Goal: Task Accomplishment & Management: Manage account settings

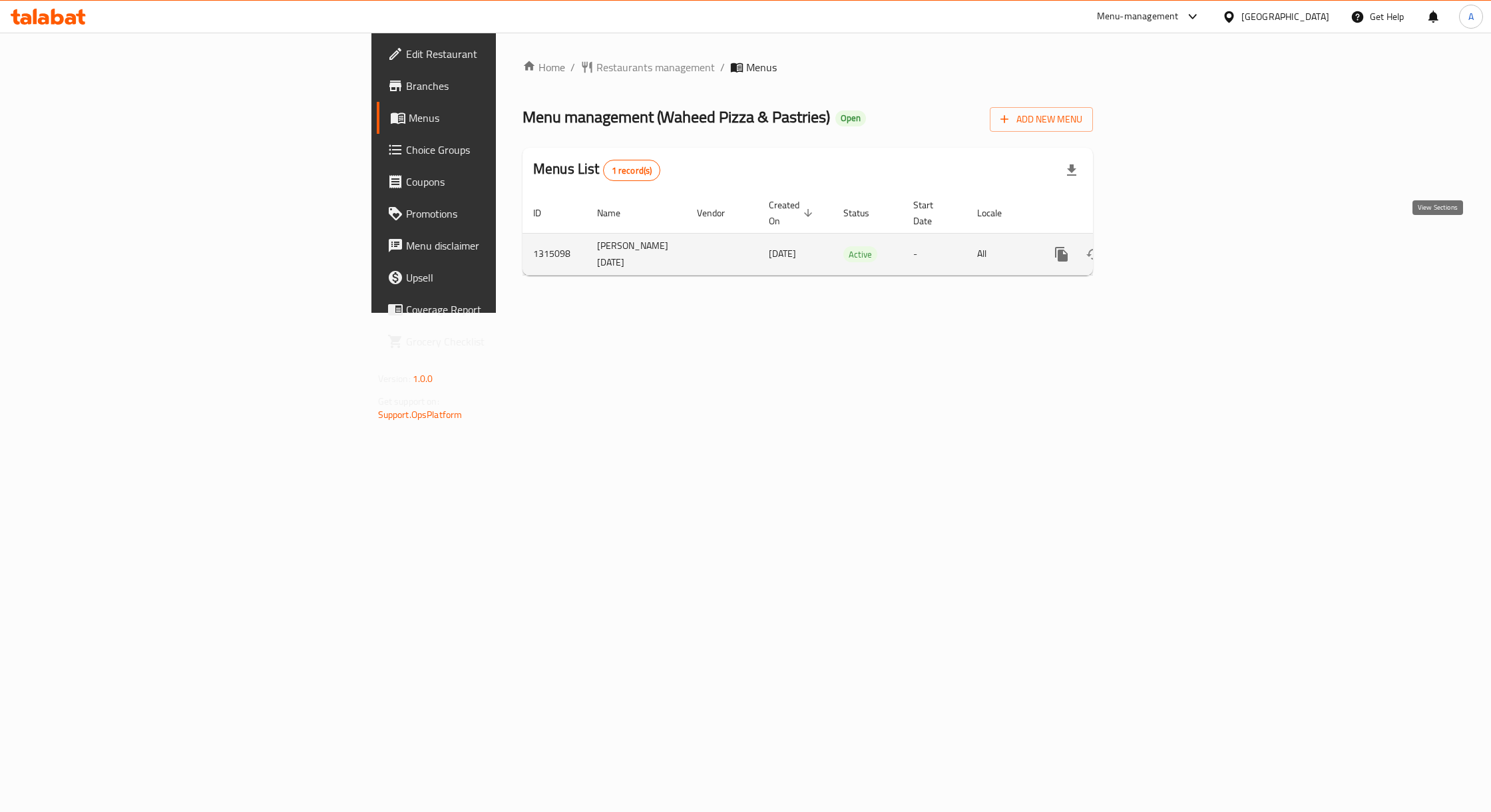
click at [1166, 246] on icon "enhanced table" at bounding box center [1158, 254] width 16 height 16
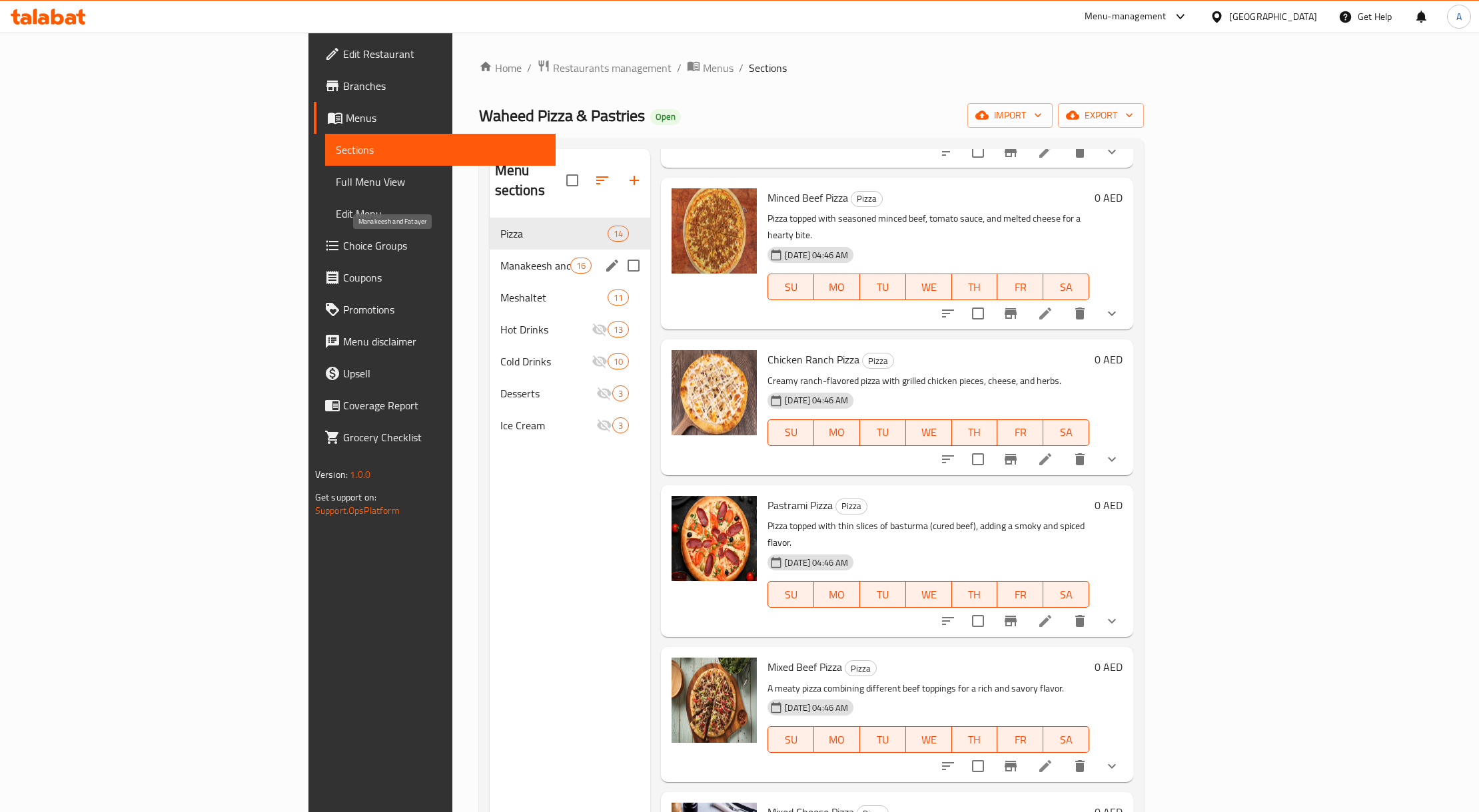
click at [500, 257] on span "Manakeesh and Fatayer" at bounding box center [535, 265] width 70 height 16
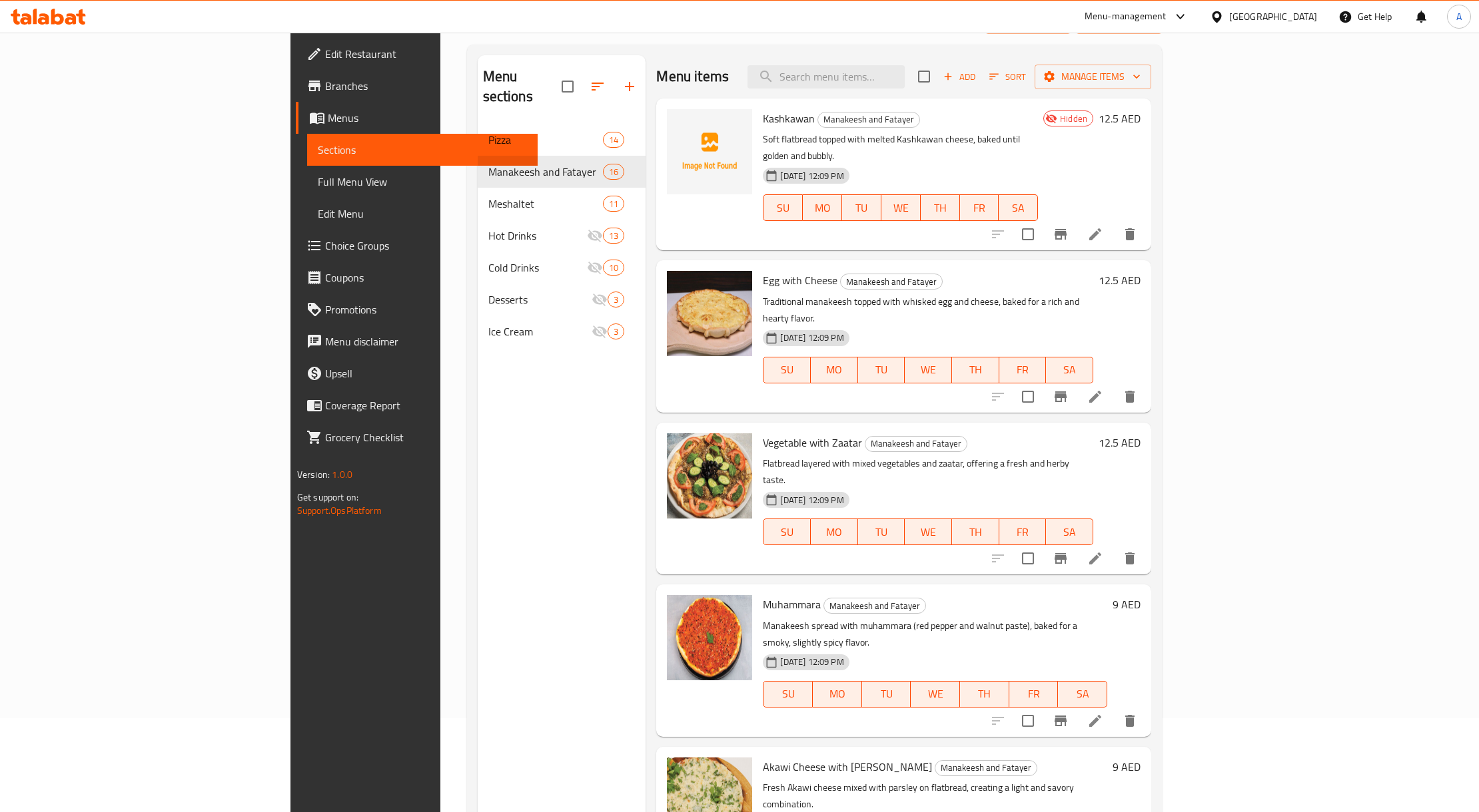
scroll to position [187, 0]
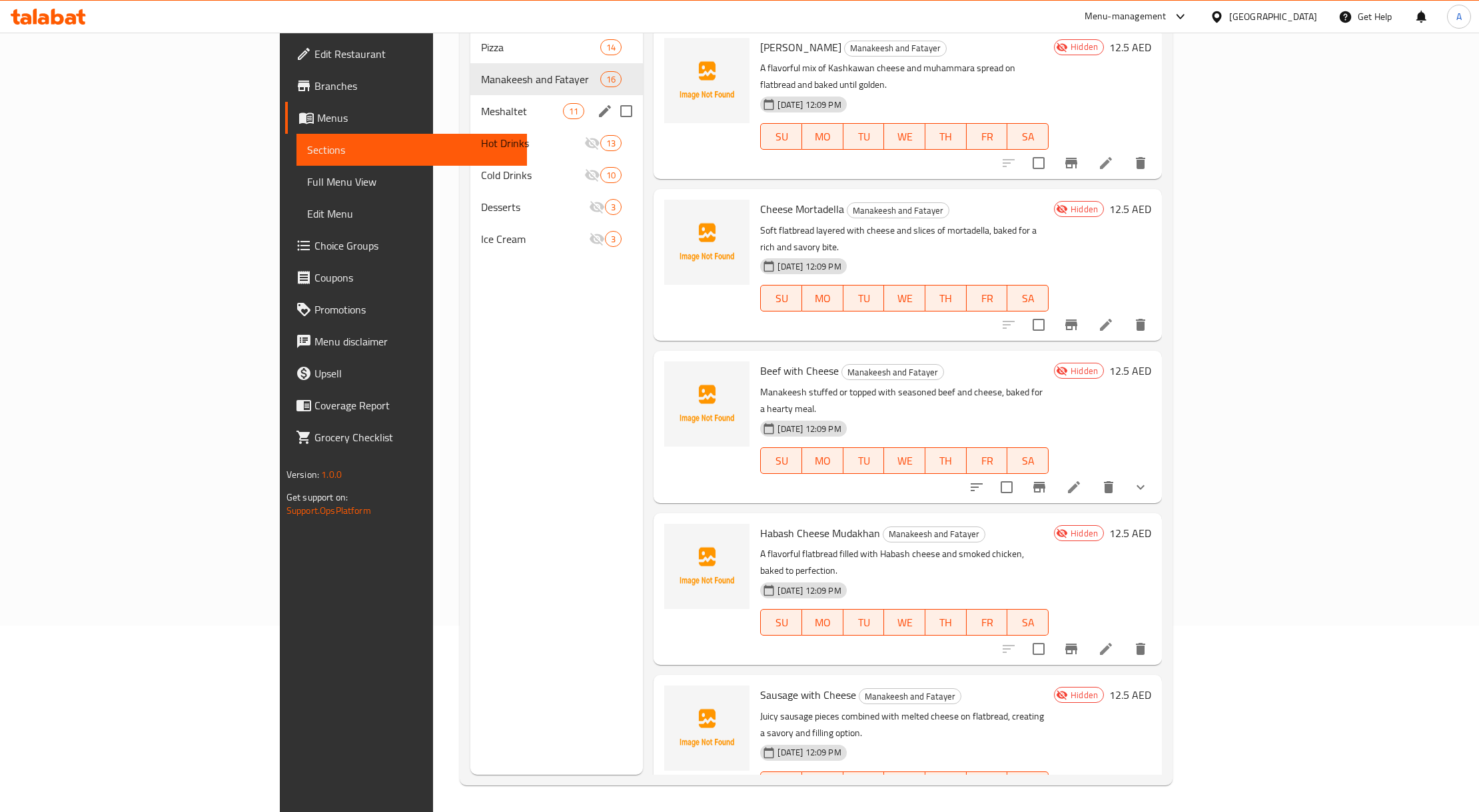
click at [470, 95] on div "Meshaltet 11" at bounding box center [557, 111] width 173 height 32
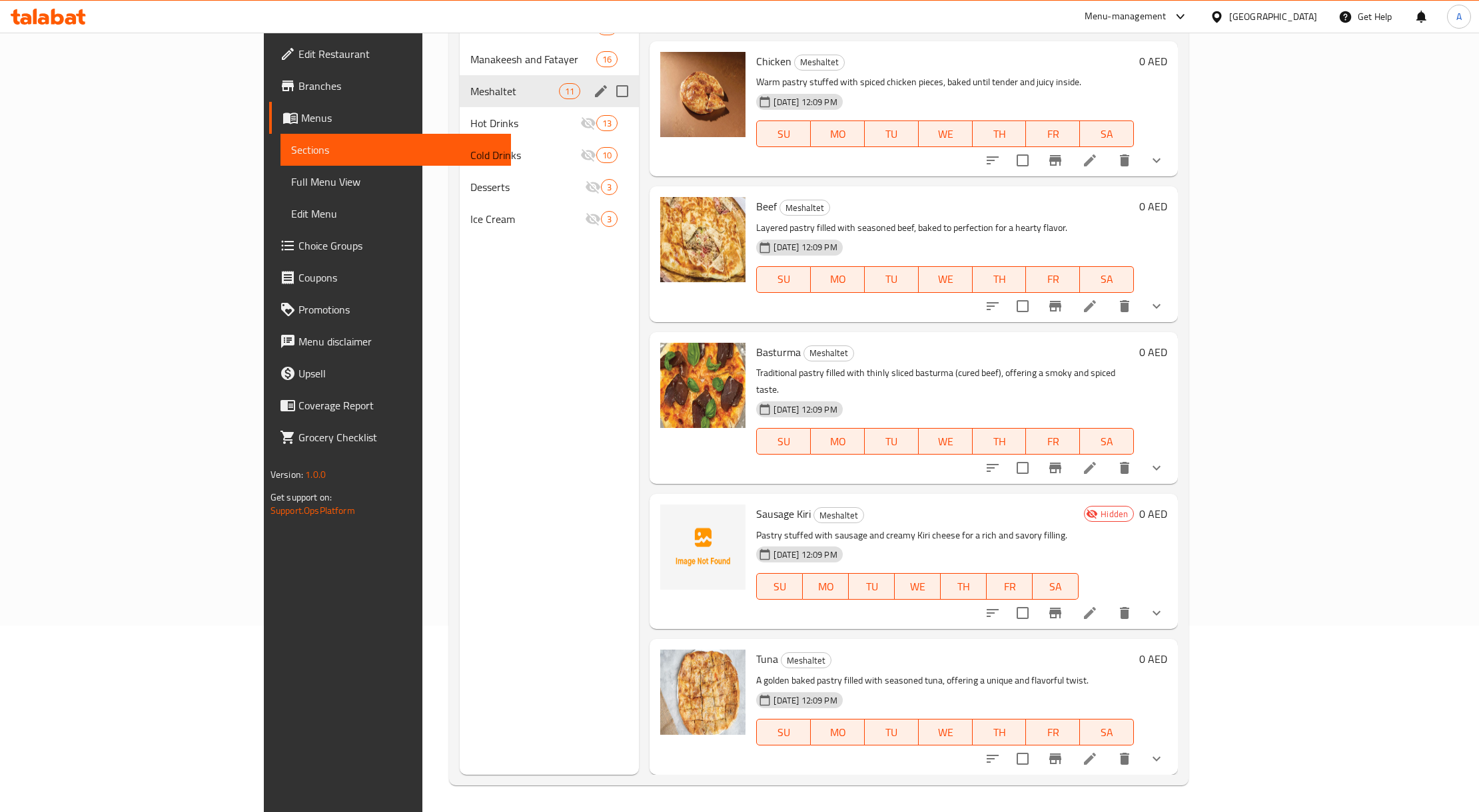
scroll to position [821, 0]
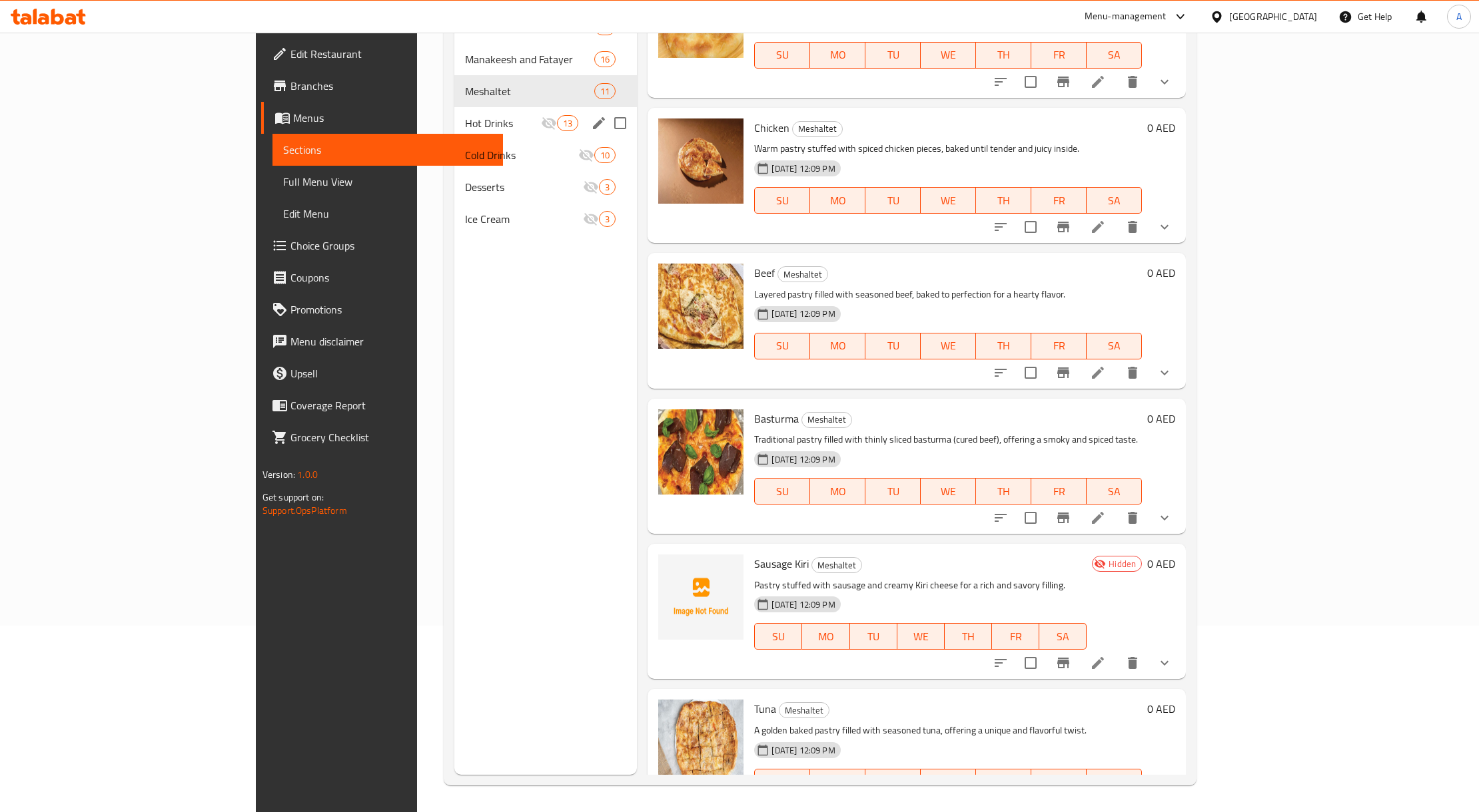
click at [465, 118] on span "Hot Drinks" at bounding box center [503, 123] width 76 height 16
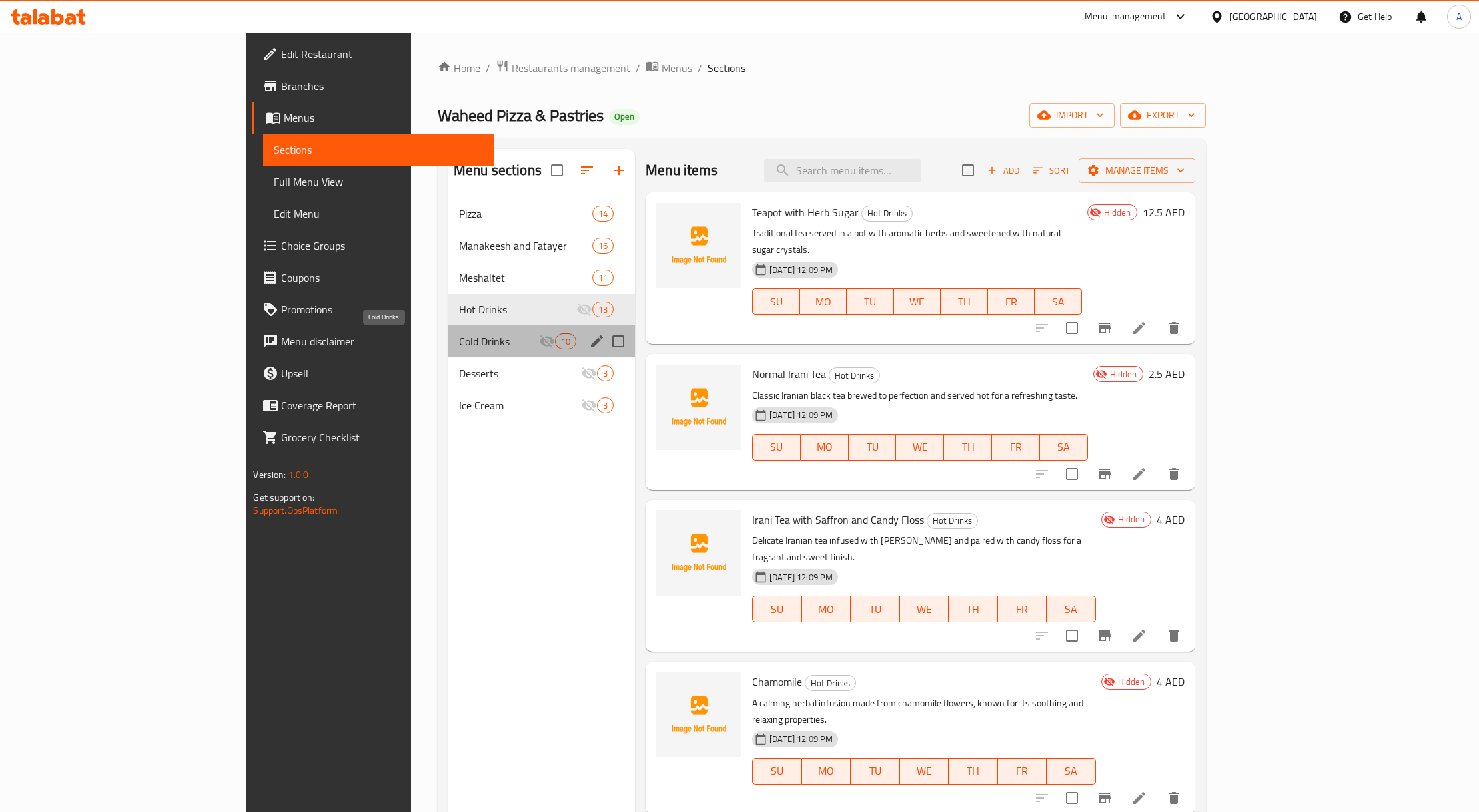
click at [459, 347] on span "Cold Drinks" at bounding box center [499, 341] width 80 height 16
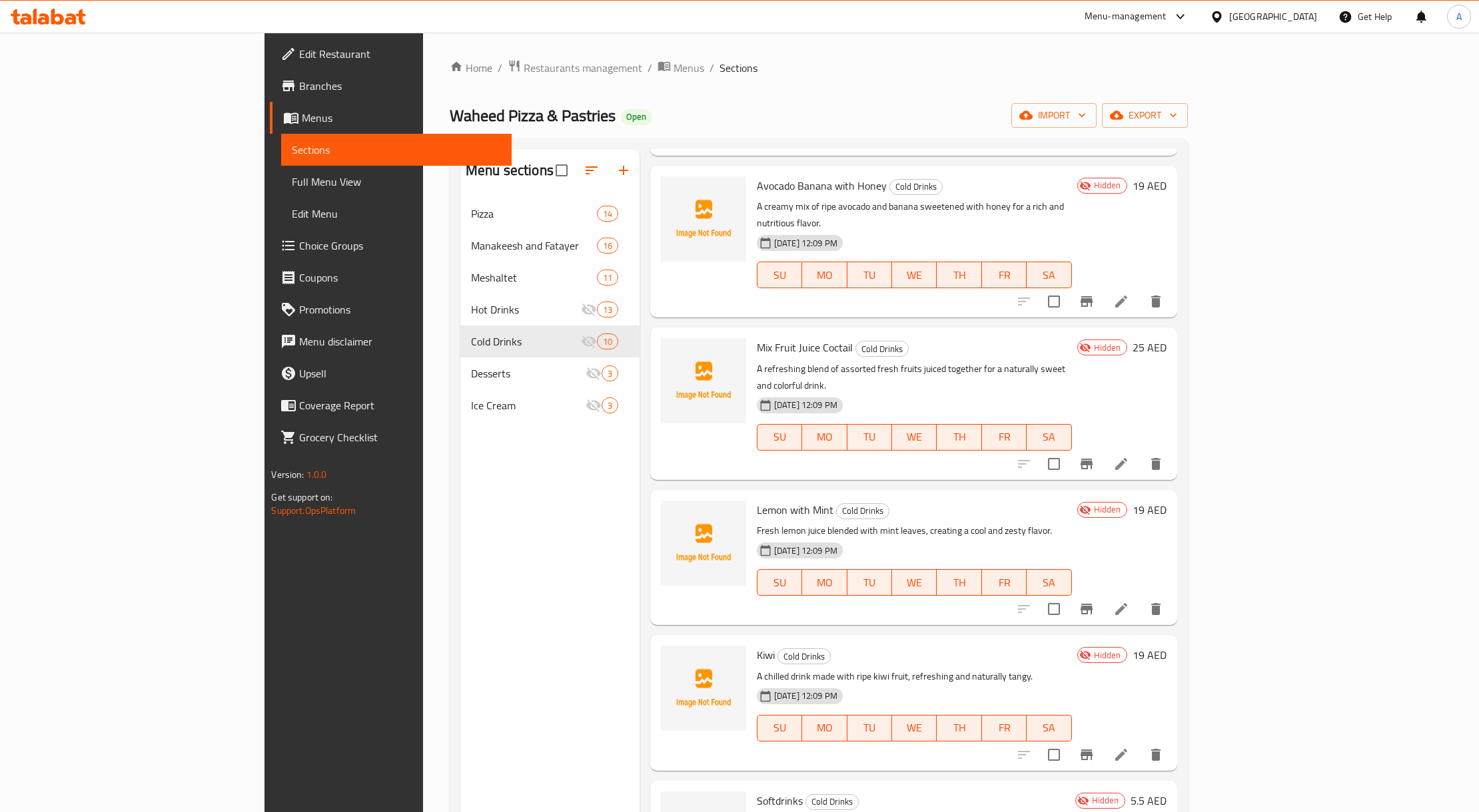
scroll to position [187, 0]
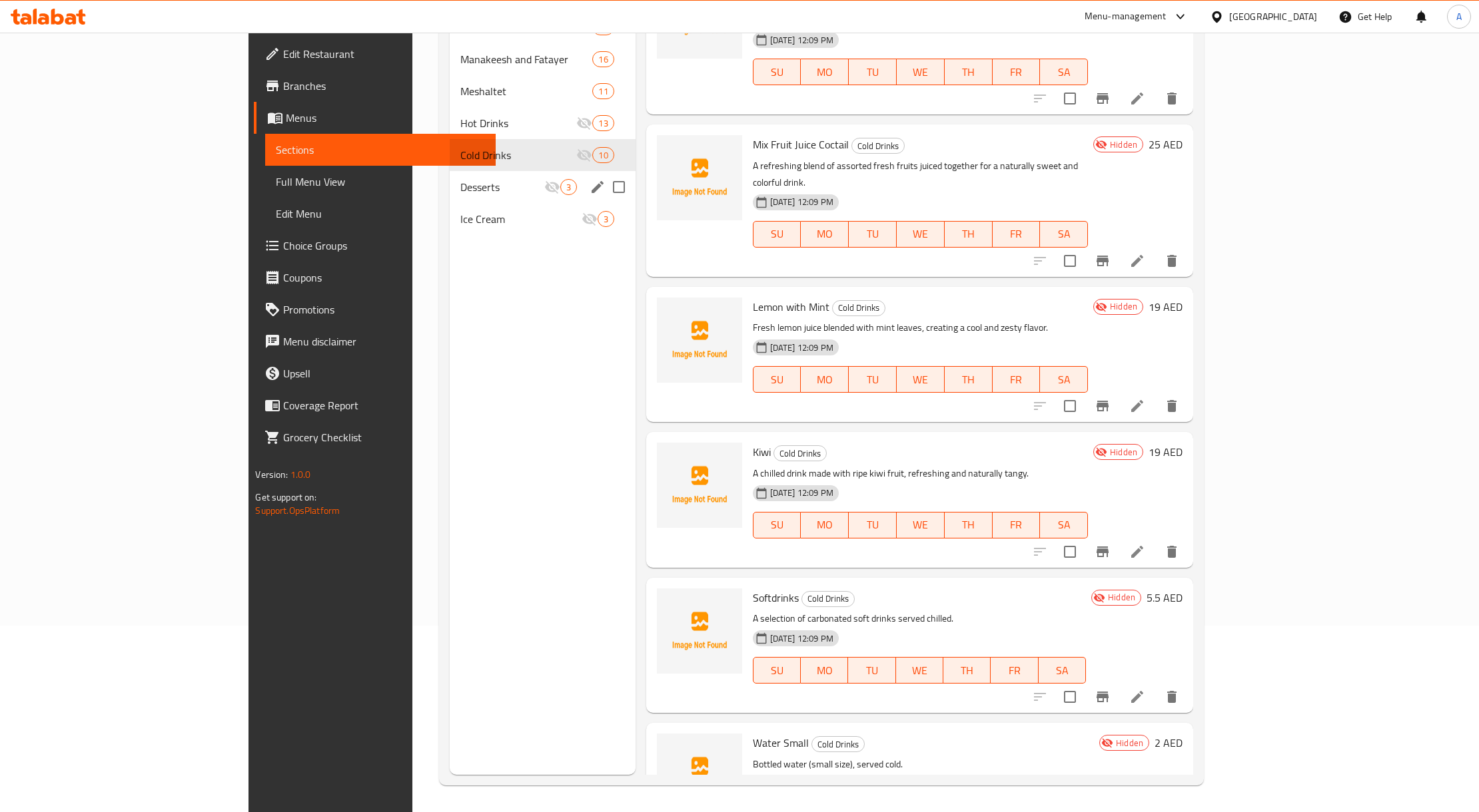
click at [450, 190] on div "Desserts 3" at bounding box center [543, 187] width 186 height 32
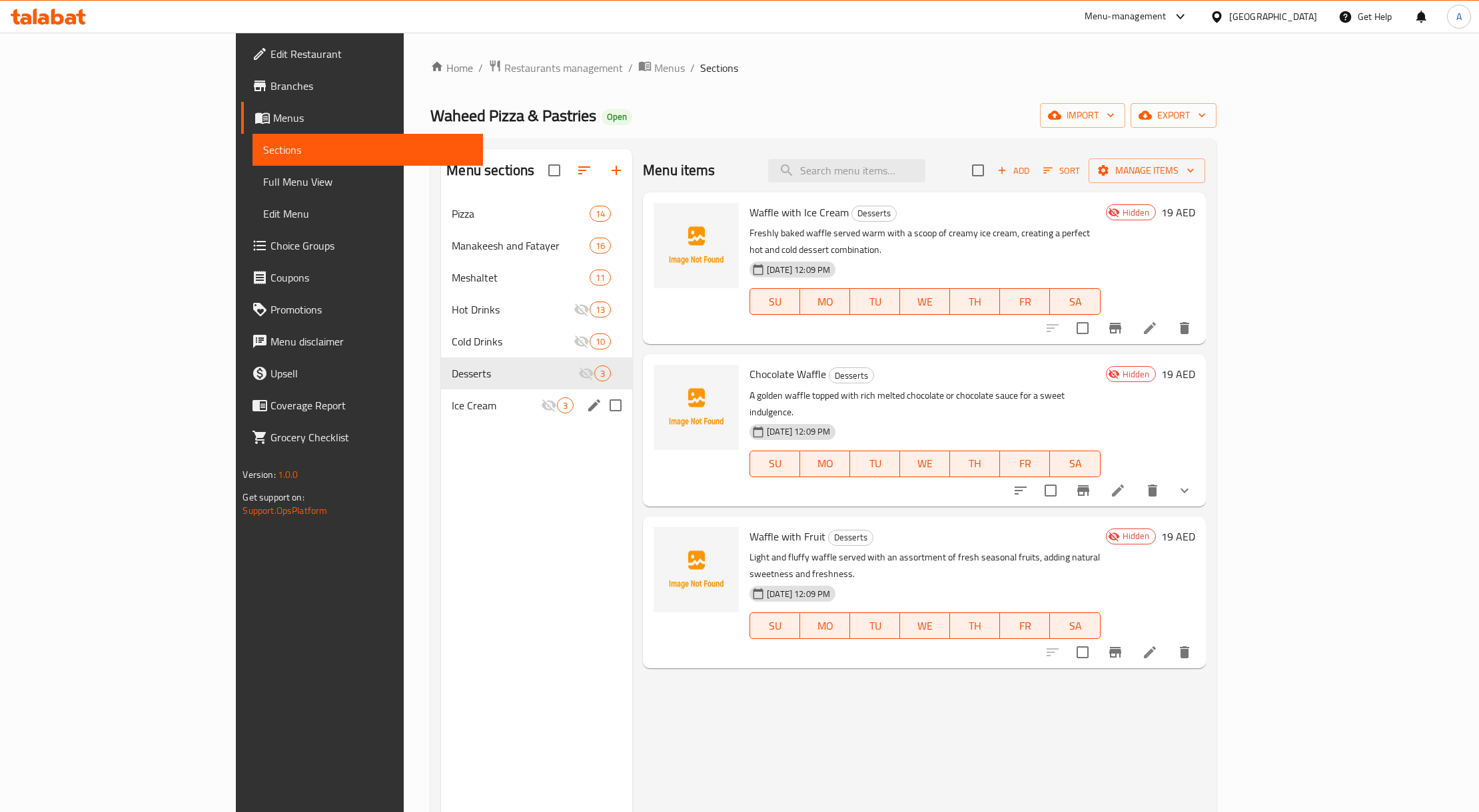
click at [441, 397] on div "Ice Cream 3" at bounding box center [537, 406] width 191 height 32
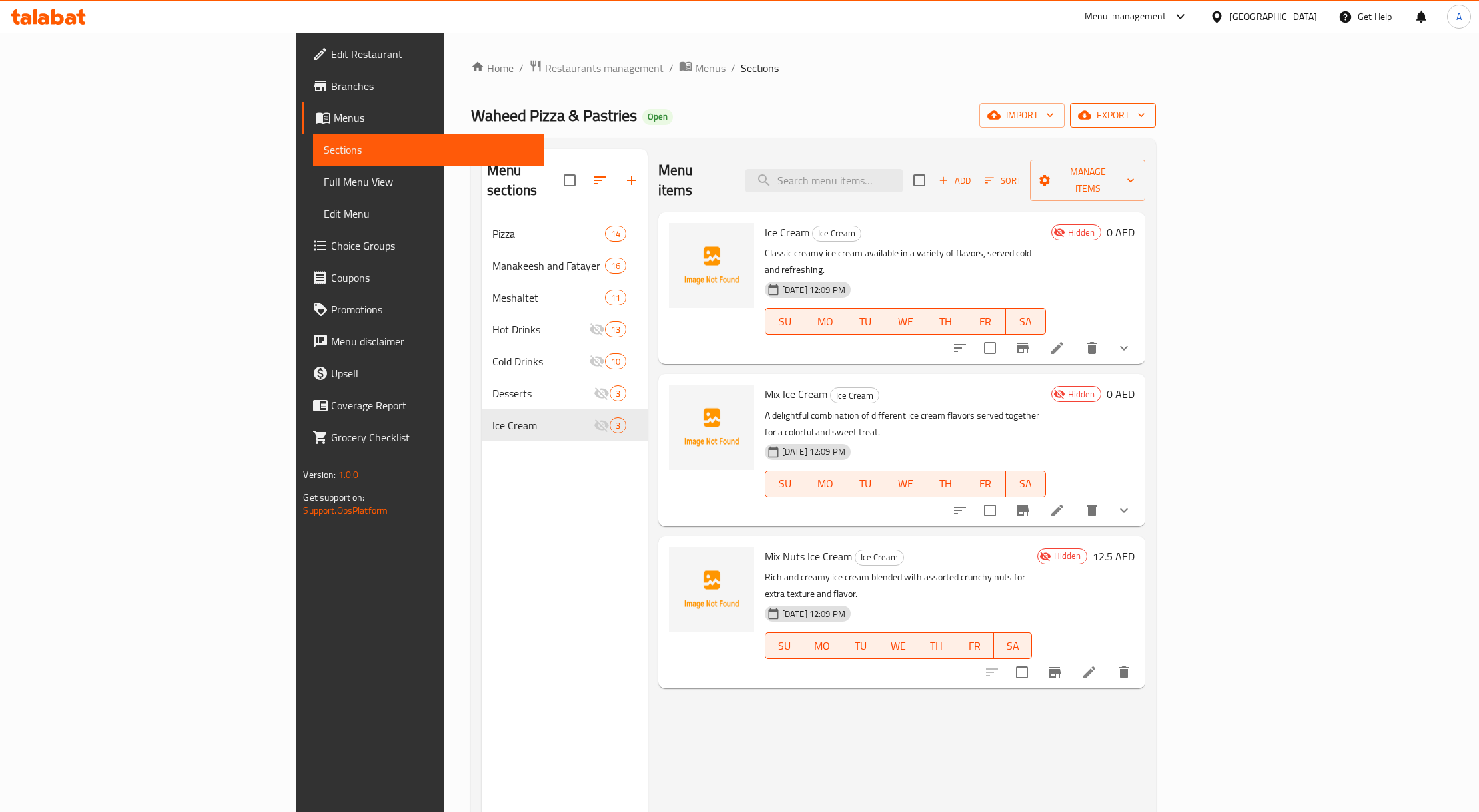
click at [1156, 105] on button "export" at bounding box center [1112, 115] width 86 height 25
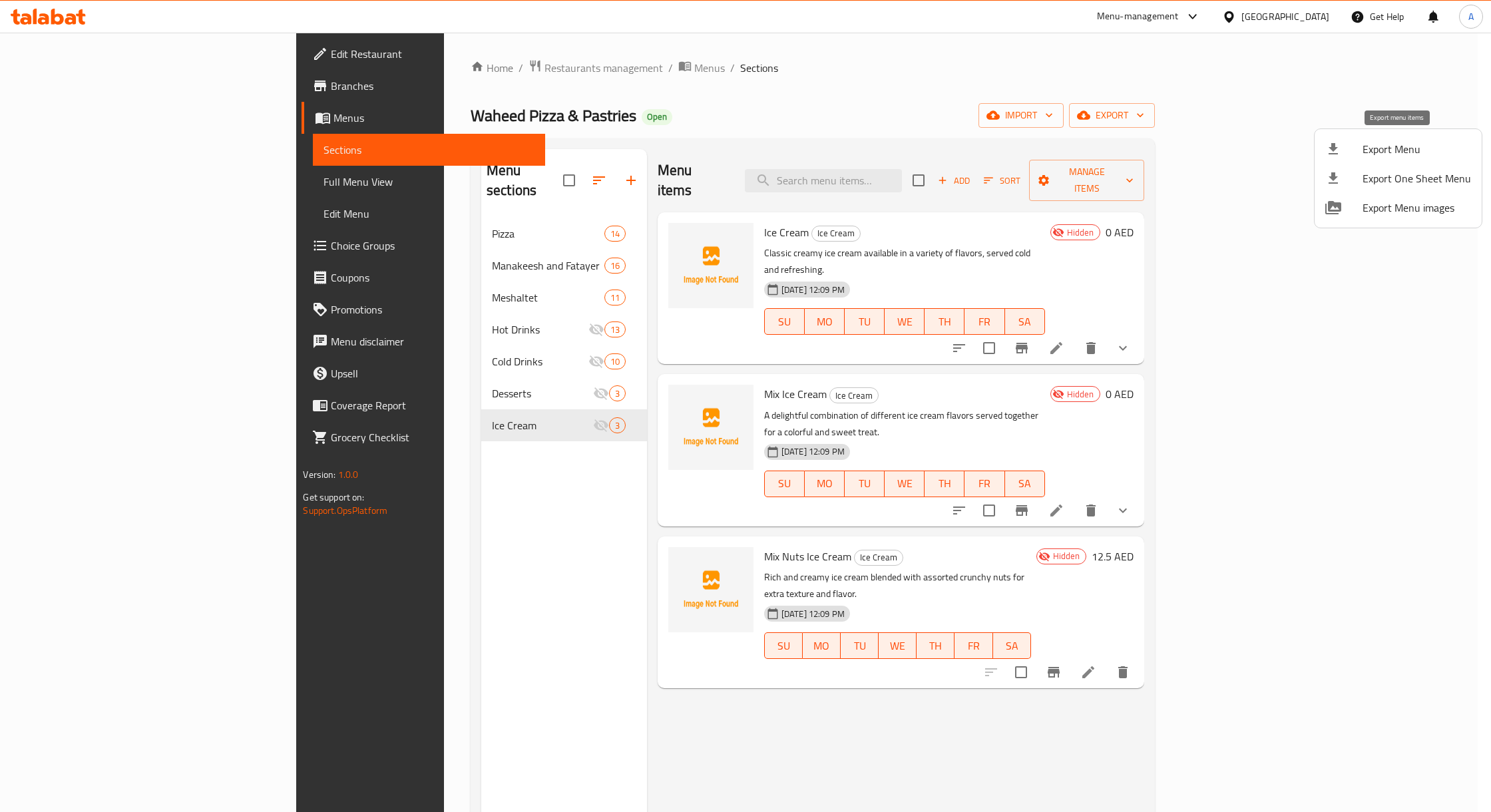
click at [1414, 149] on span "Export Menu" at bounding box center [1416, 149] width 108 height 16
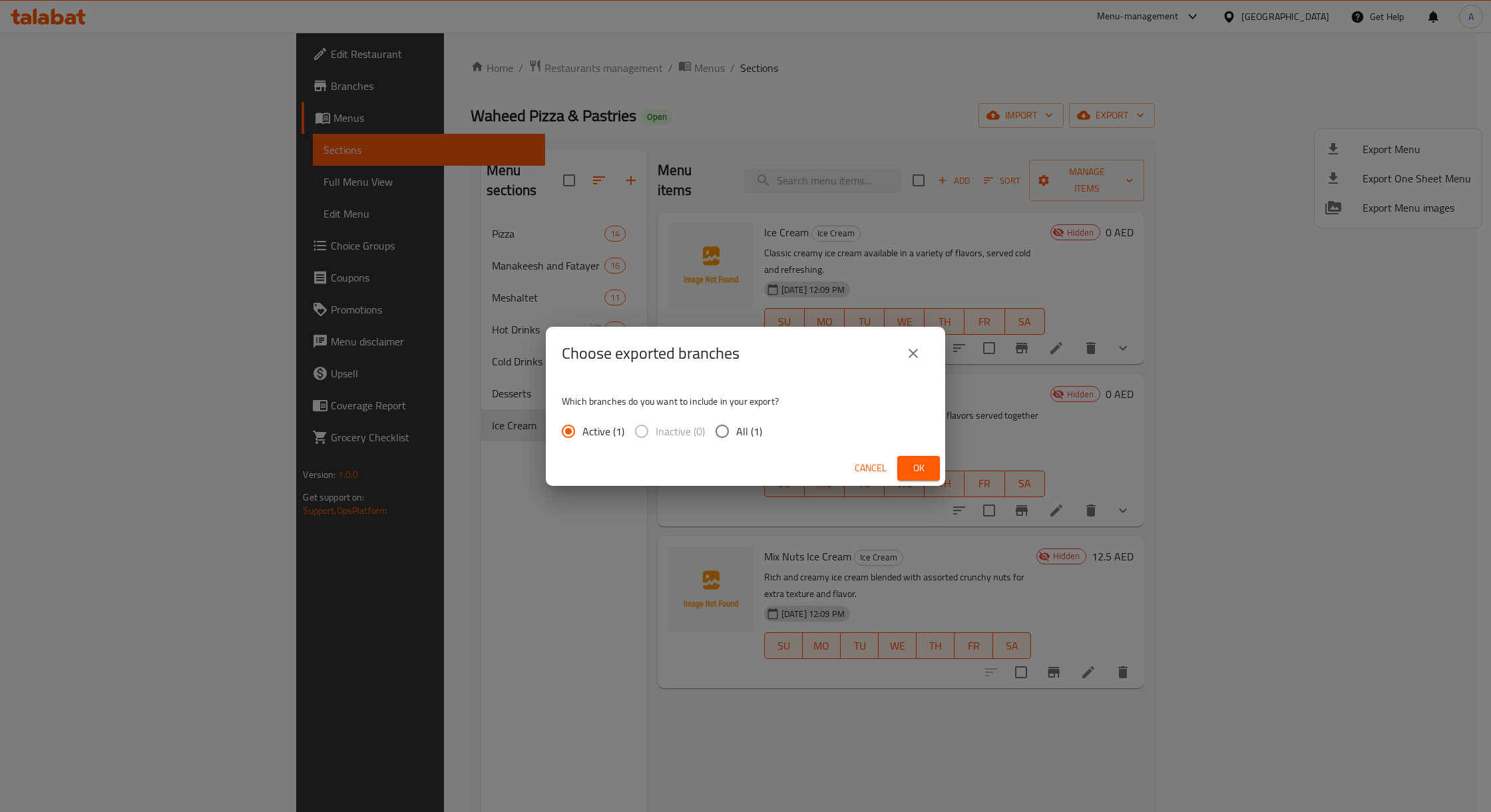
click at [744, 426] on span "All (1)" at bounding box center [749, 431] width 26 height 16
click at [736, 426] on input "All (1)" at bounding box center [722, 431] width 28 height 28
radio input "true"
click at [896, 461] on div "Cancel Ok" at bounding box center [746, 468] width 399 height 35
click at [900, 462] on button "Ok" at bounding box center [918, 468] width 42 height 25
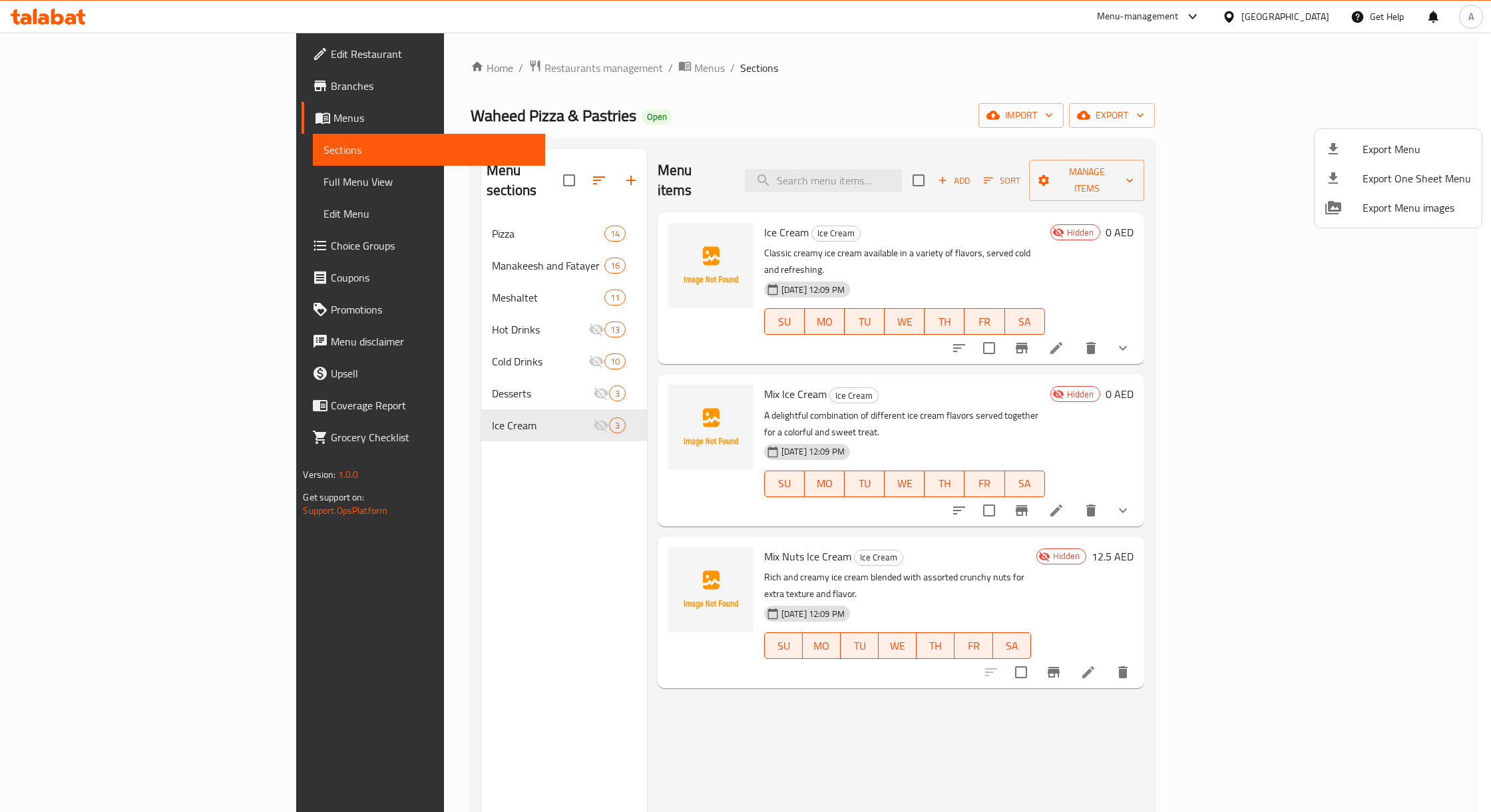
click at [871, 73] on div at bounding box center [746, 406] width 1491 height 812
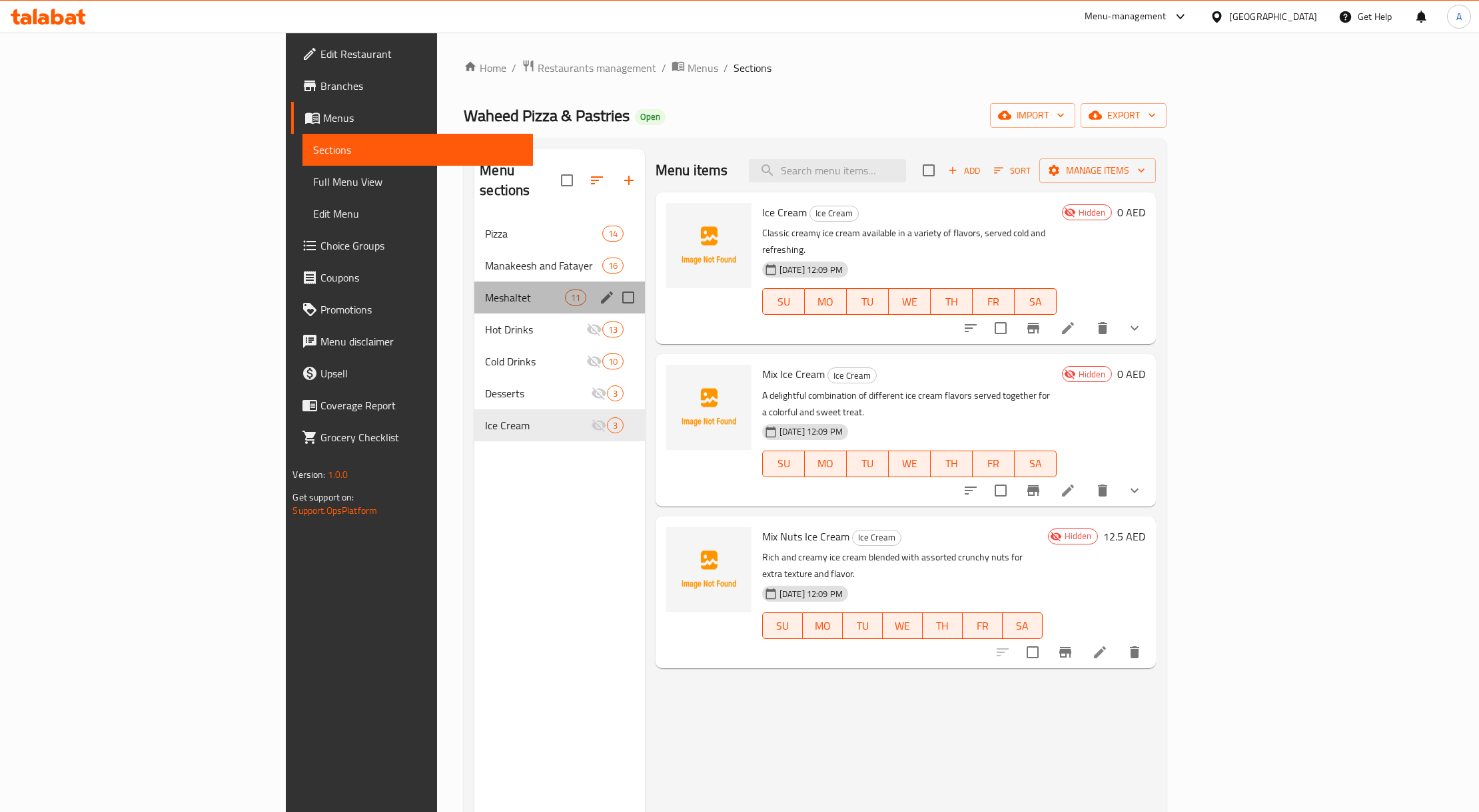
click at [474, 281] on div "Meshaltet 11" at bounding box center [559, 297] width 171 height 32
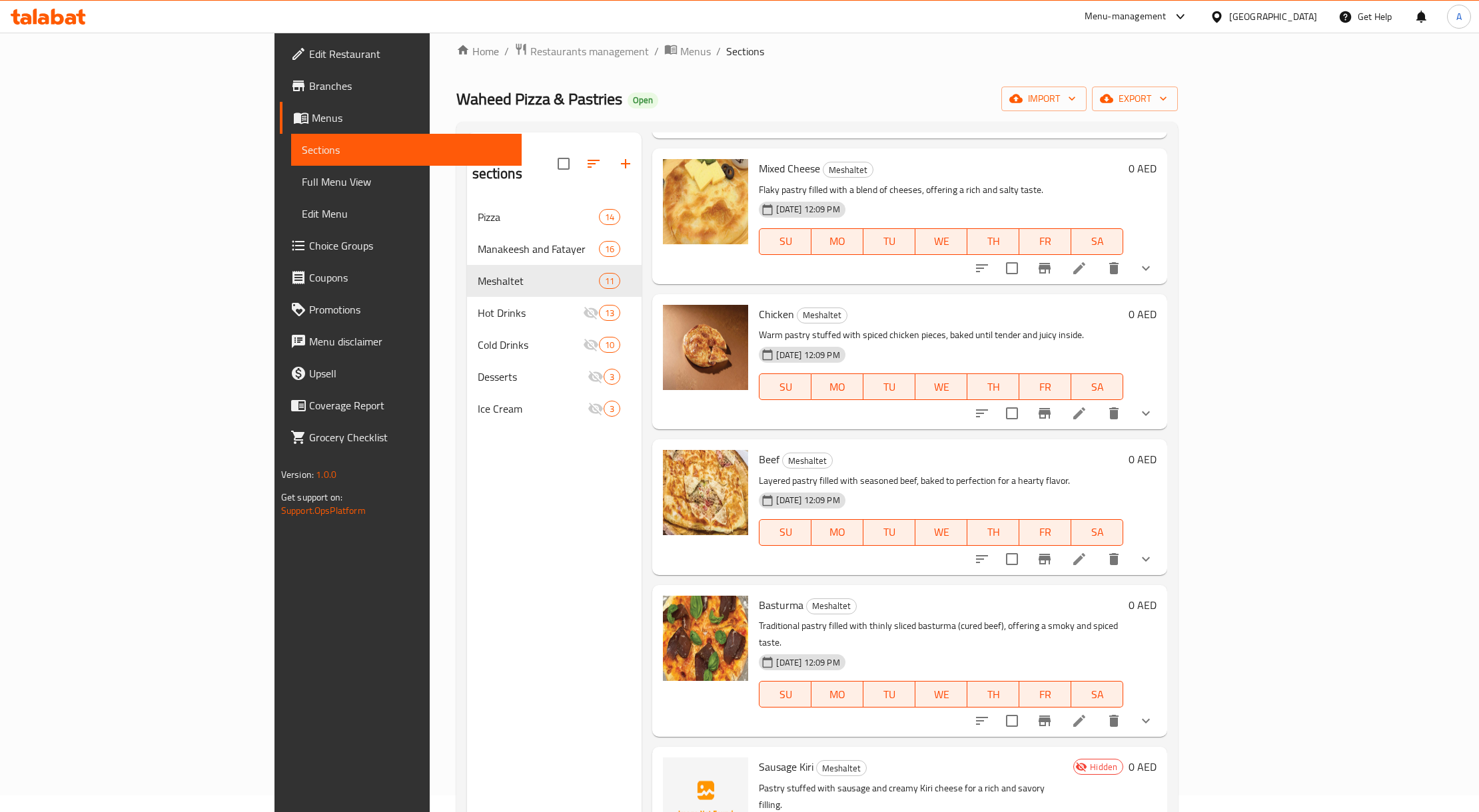
scroll to position [10, 0]
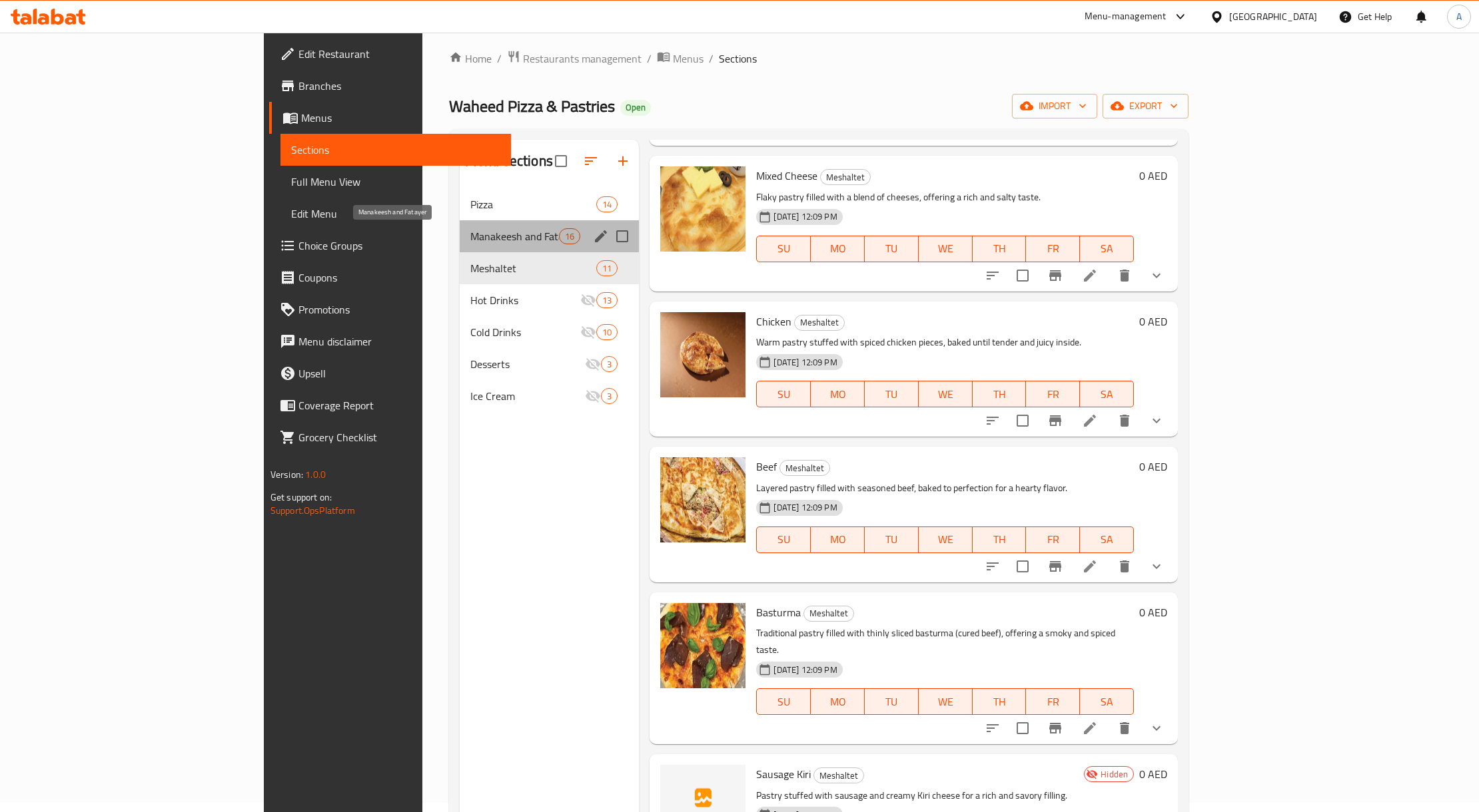
click at [470, 232] on span "Manakeesh and Fatayer" at bounding box center [514, 236] width 88 height 16
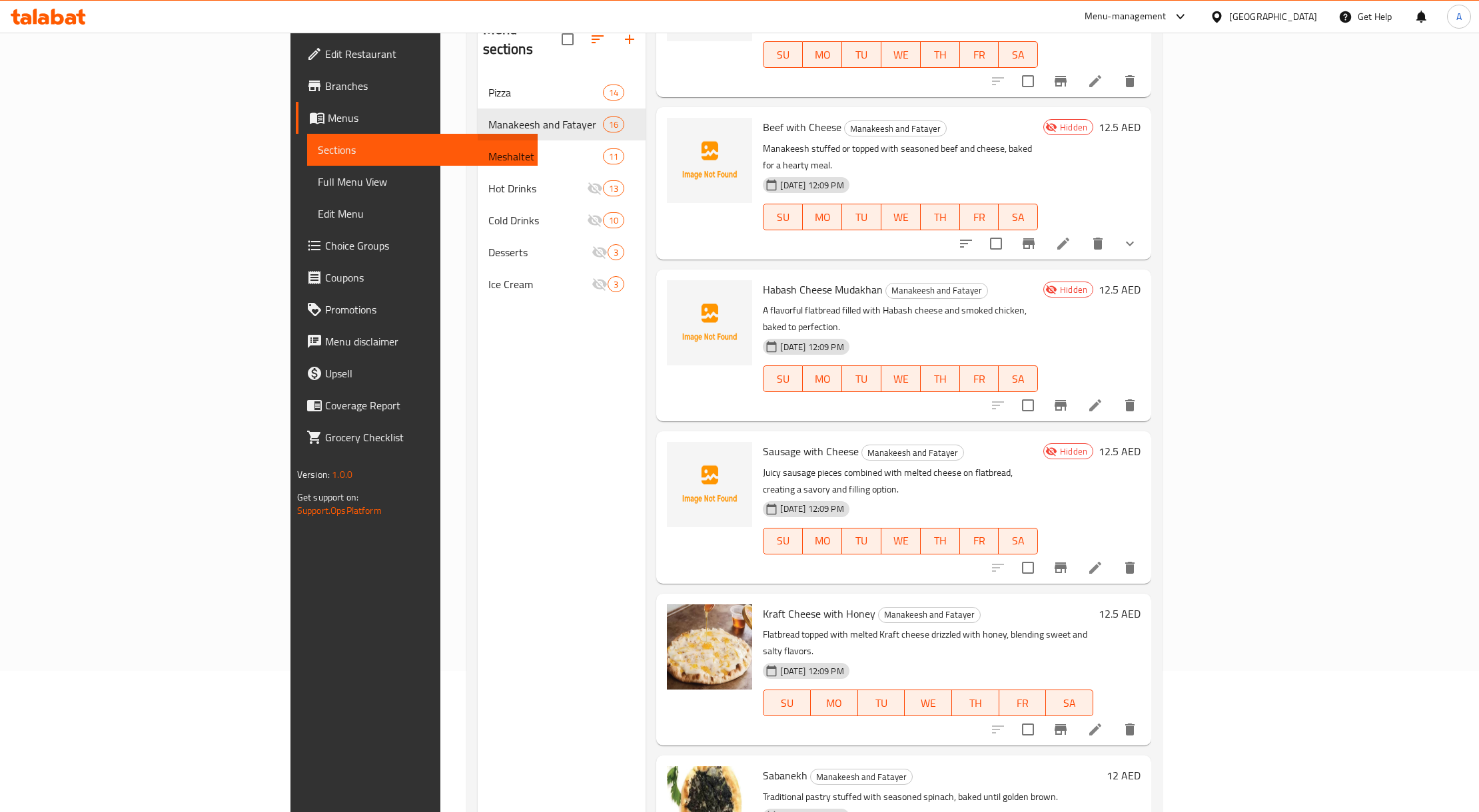
scroll to position [99, 0]
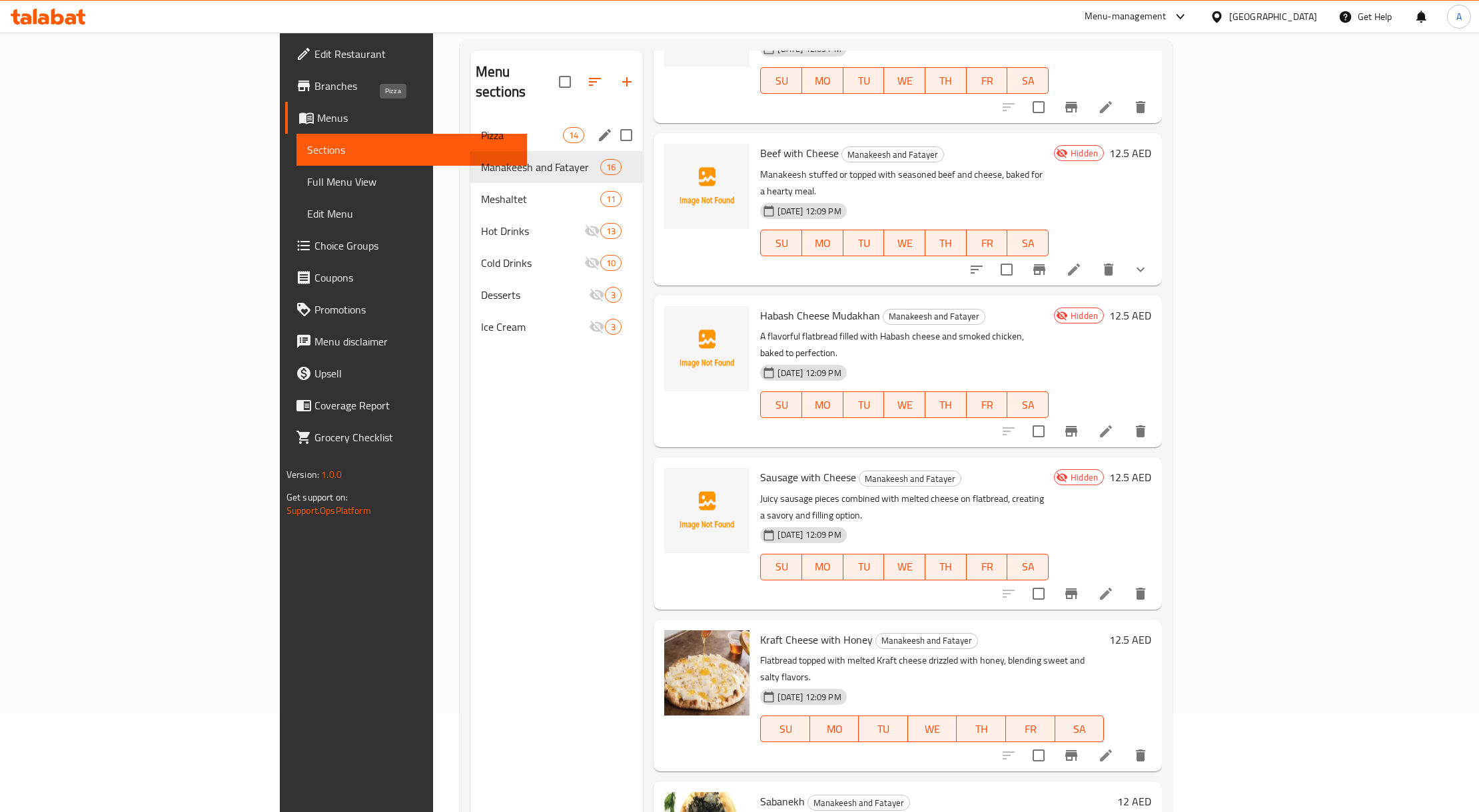
click at [481, 127] on span "Pizza" at bounding box center [522, 135] width 82 height 16
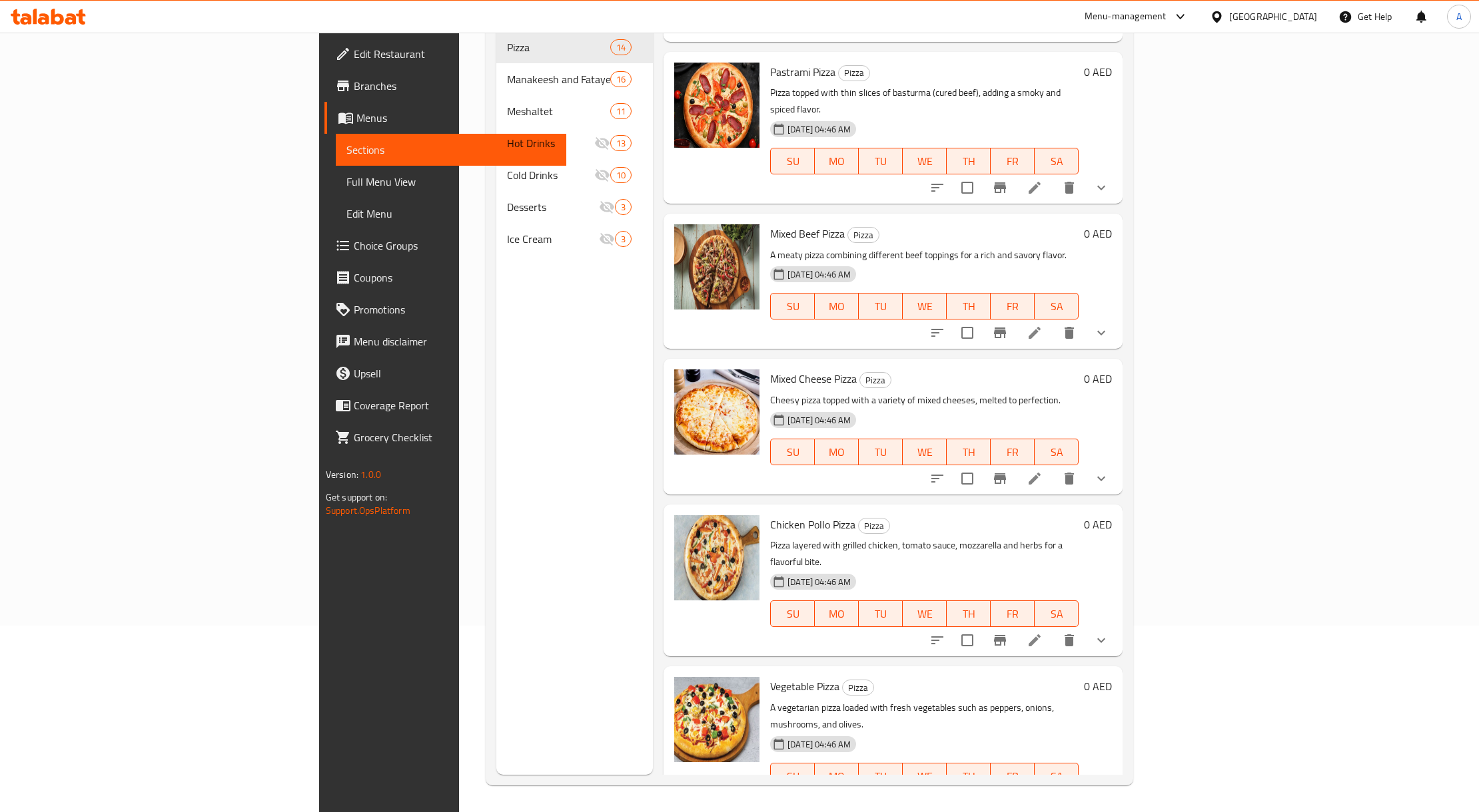
scroll to position [1257, 0]
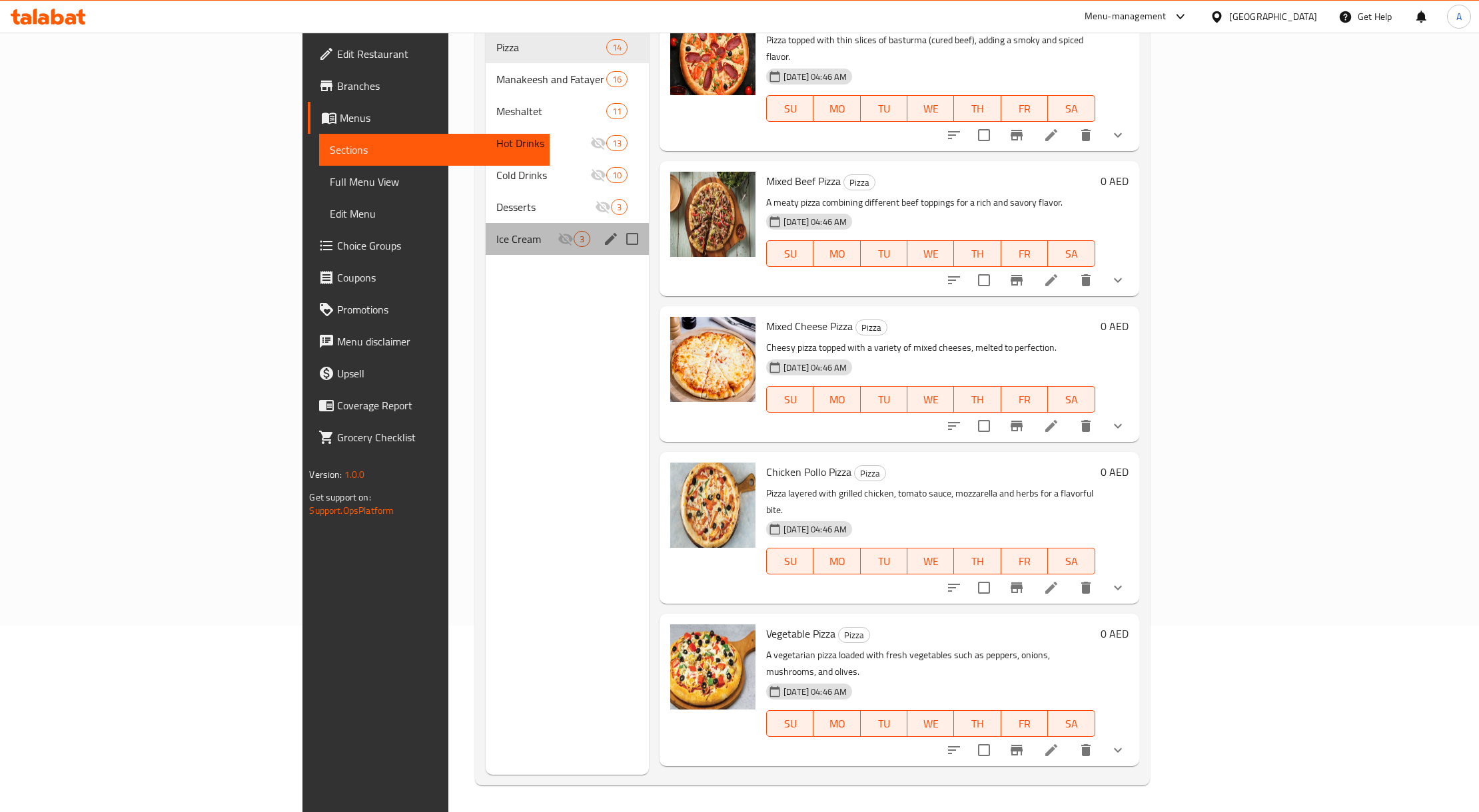
click at [485, 224] on div "Ice Cream 3" at bounding box center [566, 239] width 163 height 32
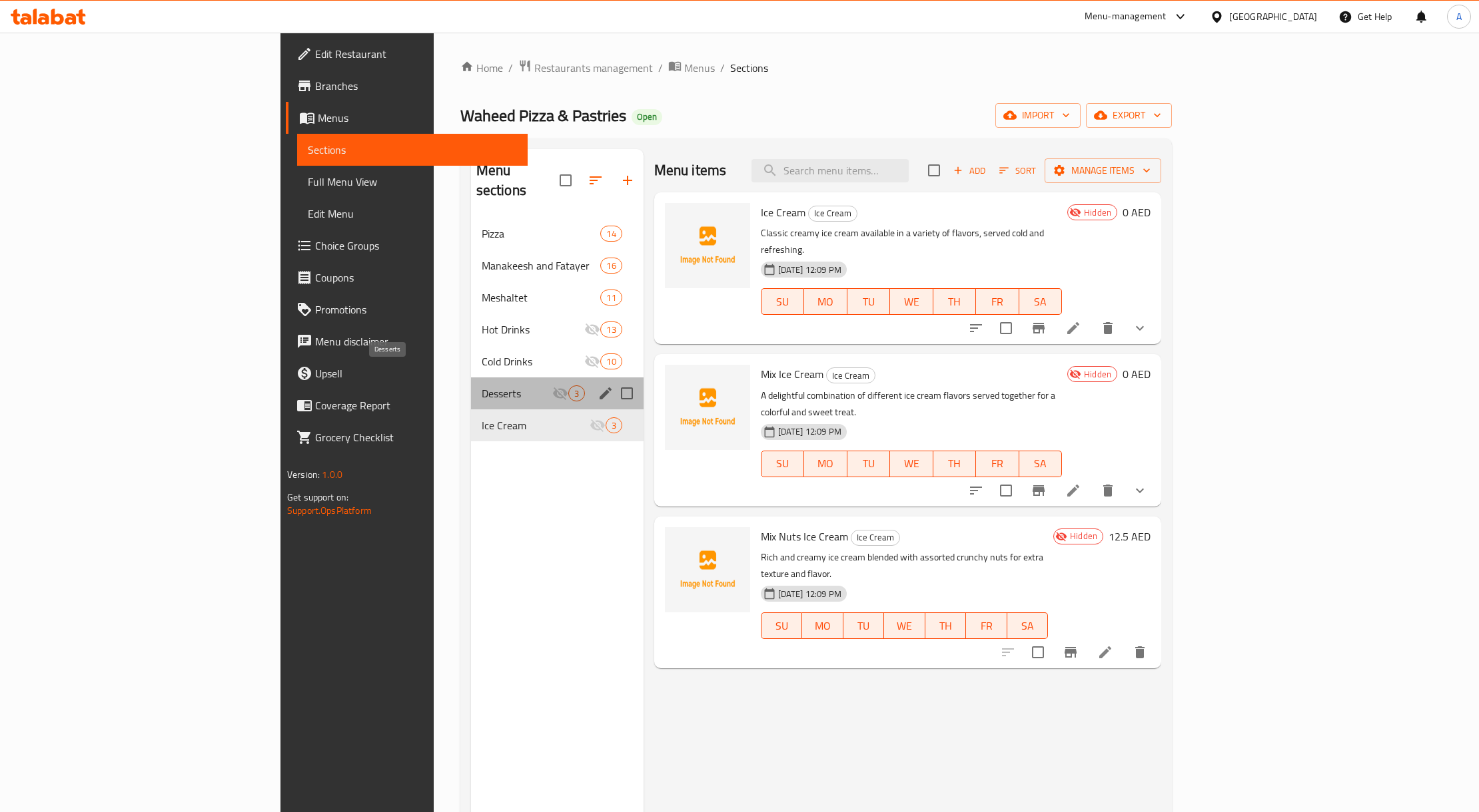
click at [481, 386] on span "Desserts" at bounding box center [517, 394] width 71 height 16
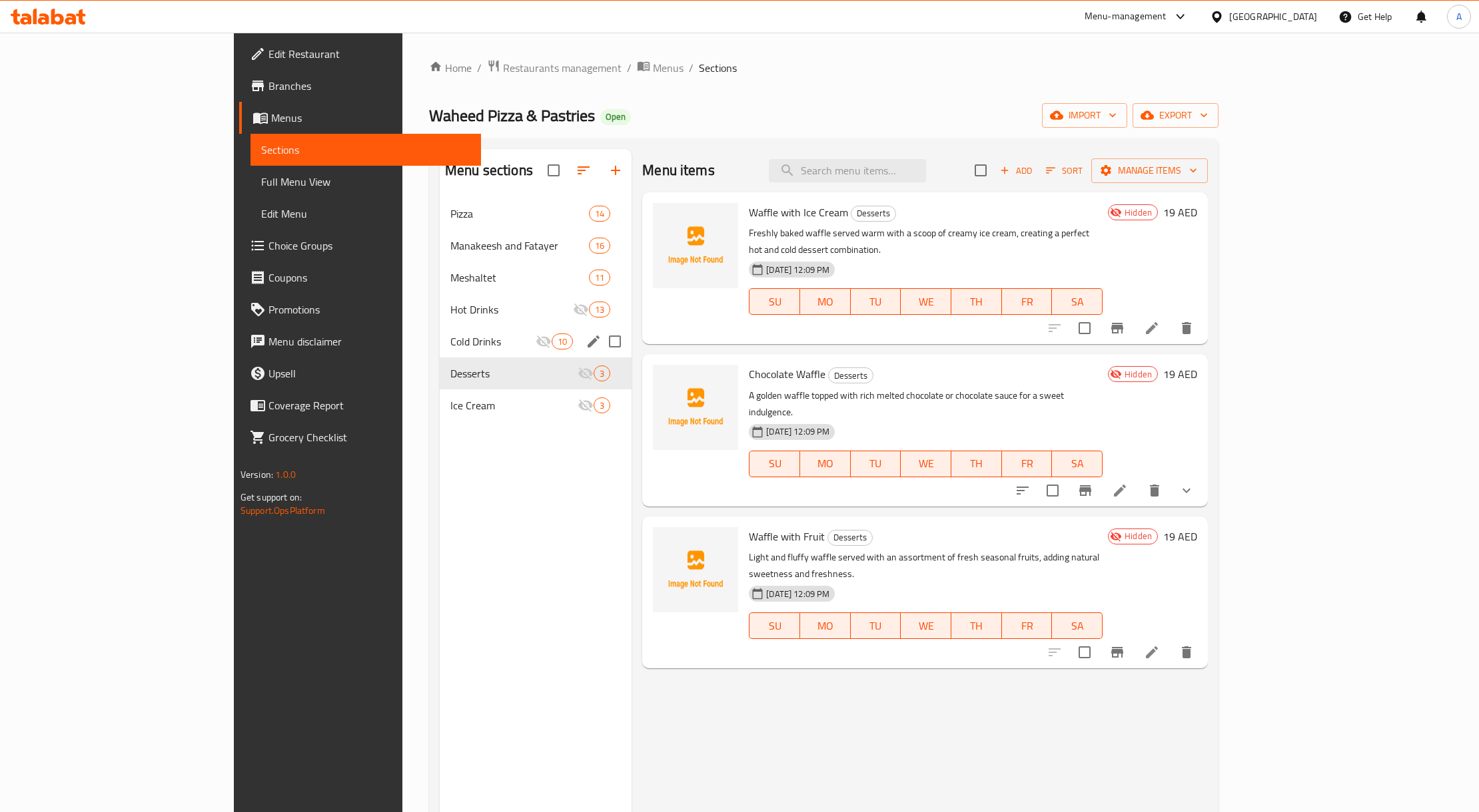
click at [440, 328] on div "Cold Drinks 10" at bounding box center [535, 341] width 192 height 32
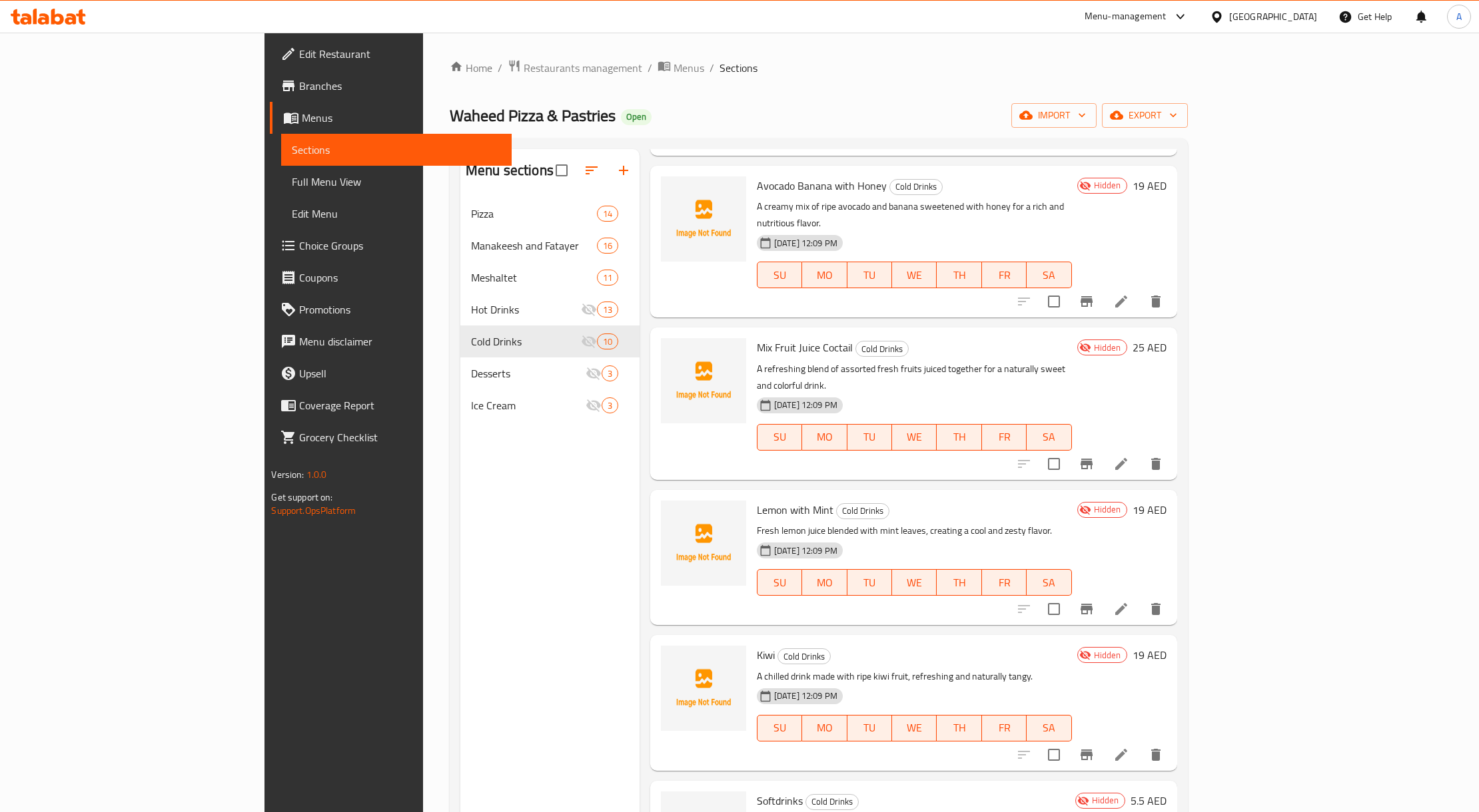
scroll to position [187, 0]
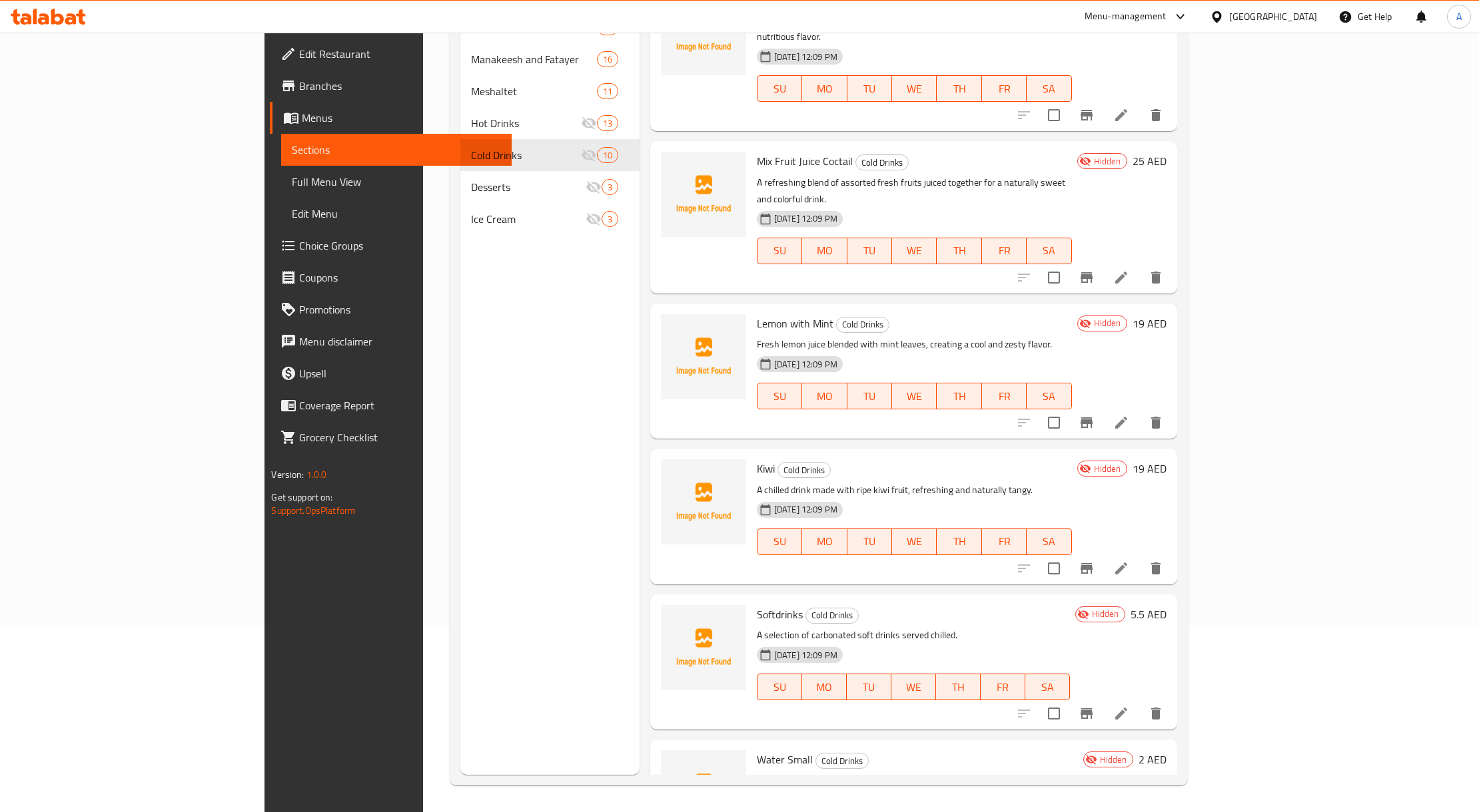
click at [1288, 18] on div "United Arab Emirates" at bounding box center [1273, 17] width 88 height 14
click at [1149, 253] on div "Oman" at bounding box center [1173, 261] width 109 height 30
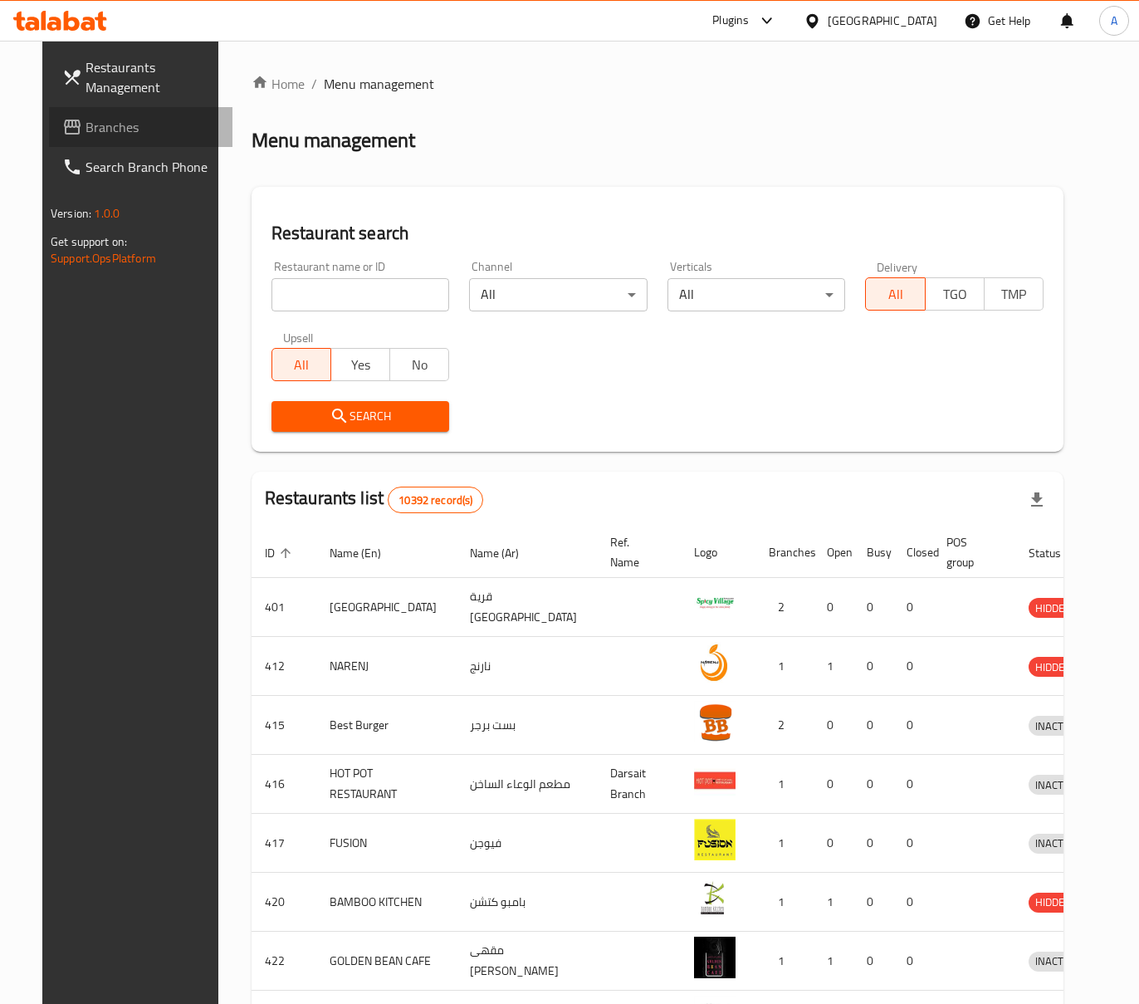
click at [114, 134] on span "Branches" at bounding box center [153, 127] width 134 height 20
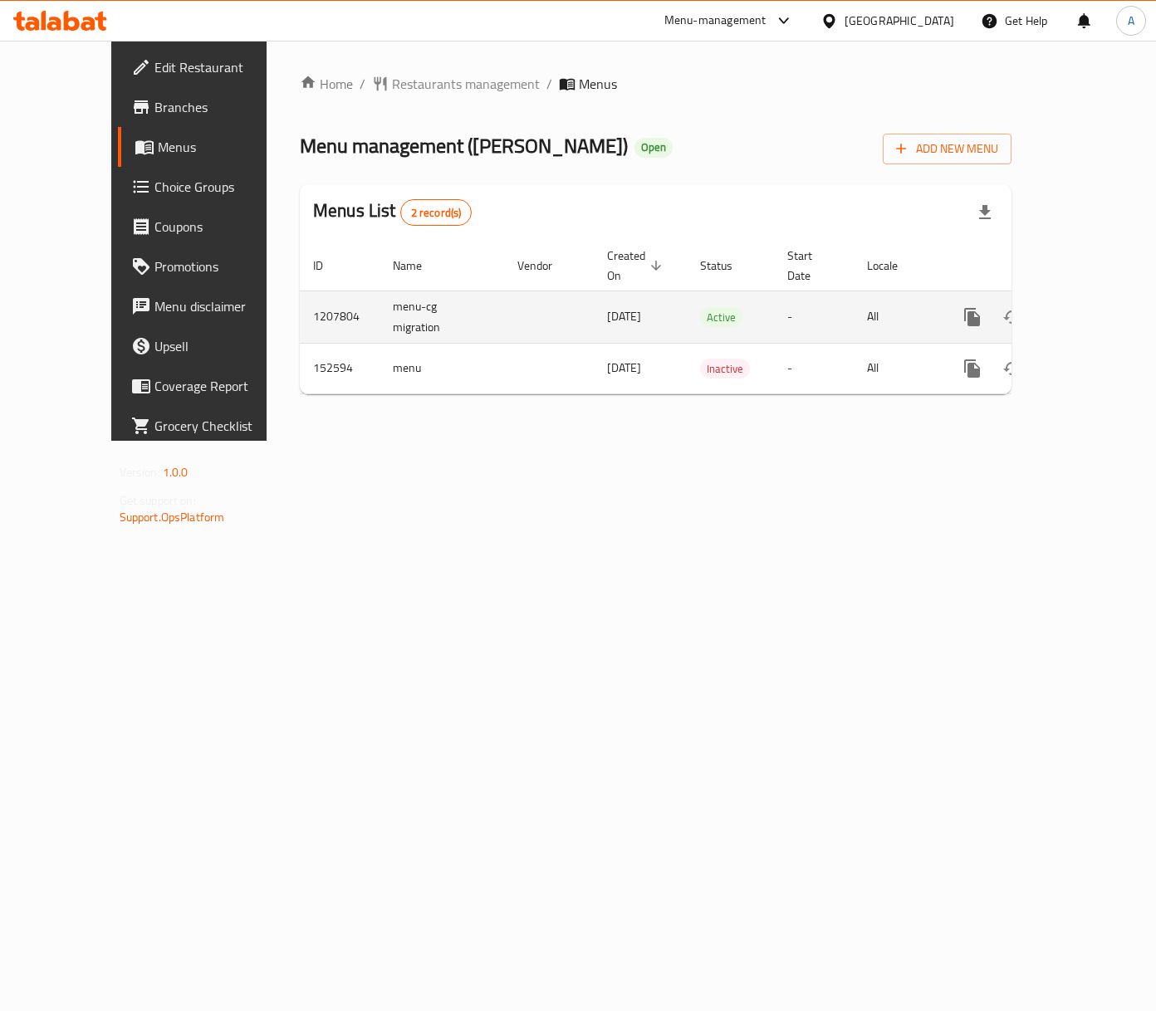
click at [1084, 307] on icon "enhanced table" at bounding box center [1092, 317] width 20 height 20
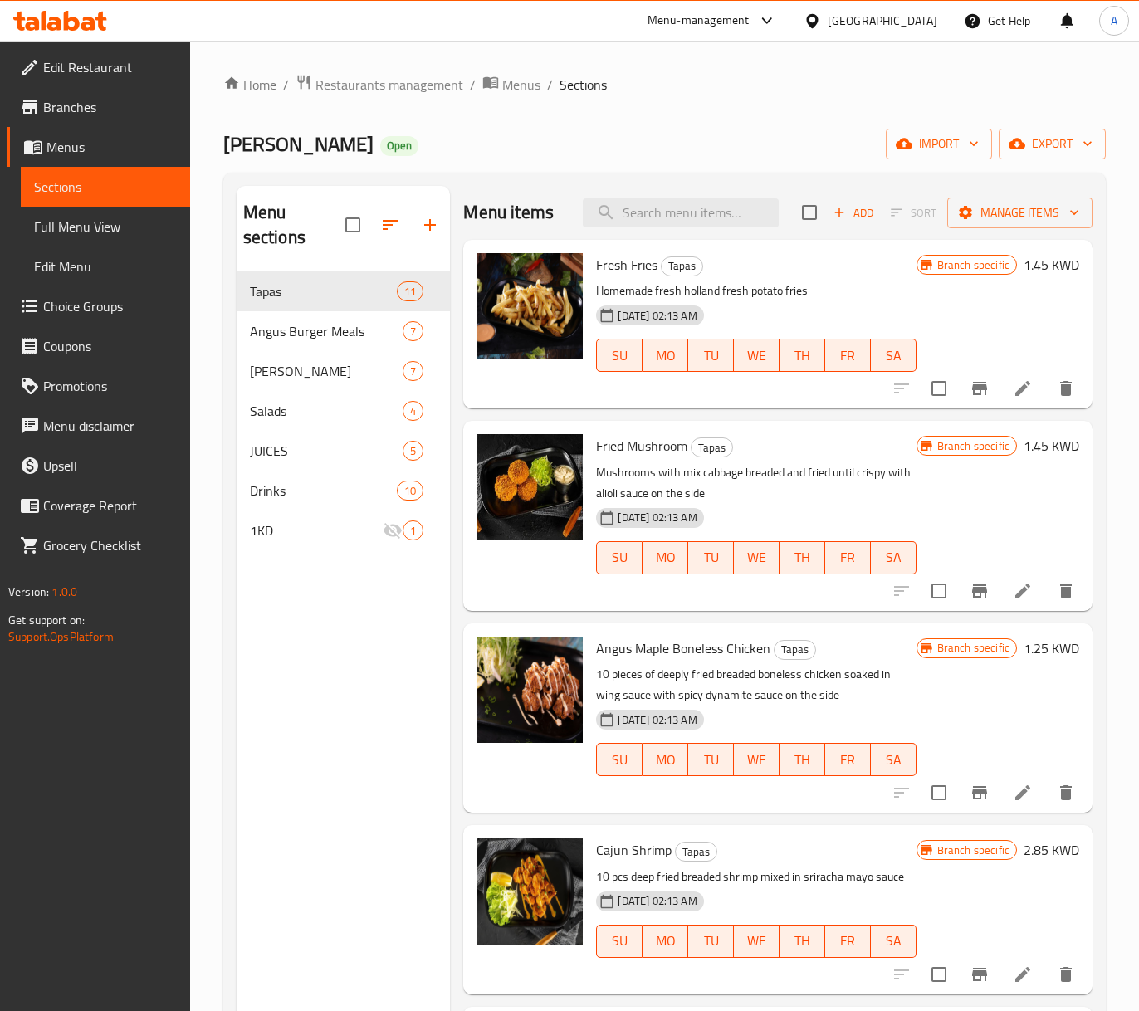
click at [705, 197] on div "Menu items Add Sort Manage items" at bounding box center [777, 213] width 629 height 54
click at [708, 213] on input "search" at bounding box center [681, 212] width 196 height 29
paste input "623926"
type input "623926"
click at [663, 227] on input "search" at bounding box center [681, 212] width 196 height 29
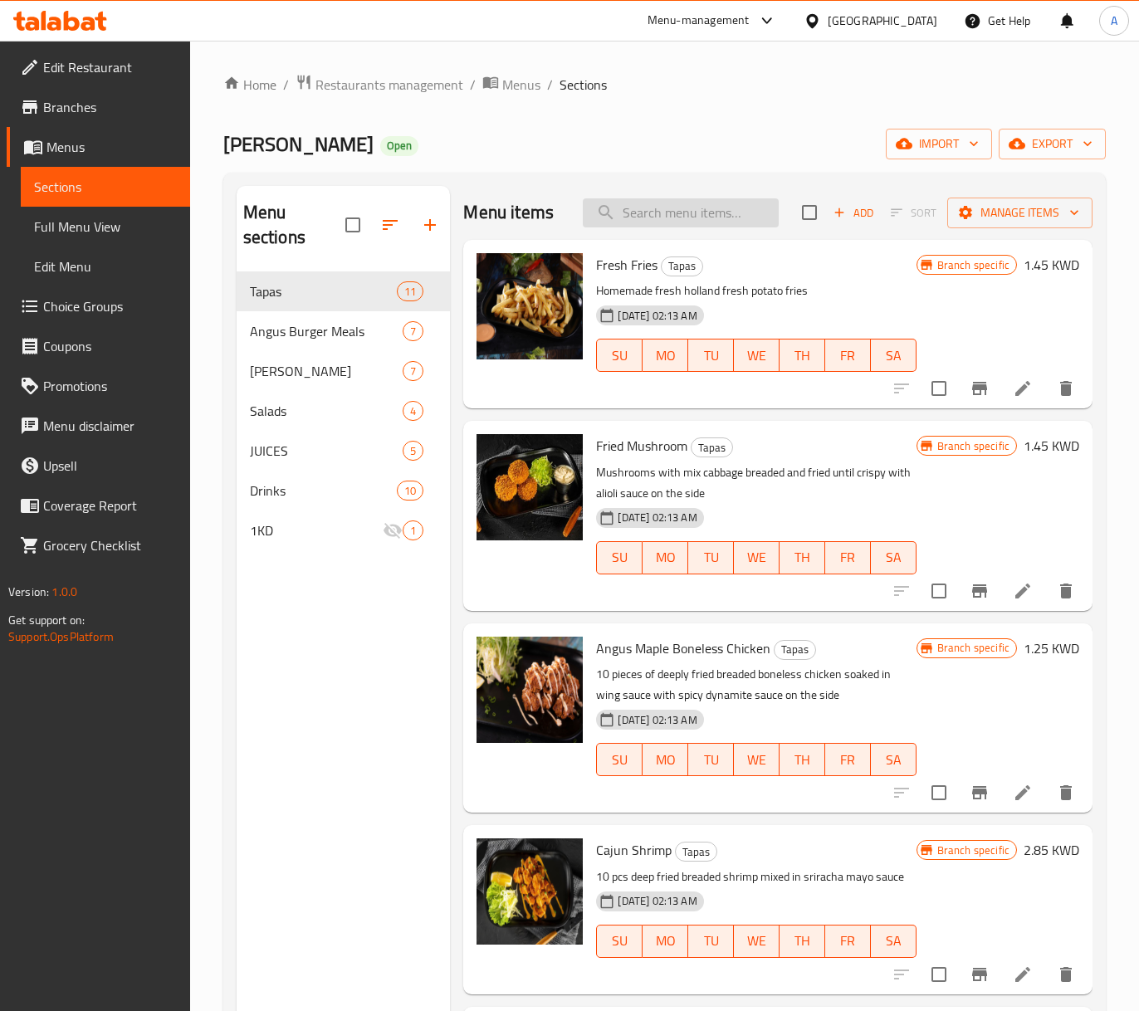
paste input "Fresh Orange Juice"
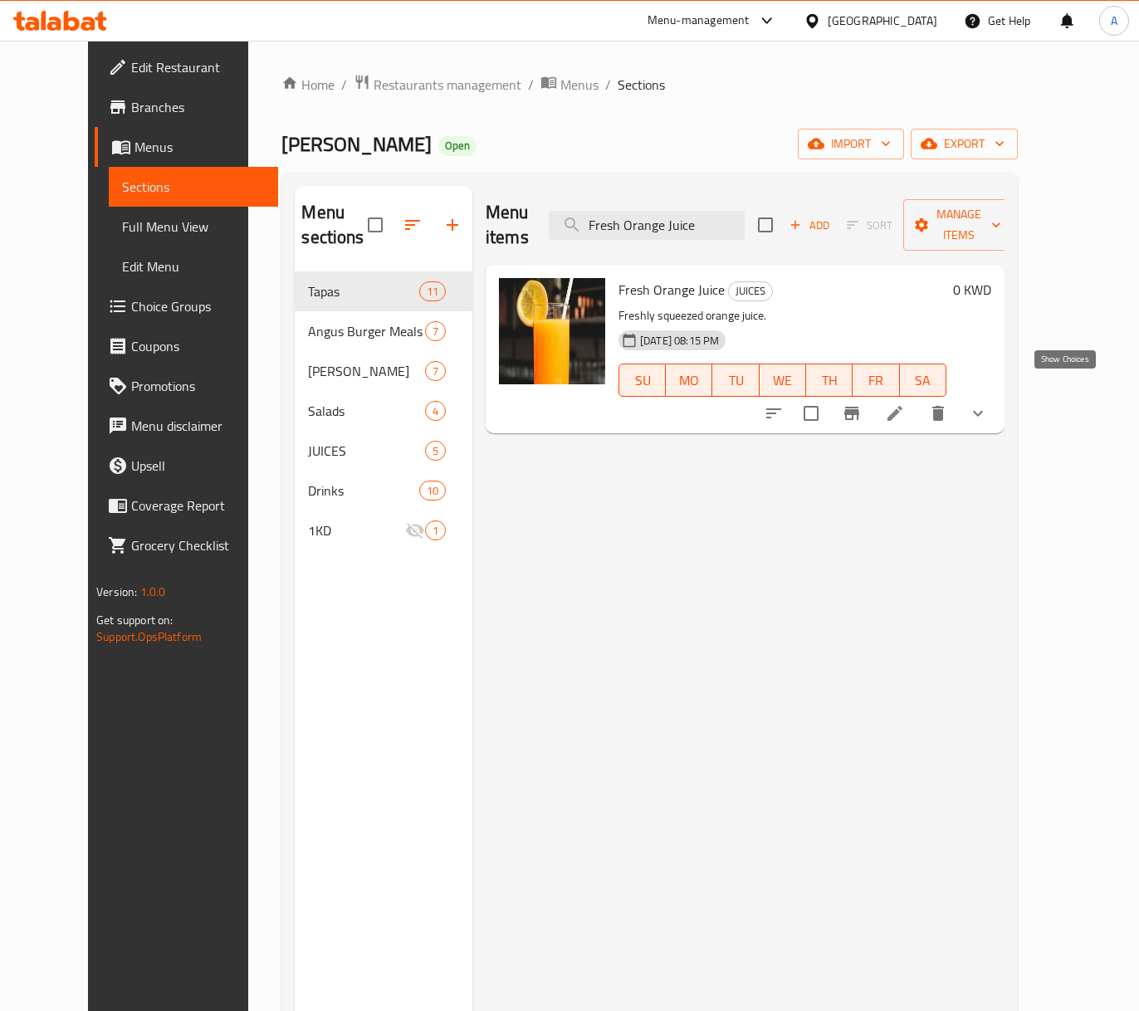
type input "Fresh Orange Juice"
click at [988, 404] on icon "show more" at bounding box center [978, 414] width 20 height 20
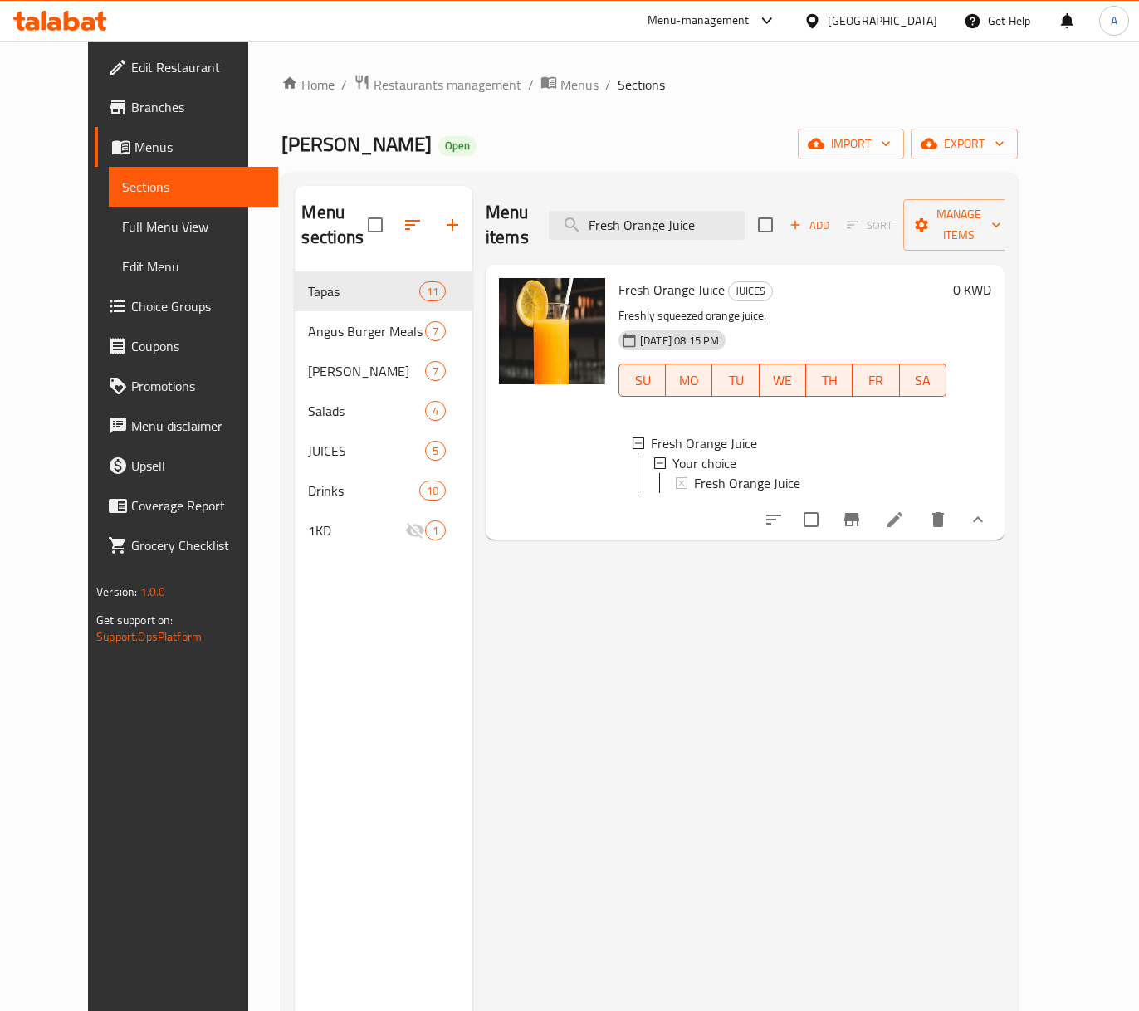
click at [918, 515] on li at bounding box center [895, 520] width 47 height 30
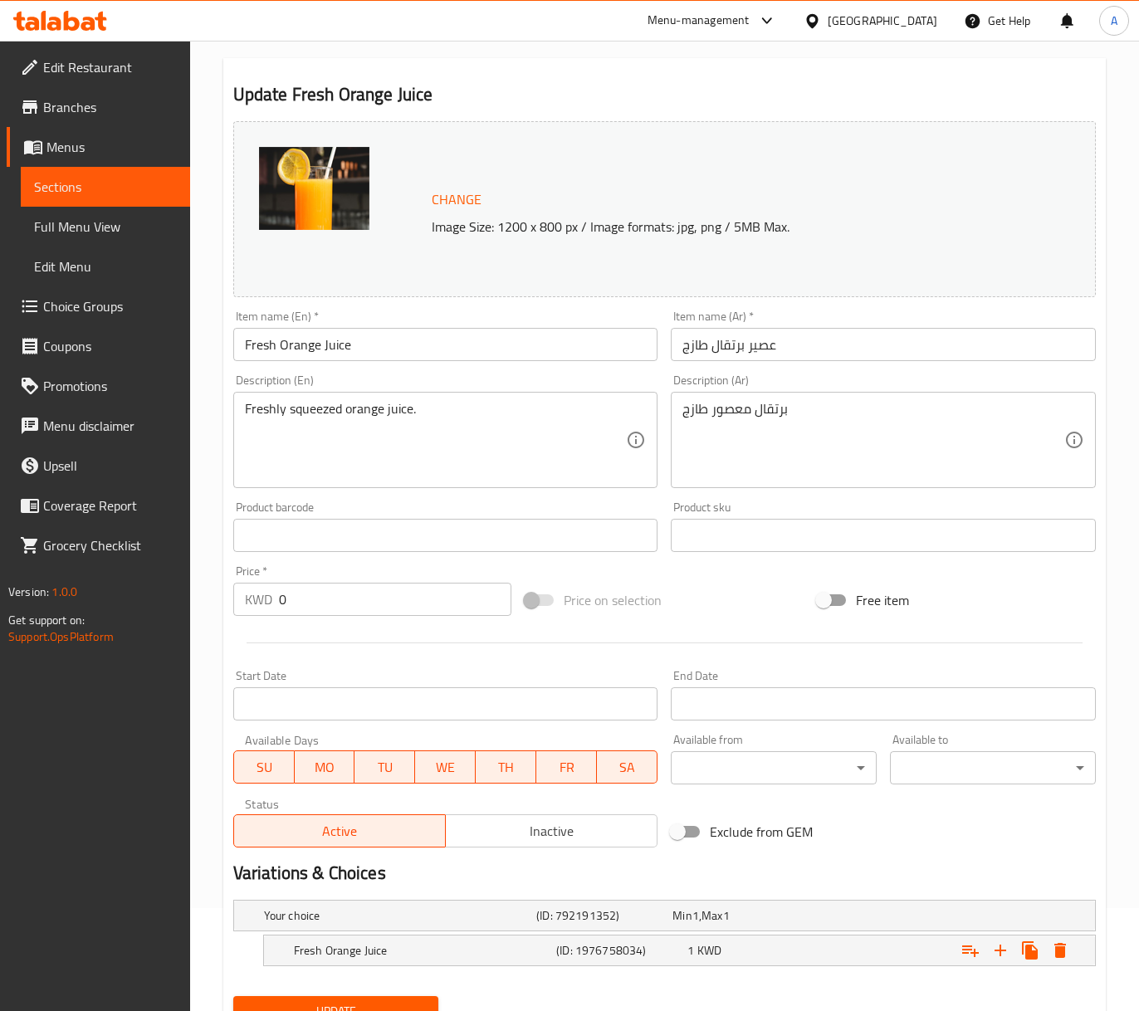
scroll to position [176, 0]
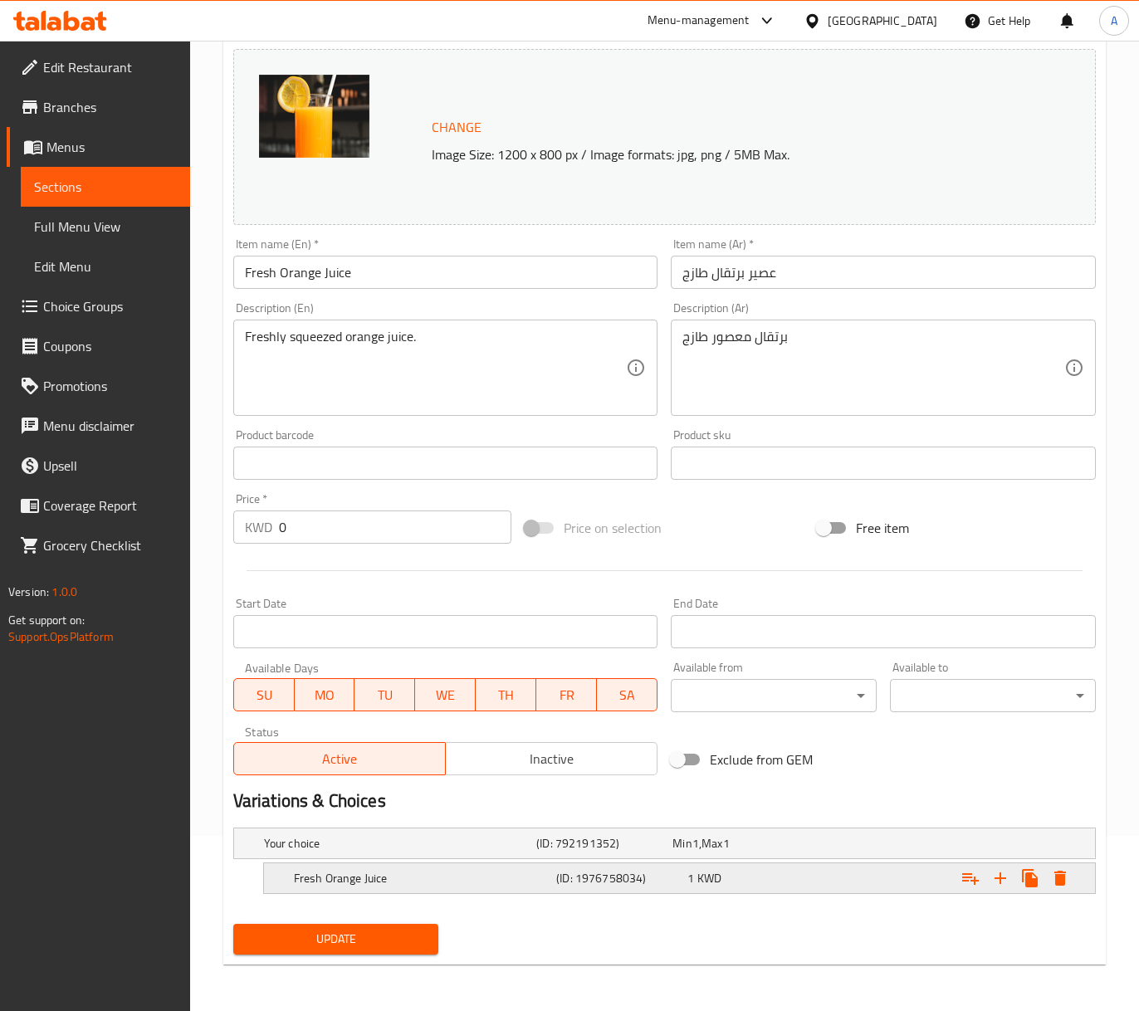
click at [638, 882] on h5 "(ID: 1976758034)" at bounding box center [618, 878] width 125 height 17
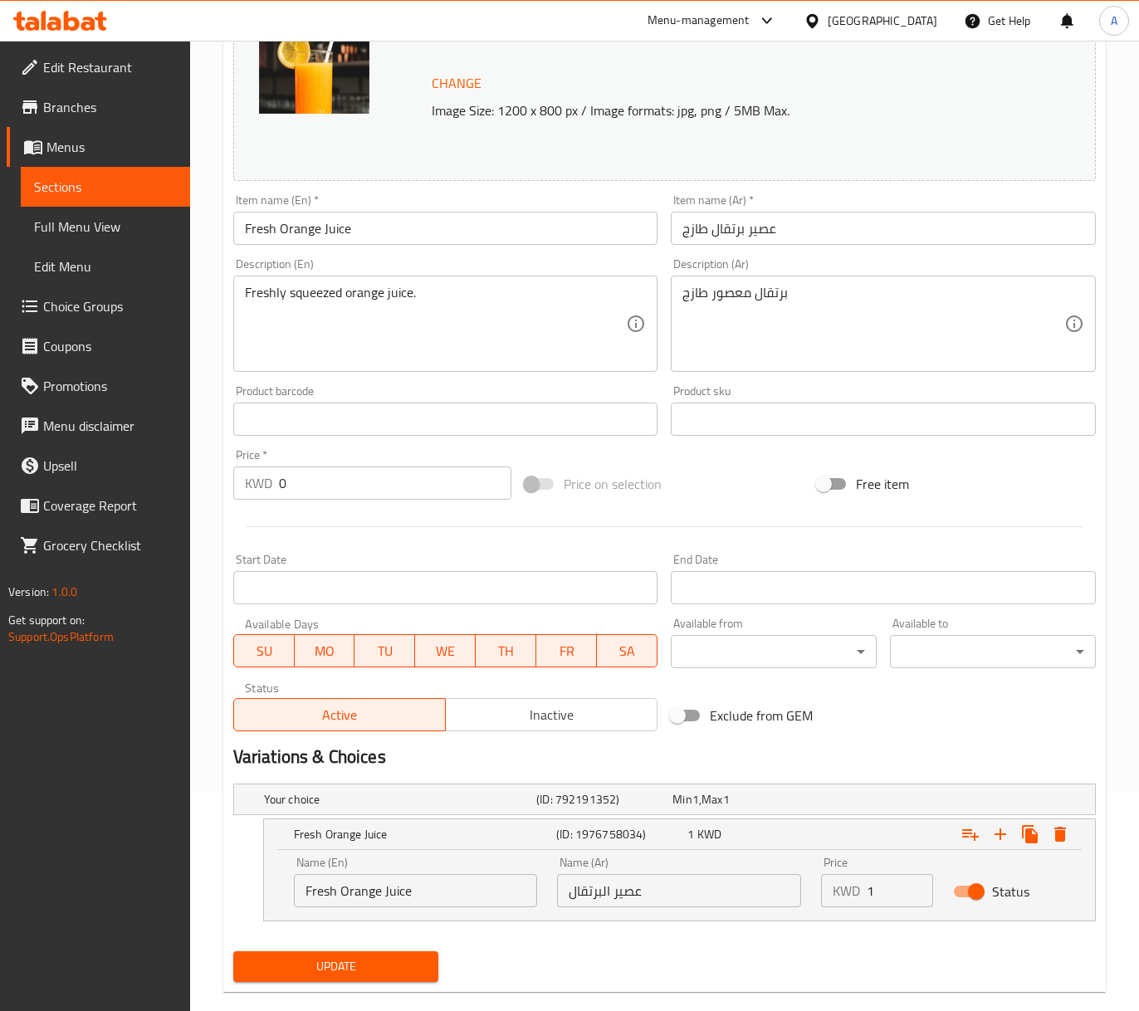
scroll to position [247, 0]
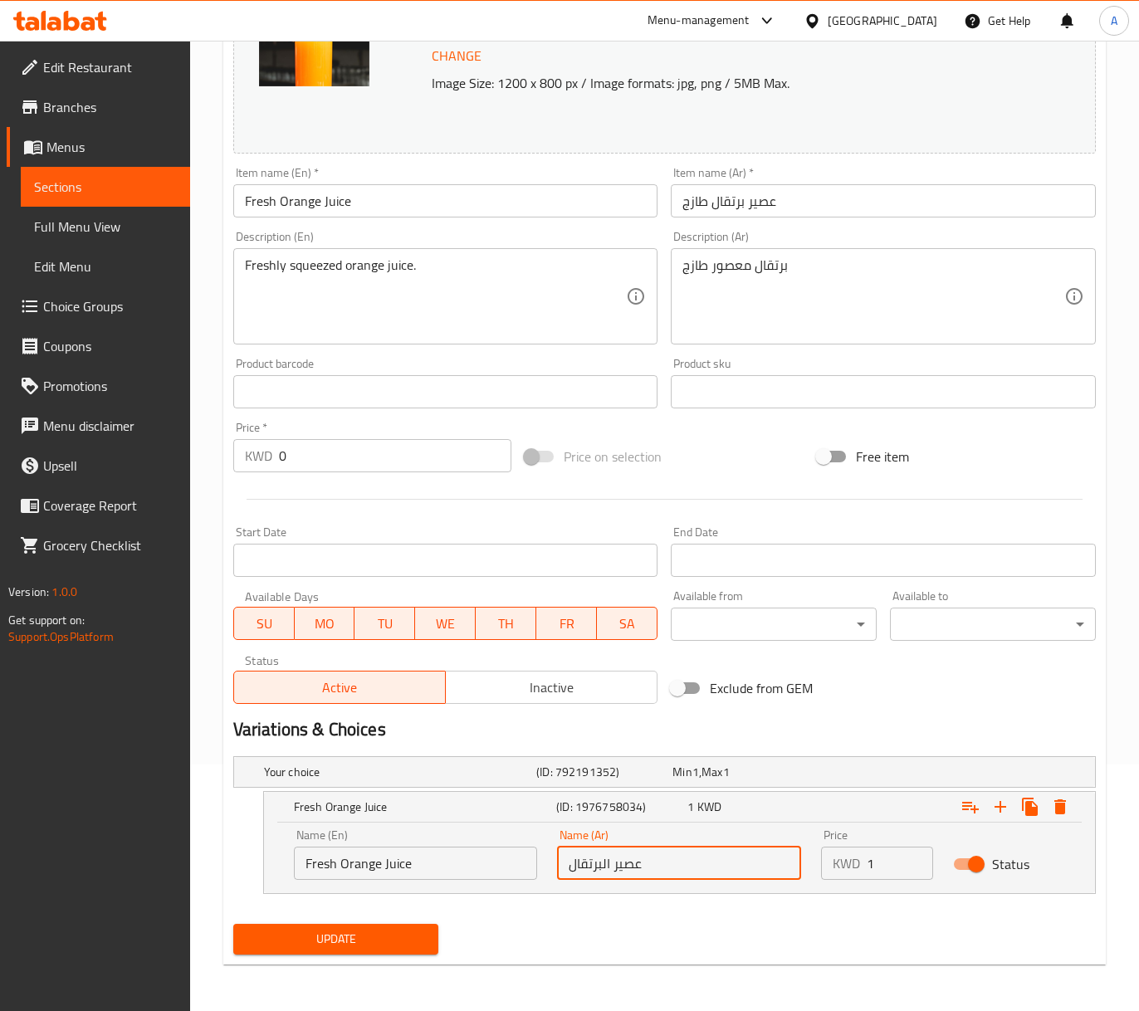
click at [708, 857] on input "عصير البرتقال" at bounding box center [679, 863] width 244 height 33
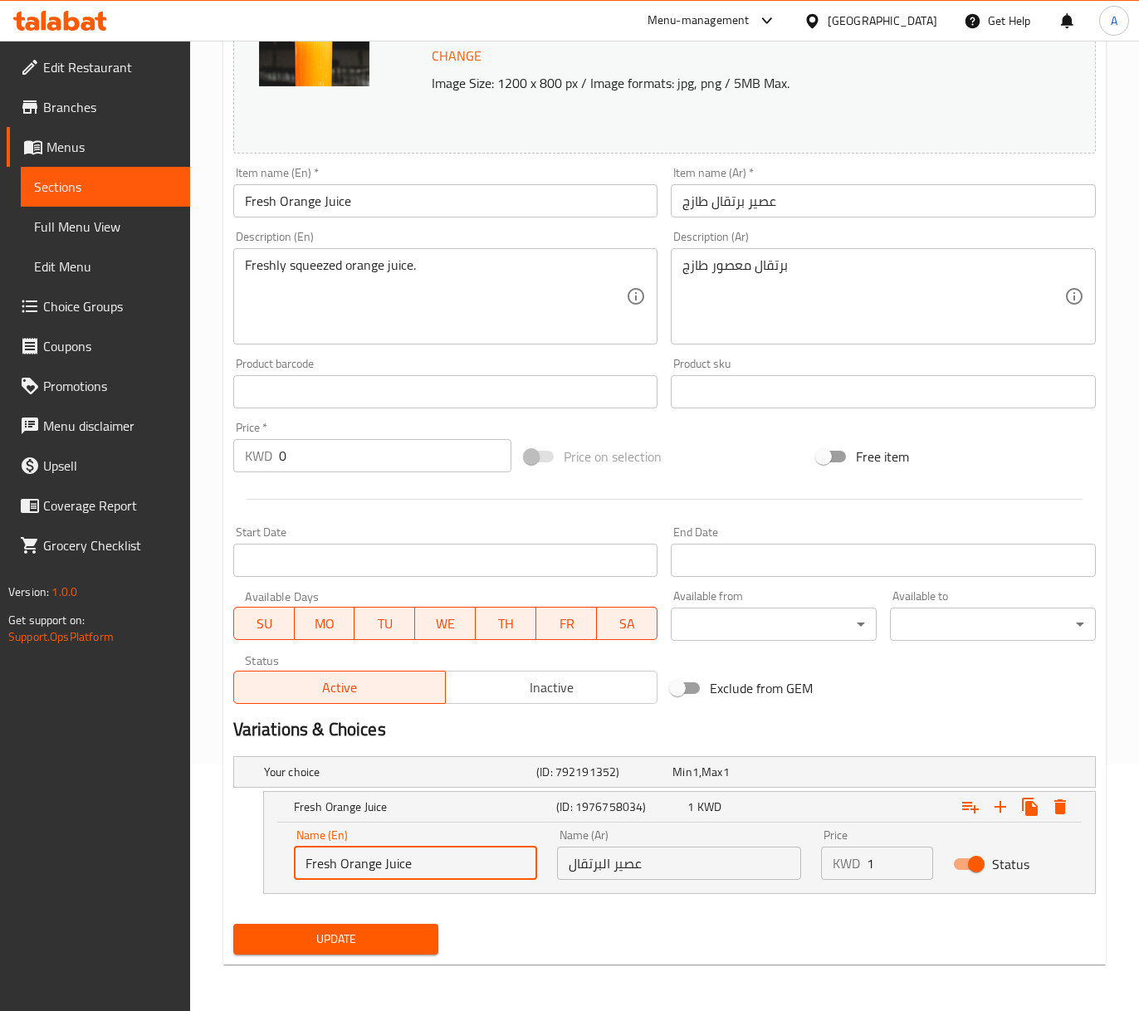
drag, startPoint x: 343, startPoint y: 858, endPoint x: 244, endPoint y: 857, distance: 98.8
click at [247, 858] on div "Fresh Orange Juice (ID: 1976758034) 1 KWD Name (En) Fresh Orange Juice Name (En…" at bounding box center [664, 842] width 863 height 103
type input "Orange Juice"
click at [377, 943] on span "Update" at bounding box center [336, 939] width 179 height 21
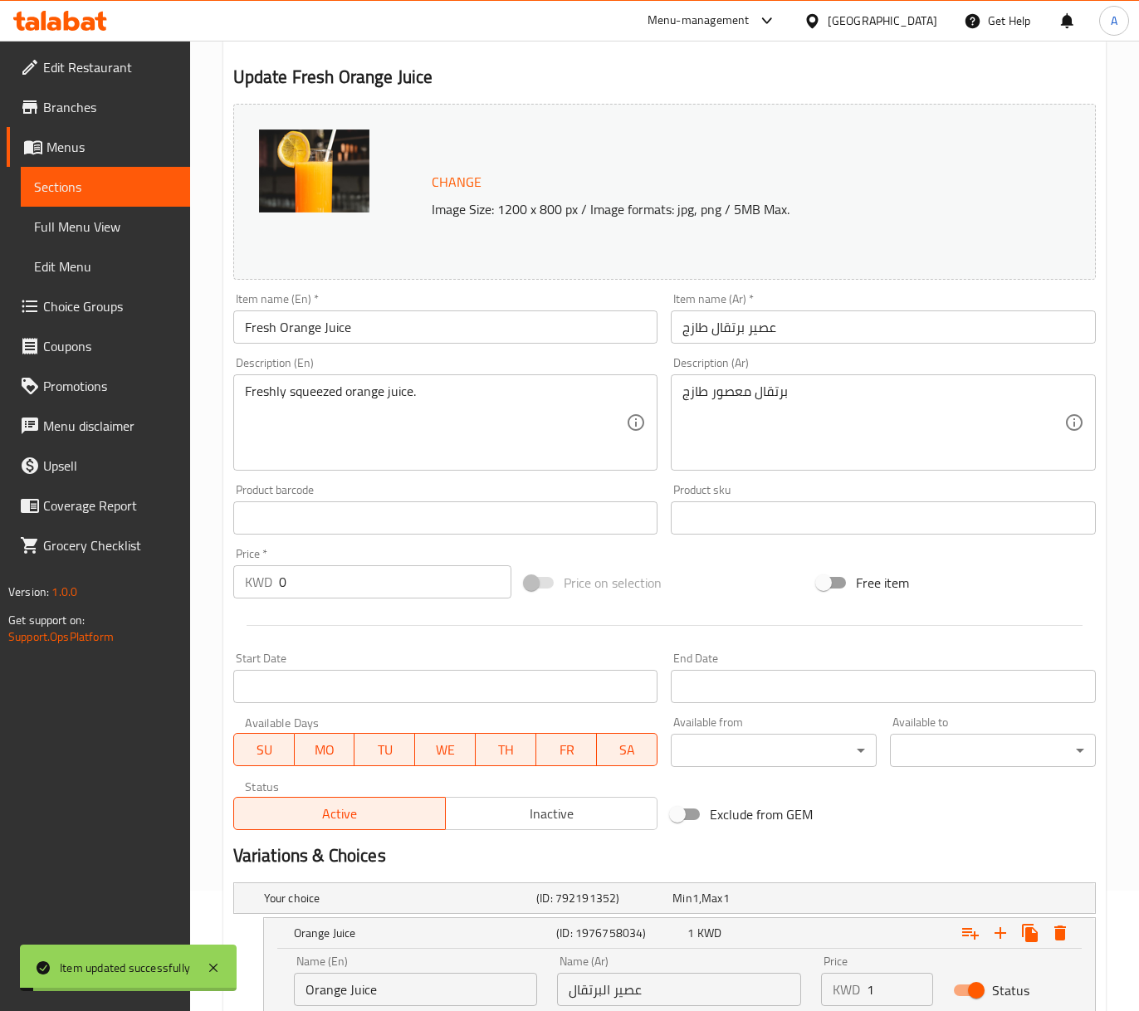
scroll to position [0, 0]
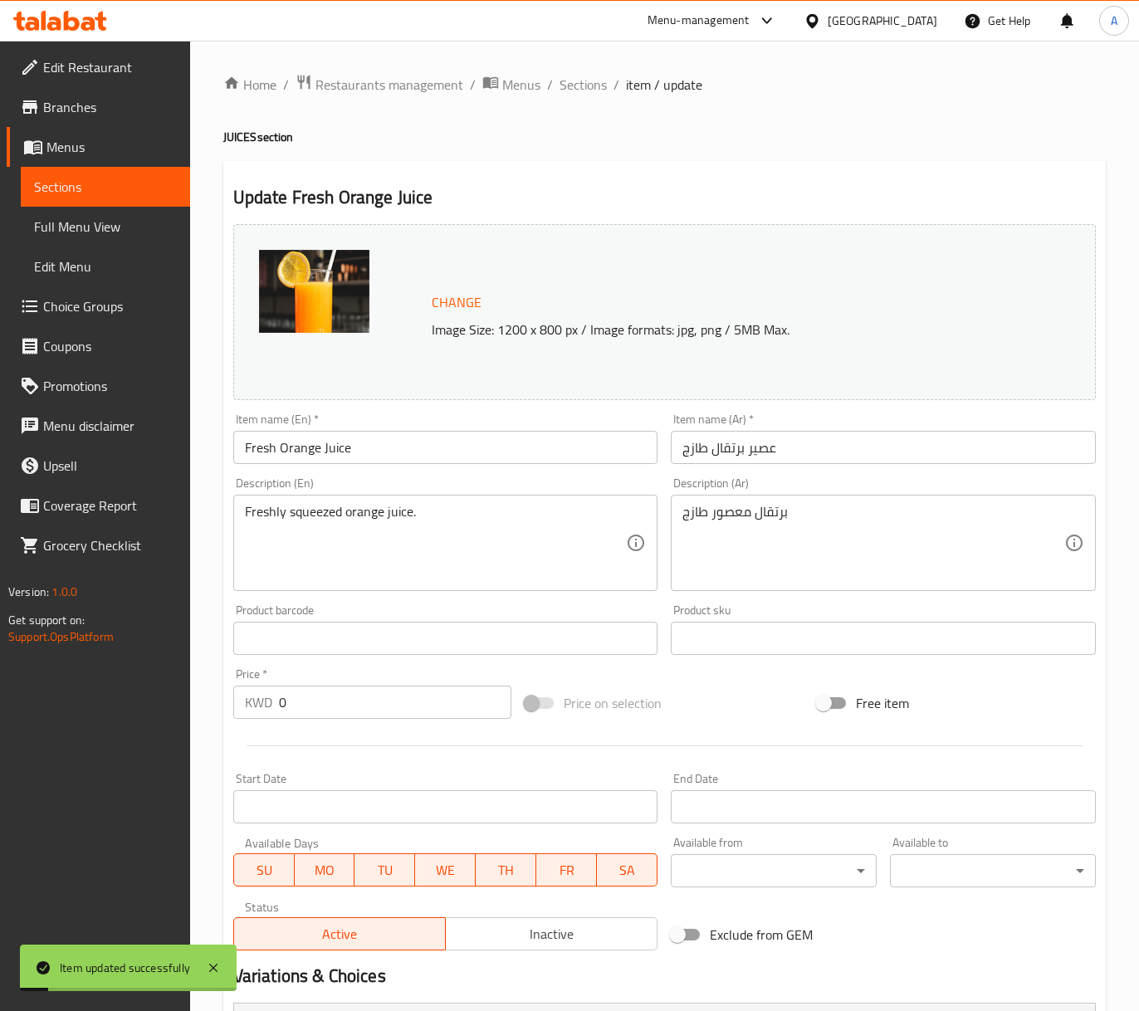
click at [363, 440] on input "Fresh Orange Juice" at bounding box center [445, 447] width 425 height 33
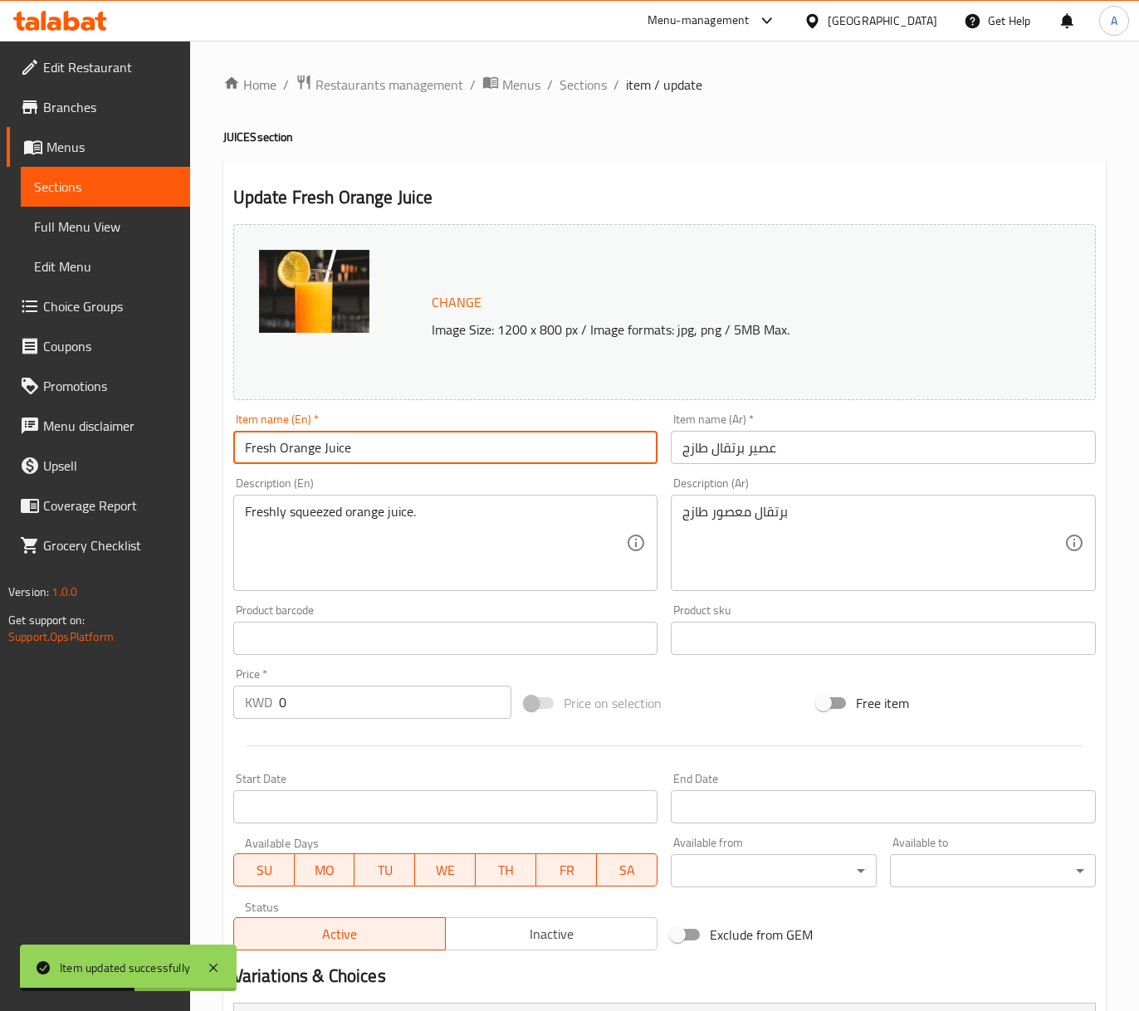
click at [90, 220] on span "Full Menu View" at bounding box center [105, 227] width 143 height 20
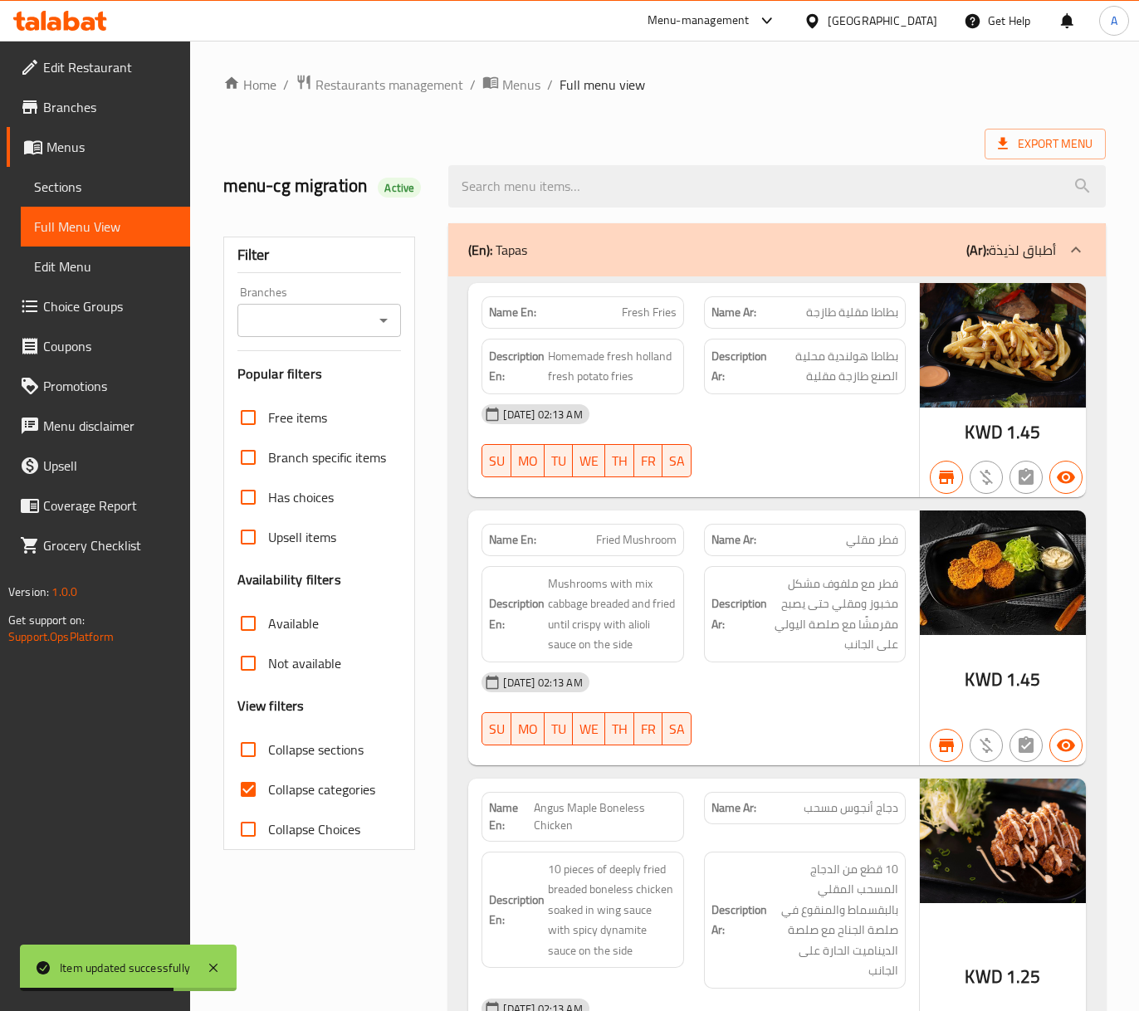
click at [276, 757] on span "Collapse sections" at bounding box center [316, 750] width 96 height 20
click at [268, 757] on input "Collapse sections" at bounding box center [248, 750] width 40 height 40
checkbox input "true"
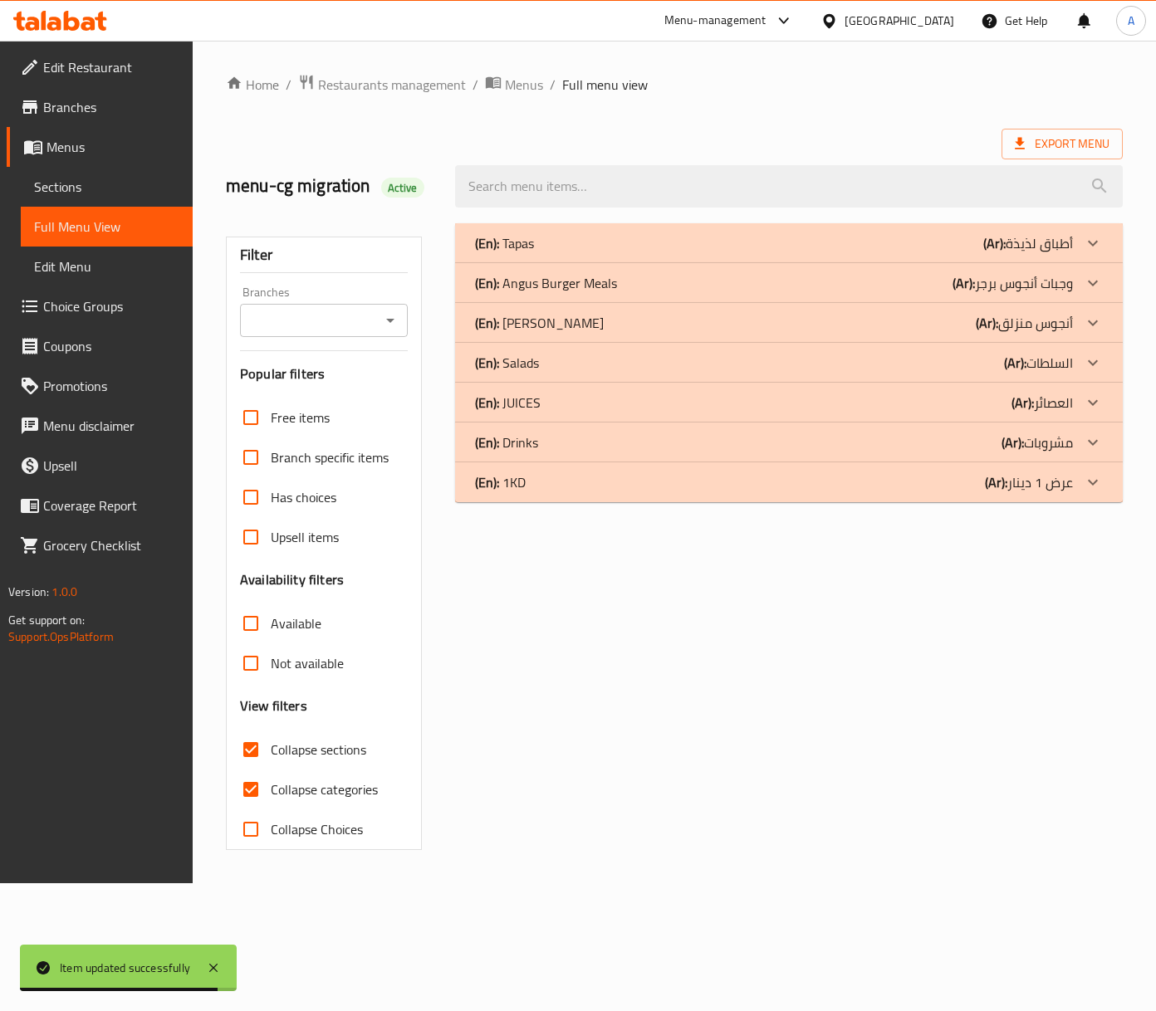
click at [556, 409] on div "(En): JUICES (Ar): العصائر" at bounding box center [774, 403] width 598 height 20
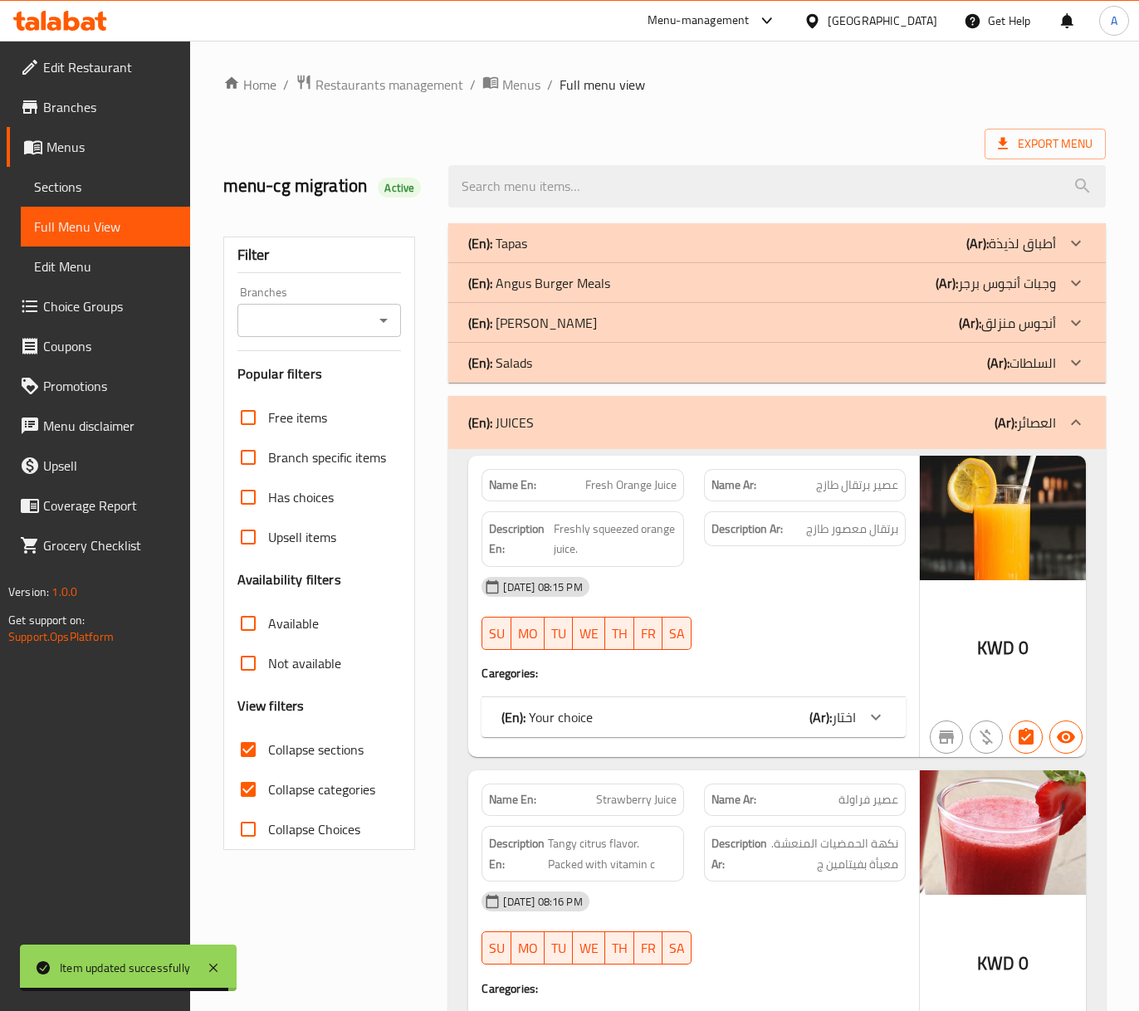
click at [807, 727] on div "(En): Your choice (Ar): اختار" at bounding box center [679, 718] width 354 height 20
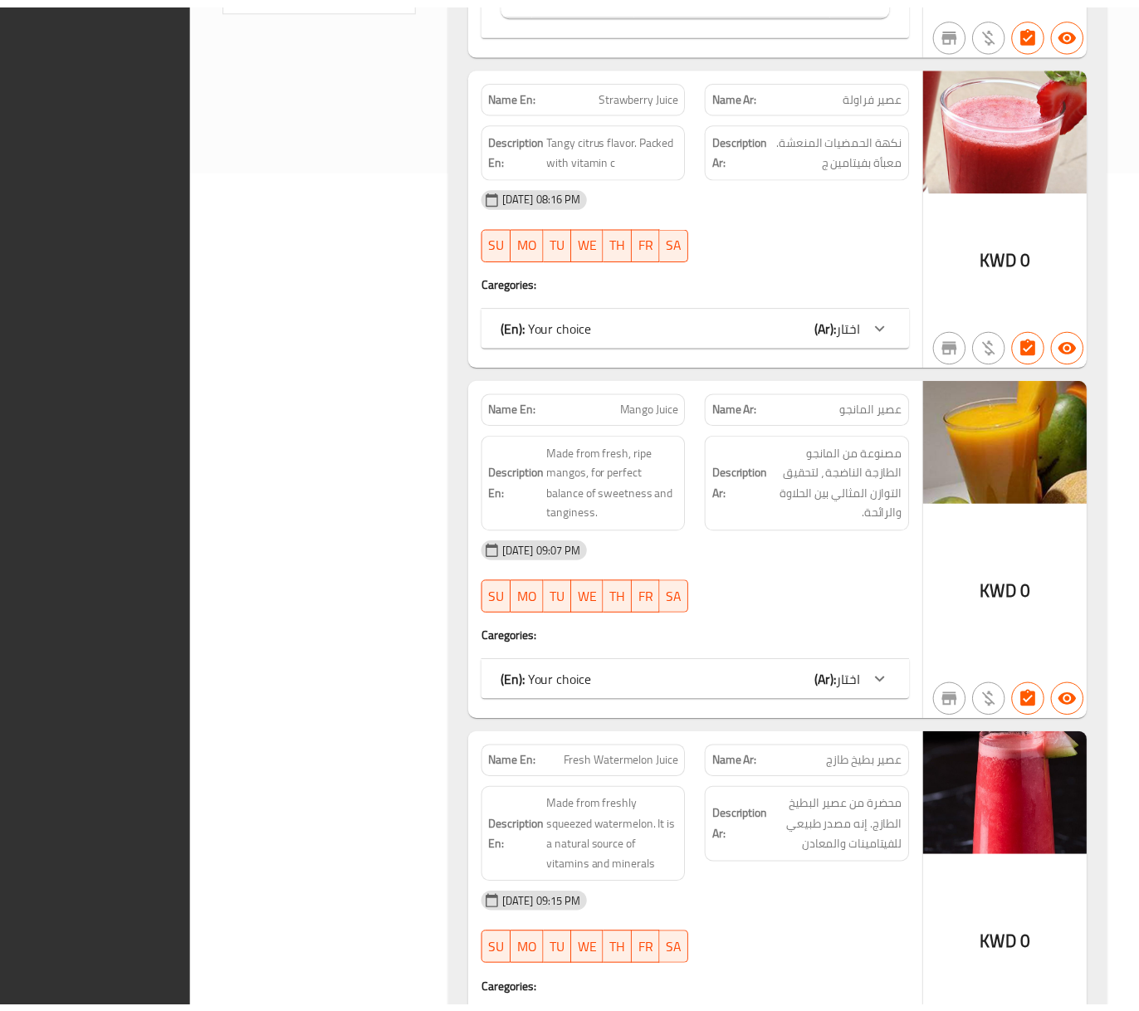
scroll to position [1410, 0]
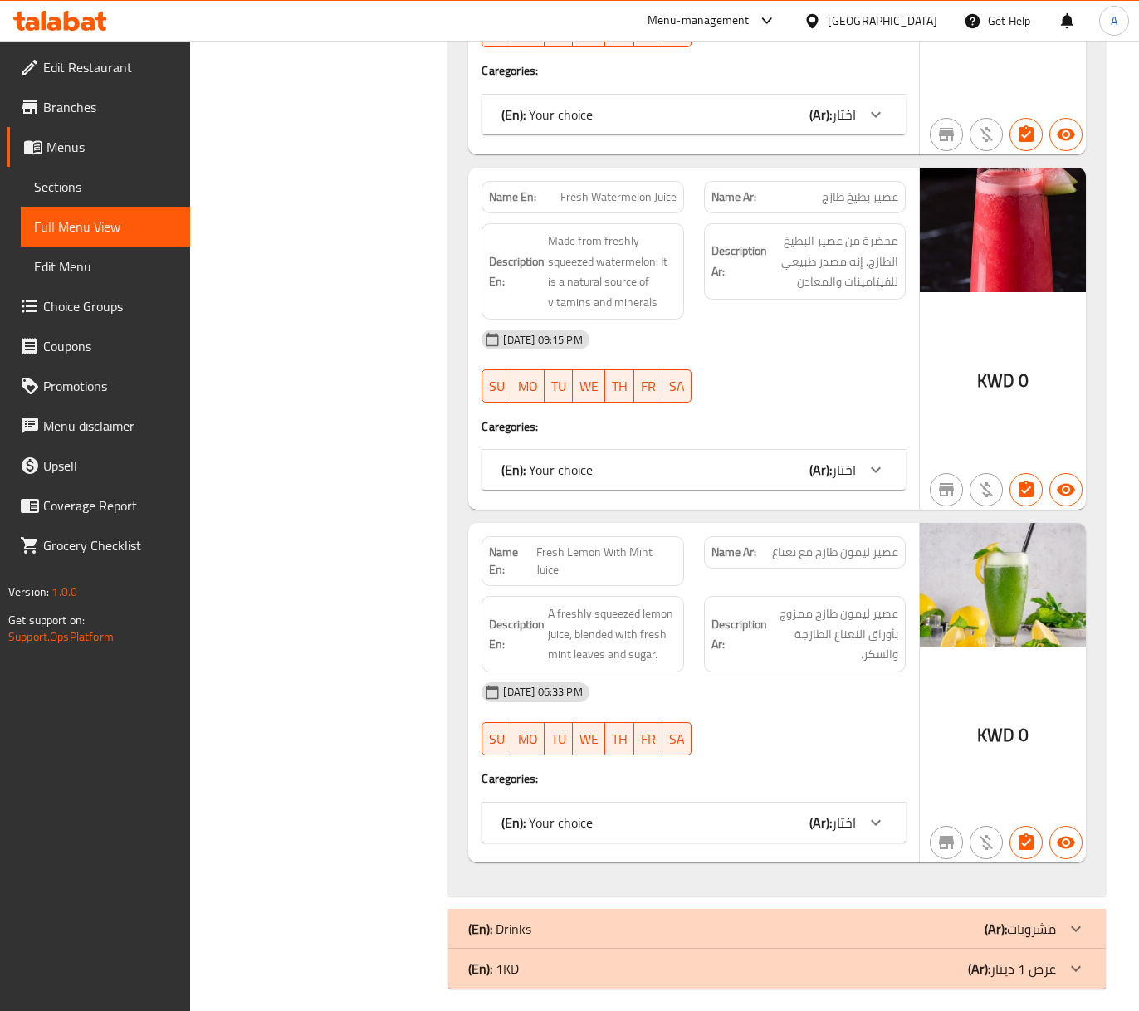
click at [933, 20] on div "Kuwait" at bounding box center [883, 21] width 110 height 18
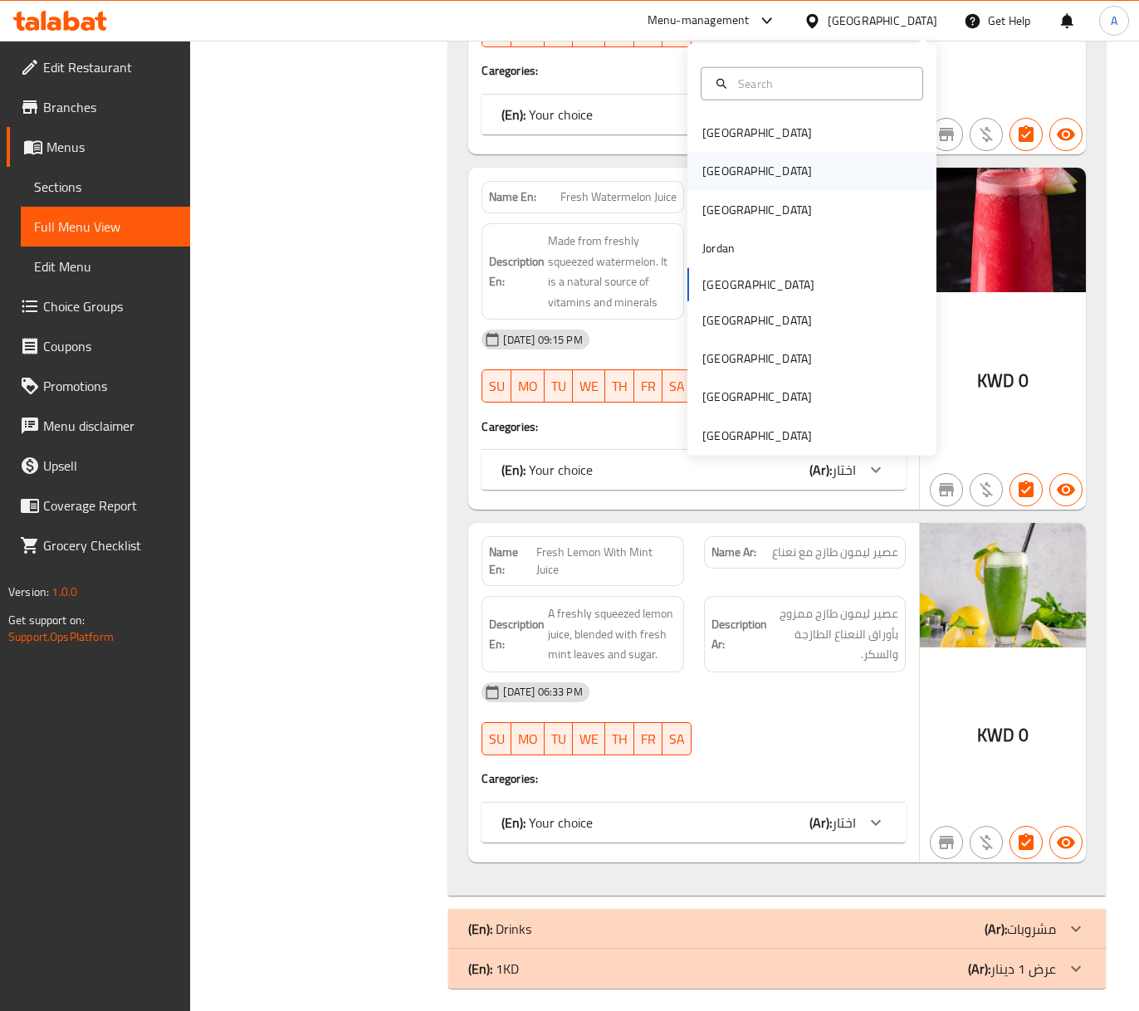
click at [787, 163] on div "[GEOGRAPHIC_DATA]" at bounding box center [812, 171] width 249 height 38
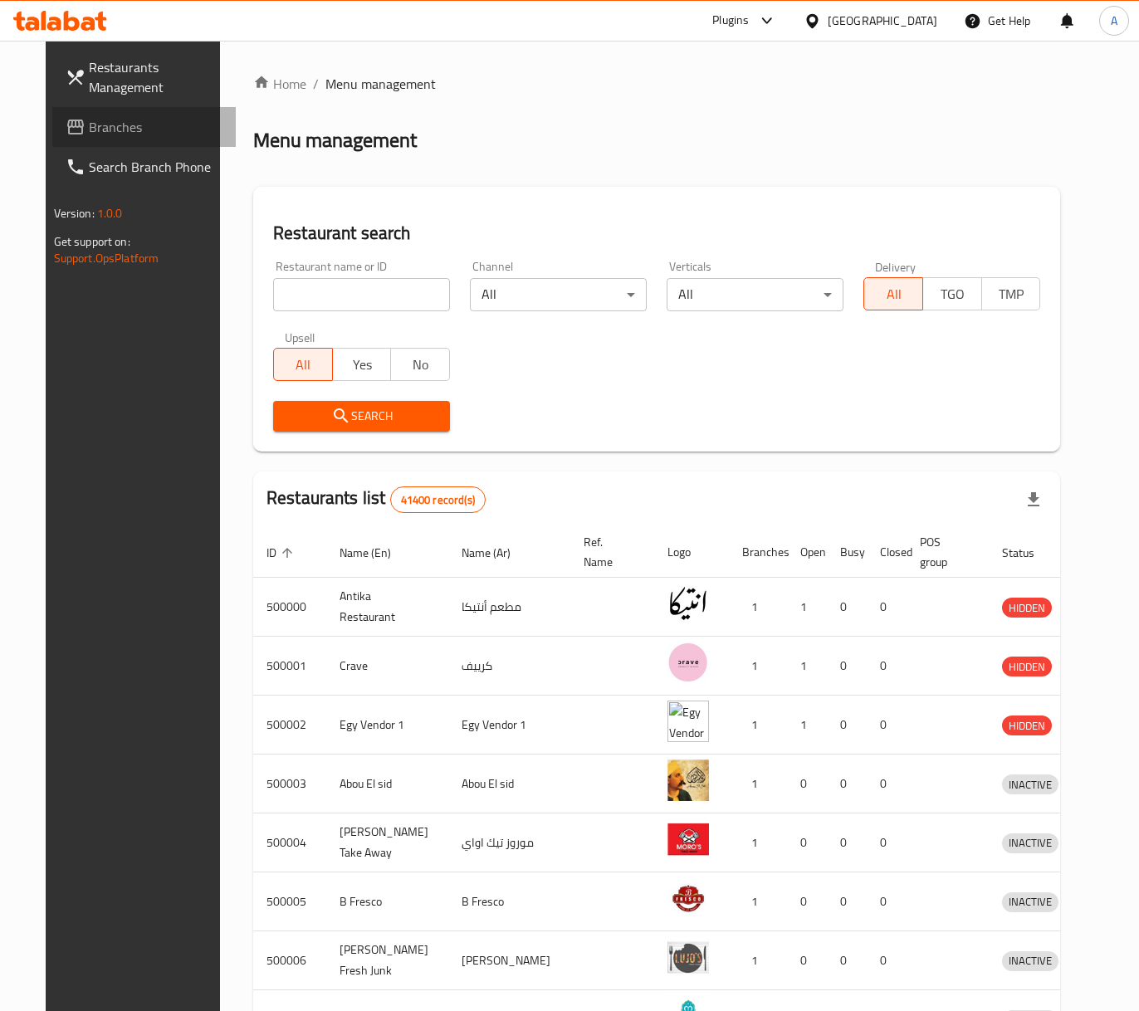
click at [104, 118] on span "Branches" at bounding box center [156, 127] width 134 height 20
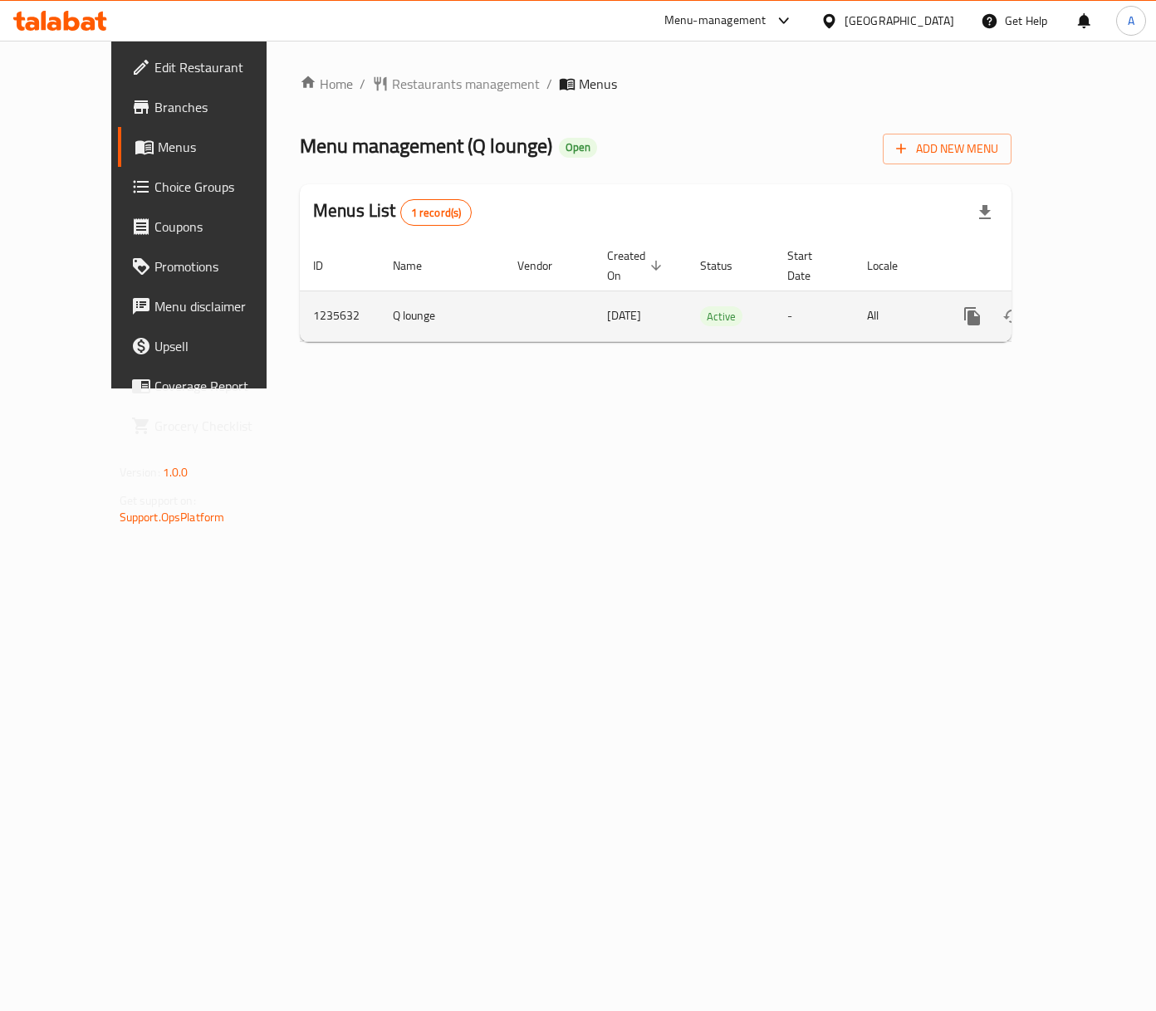
click at [1093, 306] on icon "enhanced table" at bounding box center [1092, 316] width 20 height 20
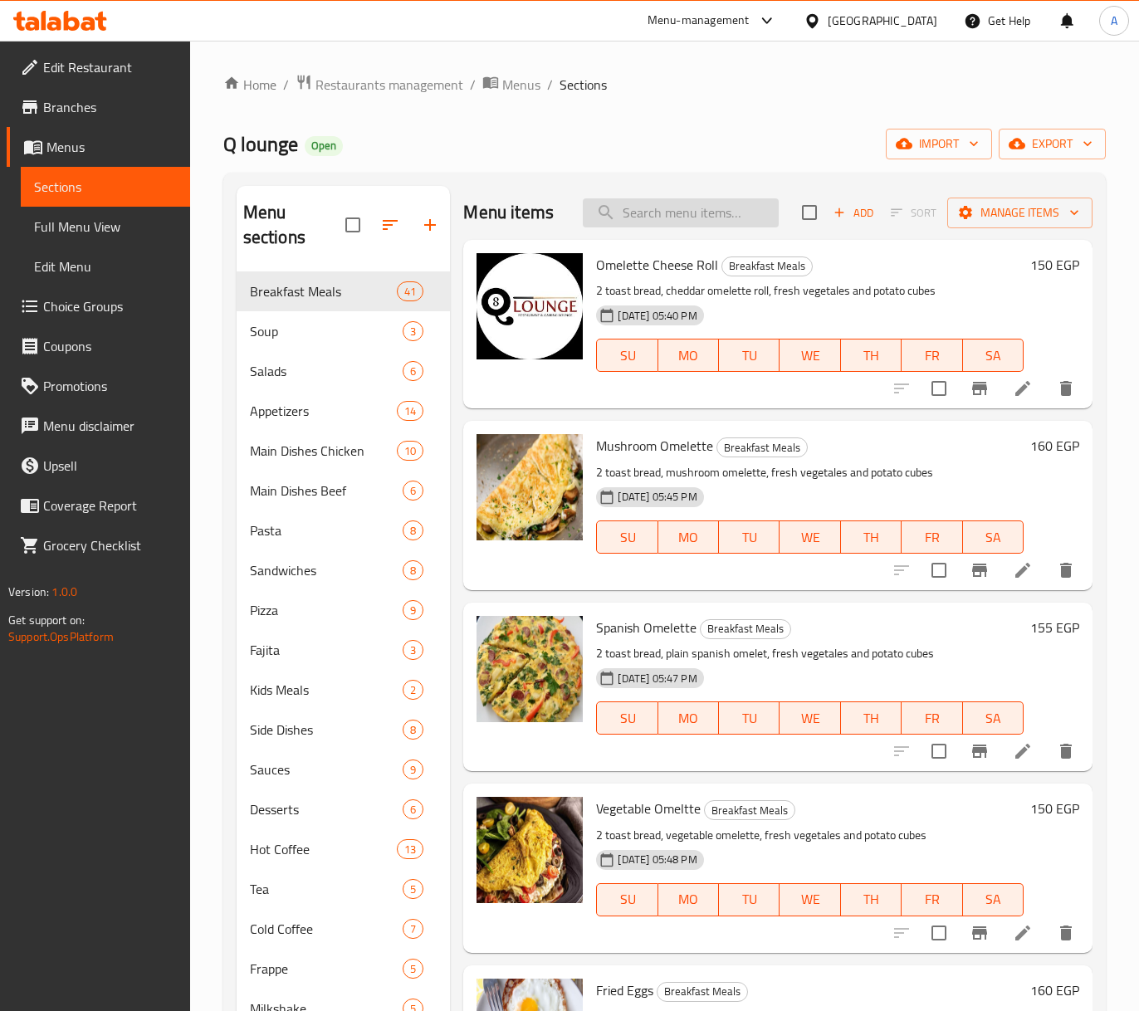
click at [669, 210] on input "search" at bounding box center [681, 212] width 196 height 29
paste input "731911"
type input "731911"
click at [1041, 143] on span "export" at bounding box center [1052, 144] width 81 height 21
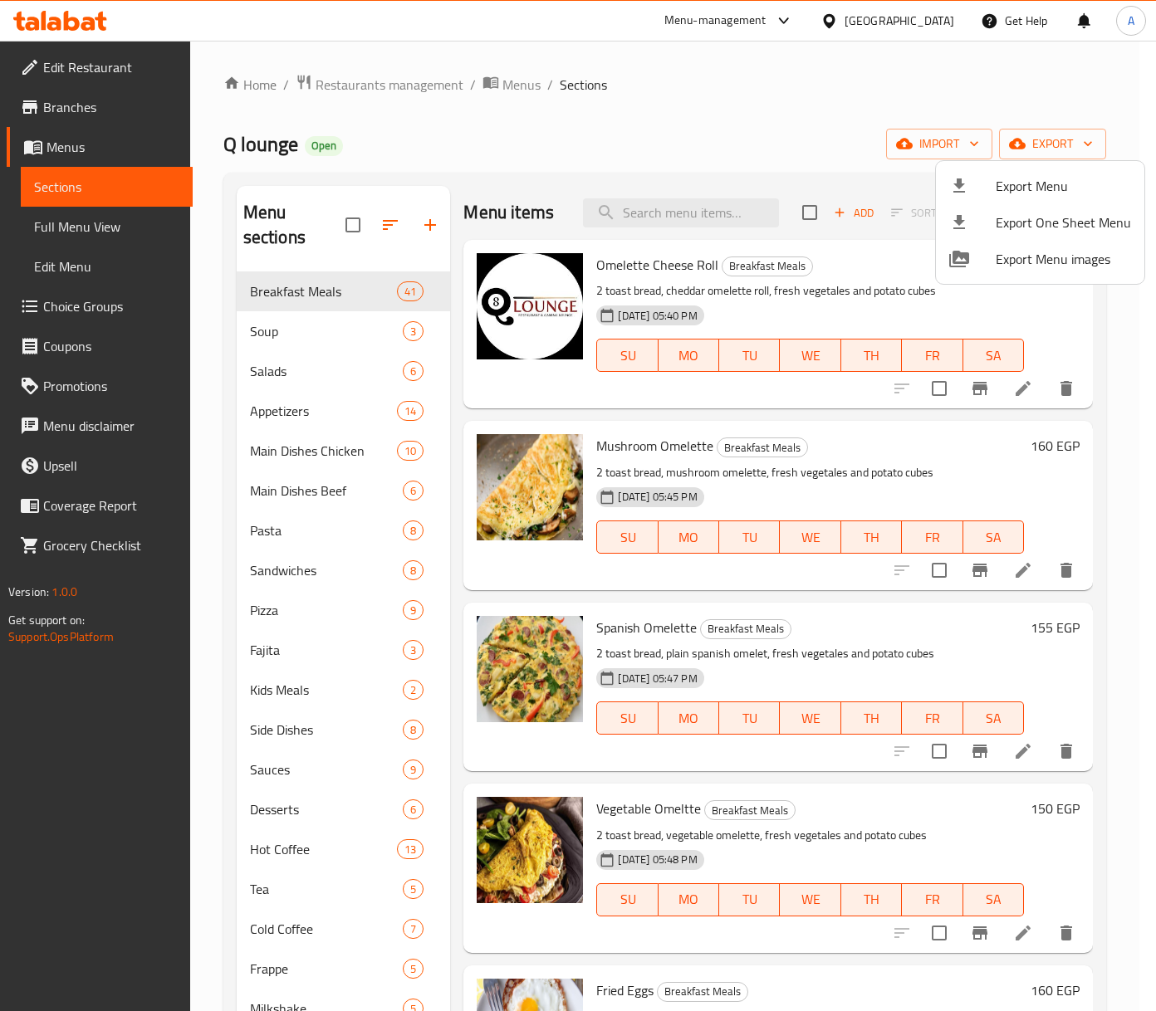
click at [1084, 183] on span "Export Menu" at bounding box center [1063, 186] width 135 height 20
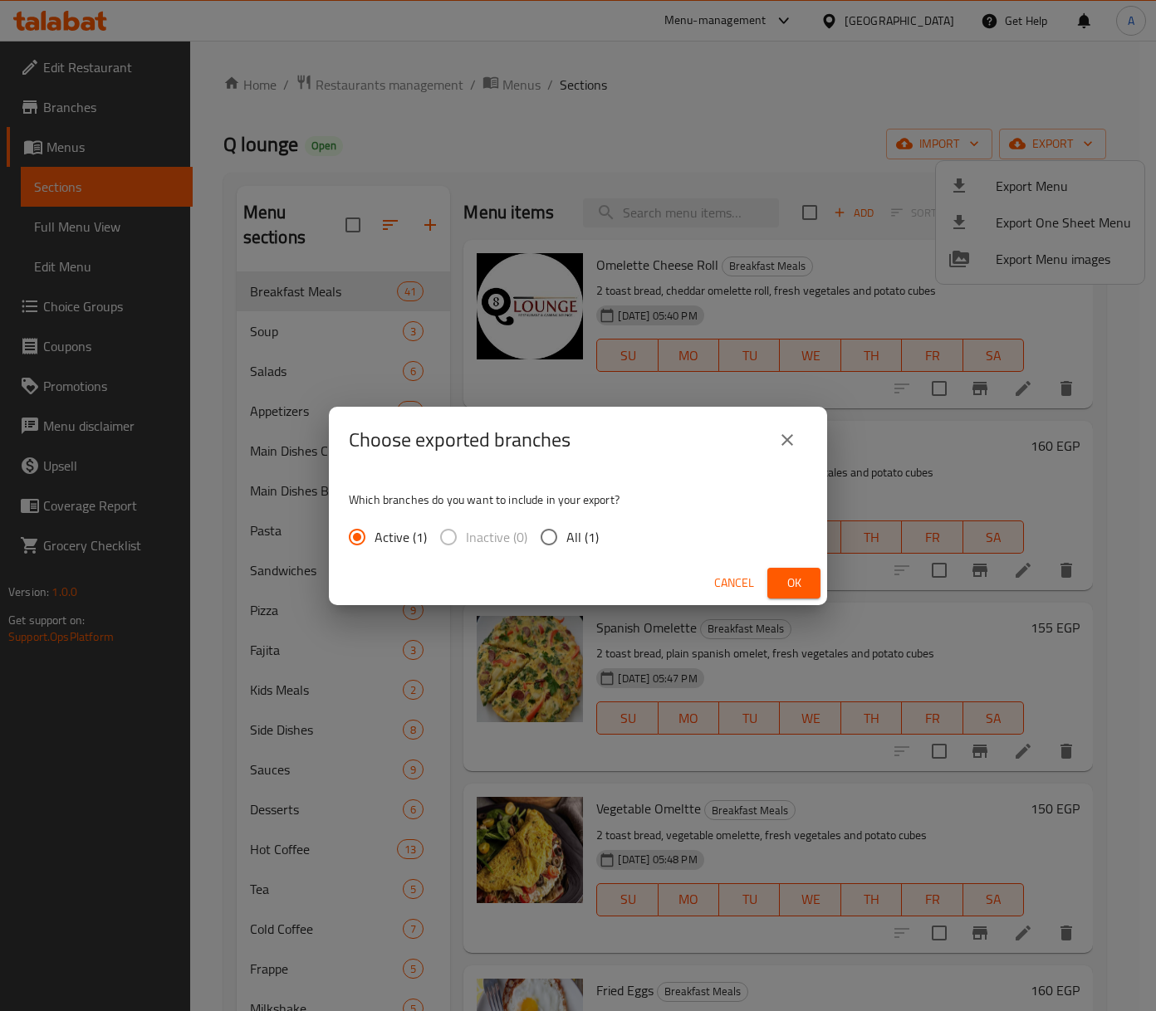
click at [566, 535] on span "All (1)" at bounding box center [582, 537] width 32 height 20
click at [566, 535] on input "All (1)" at bounding box center [548, 537] width 35 height 35
radio input "true"
click at [819, 582] on button "Ok" at bounding box center [793, 583] width 53 height 31
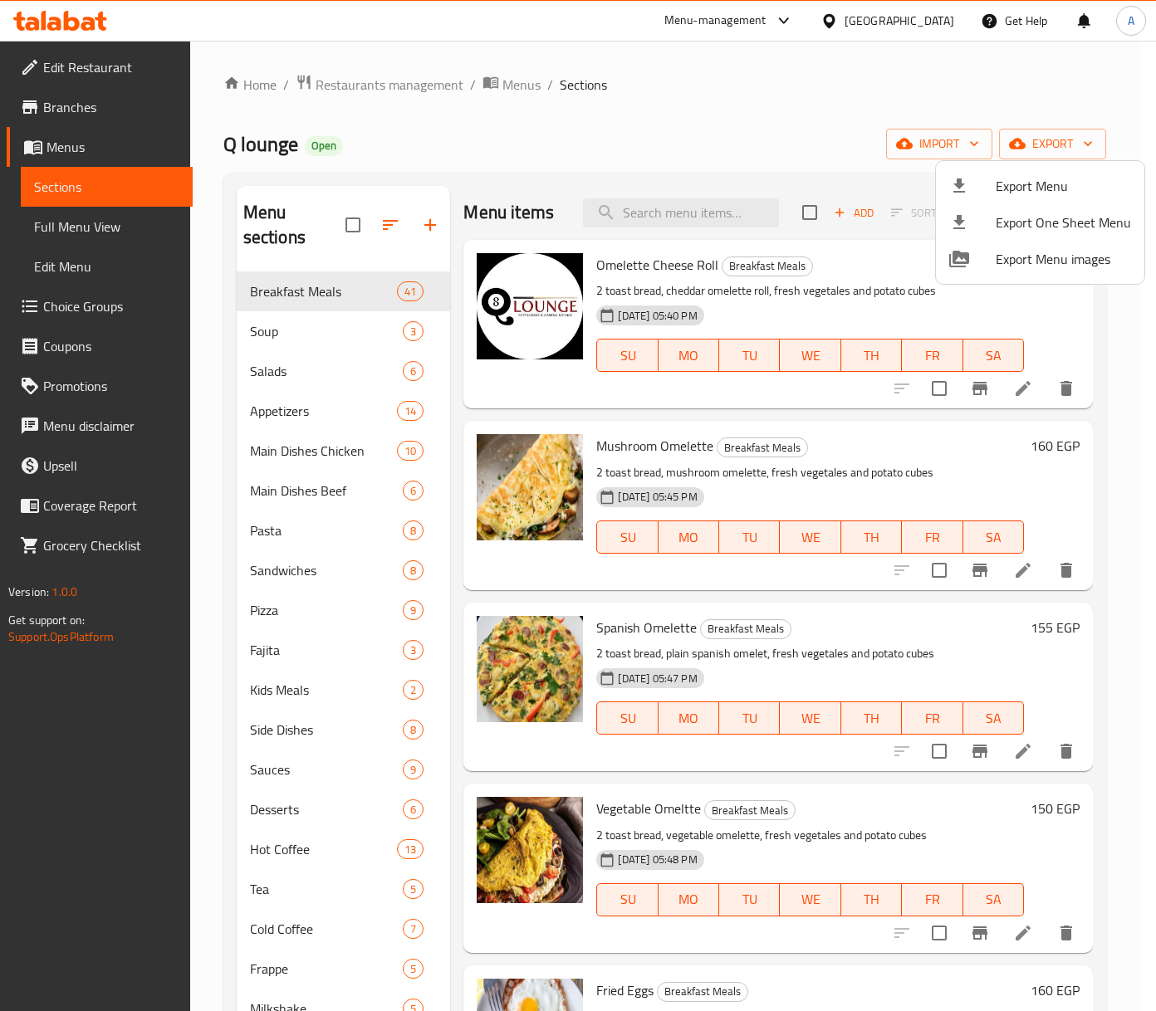
click at [708, 223] on div at bounding box center [578, 505] width 1156 height 1011
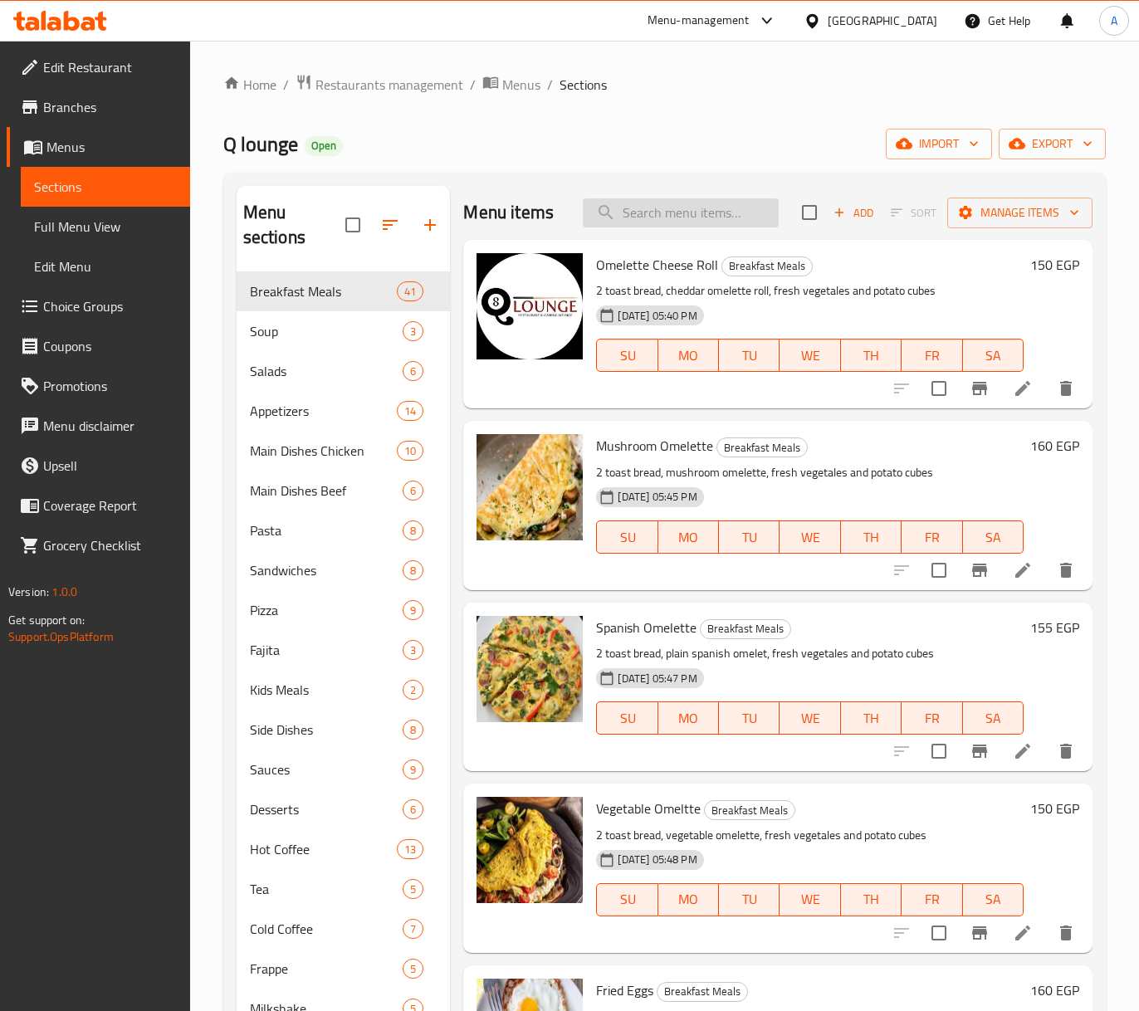
click at [613, 218] on input "search" at bounding box center [681, 212] width 196 height 29
paste input "Q Chicken"
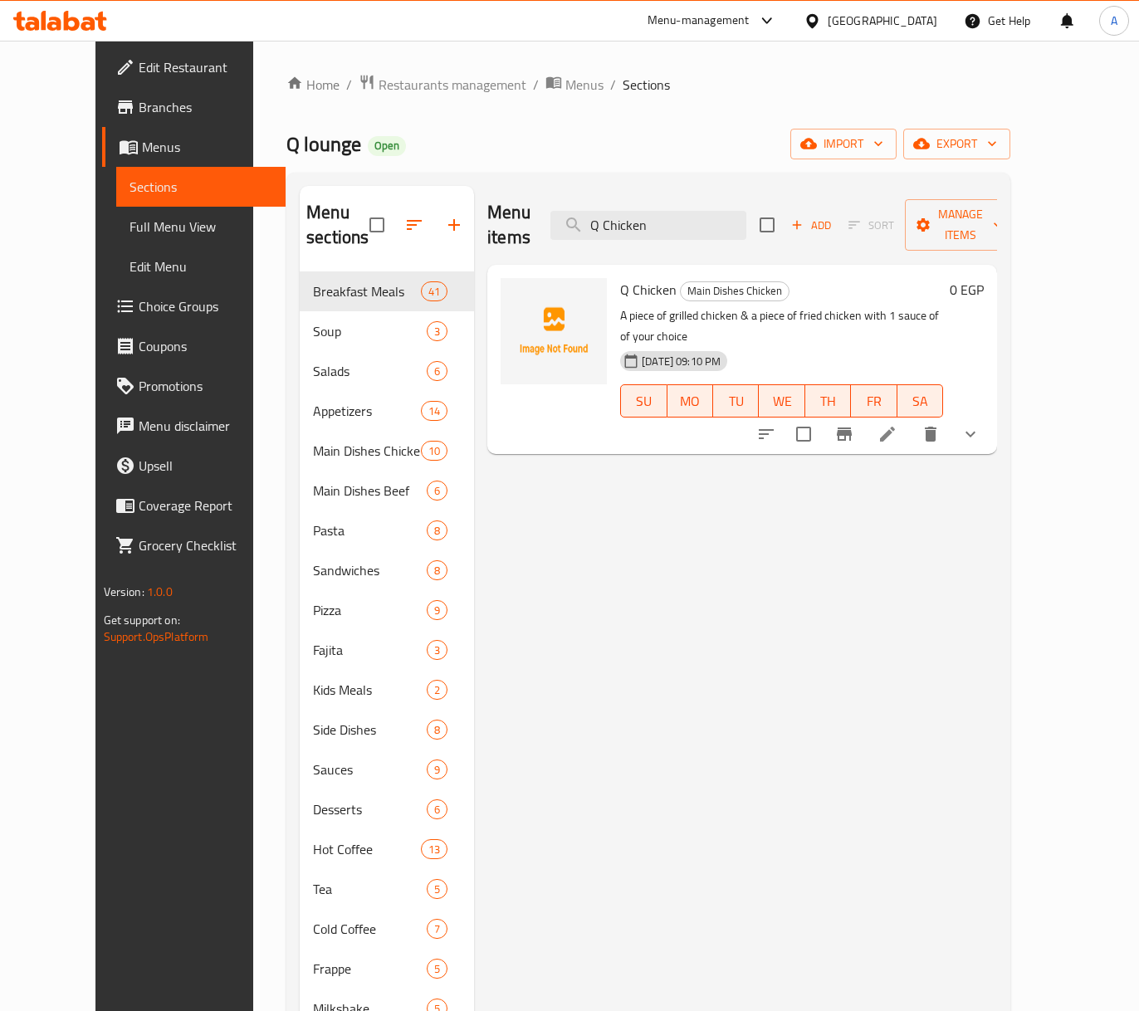
click at [981, 424] on icon "show more" at bounding box center [971, 434] width 20 height 20
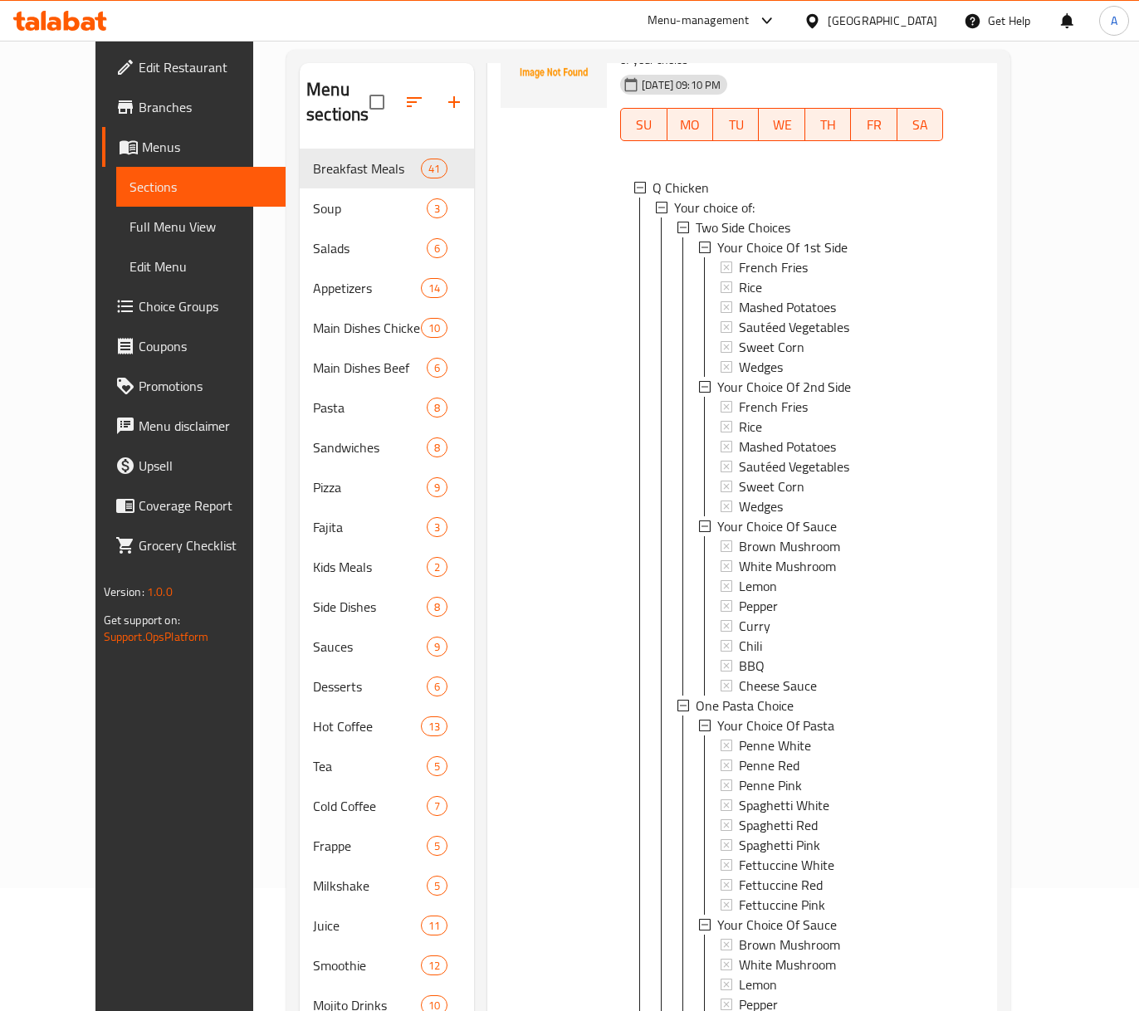
scroll to position [190, 0]
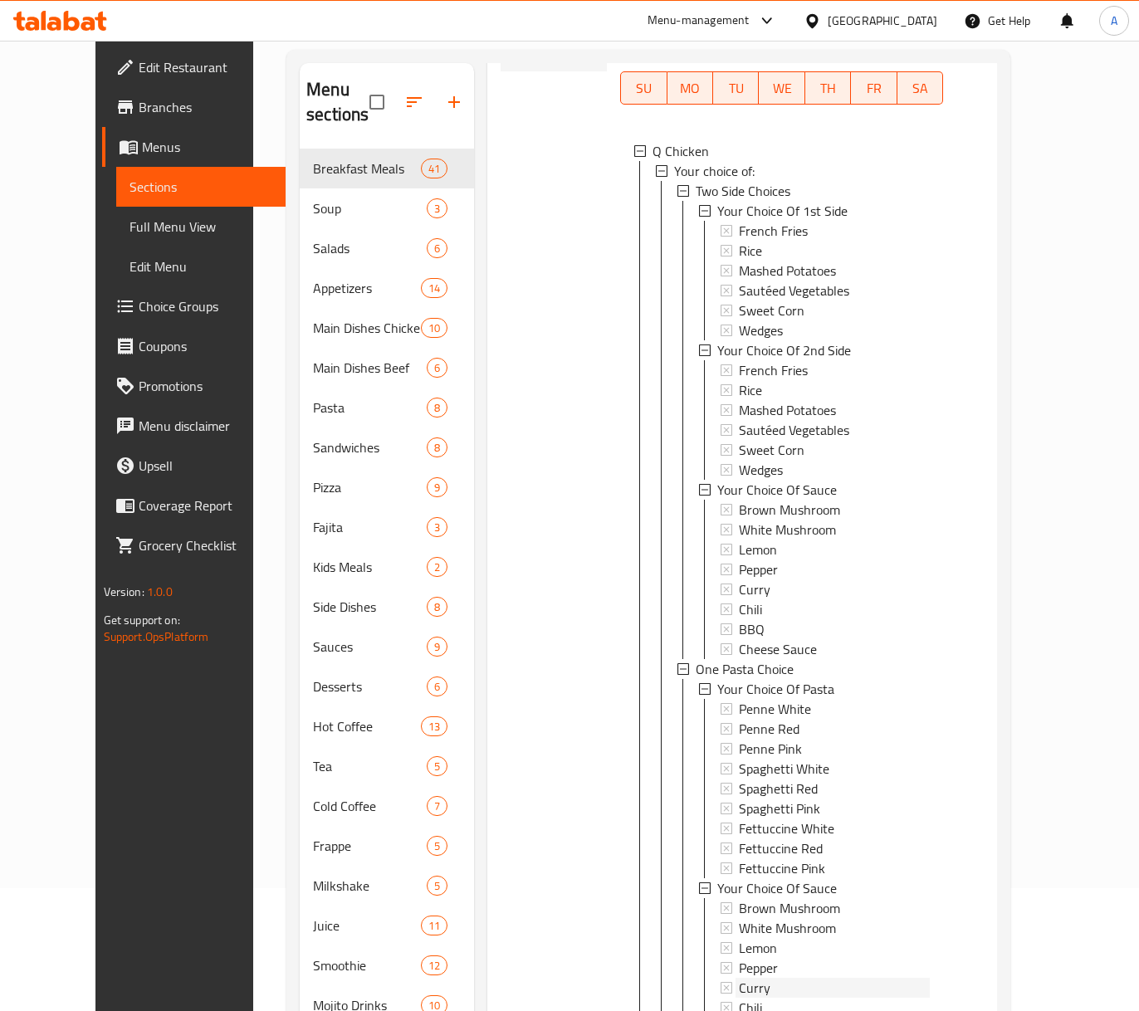
click at [752, 580] on div "Curry" at bounding box center [834, 590] width 191 height 20
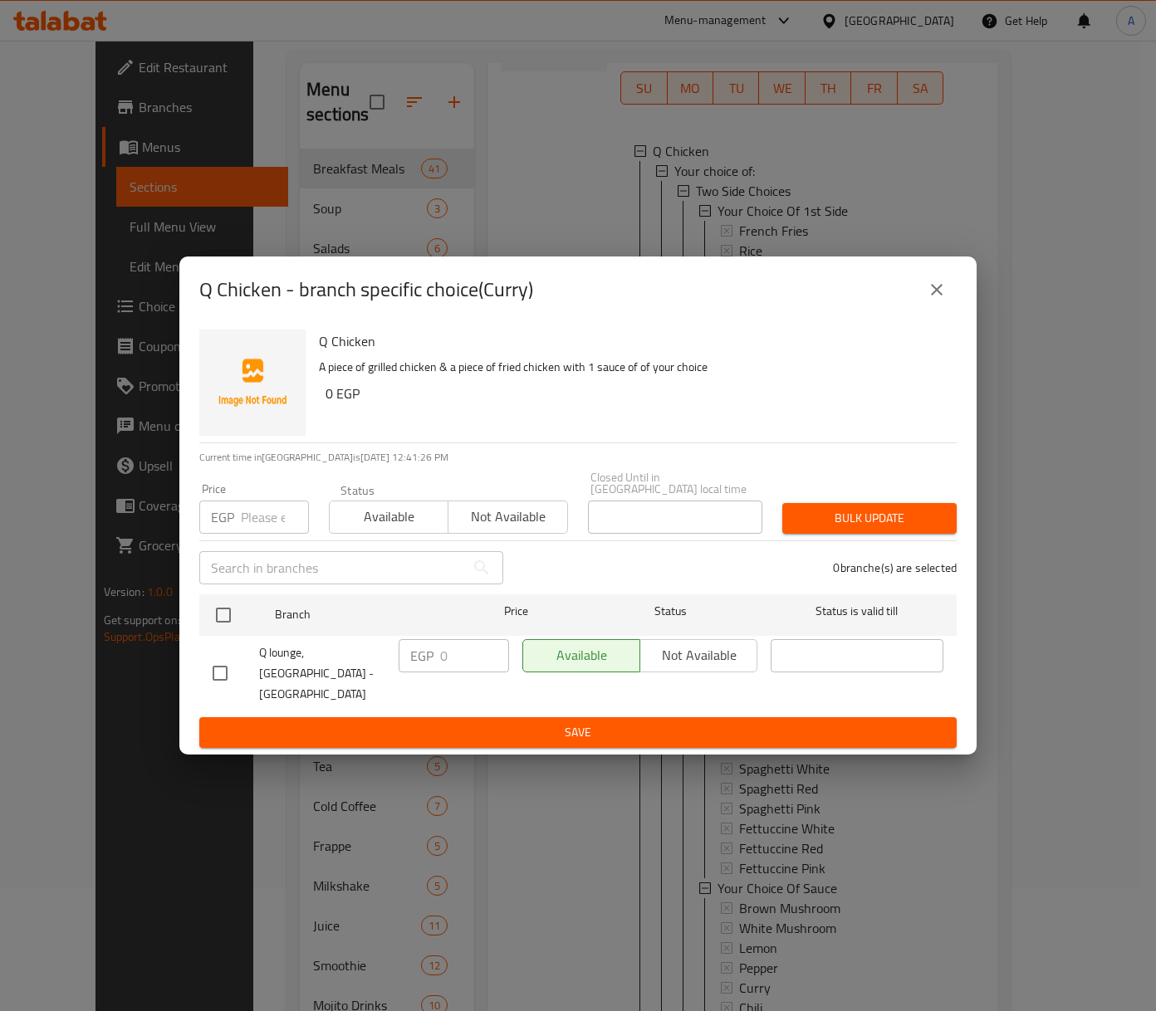
click at [954, 307] on button "close" at bounding box center [937, 290] width 40 height 40
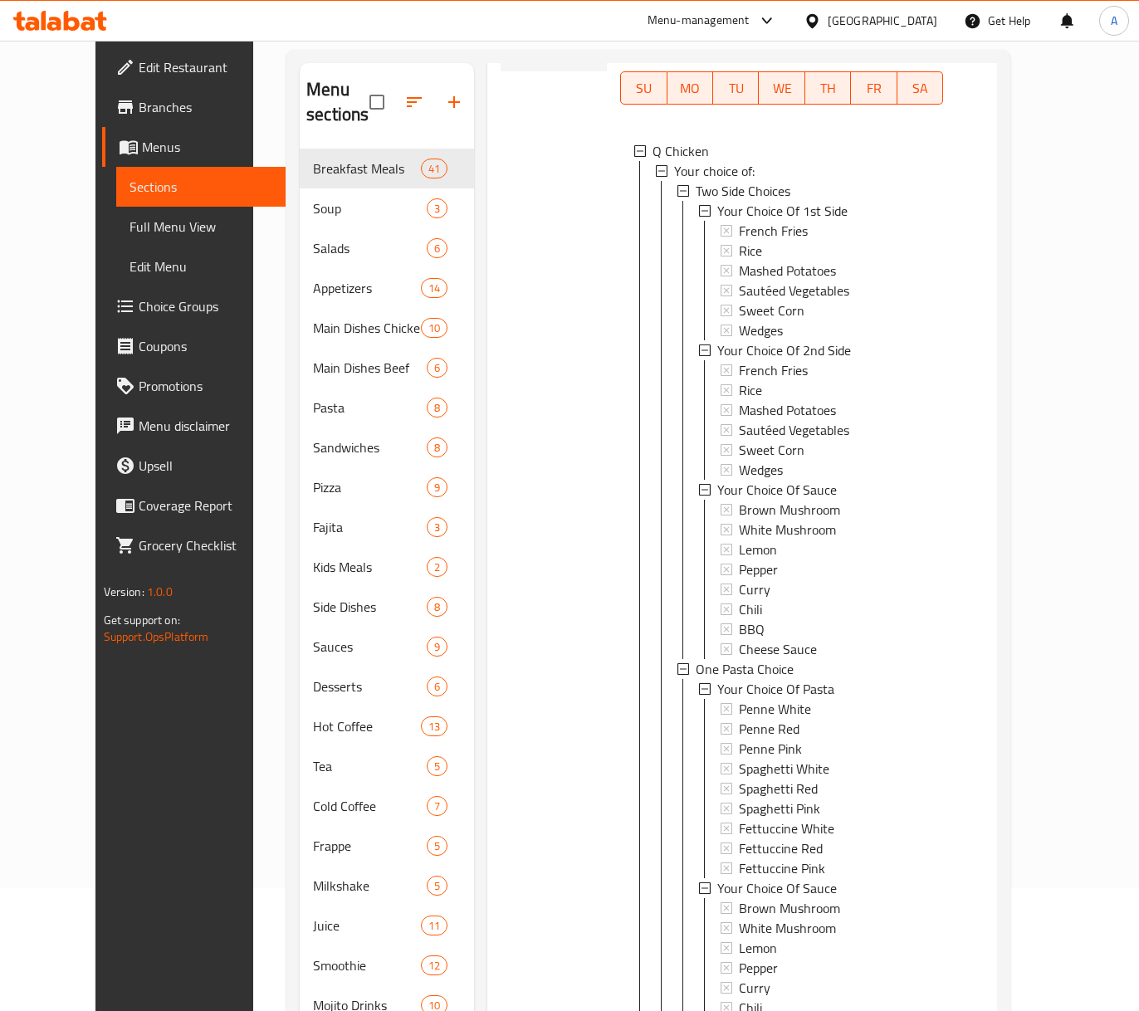
scroll to position [233, 0]
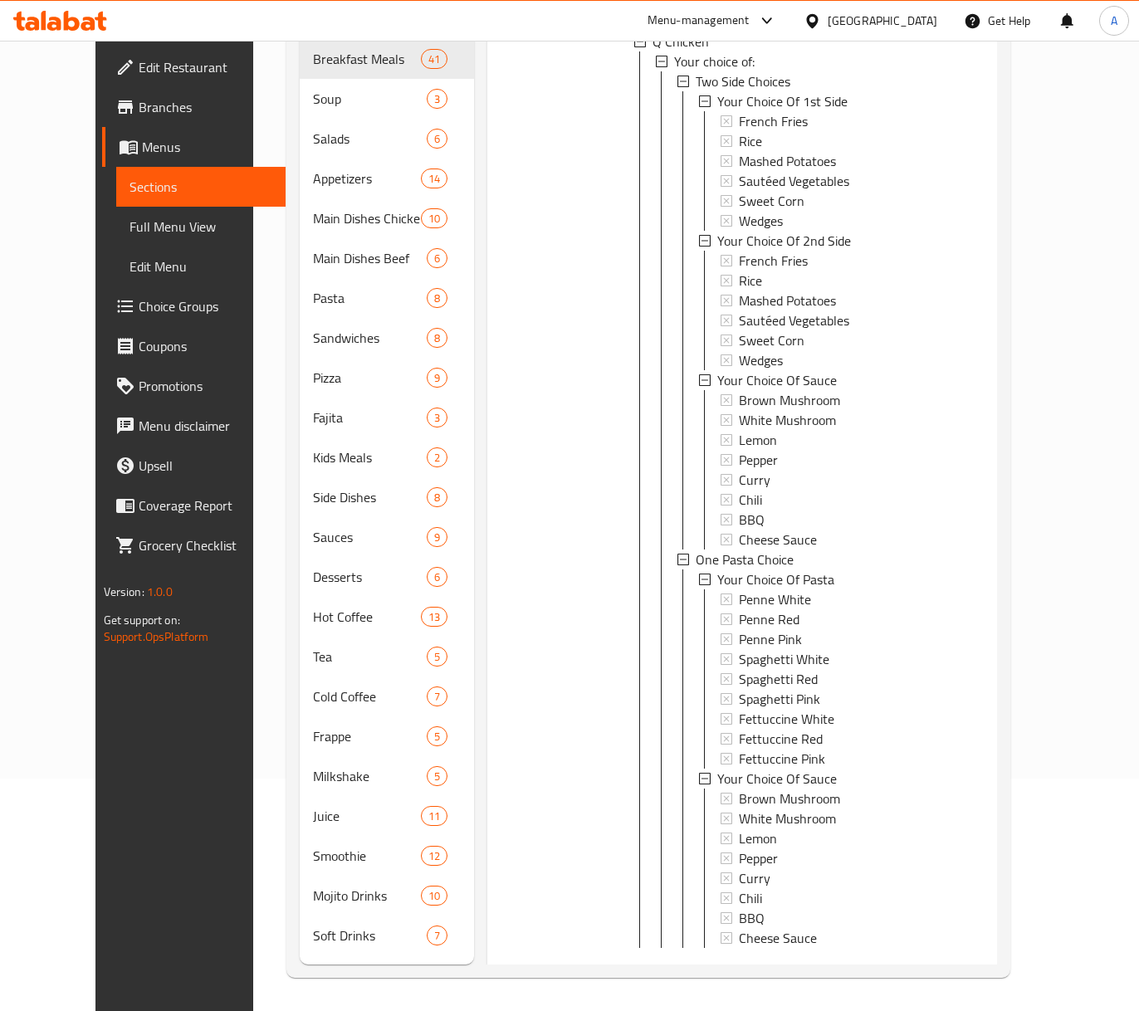
click at [566, 219] on div at bounding box center [554, 418] width 120 height 1139
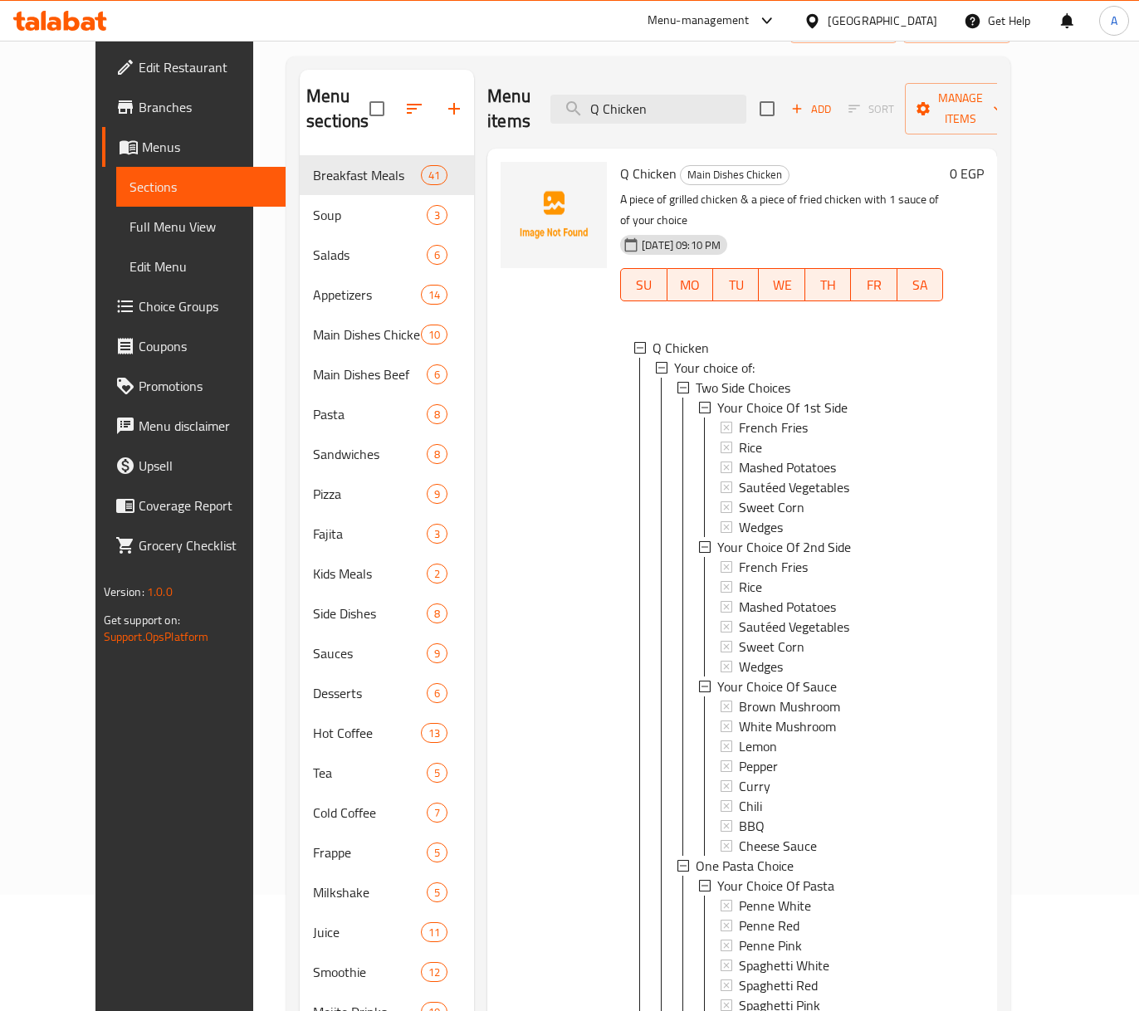
scroll to position [0, 0]
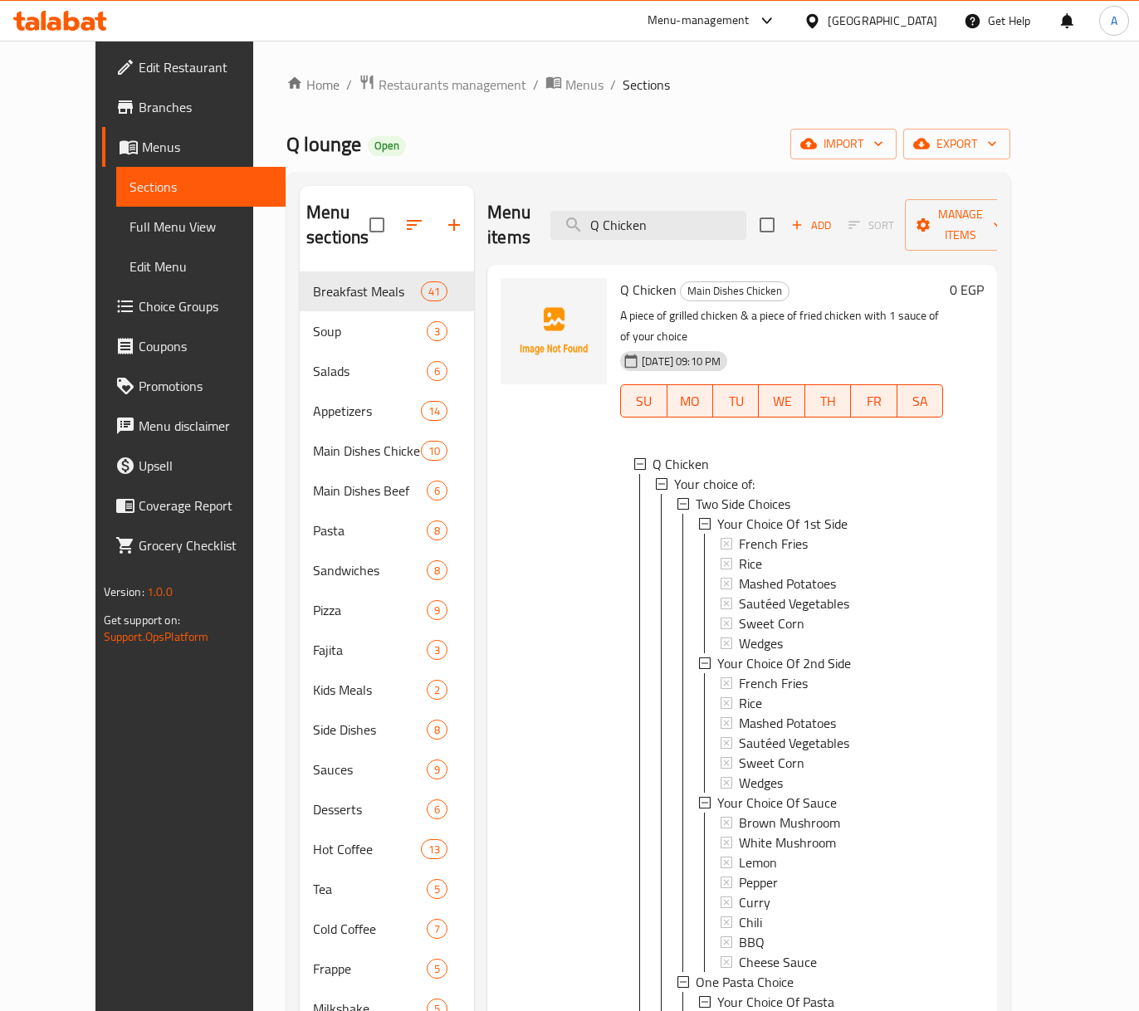
drag, startPoint x: 709, startPoint y: 216, endPoint x: 482, endPoint y: 213, distance: 227.6
click at [490, 213] on div "Menu items Q Chicken Add Sort Manage items" at bounding box center [742, 225] width 510 height 79
paste input "Beef Steak"
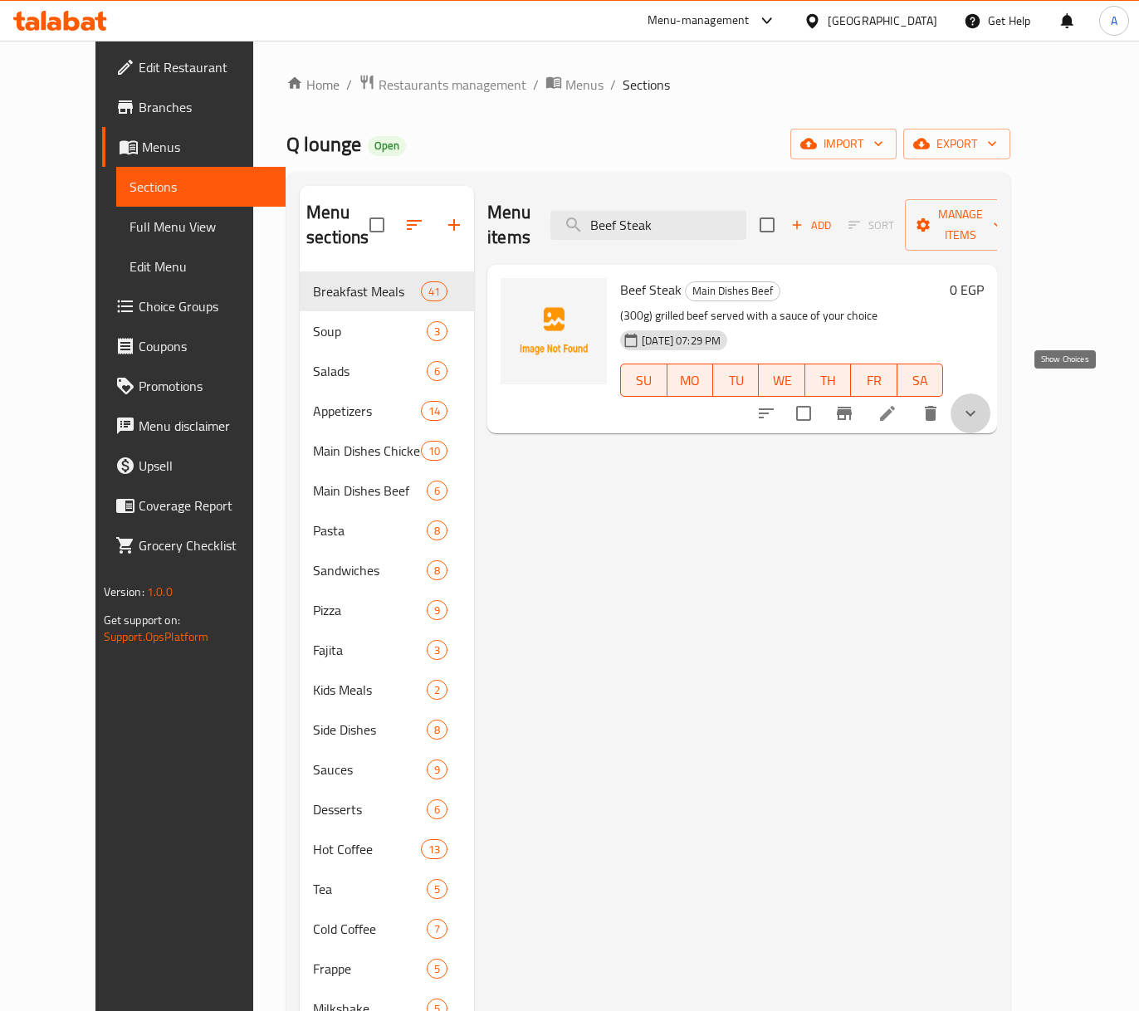
click at [981, 404] on icon "show more" at bounding box center [971, 414] width 20 height 20
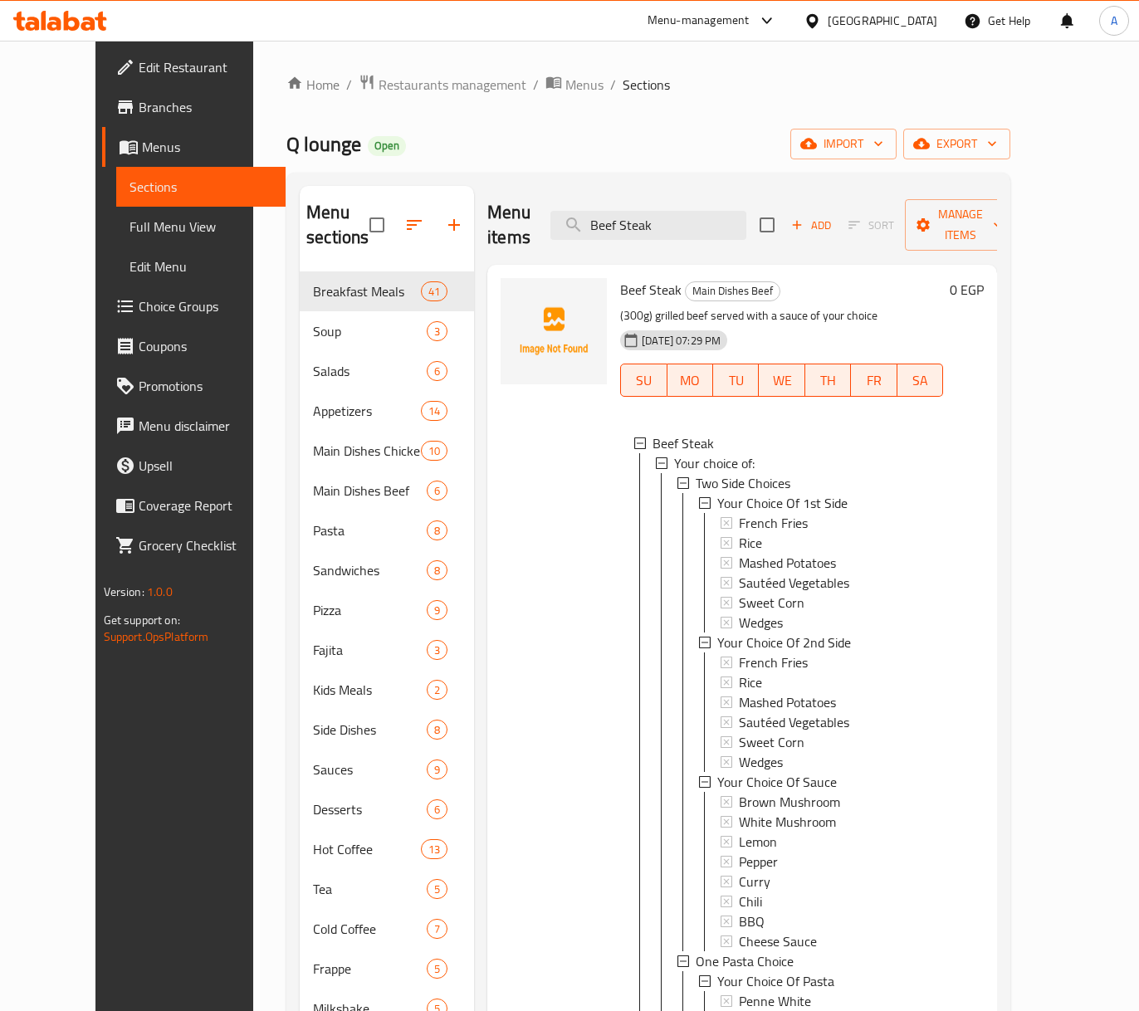
drag, startPoint x: 689, startPoint y: 220, endPoint x: 453, endPoint y: 224, distance: 235.9
click at [487, 224] on div "Menu items Beef Steak Add Sort Manage items" at bounding box center [742, 225] width 510 height 79
paste input "Q Combo Large"
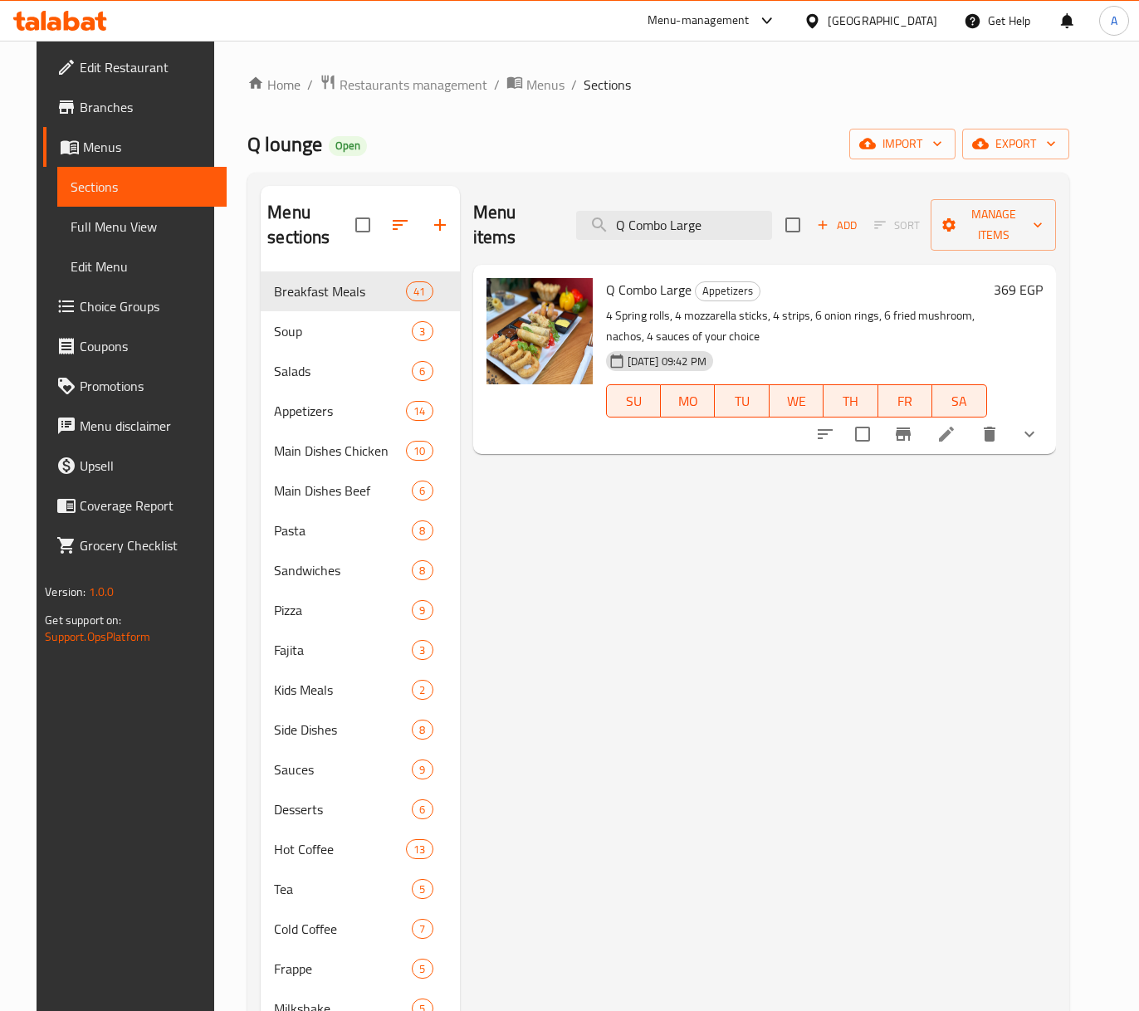
type input "Q Combo Large"
click at [1035, 432] on icon "show more" at bounding box center [1030, 435] width 10 height 6
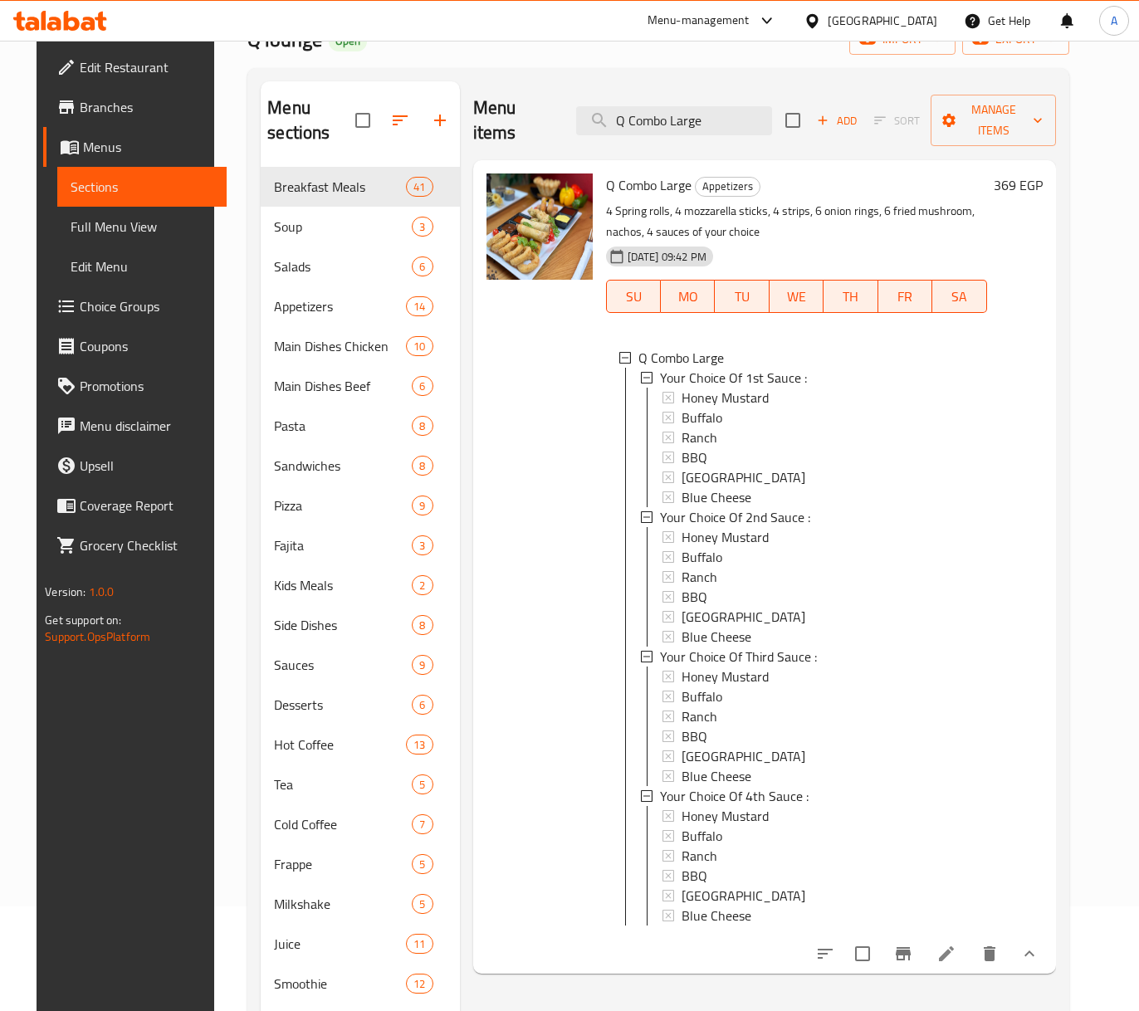
scroll to position [233, 0]
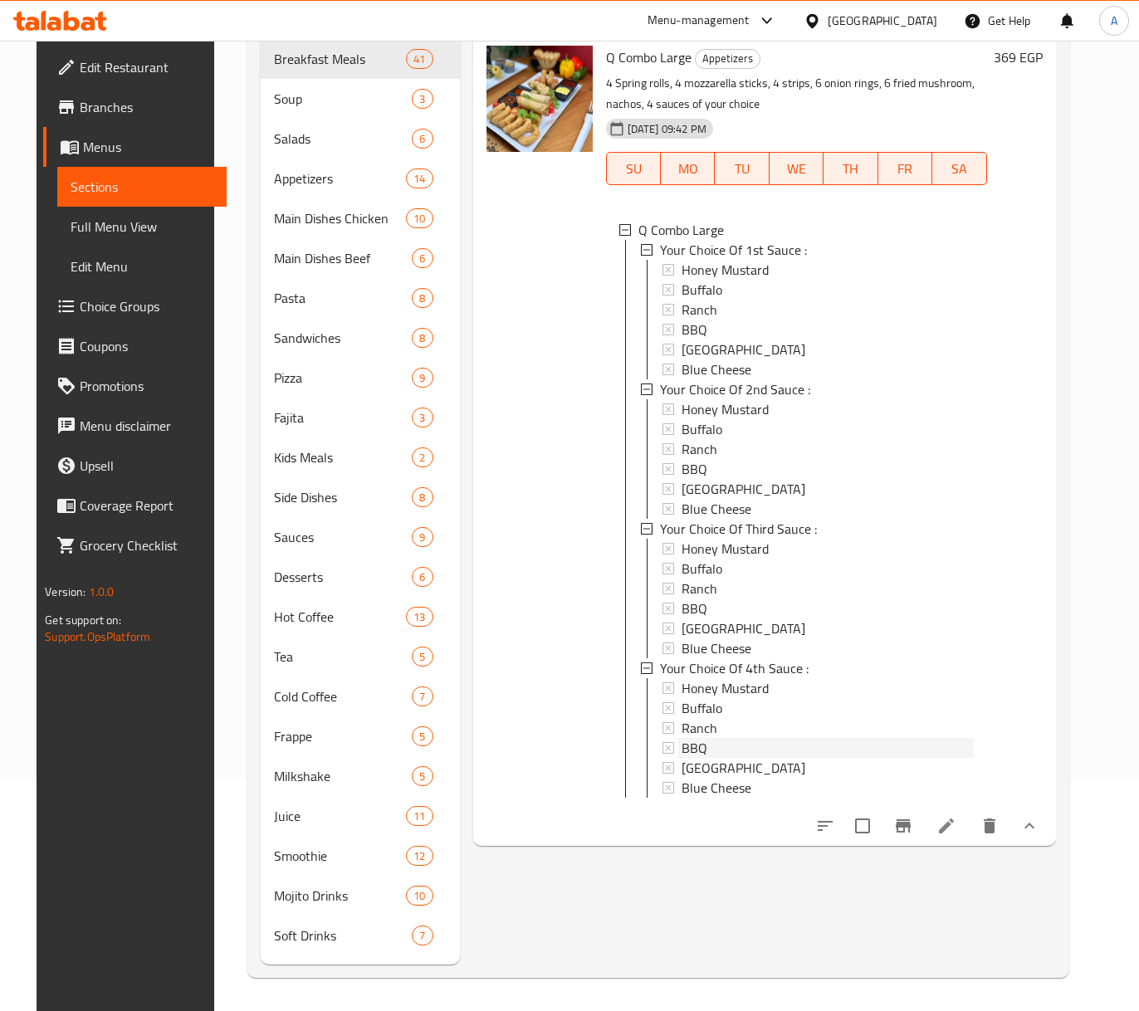
click at [705, 738] on div "BBQ" at bounding box center [828, 748] width 292 height 20
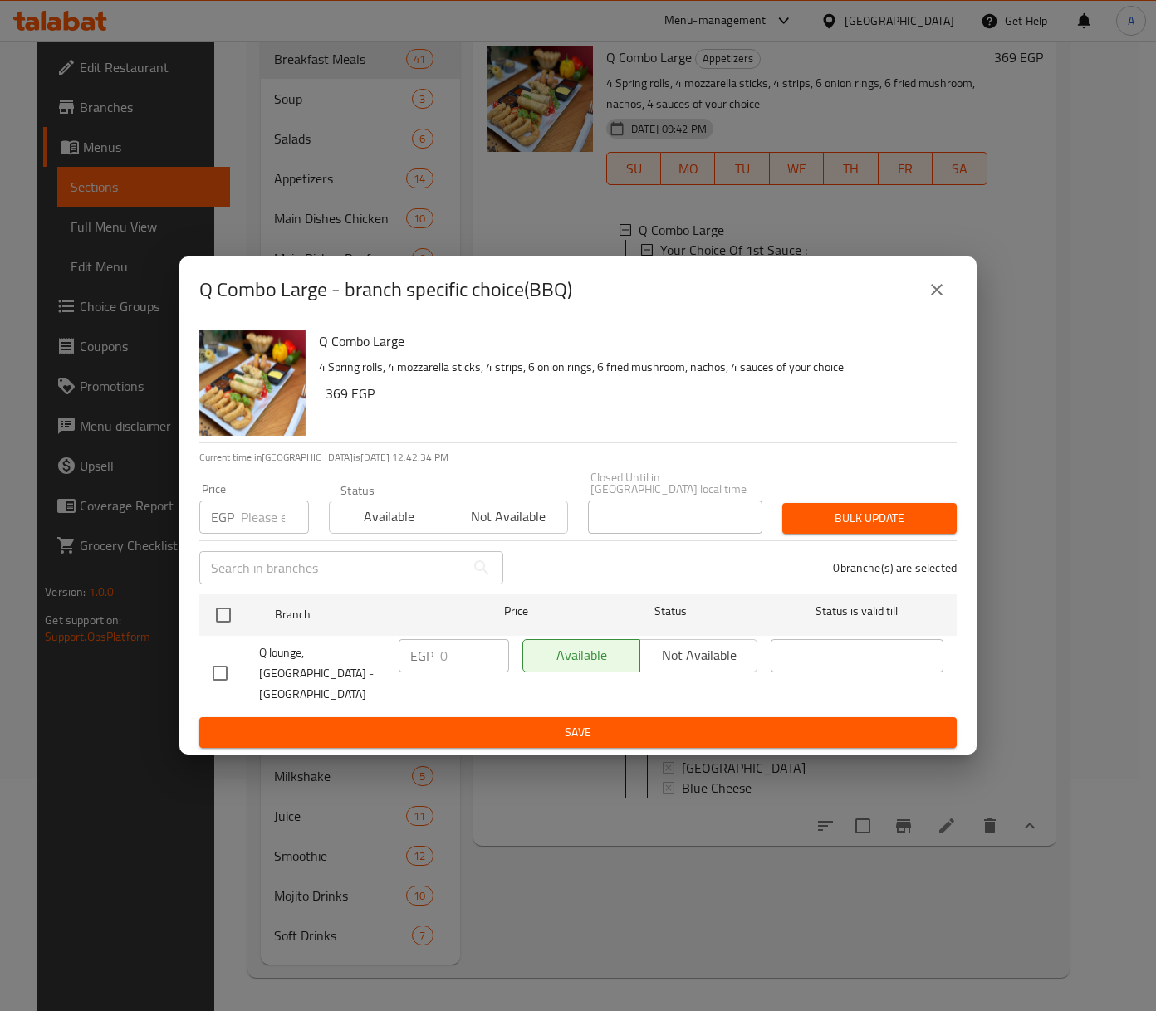
click at [918, 323] on div "Q Combo Large - branch specific choice(BBQ)" at bounding box center [577, 290] width 797 height 66
click at [934, 300] on icon "close" at bounding box center [937, 290] width 20 height 20
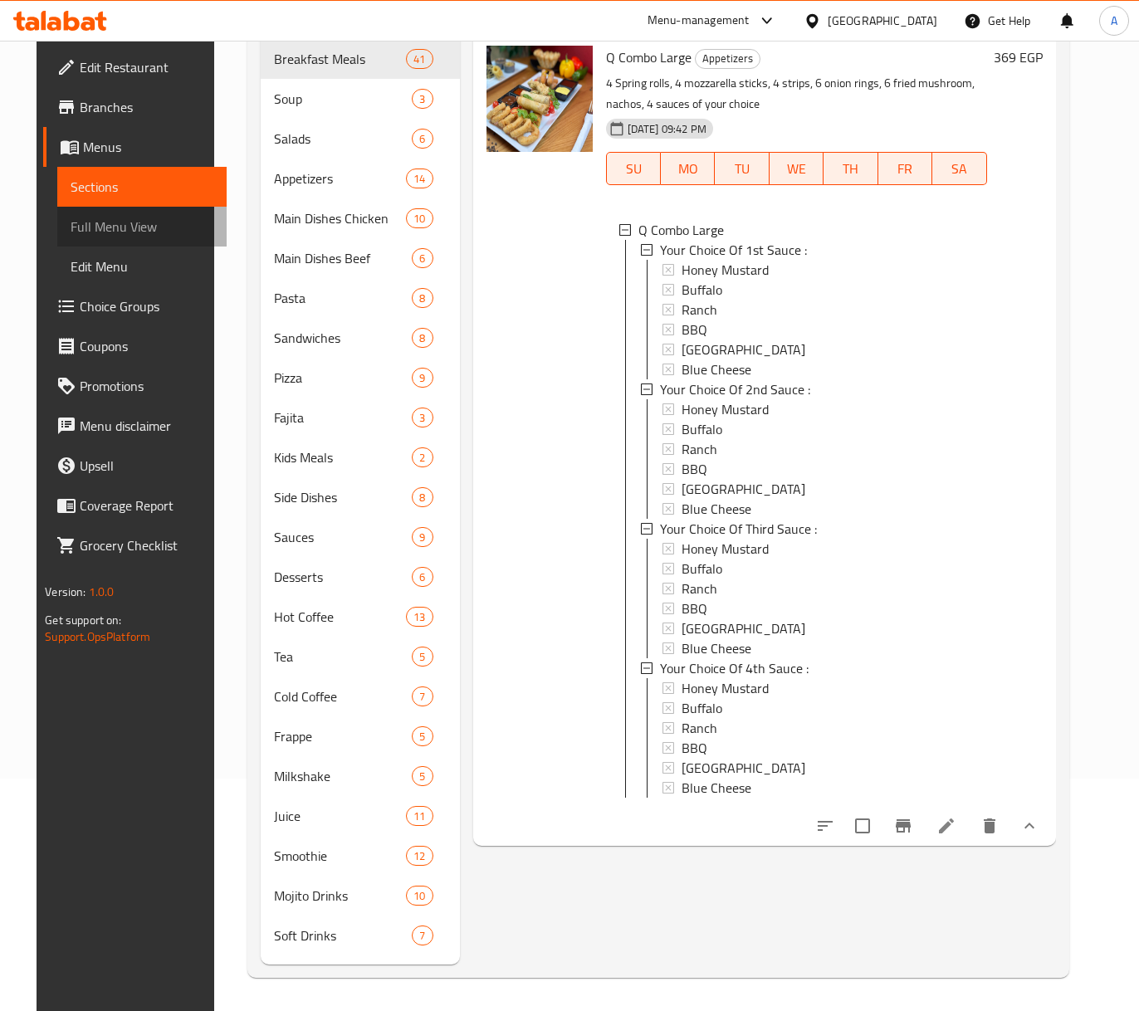
click at [126, 217] on span "Full Menu View" at bounding box center [142, 227] width 143 height 20
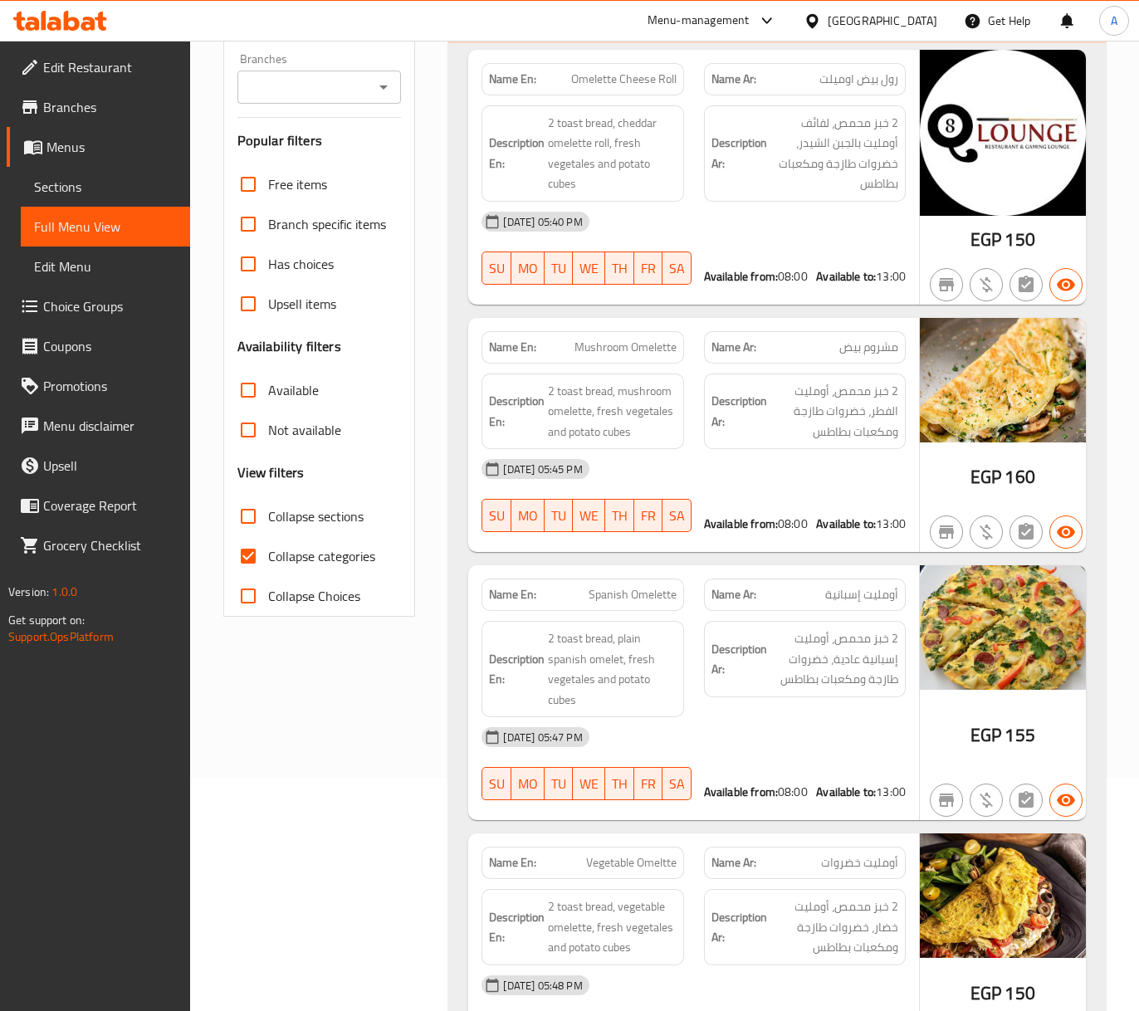
click at [287, 550] on span "Collapse categories" at bounding box center [321, 556] width 107 height 20
click at [268, 550] on input "Collapse categories" at bounding box center [248, 556] width 40 height 40
checkbox input "false"
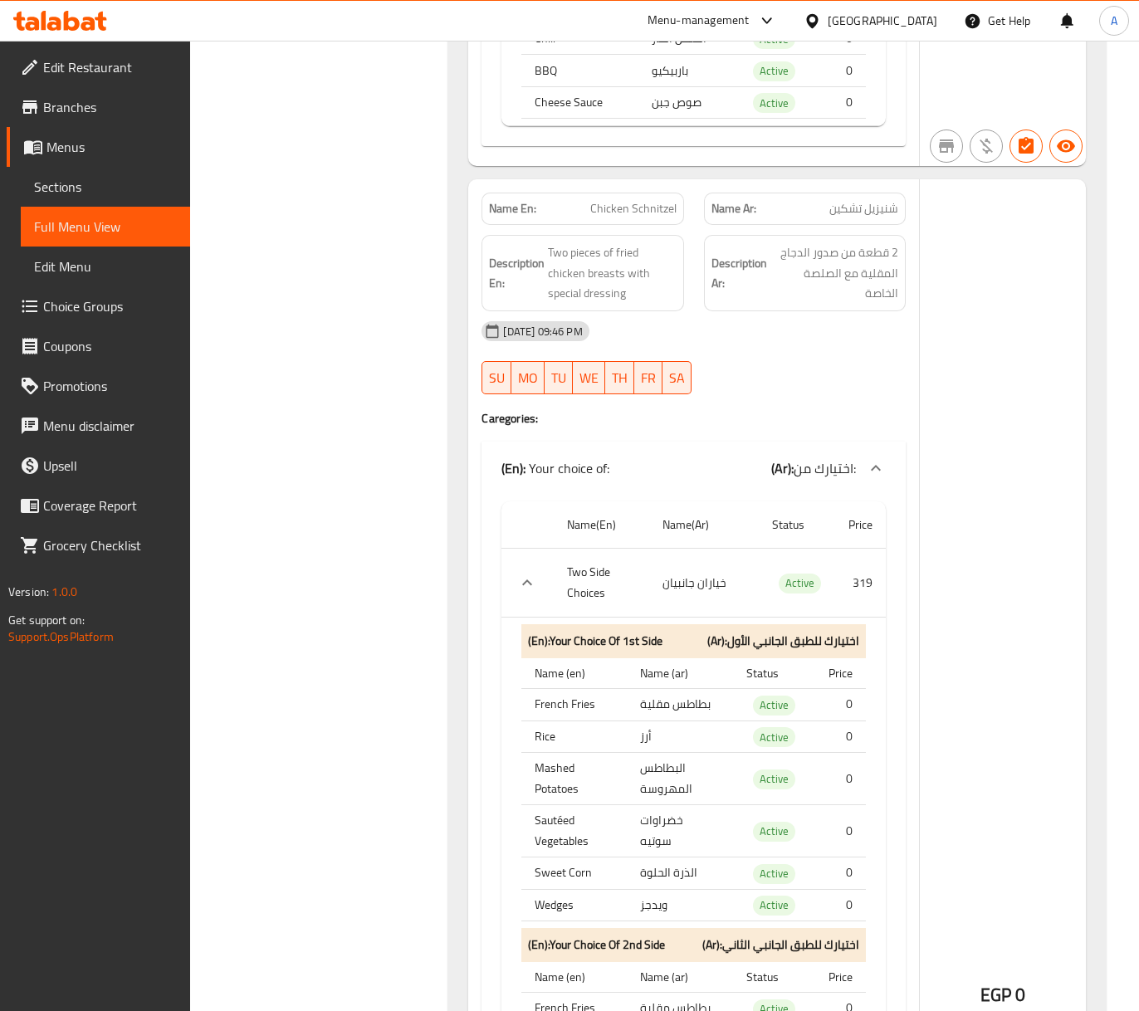
scroll to position [37889, 0]
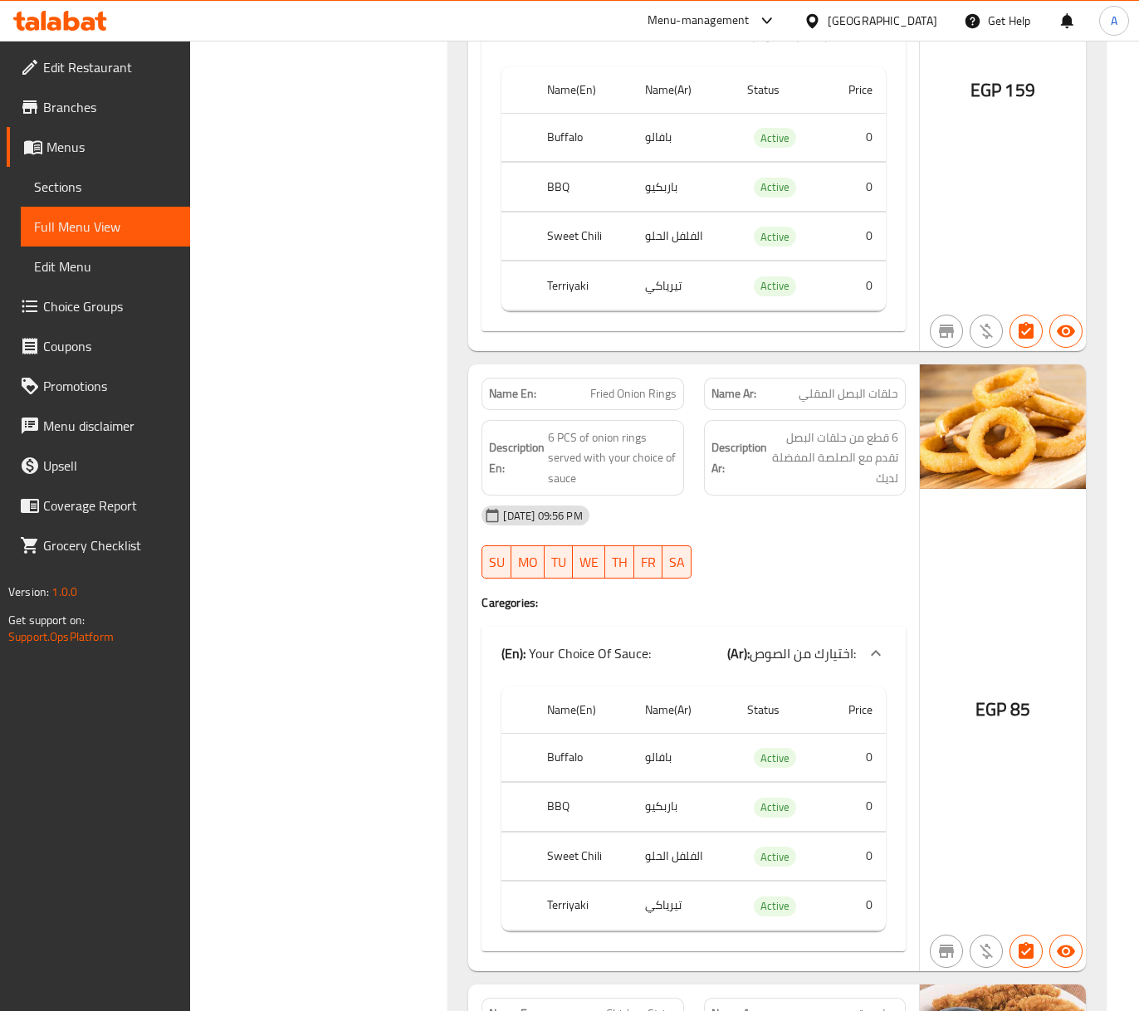
scroll to position [0, 0]
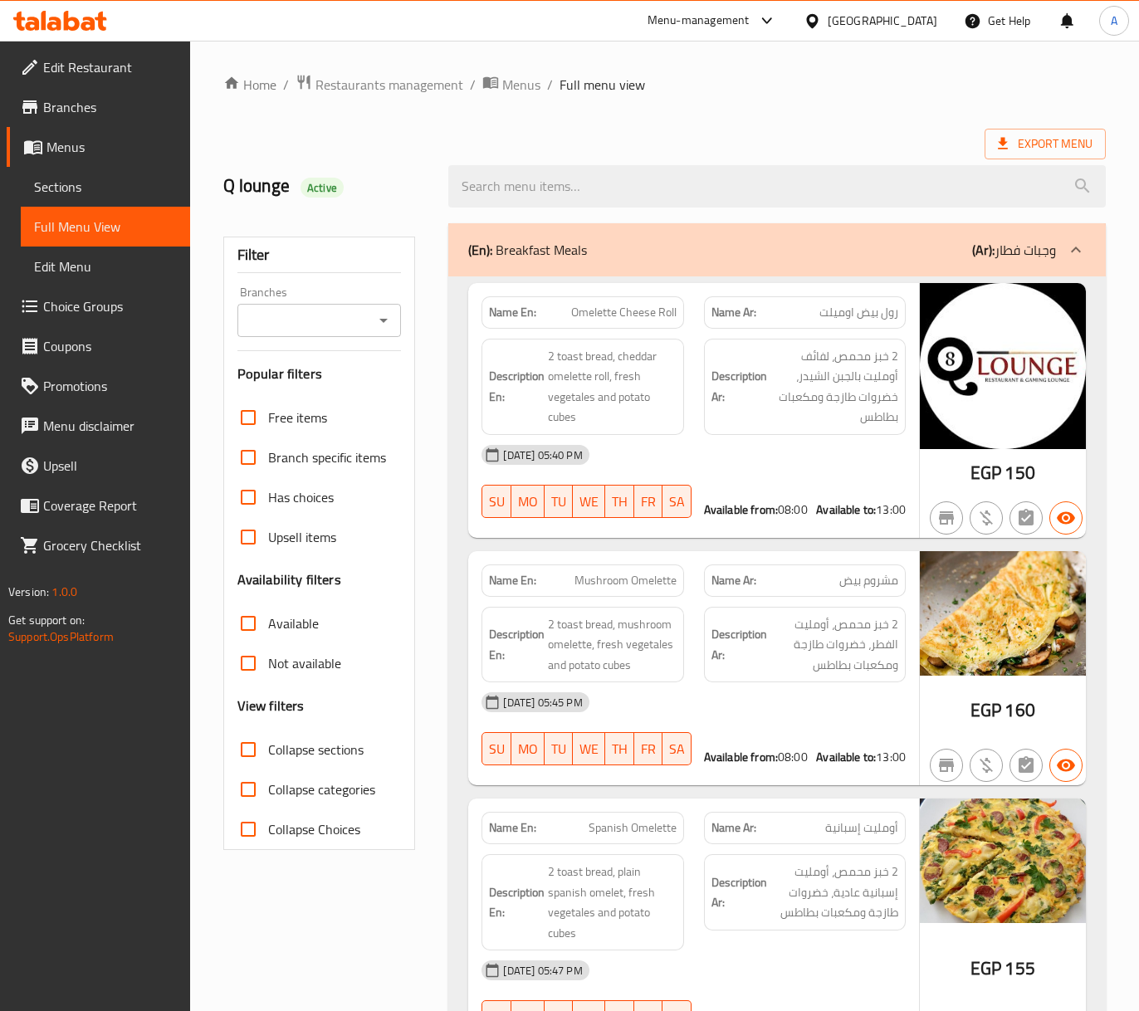
click at [76, 184] on span "Sections" at bounding box center [105, 187] width 143 height 20
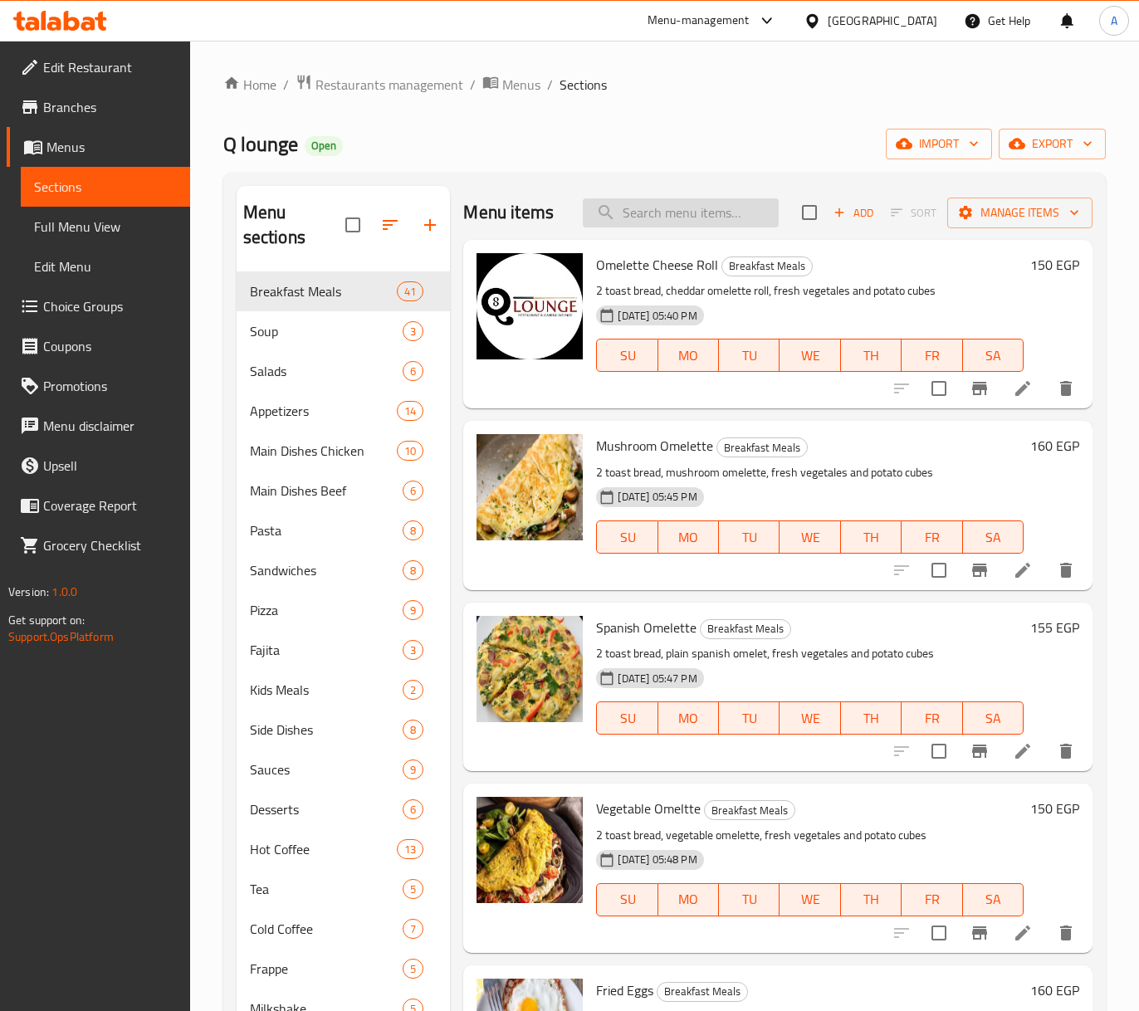
click at [671, 214] on input "search" at bounding box center [681, 212] width 196 height 29
paste input "Q Combo Large"
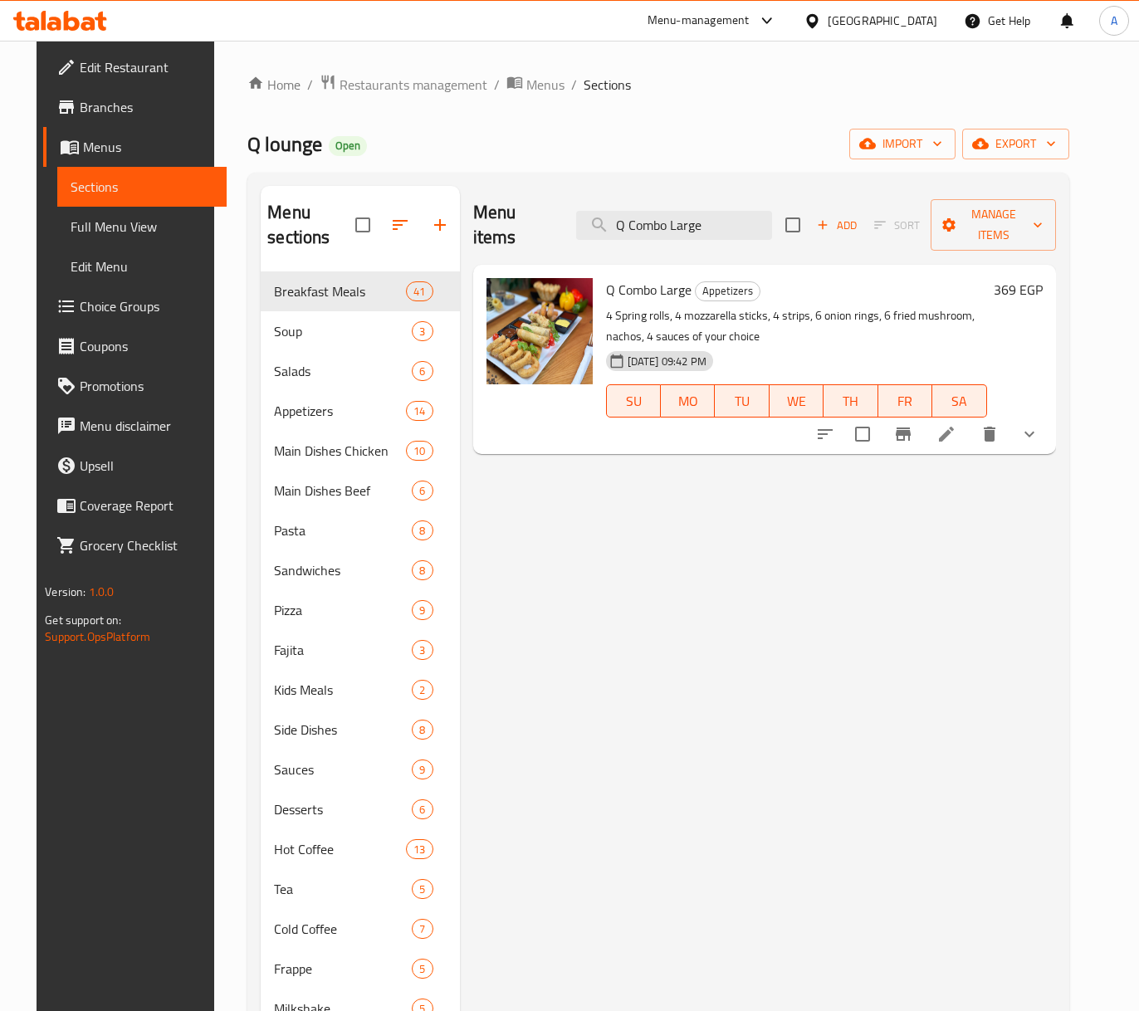
type input "Q Combo Large"
click at [1040, 424] on icon "show more" at bounding box center [1030, 434] width 20 height 20
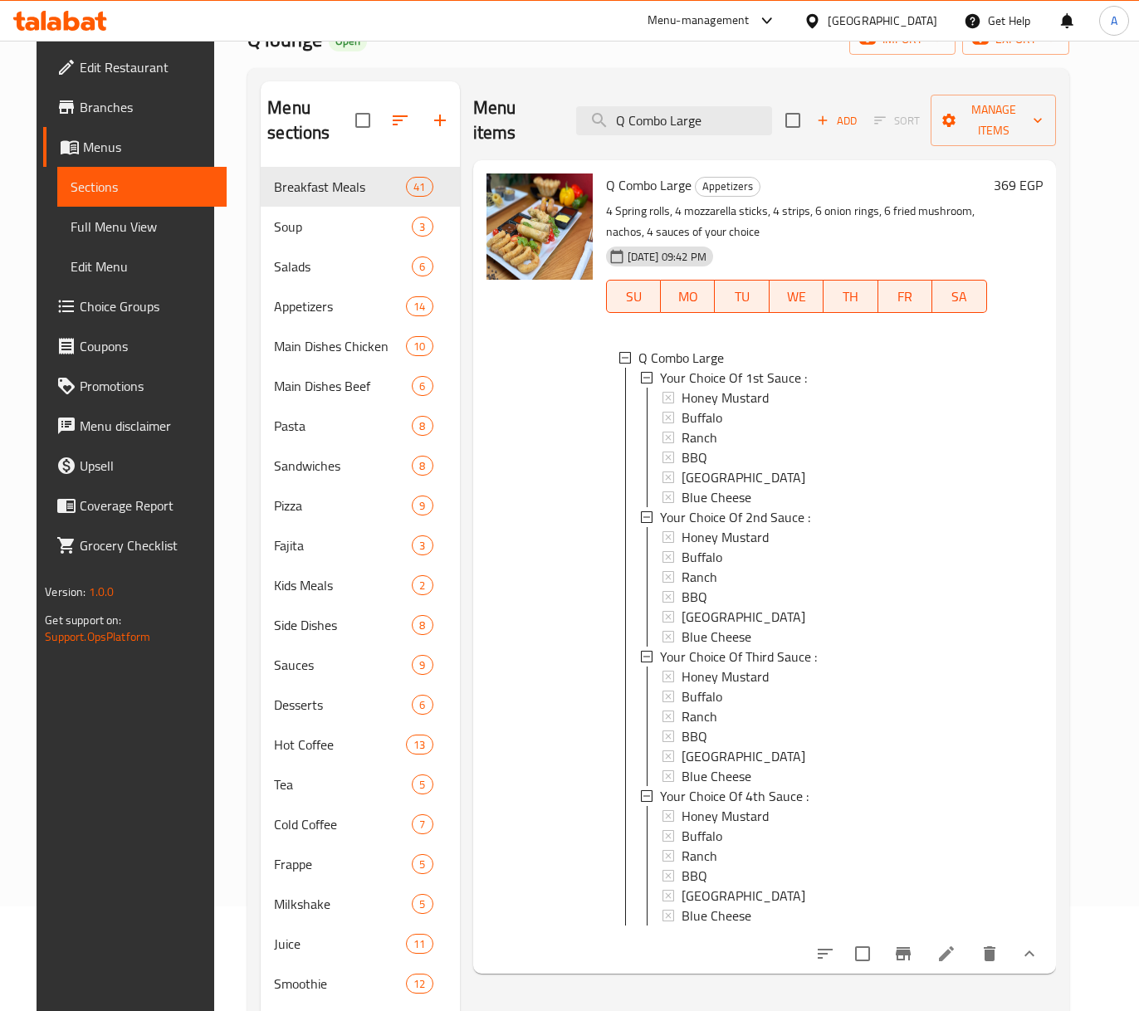
scroll to position [221, 0]
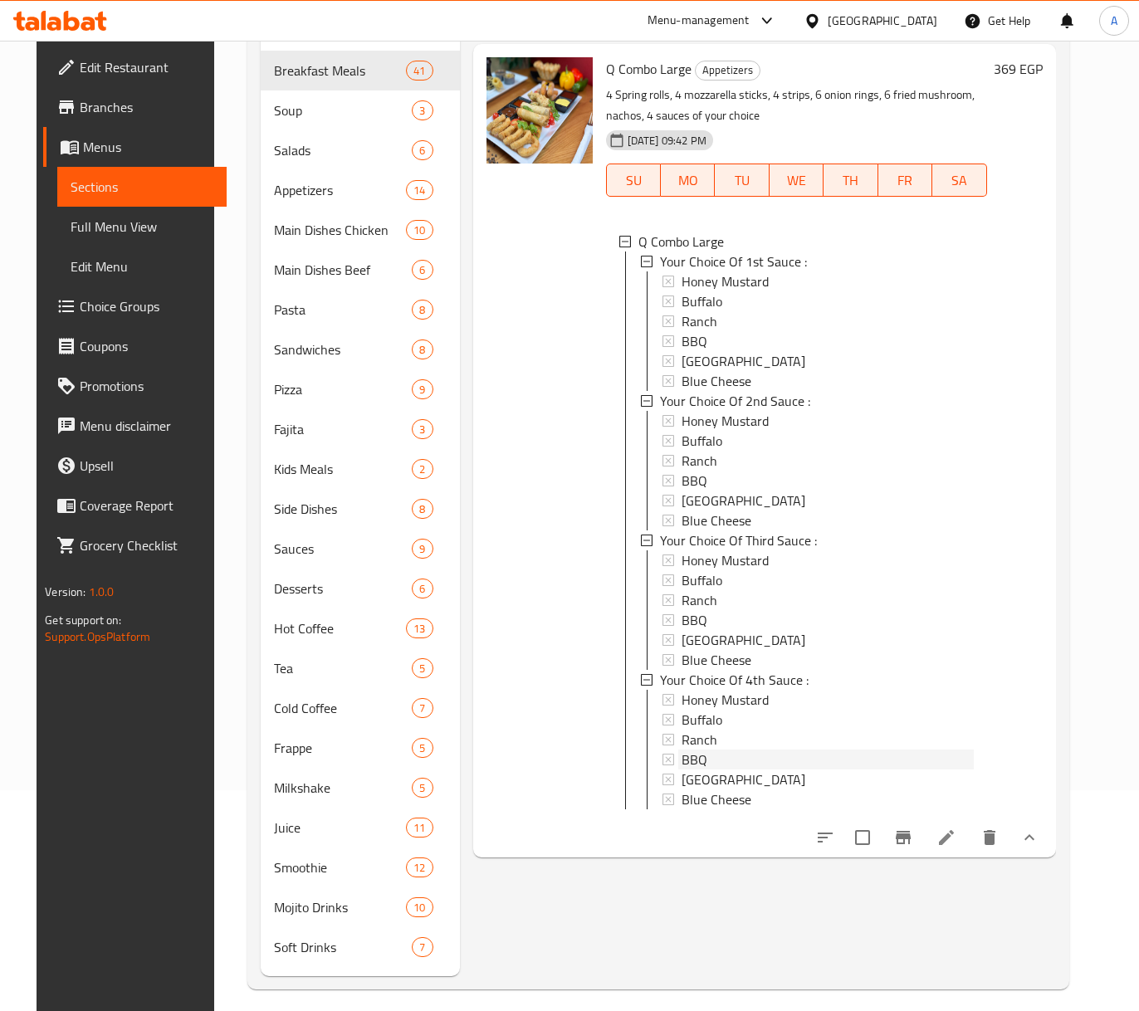
click at [722, 750] on div "BBQ" at bounding box center [828, 760] width 292 height 20
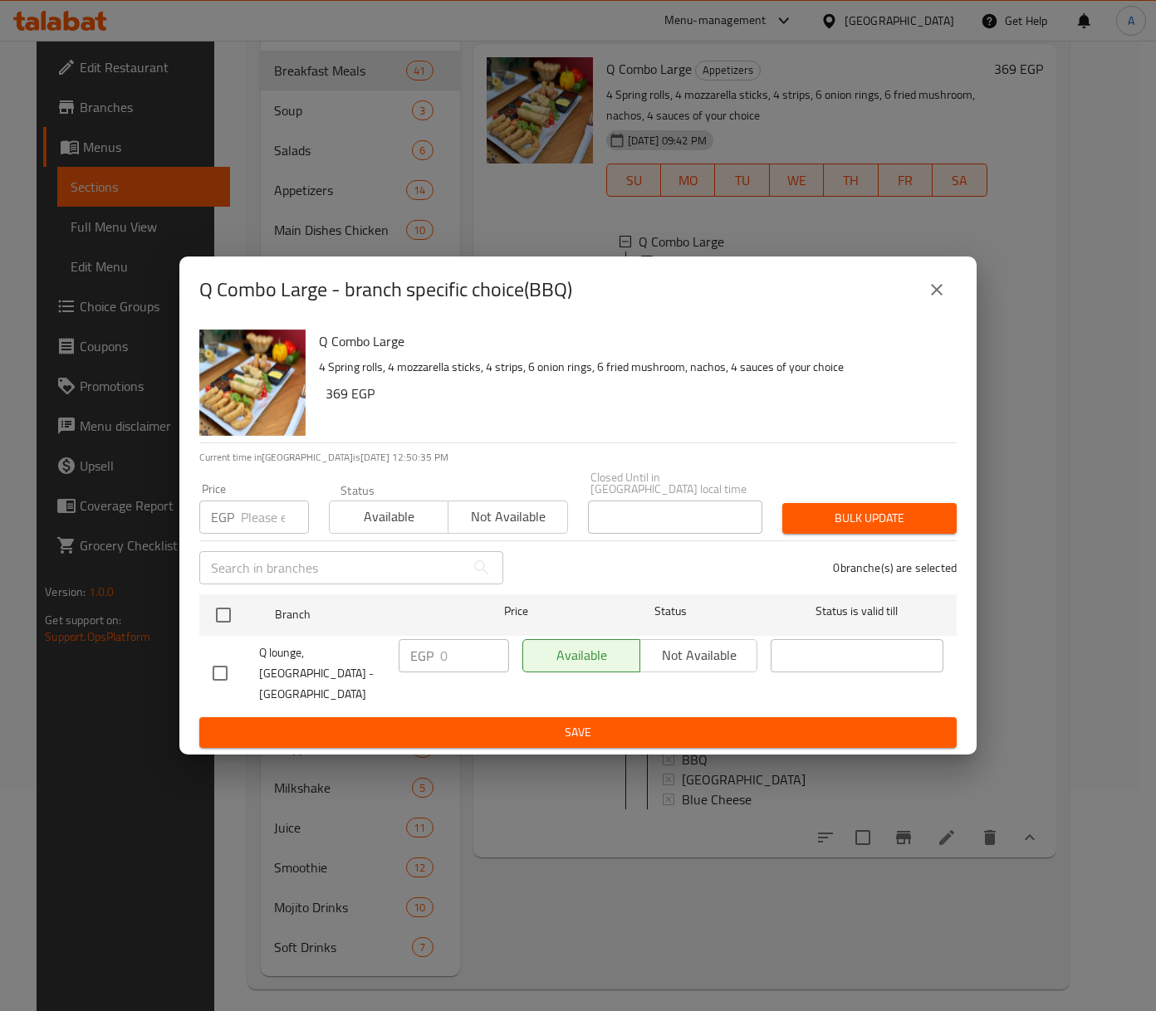
click at [947, 309] on button "close" at bounding box center [937, 290] width 40 height 40
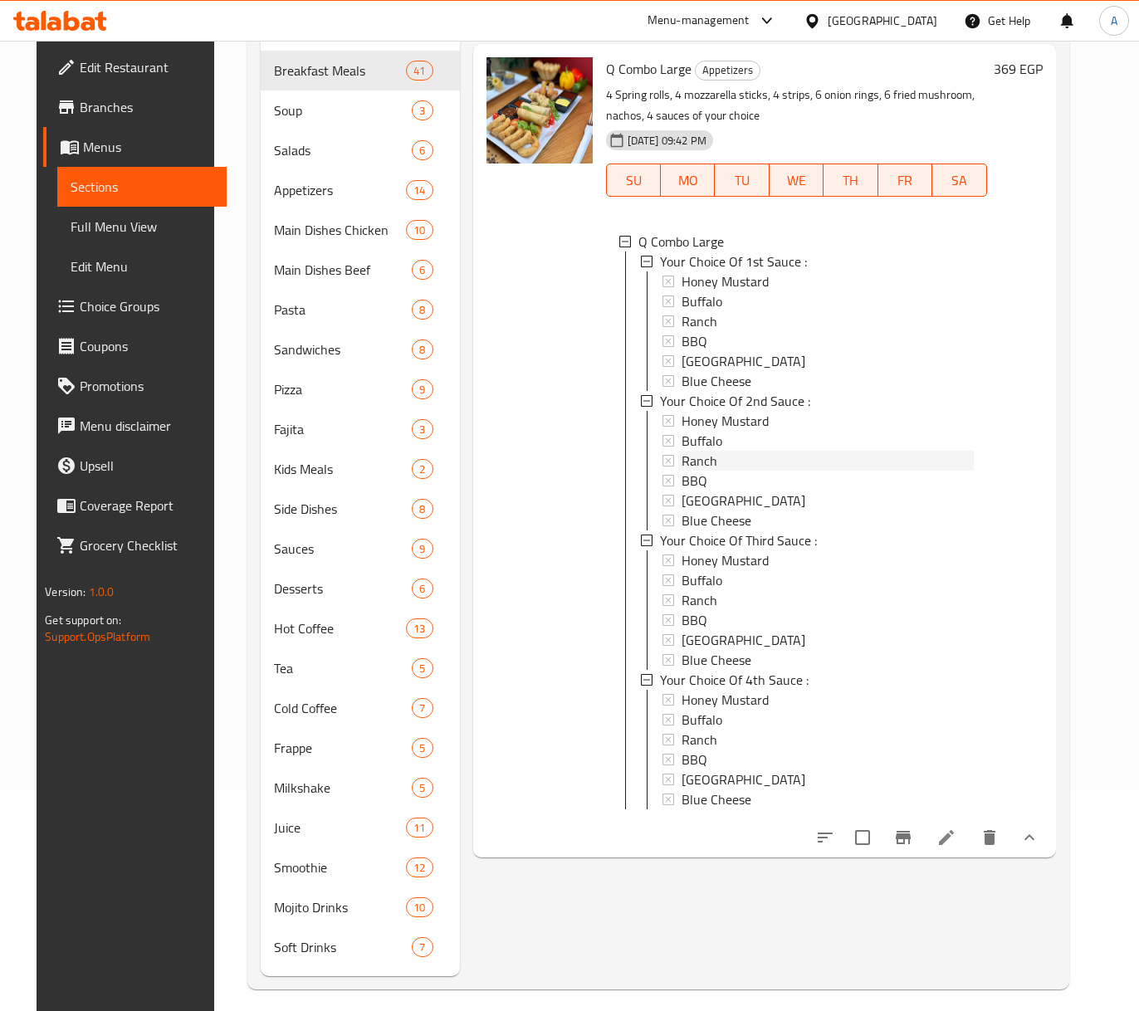
click at [738, 451] on div "Ranch" at bounding box center [828, 461] width 292 height 20
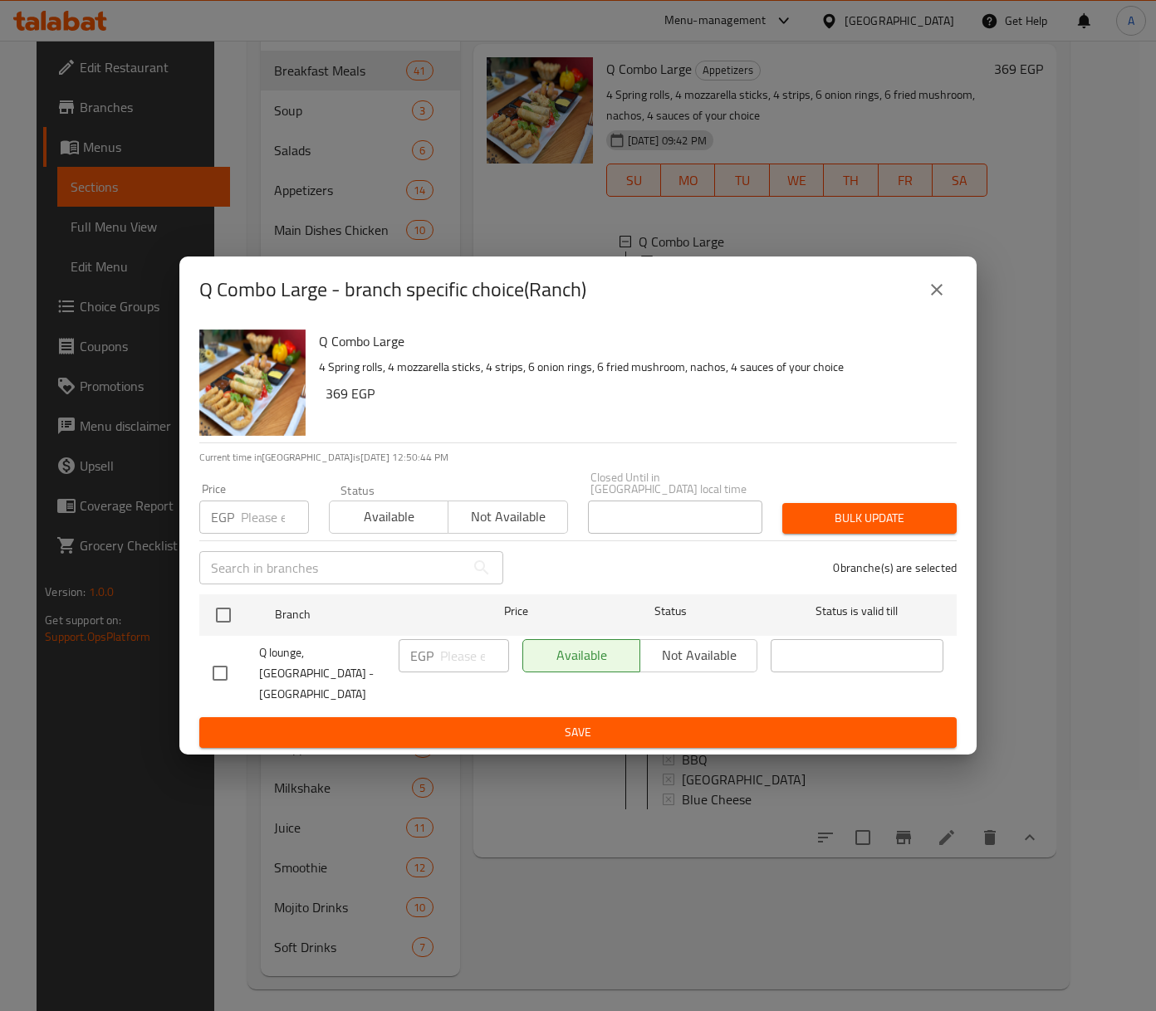
click at [928, 300] on icon "close" at bounding box center [937, 290] width 20 height 20
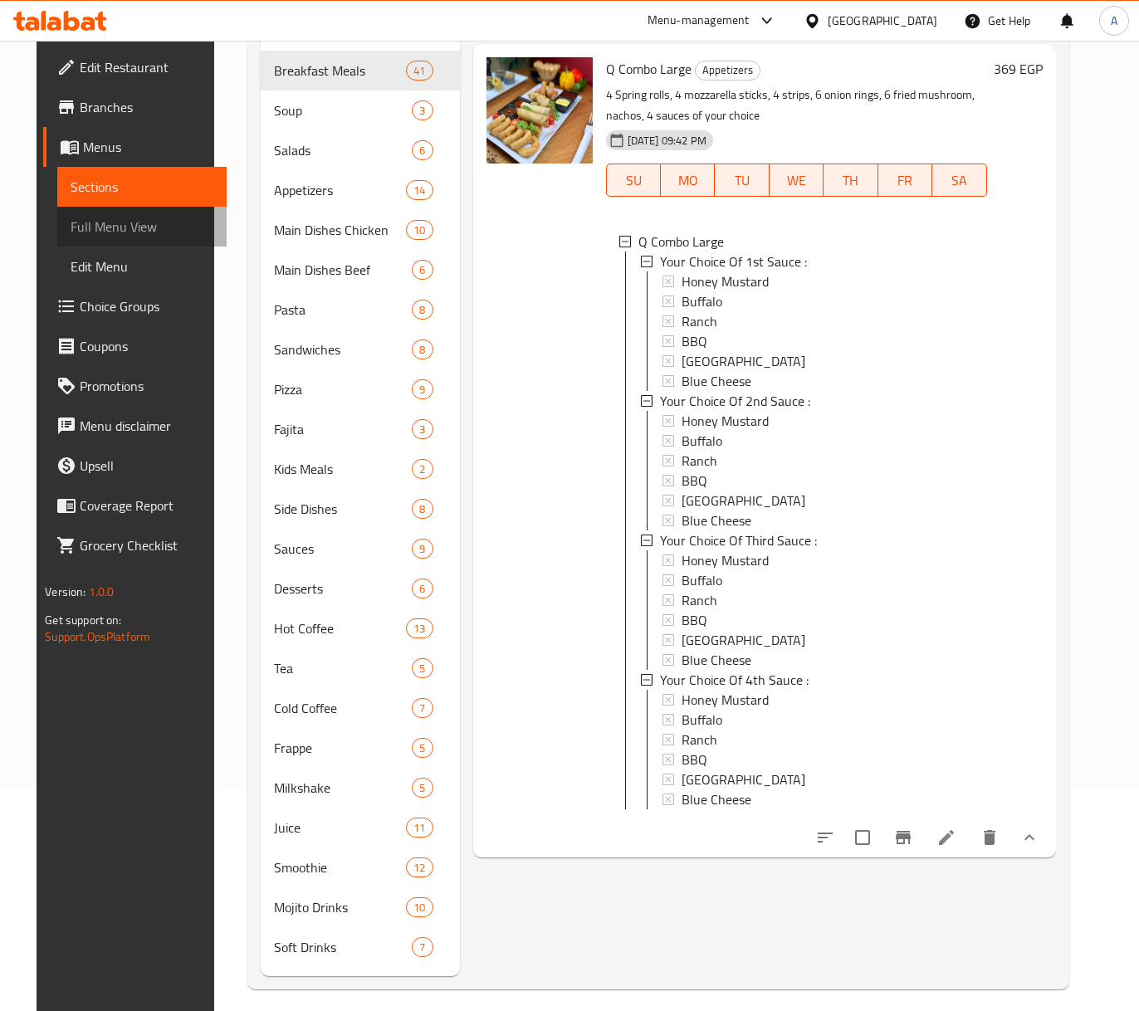
click at [94, 239] on link "Full Menu View" at bounding box center [141, 227] width 169 height 40
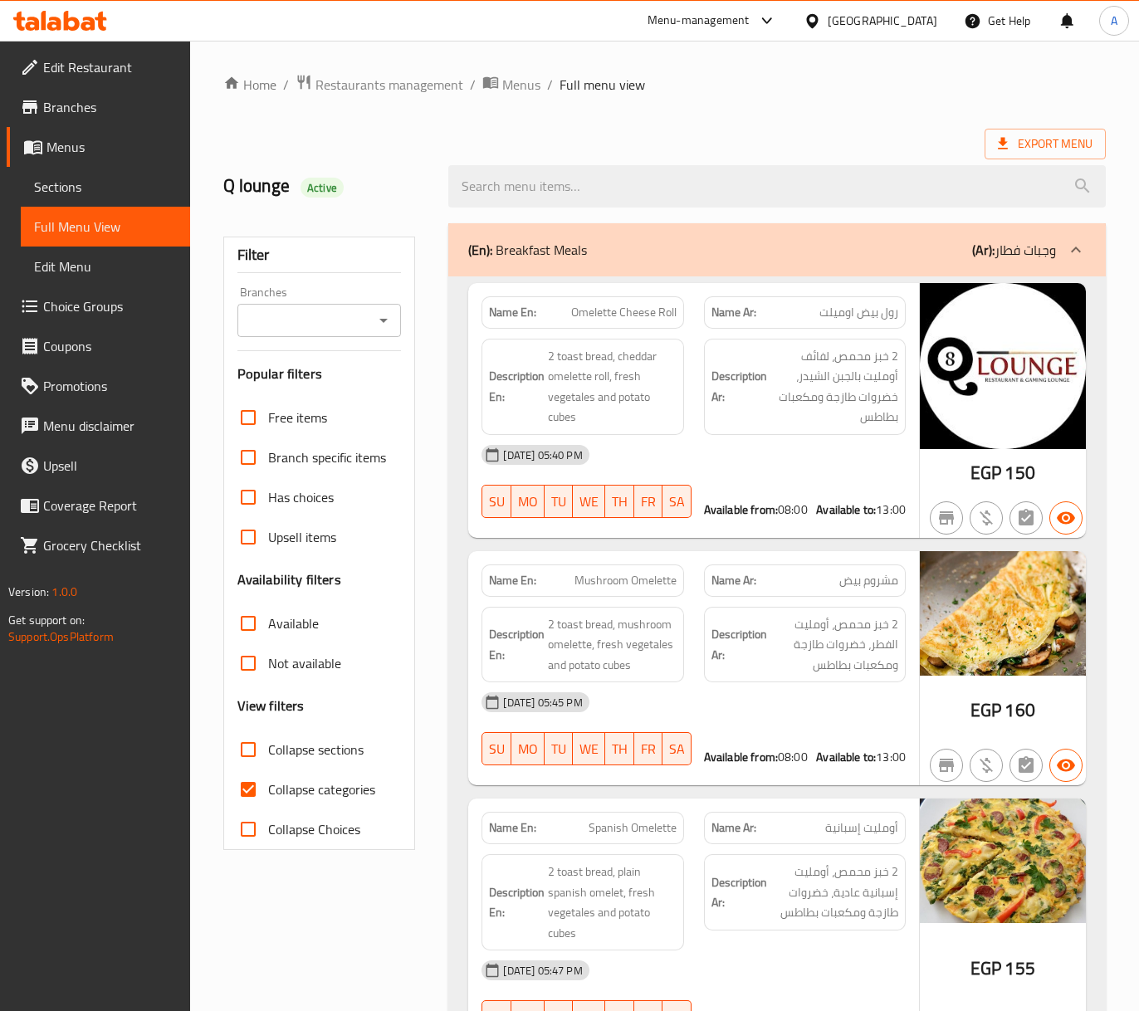
click at [386, 319] on icon "Open" at bounding box center [384, 321] width 20 height 20
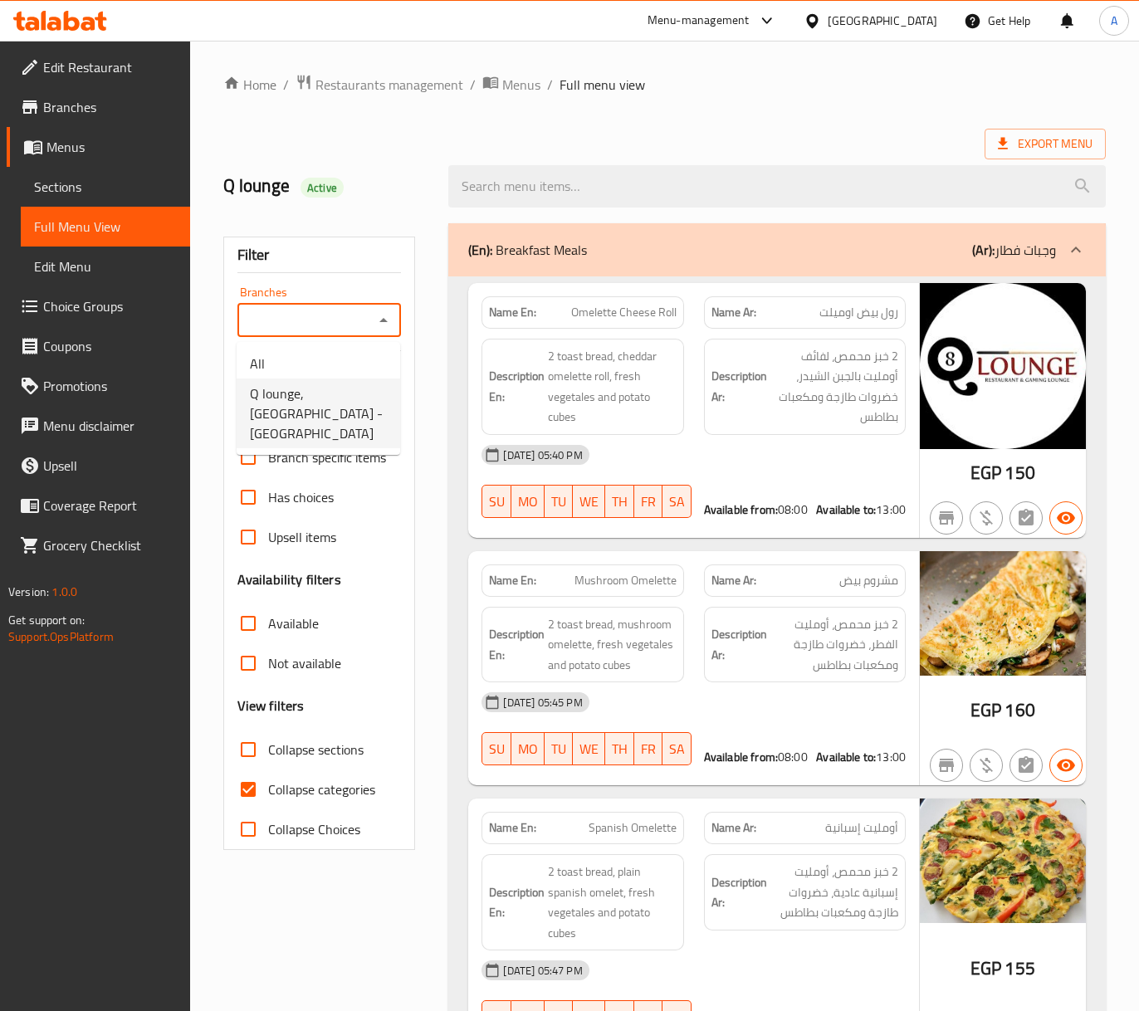
click at [343, 384] on span "Q lounge, [GEOGRAPHIC_DATA] - [GEOGRAPHIC_DATA]" at bounding box center [318, 414] width 137 height 60
type input "Q lounge, [GEOGRAPHIC_DATA] - [GEOGRAPHIC_DATA]"
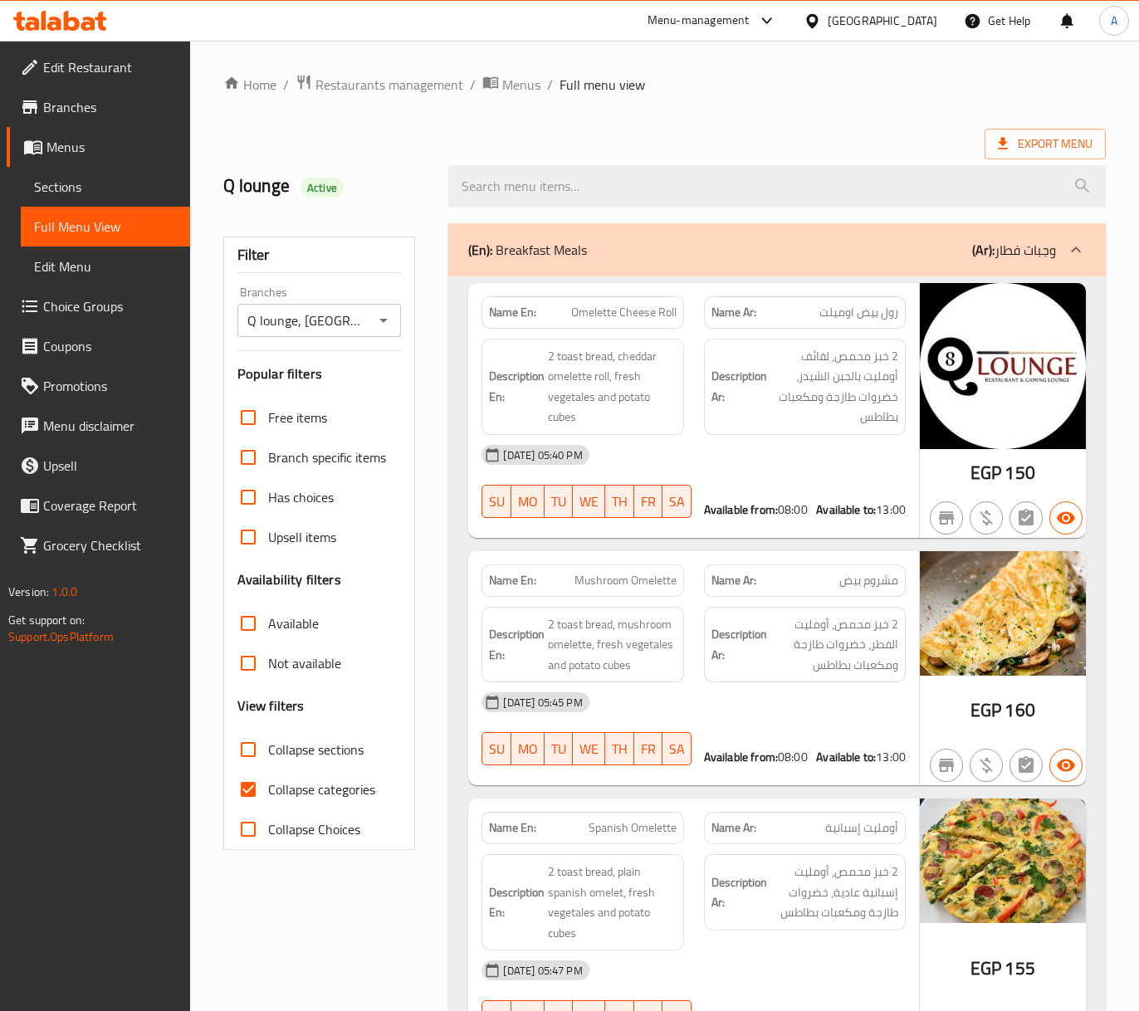
click at [277, 780] on span "Collapse categories" at bounding box center [321, 790] width 107 height 20
click at [268, 778] on input "Collapse categories" at bounding box center [248, 790] width 40 height 40
checkbox input "false"
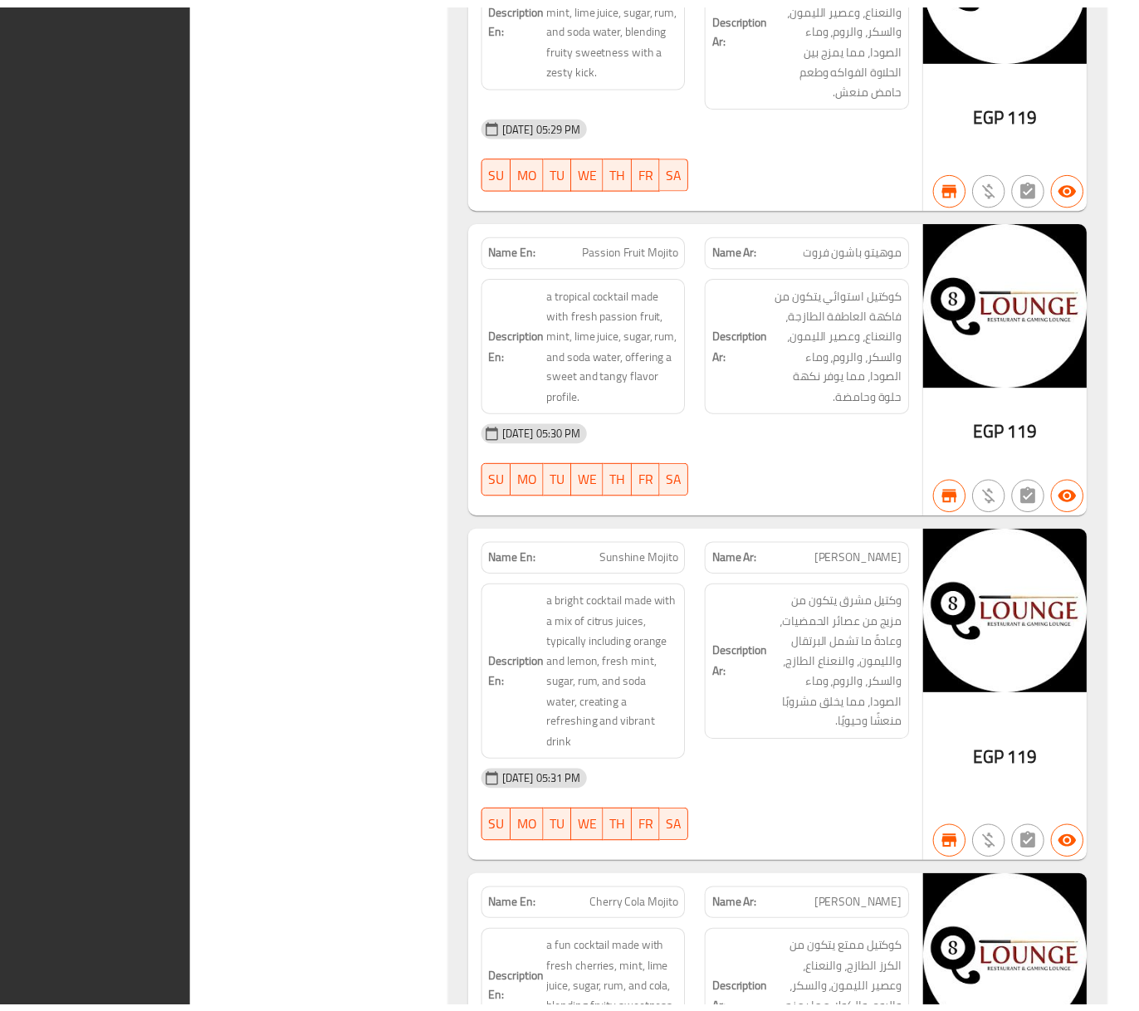
scroll to position [88593, 0]
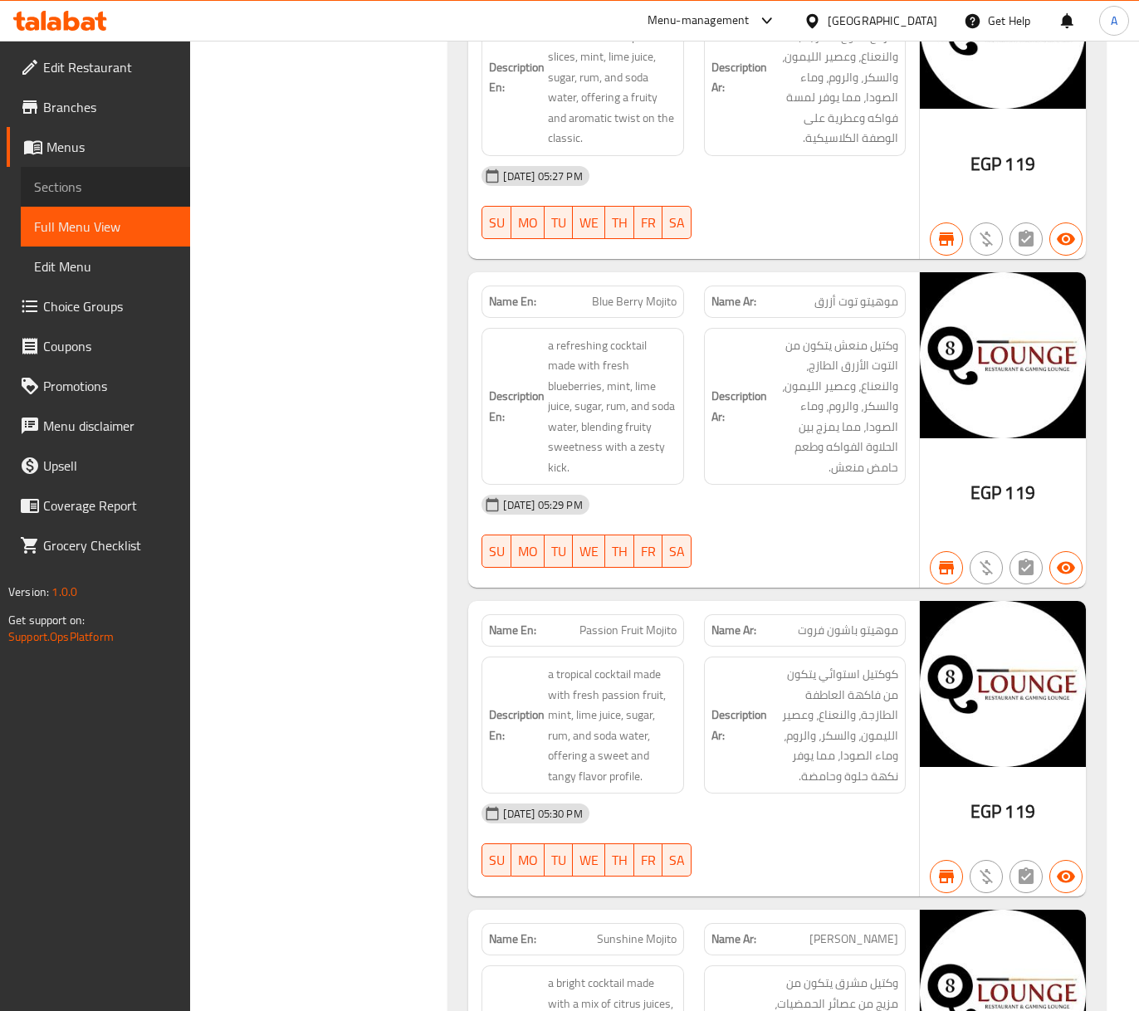
click at [71, 186] on span "Sections" at bounding box center [105, 187] width 143 height 20
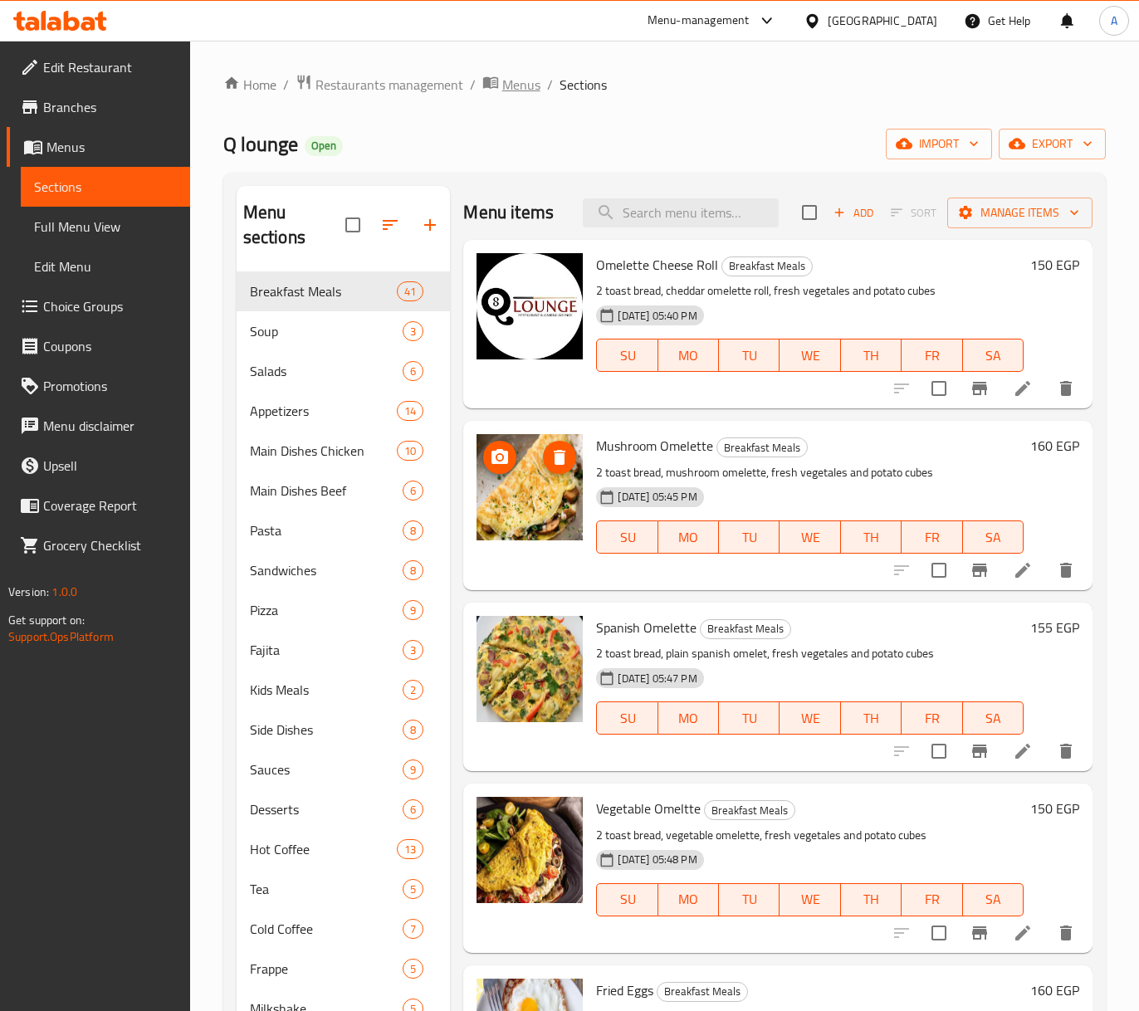
click at [535, 91] on span "Menus" at bounding box center [521, 85] width 38 height 20
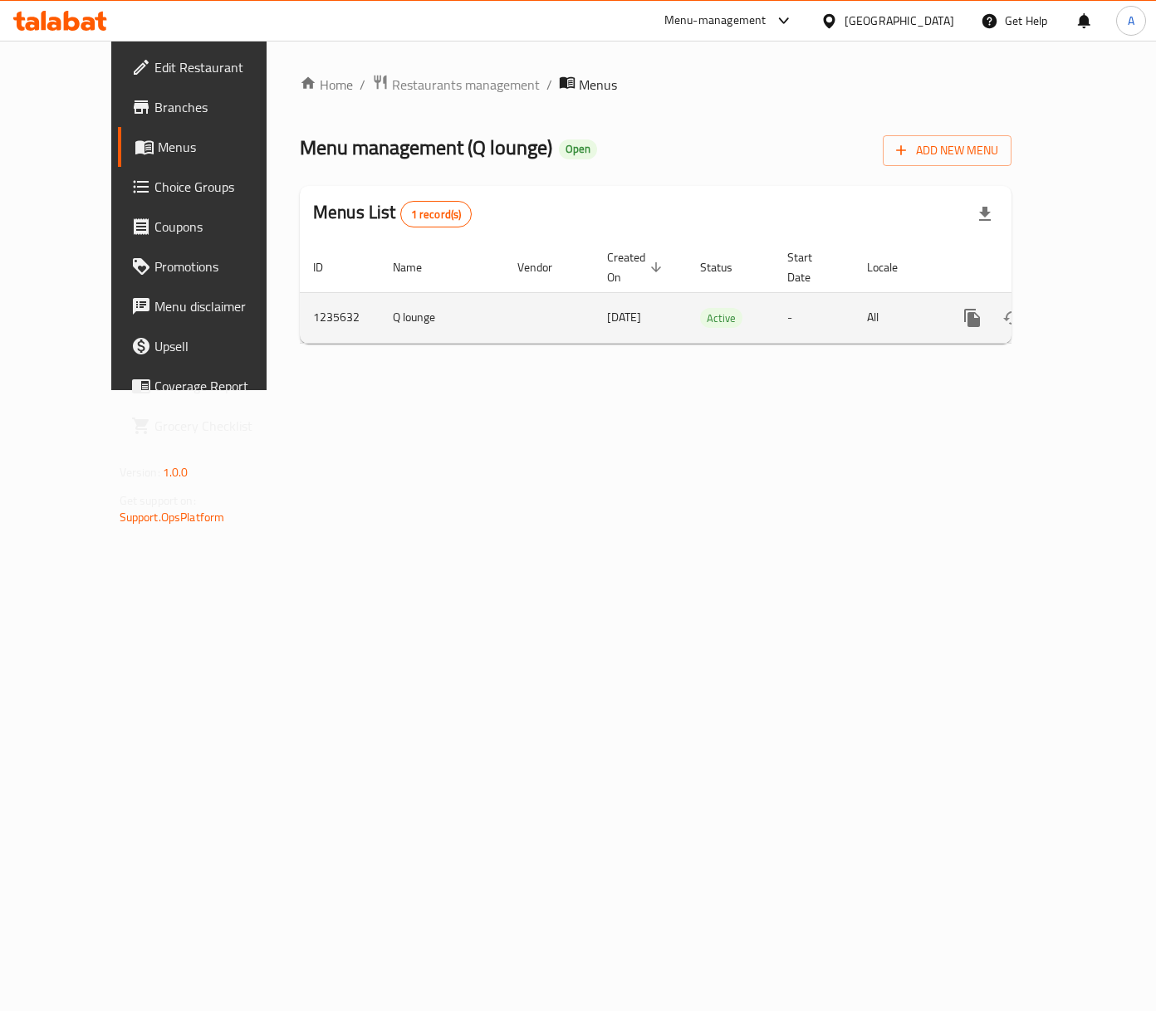
click at [1098, 308] on icon "enhanced table" at bounding box center [1092, 318] width 20 height 20
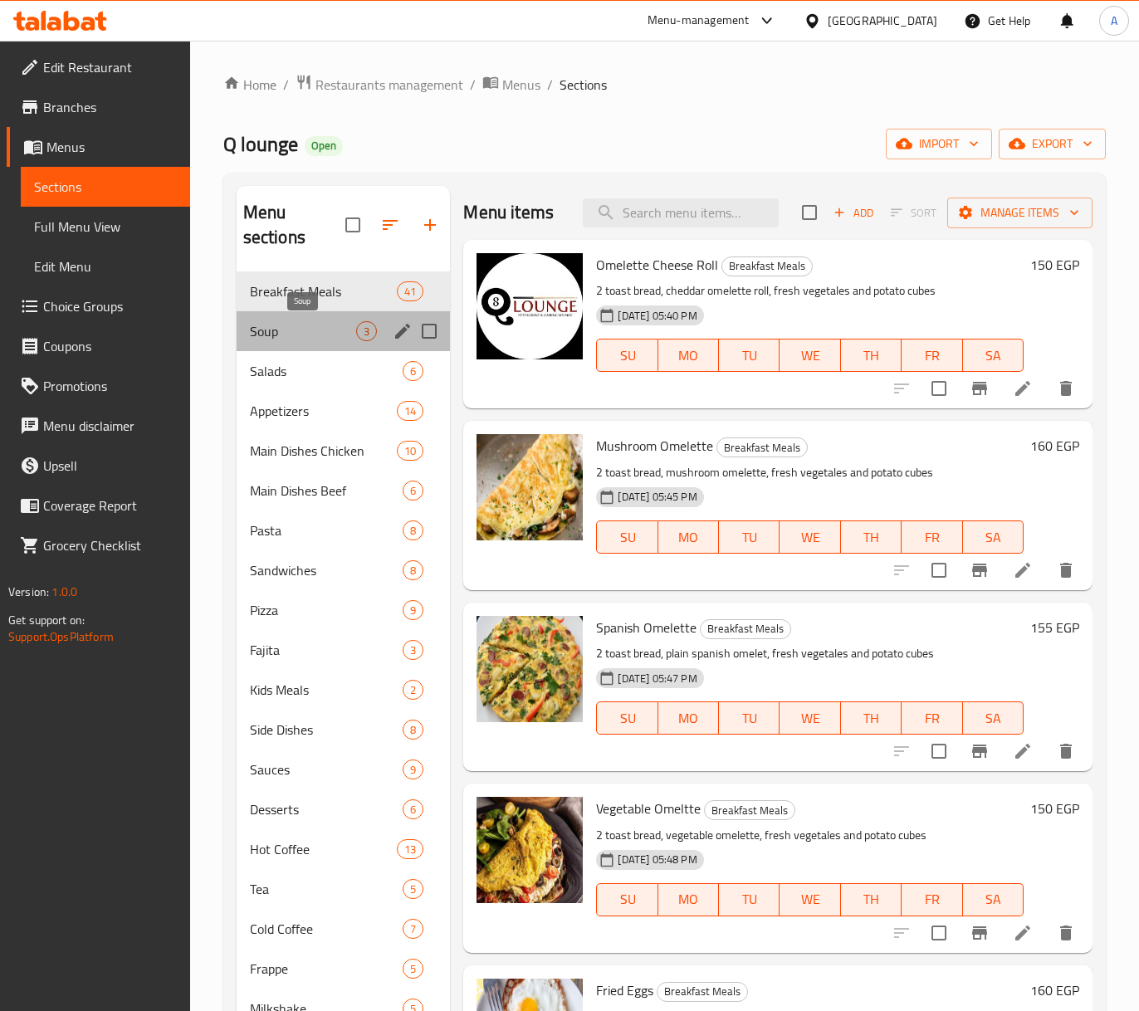
click at [322, 336] on span "Soup" at bounding box center [303, 331] width 107 height 20
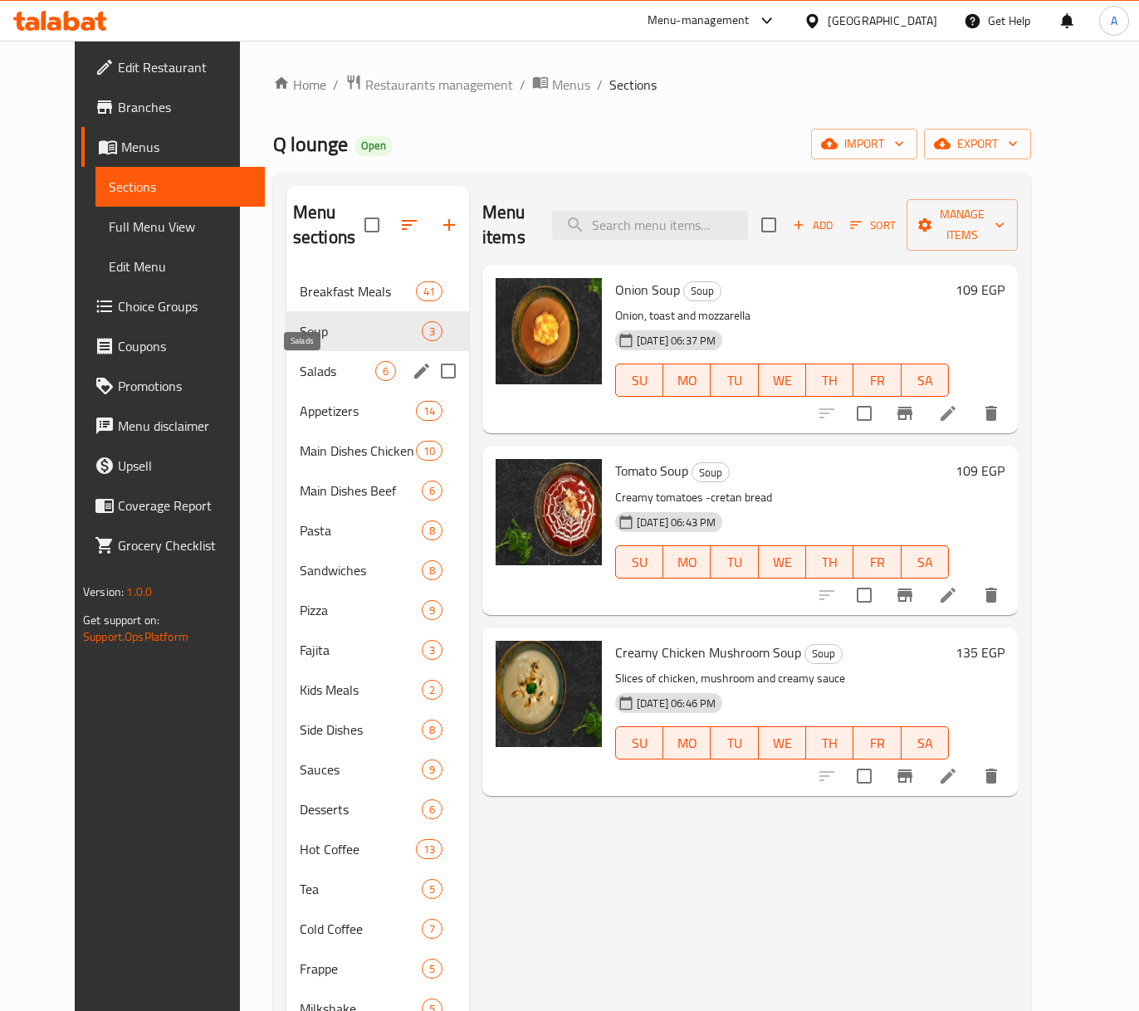
click at [324, 362] on span "Salads" at bounding box center [338, 371] width 76 height 20
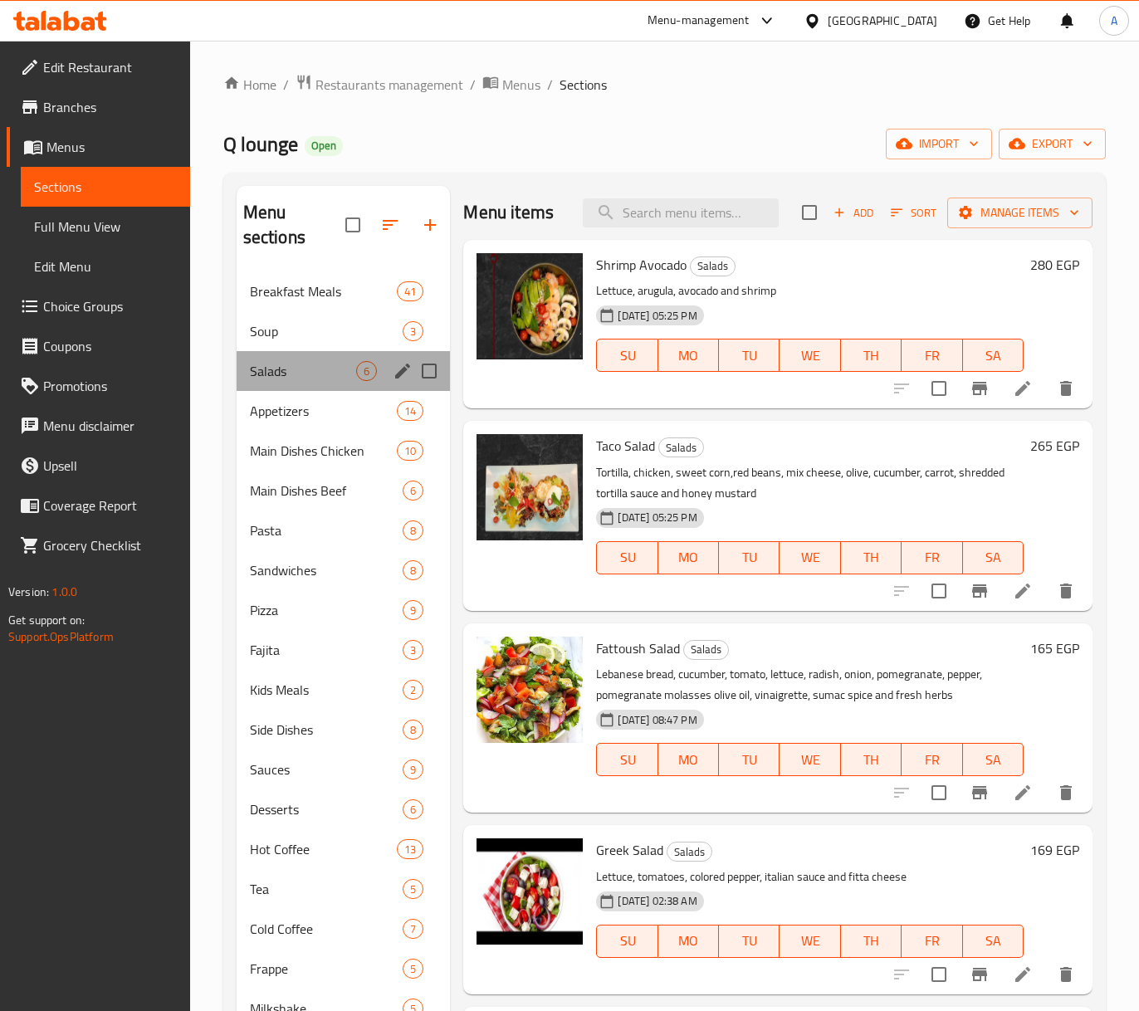
click at [332, 385] on div "Salads 6" at bounding box center [344, 371] width 214 height 40
click at [336, 410] on span "Appetizers" at bounding box center [300, 411] width 101 height 20
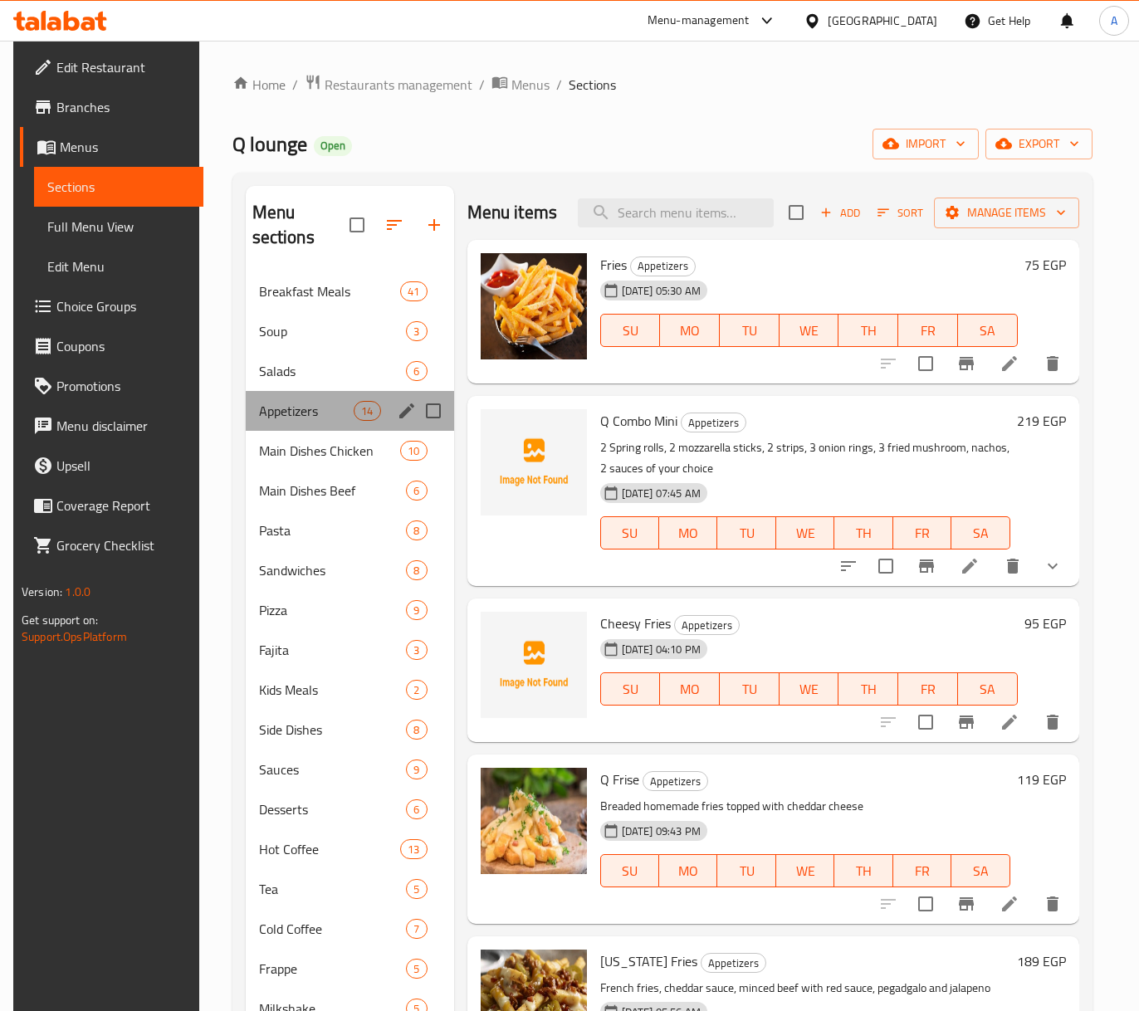
click at [336, 429] on div "Appetizers 14" at bounding box center [350, 411] width 208 height 40
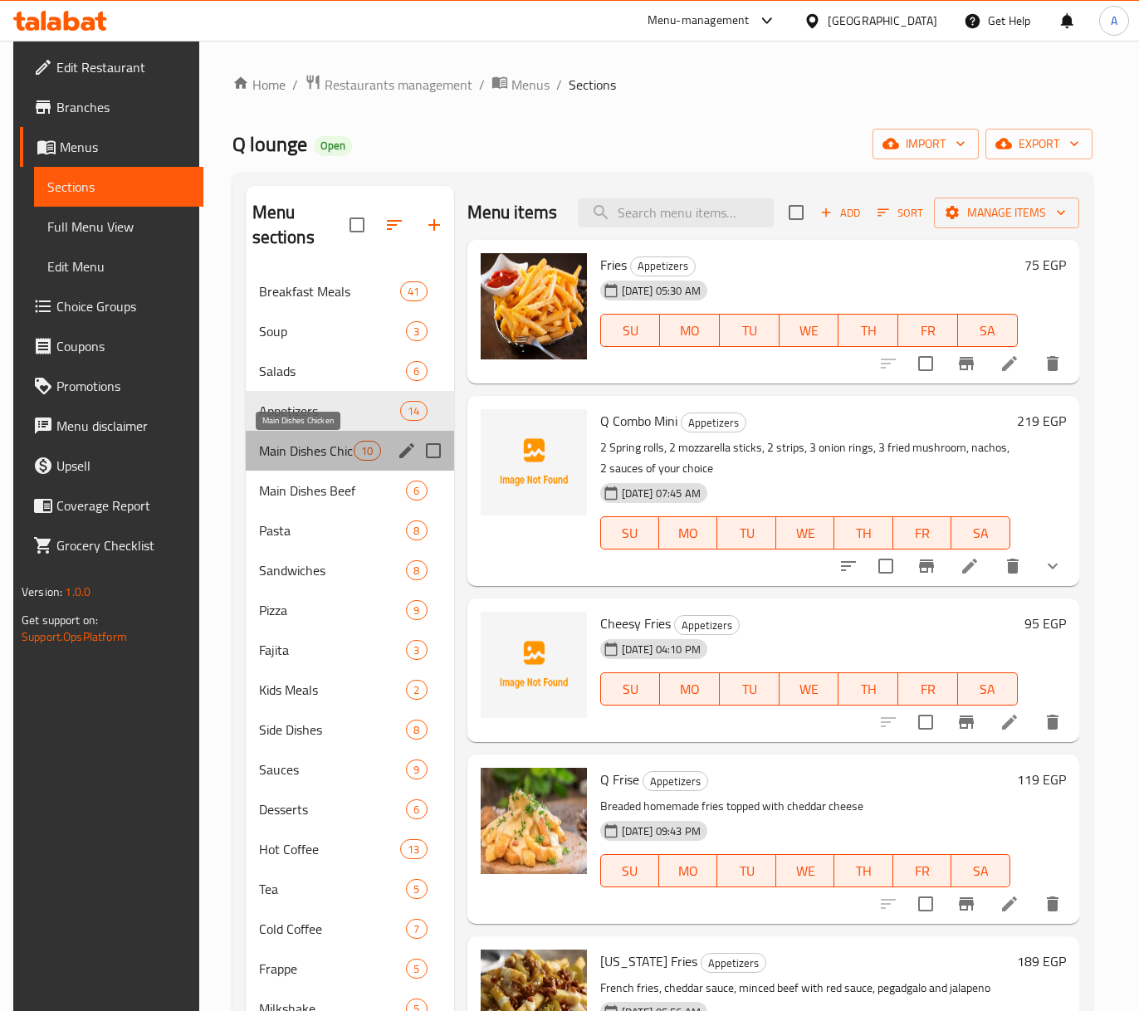
click at [337, 452] on span "Main Dishes Chicken" at bounding box center [307, 451] width 96 height 20
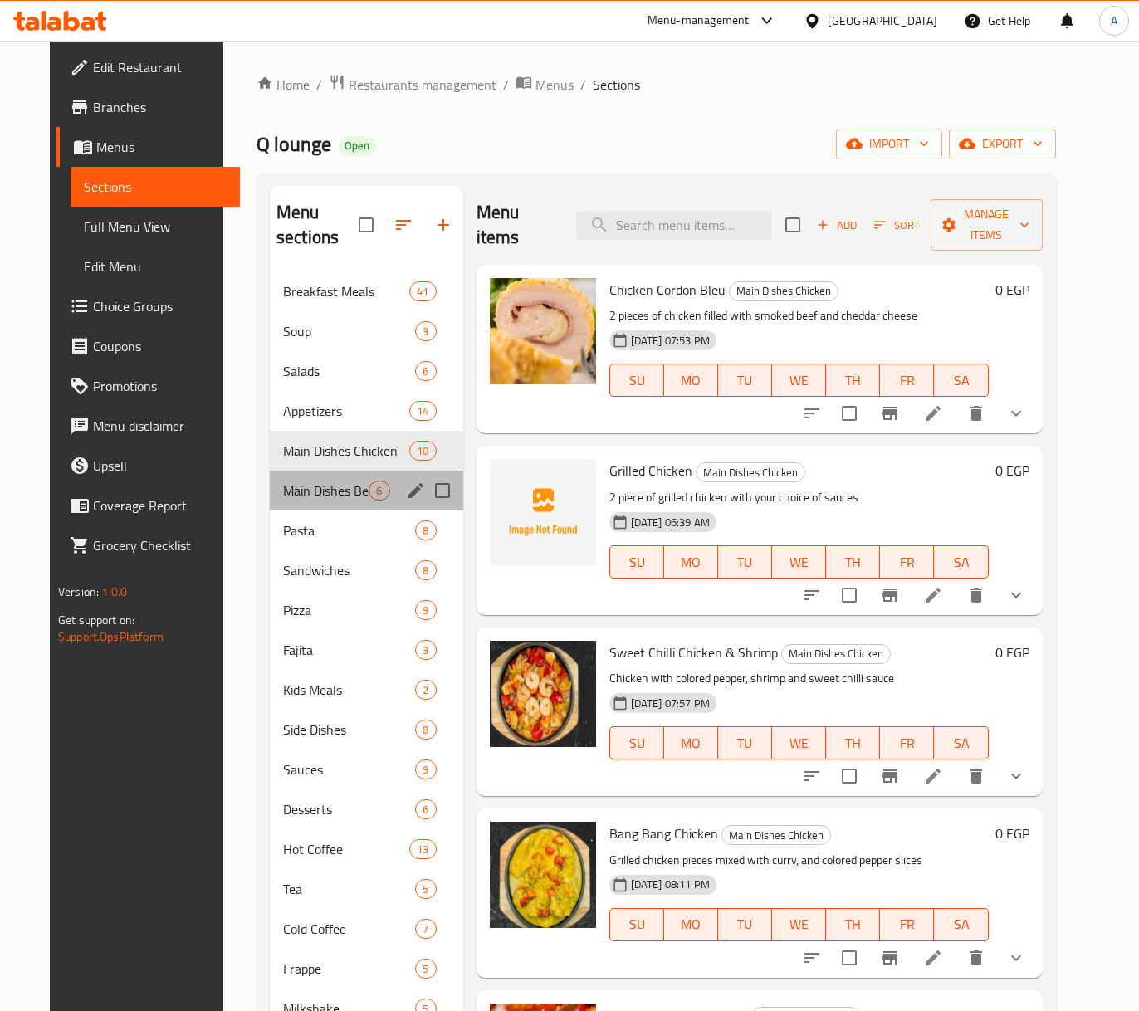
click at [337, 473] on div "Main Dishes Beef 6" at bounding box center [366, 491] width 193 height 40
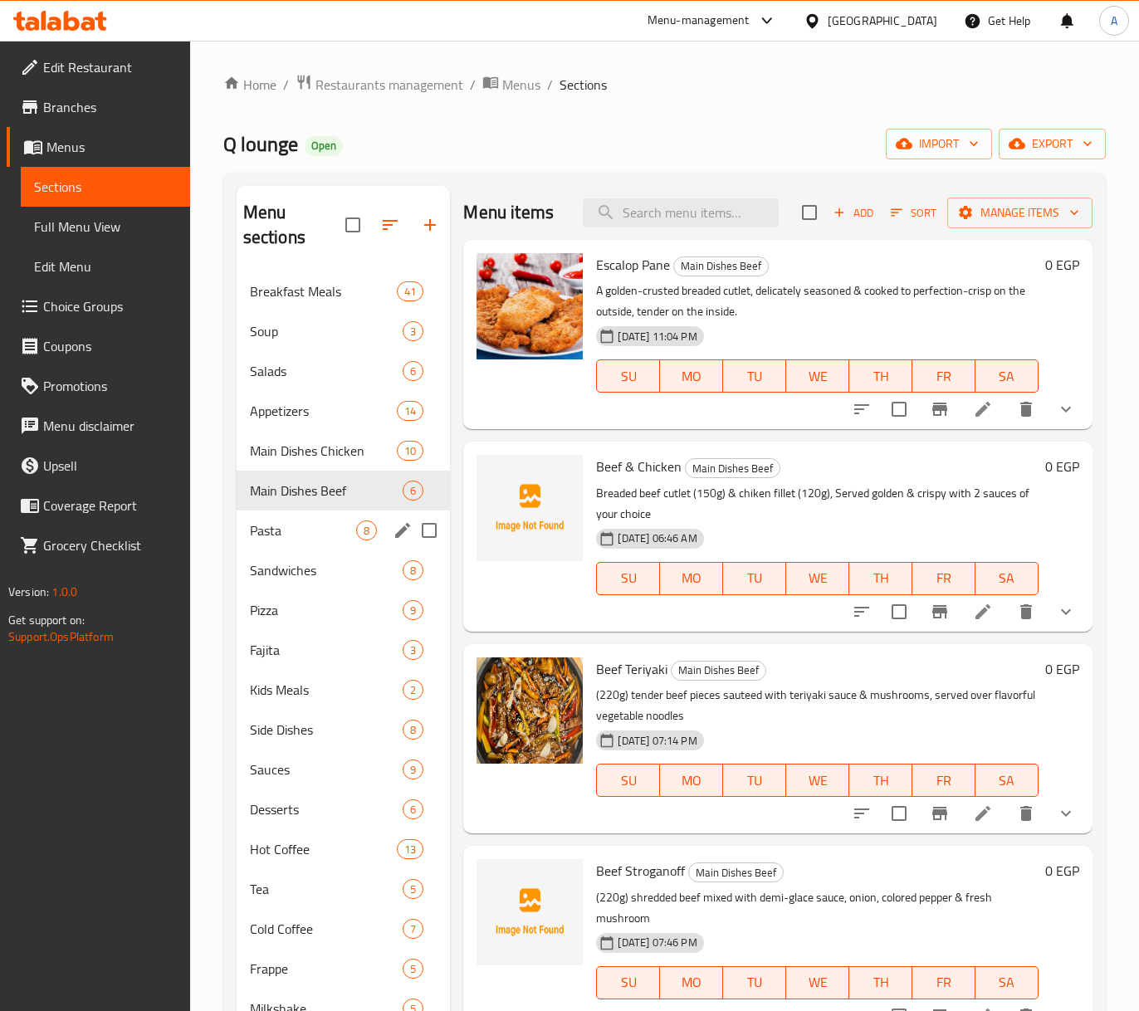
click at [323, 520] on div "Pasta 8" at bounding box center [344, 531] width 214 height 40
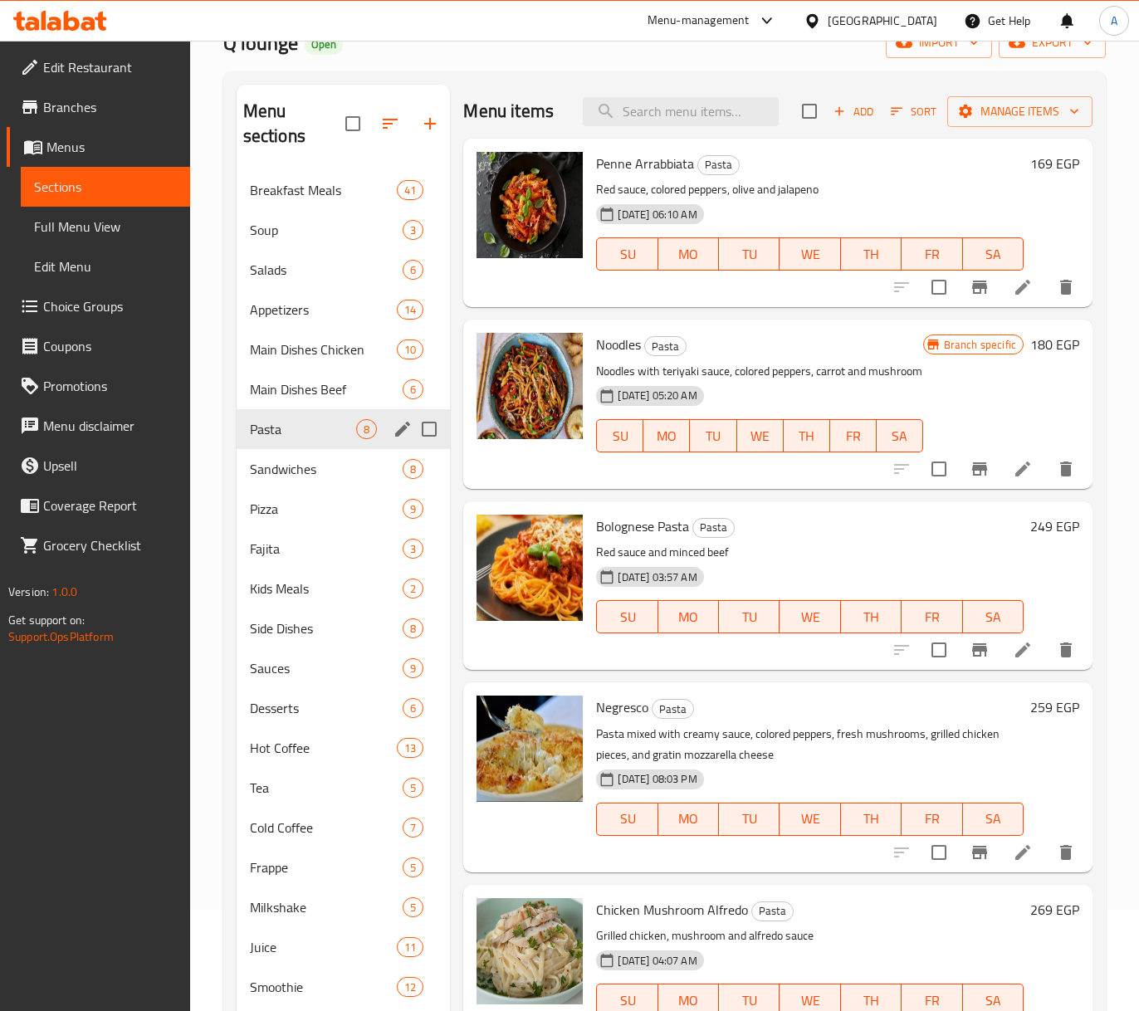
scroll to position [221, 0]
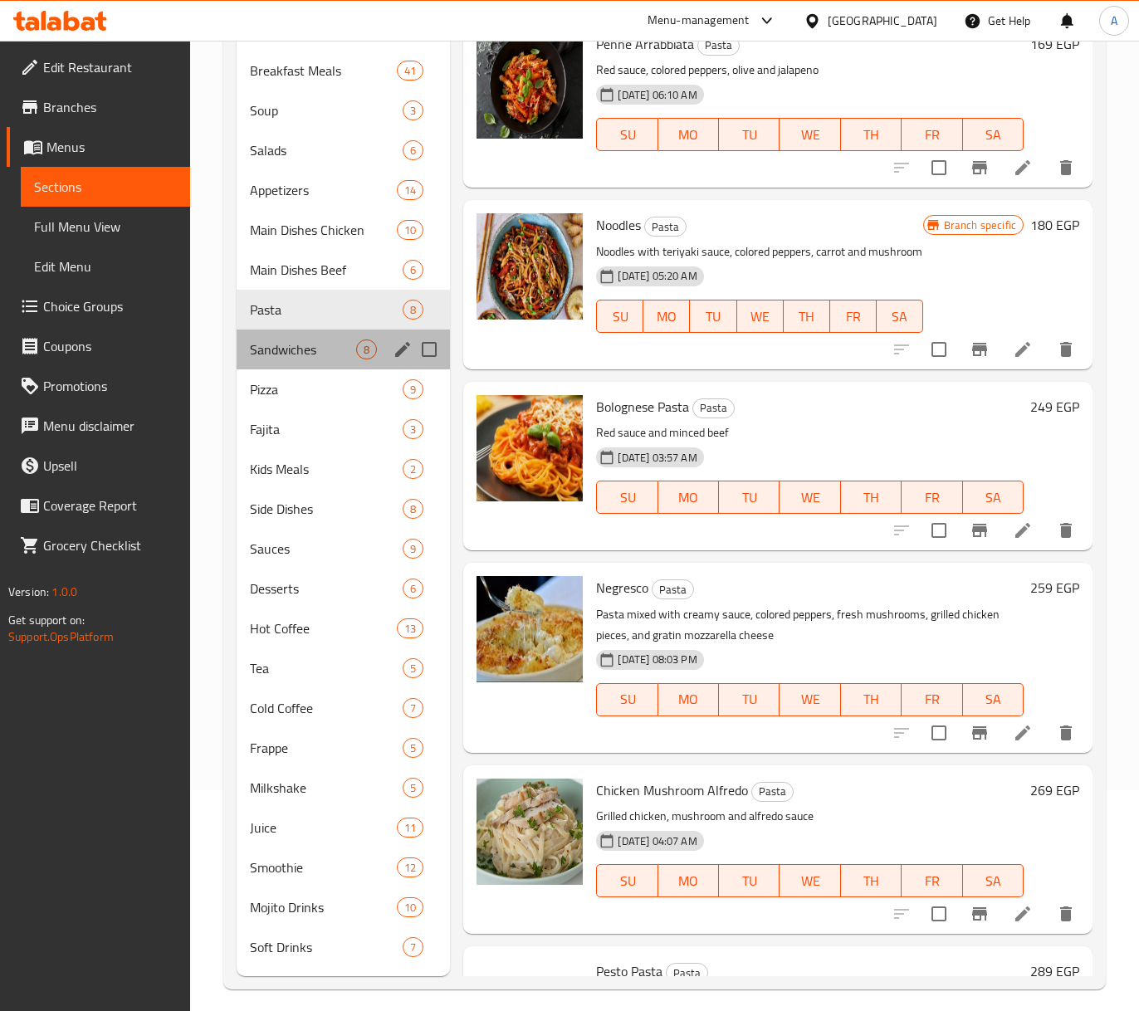
click at [313, 364] on div "Sandwiches 8" at bounding box center [344, 350] width 214 height 40
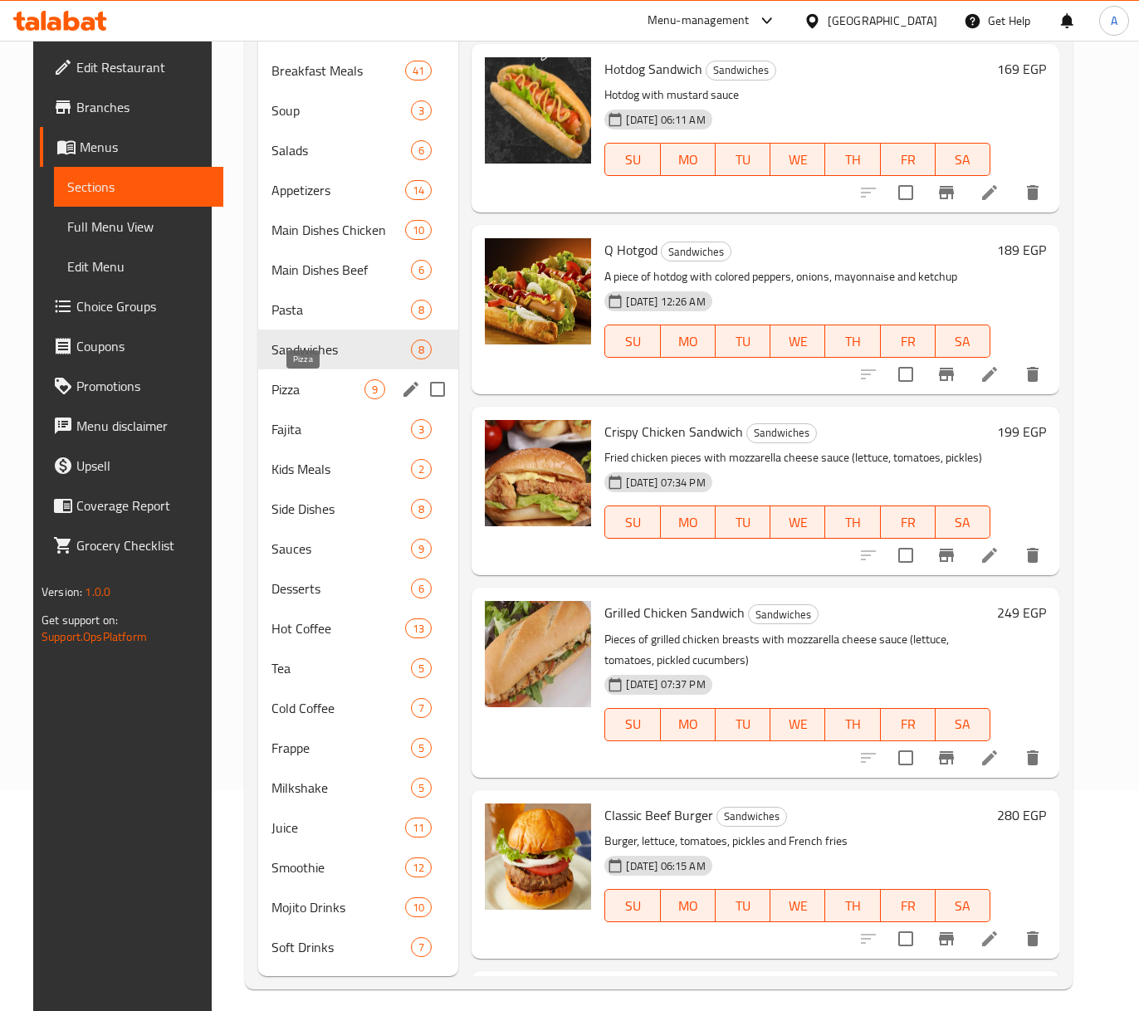
click at [316, 393] on span "Pizza" at bounding box center [318, 390] width 93 height 20
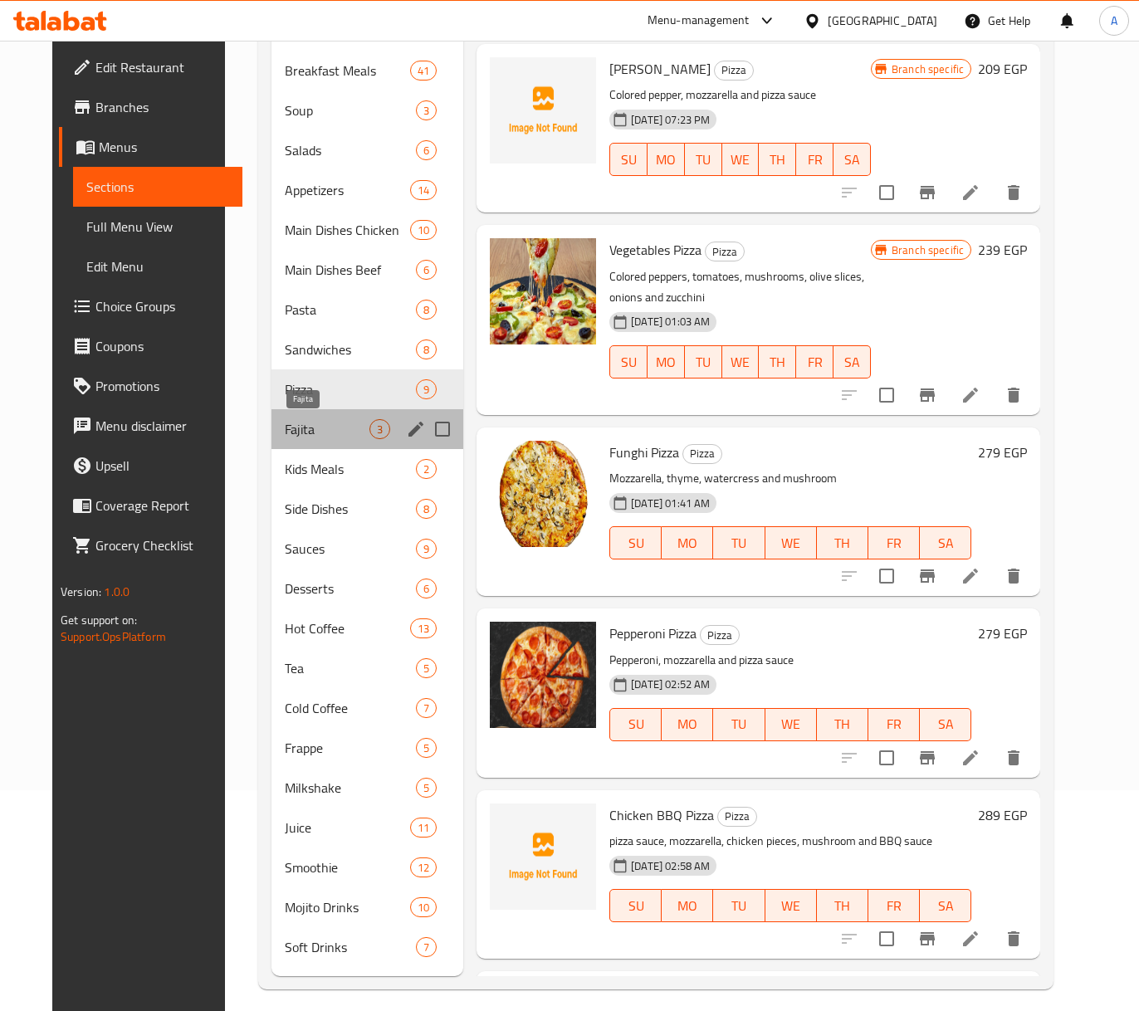
click at [324, 433] on span "Fajita" at bounding box center [328, 429] width 86 height 20
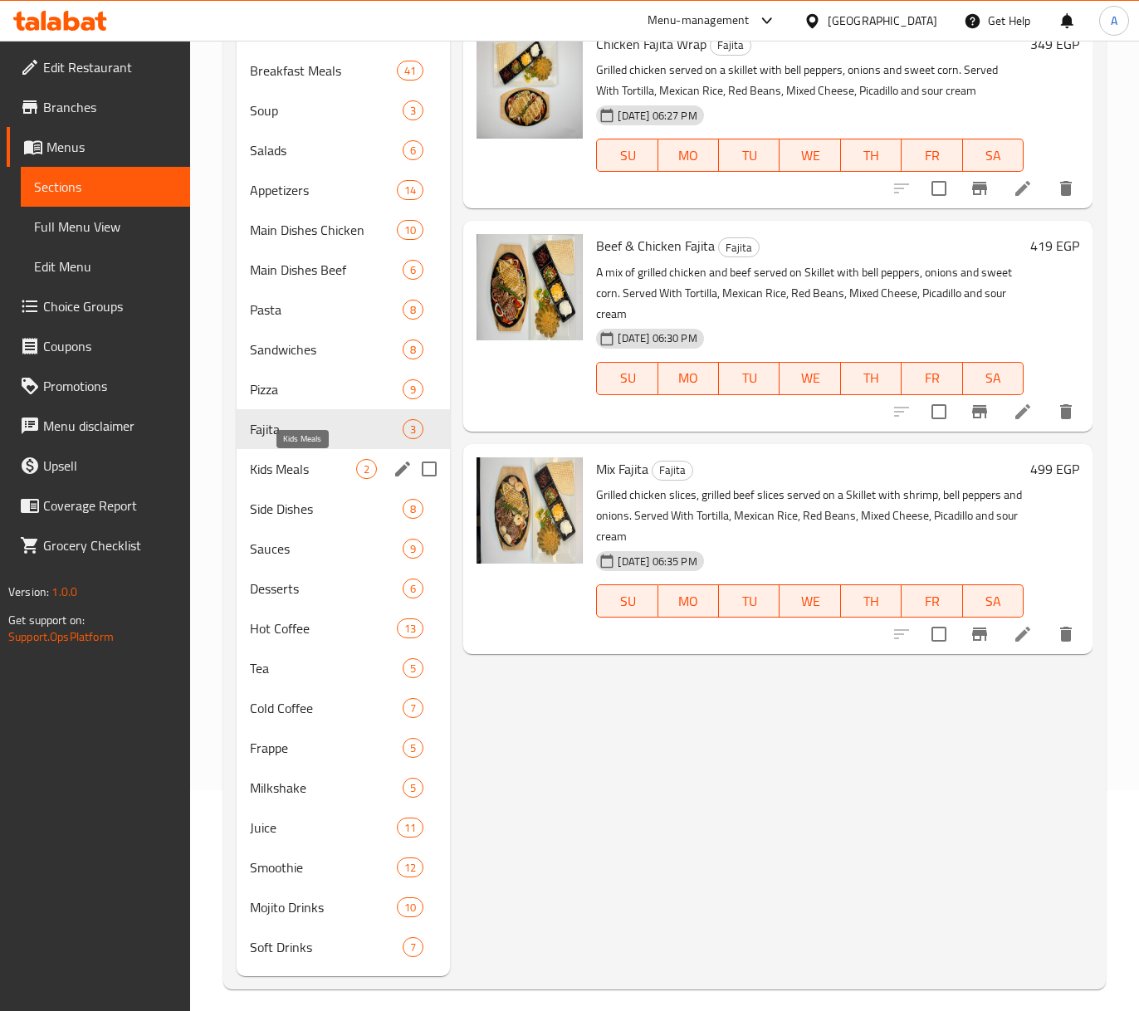
click at [321, 472] on span "Kids Meals" at bounding box center [303, 469] width 107 height 20
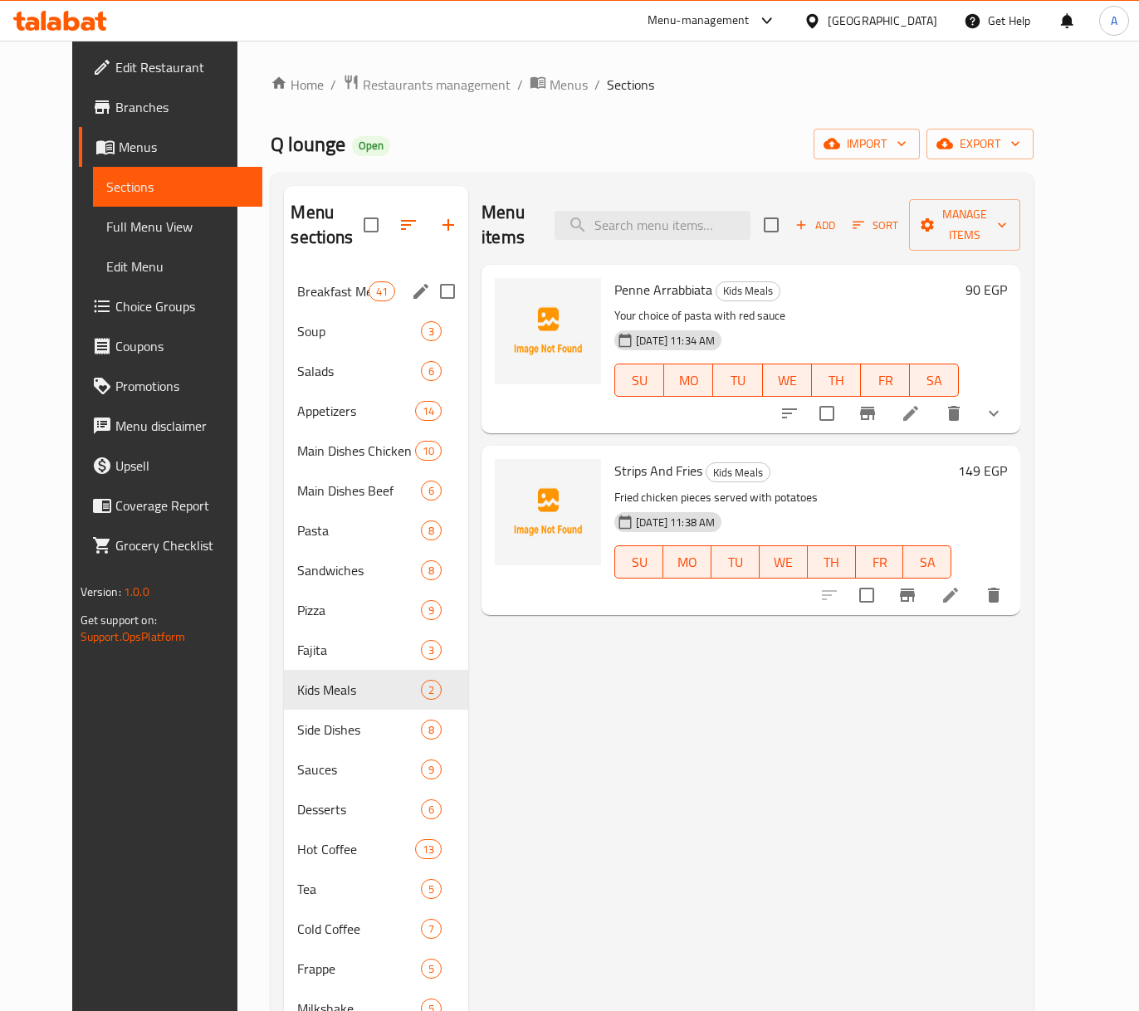
click at [331, 299] on span "Breakfast Meals" at bounding box center [332, 292] width 71 height 20
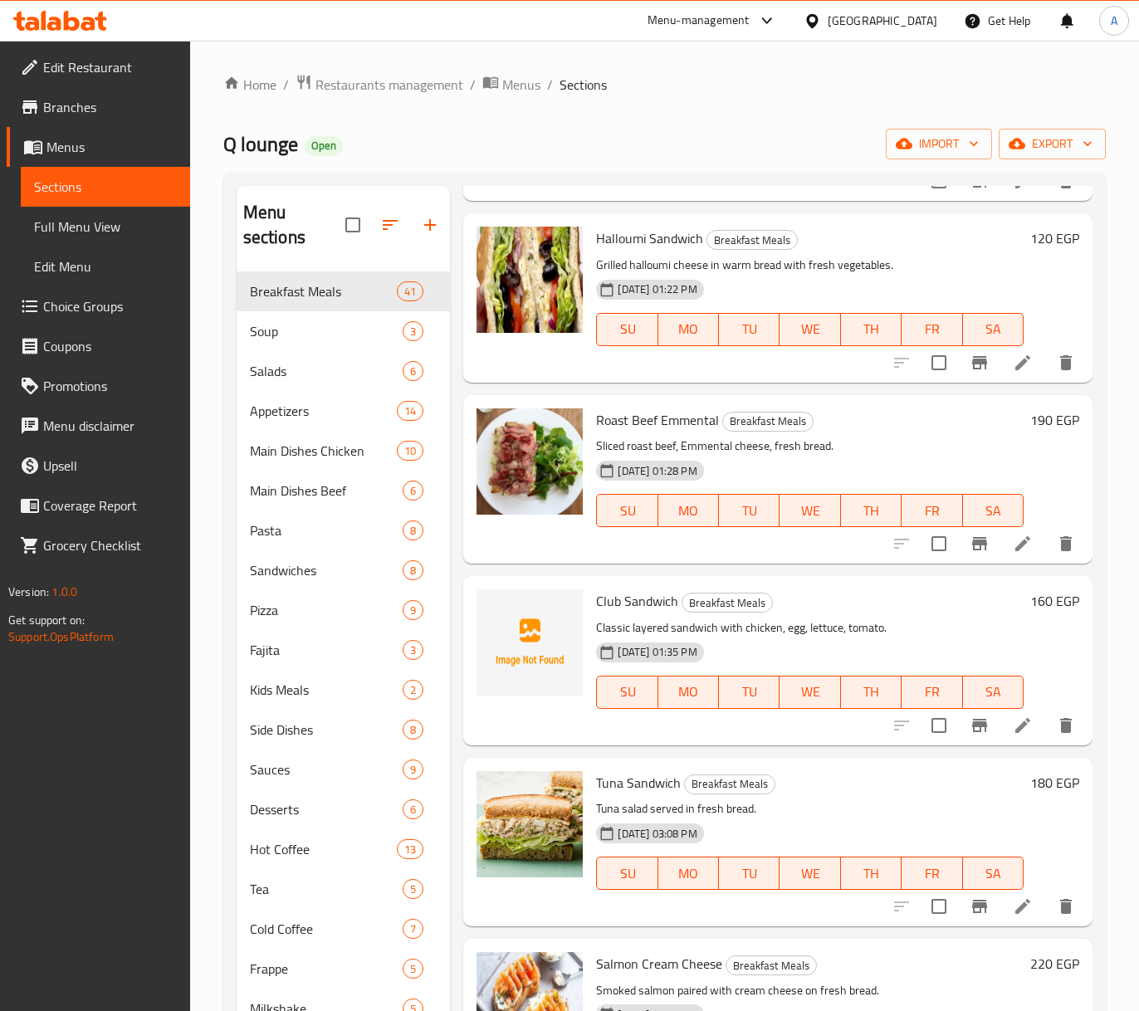
scroll to position [3764, 0]
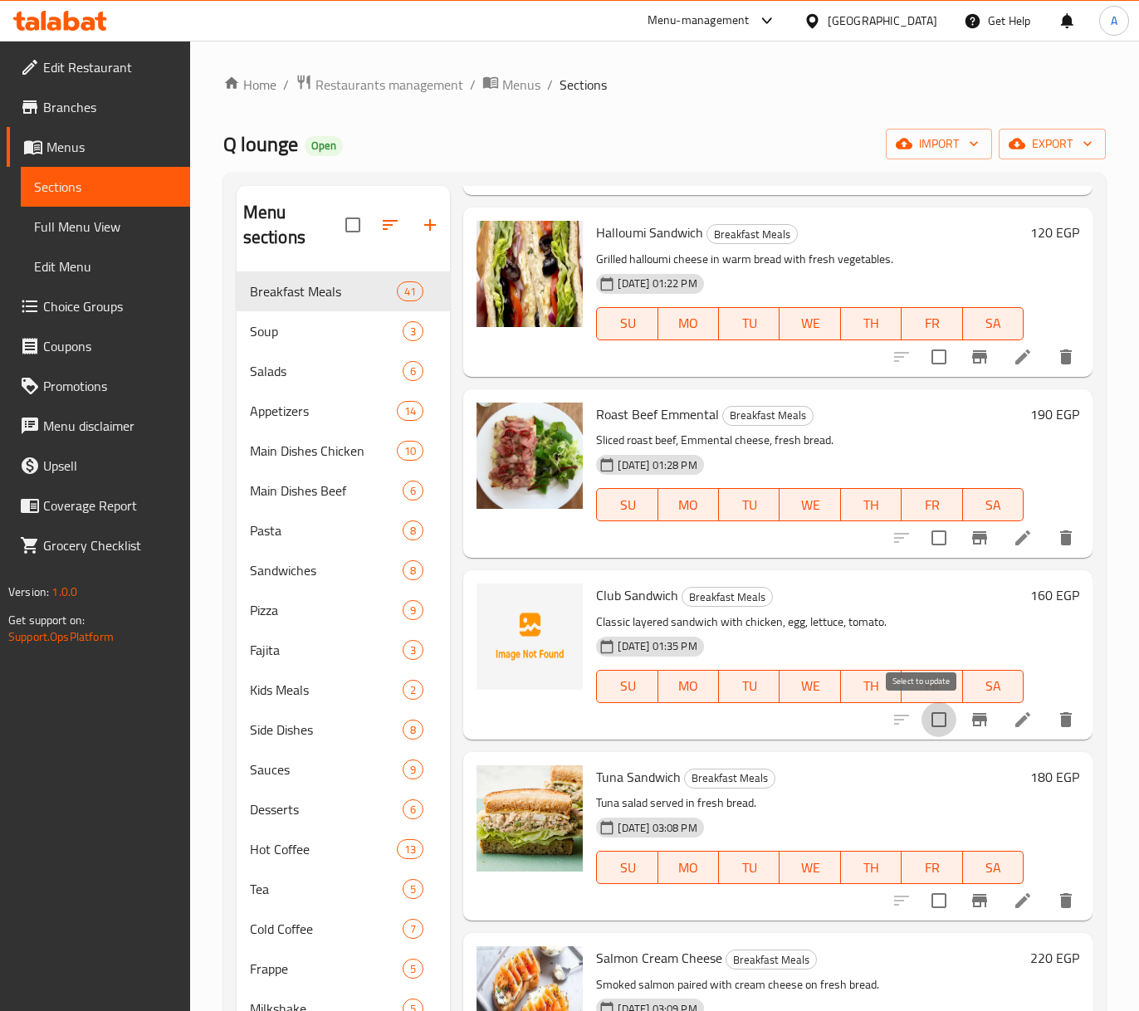
click at [922, 715] on input "checkbox" at bounding box center [939, 720] width 35 height 35
checkbox input "true"
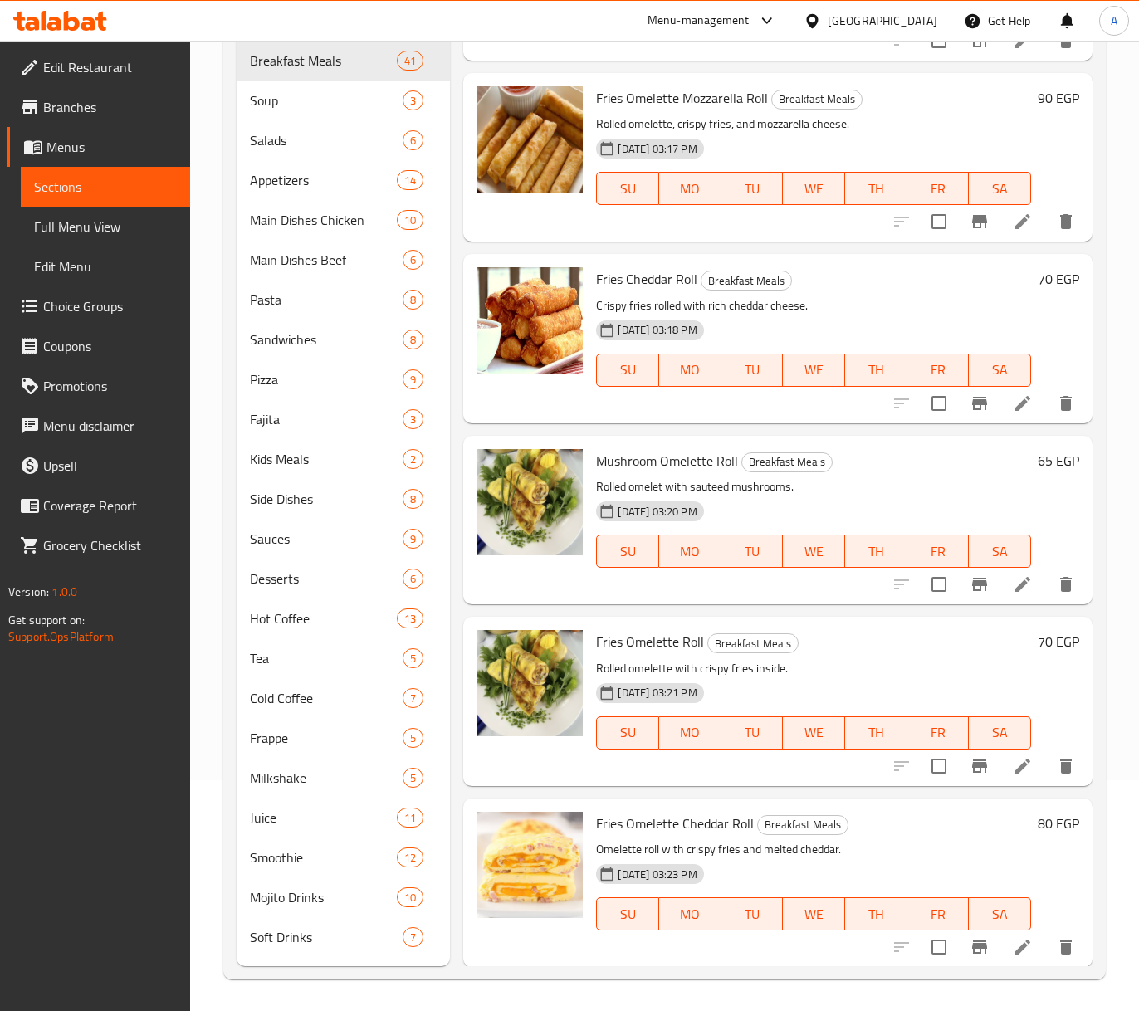
scroll to position [233, 0]
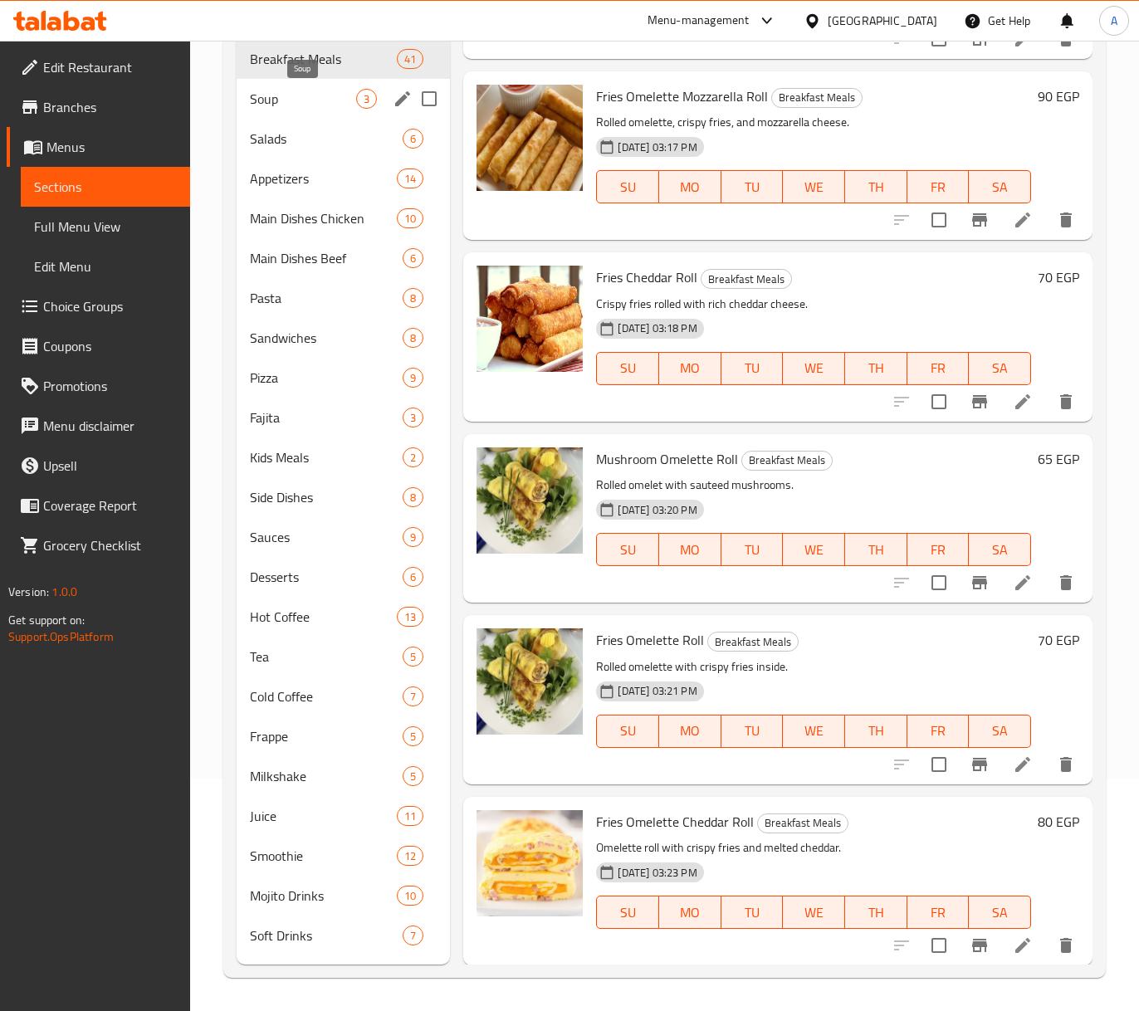
click at [311, 107] on span "Soup" at bounding box center [303, 99] width 107 height 20
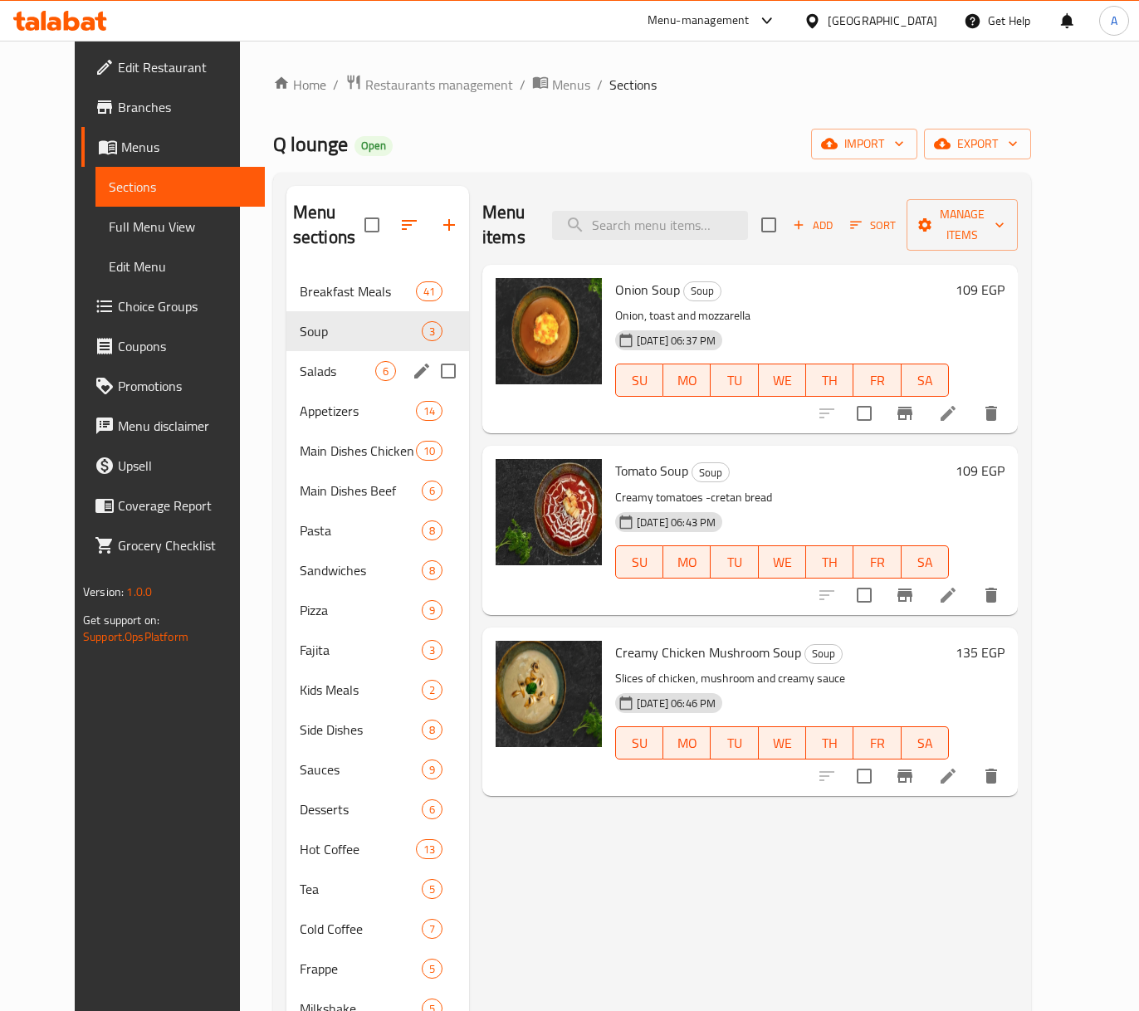
click at [299, 355] on div "Salads 6" at bounding box center [378, 371] width 183 height 40
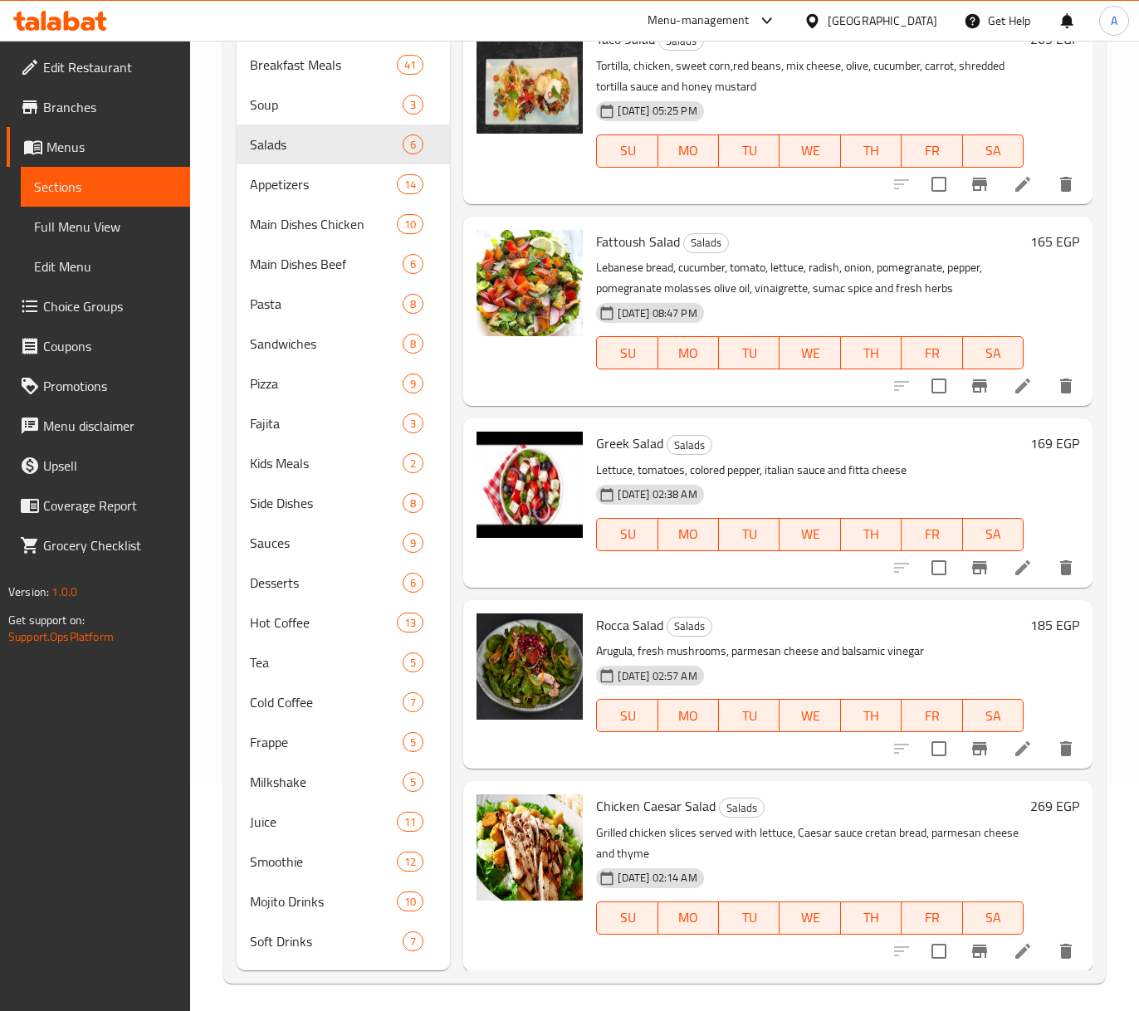
scroll to position [233, 0]
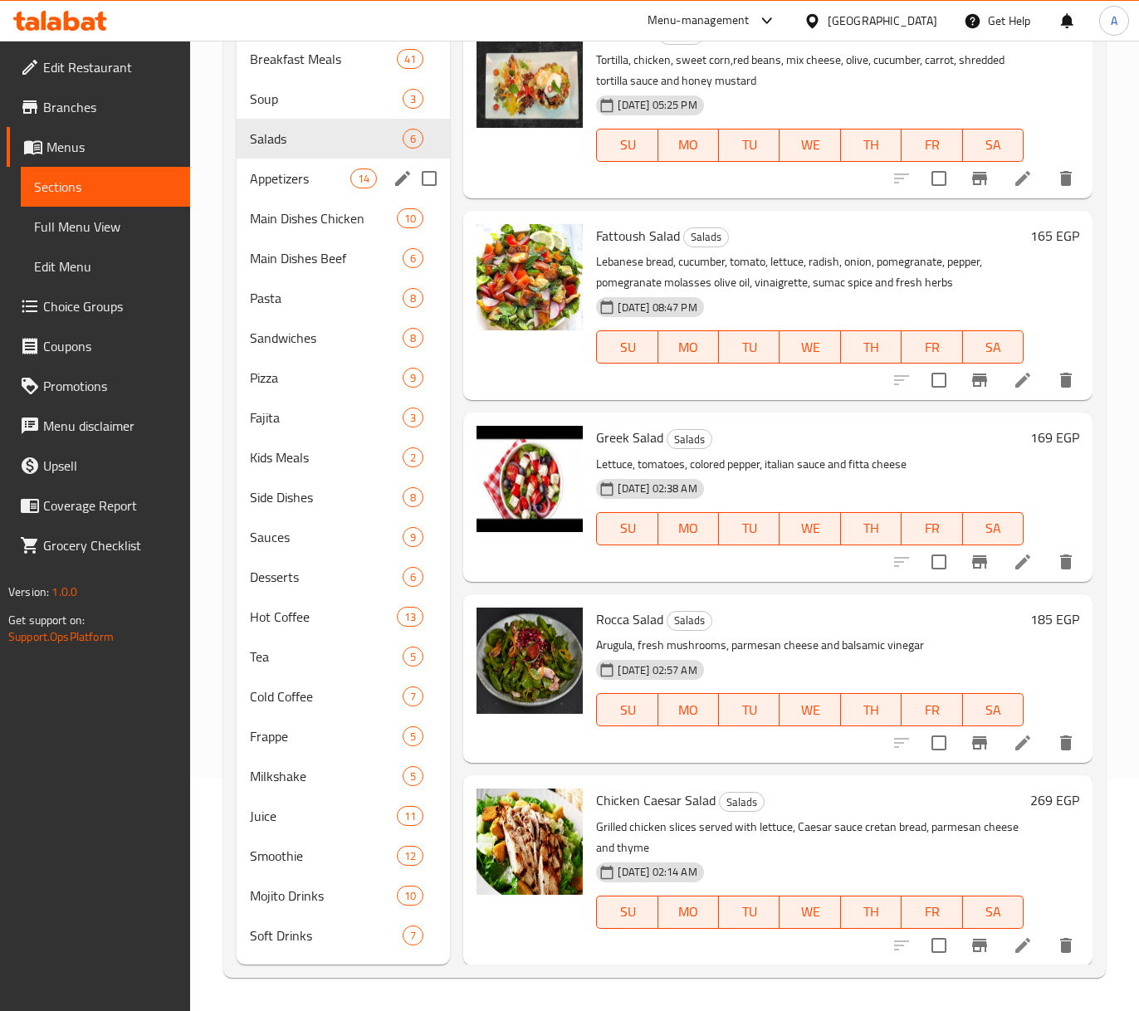
click at [274, 161] on div "Appetizers 14" at bounding box center [344, 179] width 214 height 40
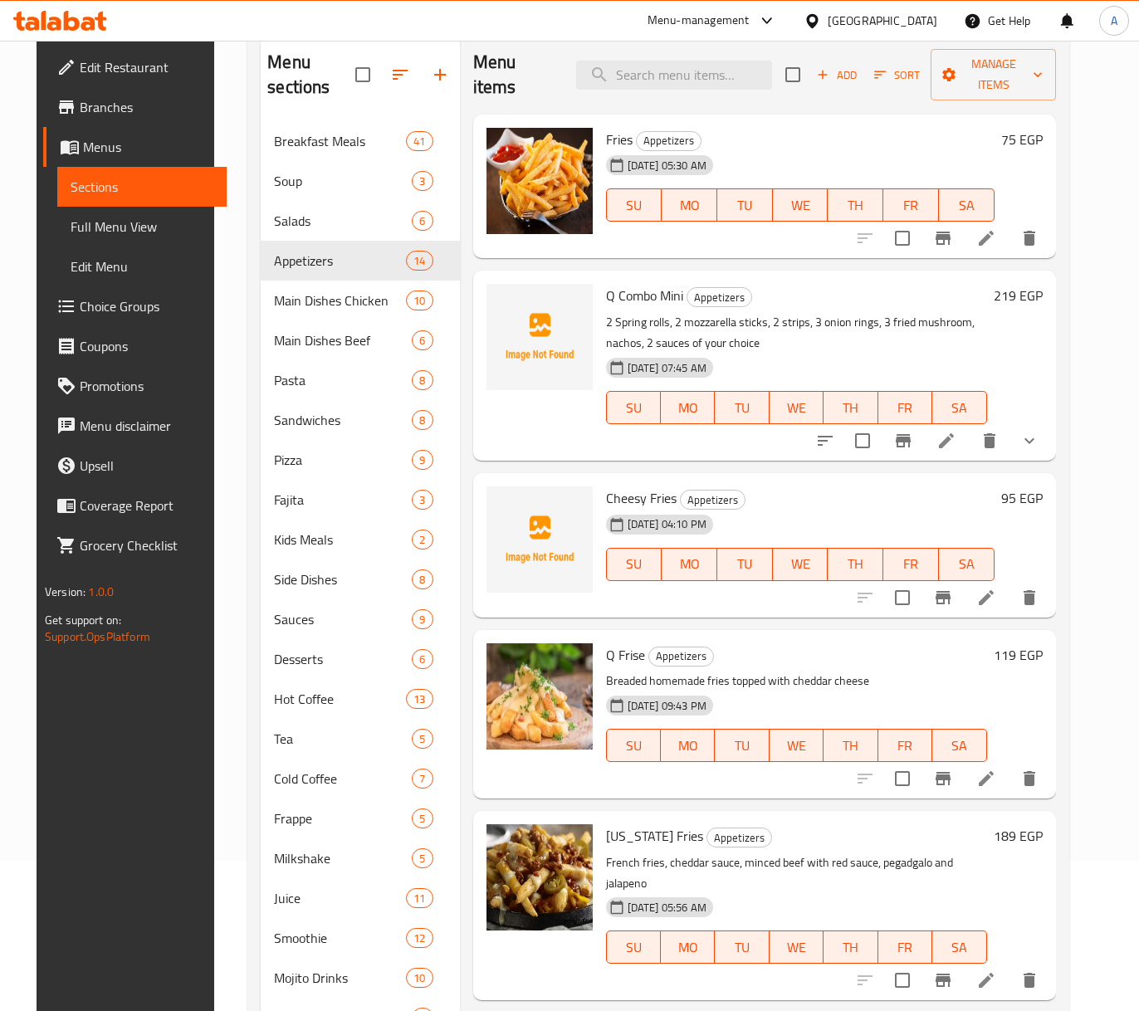
scroll to position [12, 0]
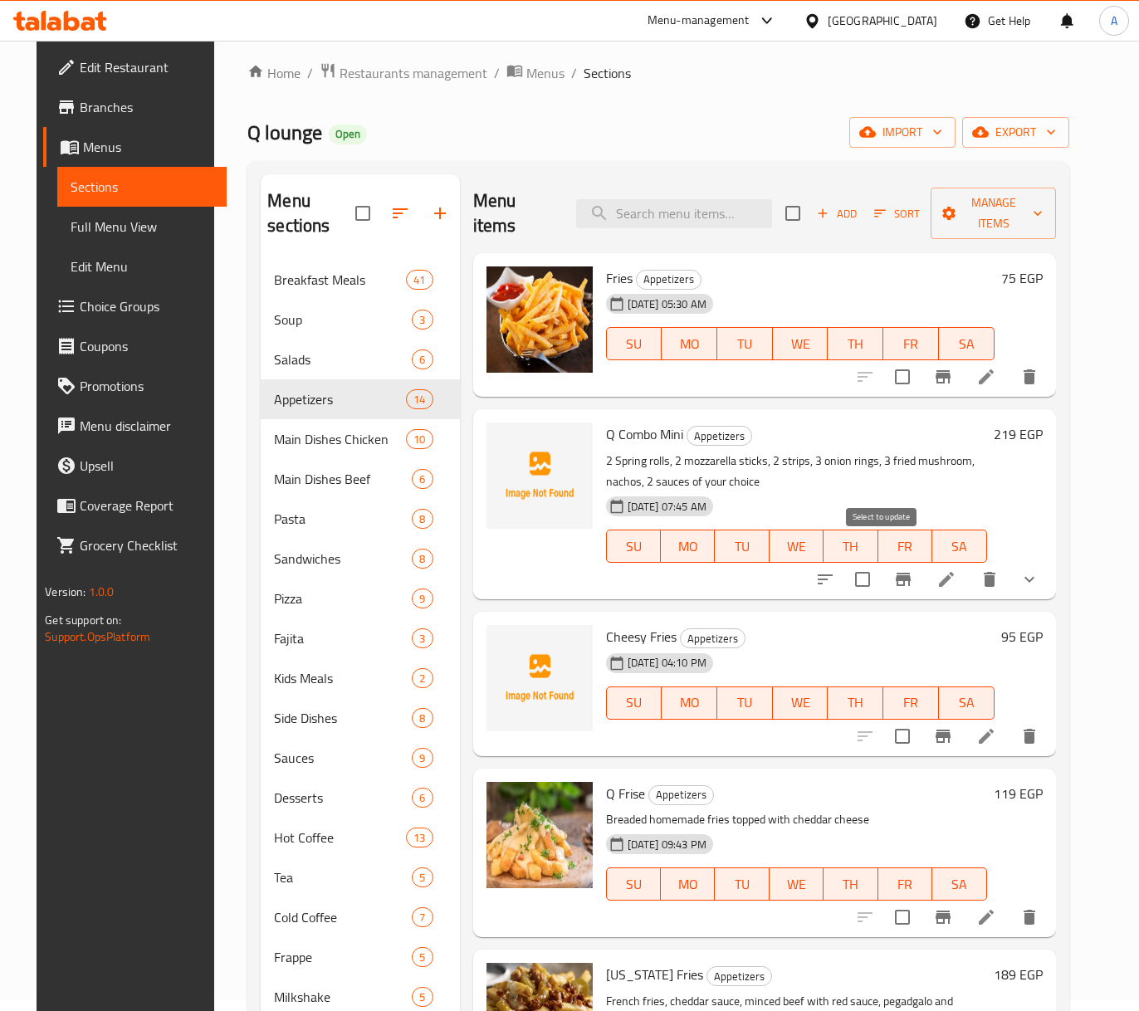
click at [880, 562] on input "checkbox" at bounding box center [862, 579] width 35 height 35
checkbox input "true"
click at [917, 719] on input "checkbox" at bounding box center [902, 736] width 35 height 35
checkbox input "true"
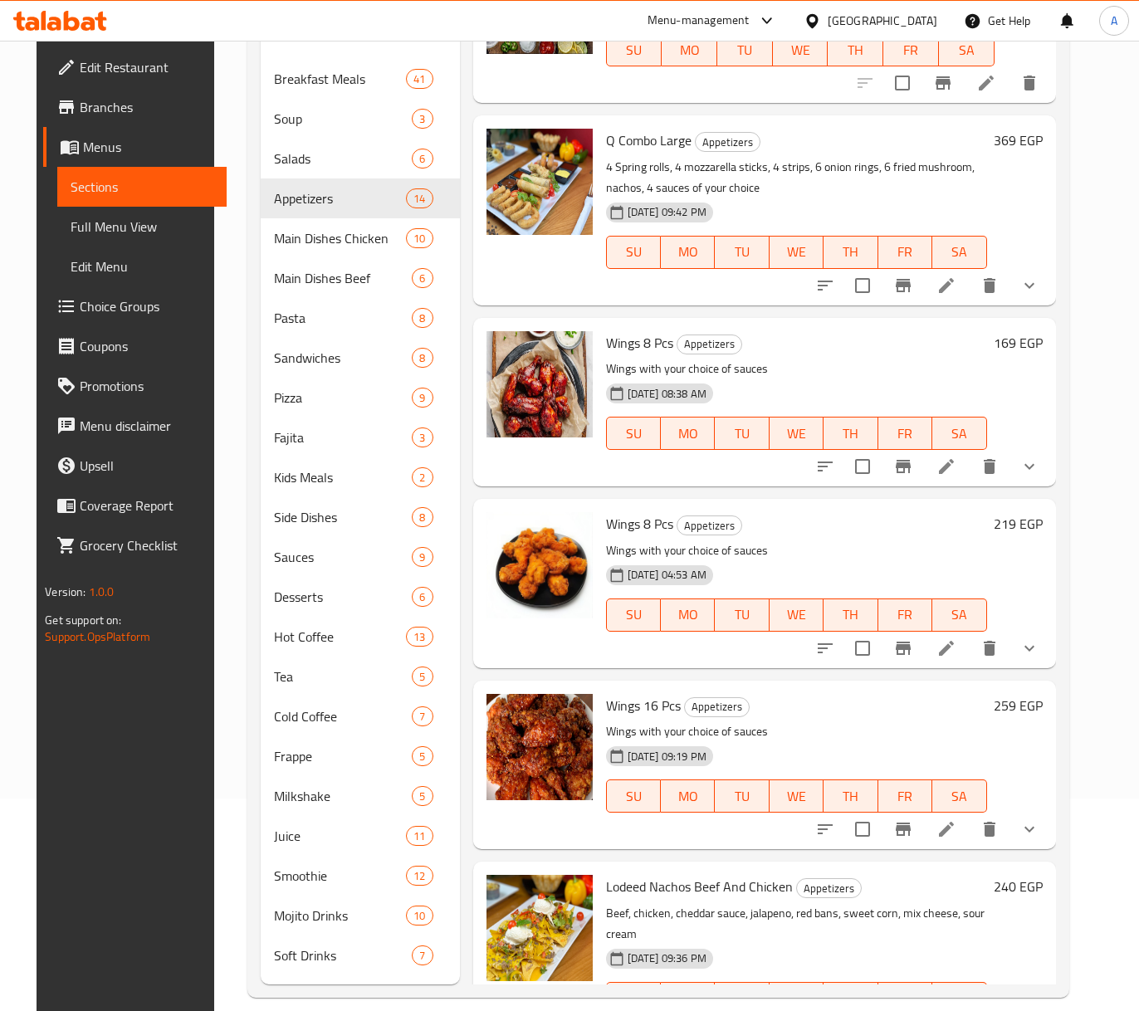
scroll to position [233, 0]
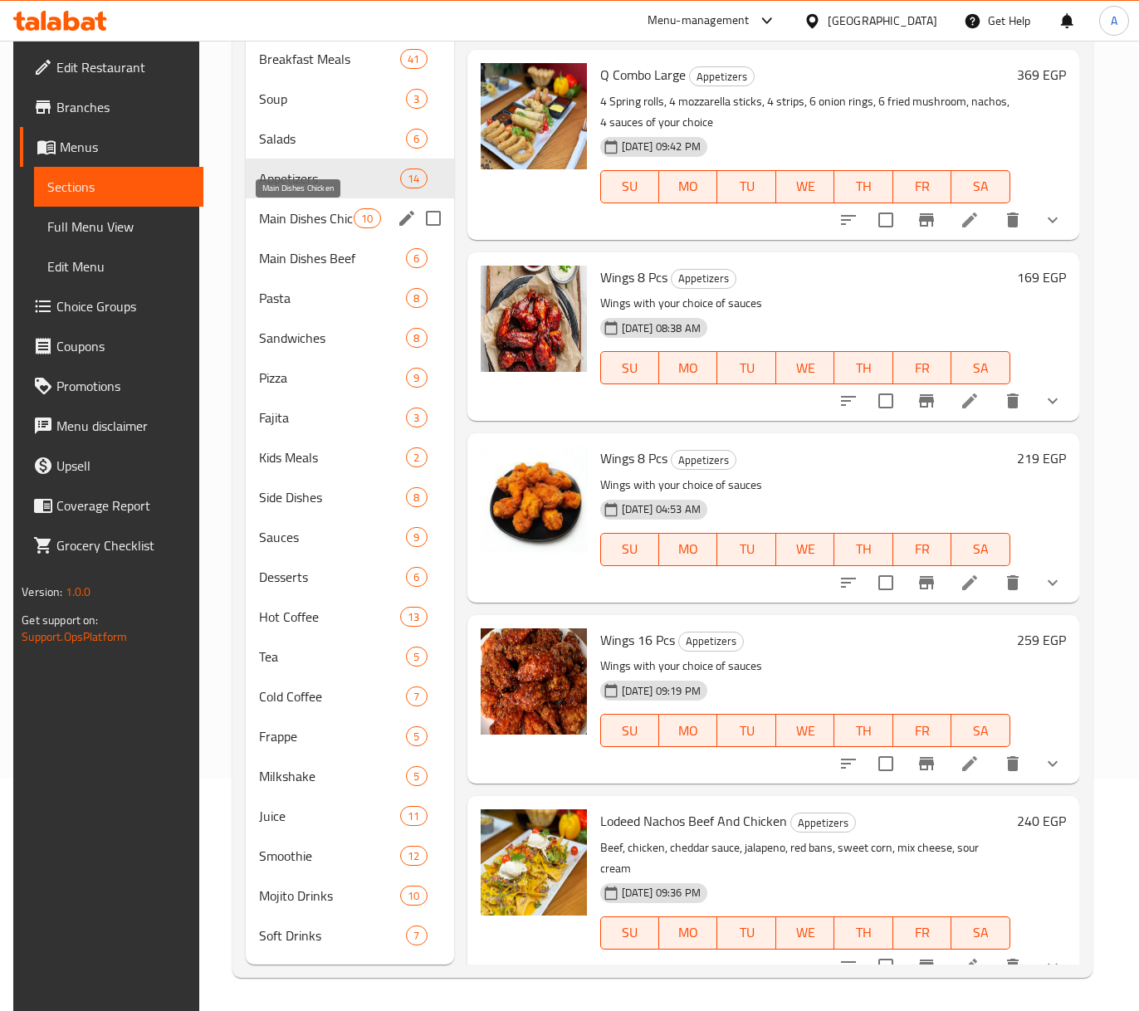
click at [333, 218] on span "Main Dishes Chicken" at bounding box center [307, 218] width 96 height 20
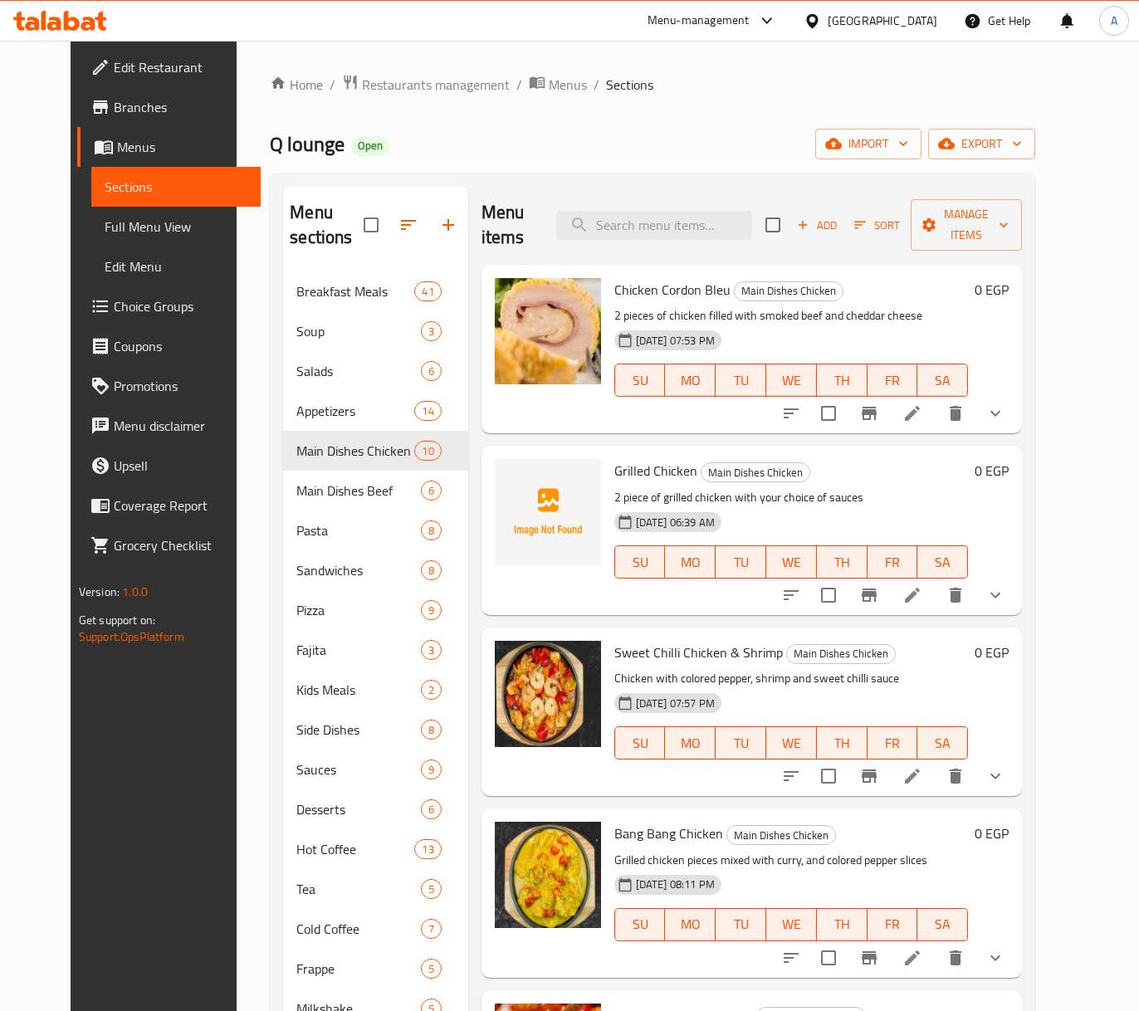
click at [846, 578] on input "checkbox" at bounding box center [828, 595] width 35 height 35
checkbox input "true"
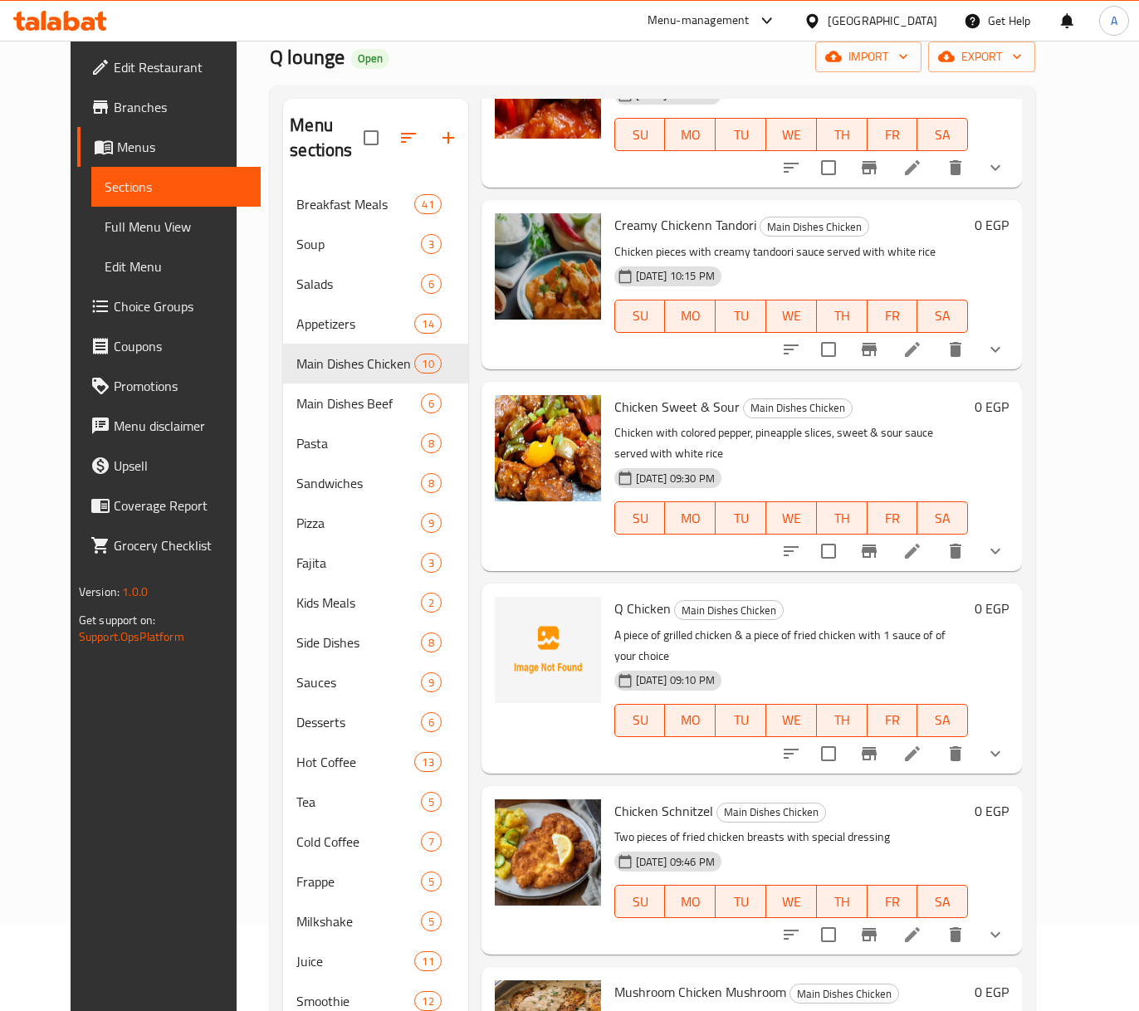
scroll to position [221, 0]
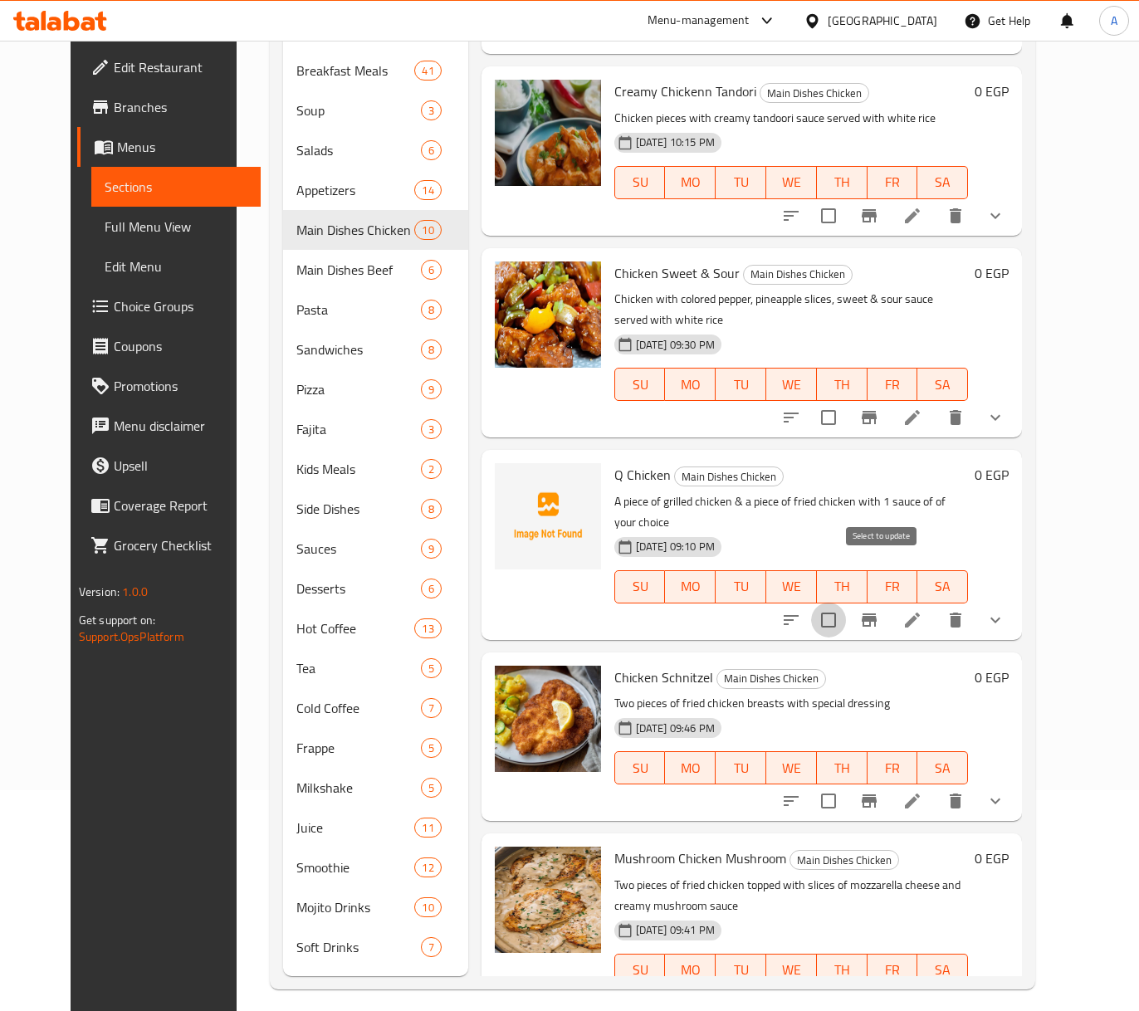
click at [846, 603] on input "checkbox" at bounding box center [828, 620] width 35 height 35
checkbox input "true"
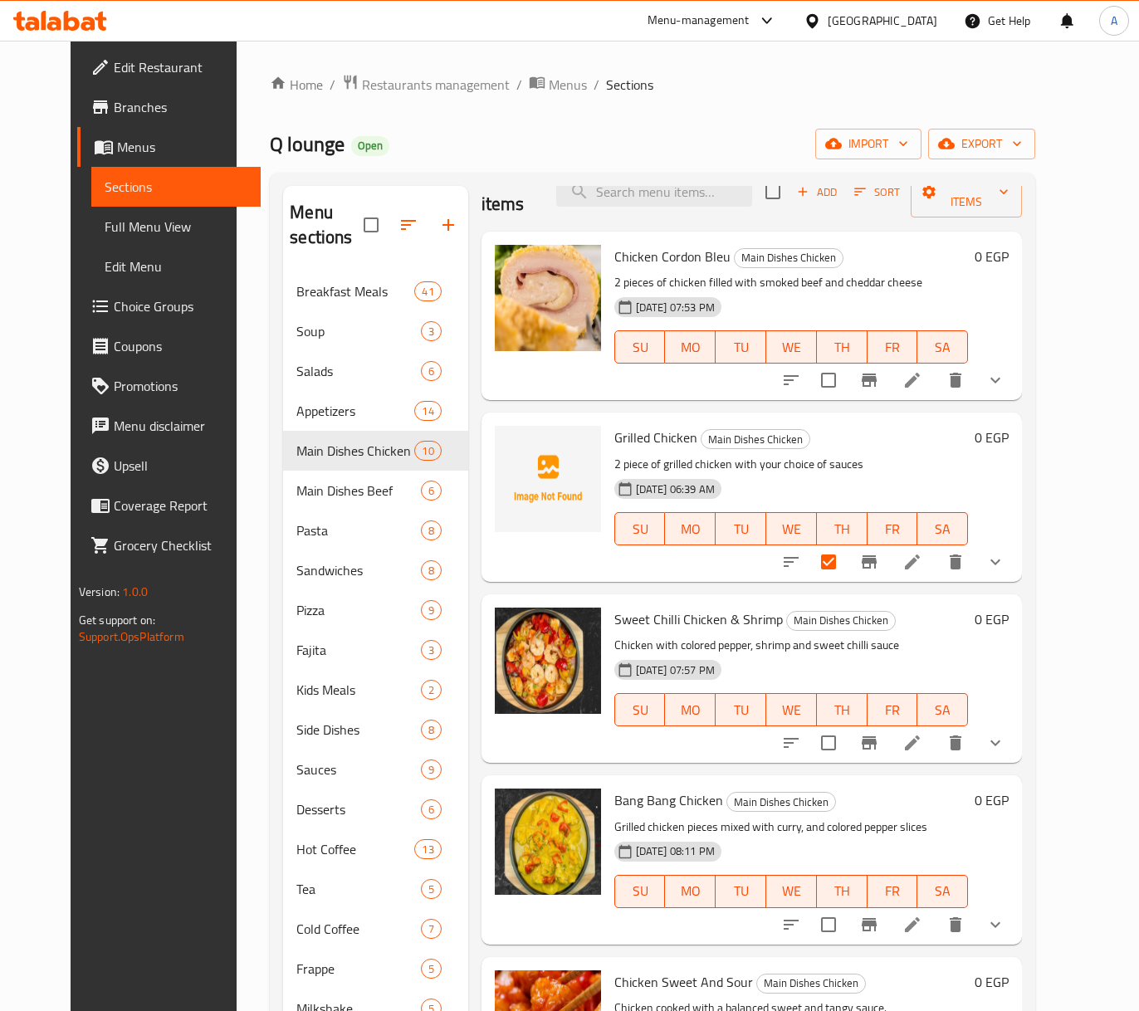
scroll to position [0, 0]
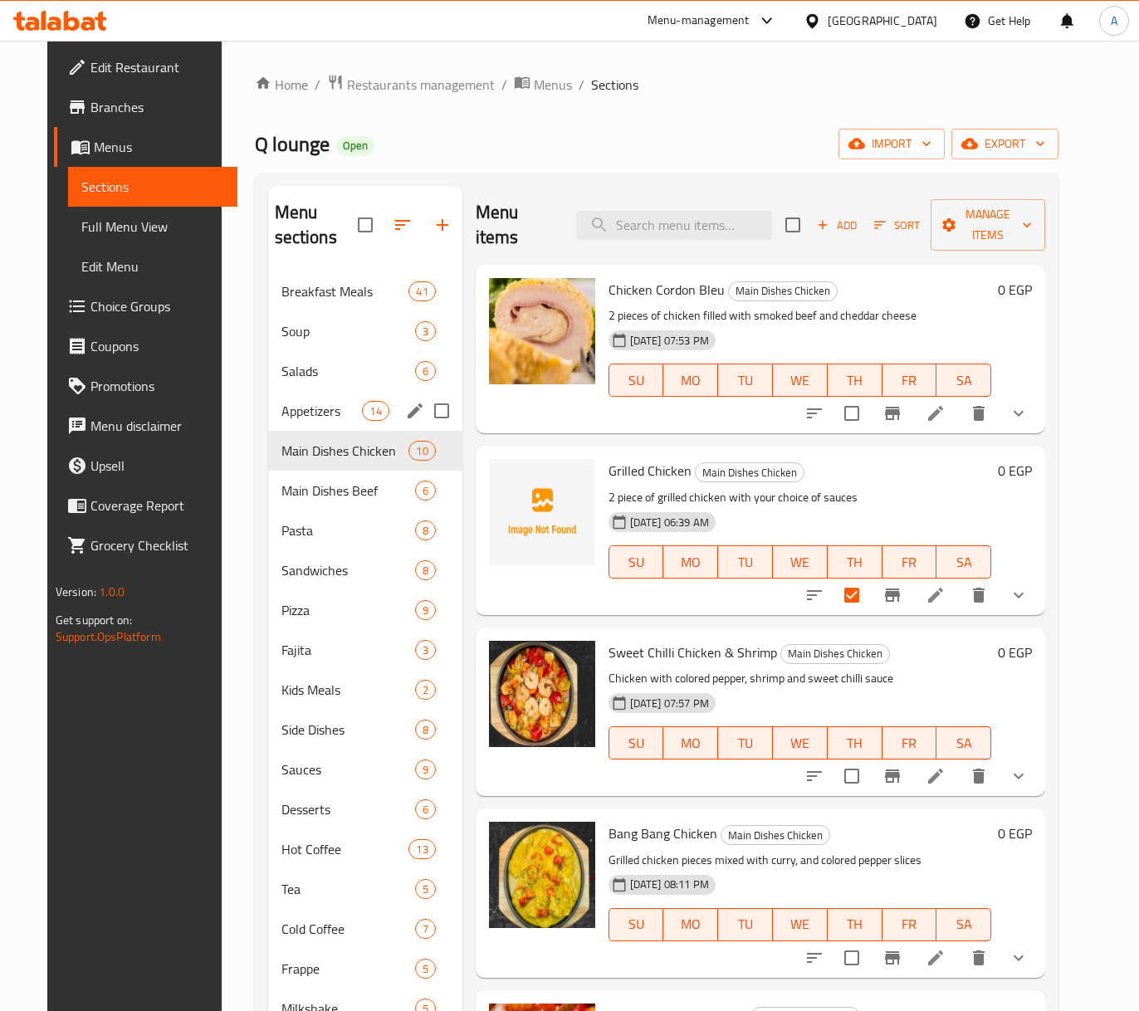
click at [319, 429] on div "Appetizers 14" at bounding box center [365, 411] width 194 height 40
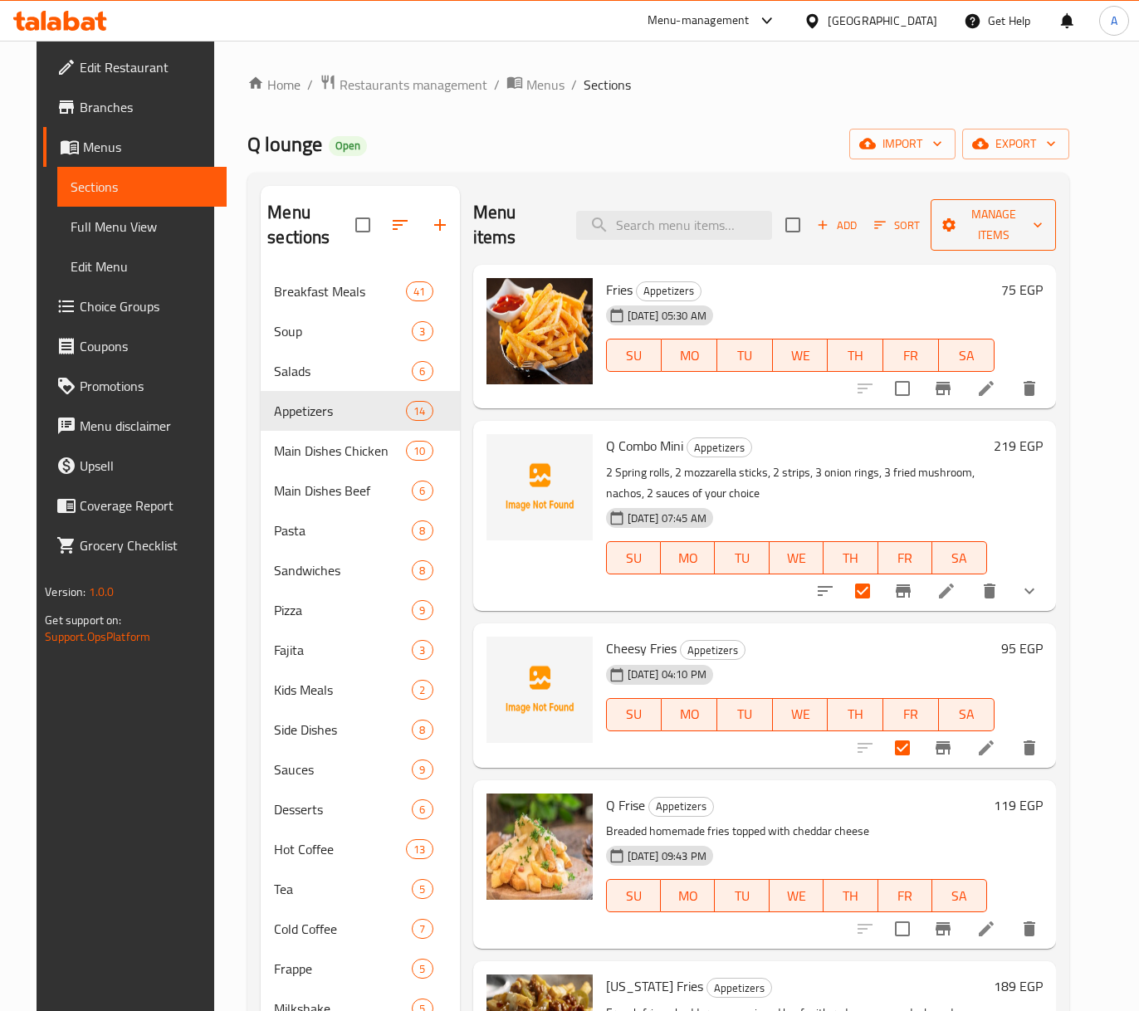
click at [1025, 223] on span "Manage items" at bounding box center [993, 225] width 98 height 42
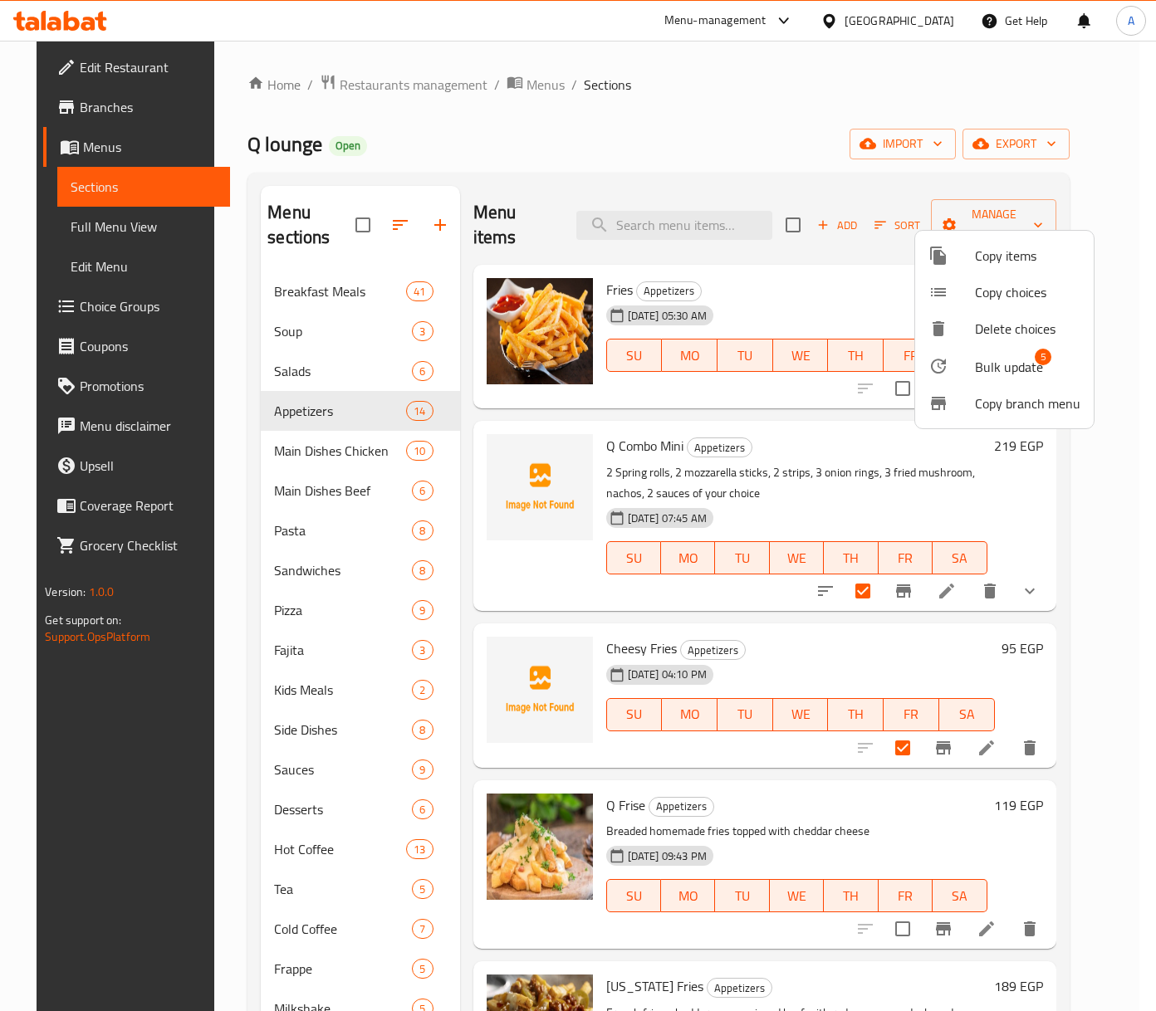
click at [309, 458] on div at bounding box center [578, 505] width 1156 height 1011
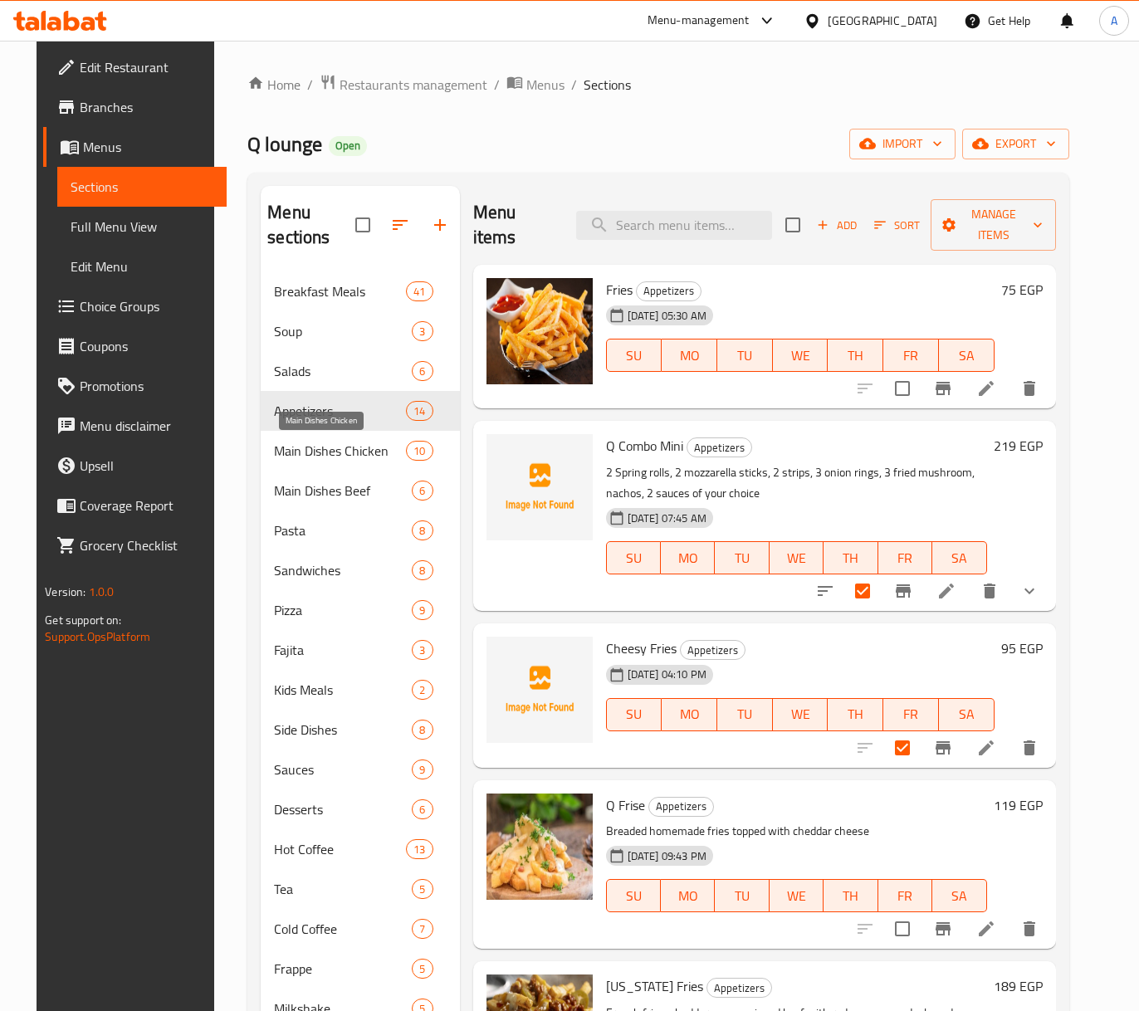
click at [309, 458] on span "Main Dishes Chicken" at bounding box center [340, 451] width 132 height 20
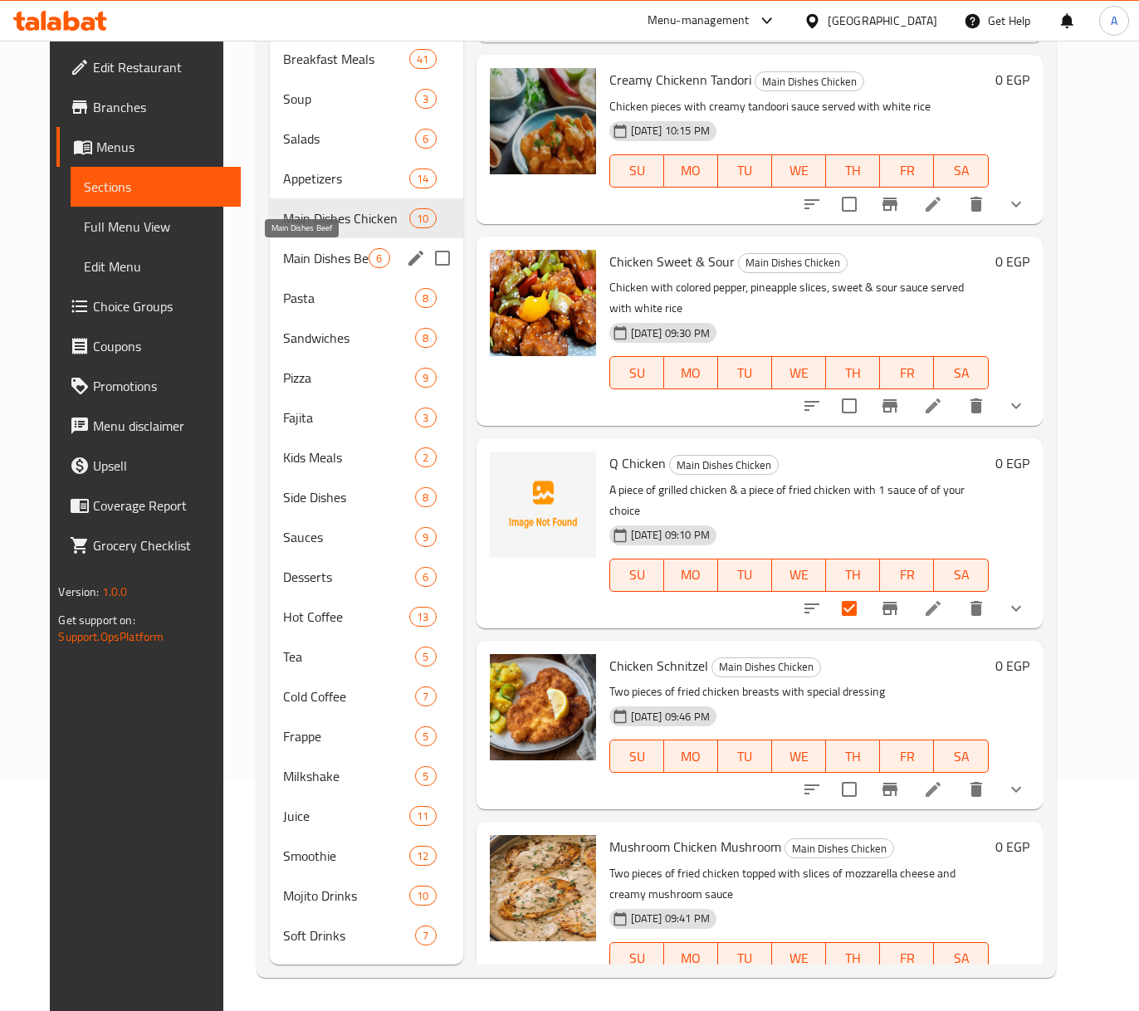
click at [303, 242] on div "Main Dishes Beef 6" at bounding box center [366, 258] width 193 height 40
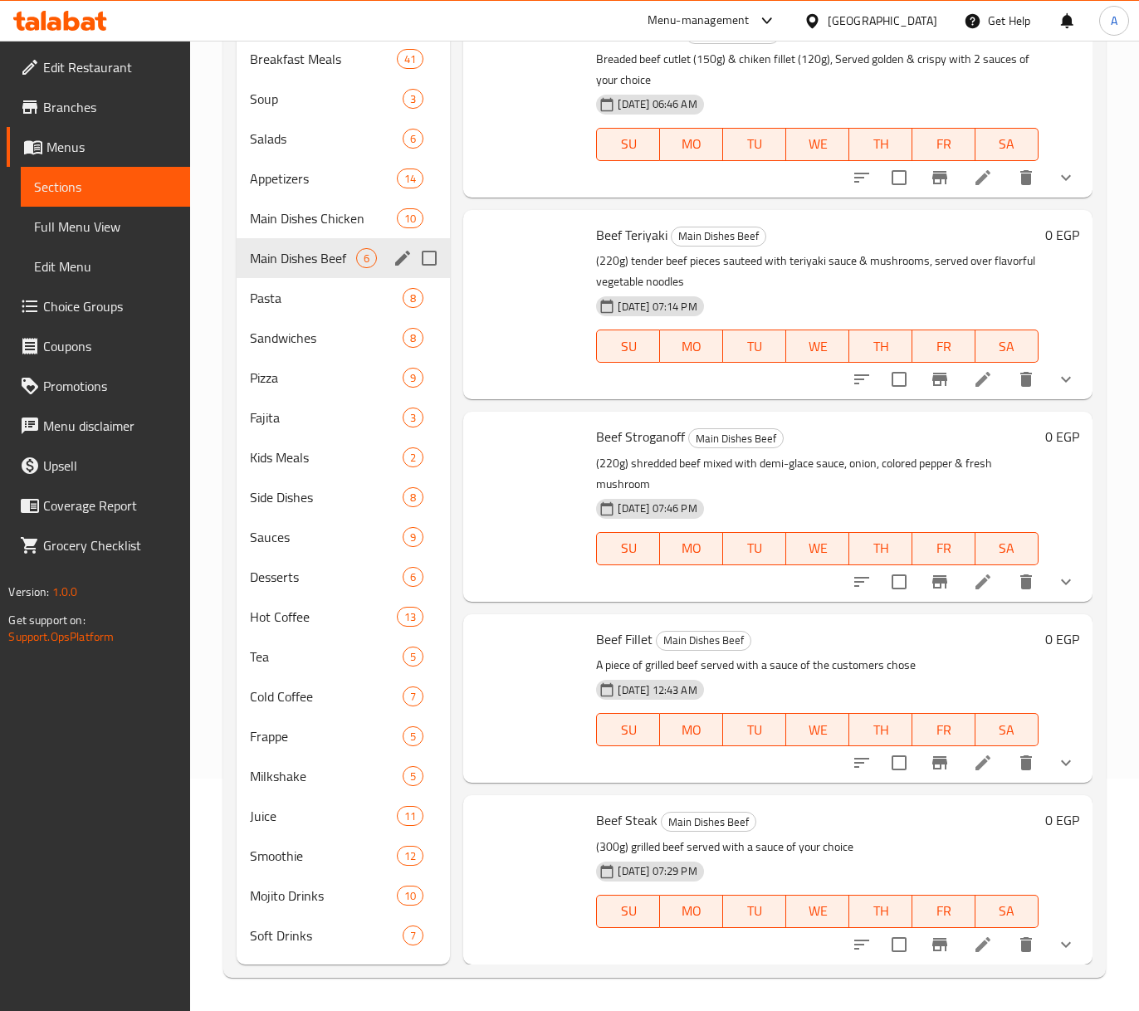
scroll to position [200, 0]
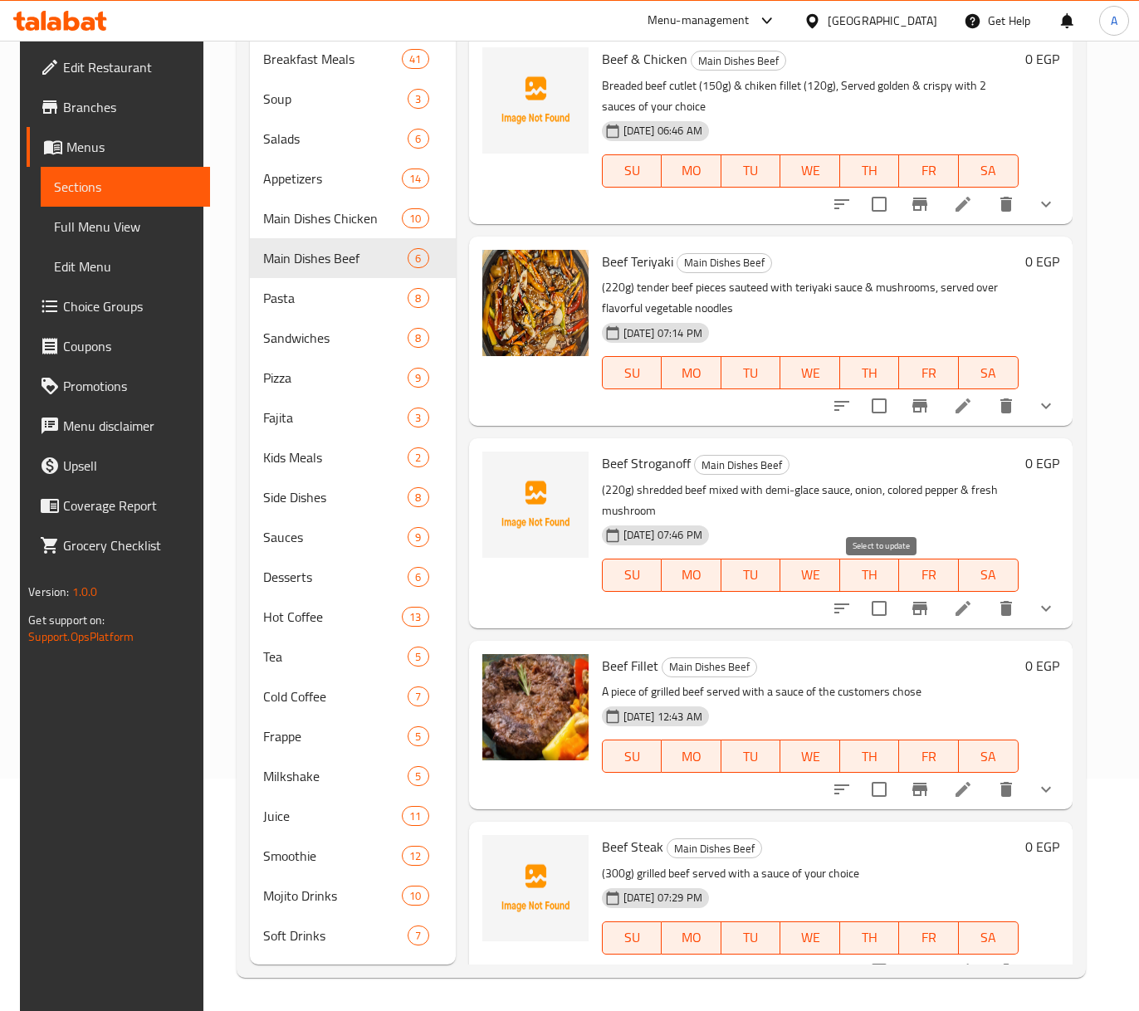
click at [889, 591] on input "checkbox" at bounding box center [879, 608] width 35 height 35
checkbox input "true"
click at [879, 954] on input "checkbox" at bounding box center [879, 971] width 35 height 35
checkbox input "true"
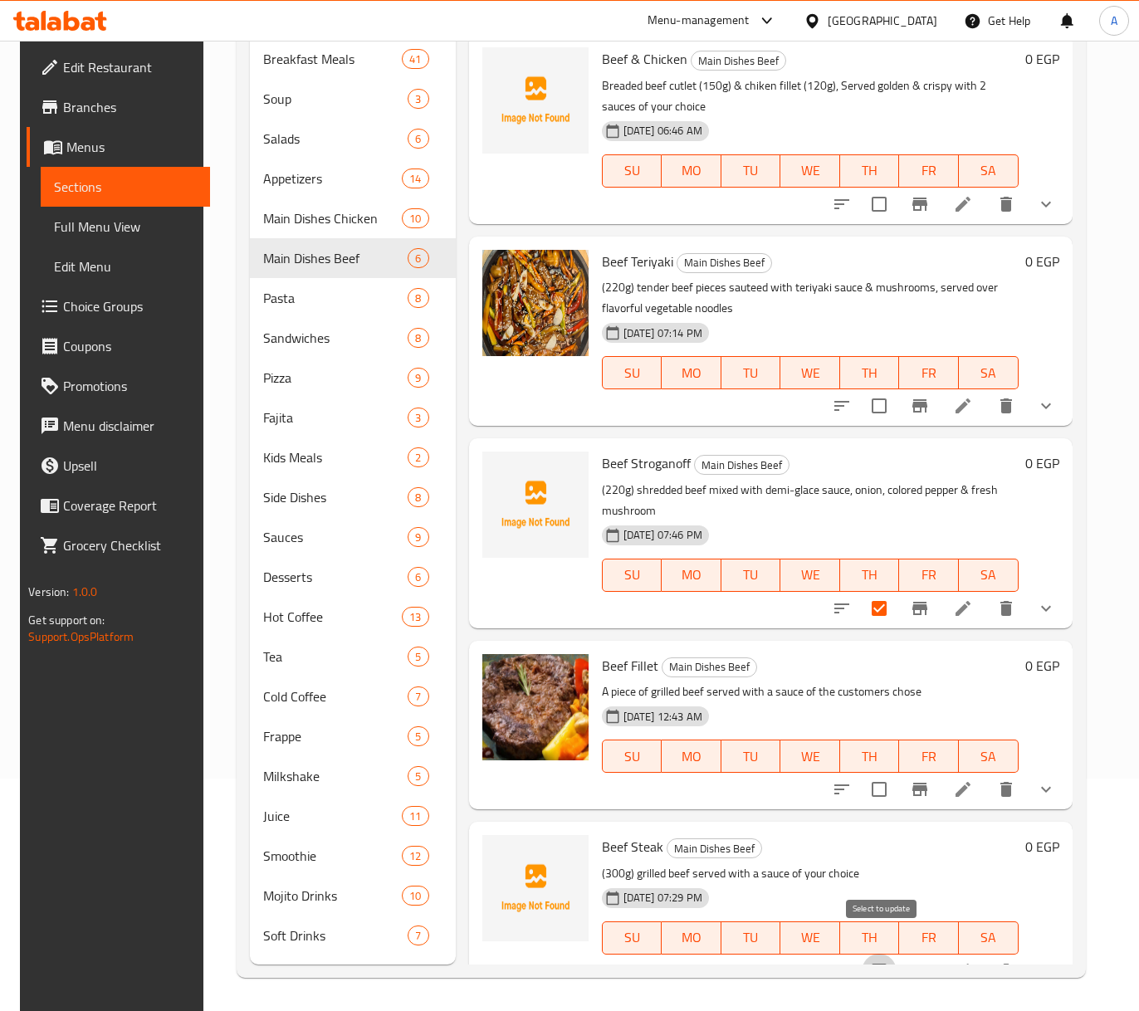
checkbox input "false"
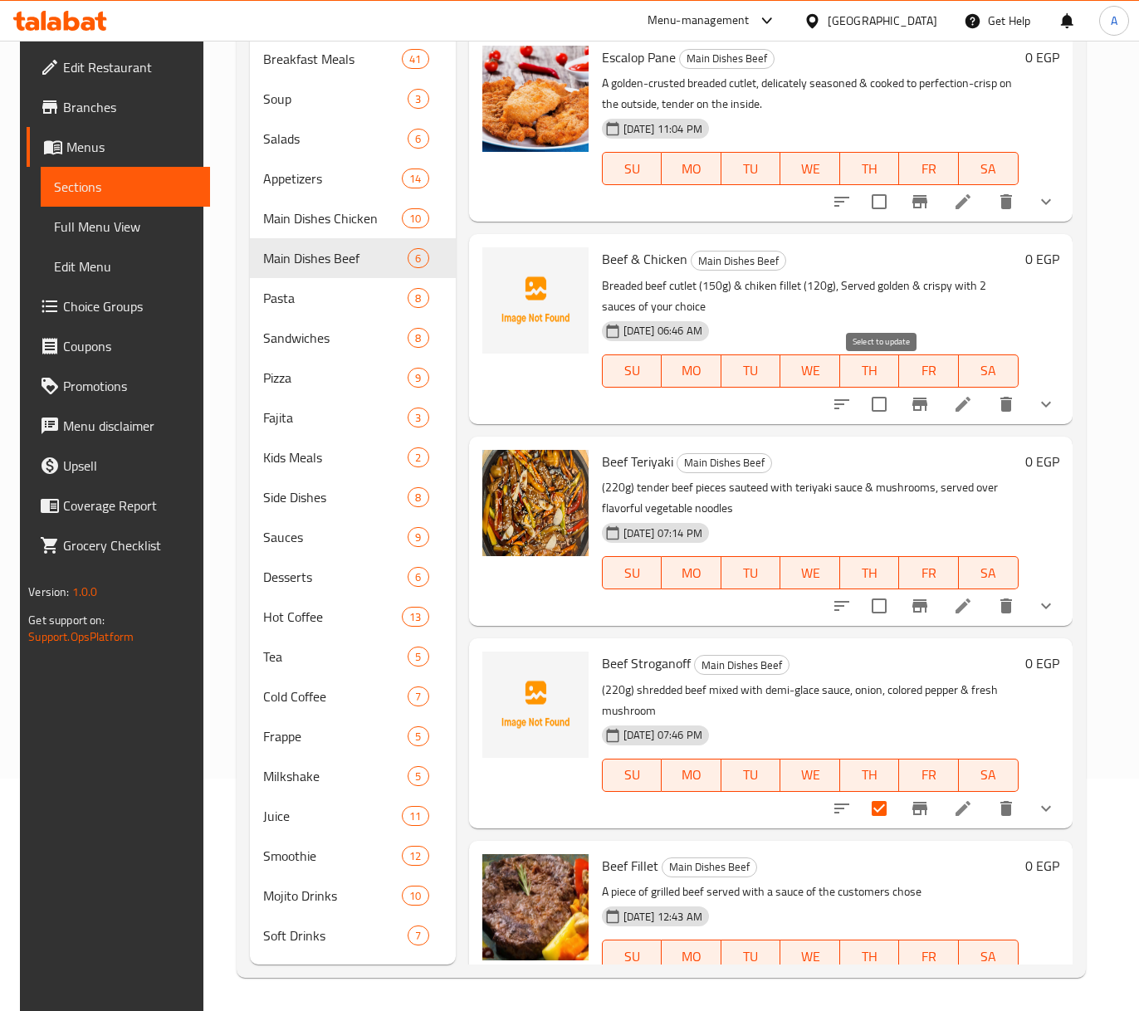
click at [881, 387] on input "checkbox" at bounding box center [879, 404] width 35 height 35
checkbox input "true"
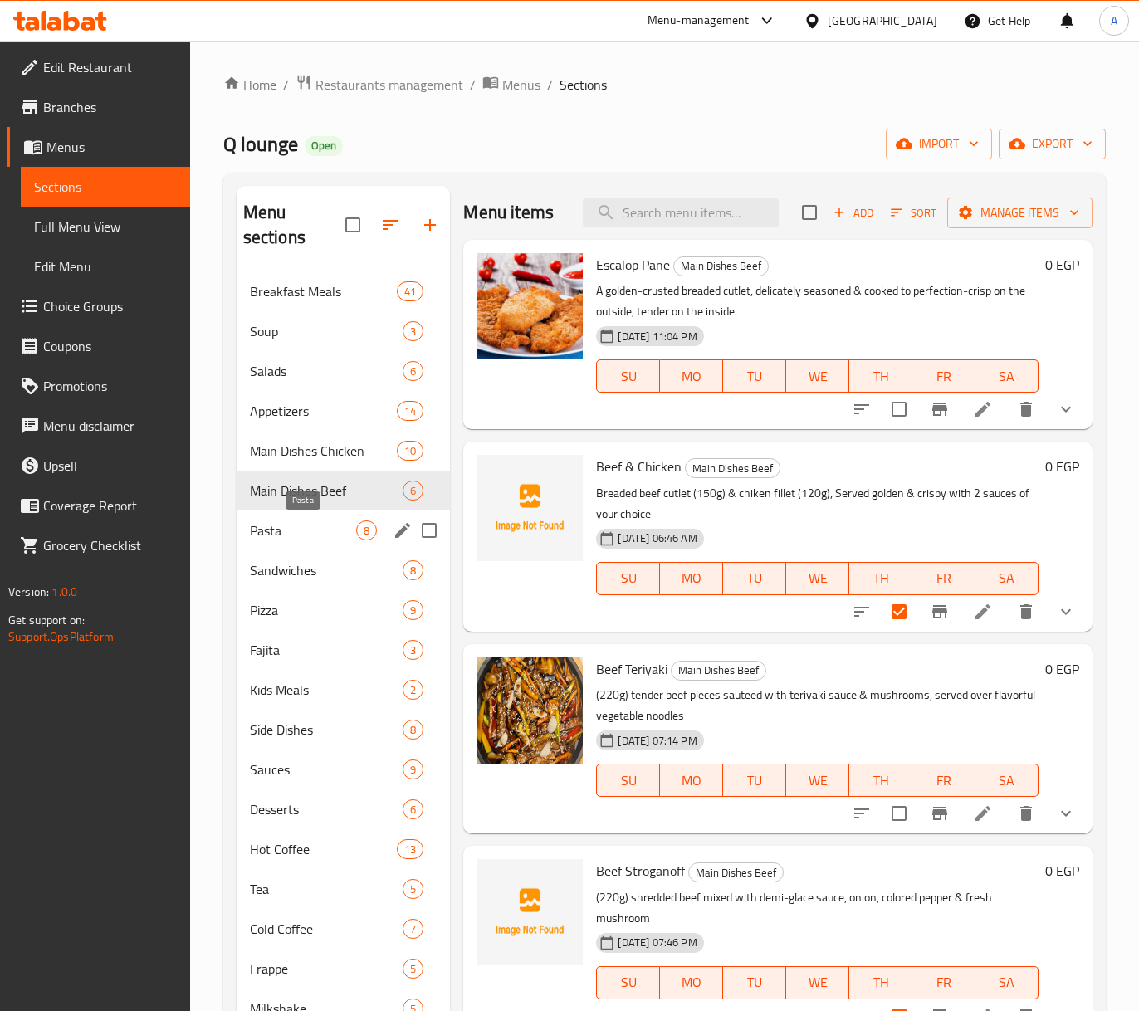
click at [269, 522] on span "Pasta" at bounding box center [303, 531] width 107 height 20
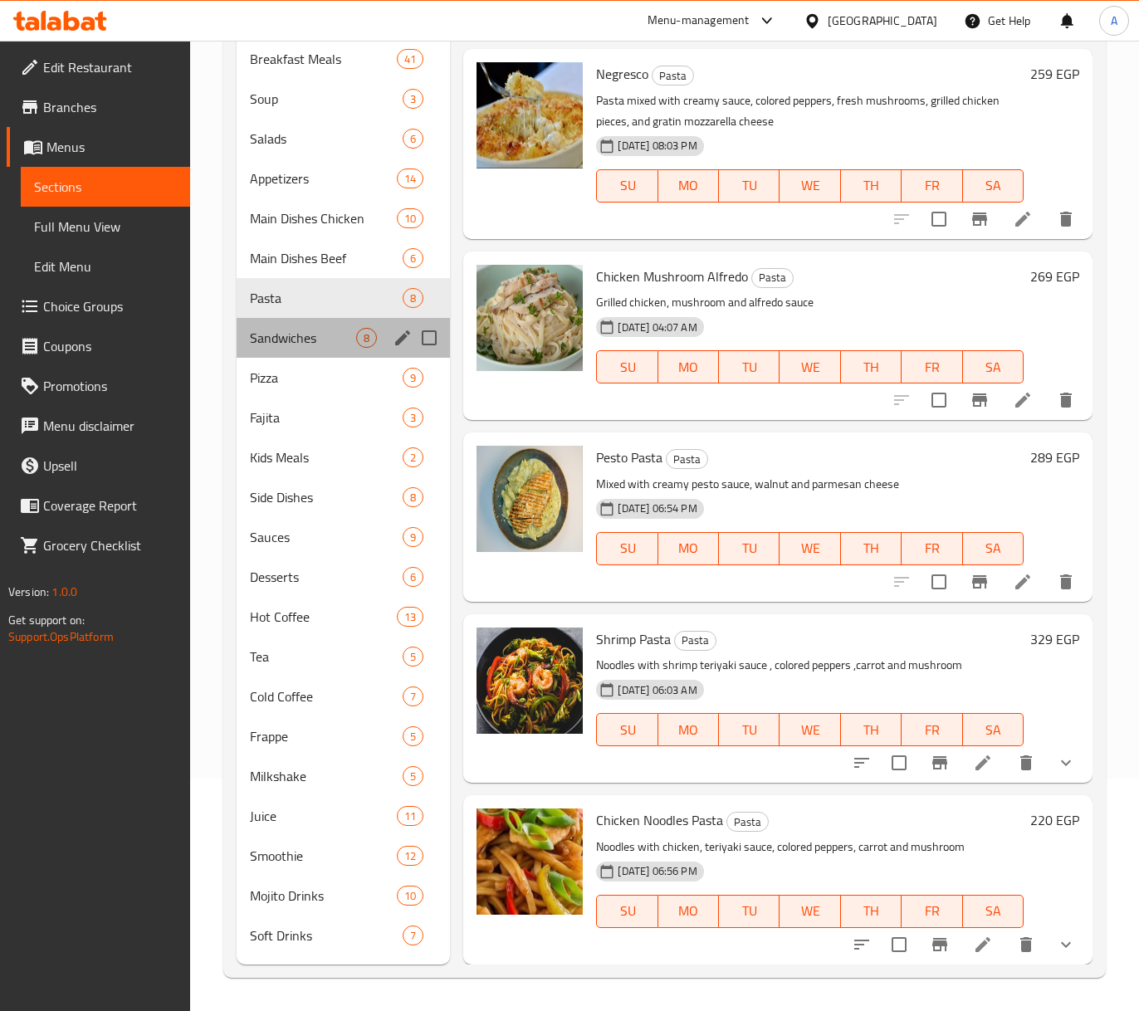
click at [307, 349] on div "Sandwiches 8" at bounding box center [344, 338] width 214 height 40
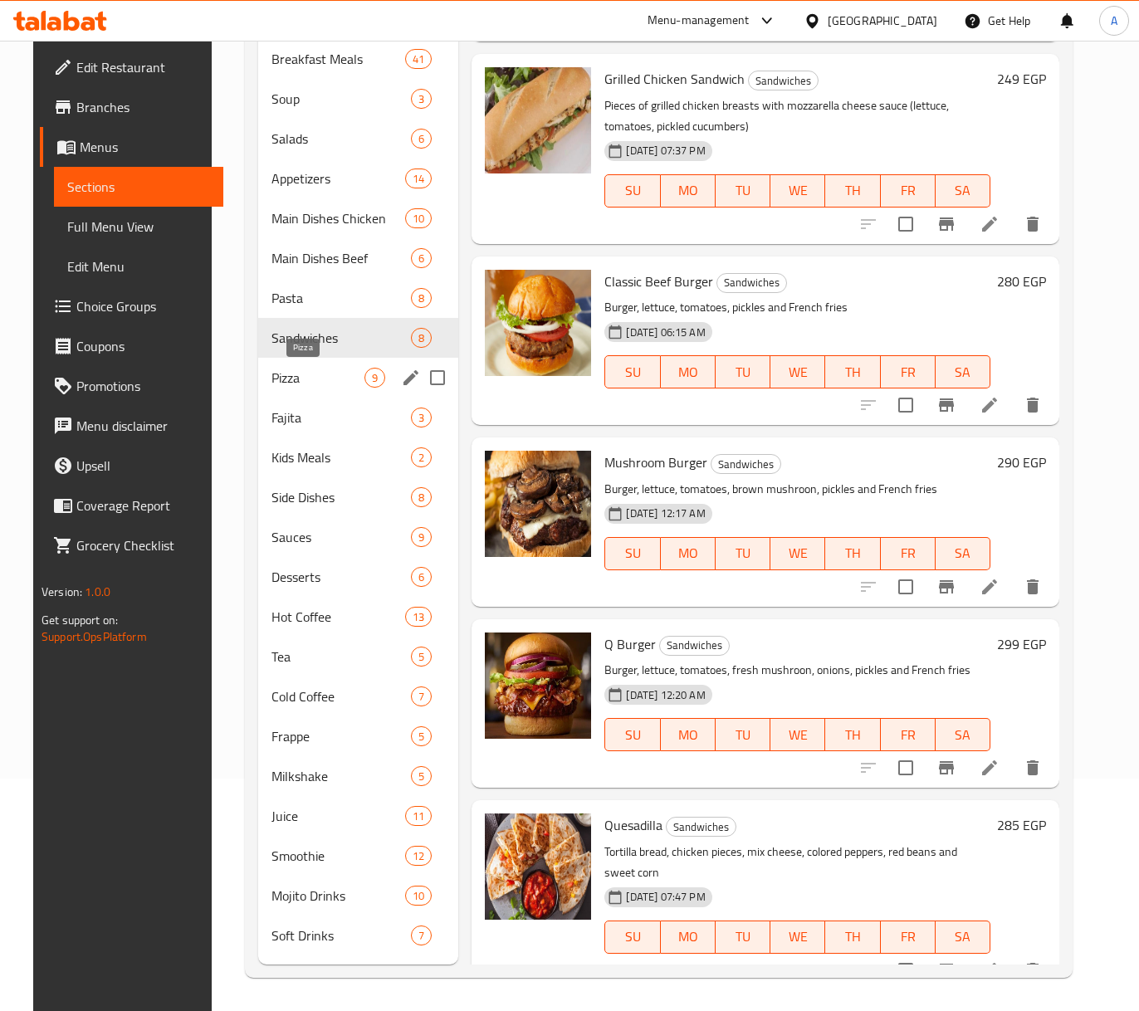
click at [282, 385] on span "Pizza" at bounding box center [318, 378] width 93 height 20
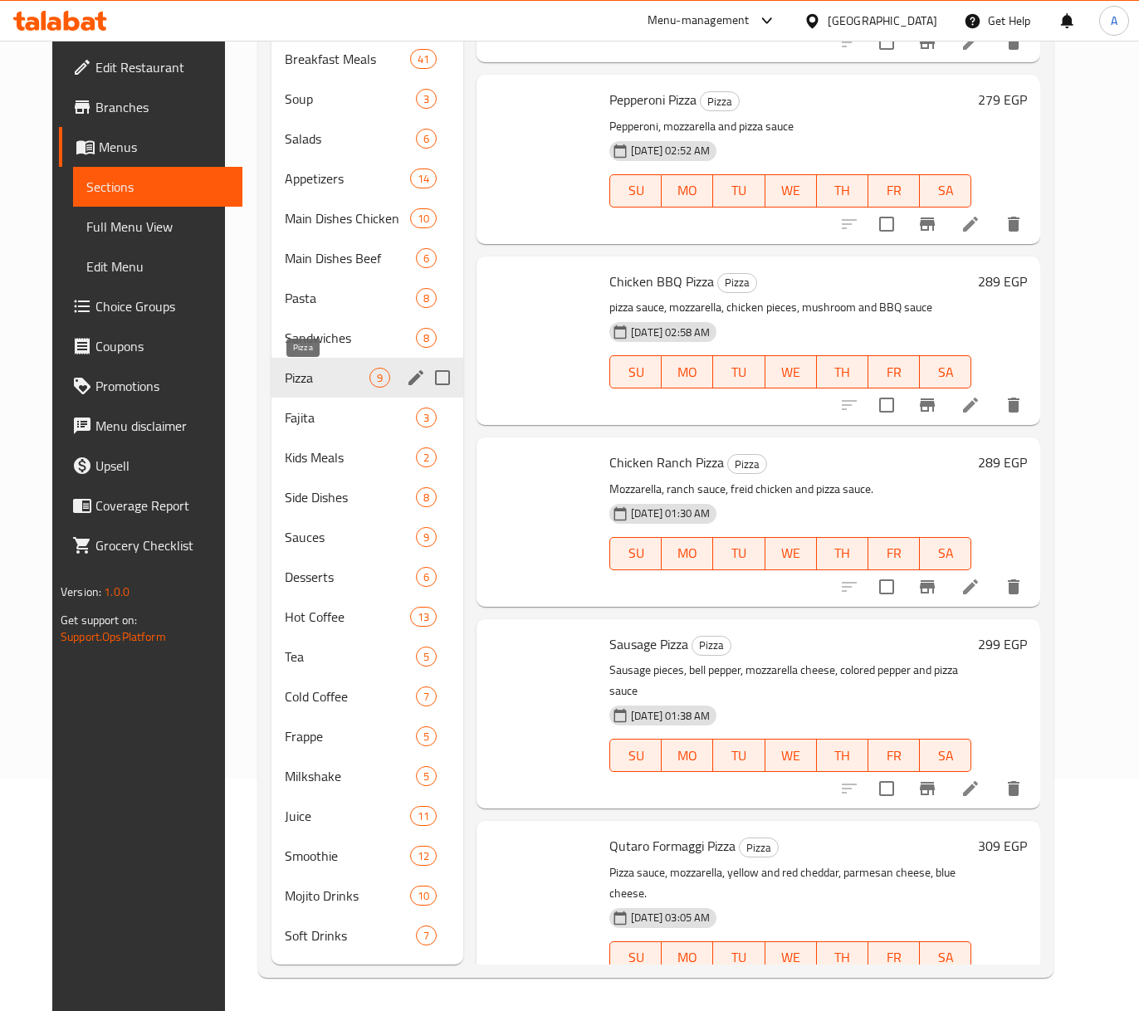
checkbox input "false"
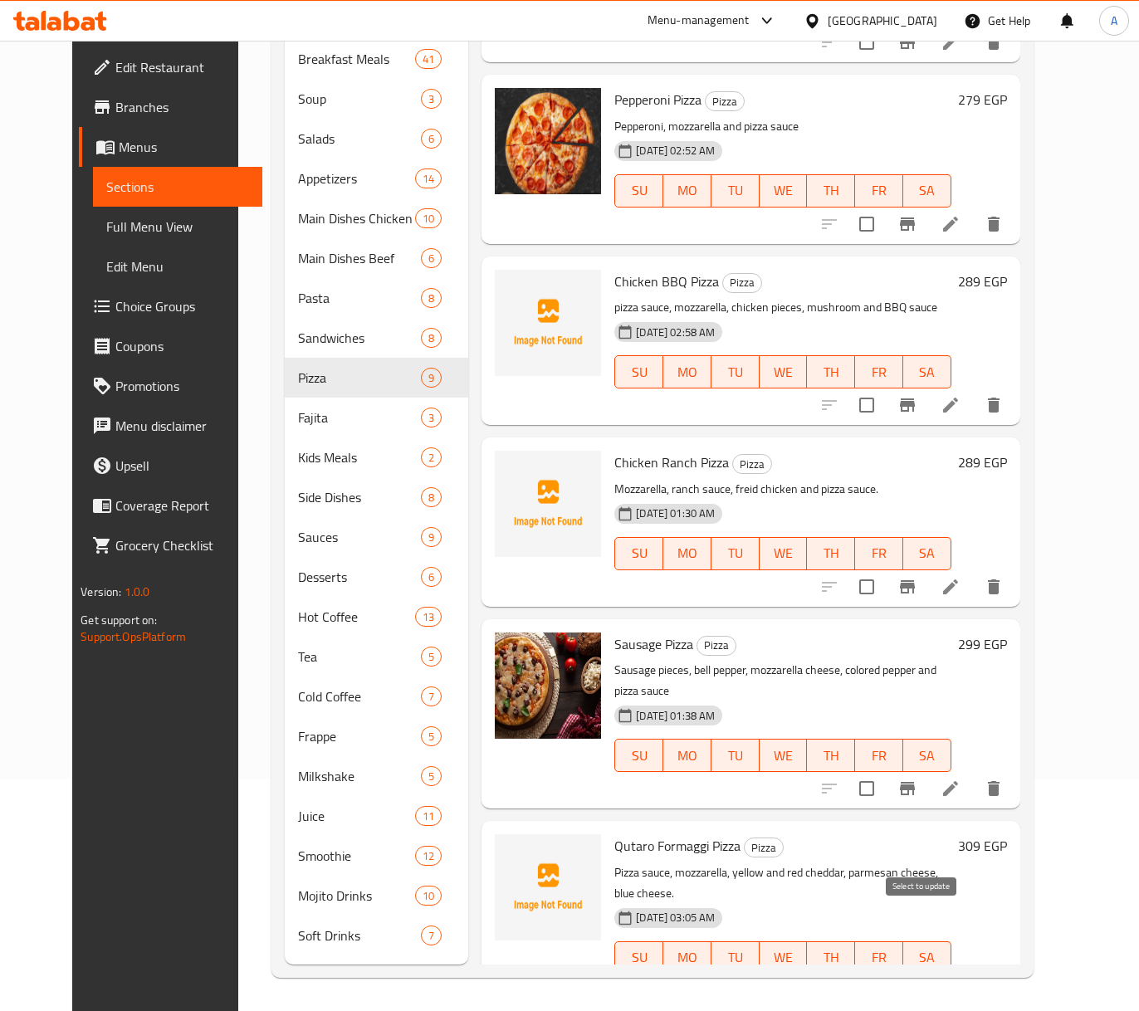
click at [884, 974] on input "checkbox" at bounding box center [867, 991] width 35 height 35
checkbox input "true"
click at [884, 771] on input "checkbox" at bounding box center [867, 788] width 35 height 35
checkbox input "true"
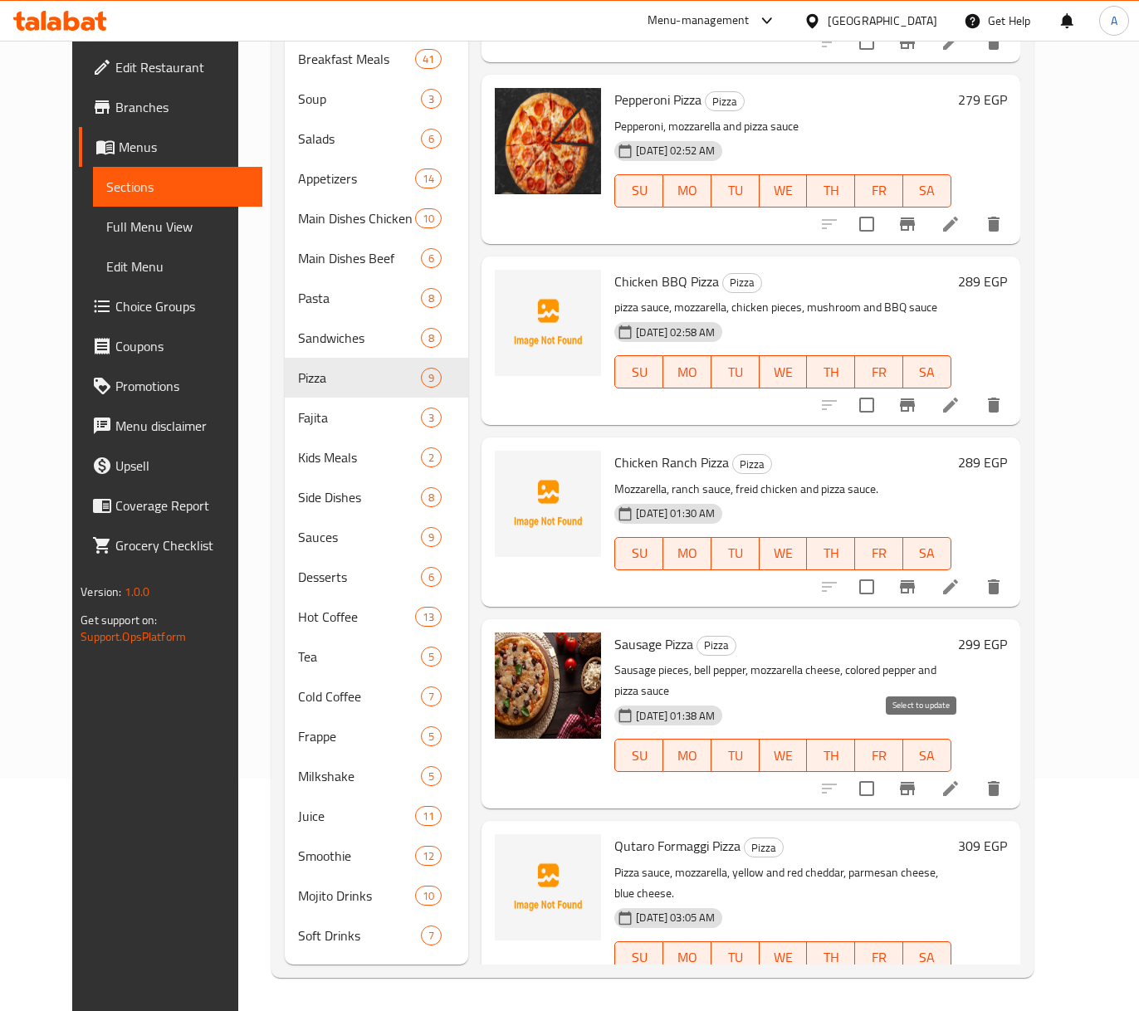
checkbox input "false"
click at [884, 570] on input "checkbox" at bounding box center [867, 587] width 35 height 35
checkbox input "true"
click at [884, 771] on input "checkbox" at bounding box center [867, 788] width 35 height 35
checkbox input "false"
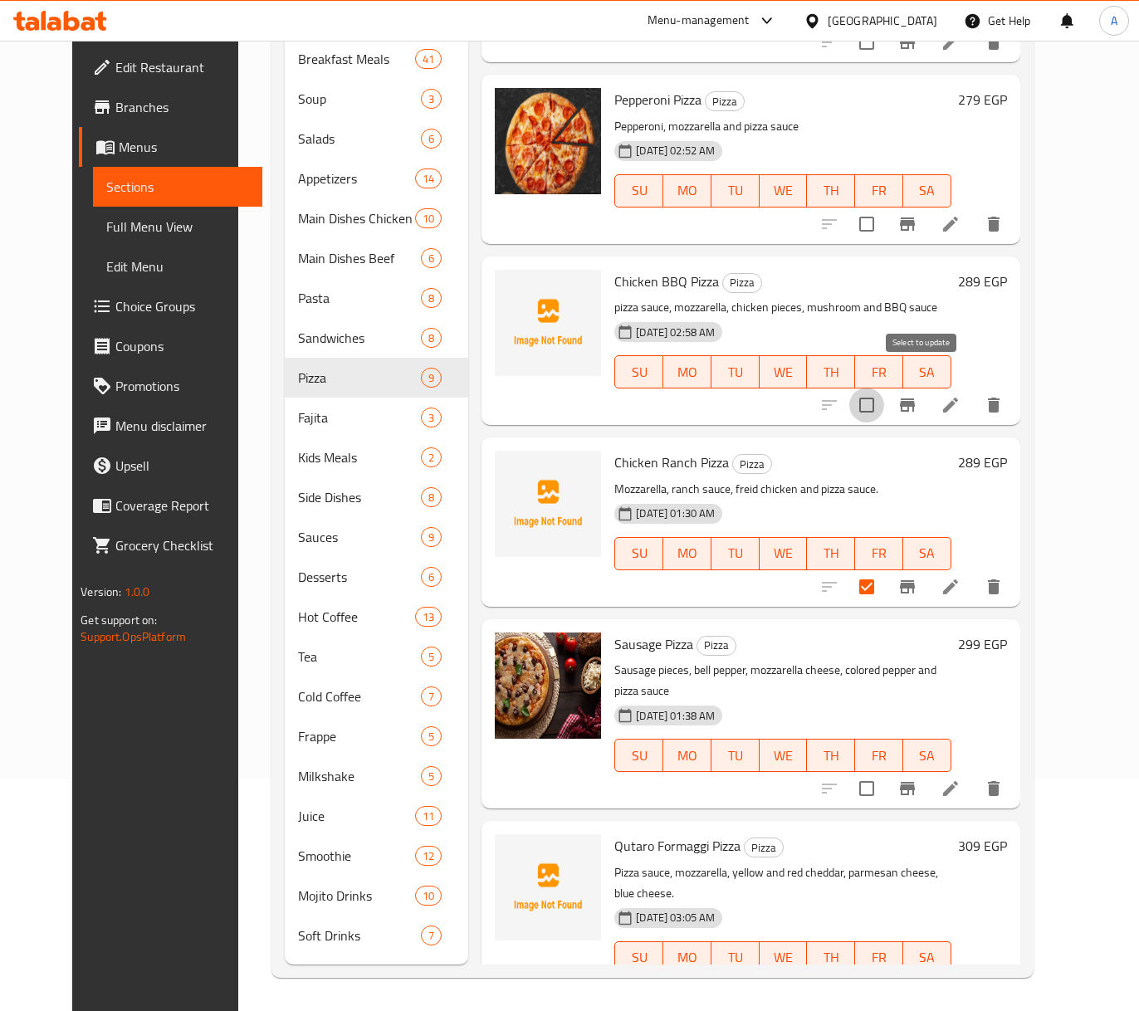
click at [884, 389] on input "checkbox" at bounding box center [867, 405] width 35 height 35
checkbox input "true"
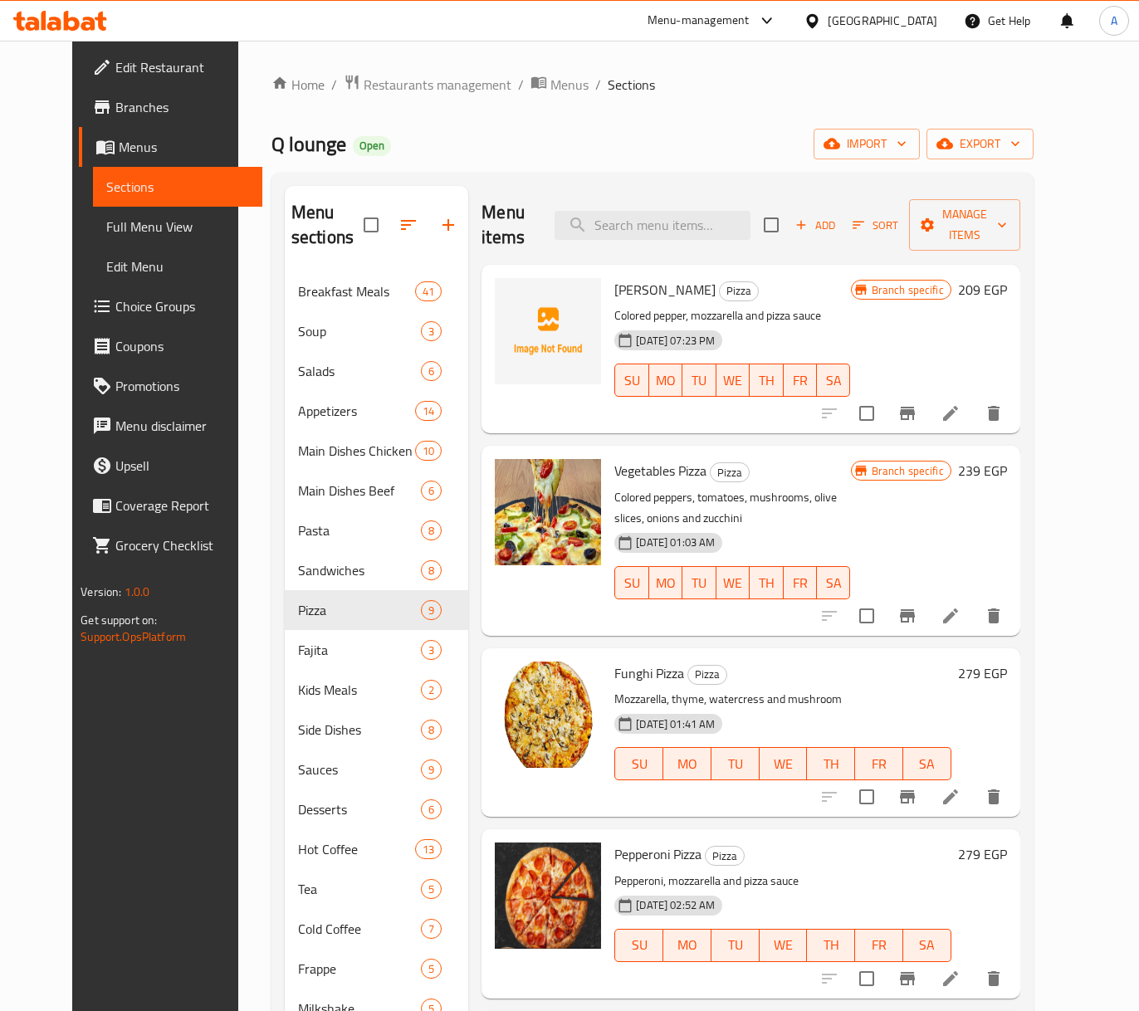
click at [884, 396] on input "checkbox" at bounding box center [867, 413] width 35 height 35
checkbox input "true"
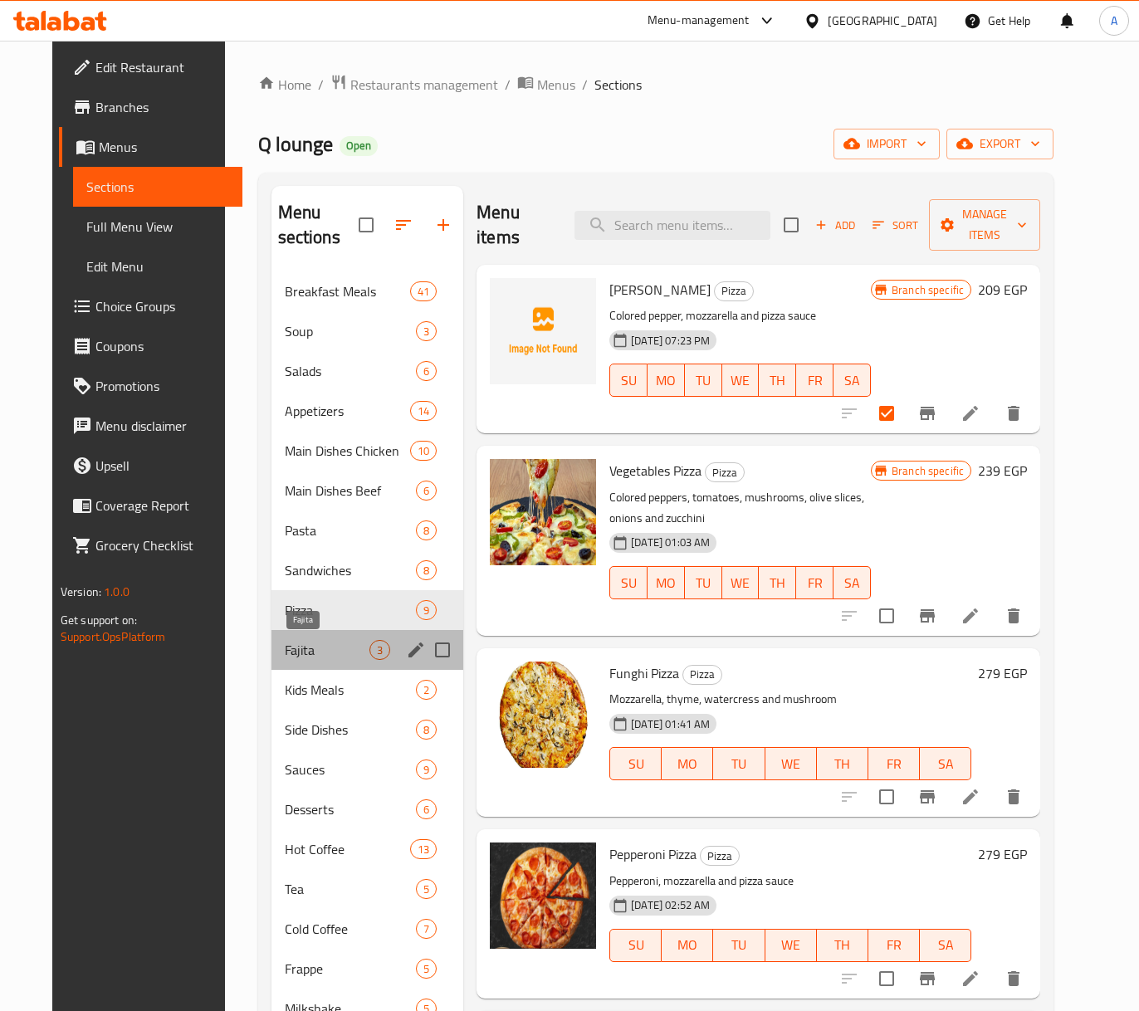
click at [306, 644] on span "Fajita" at bounding box center [328, 650] width 86 height 20
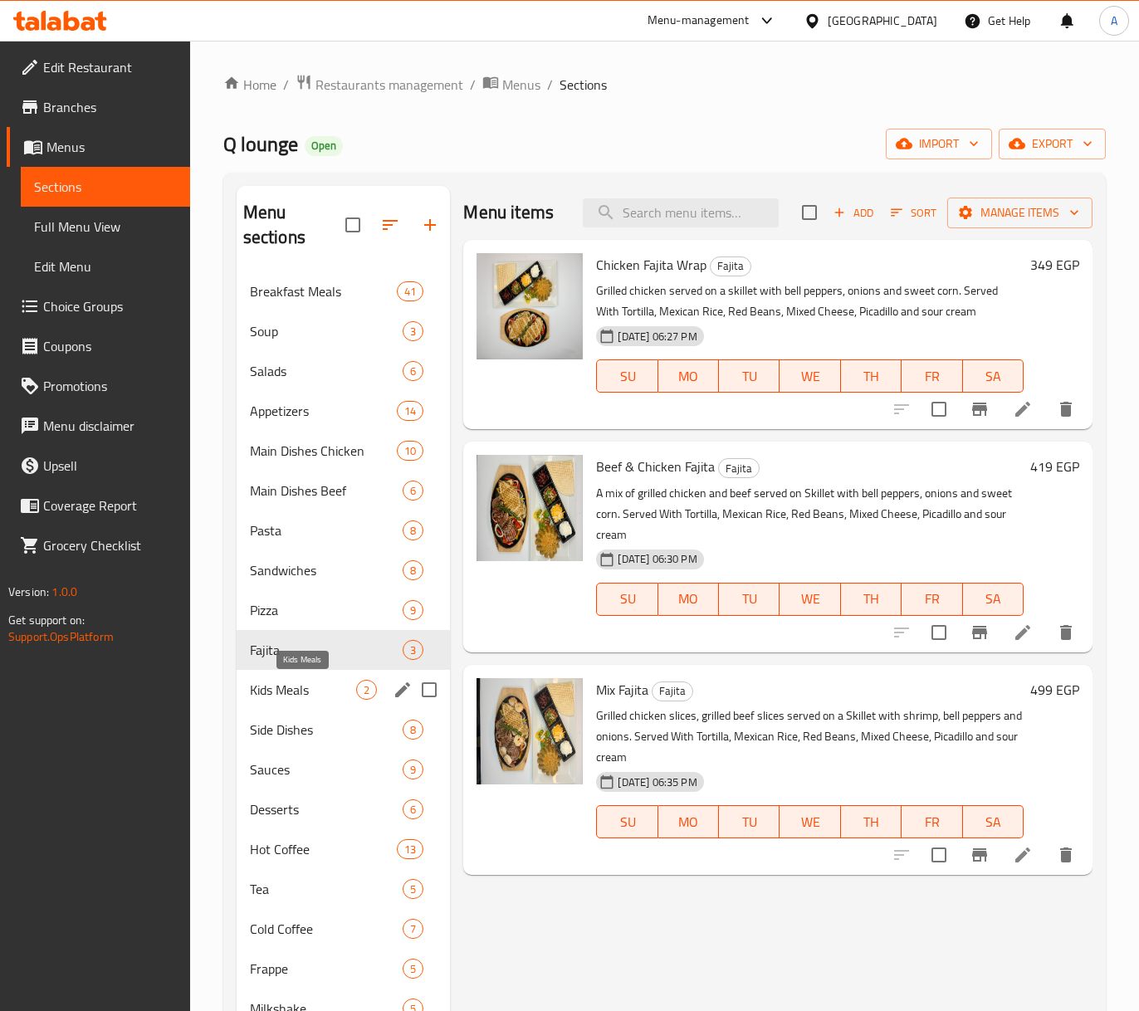
click at [306, 685] on span "Kids Meals" at bounding box center [303, 690] width 107 height 20
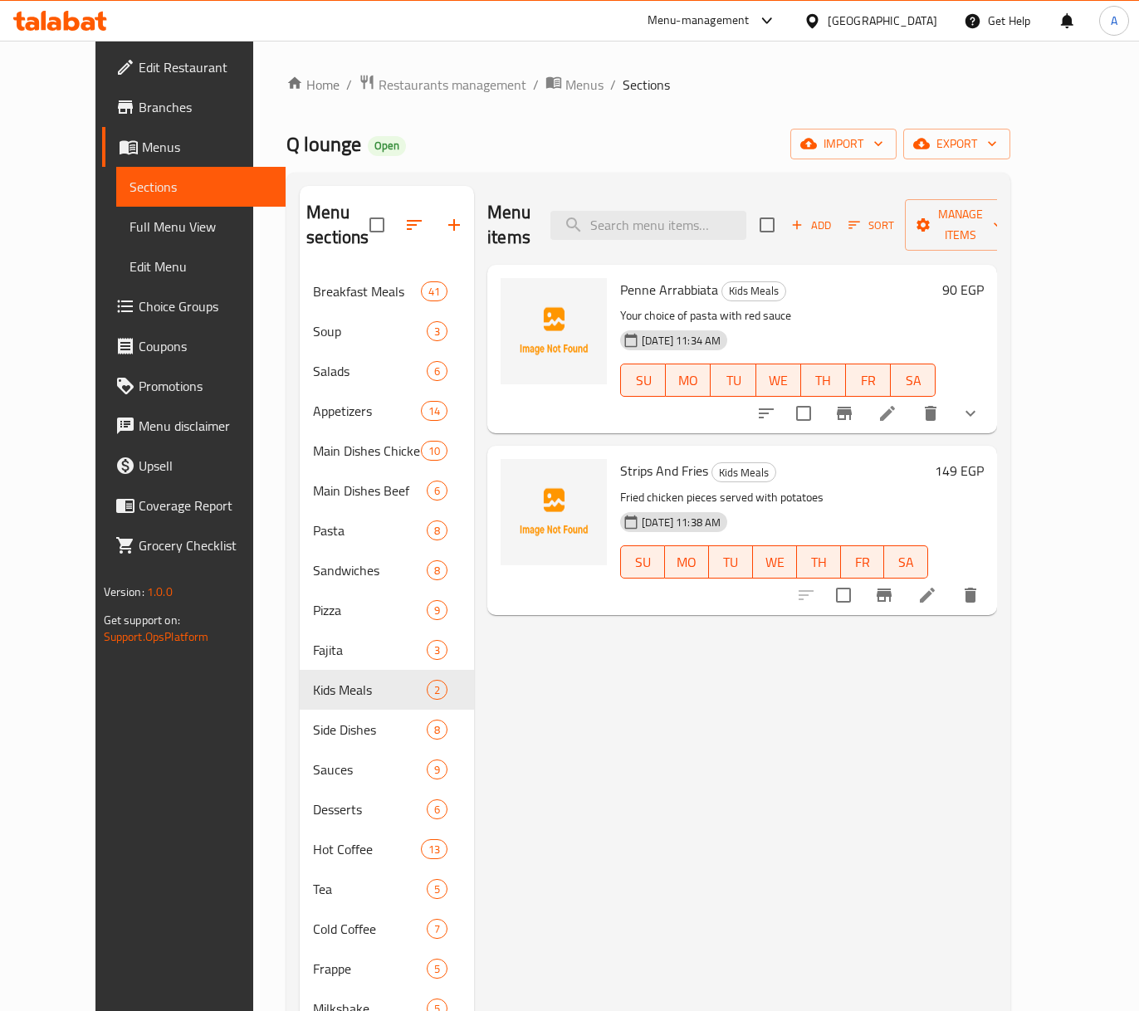
click at [861, 578] on input "checkbox" at bounding box center [843, 595] width 35 height 35
checkbox input "true"
click at [821, 400] on input "checkbox" at bounding box center [803, 413] width 35 height 35
checkbox input "true"
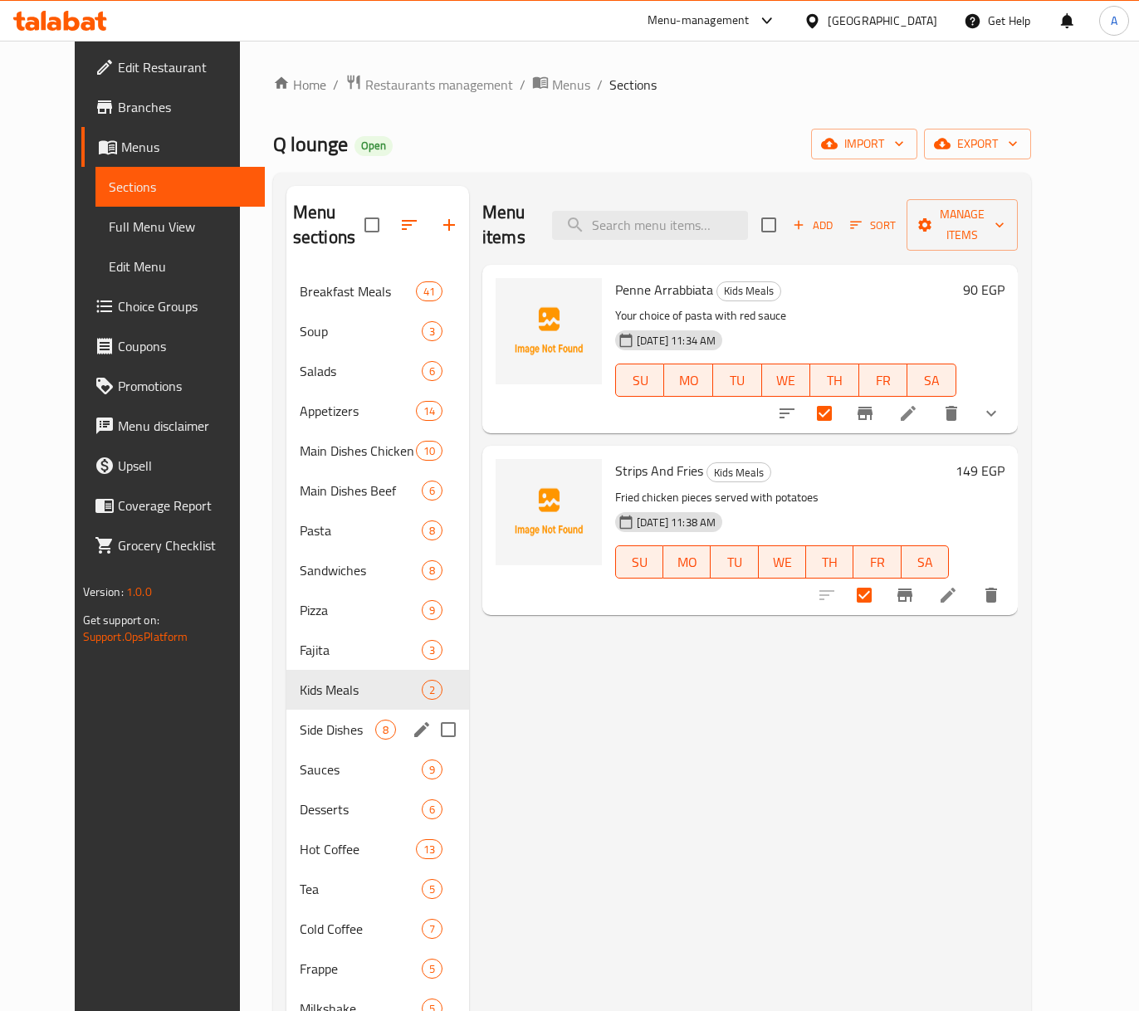
click at [300, 734] on span "Side Dishes" at bounding box center [338, 730] width 76 height 20
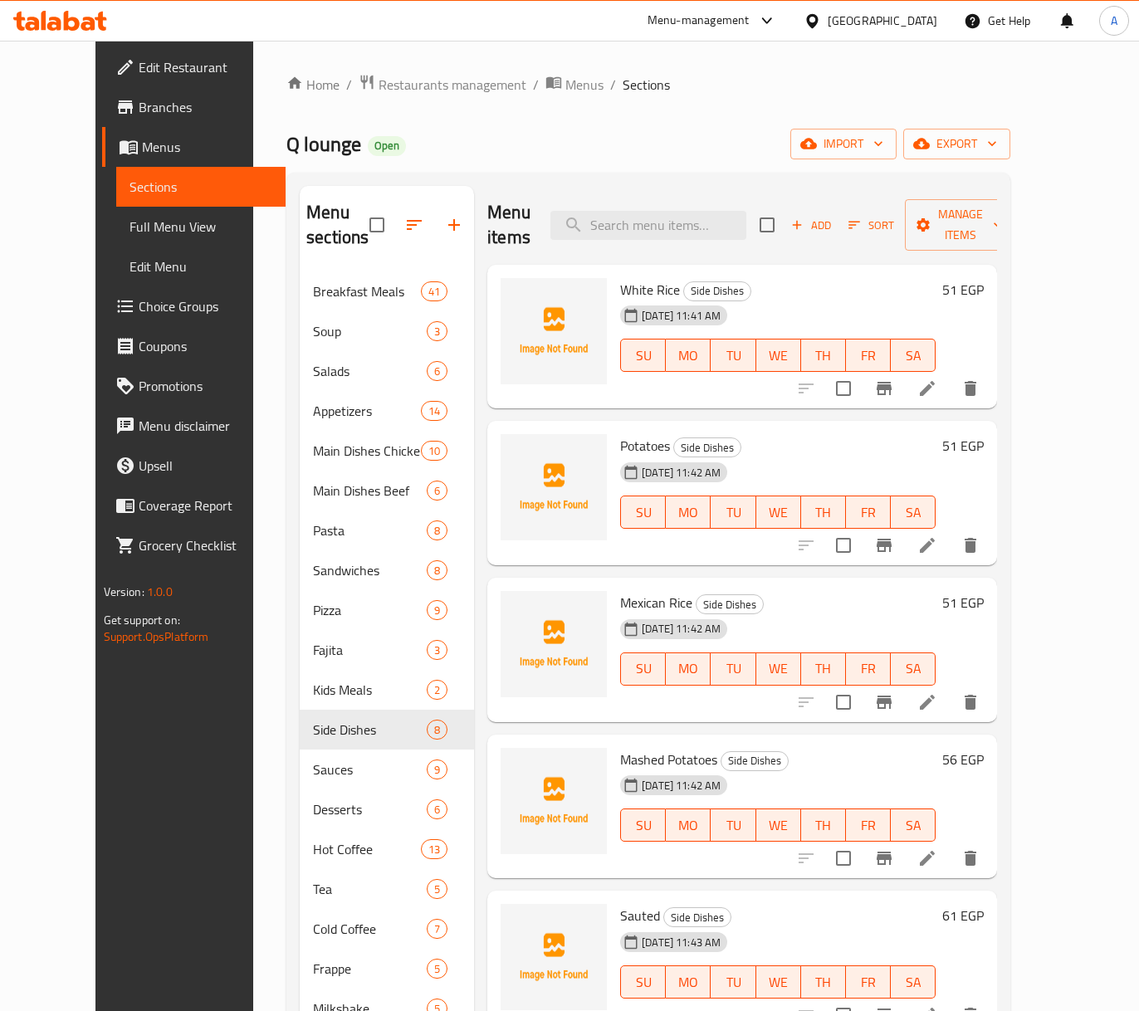
click at [861, 373] on input "checkbox" at bounding box center [843, 388] width 35 height 35
checkbox input "true"
click at [861, 528] on input "checkbox" at bounding box center [843, 545] width 35 height 35
checkbox input "true"
click at [861, 685] on input "checkbox" at bounding box center [843, 702] width 35 height 35
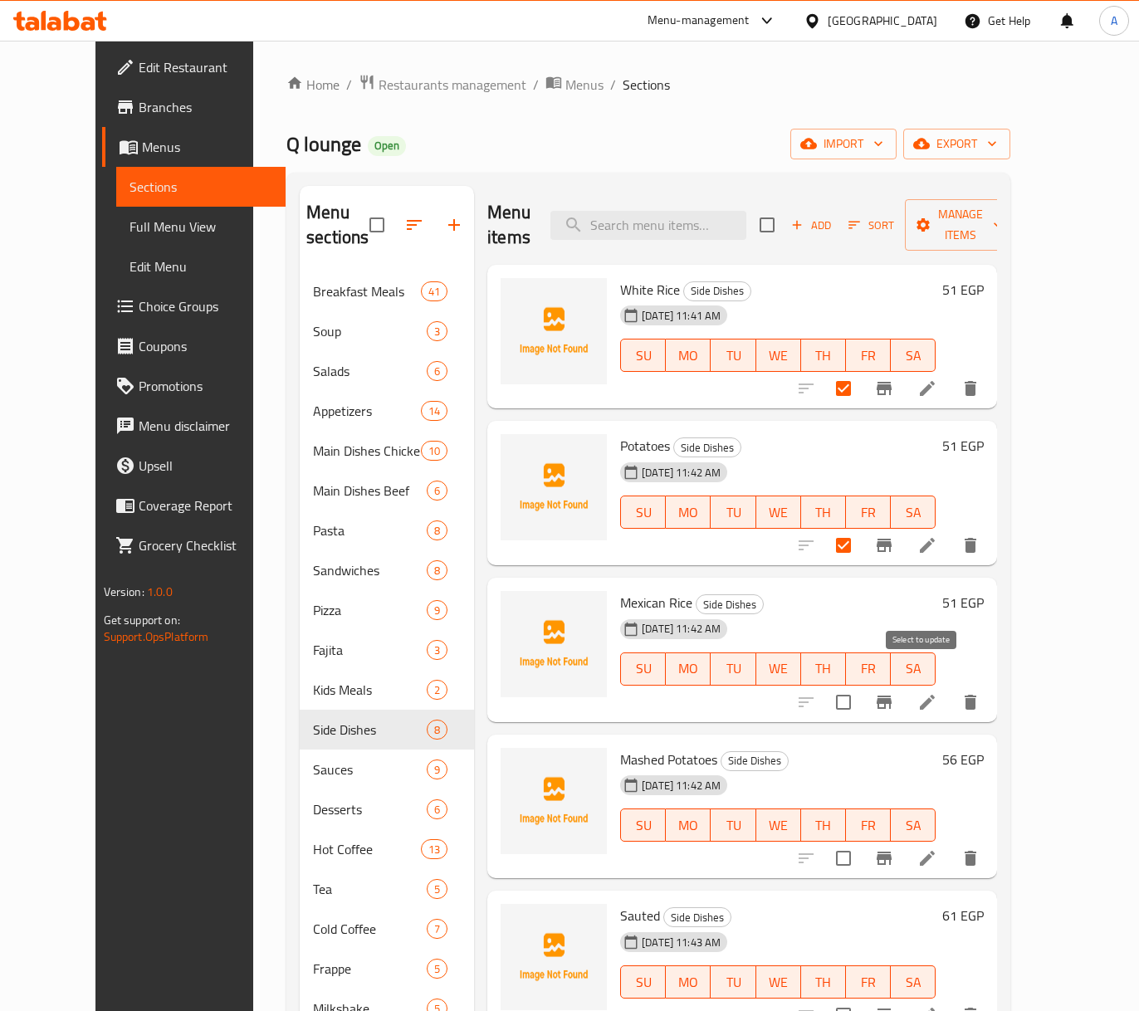
checkbox input "true"
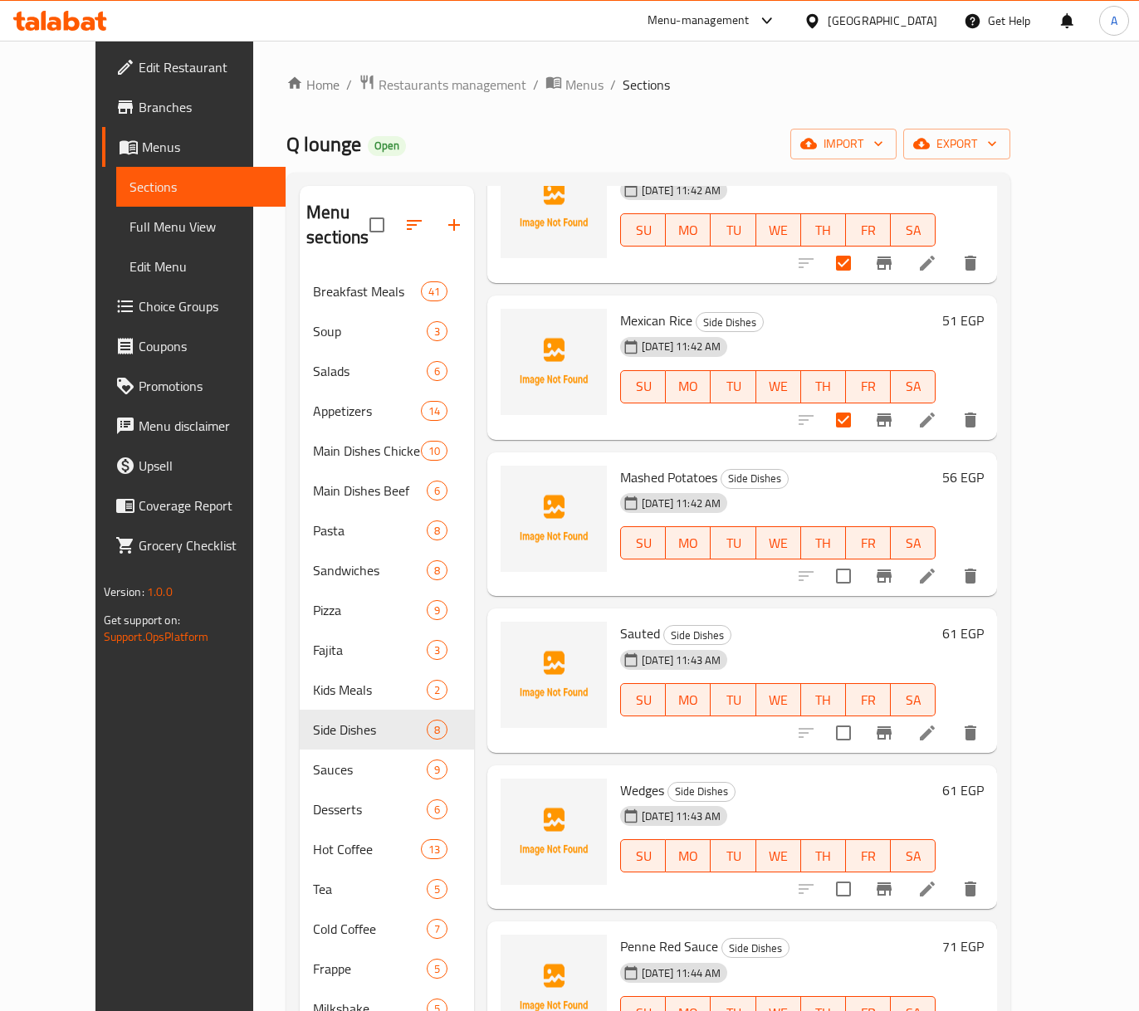
click at [861, 559] on input "checkbox" at bounding box center [843, 576] width 35 height 35
checkbox input "true"
click at [861, 716] on input "checkbox" at bounding box center [843, 733] width 35 height 35
checkbox input "true"
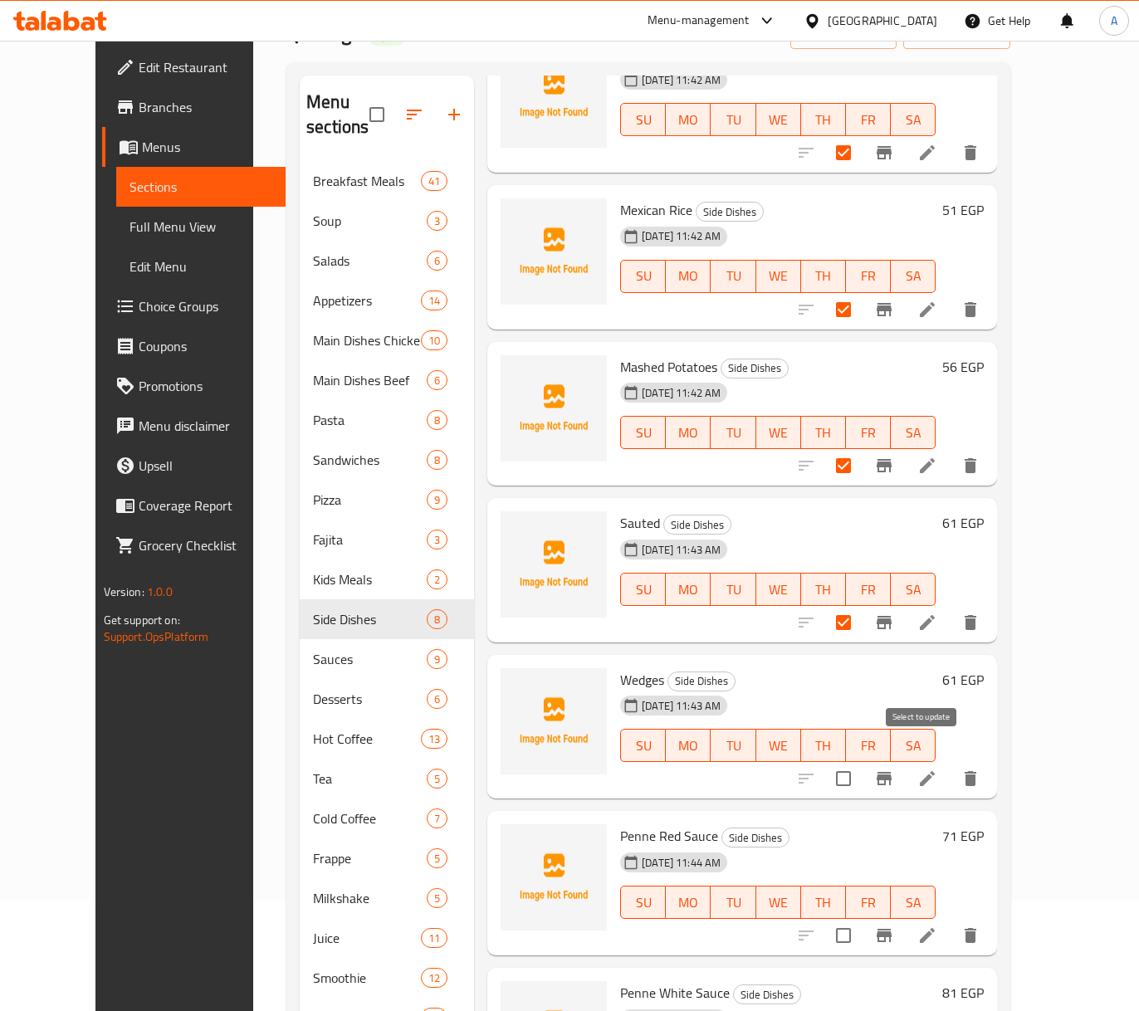
click at [861, 762] on input "checkbox" at bounding box center [843, 779] width 35 height 35
checkbox input "true"
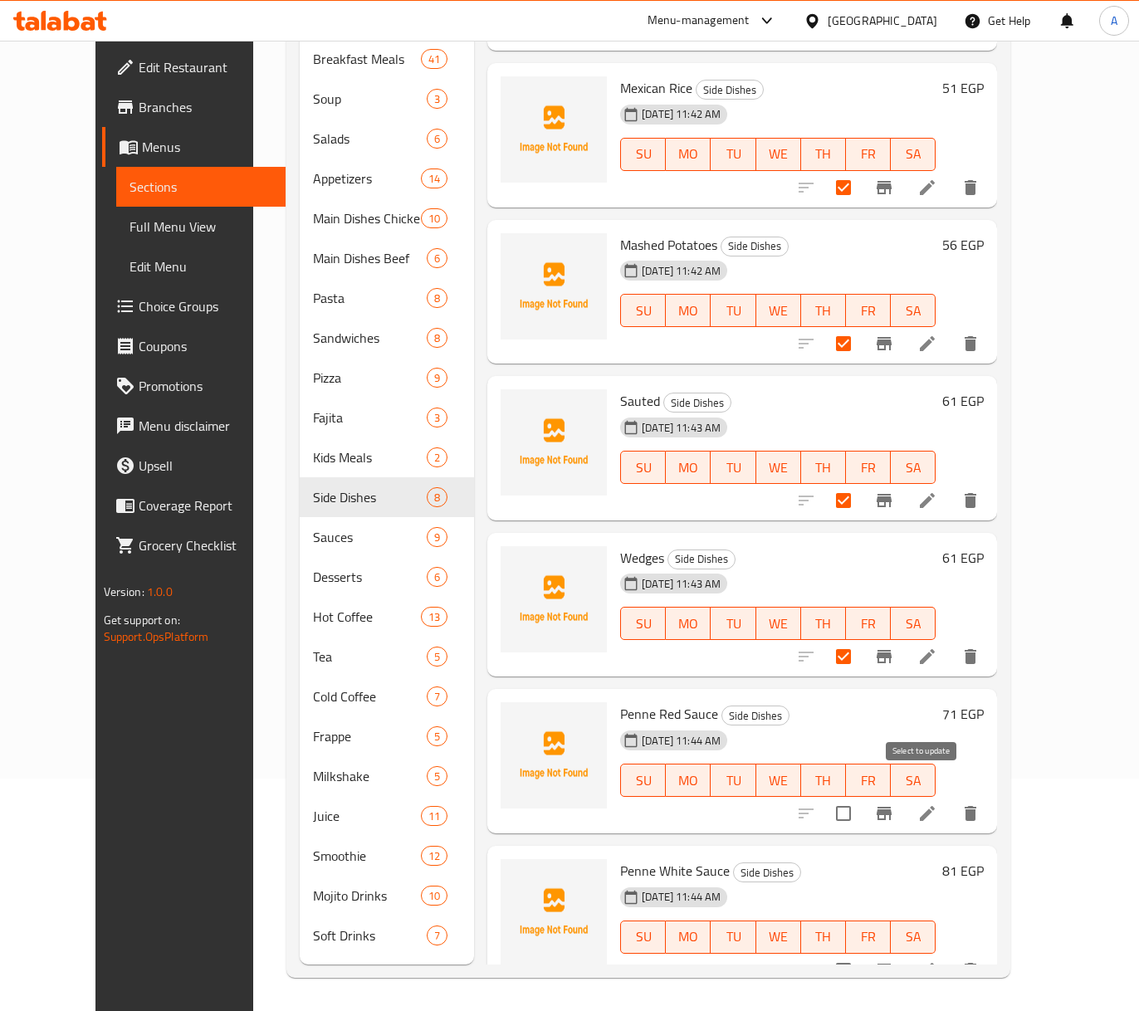
click at [861, 796] on input "checkbox" at bounding box center [843, 813] width 35 height 35
checkbox input "true"
click at [861, 953] on input "checkbox" at bounding box center [843, 970] width 35 height 35
checkbox input "true"
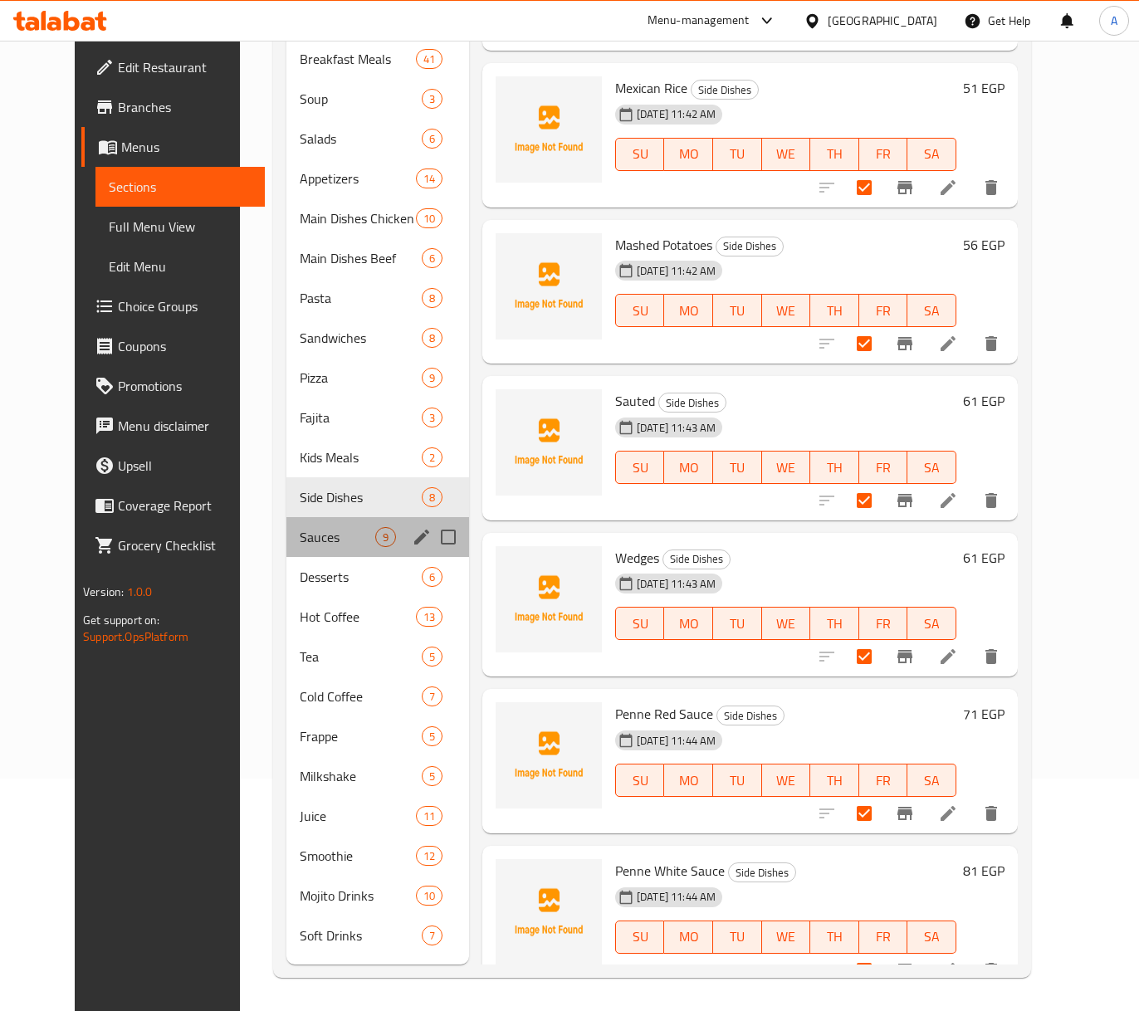
click at [287, 549] on div "Sauces 9" at bounding box center [378, 537] width 183 height 40
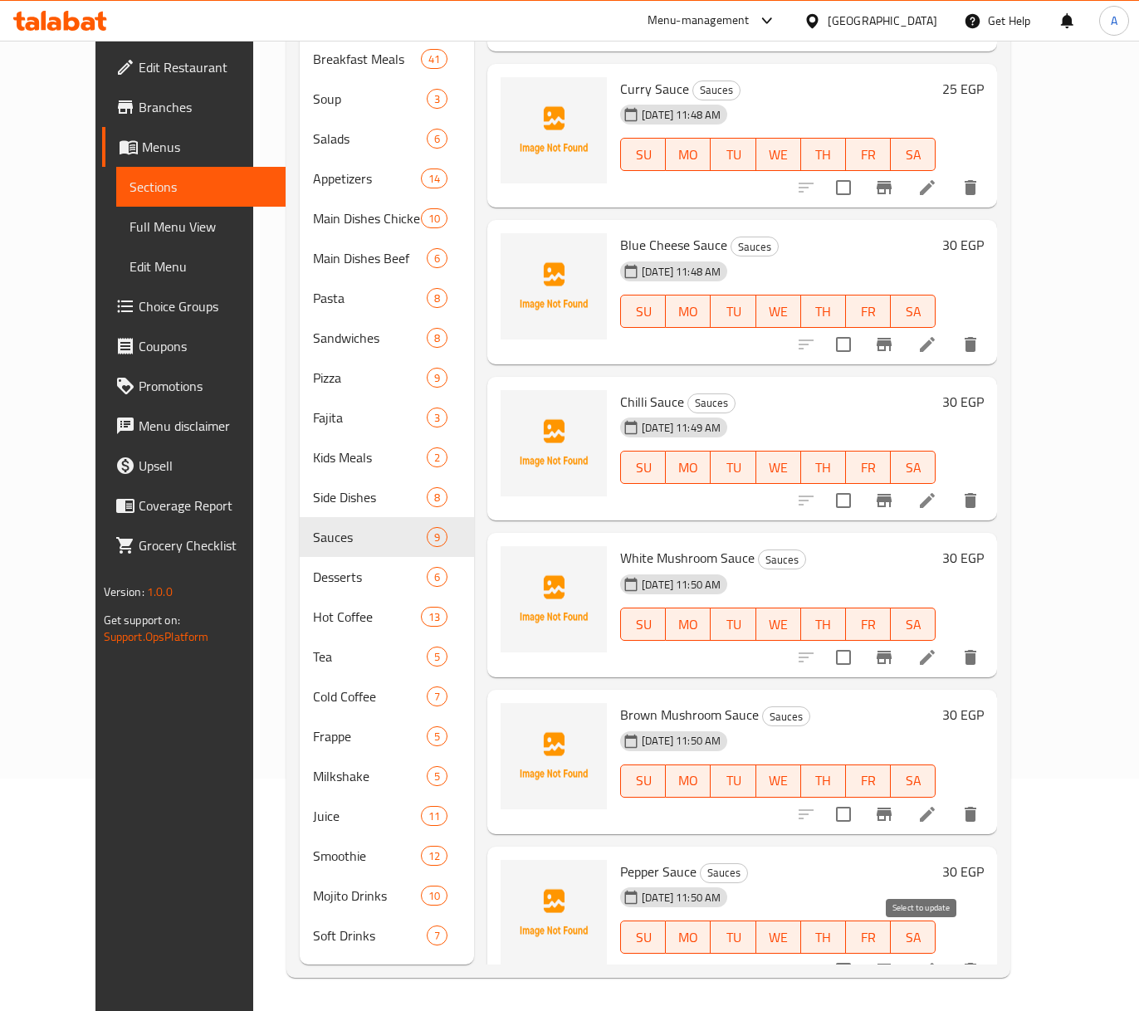
click at [861, 953] on input "checkbox" at bounding box center [843, 970] width 35 height 35
checkbox input "true"
click at [861, 797] on input "checkbox" at bounding box center [843, 814] width 35 height 35
checkbox input "true"
click at [930, 697] on div "Brown Mushroom Sauce Sauces [DATE] 11:50 AM SU MO TU WE TH FR SA" at bounding box center [778, 762] width 329 height 131
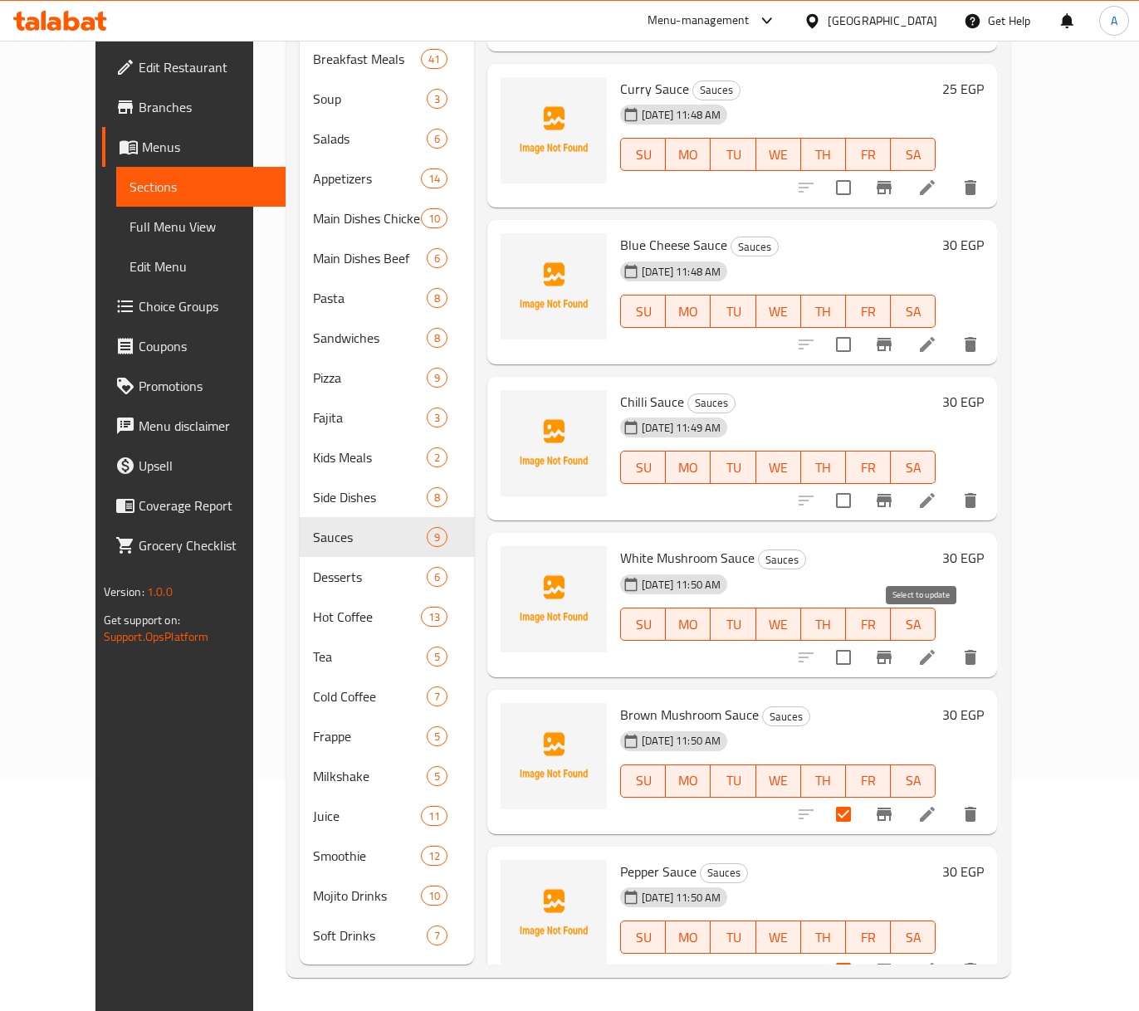
click at [861, 649] on input "checkbox" at bounding box center [843, 657] width 35 height 35
checkbox input "true"
click at [928, 506] on div "Menu items Add Sort Manage items BBQ SAUCE Sauces [DATE] 11:47 AM SU MO TU WE T…" at bounding box center [735, 458] width 523 height 1011
click at [861, 490] on input "checkbox" at bounding box center [843, 500] width 35 height 35
checkbox input "true"
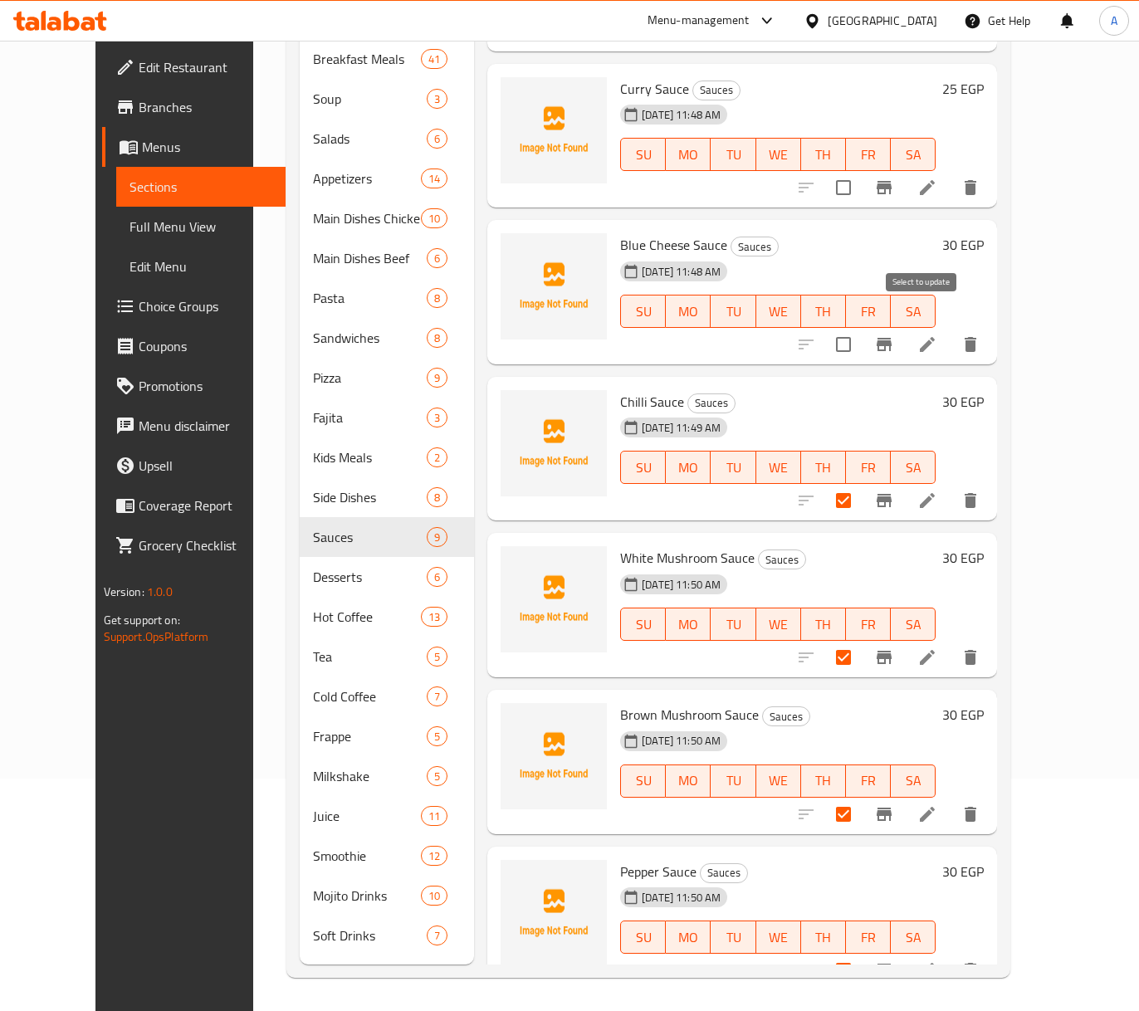
click at [861, 327] on input "checkbox" at bounding box center [843, 344] width 35 height 35
checkbox input "true"
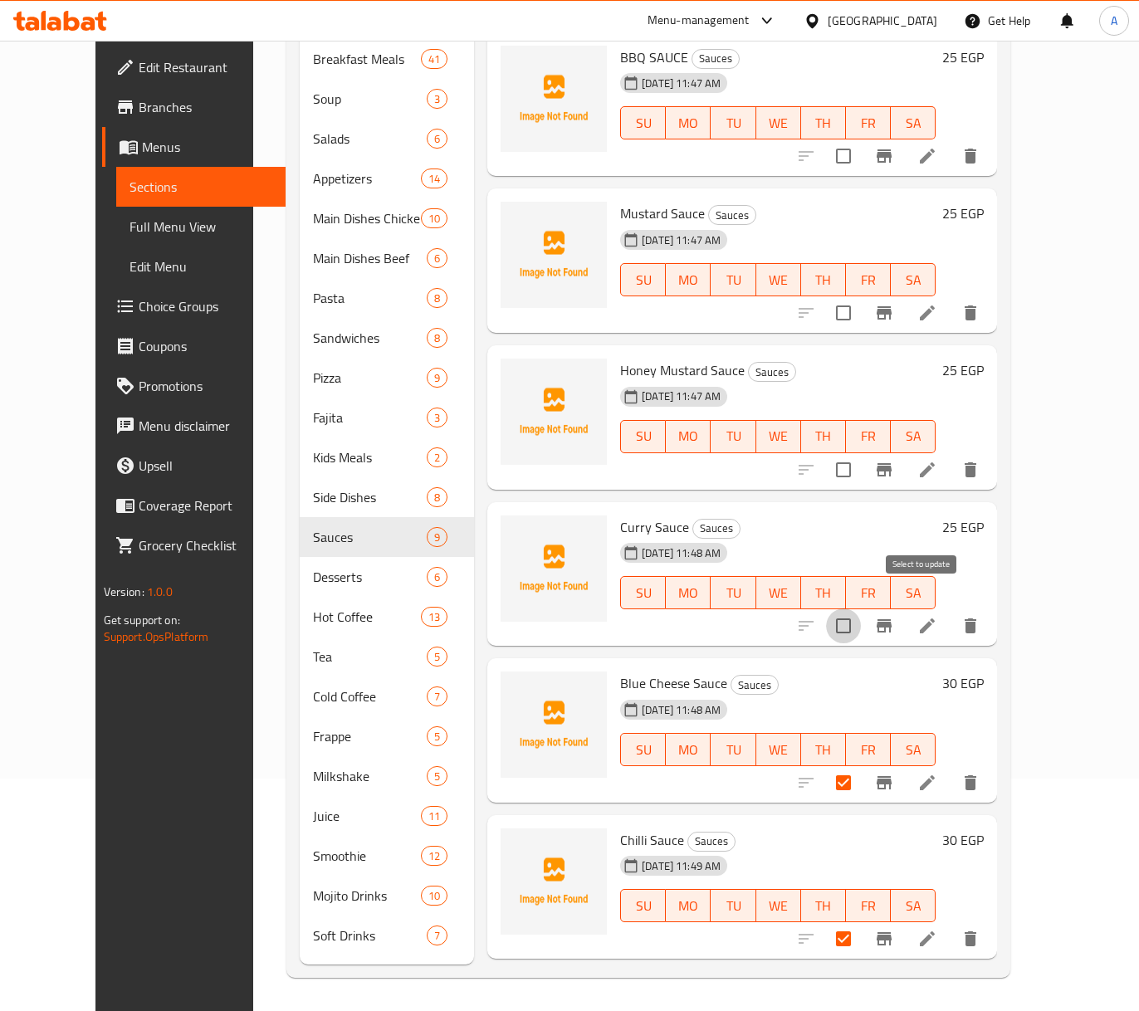
click at [861, 609] on input "checkbox" at bounding box center [843, 626] width 35 height 35
checkbox input "true"
click at [861, 453] on input "checkbox" at bounding box center [843, 470] width 35 height 35
checkbox input "true"
click at [861, 296] on input "checkbox" at bounding box center [843, 313] width 35 height 35
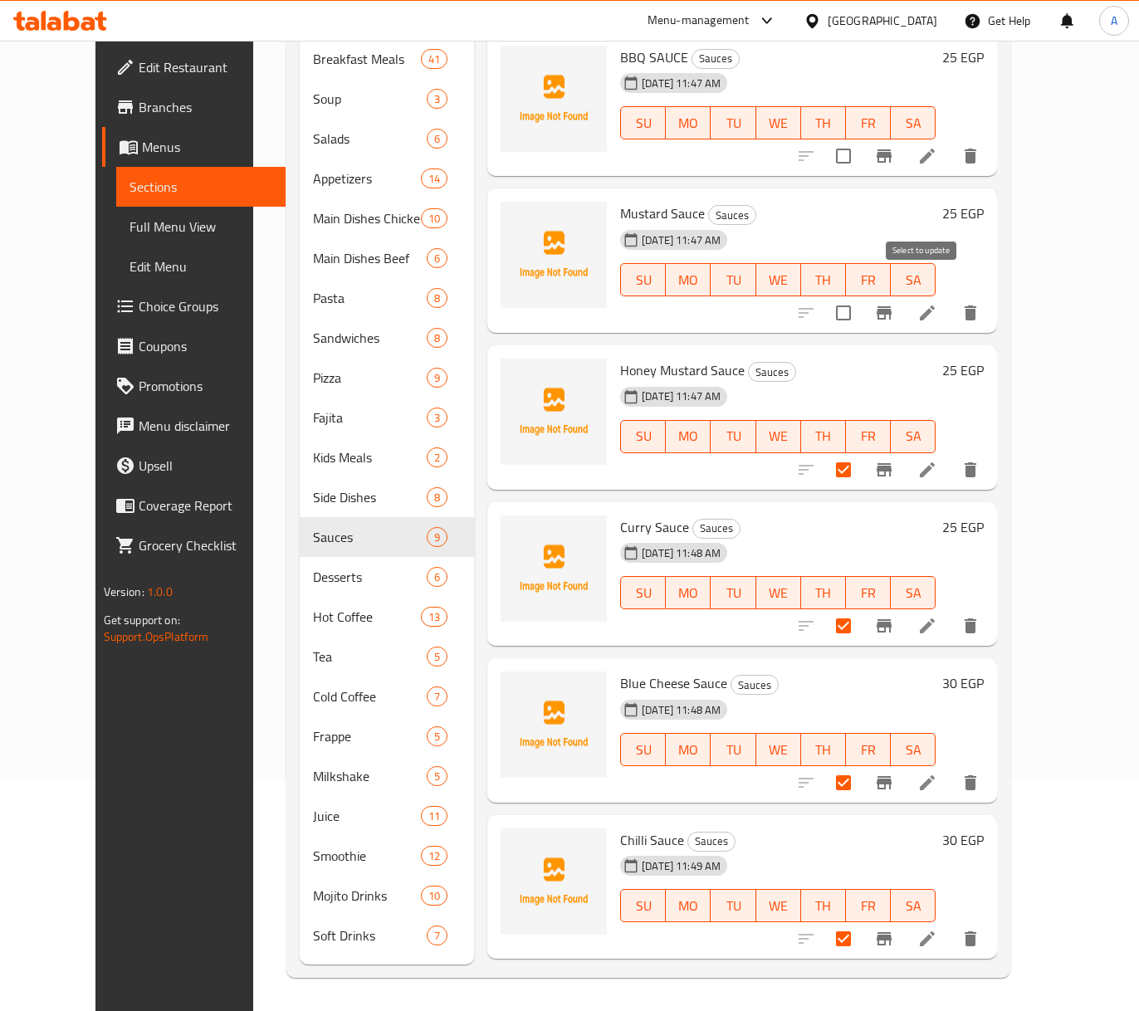
checkbox input "true"
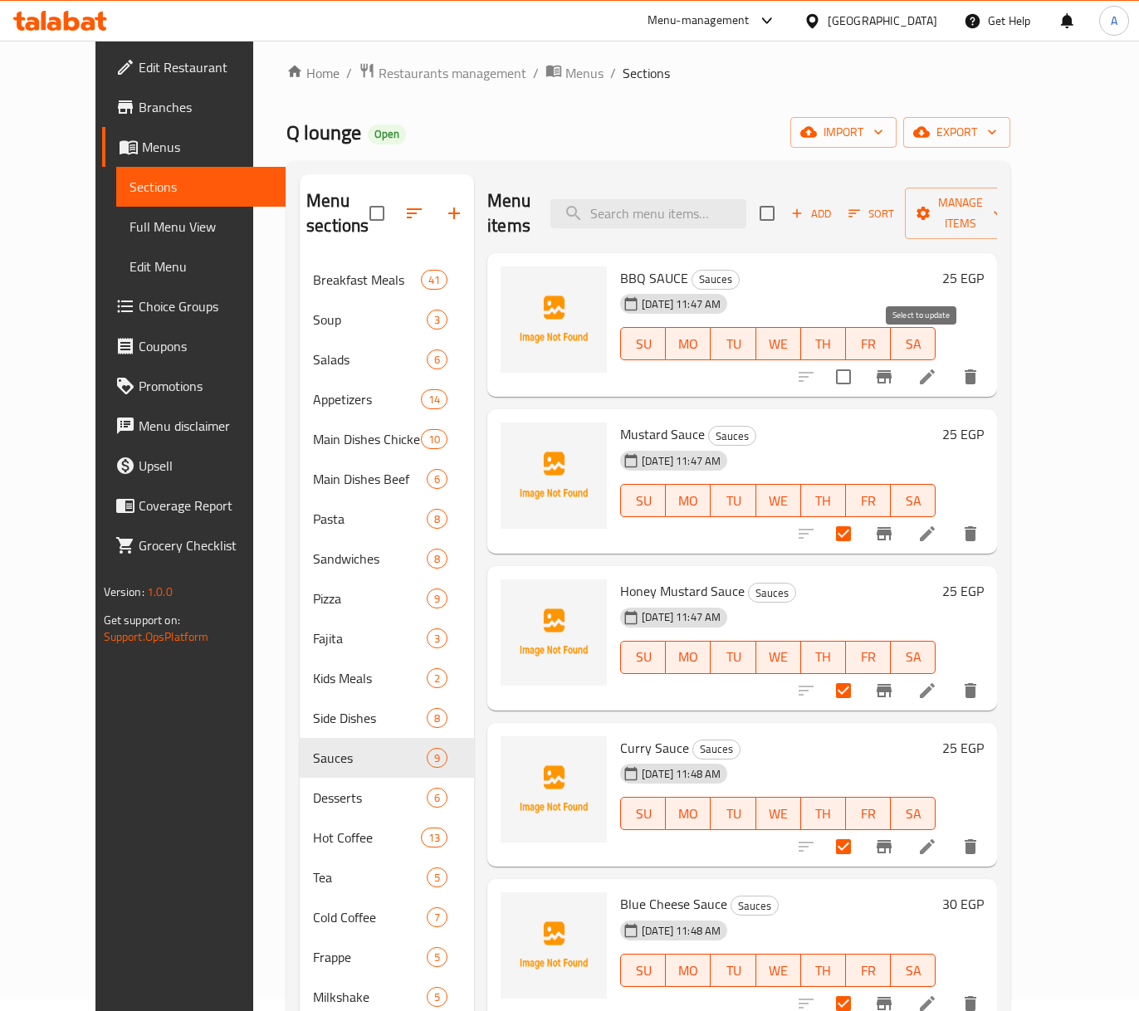
click at [861, 360] on input "checkbox" at bounding box center [843, 377] width 35 height 35
checkbox input "true"
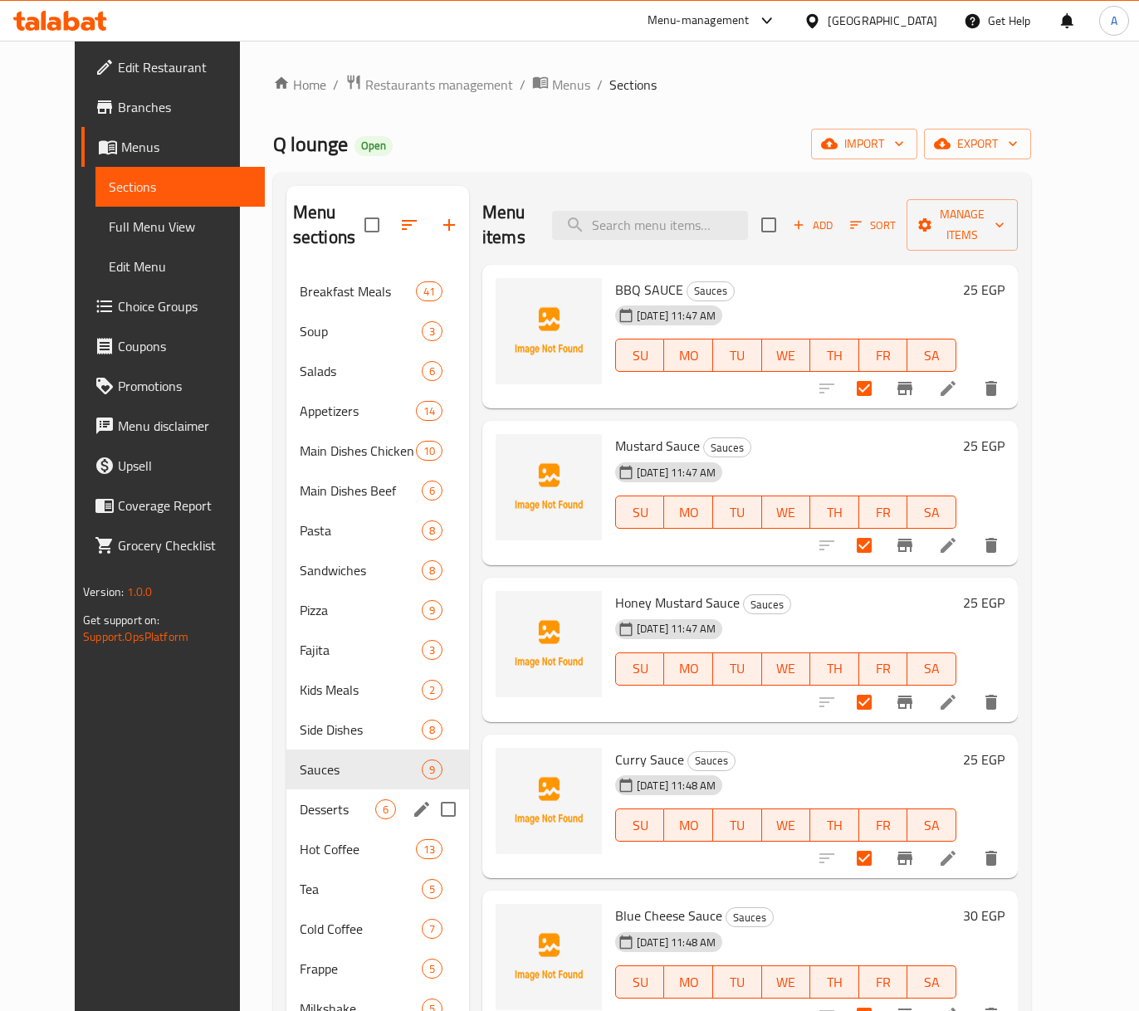
click at [287, 795] on div "Desserts 6" at bounding box center [378, 810] width 183 height 40
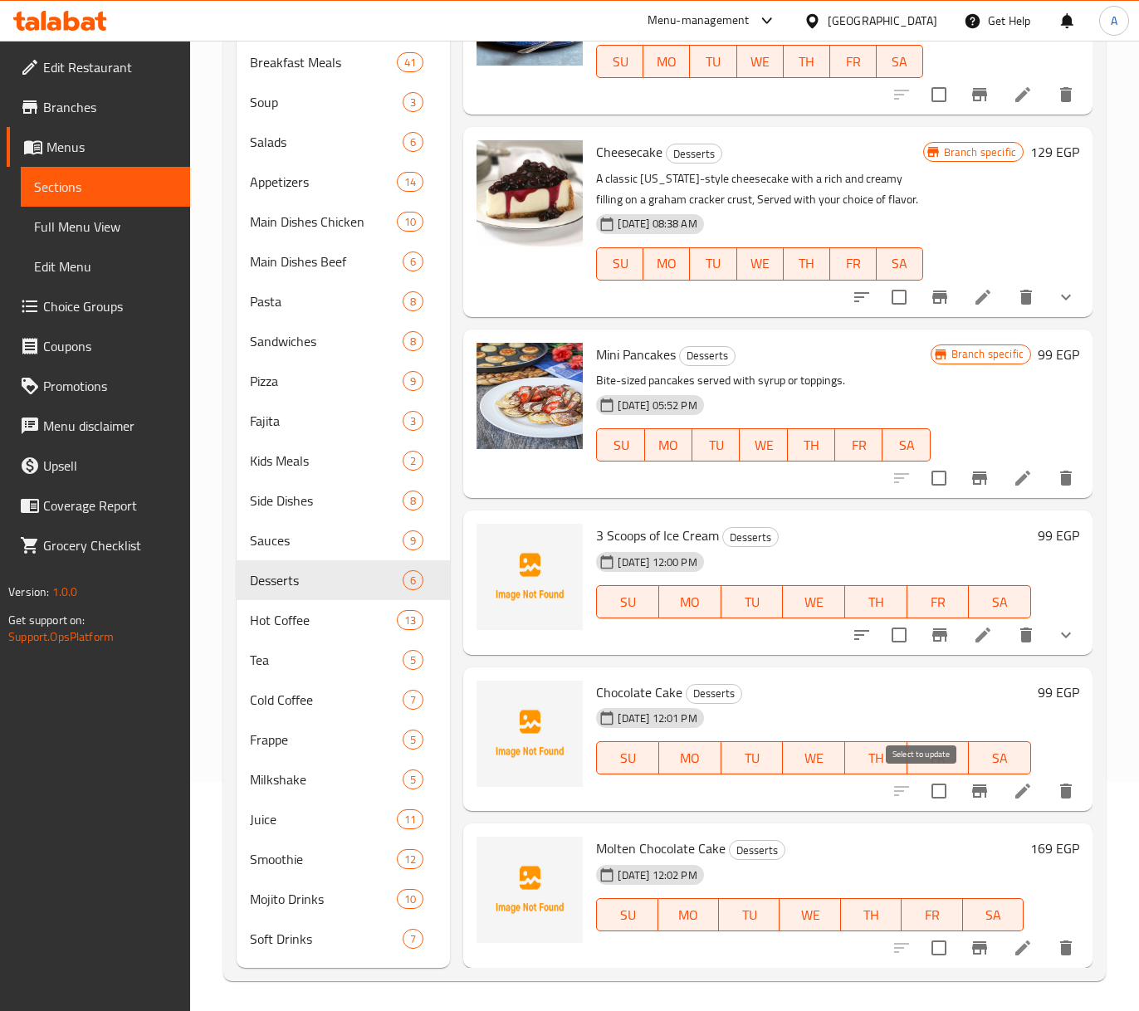
scroll to position [233, 0]
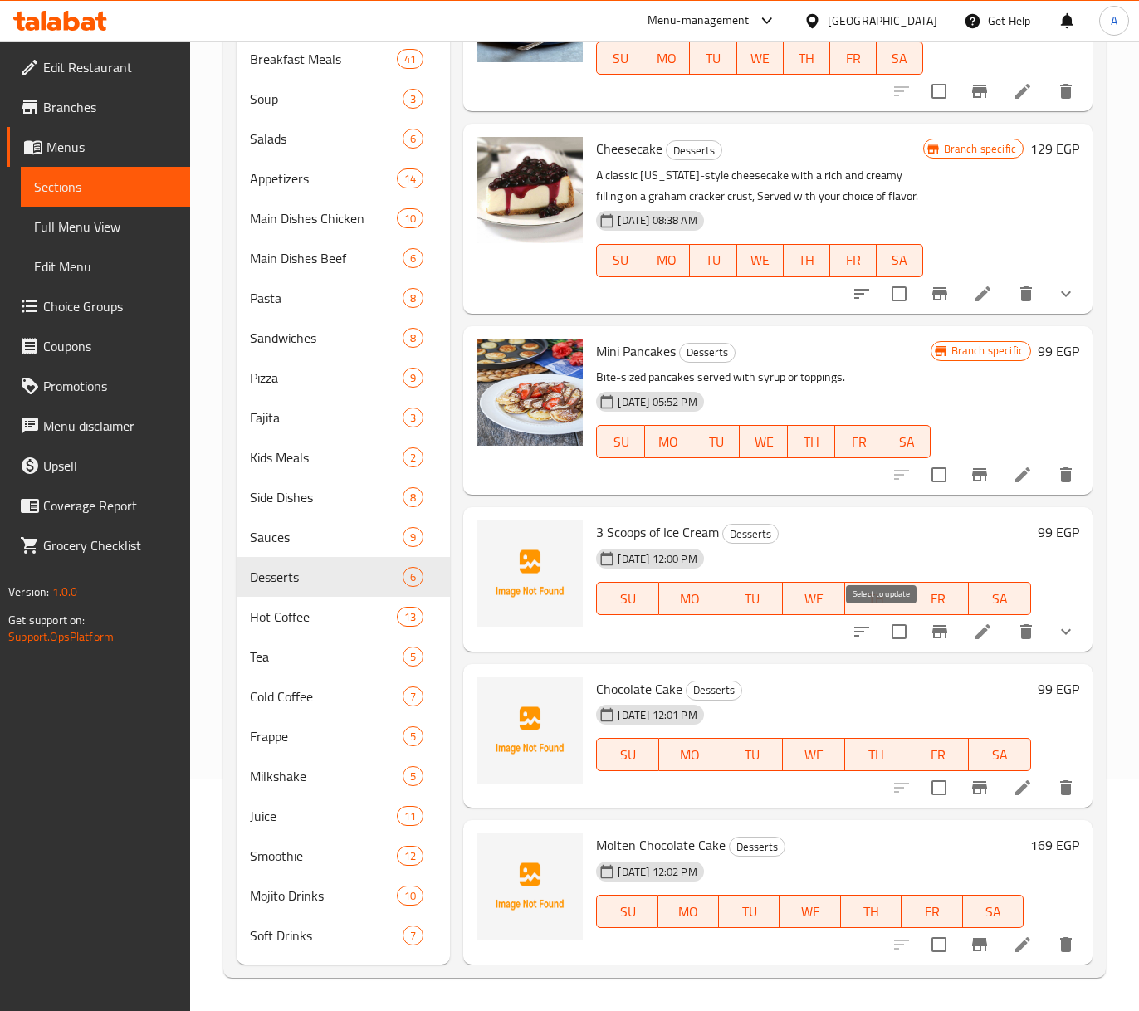
click at [887, 622] on input "checkbox" at bounding box center [899, 632] width 35 height 35
checkbox input "true"
click at [934, 791] on input "checkbox" at bounding box center [939, 788] width 35 height 35
checkbox input "true"
click at [922, 938] on input "checkbox" at bounding box center [939, 945] width 35 height 35
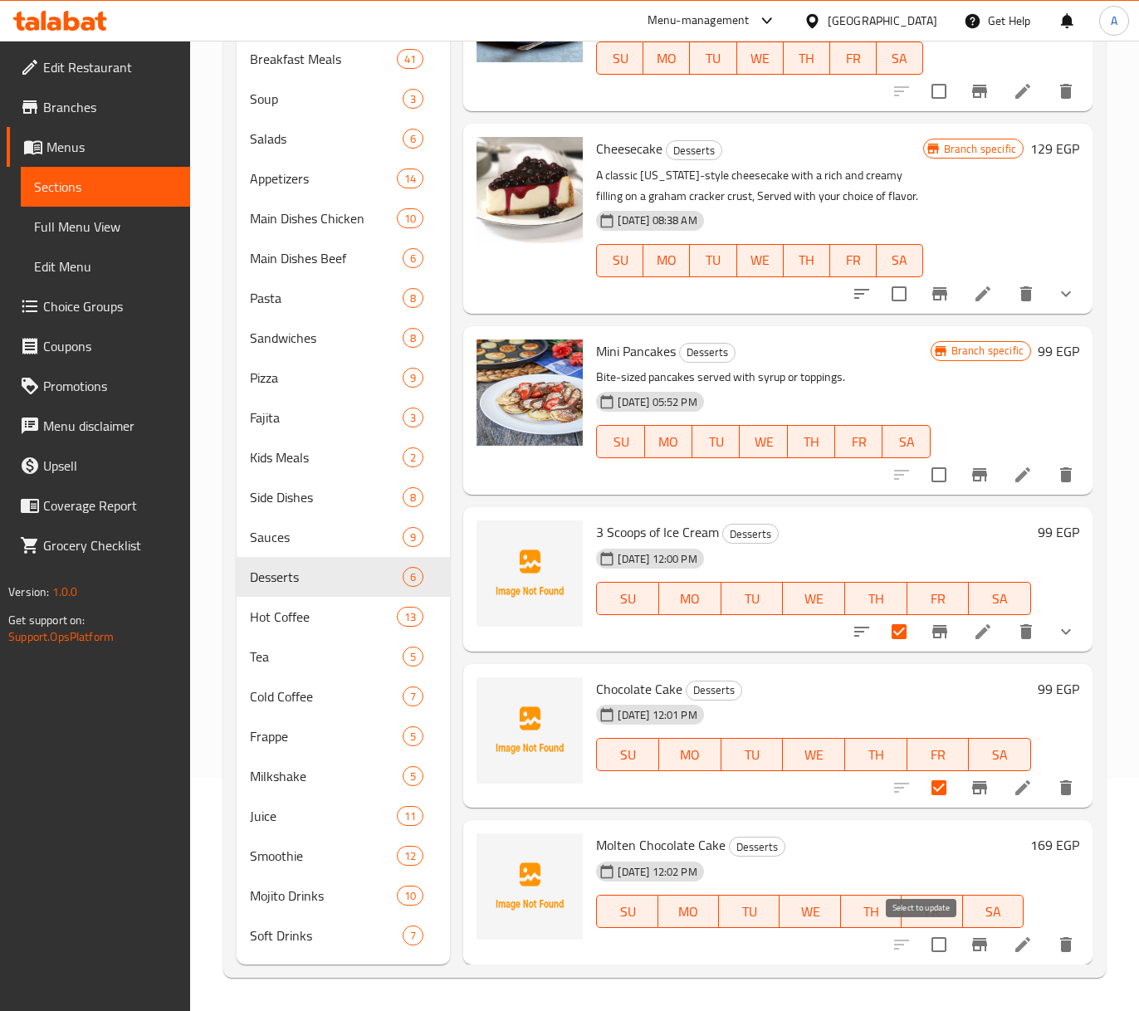
checkbox input "true"
click at [320, 625] on span "Hot Coffee" at bounding box center [300, 617] width 101 height 20
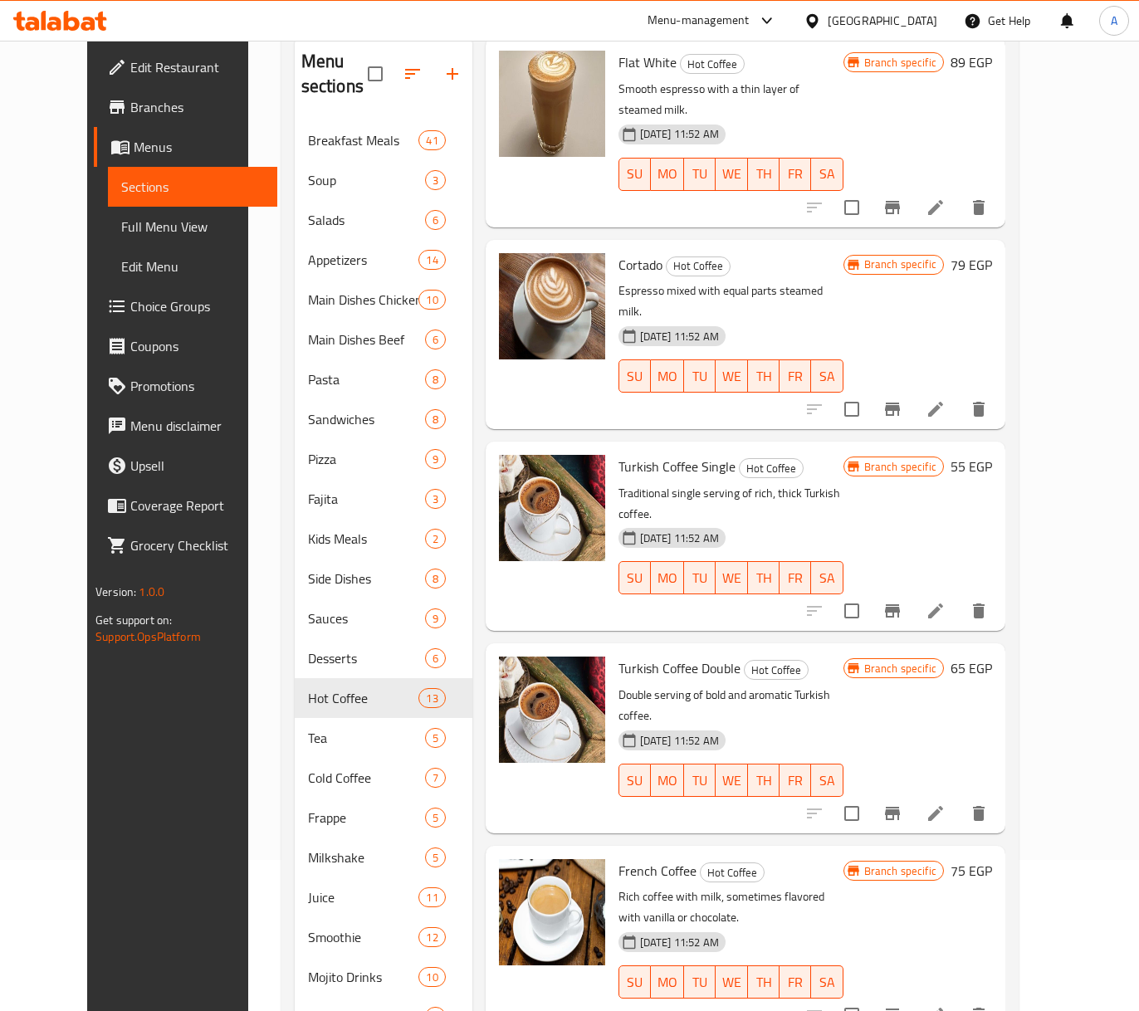
scroll to position [233, 0]
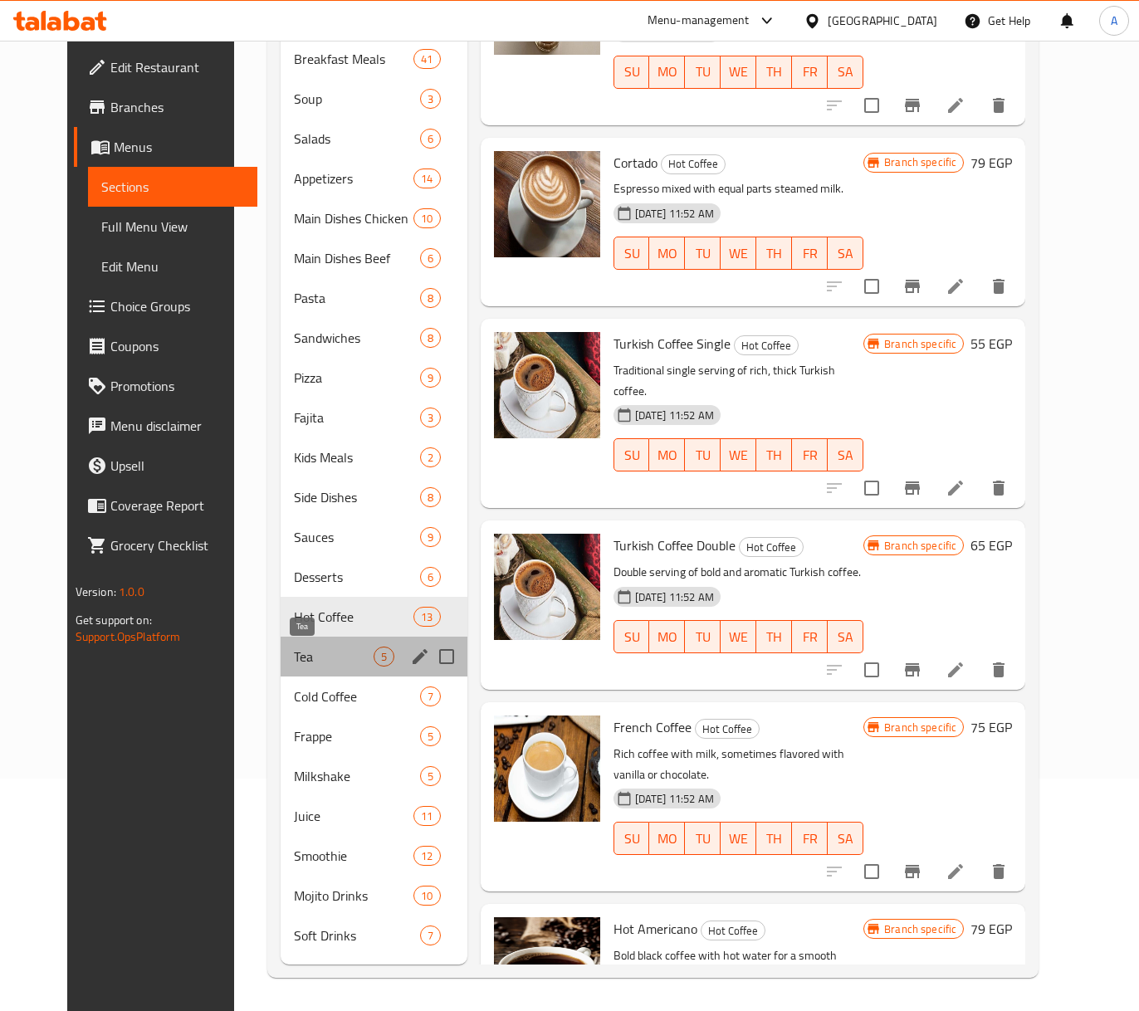
click at [296, 653] on span "Tea" at bounding box center [333, 657] width 79 height 20
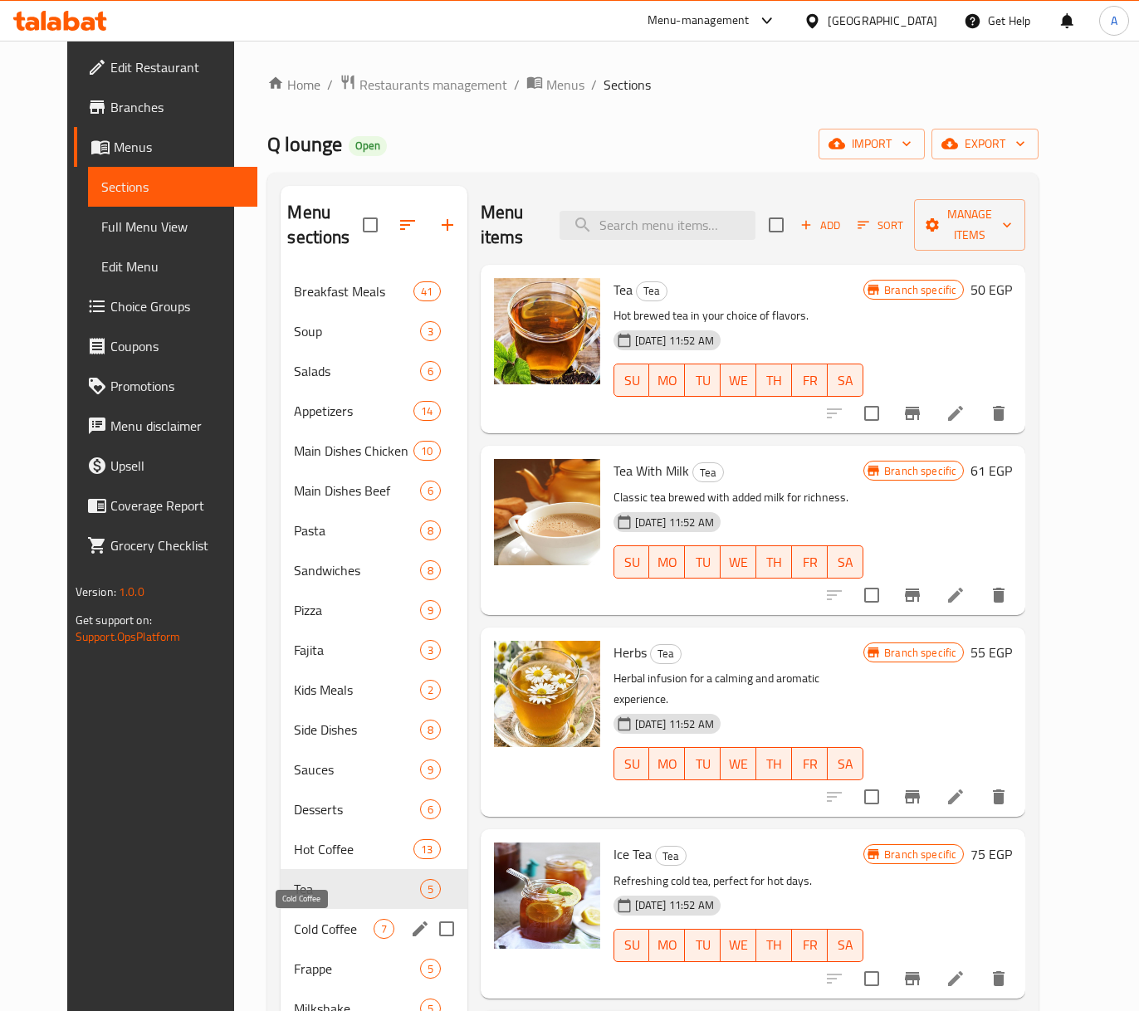
click at [294, 923] on span "Cold Coffee" at bounding box center [333, 929] width 79 height 20
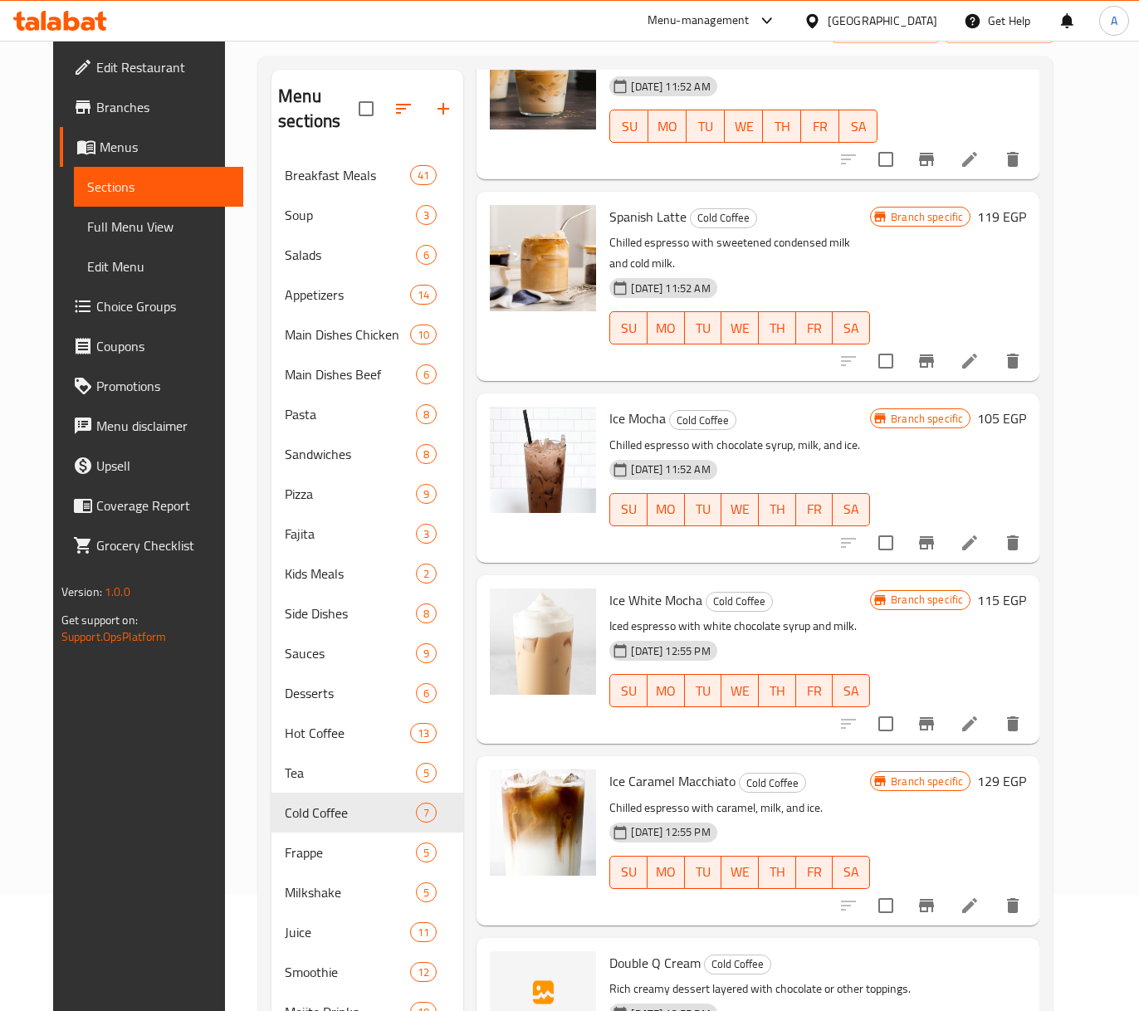
scroll to position [233, 0]
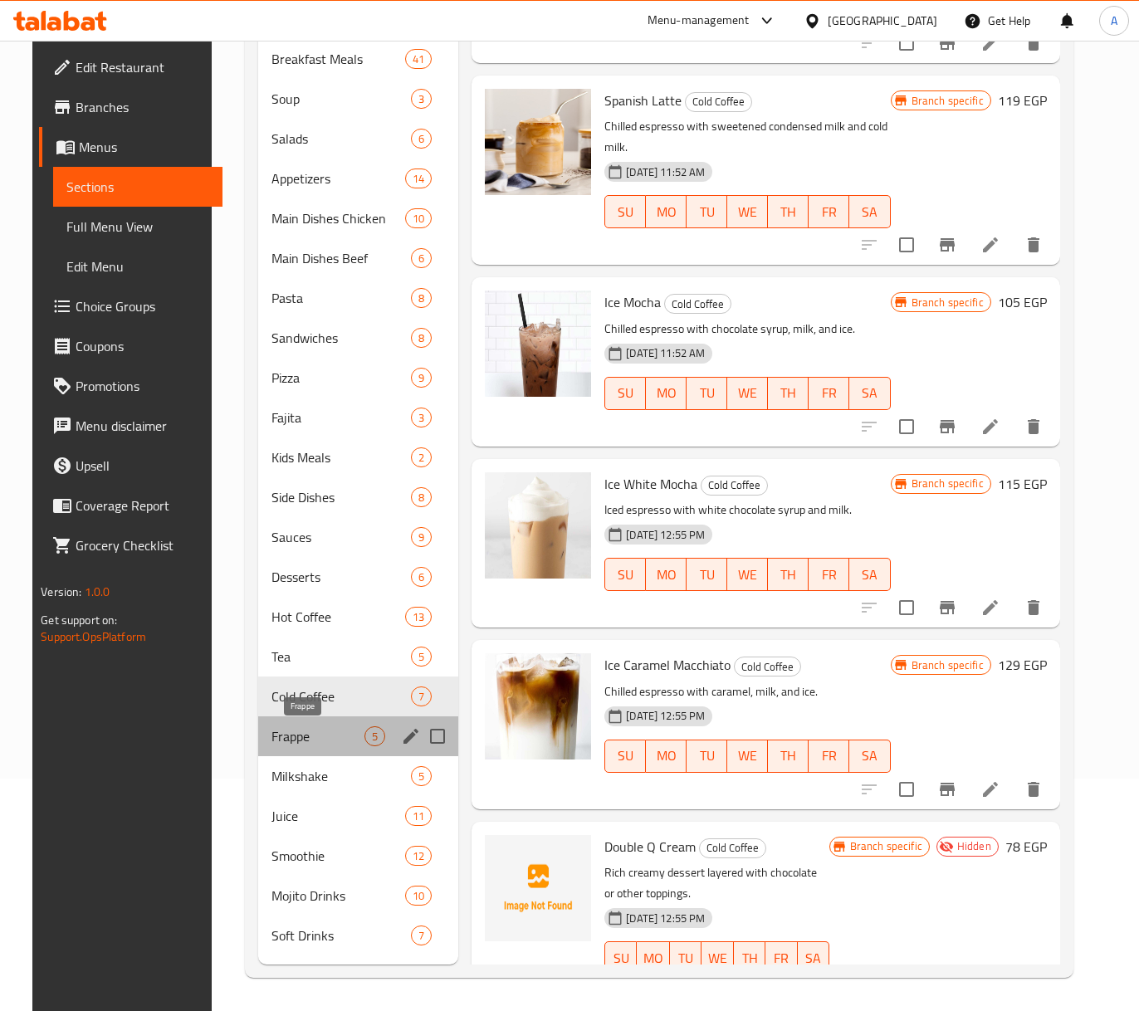
click at [304, 734] on span "Frappe" at bounding box center [318, 737] width 93 height 20
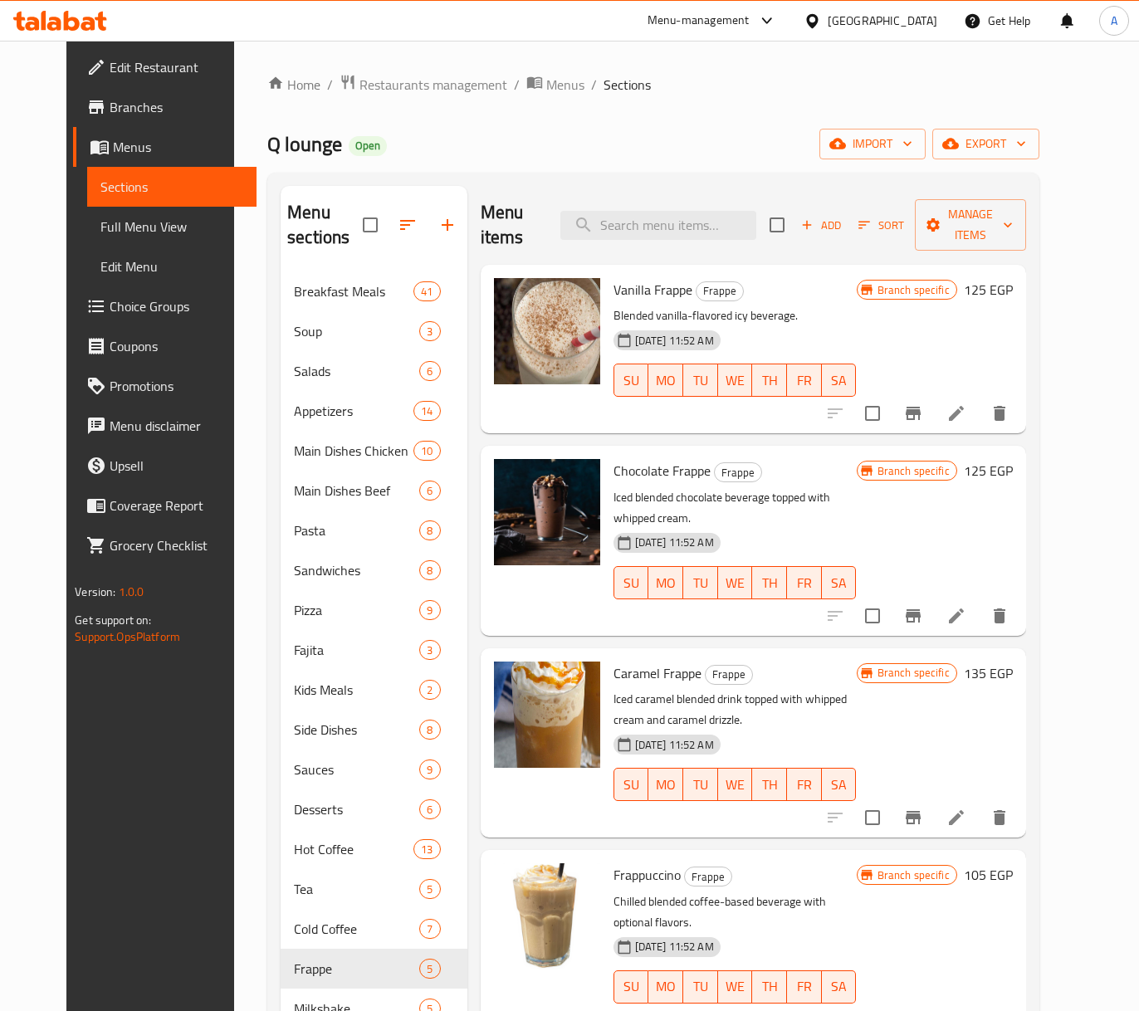
scroll to position [233, 0]
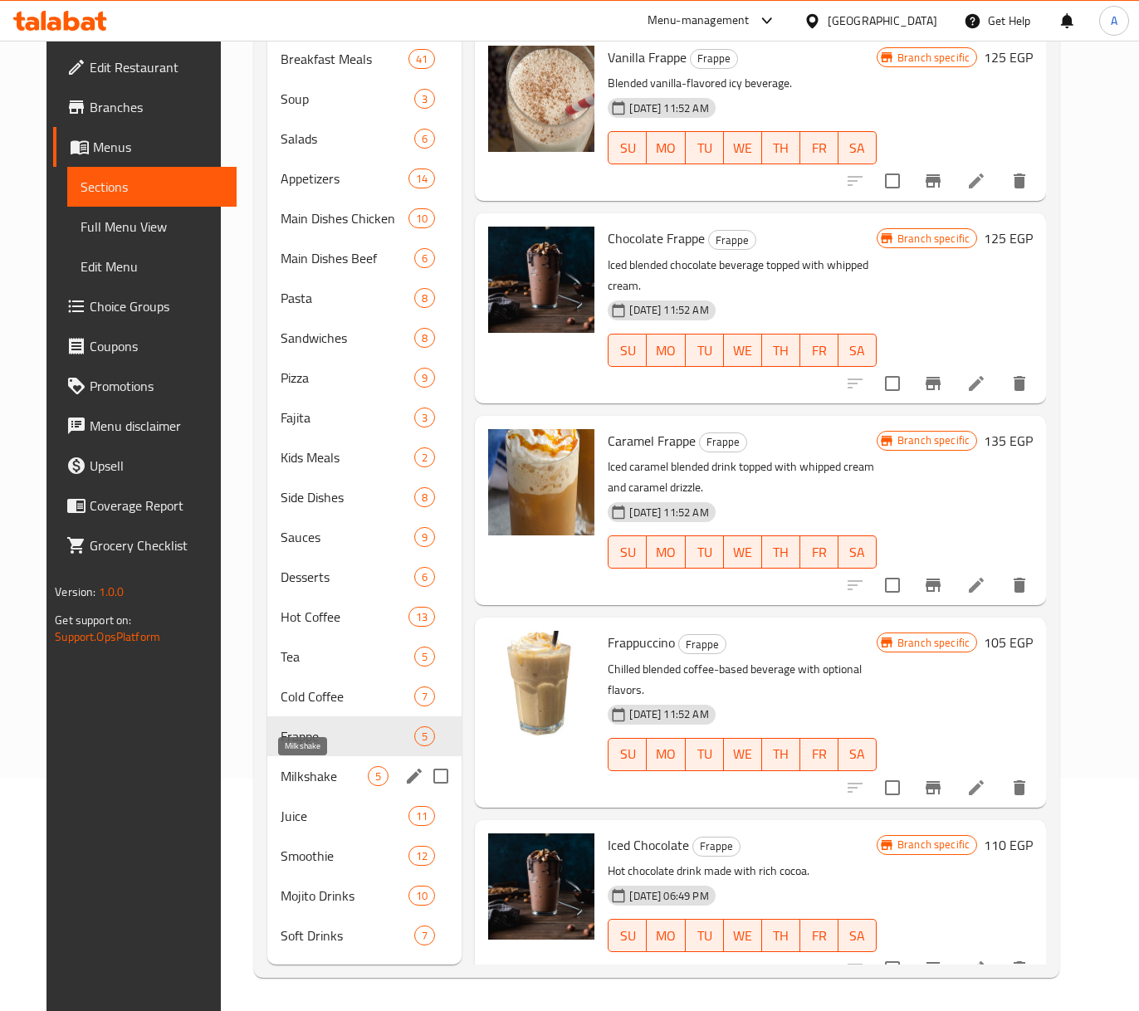
click at [326, 771] on span "Milkshake" at bounding box center [324, 777] width 87 height 20
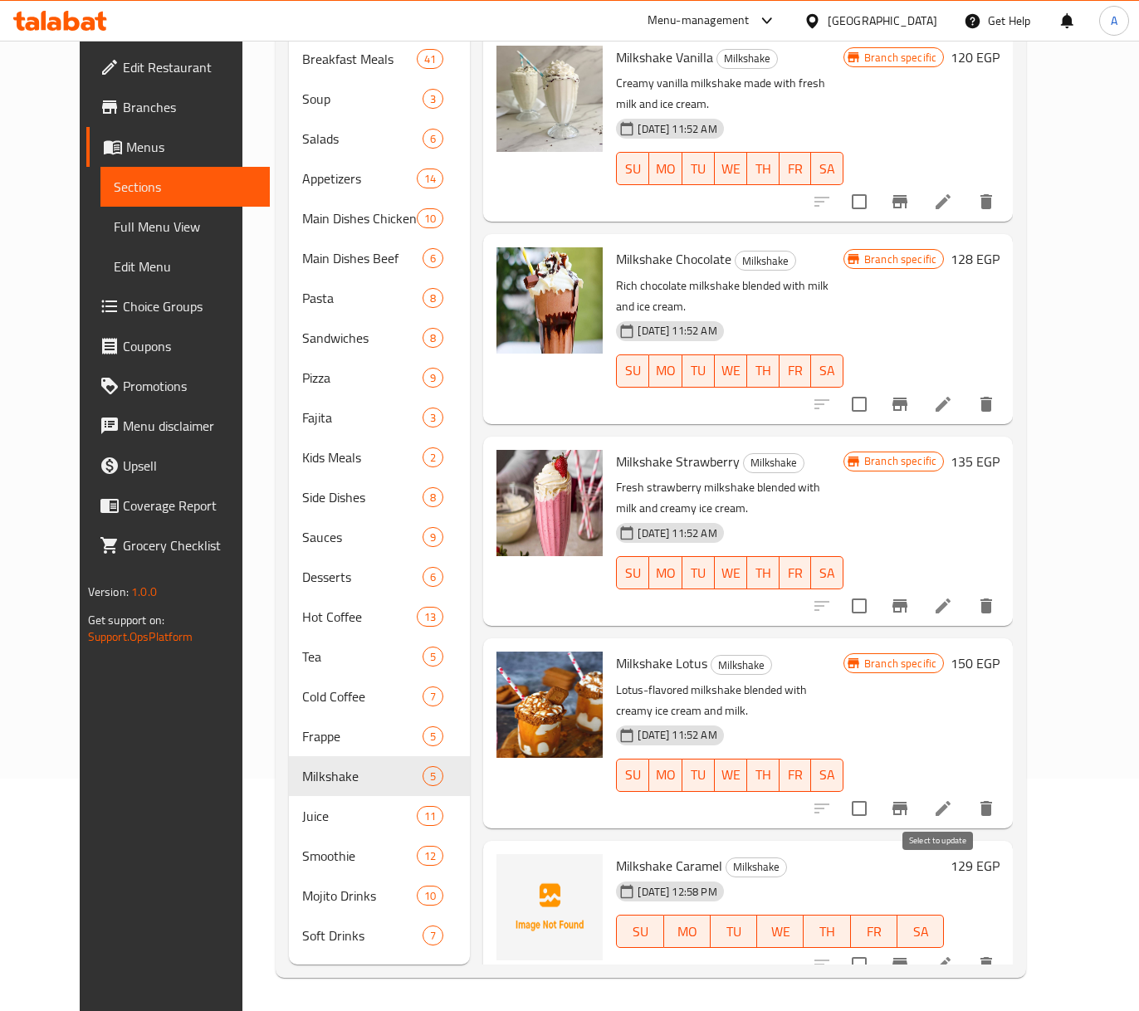
click at [877, 948] on input "checkbox" at bounding box center [859, 965] width 35 height 35
checkbox input "true"
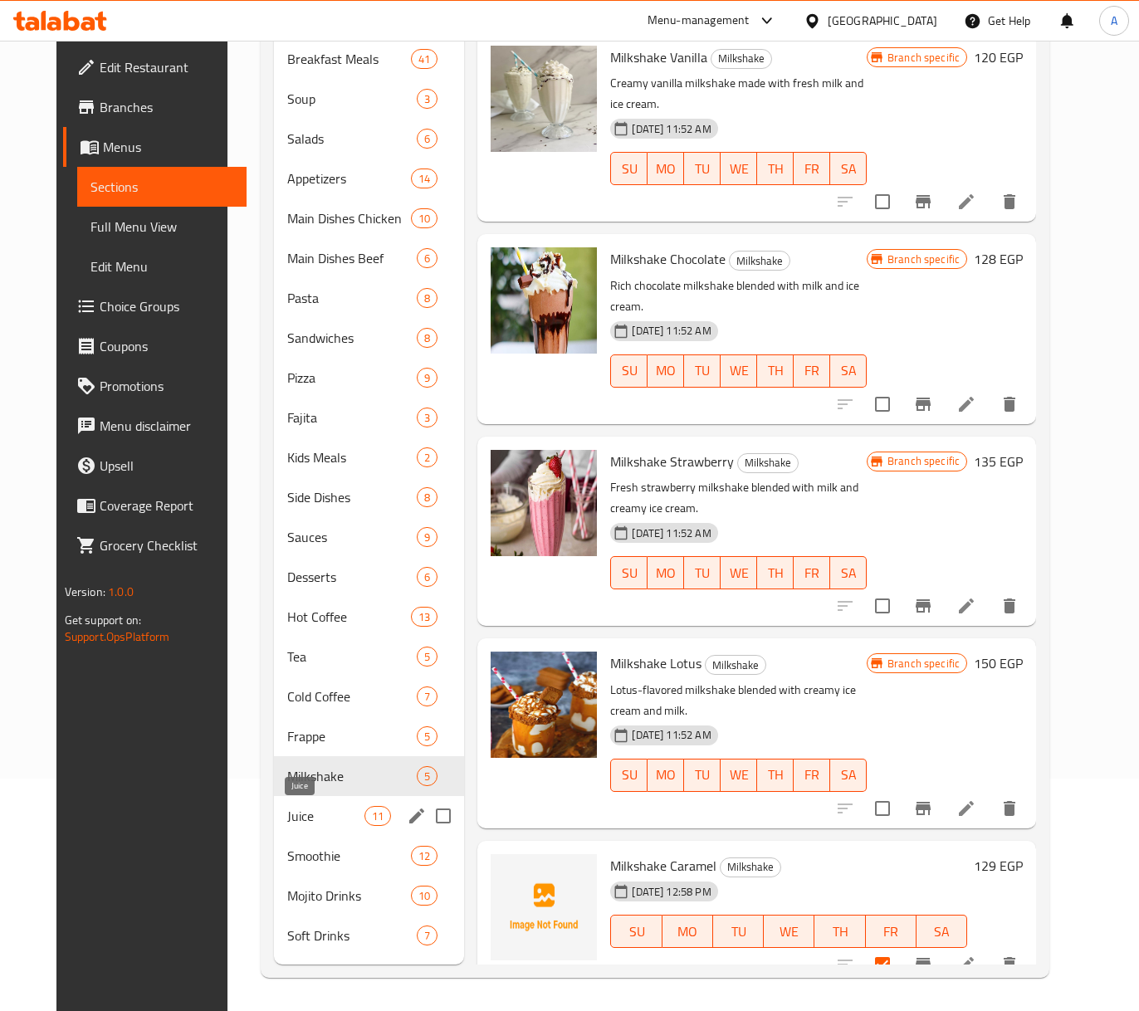
click at [287, 820] on span "Juice" at bounding box center [325, 816] width 77 height 20
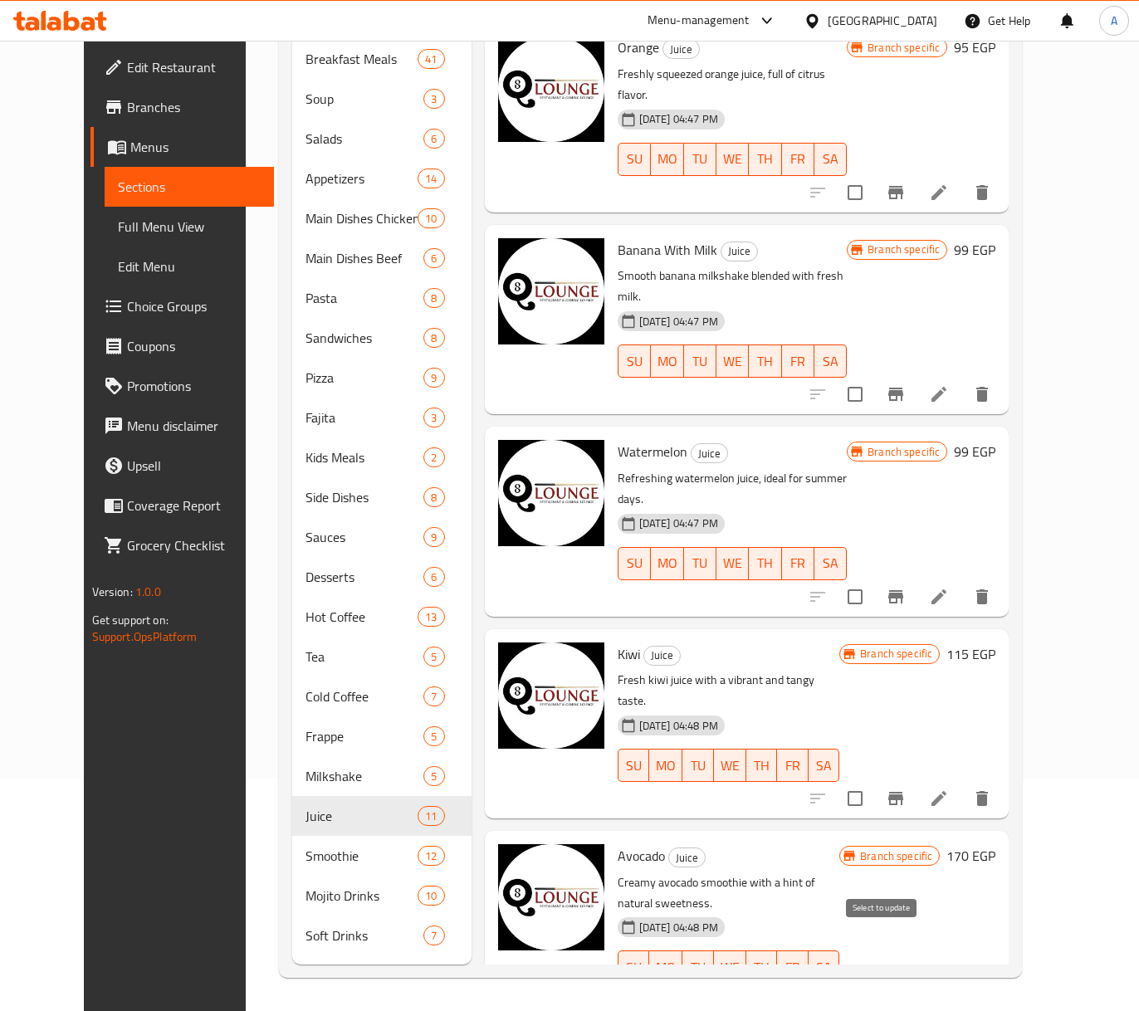
checkbox input "true"
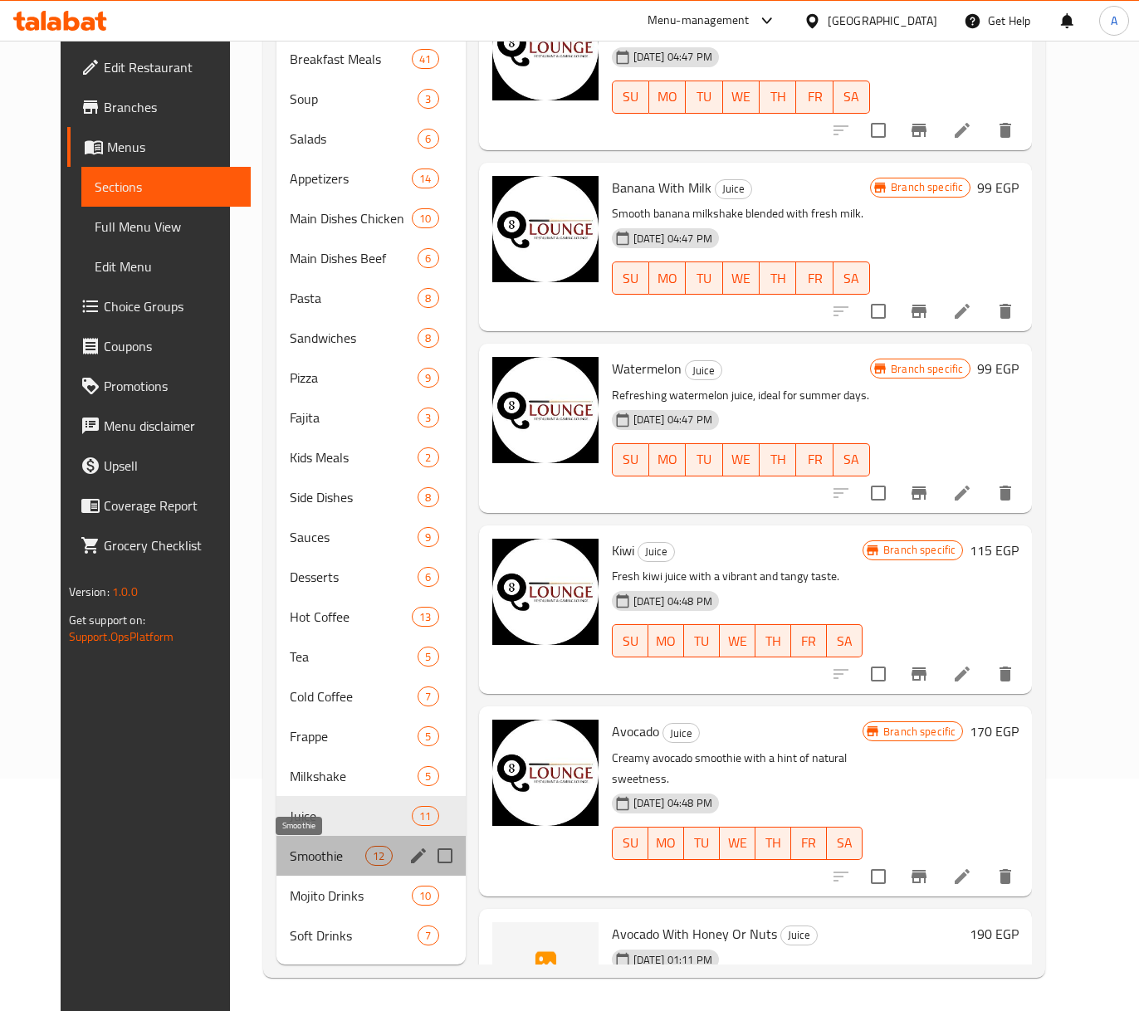
click at [296, 852] on span "Smoothie" at bounding box center [328, 856] width 76 height 20
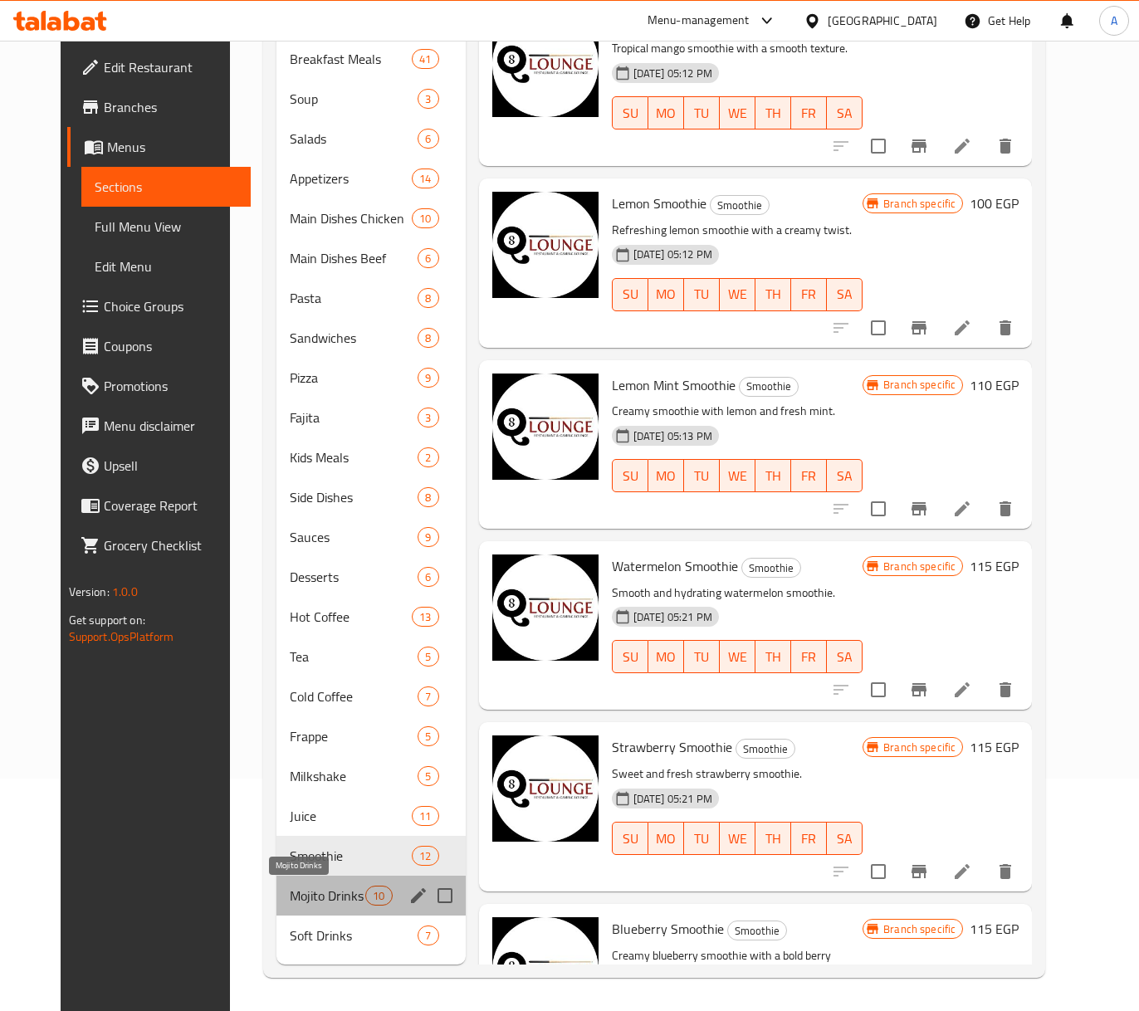
click at [326, 887] on span "Mojito Drinks" at bounding box center [328, 896] width 76 height 20
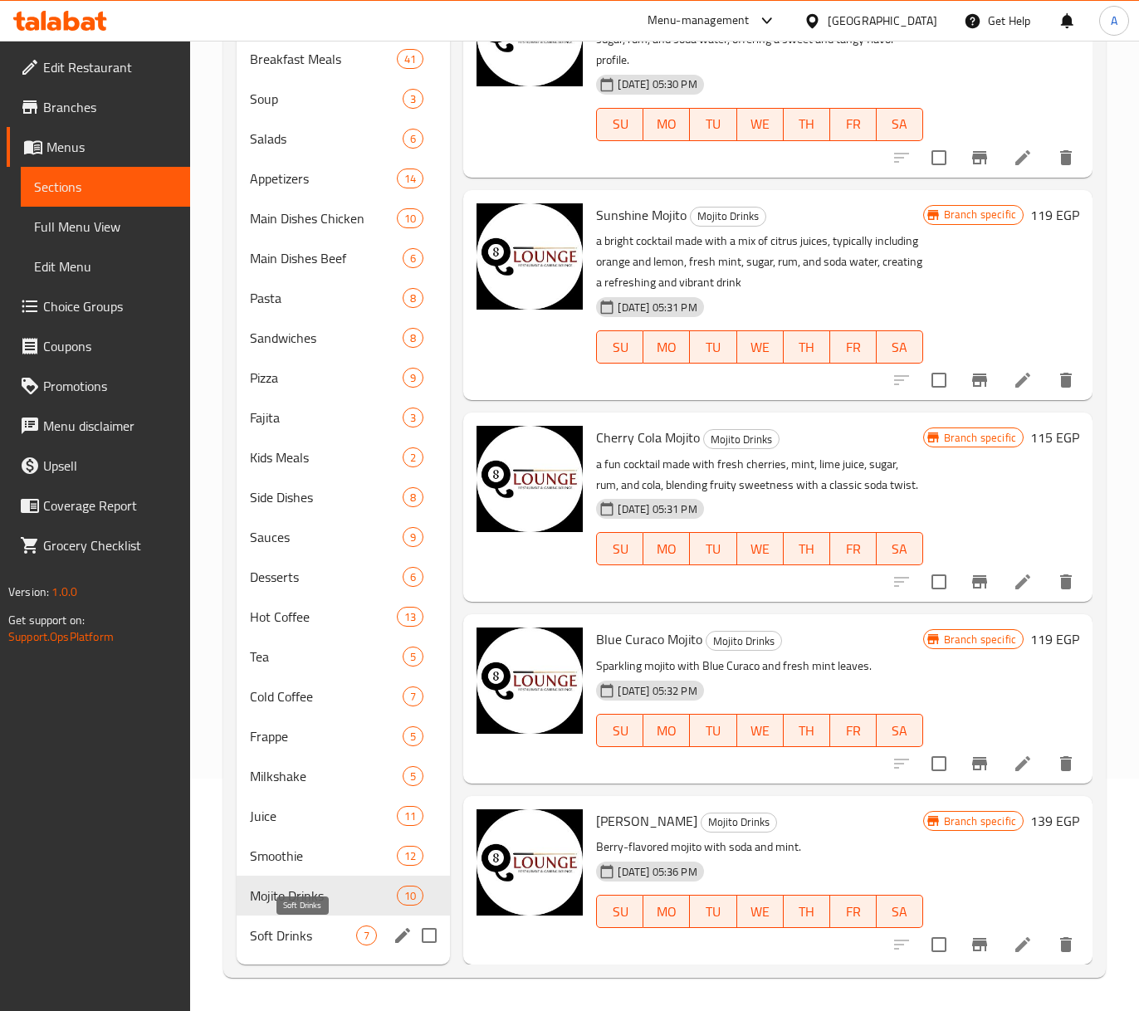
click at [321, 941] on span "Soft Drinks" at bounding box center [303, 936] width 107 height 20
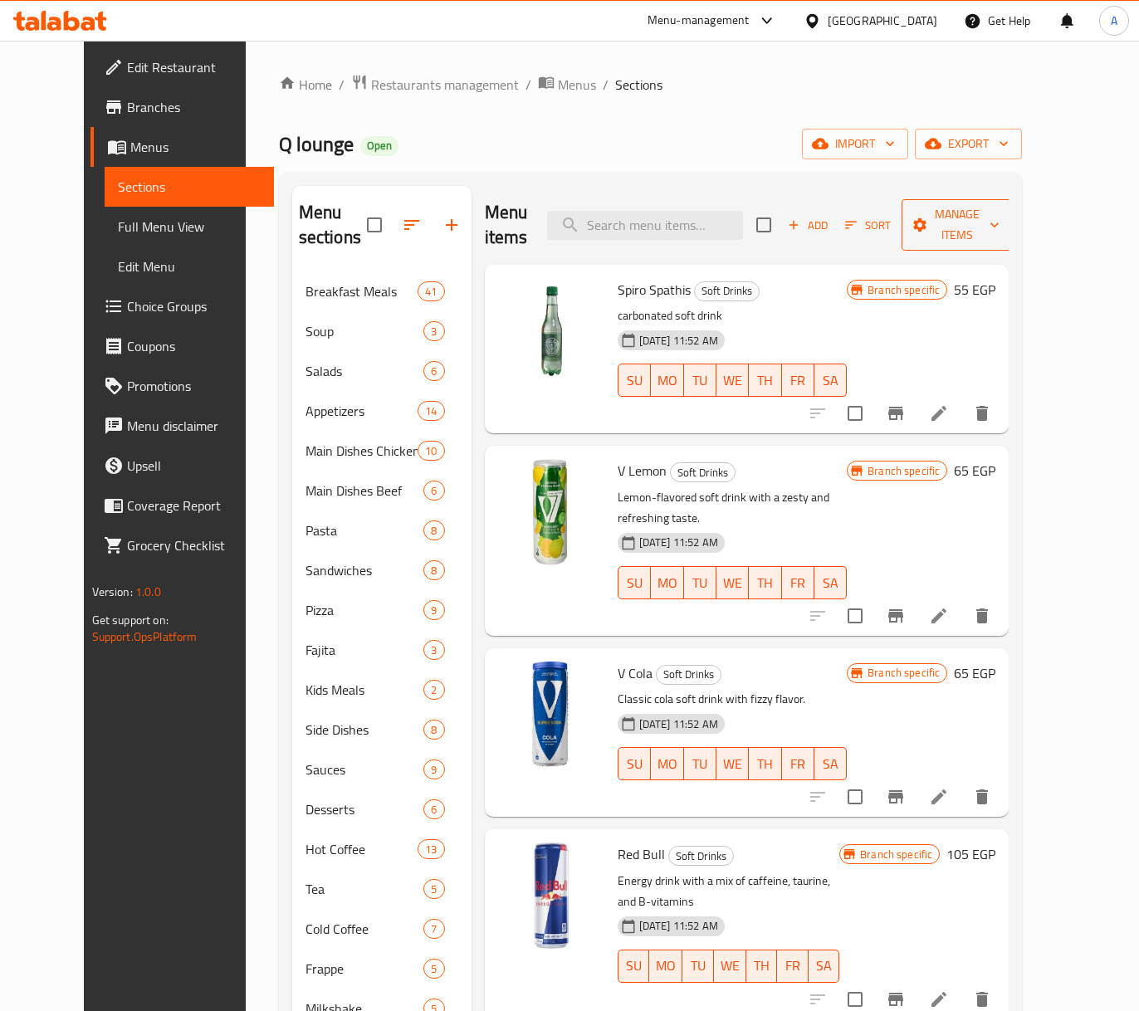
click at [977, 220] on span "Manage items" at bounding box center [957, 225] width 85 height 42
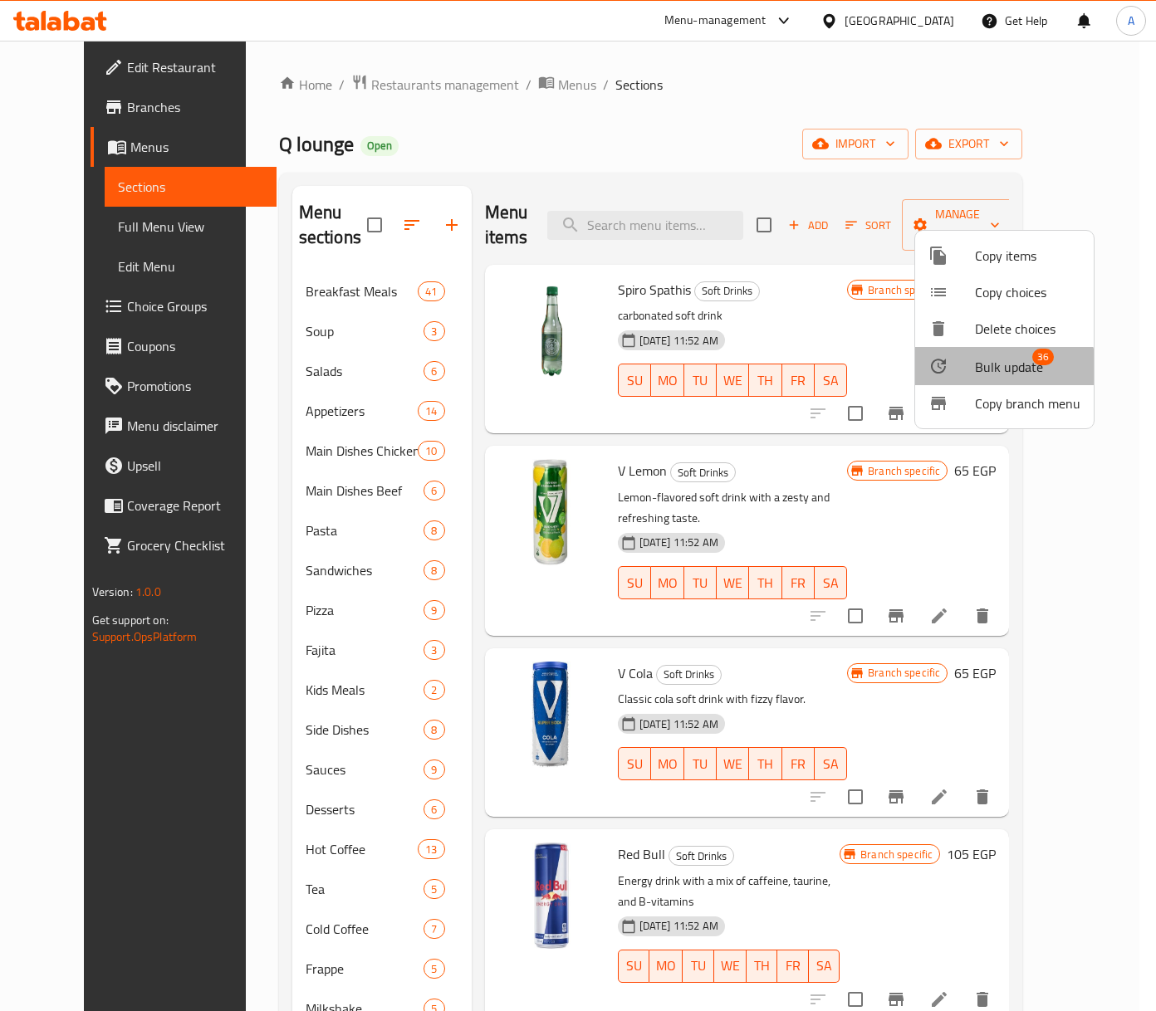
click at [1000, 367] on span "Bulk update" at bounding box center [1009, 367] width 68 height 20
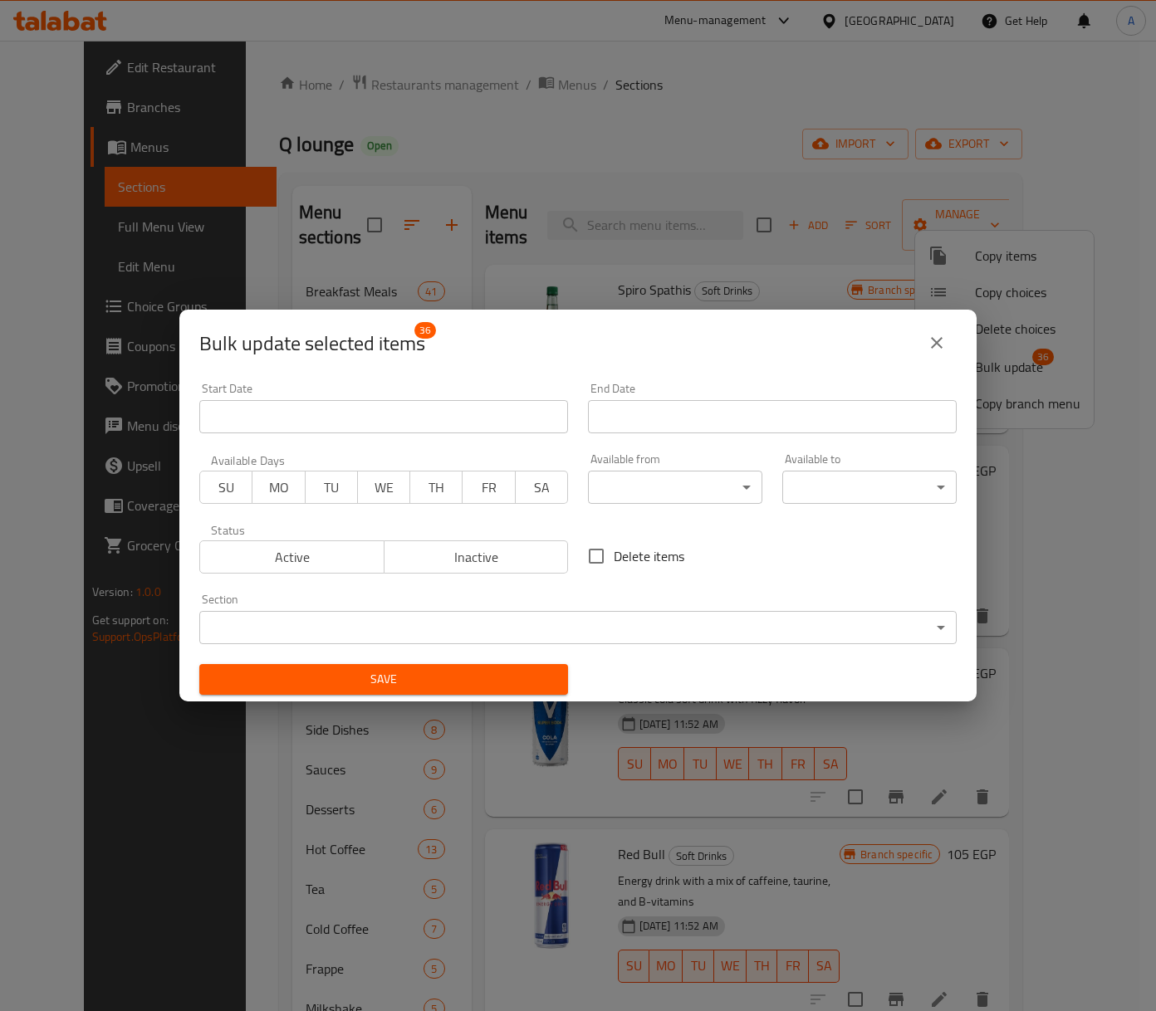
click at [465, 553] on span "Inactive" at bounding box center [476, 558] width 171 height 24
click at [466, 685] on span "Save" at bounding box center [384, 679] width 342 height 21
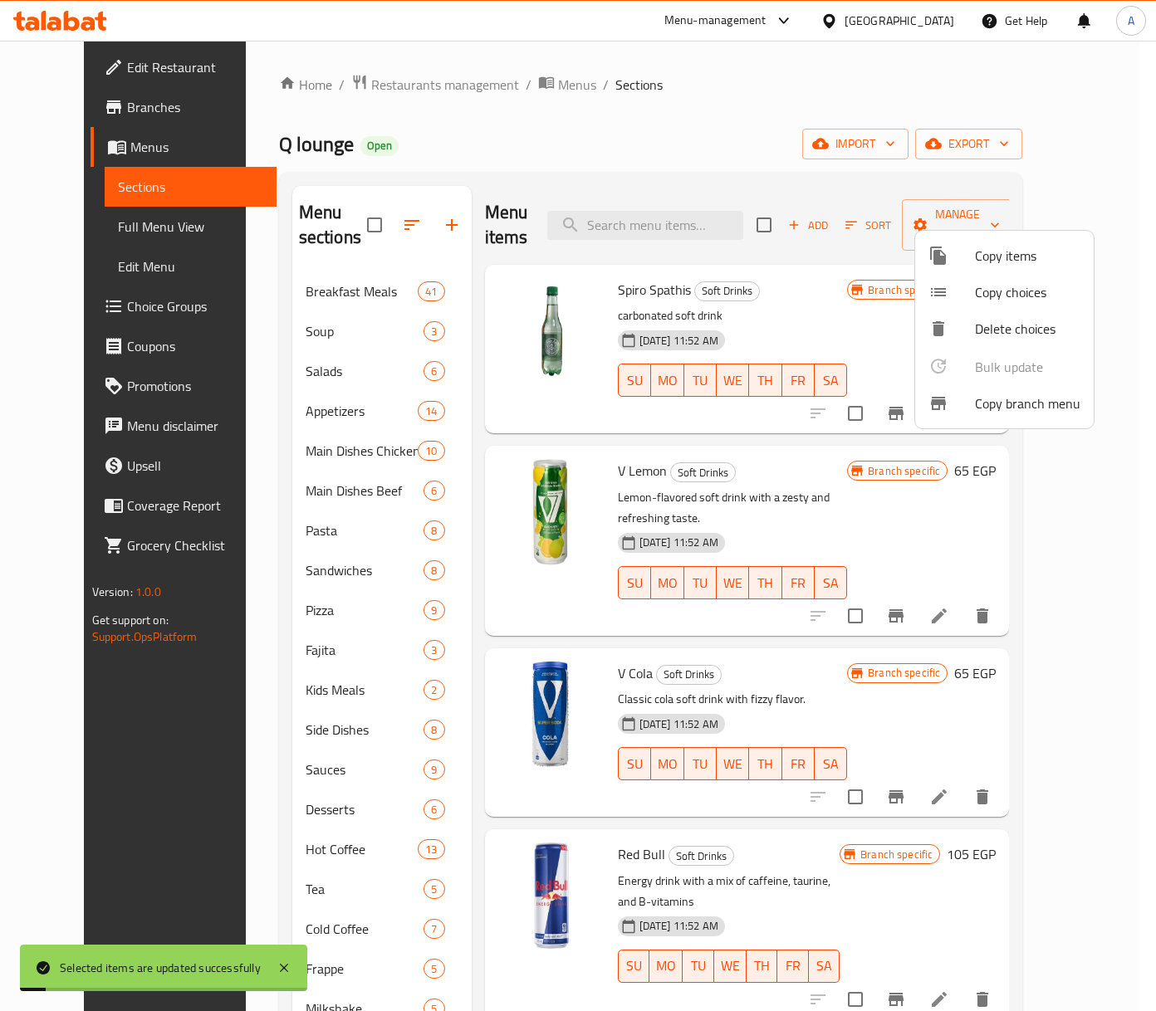
click at [277, 307] on div at bounding box center [578, 505] width 1156 height 1011
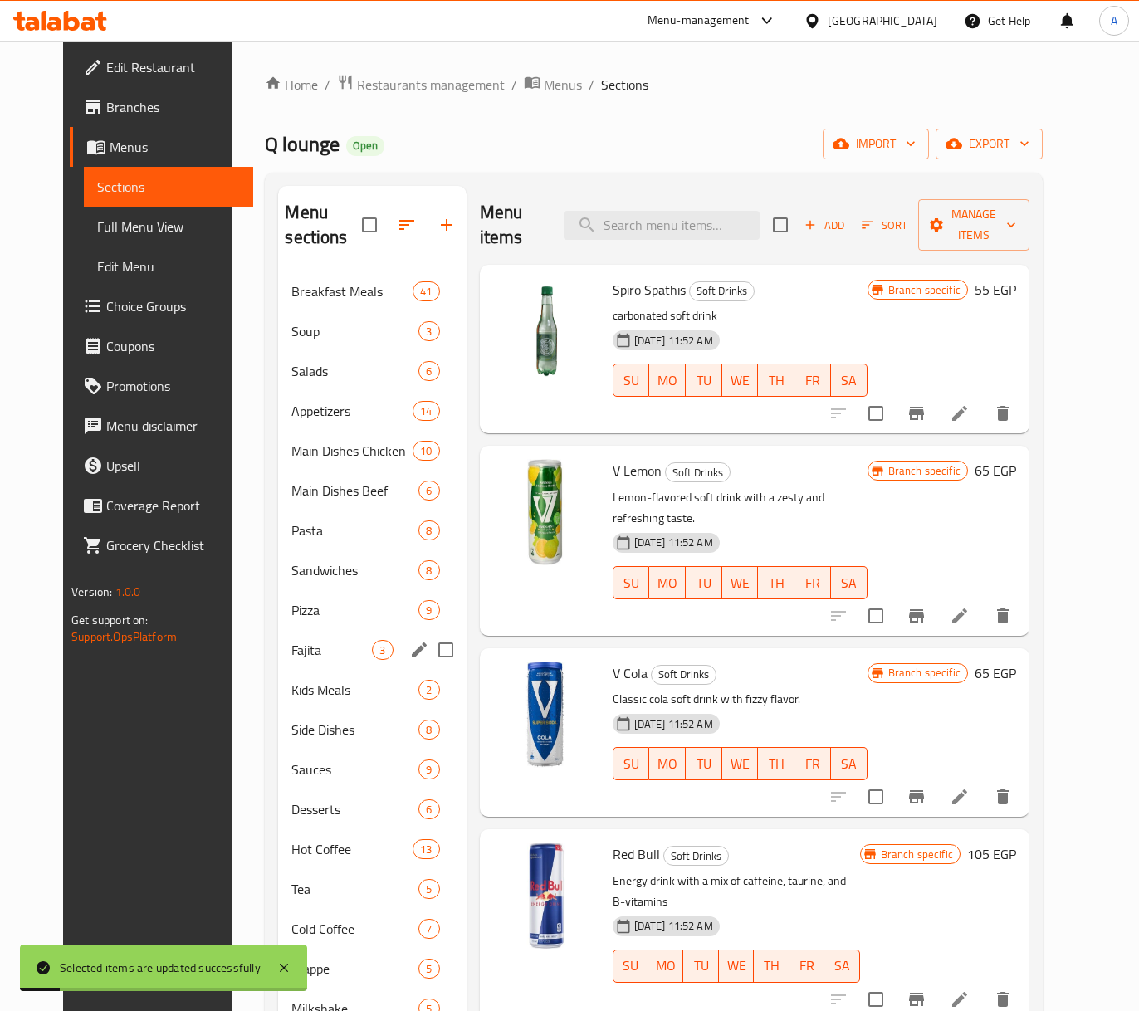
click at [291, 688] on span "Kids Meals" at bounding box center [354, 690] width 127 height 20
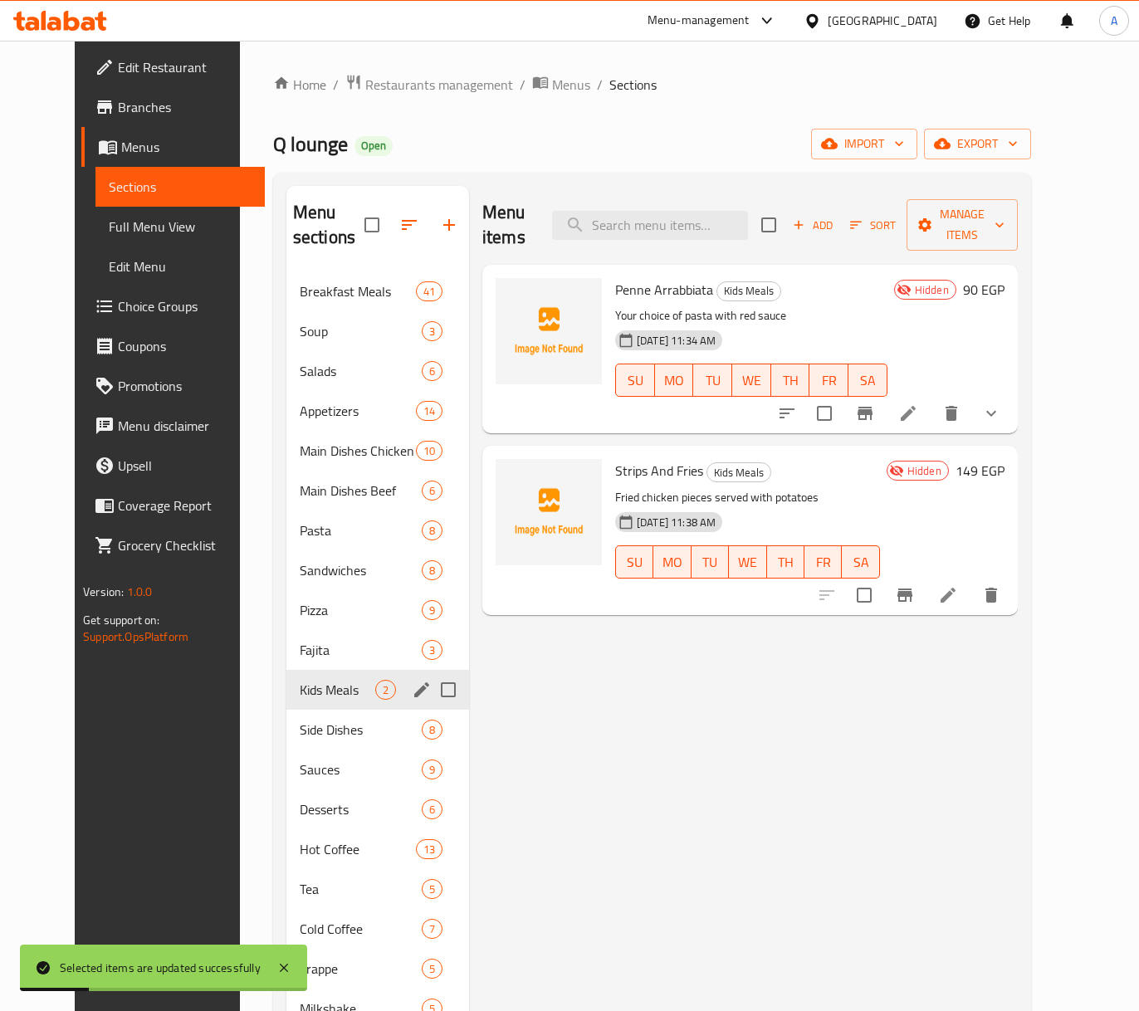
click at [292, 672] on div "Kids Meals 2" at bounding box center [378, 690] width 183 height 40
click at [300, 649] on span "Fajita" at bounding box center [338, 650] width 76 height 20
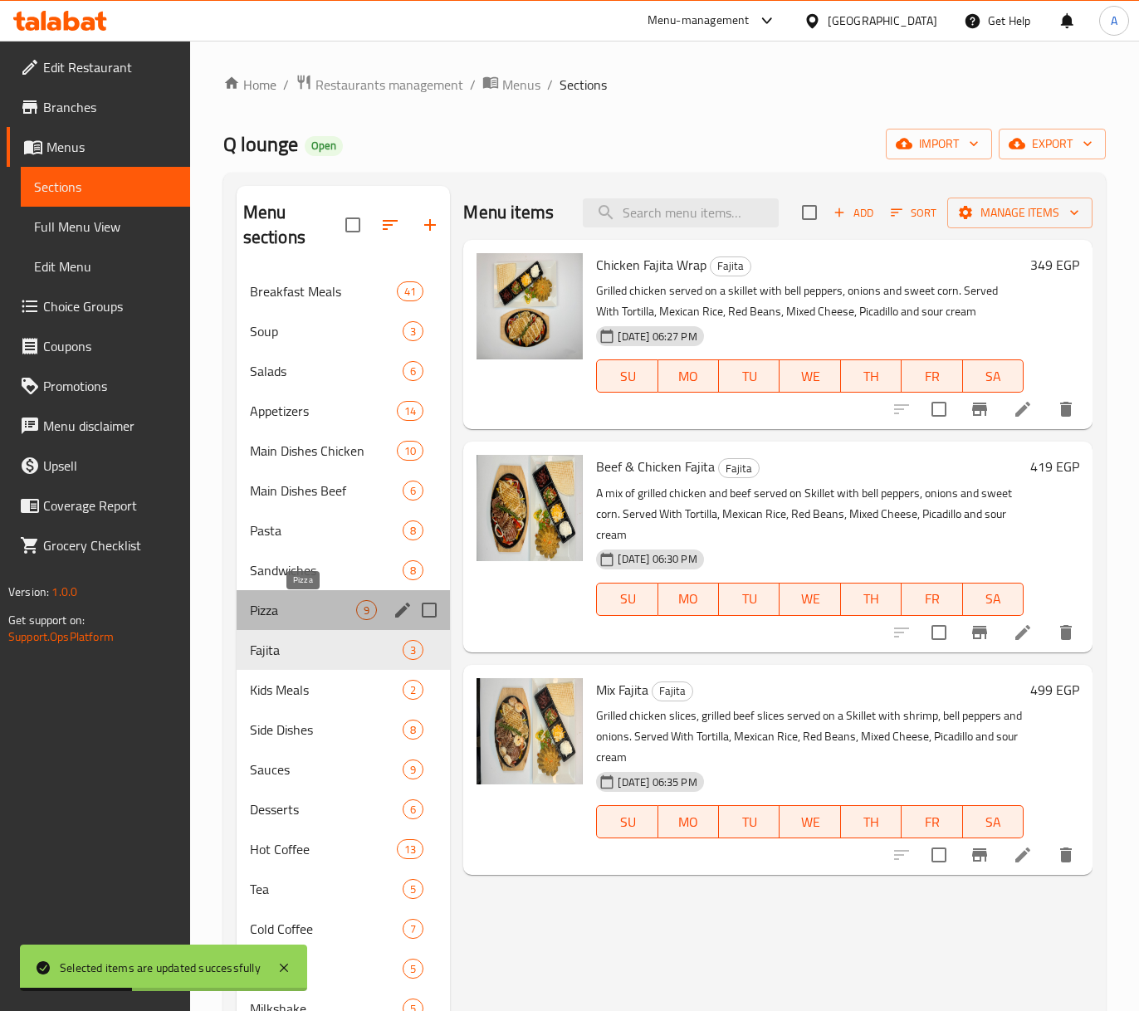
click at [290, 619] on span "Pizza" at bounding box center [303, 610] width 107 height 20
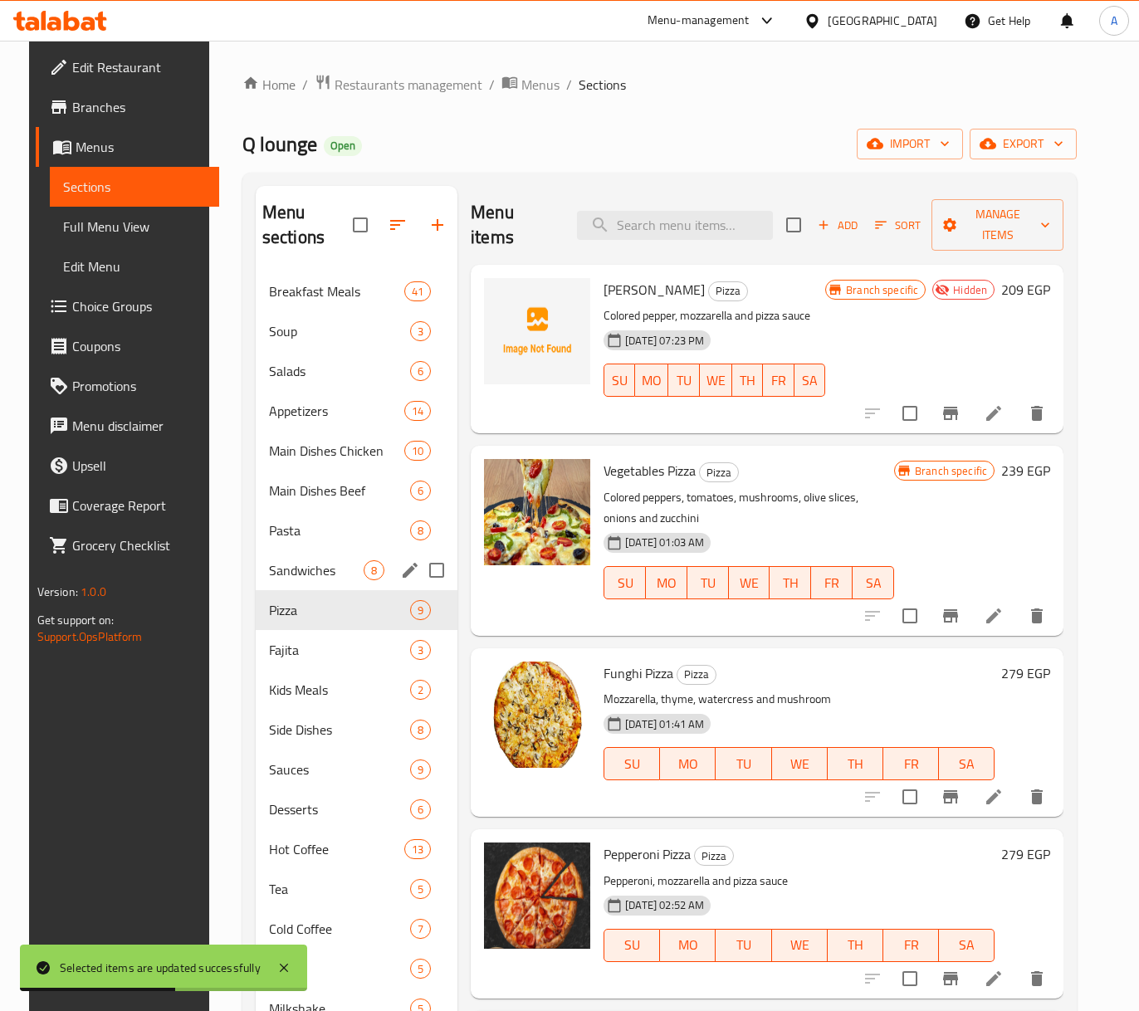
click at [292, 583] on div "Sandwiches 8" at bounding box center [357, 571] width 202 height 40
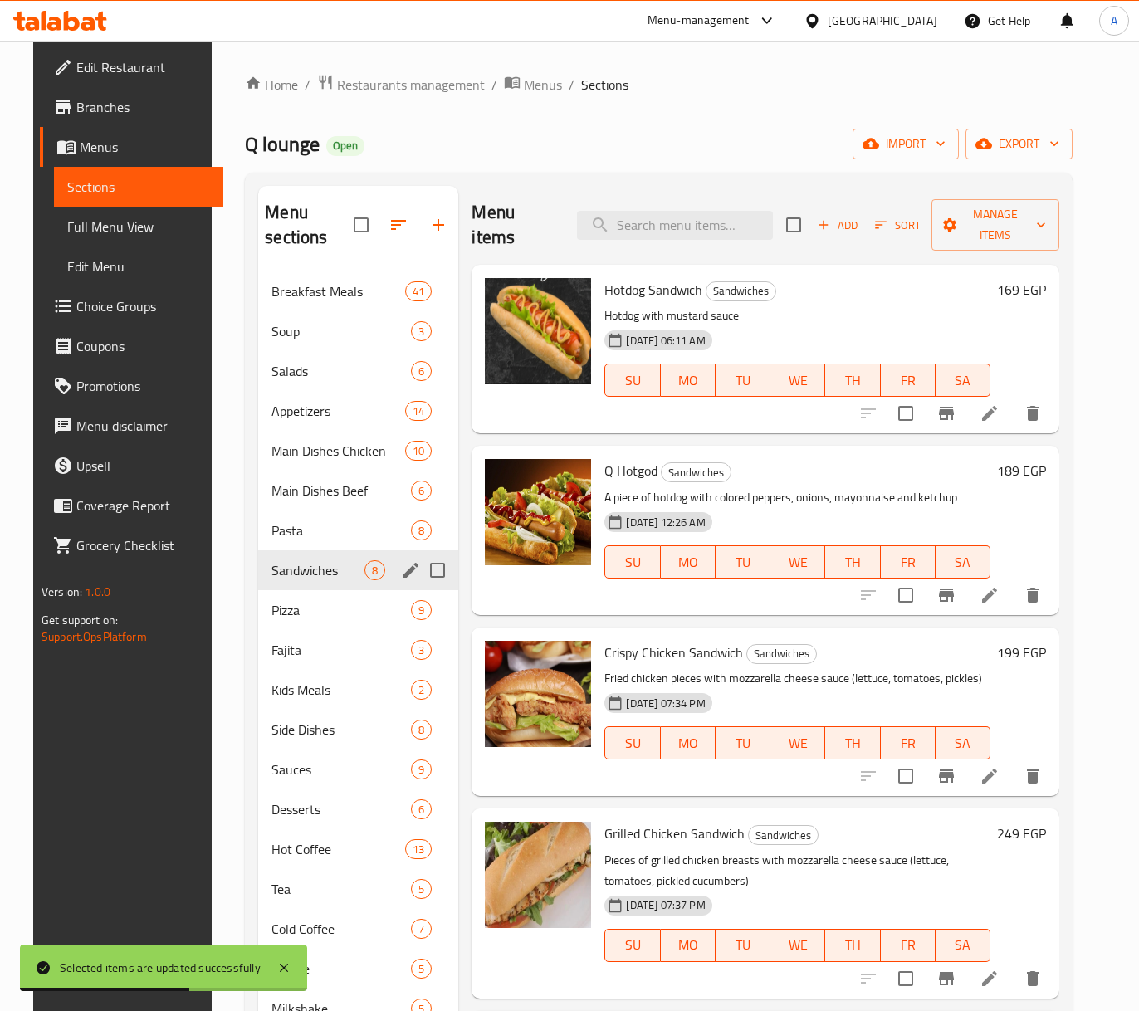
click at [287, 556] on div "Sandwiches 8" at bounding box center [358, 571] width 200 height 40
click at [292, 500] on span "Main Dishes Beef" at bounding box center [318, 491] width 93 height 20
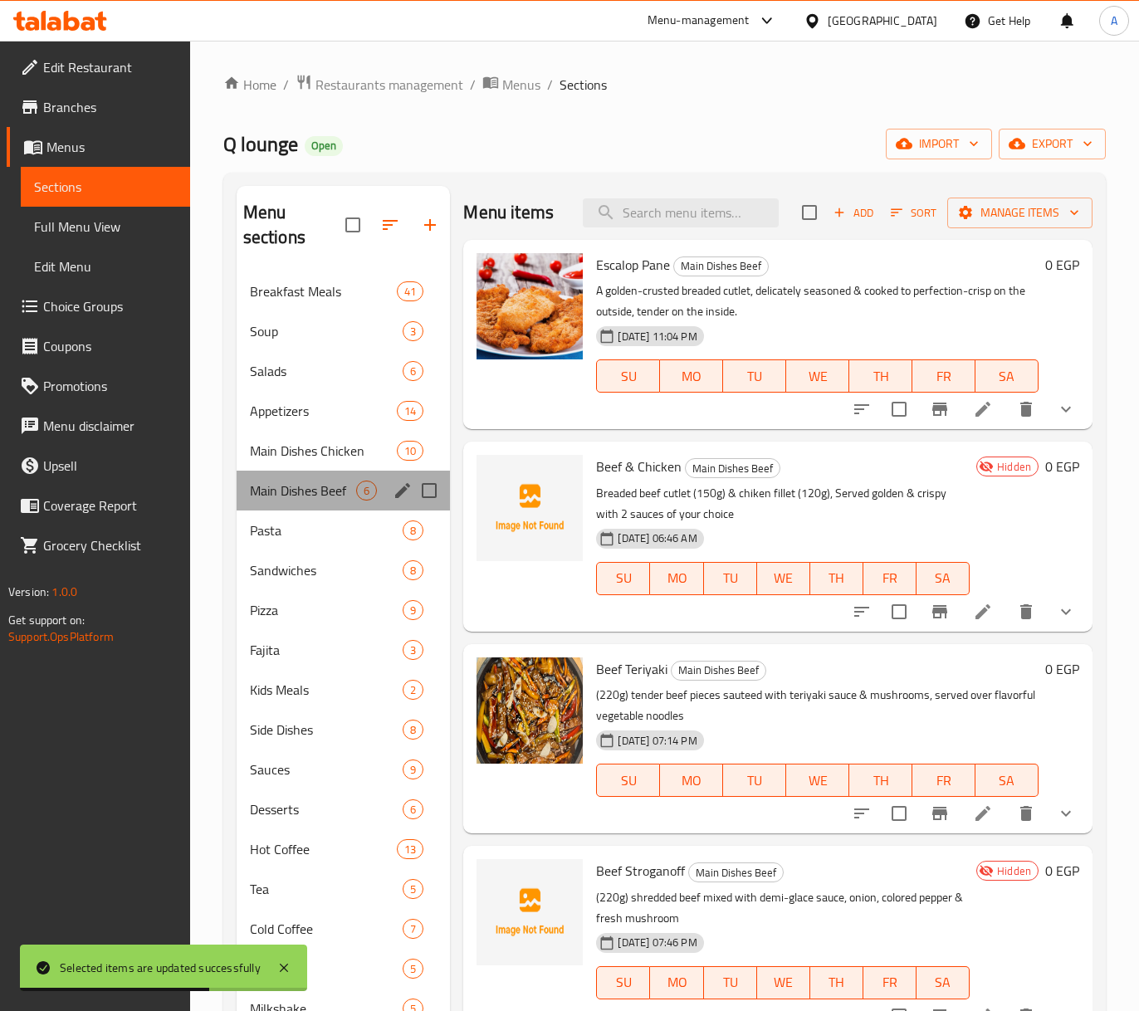
click at [290, 475] on div "Main Dishes Beef 6" at bounding box center [344, 491] width 214 height 40
click at [331, 413] on span "Appetizers" at bounding box center [324, 411] width 148 height 20
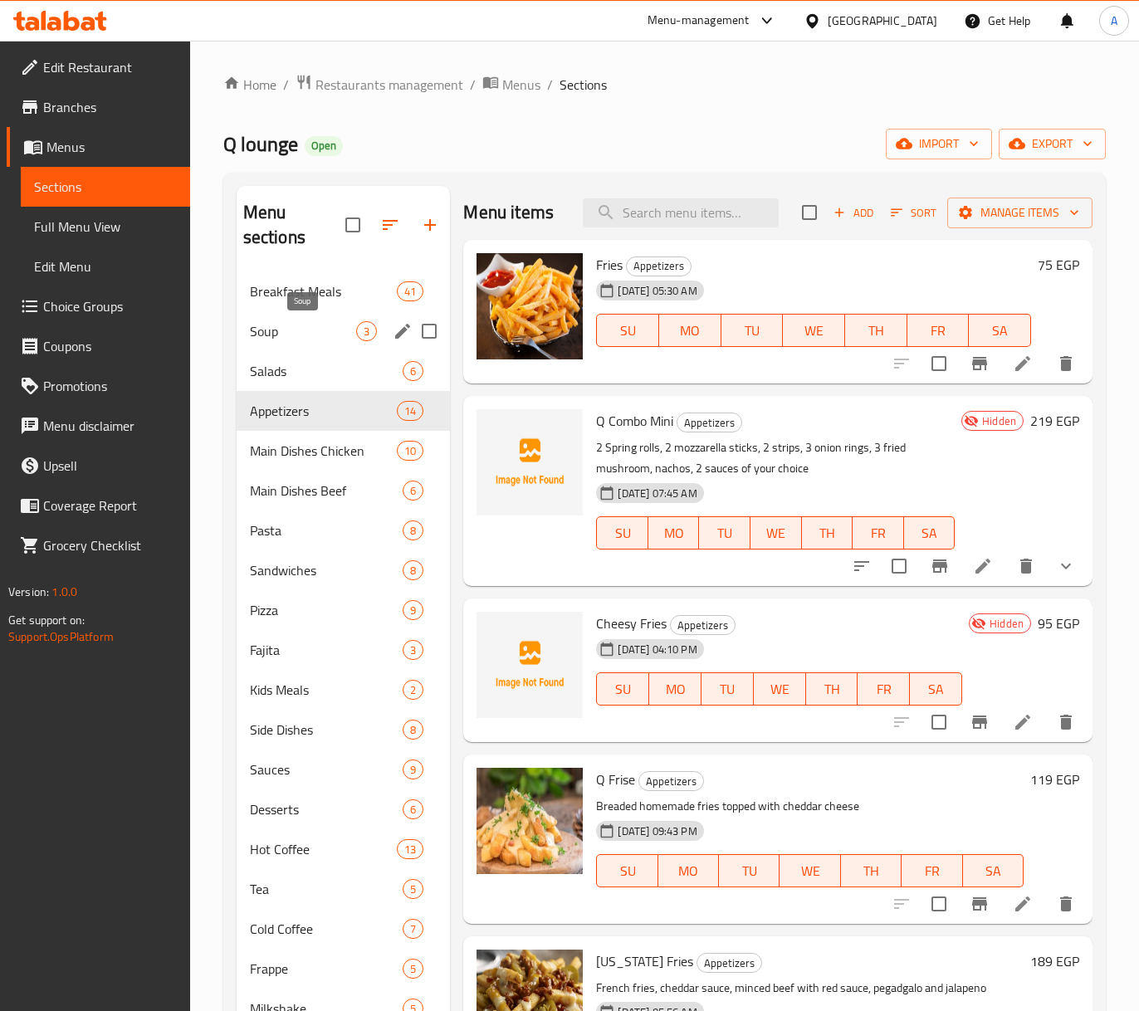
click at [339, 322] on span "Soup" at bounding box center [303, 331] width 107 height 20
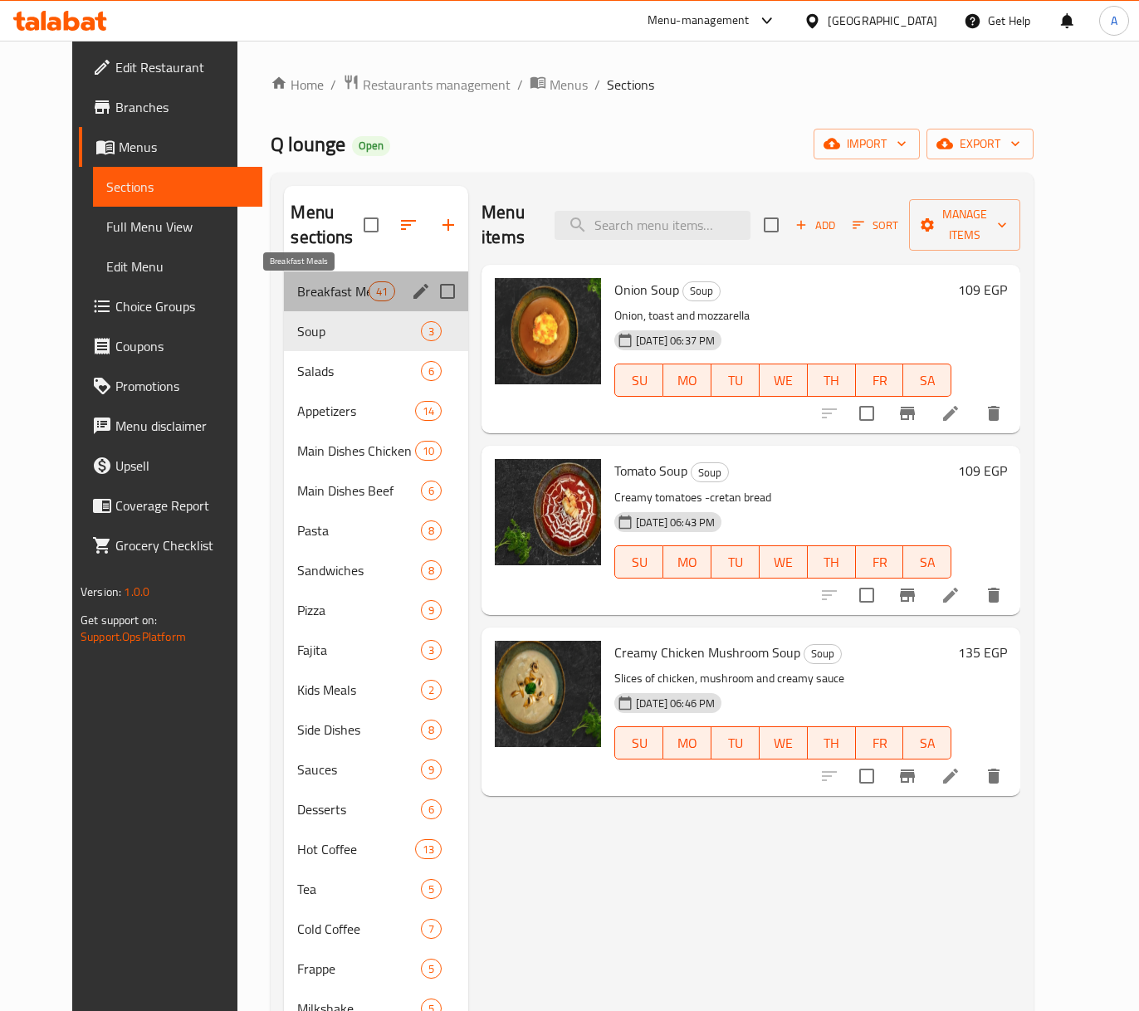
click at [313, 283] on span "Breakfast Meals" at bounding box center [332, 292] width 71 height 20
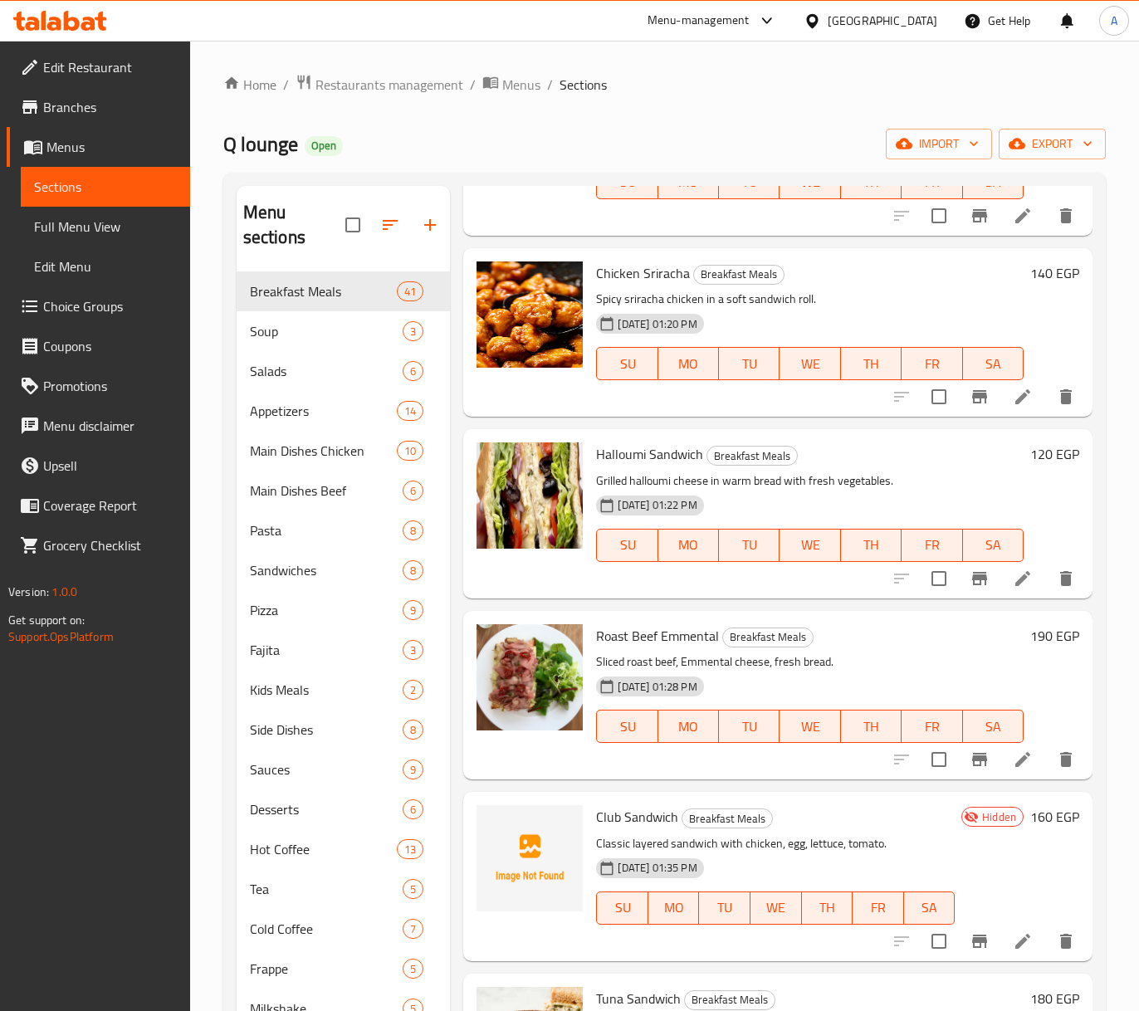
scroll to position [3986, 0]
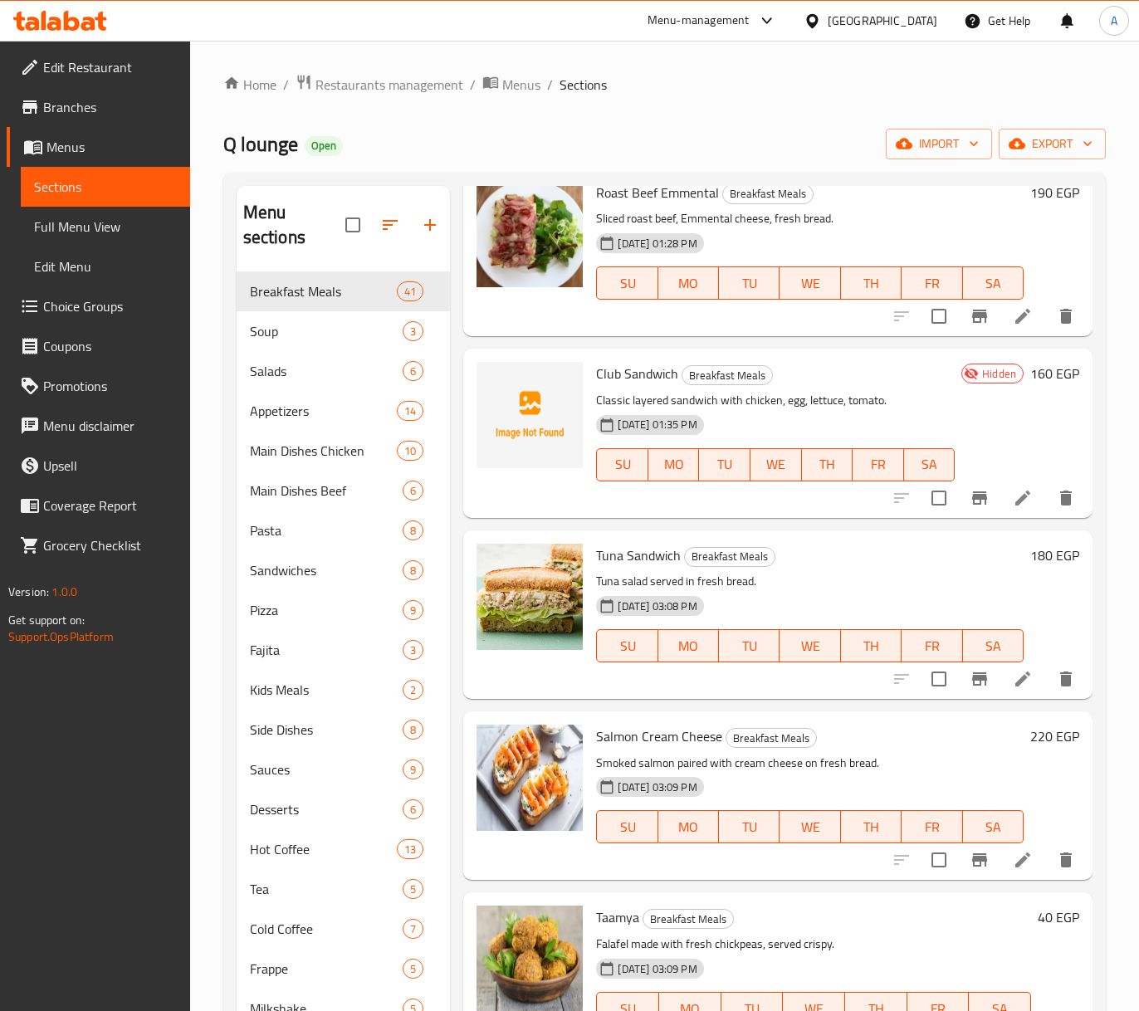
click at [652, 370] on span "Club Sandwich" at bounding box center [637, 373] width 82 height 25
copy h6 "Club Sandwich"
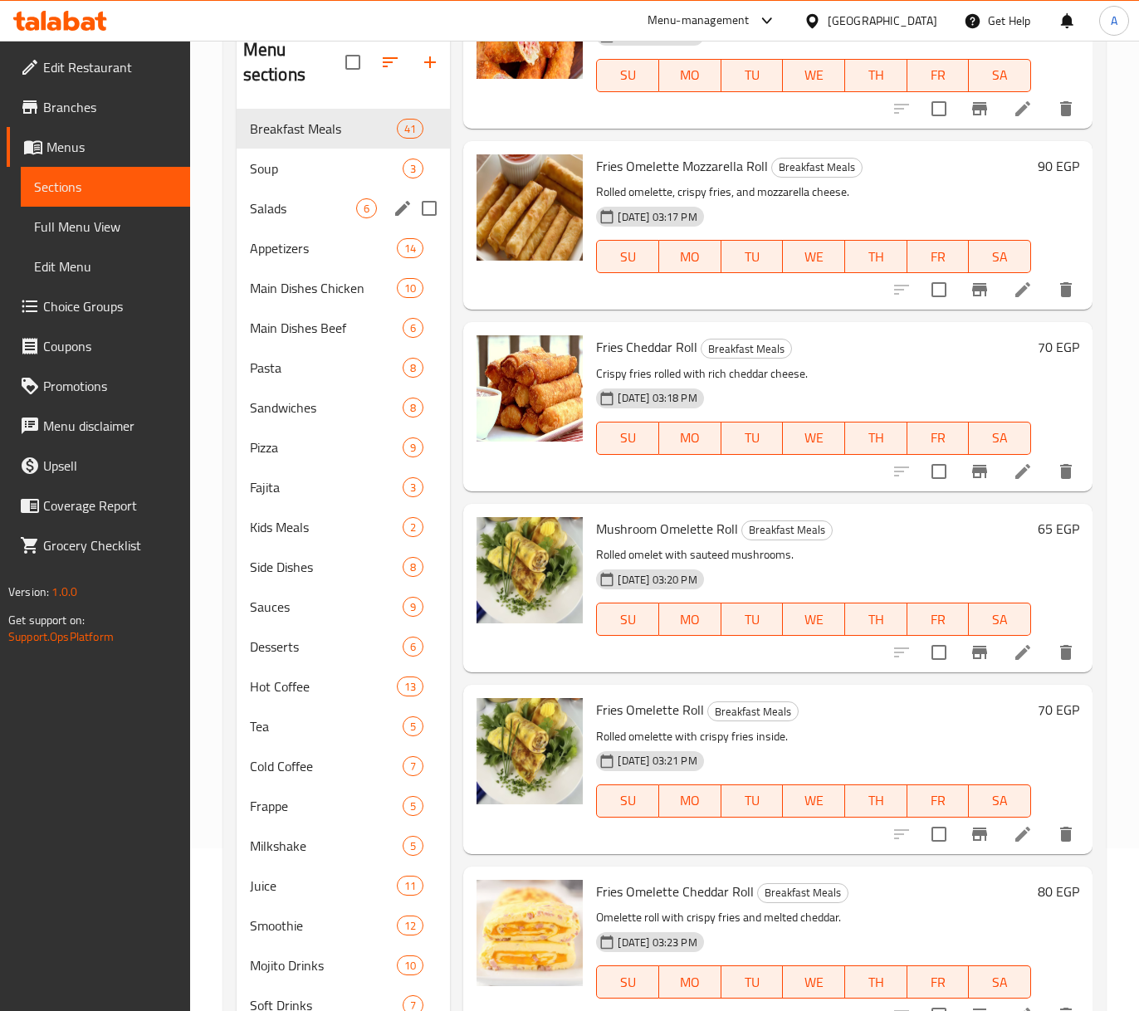
scroll to position [123, 0]
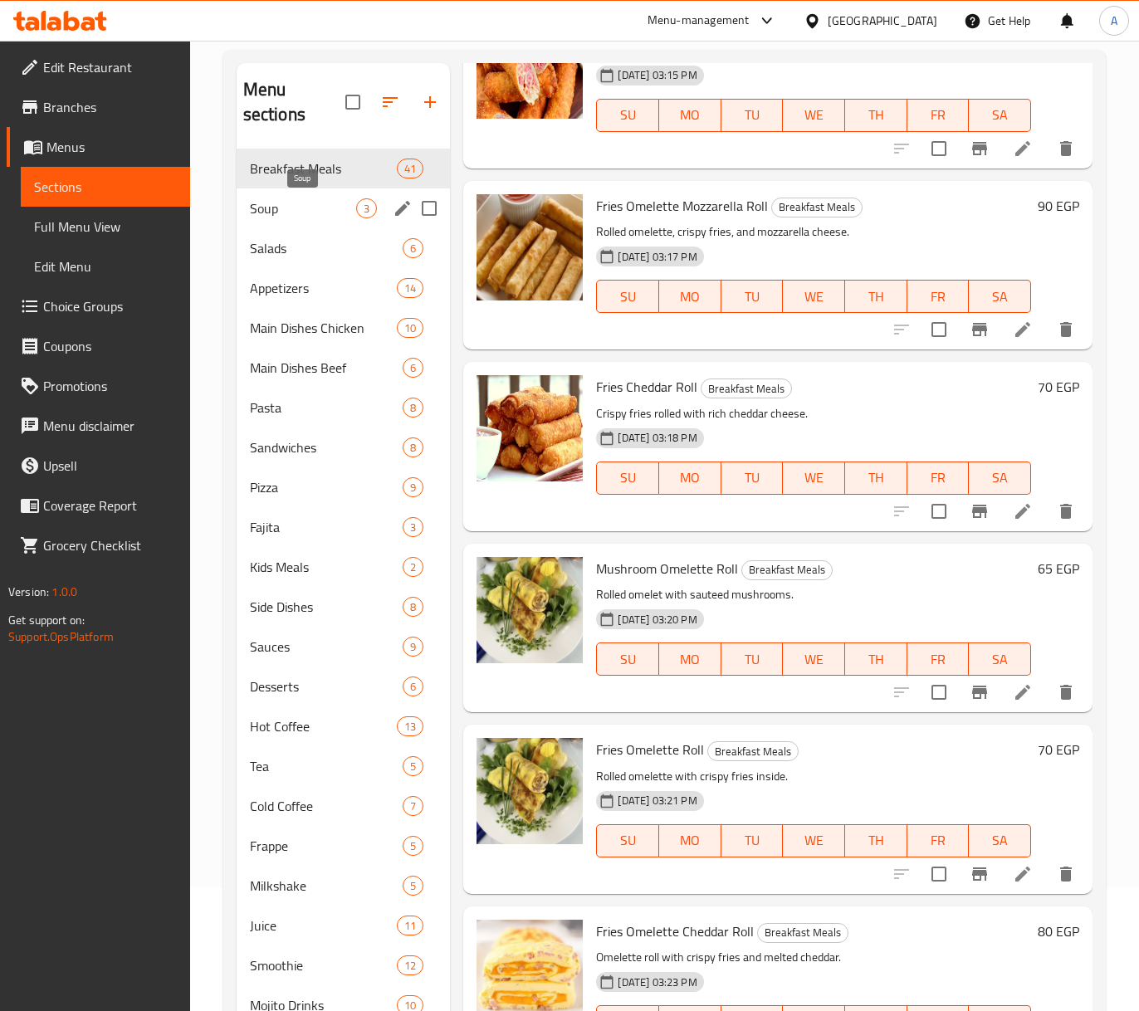
drag, startPoint x: 286, startPoint y: 209, endPoint x: 301, endPoint y: 220, distance: 18.4
click at [286, 209] on span "Soup" at bounding box center [303, 208] width 107 height 20
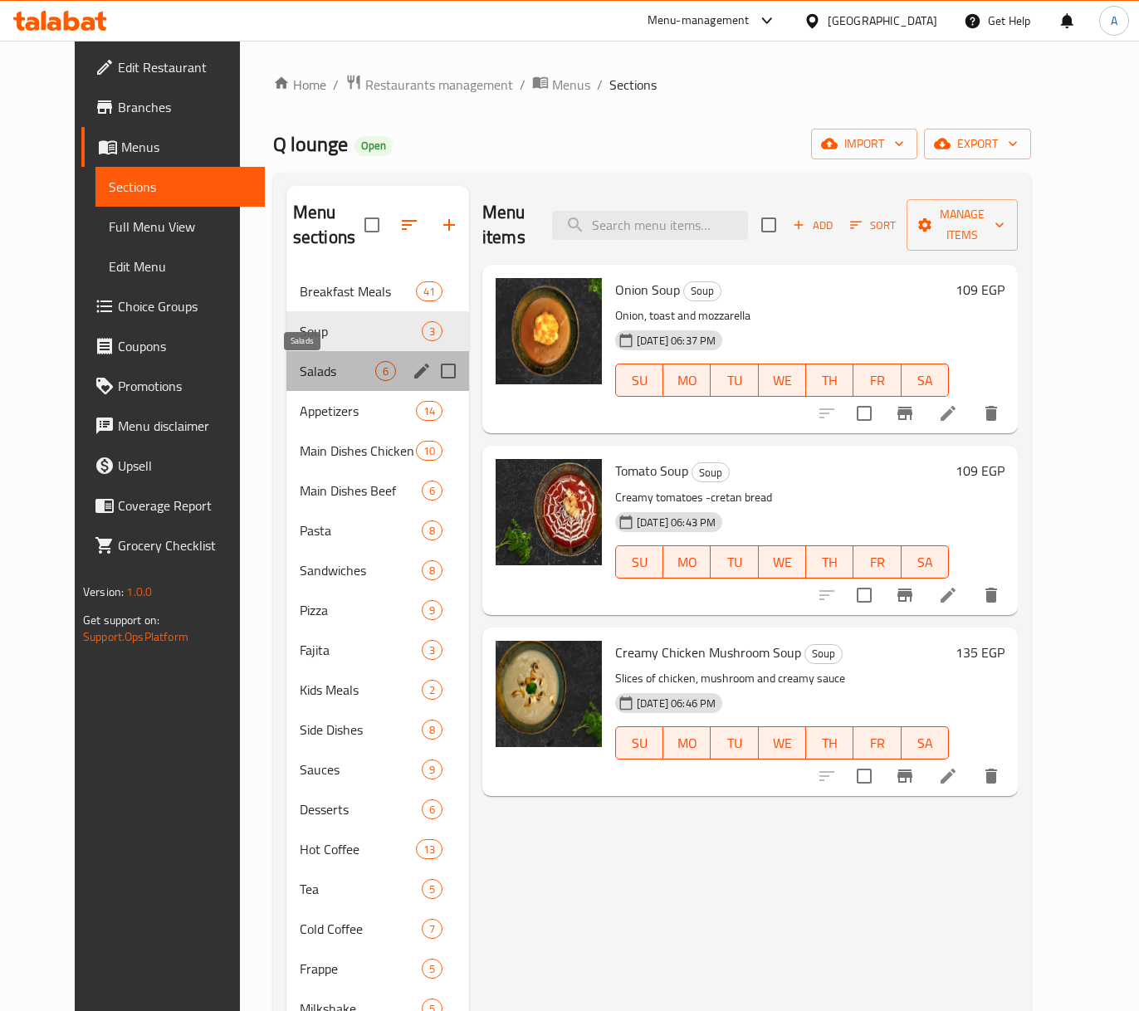
click at [300, 362] on span "Salads" at bounding box center [338, 371] width 76 height 20
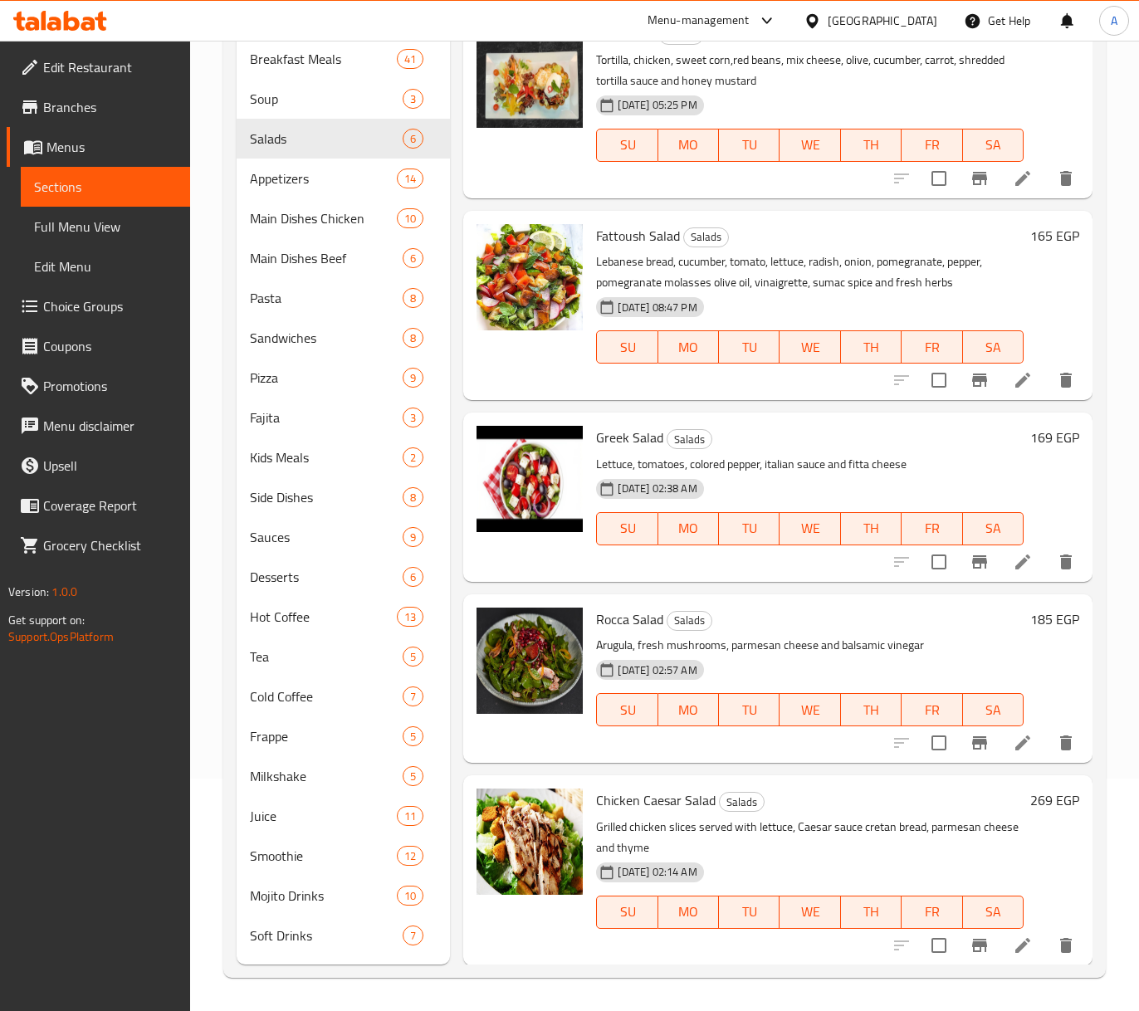
scroll to position [233, 0]
click at [289, 166] on div "Appetizers 14" at bounding box center [344, 179] width 214 height 40
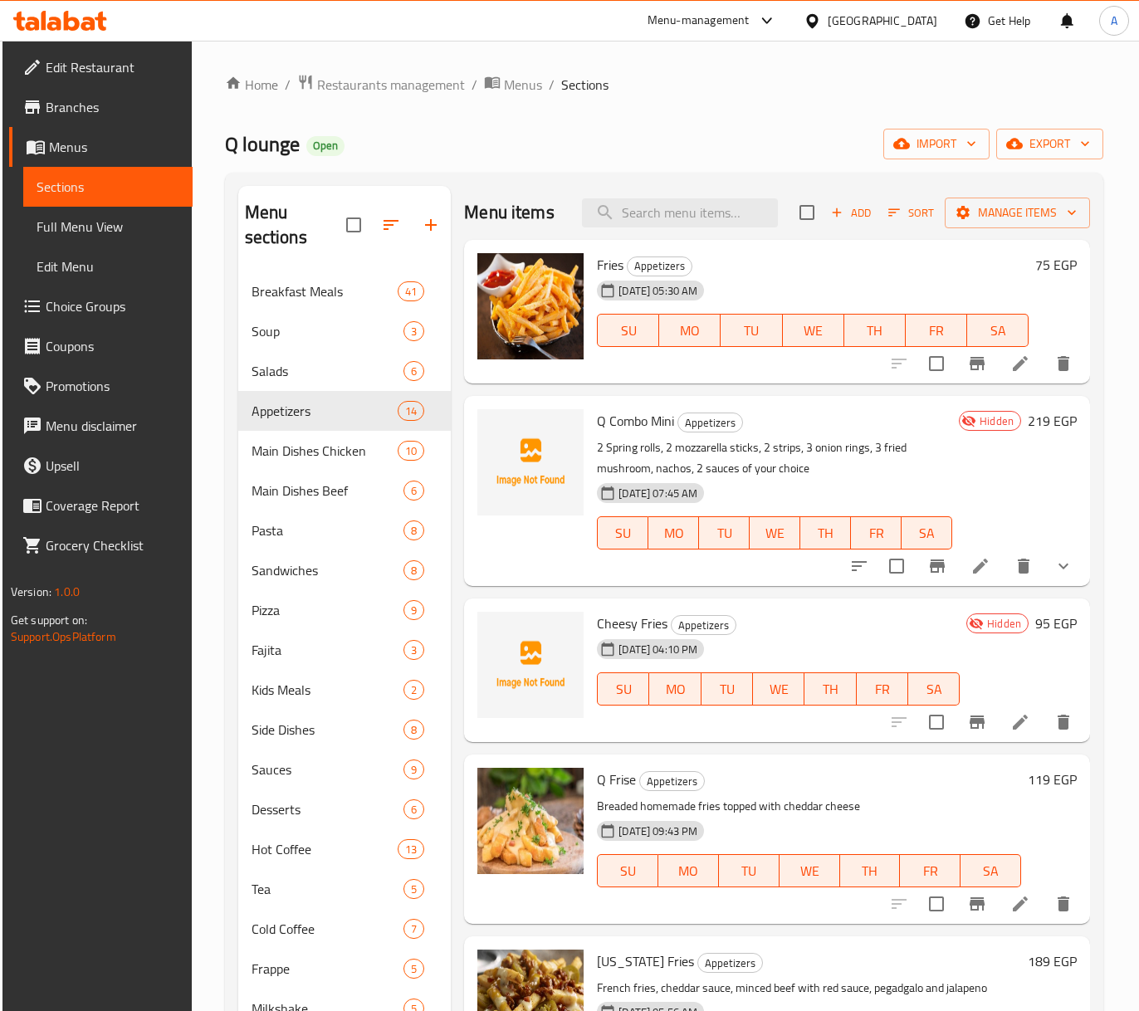
click at [645, 410] on span "Q Combo Mini" at bounding box center [635, 421] width 77 height 25
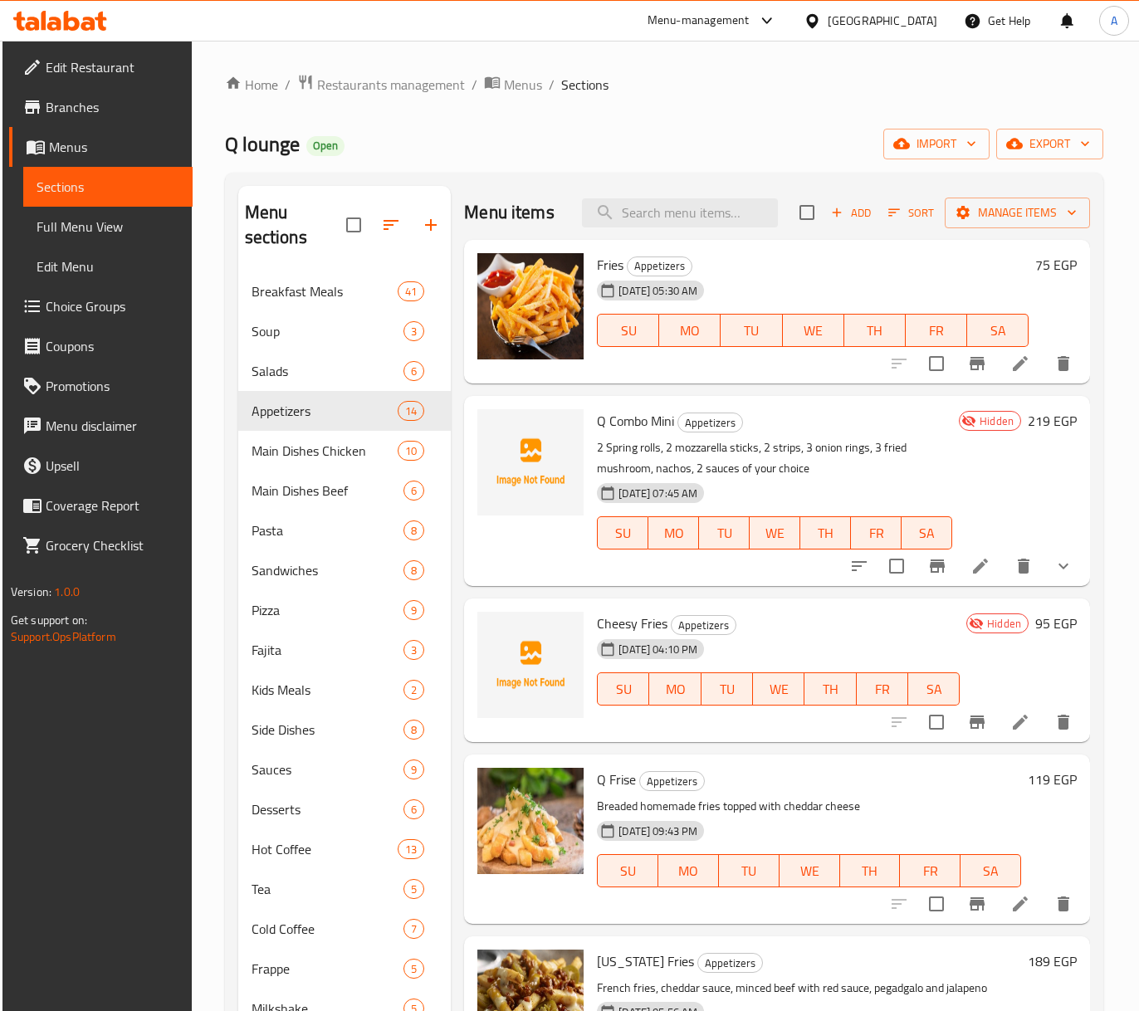
click at [654, 618] on span "Cheesy Fries" at bounding box center [632, 623] width 71 height 25
copy h6 "Cheesy Fries"
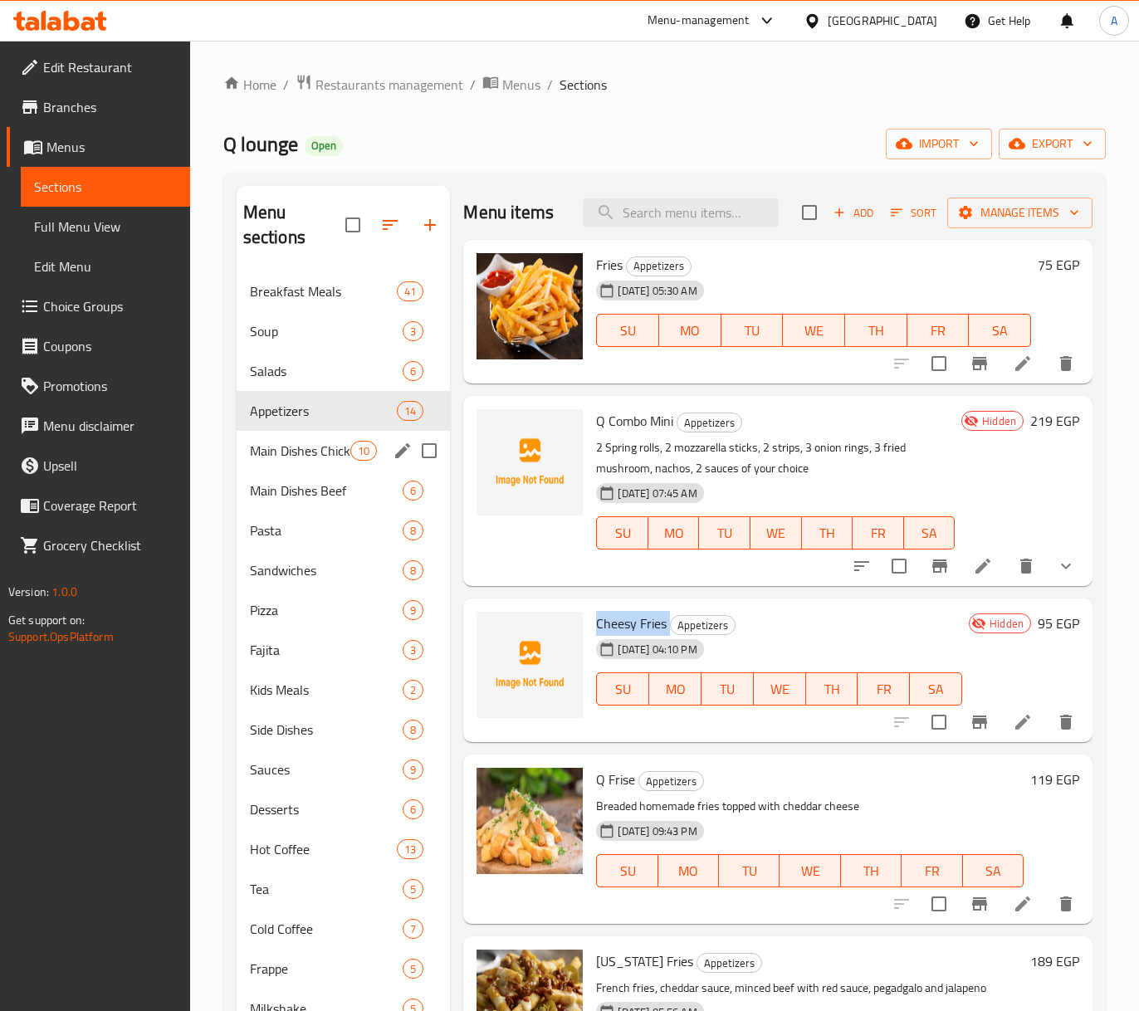
click at [339, 453] on span "Main Dishes Chicken" at bounding box center [300, 451] width 101 height 20
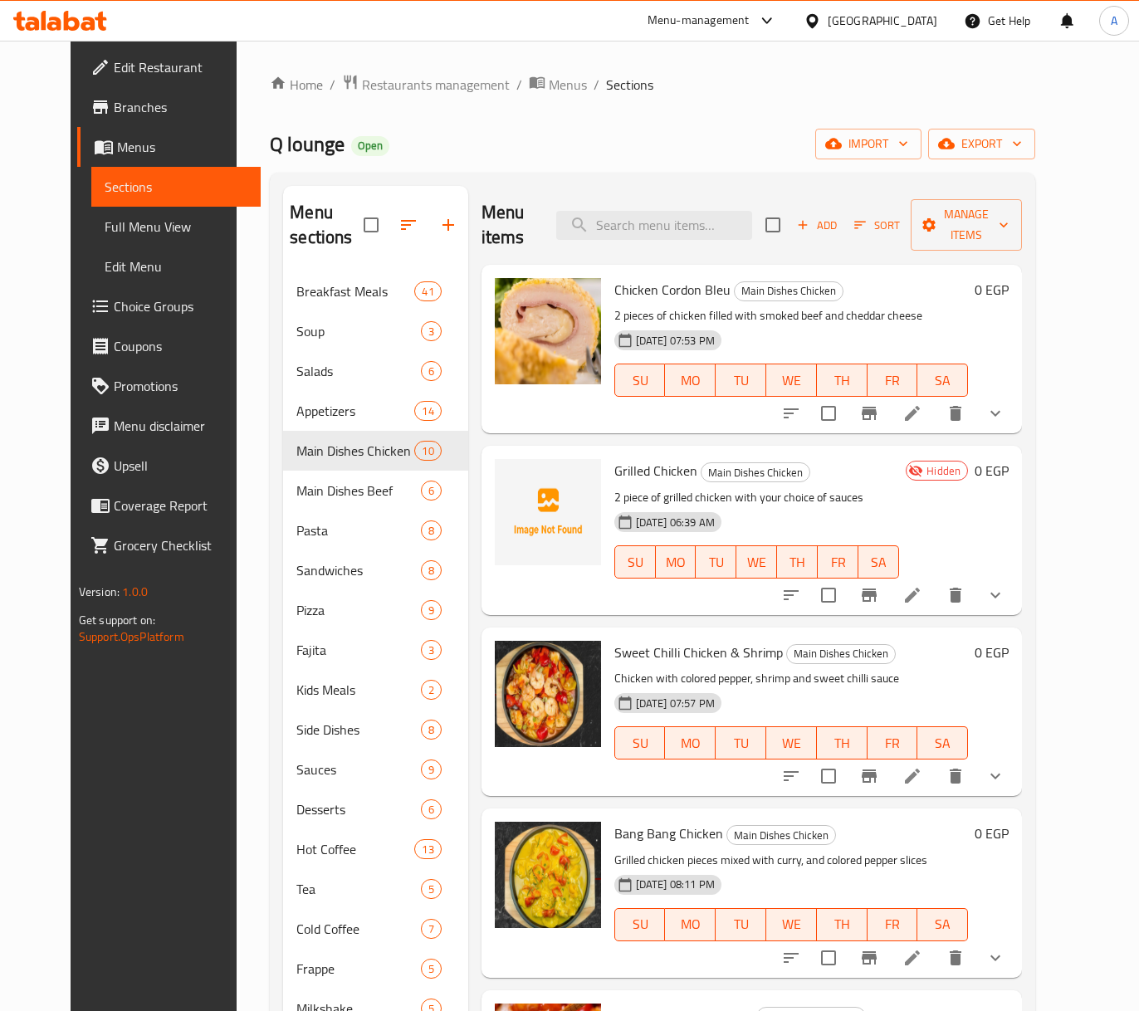
click at [634, 458] on span "Grilled Chicken" at bounding box center [656, 470] width 83 height 25
copy h6 "Grilled Chicken"
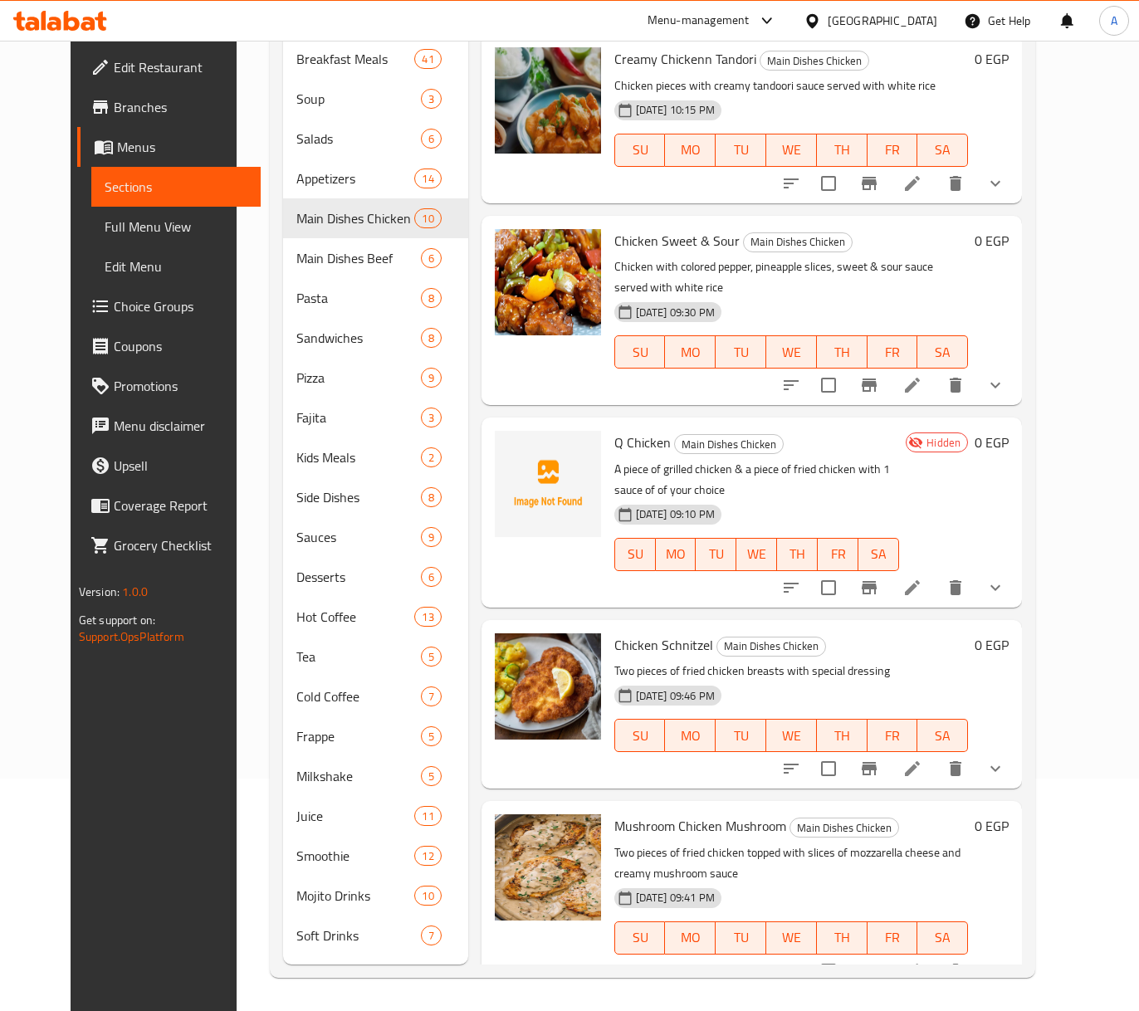
scroll to position [233, 0]
click at [635, 430] on span "Q Chicken" at bounding box center [643, 442] width 56 height 25
copy h6 "Q Chicken"
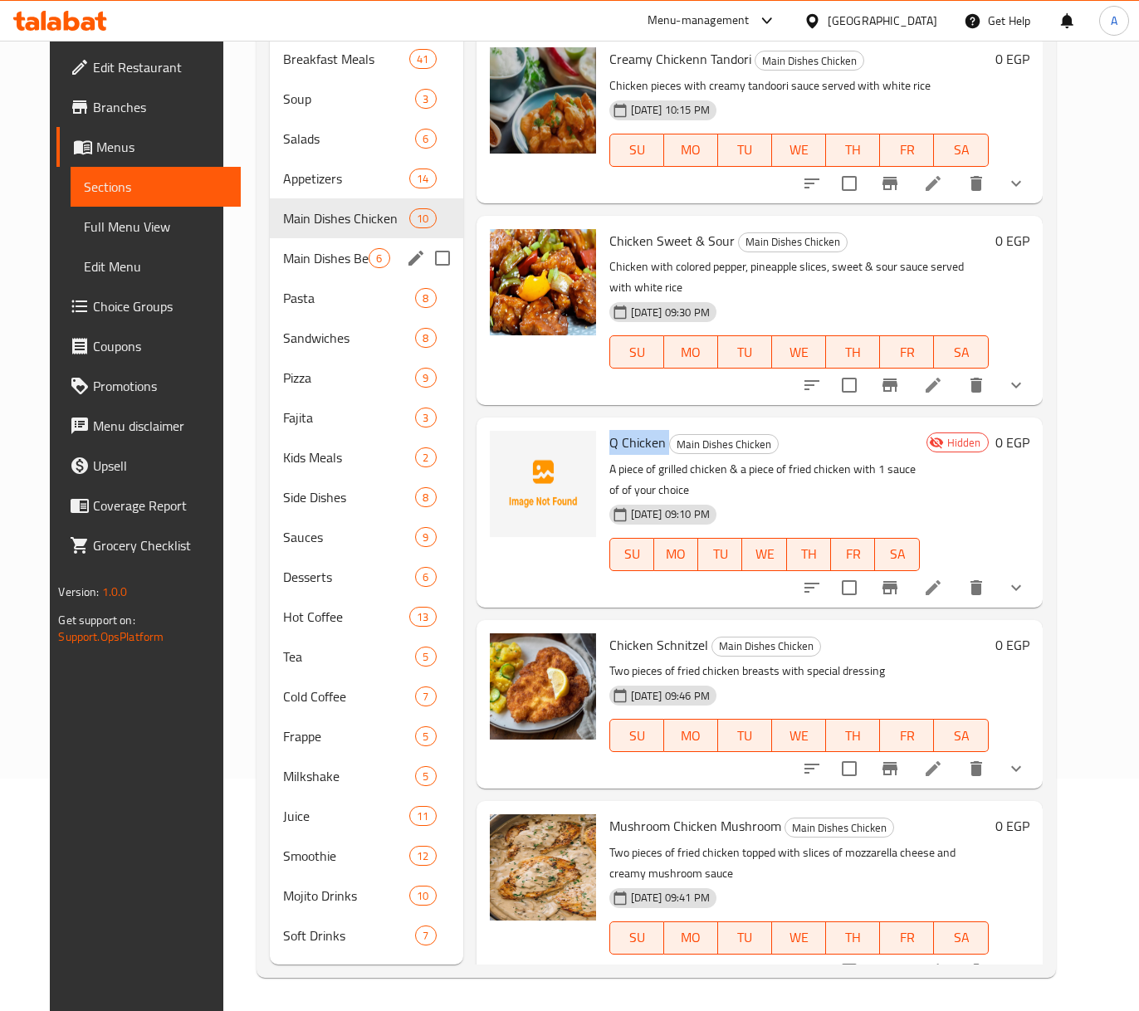
click at [287, 251] on span "Main Dishes Beef" at bounding box center [326, 258] width 86 height 20
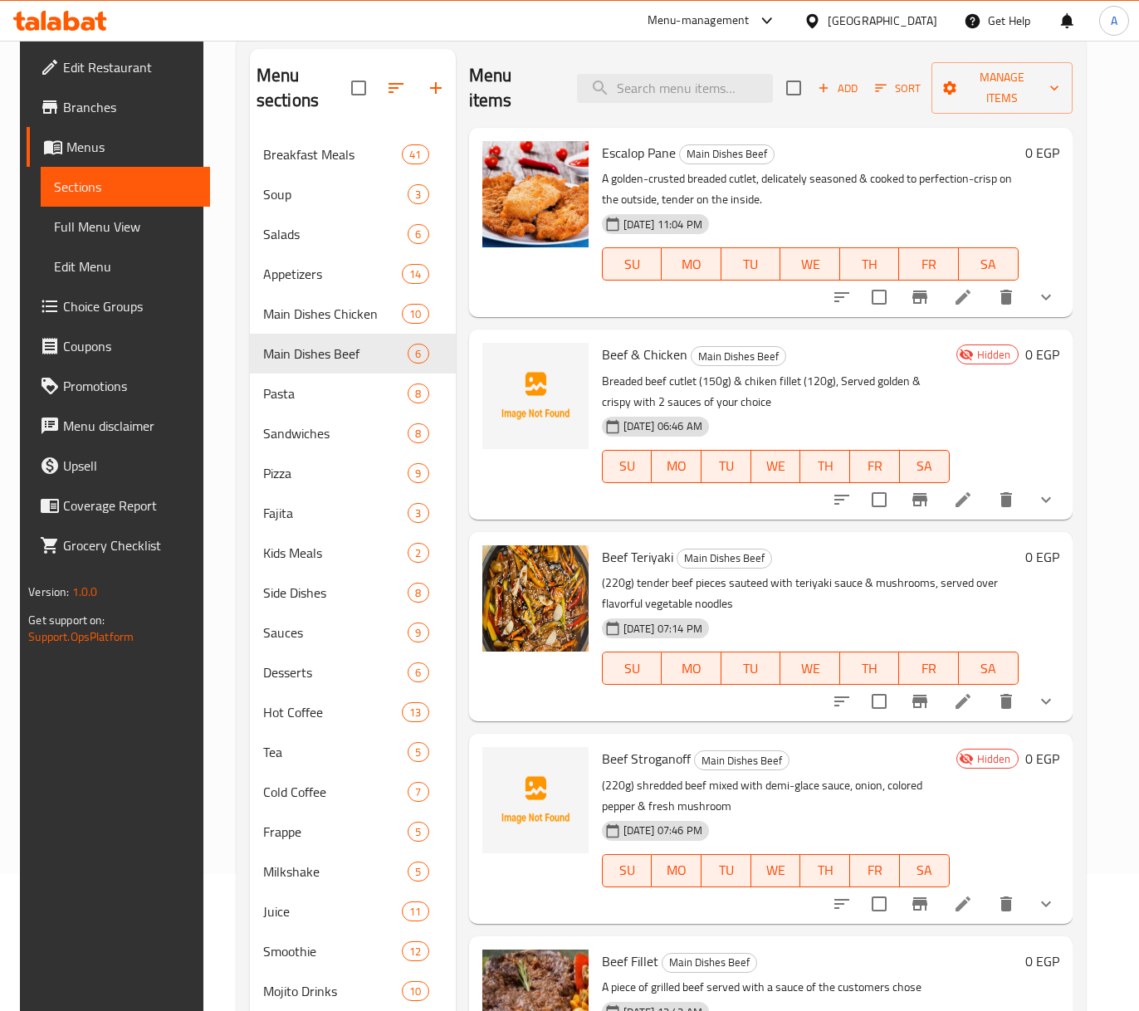
scroll to position [7, 0]
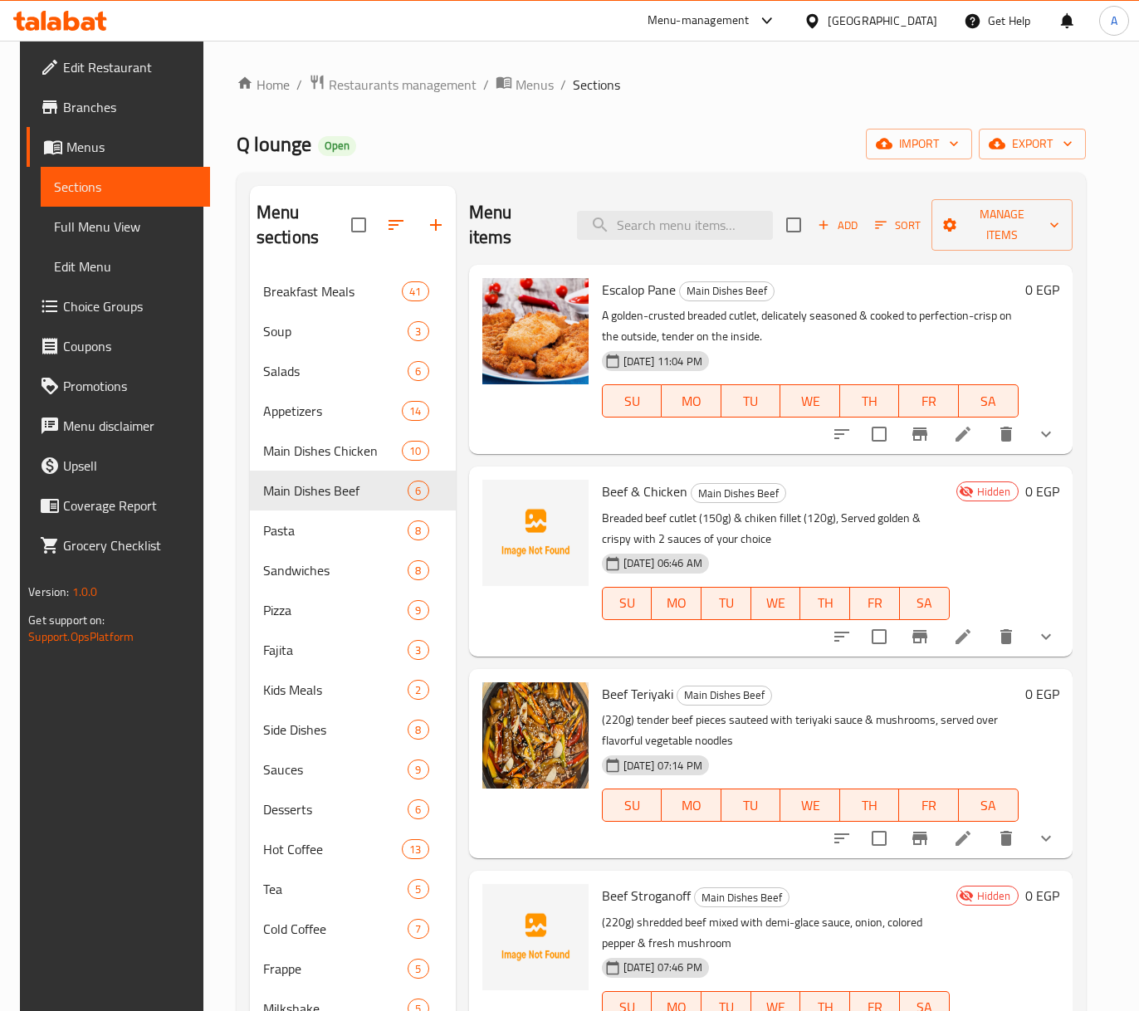
click at [649, 479] on span "Beef & Chicken" at bounding box center [645, 491] width 86 height 25
copy h6 "Beef & Chicken"
click at [658, 884] on span "Beef Stroganoff" at bounding box center [646, 896] width 89 height 25
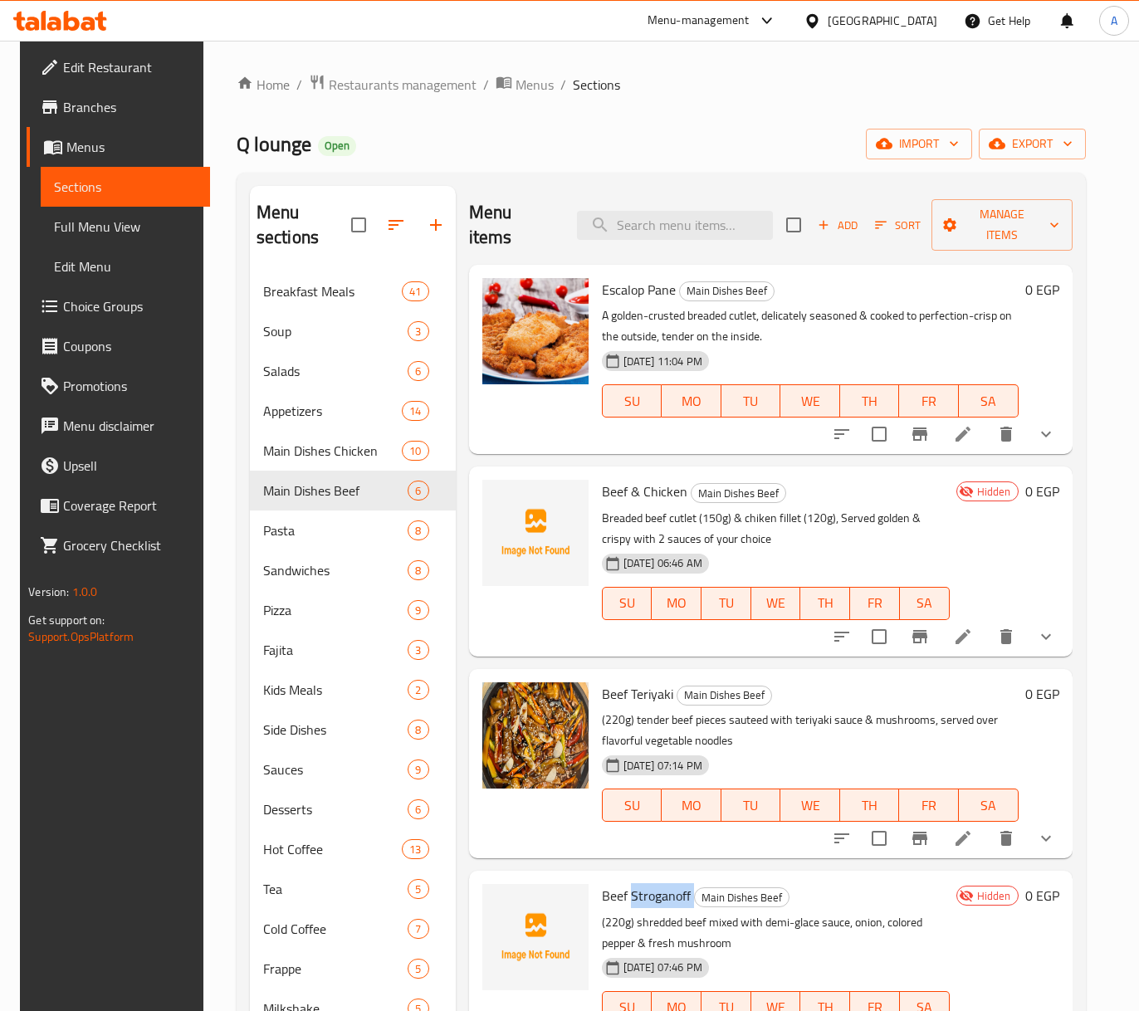
click at [658, 884] on span "Beef Stroganoff" at bounding box center [646, 896] width 89 height 25
copy h6 "Beef Stroganoff"
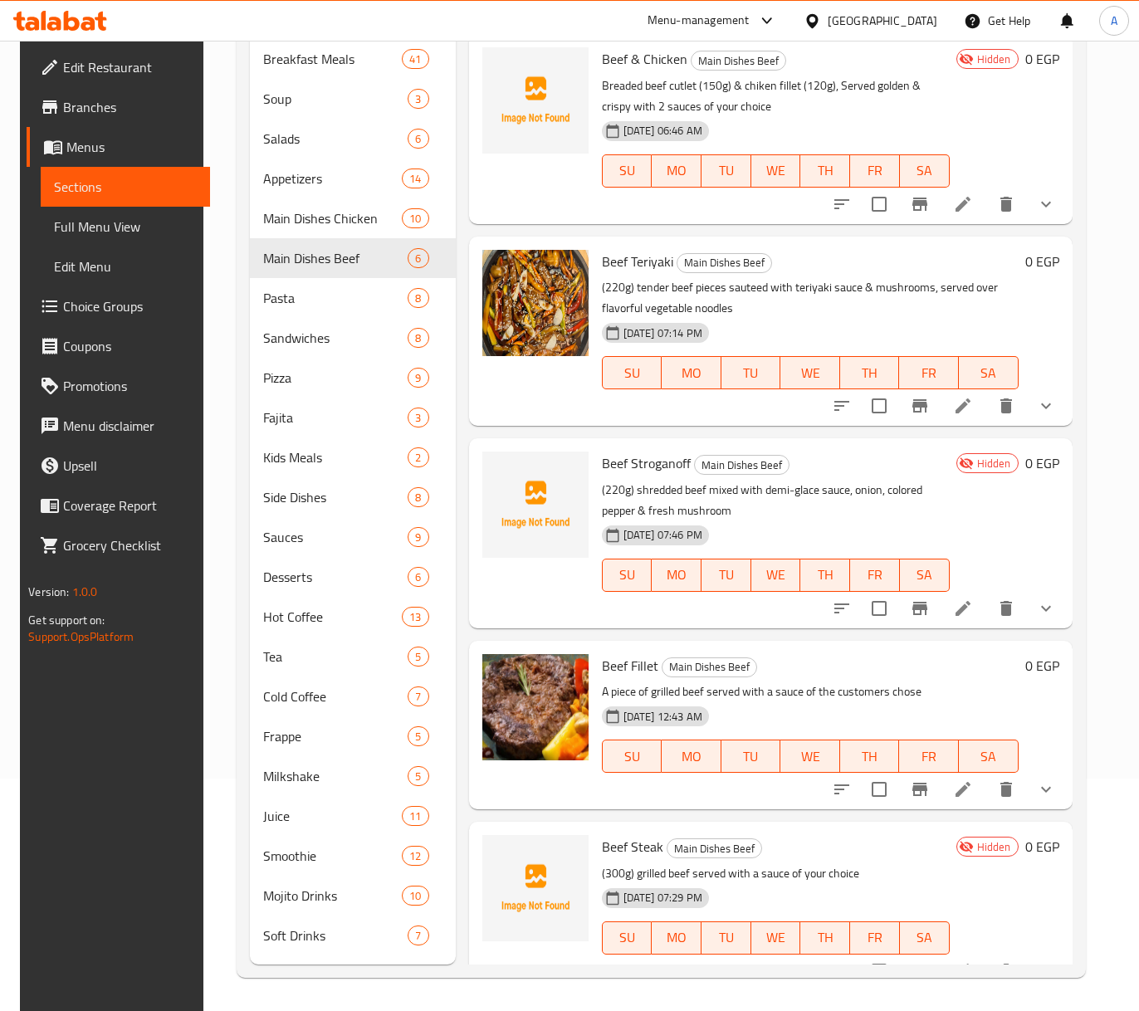
click at [645, 835] on span "Beef Steak" at bounding box center [632, 847] width 61 height 25
copy h6 "Beef Steak"
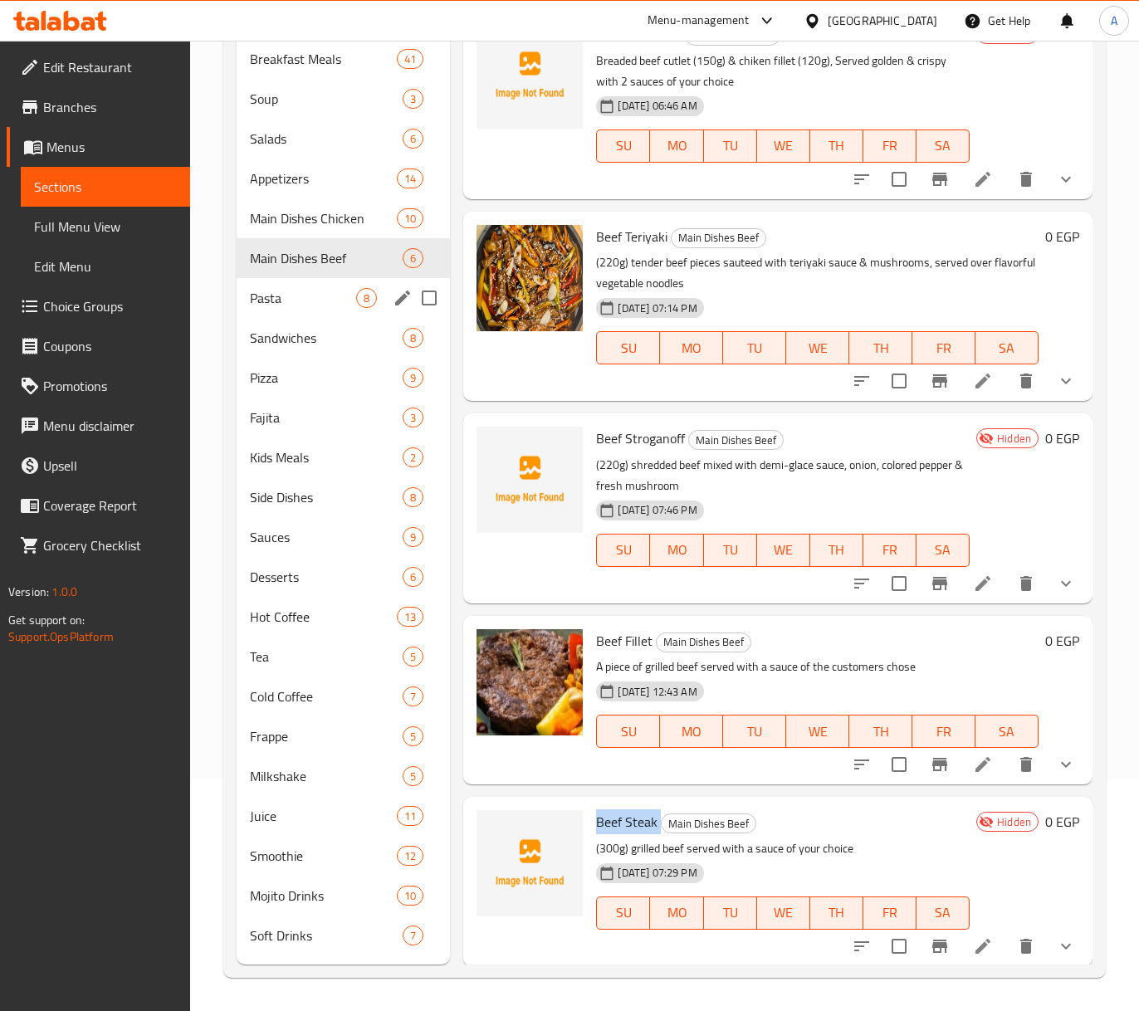
click at [272, 299] on span "Pasta" at bounding box center [303, 298] width 107 height 20
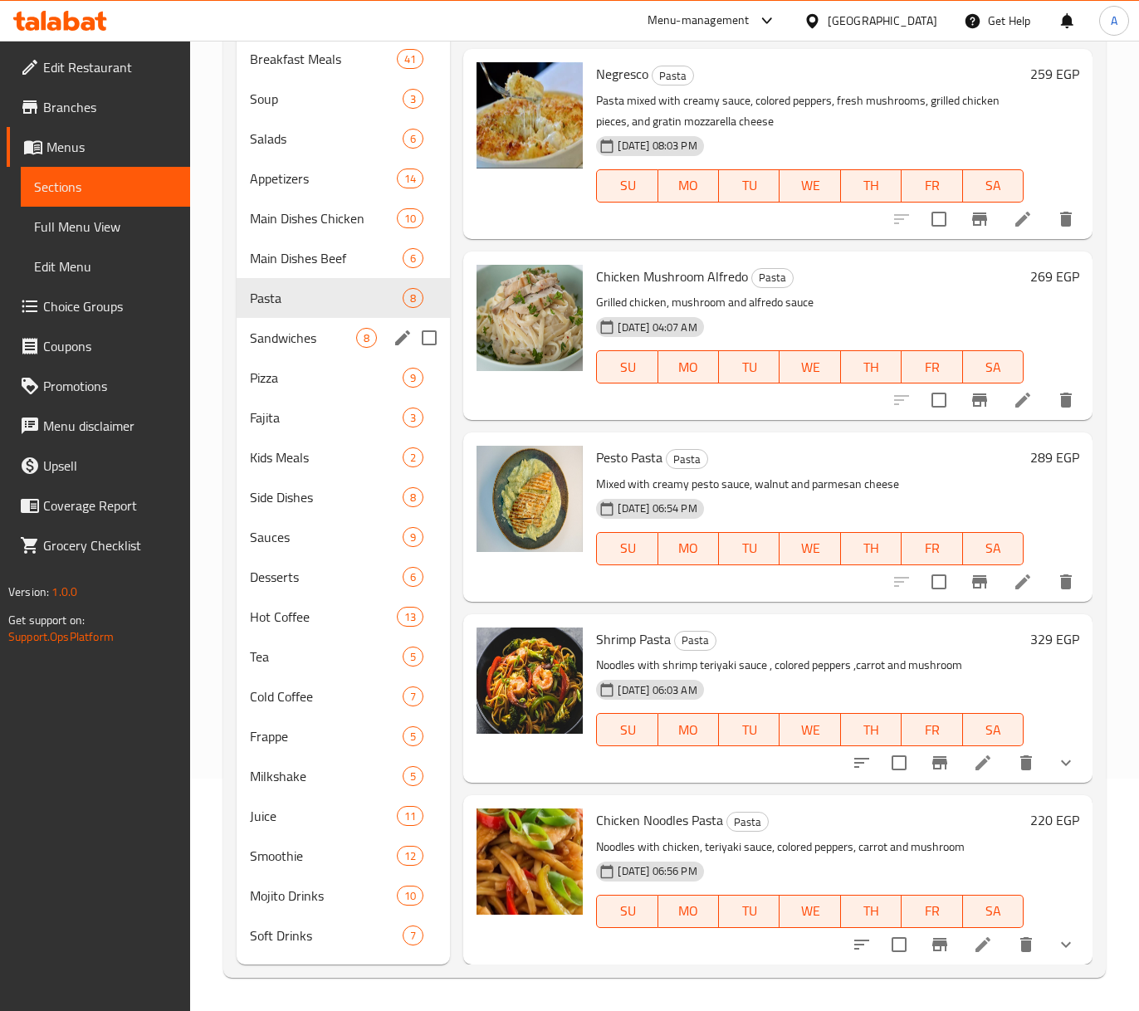
click at [286, 318] on div "Sandwiches 8" at bounding box center [344, 338] width 214 height 40
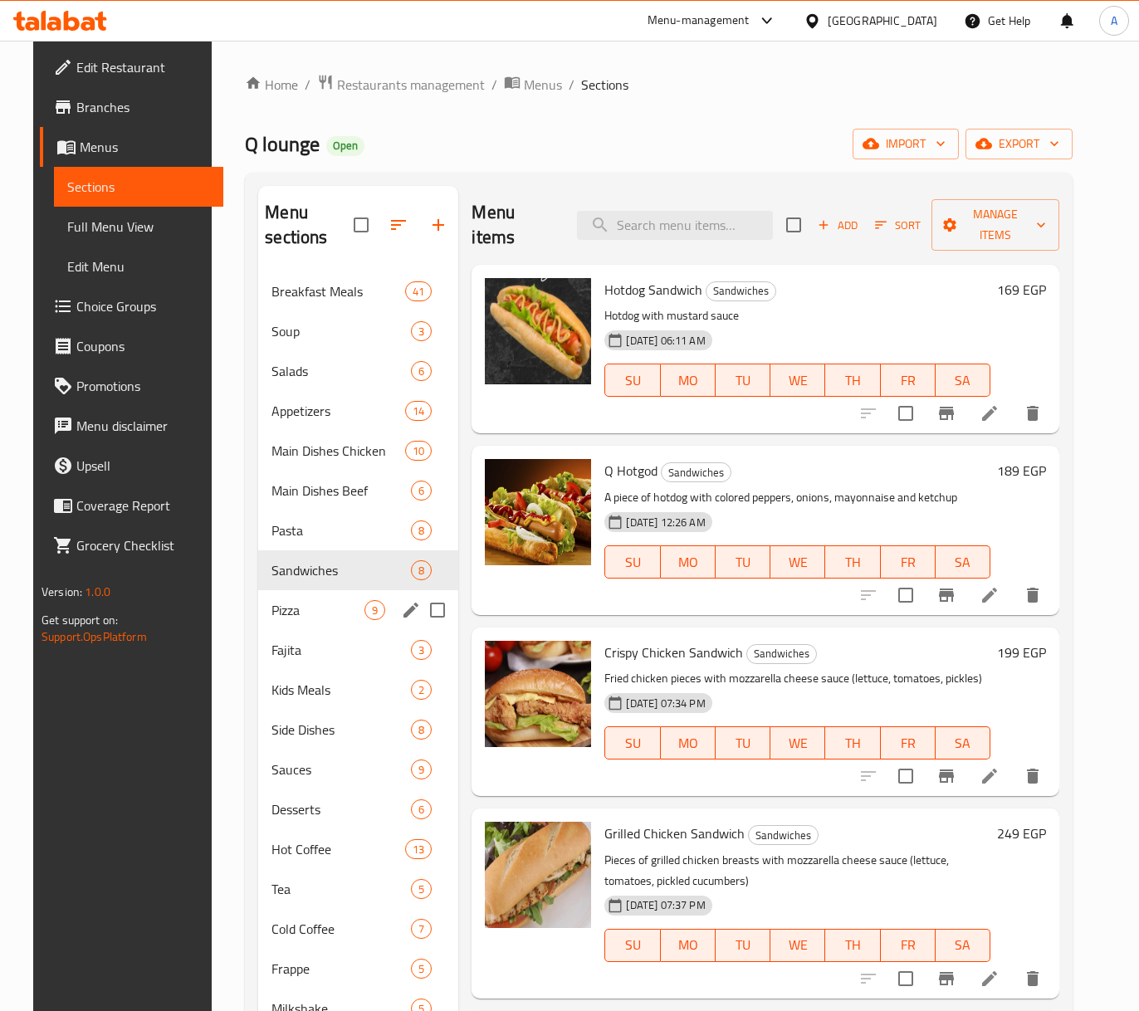
click at [258, 609] on div "Pizza 9" at bounding box center [358, 610] width 200 height 40
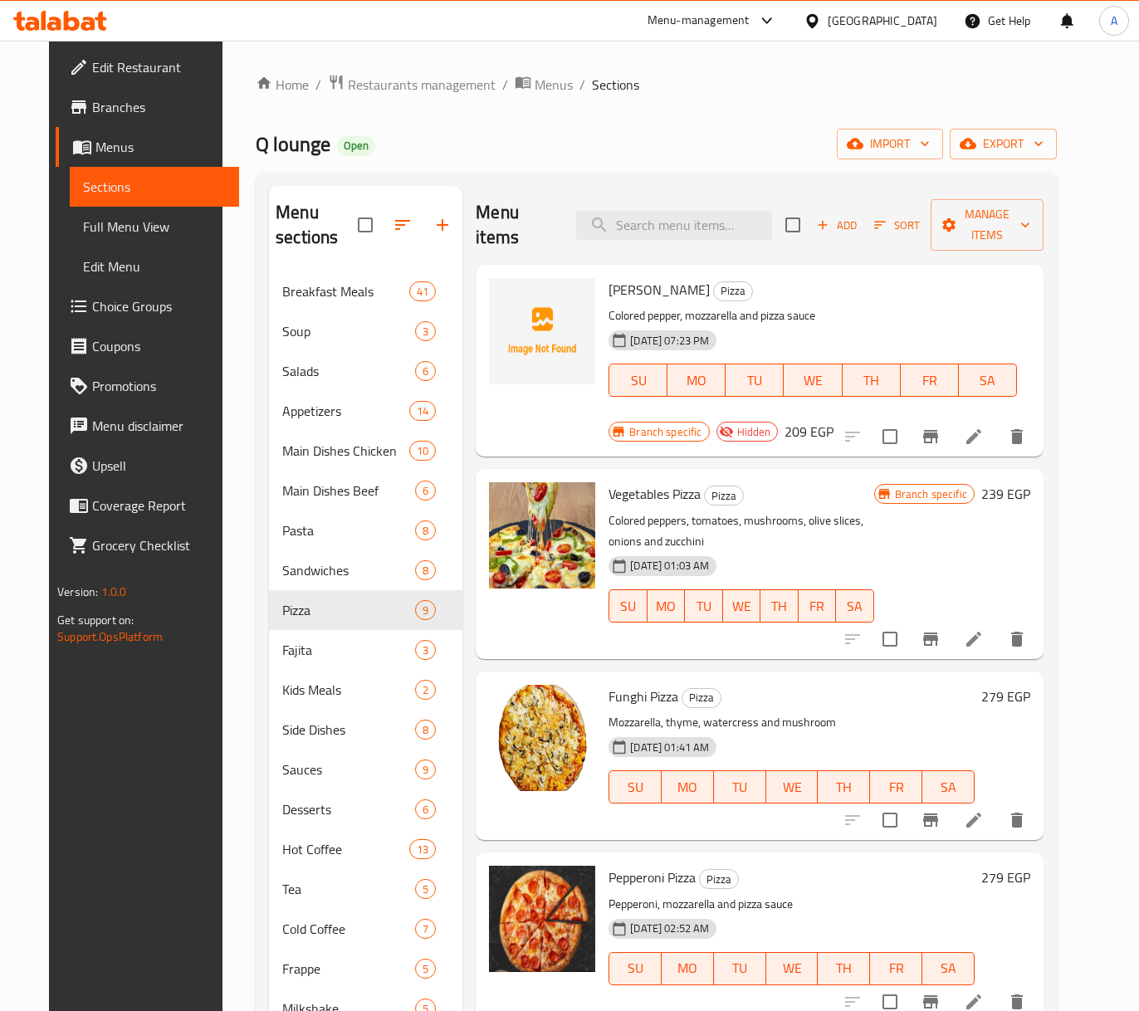
click at [651, 306] on p "Colored pepper, mozzarella and pizza sauce" at bounding box center [813, 316] width 409 height 21
click at [646, 306] on p "Colored pepper, mozzarella and pizza sauce" at bounding box center [813, 316] width 409 height 21
click at [634, 277] on span "[PERSON_NAME]" at bounding box center [659, 289] width 101 height 25
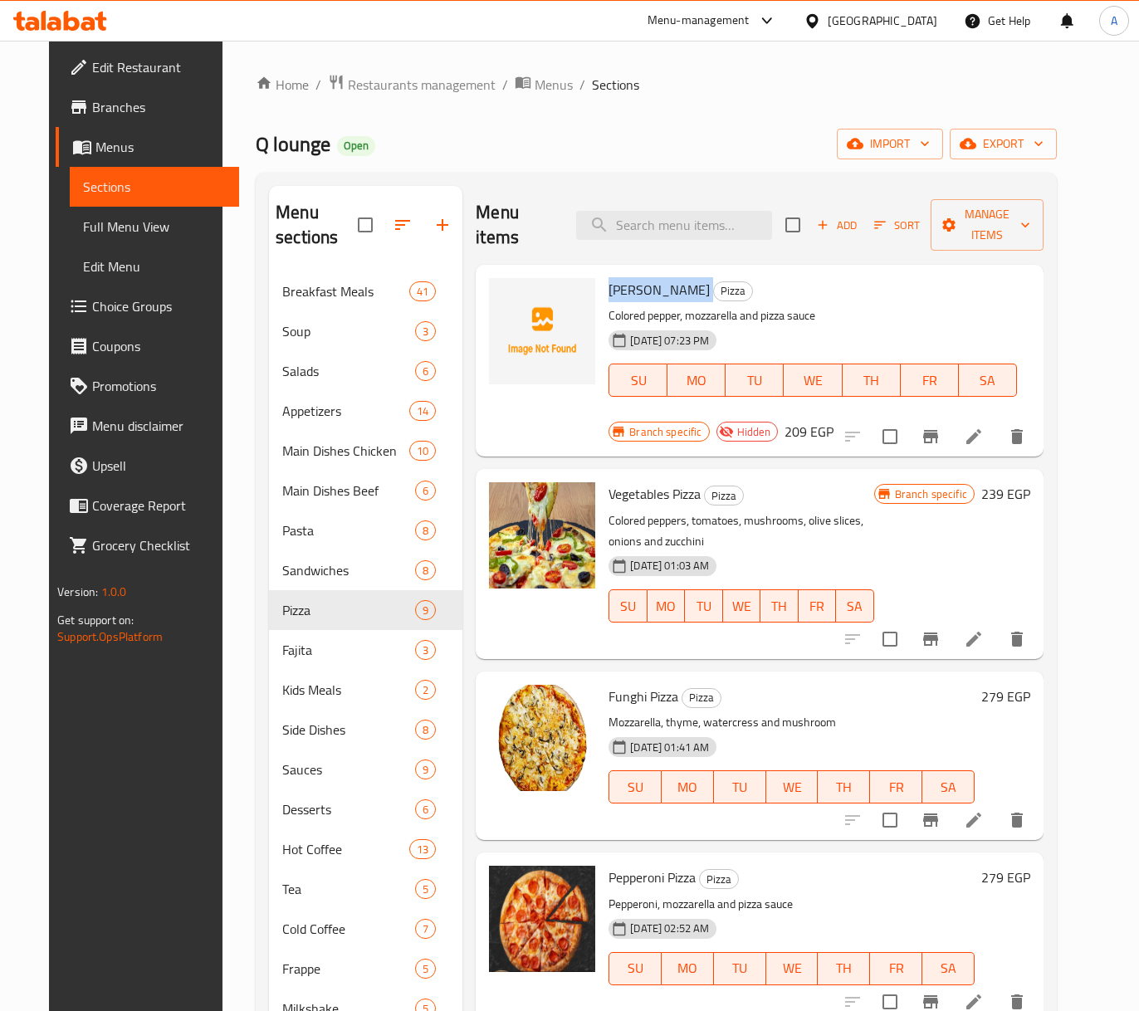
click at [634, 277] on span "[PERSON_NAME]" at bounding box center [659, 289] width 101 height 25
copy h6 "[PERSON_NAME]"
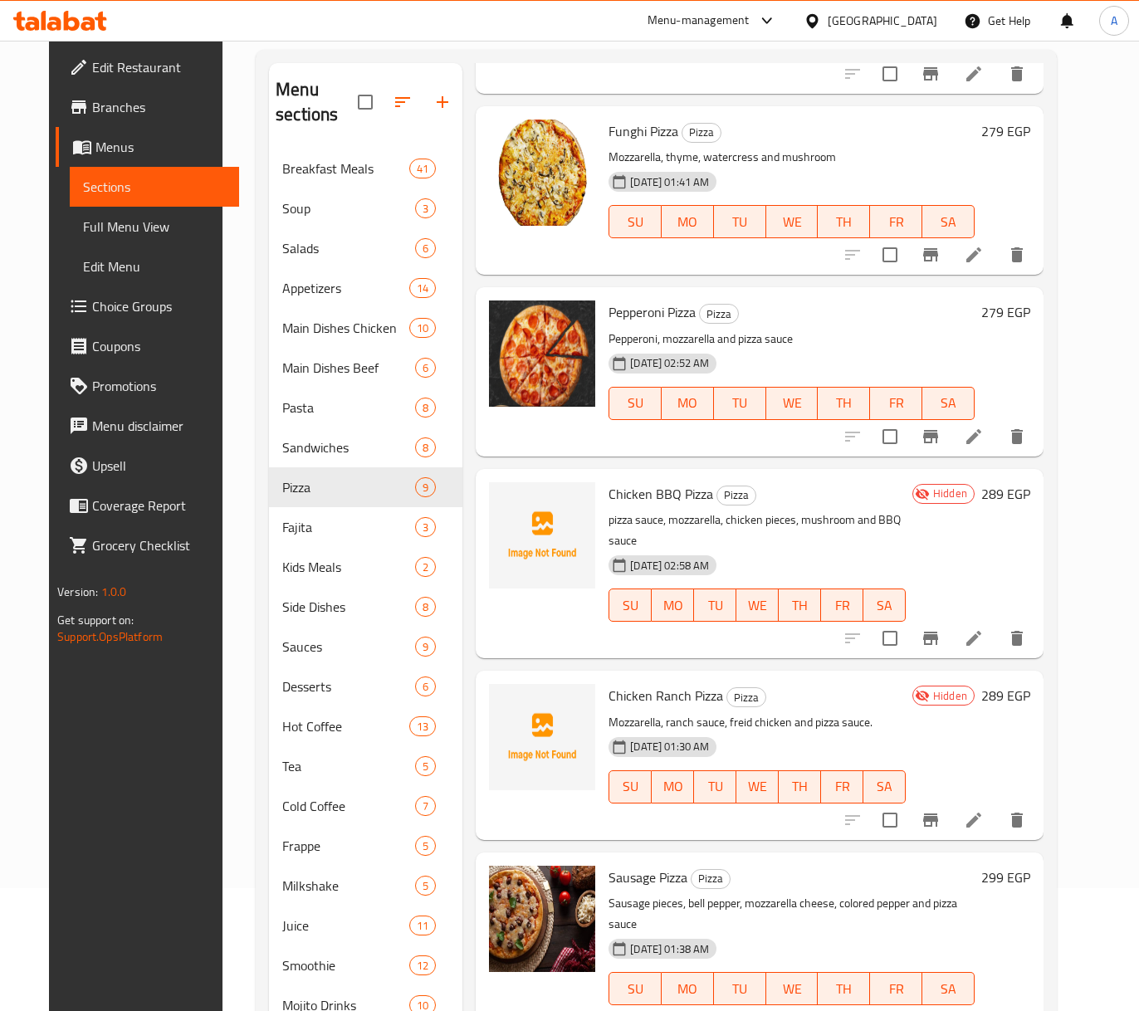
click at [643, 482] on span "Chicken BBQ Pizza" at bounding box center [661, 494] width 105 height 25
copy h6 "Chicken BBQ Pizza"
click at [636, 683] on span "Chicken Ranch Pizza" at bounding box center [666, 695] width 115 height 25
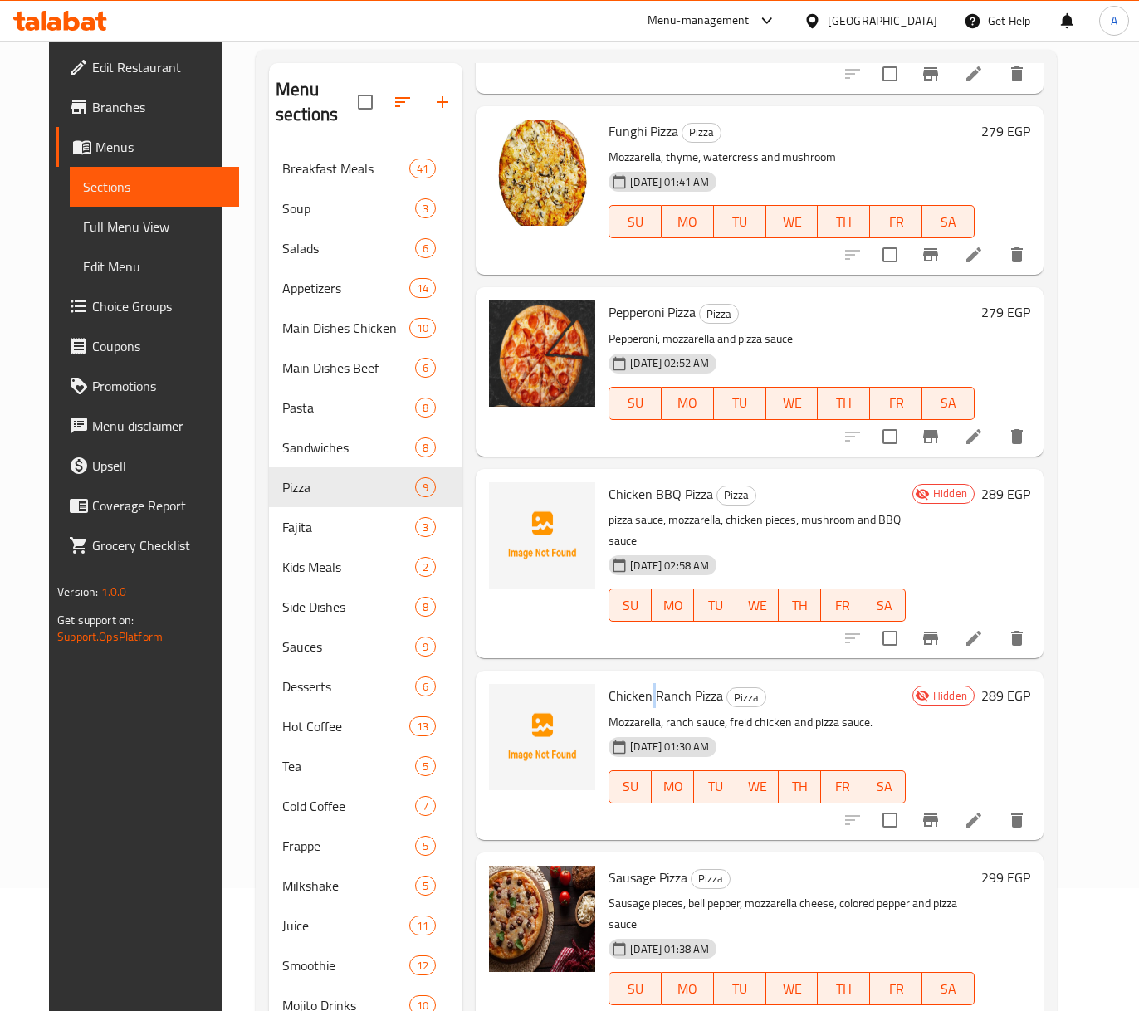
click at [636, 683] on span "Chicken Ranch Pizza" at bounding box center [666, 695] width 115 height 25
copy h6 "Chicken Ranch Pizza"
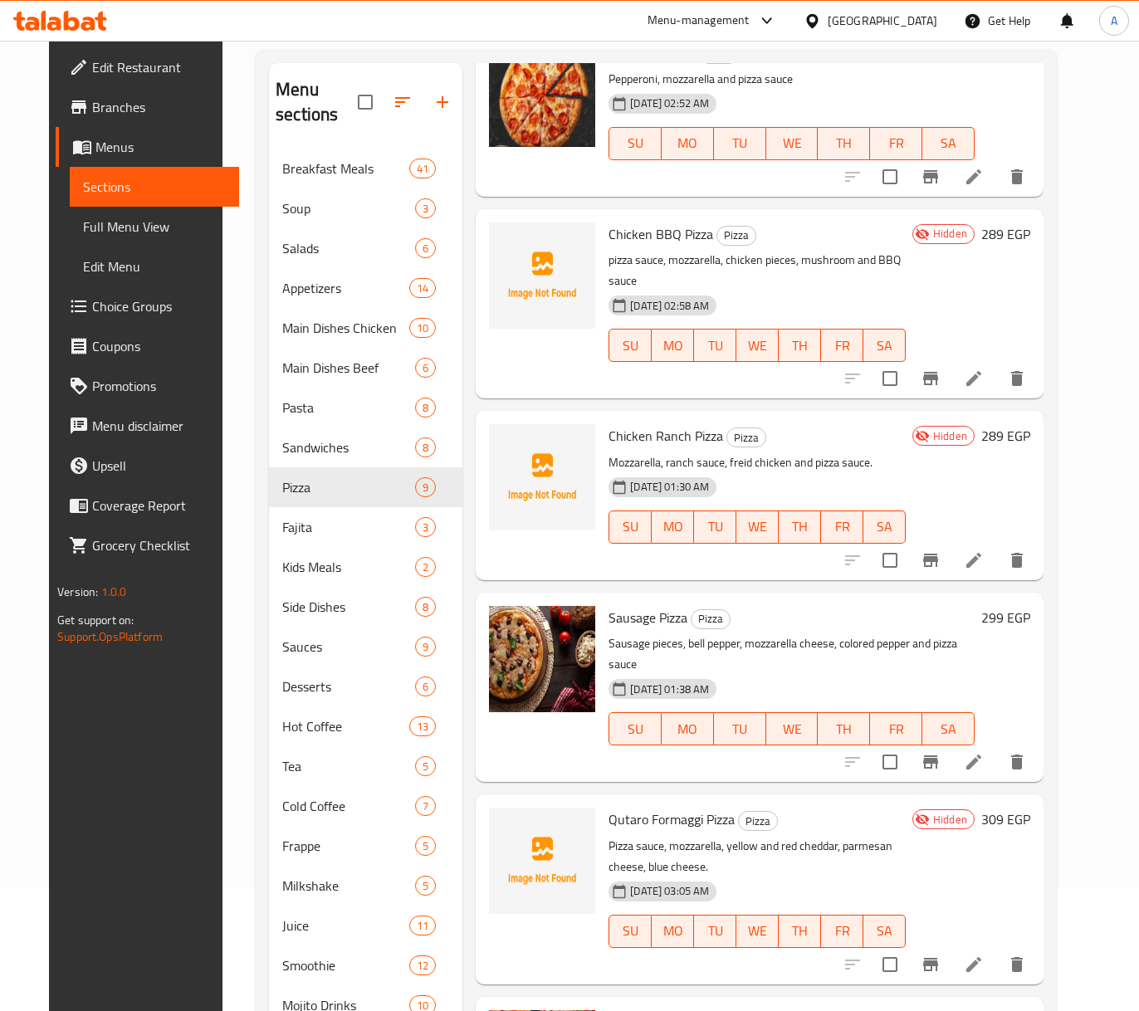
click at [669, 807] on span "Qutaro Formaggi Pizza" at bounding box center [672, 819] width 126 height 25
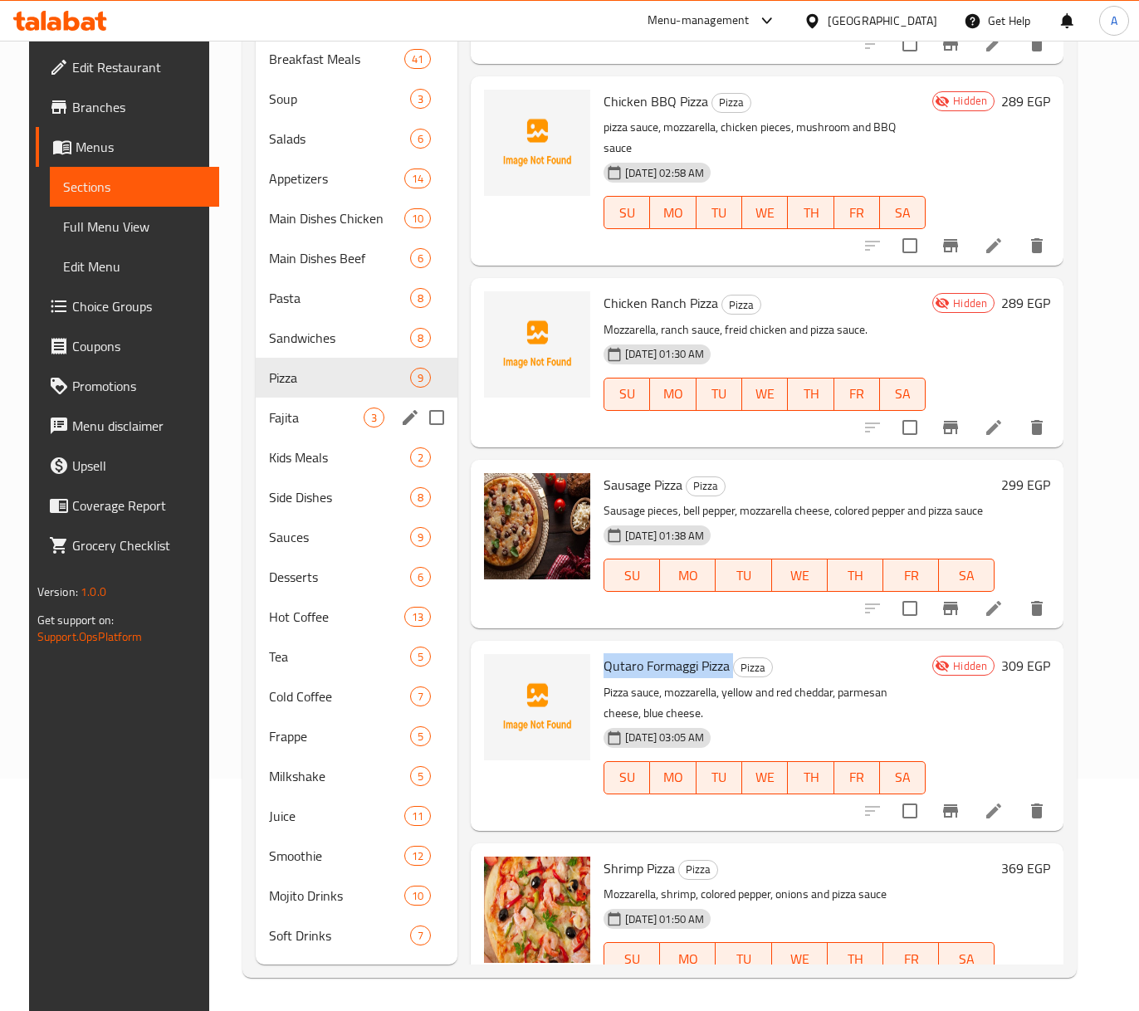
click at [273, 403] on div "Fajita 3" at bounding box center [357, 418] width 202 height 40
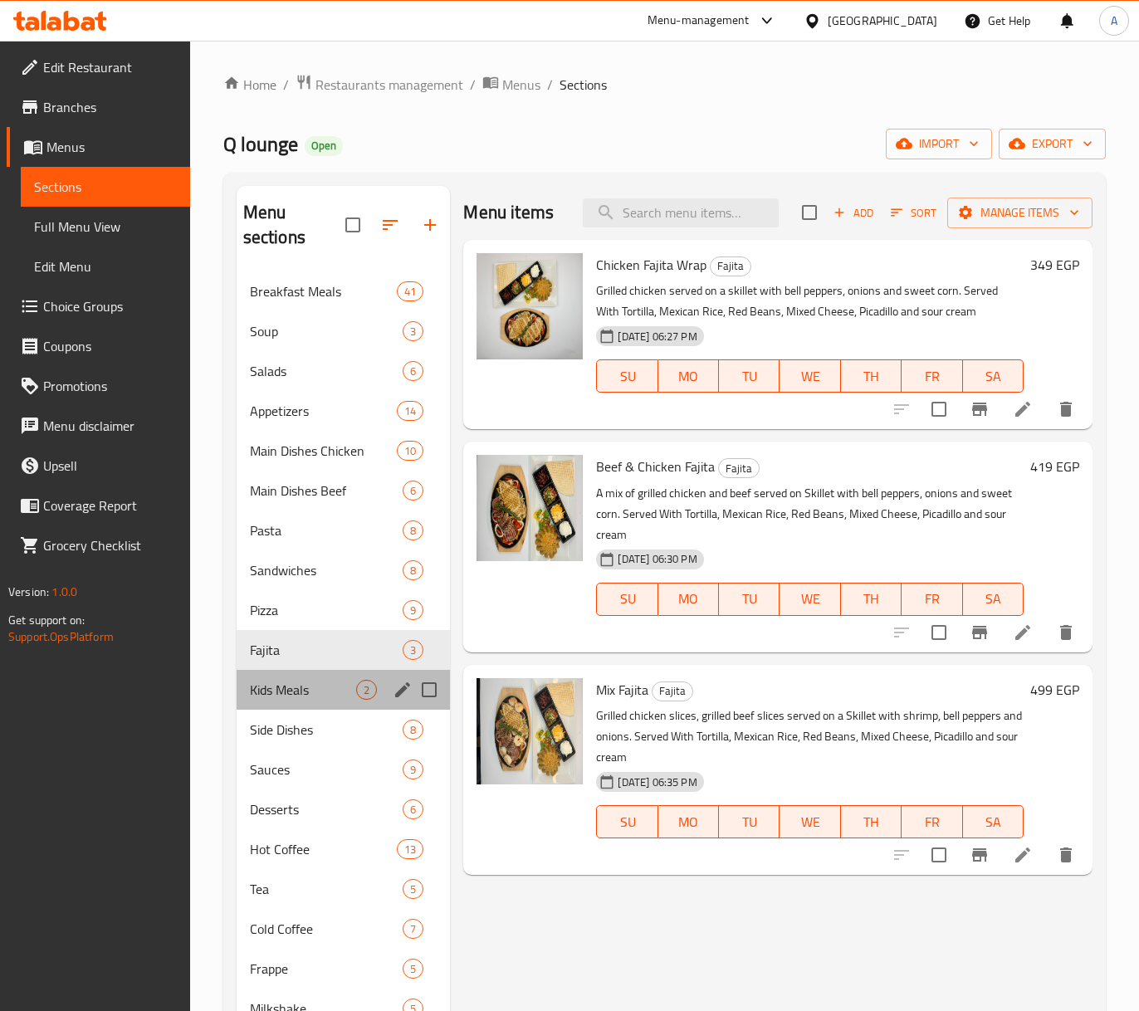
click at [241, 688] on div "Kids Meals 2" at bounding box center [344, 690] width 214 height 40
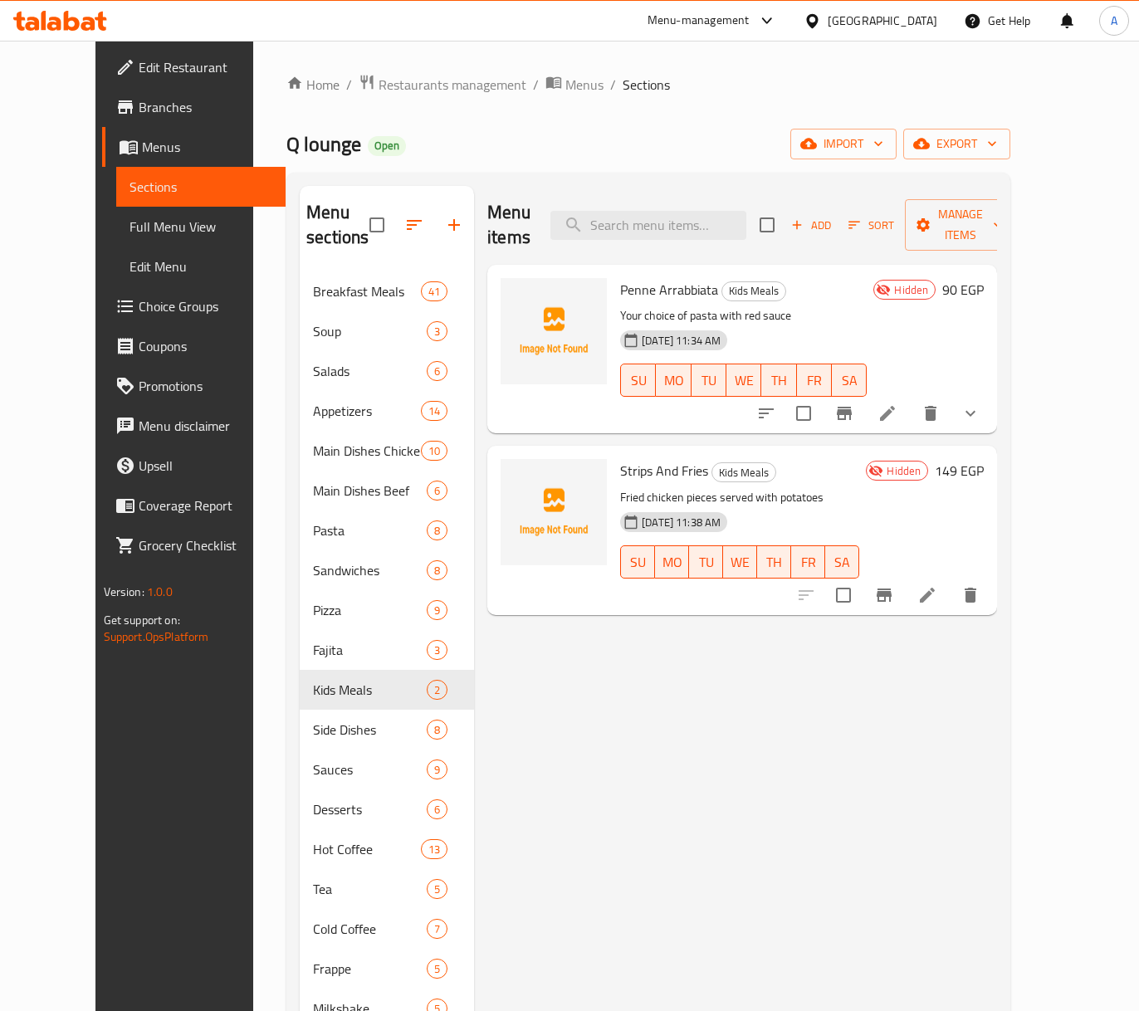
click at [665, 277] on span "Penne Arrabbiata" at bounding box center [669, 289] width 98 height 25
click at [631, 458] on span "Strips And Fries" at bounding box center [664, 470] width 88 height 25
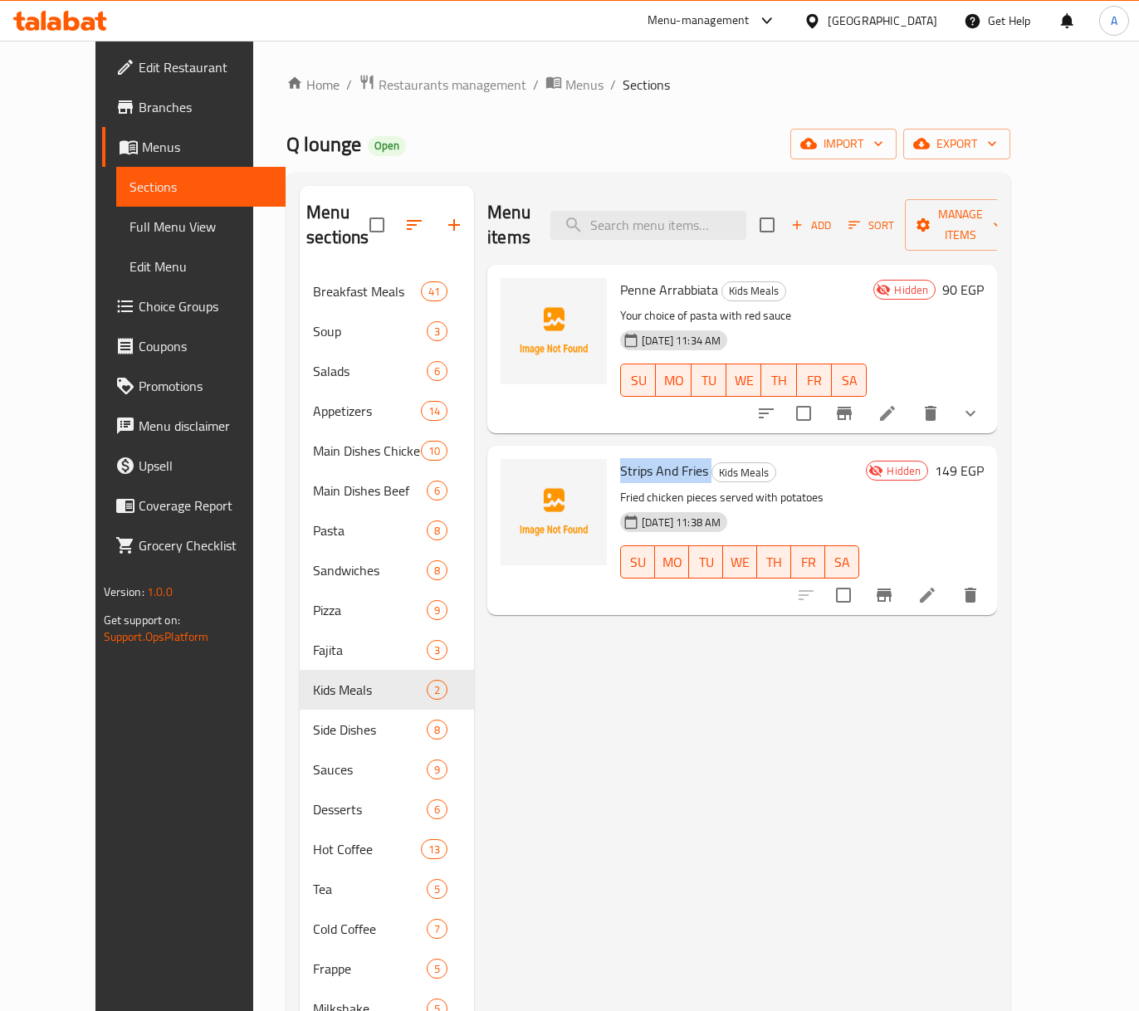
click at [631, 458] on span "Strips And Fries" at bounding box center [664, 470] width 88 height 25
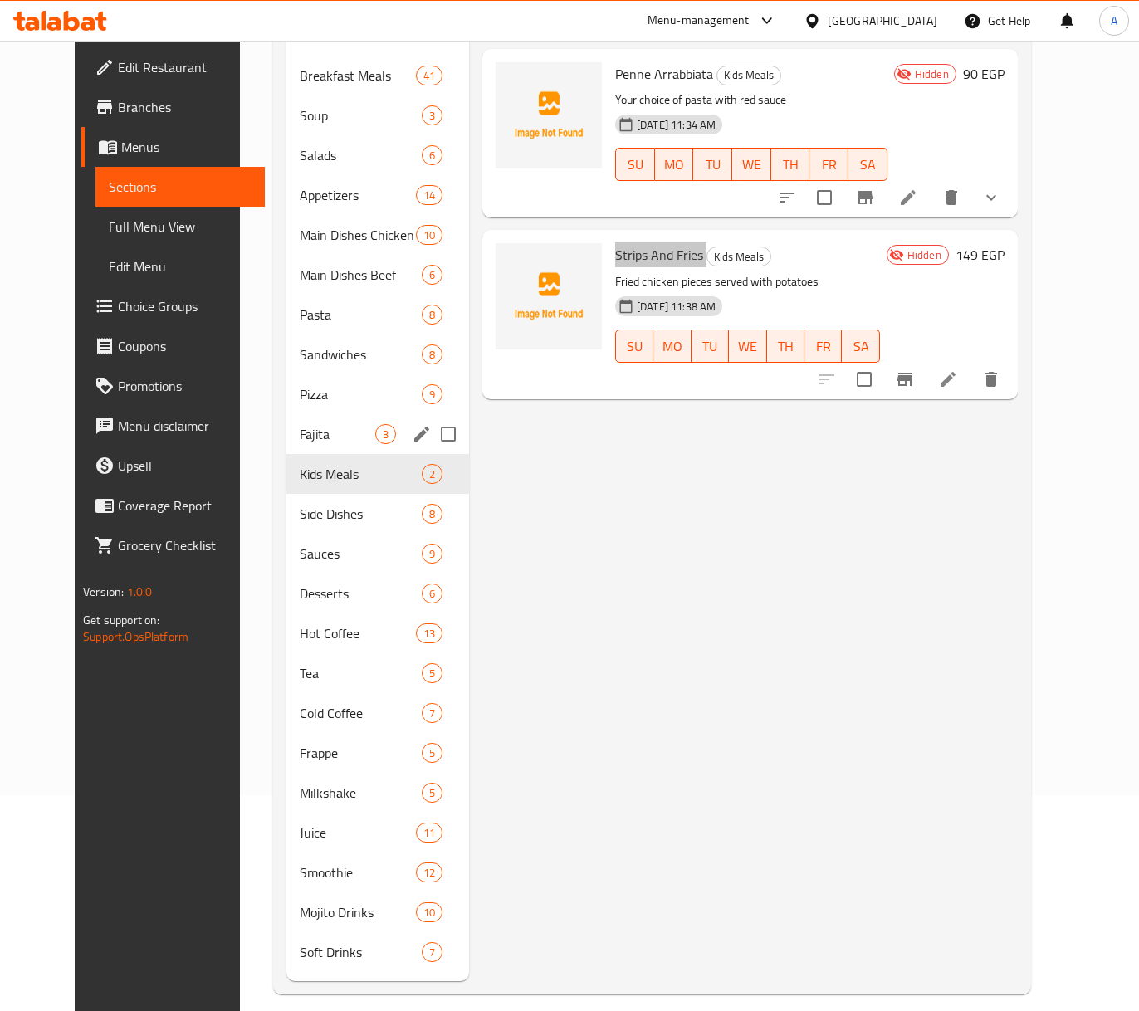
scroll to position [221, 0]
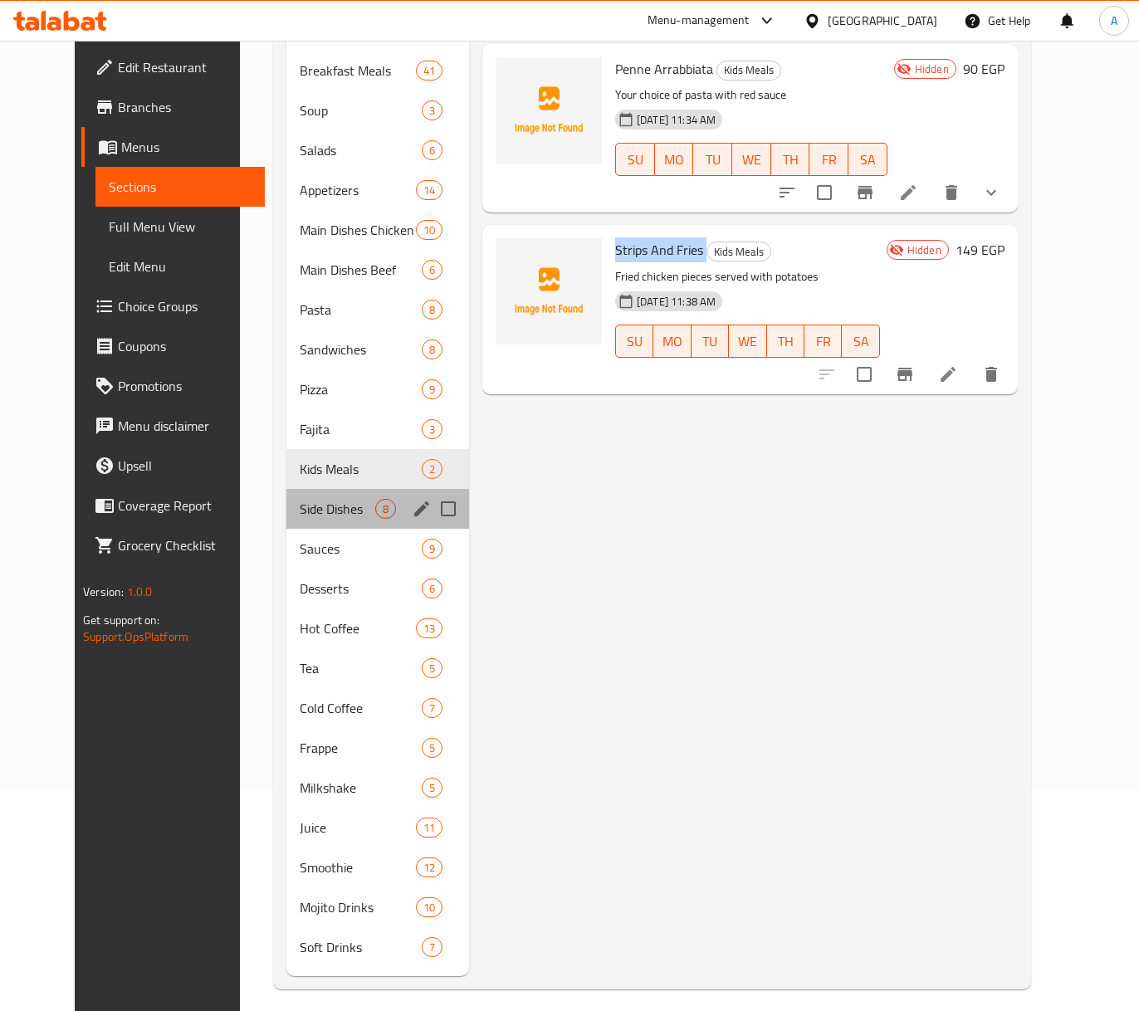
click at [287, 522] on div "Side Dishes 8" at bounding box center [378, 509] width 183 height 40
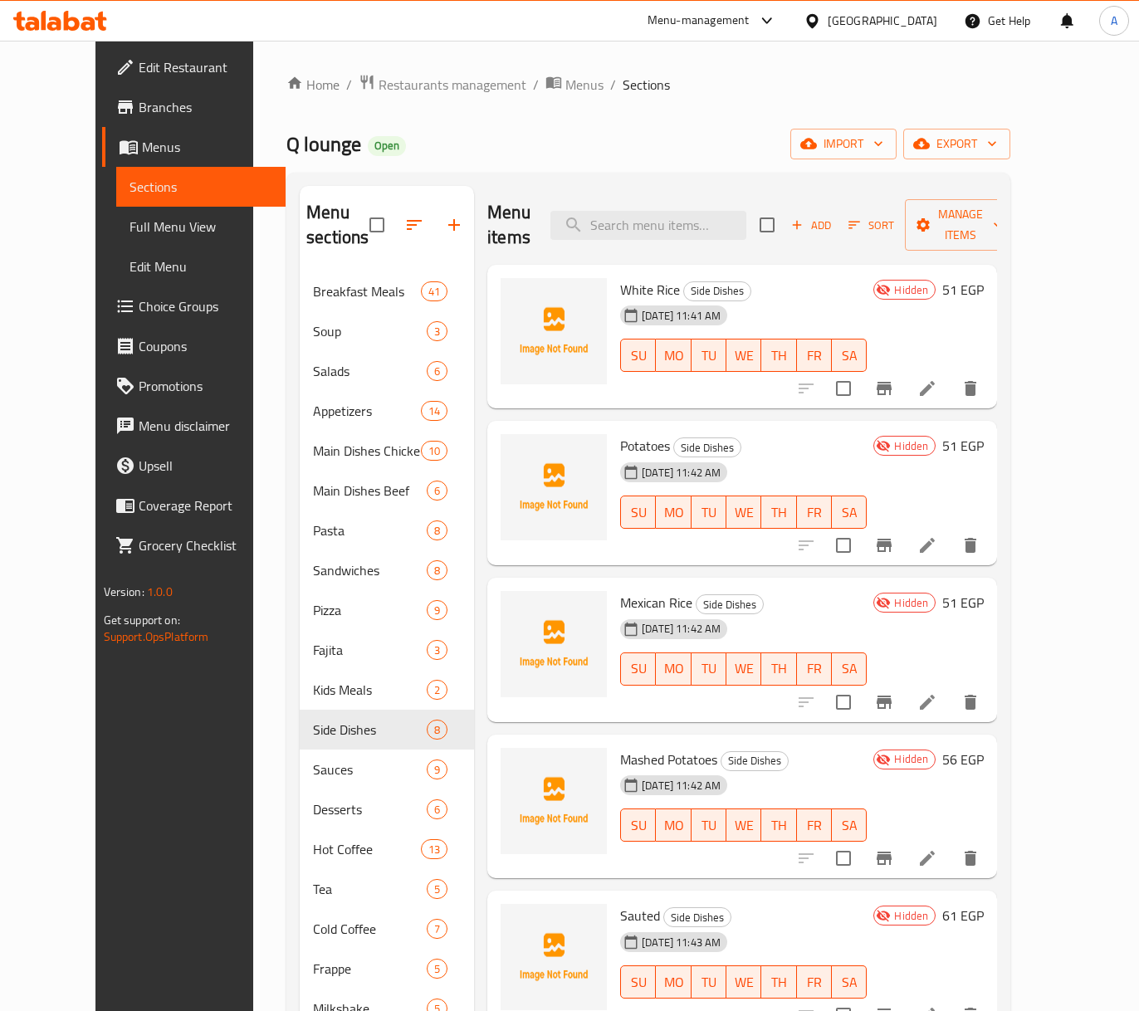
click at [620, 277] on span "White Rice" at bounding box center [650, 289] width 60 height 25
click at [635, 308] on span "[DATE] 11:41 AM" at bounding box center [681, 316] width 92 height 16
click at [620, 277] on span "White Rice" at bounding box center [650, 289] width 60 height 25
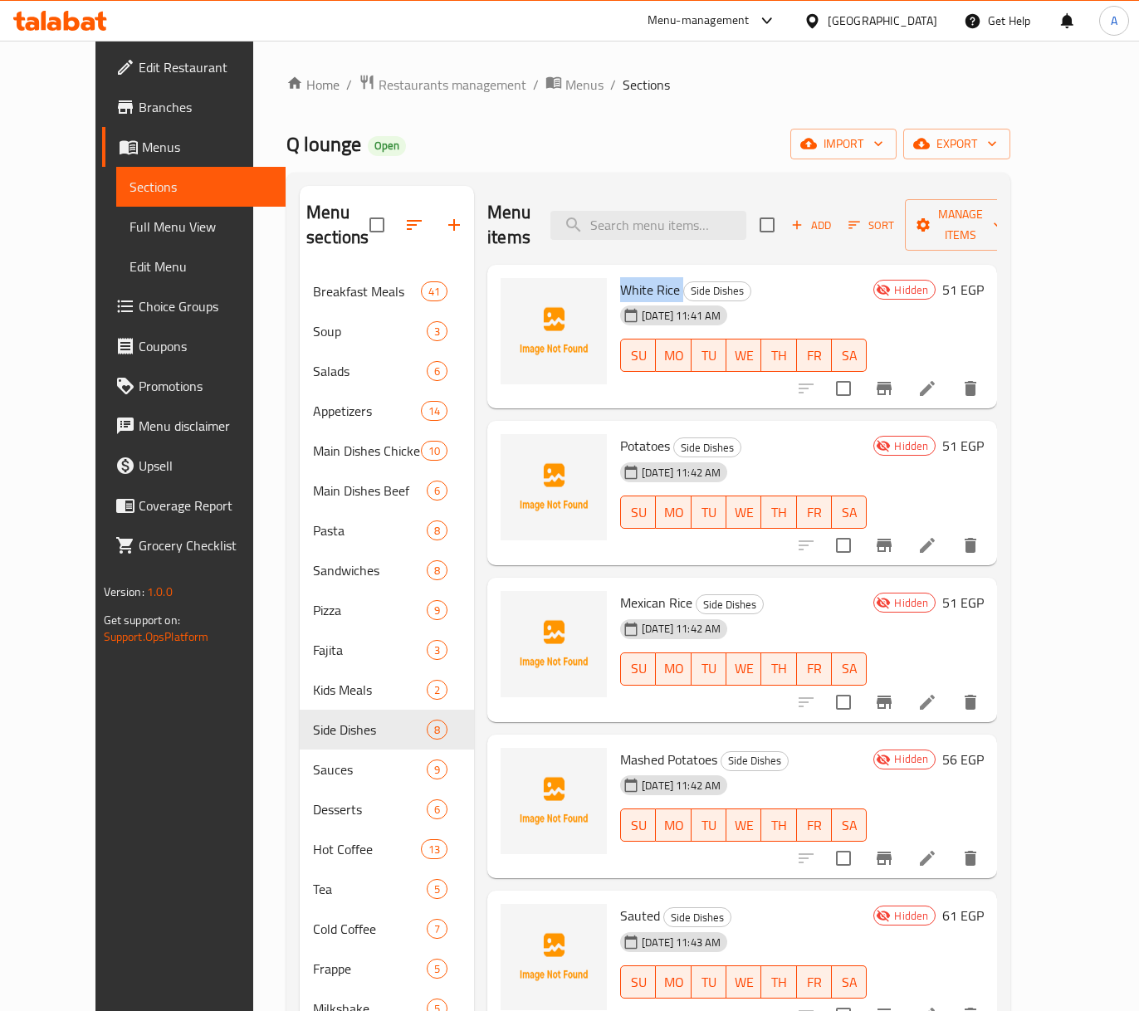
click at [620, 277] on span "White Rice" at bounding box center [650, 289] width 60 height 25
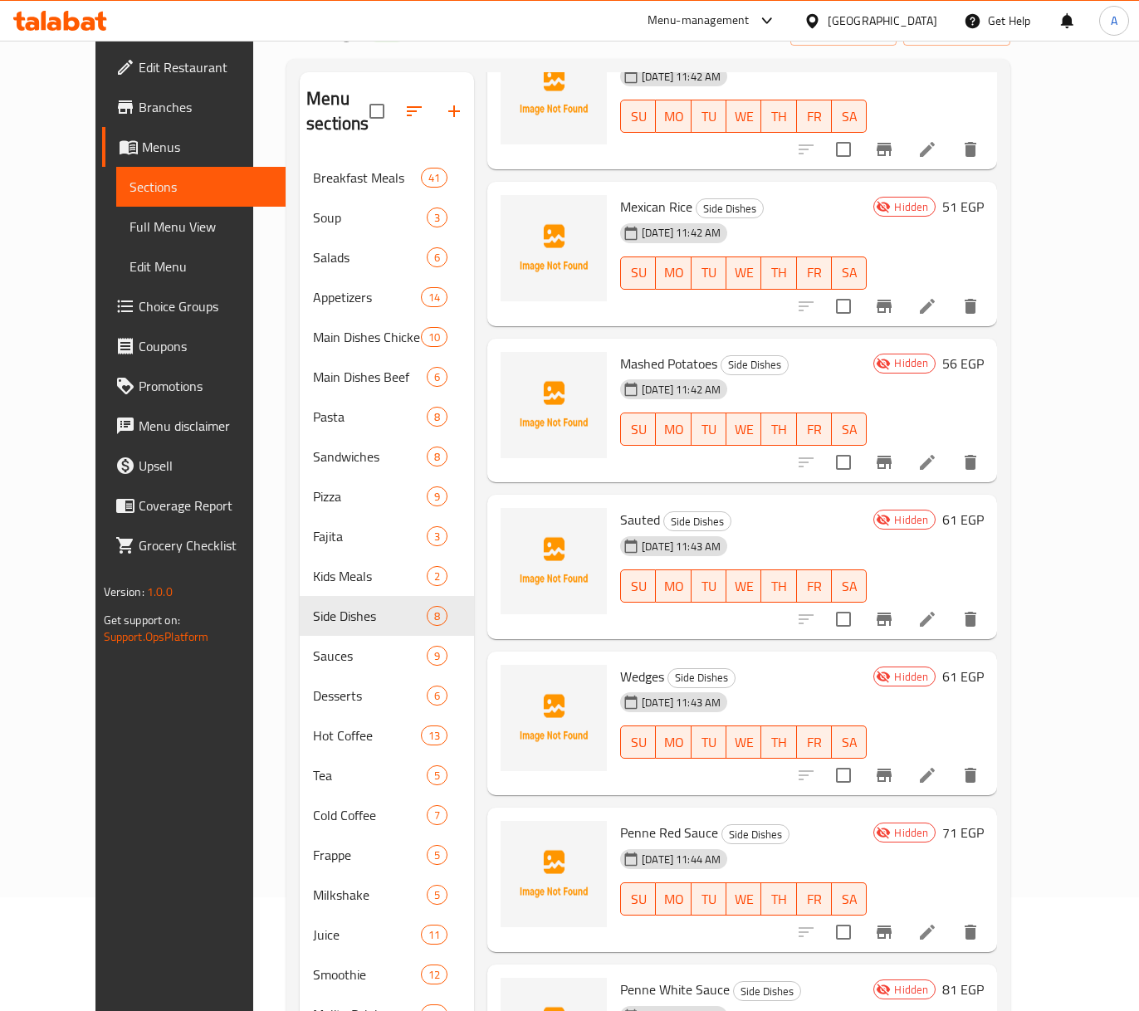
scroll to position [233, 0]
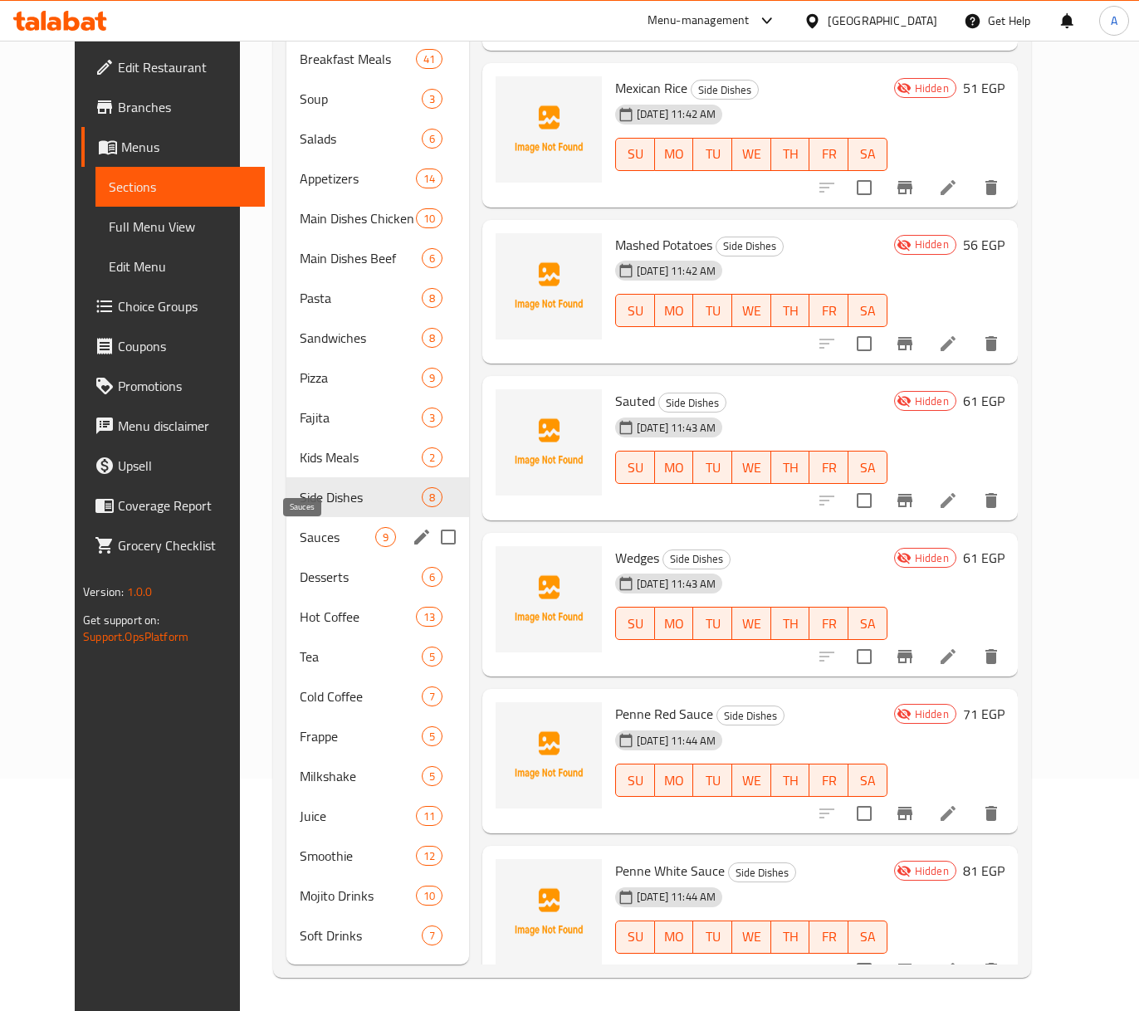
click at [317, 546] on span "Sauces" at bounding box center [338, 537] width 76 height 20
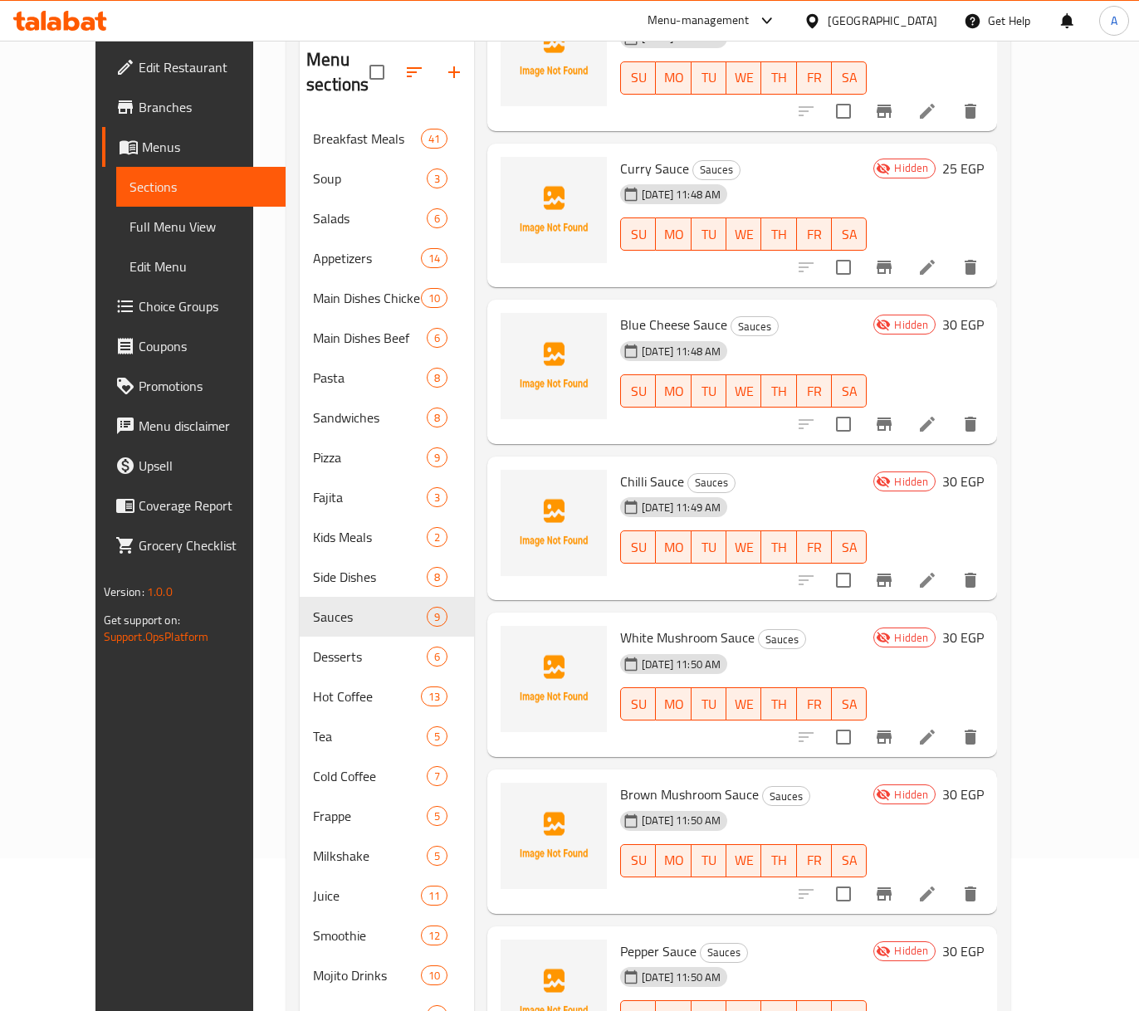
scroll to position [233, 0]
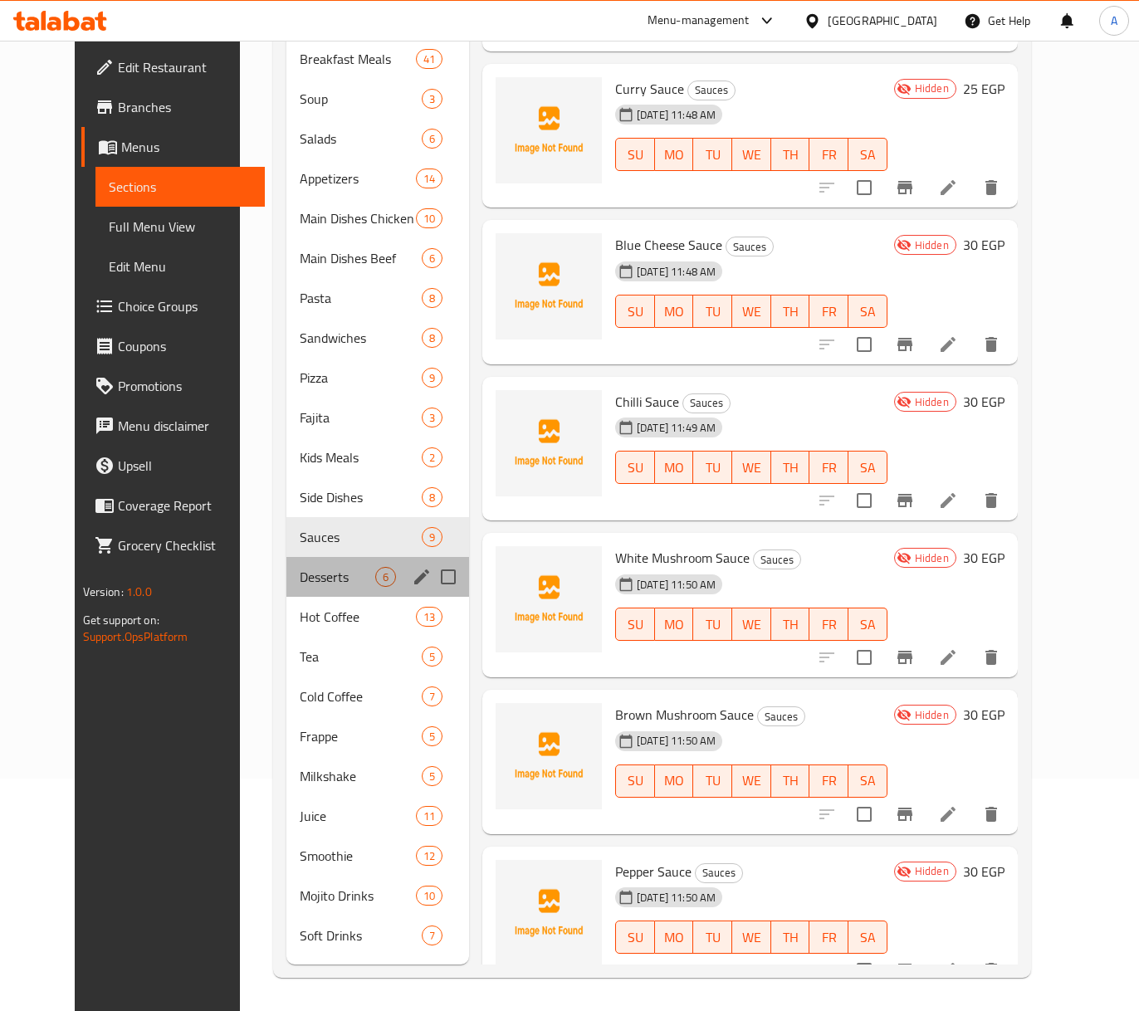
click at [317, 561] on div "Desserts 6" at bounding box center [378, 577] width 183 height 40
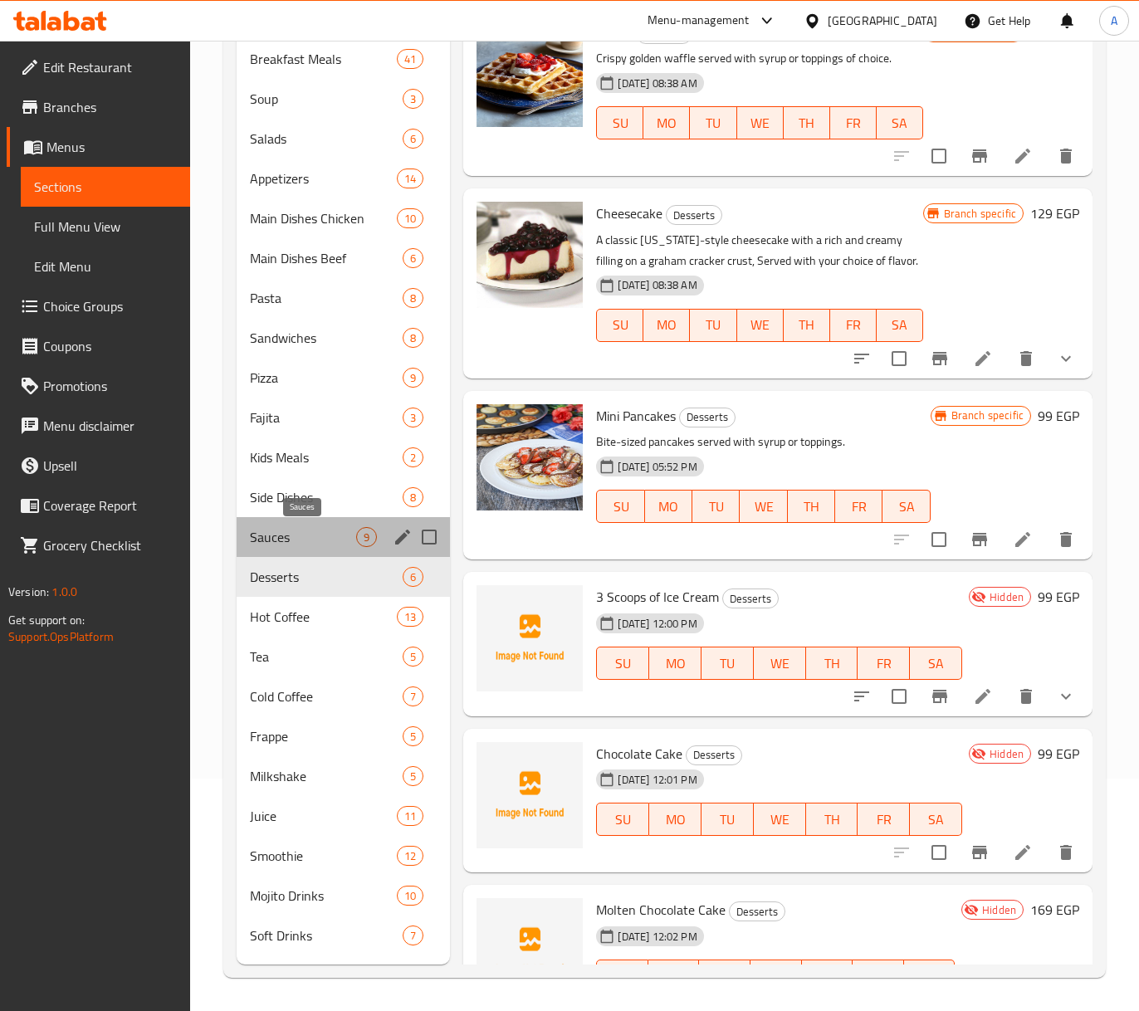
click at [297, 545] on span "Sauces" at bounding box center [303, 537] width 107 height 20
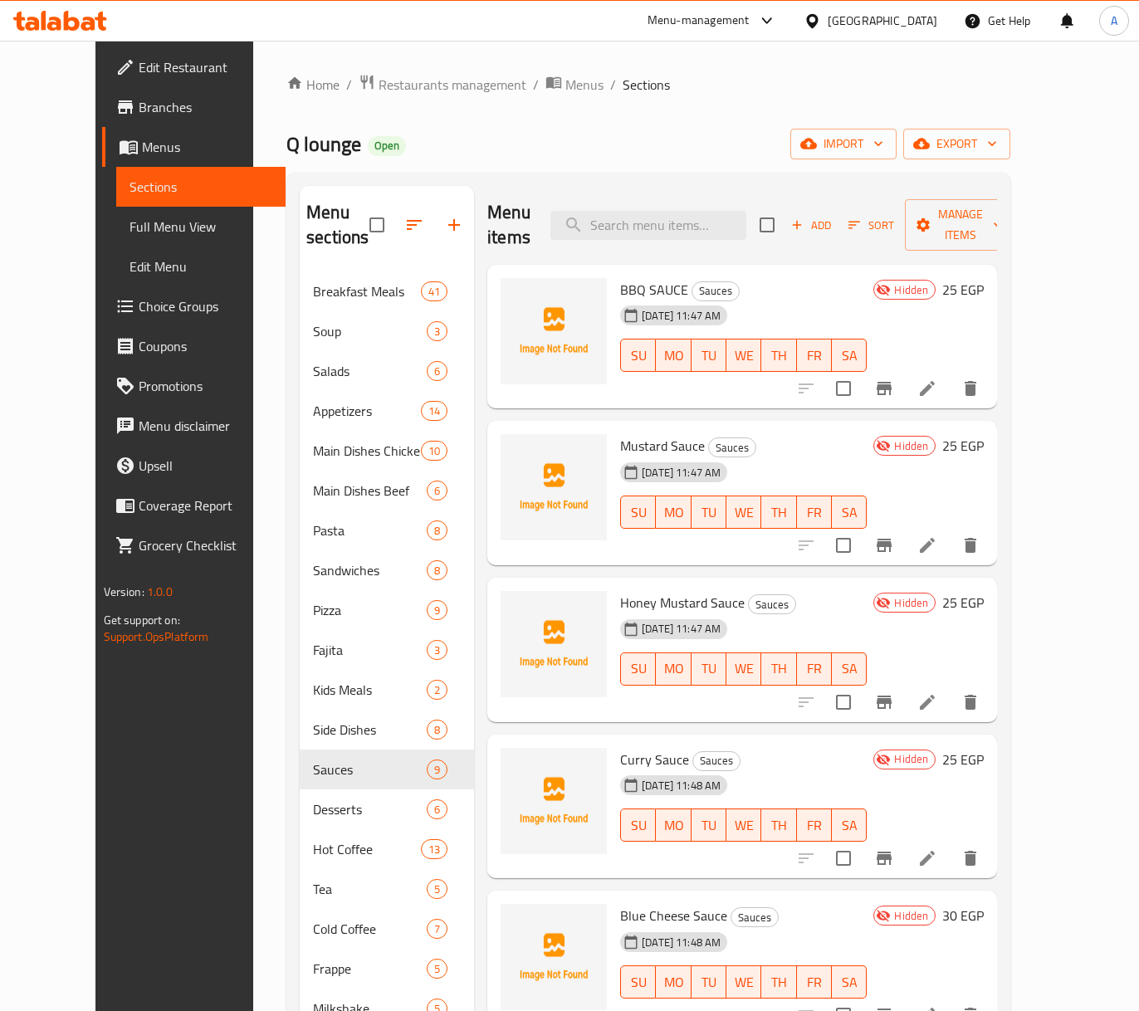
click at [646, 277] on span "BBQ SAUCE" at bounding box center [654, 289] width 68 height 25
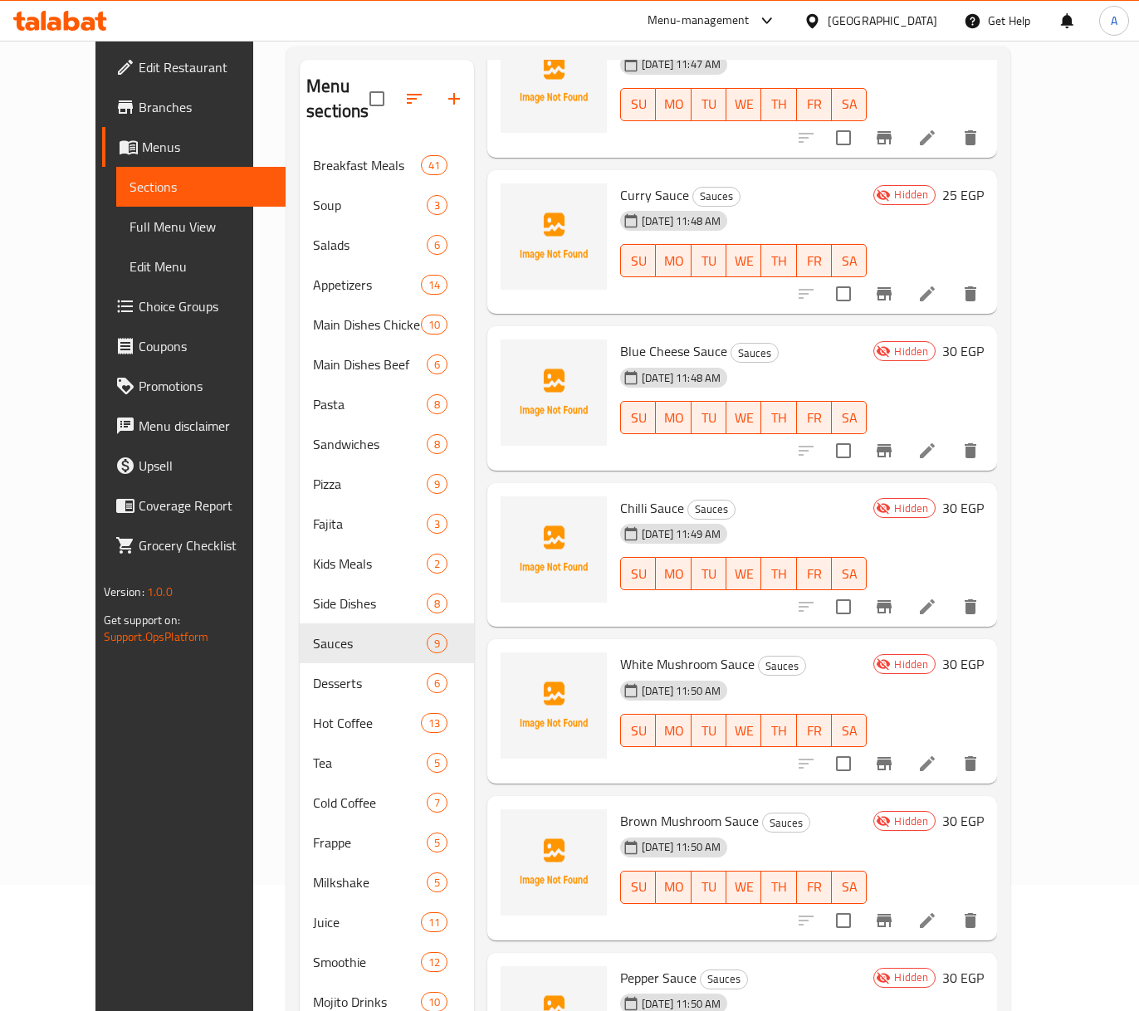
scroll to position [233, 0]
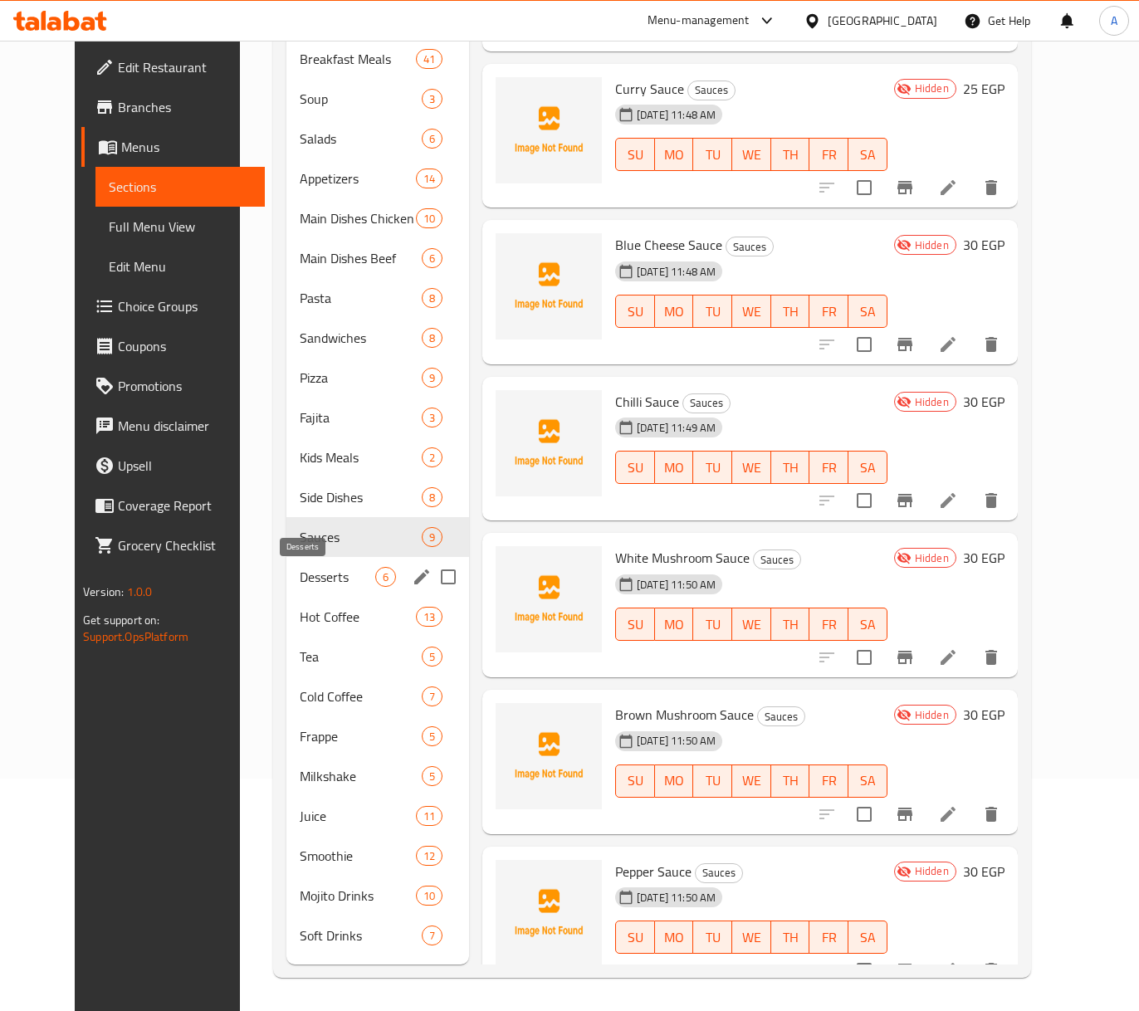
click at [300, 571] on span "Desserts" at bounding box center [338, 577] width 76 height 20
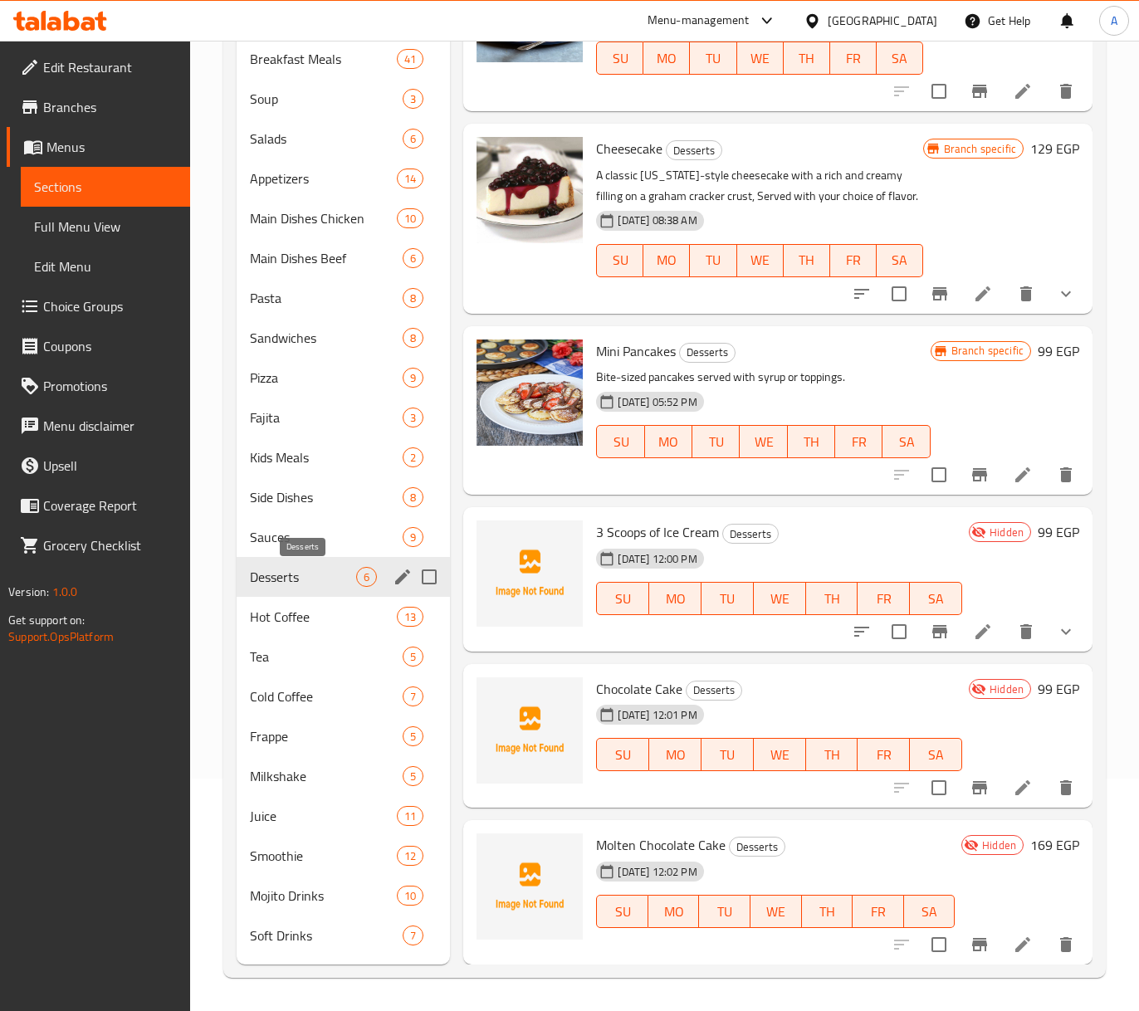
scroll to position [85, 0]
click at [649, 536] on span "3 Scoops of Ice Cream" at bounding box center [657, 532] width 123 height 25
click at [652, 682] on span "Chocolate Cake" at bounding box center [639, 689] width 86 height 25
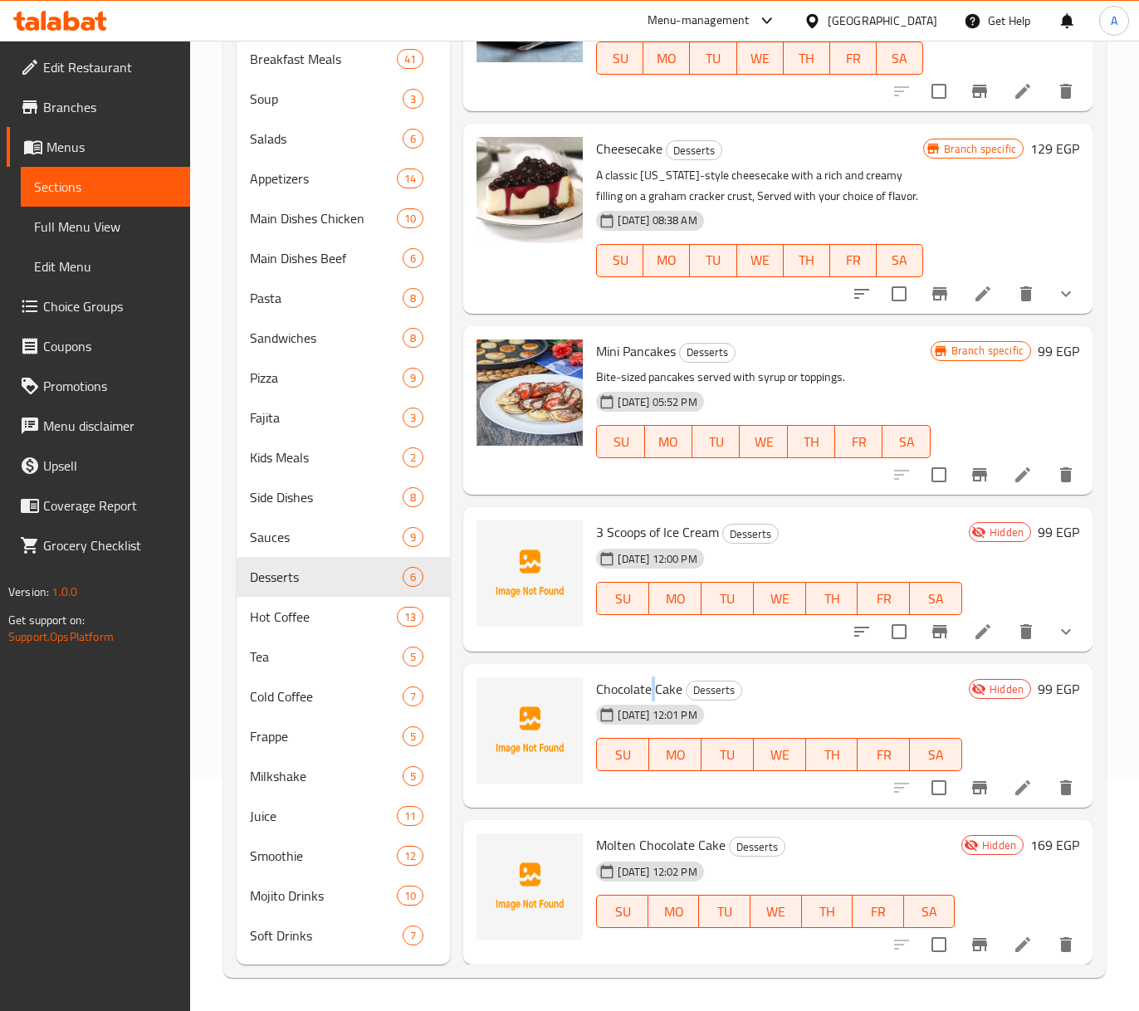
click at [652, 682] on span "Chocolate Cake" at bounding box center [639, 689] width 86 height 25
click at [649, 839] on span "Molten Chocolate Cake" at bounding box center [661, 845] width 130 height 25
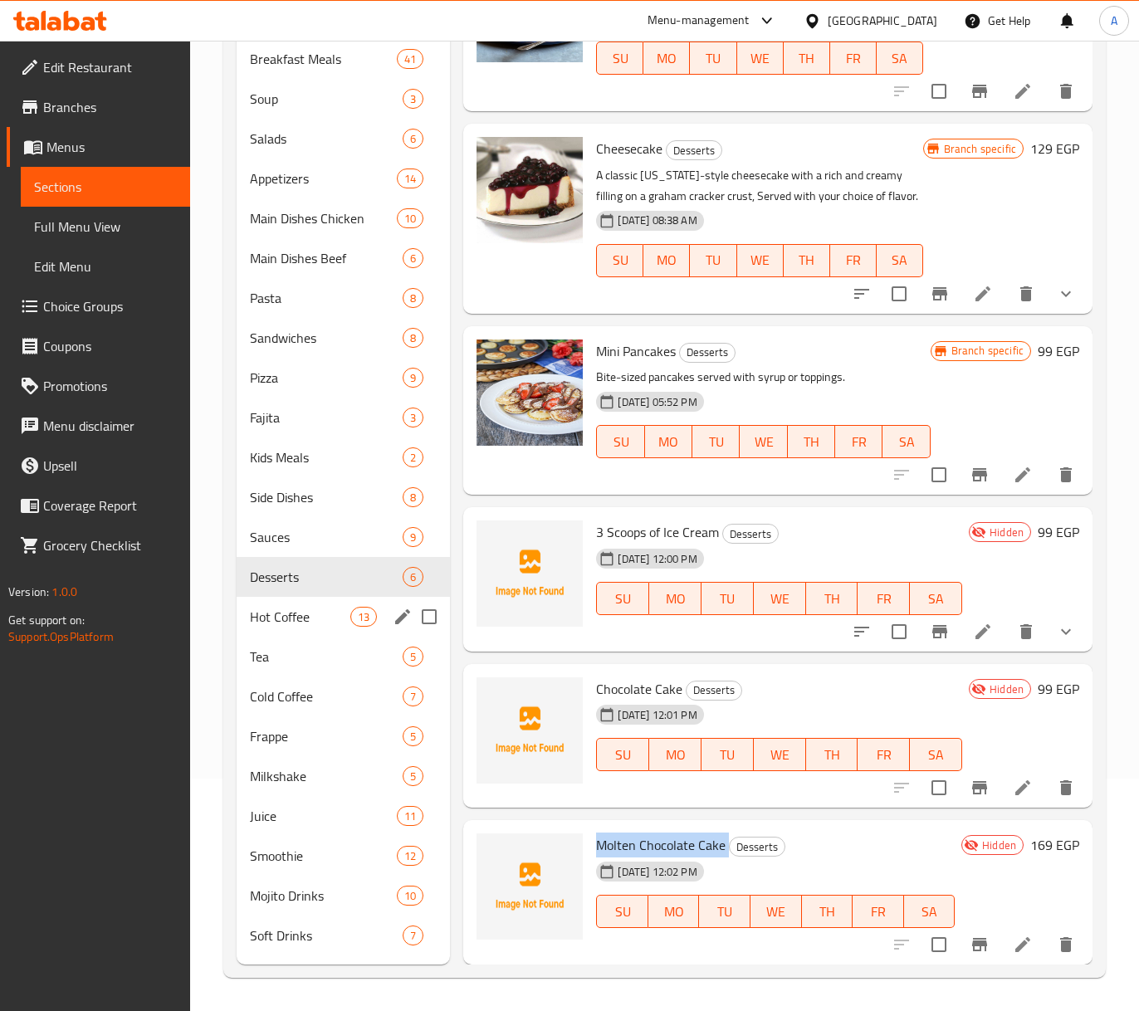
click at [261, 631] on div "Hot Coffee 13" at bounding box center [344, 617] width 214 height 40
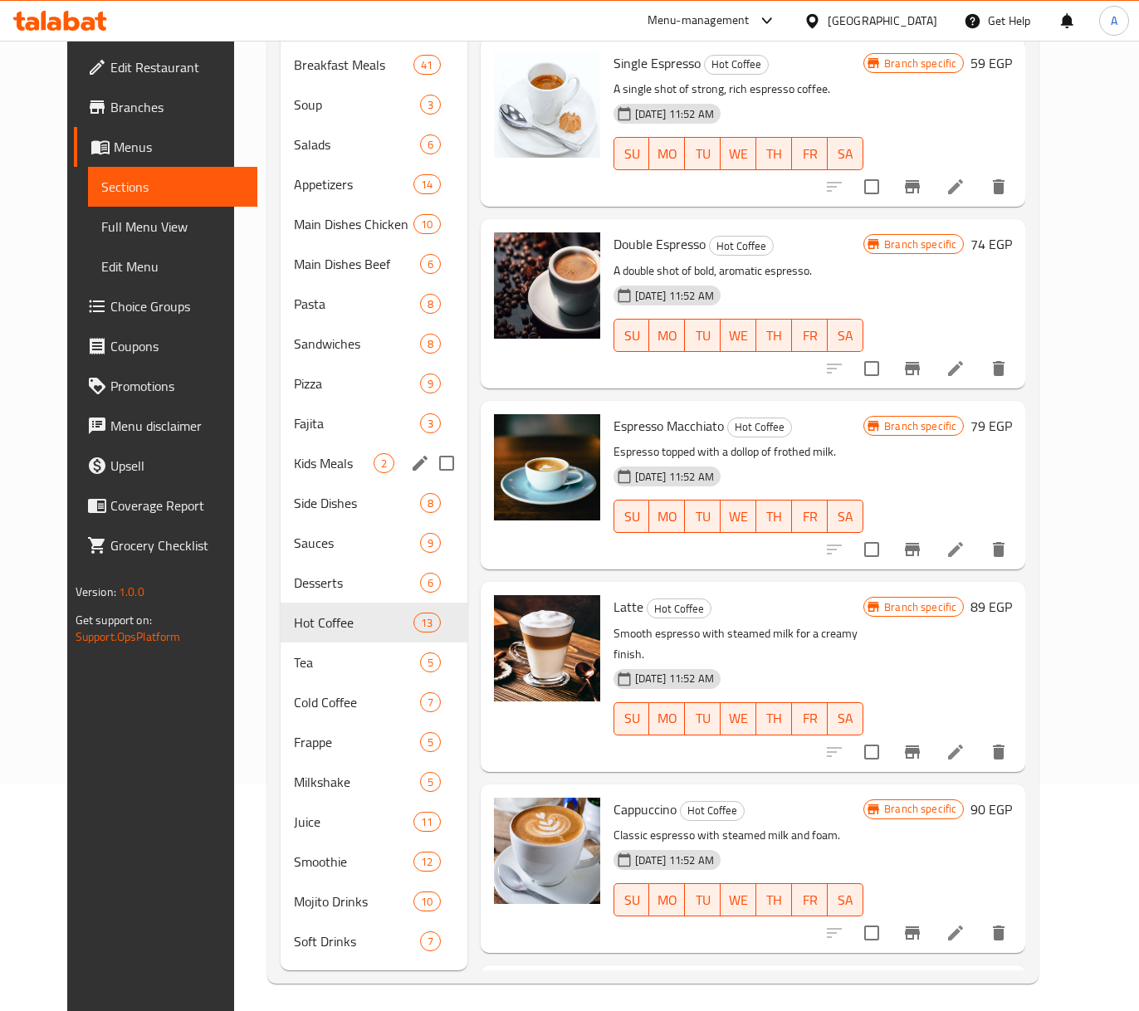
scroll to position [233, 0]
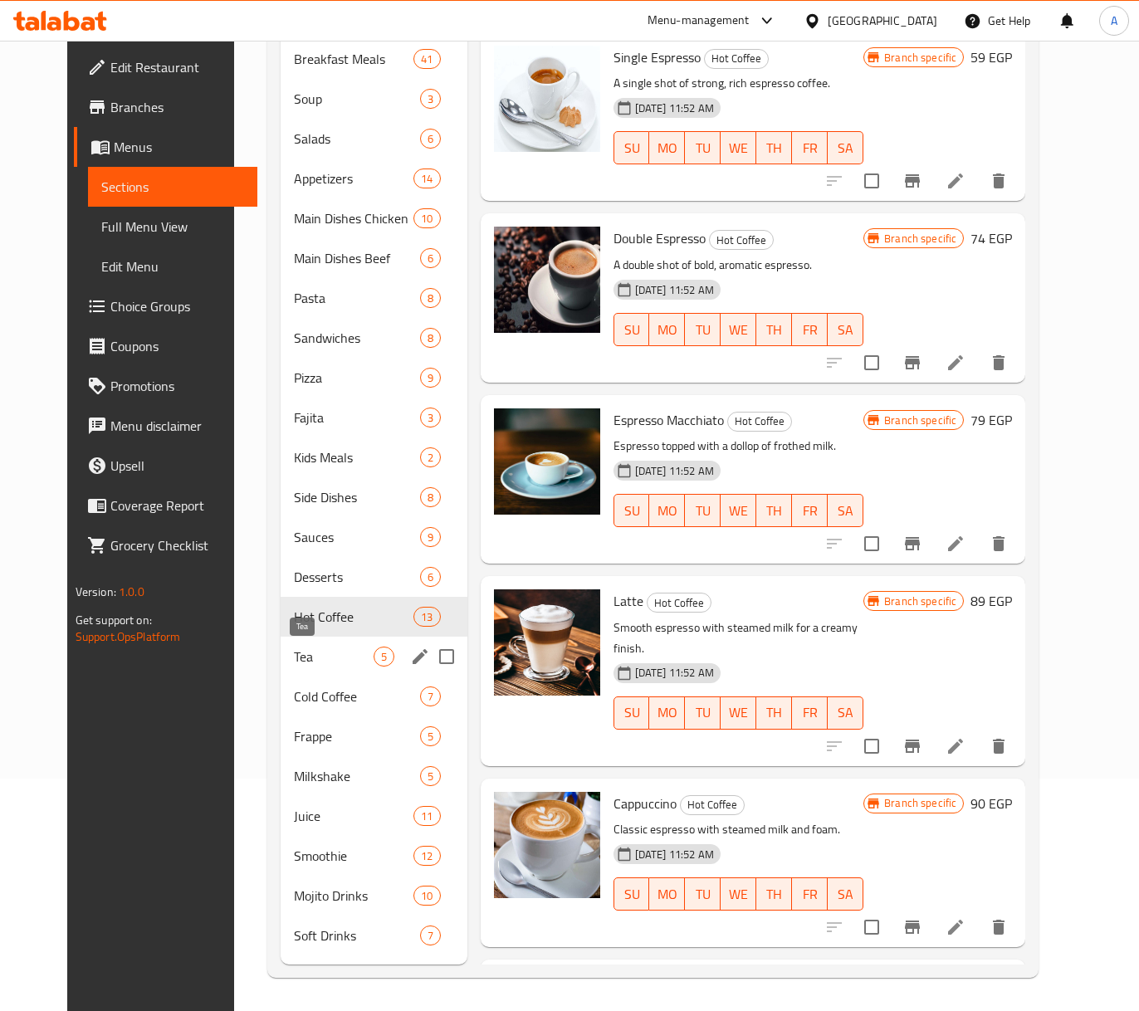
click at [302, 663] on span "Tea" at bounding box center [333, 657] width 79 height 20
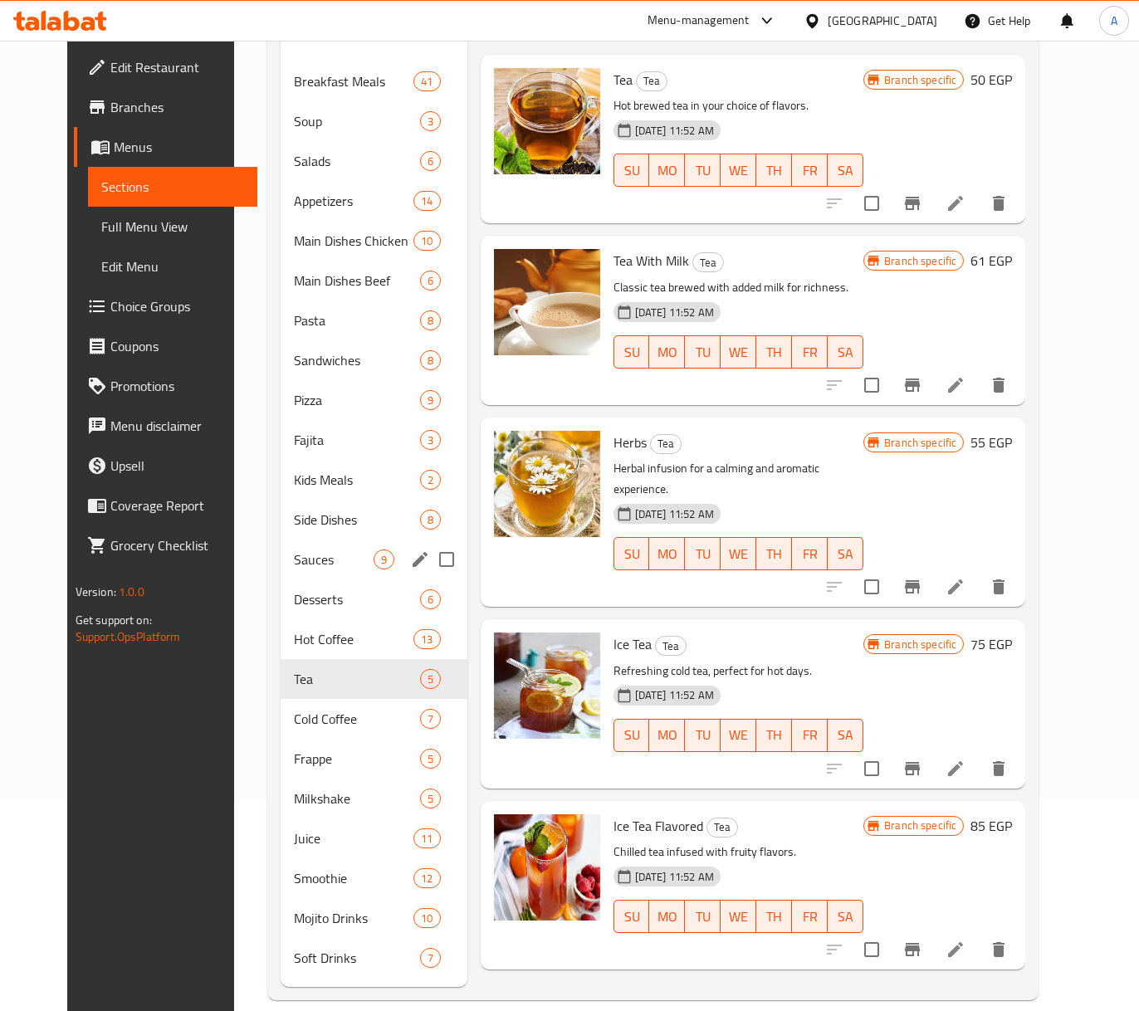
scroll to position [233, 0]
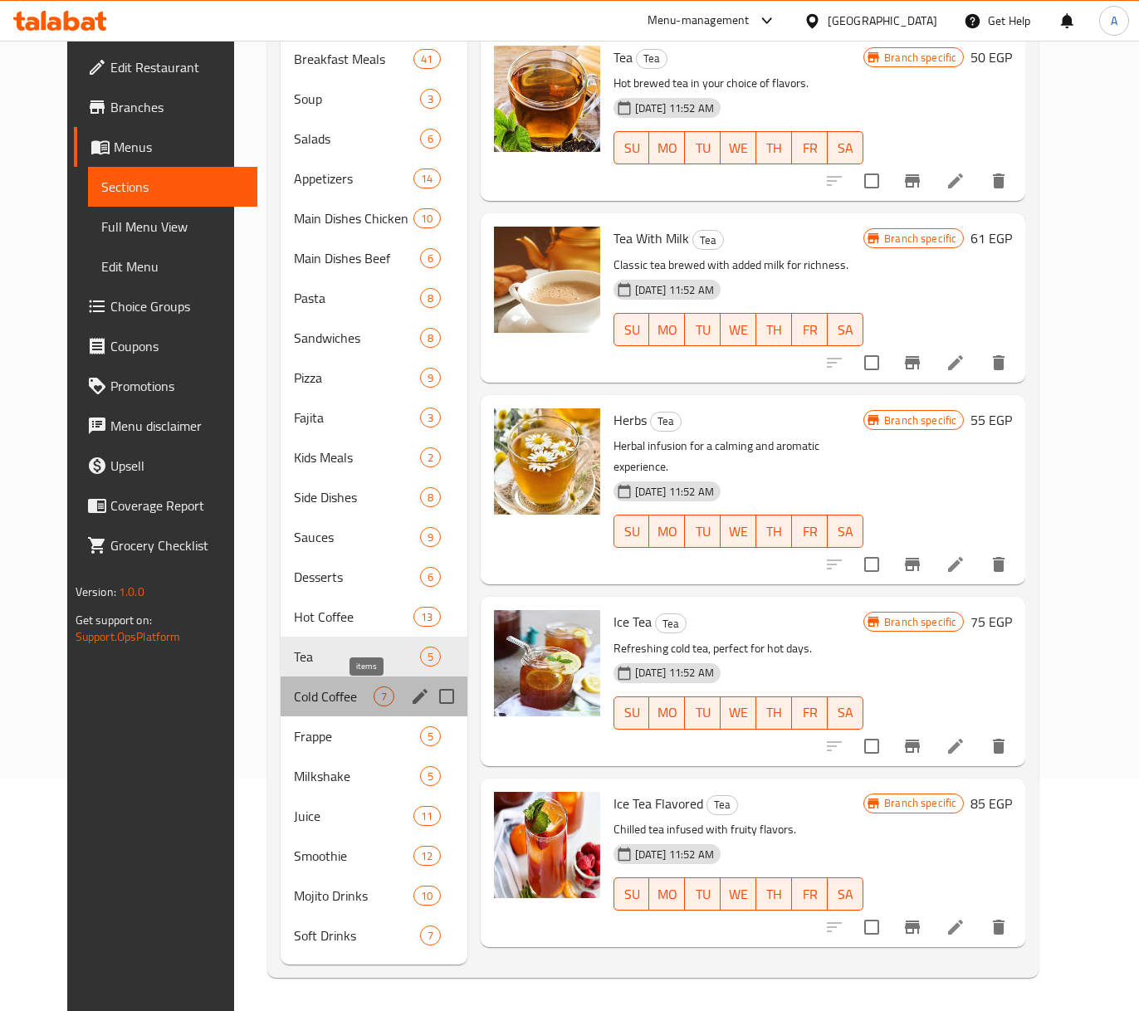
click at [375, 693] on span "7" at bounding box center [384, 697] width 19 height 16
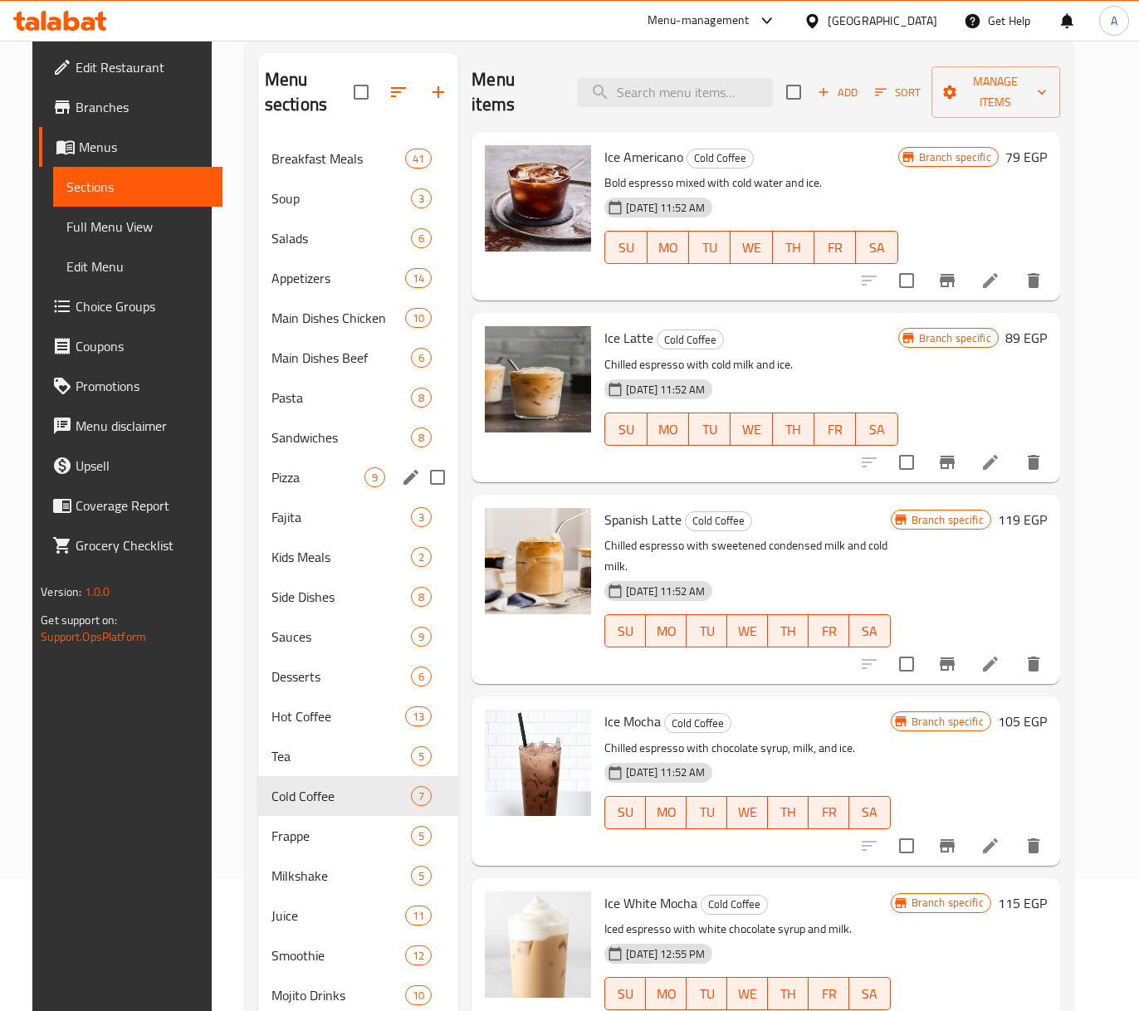
scroll to position [233, 0]
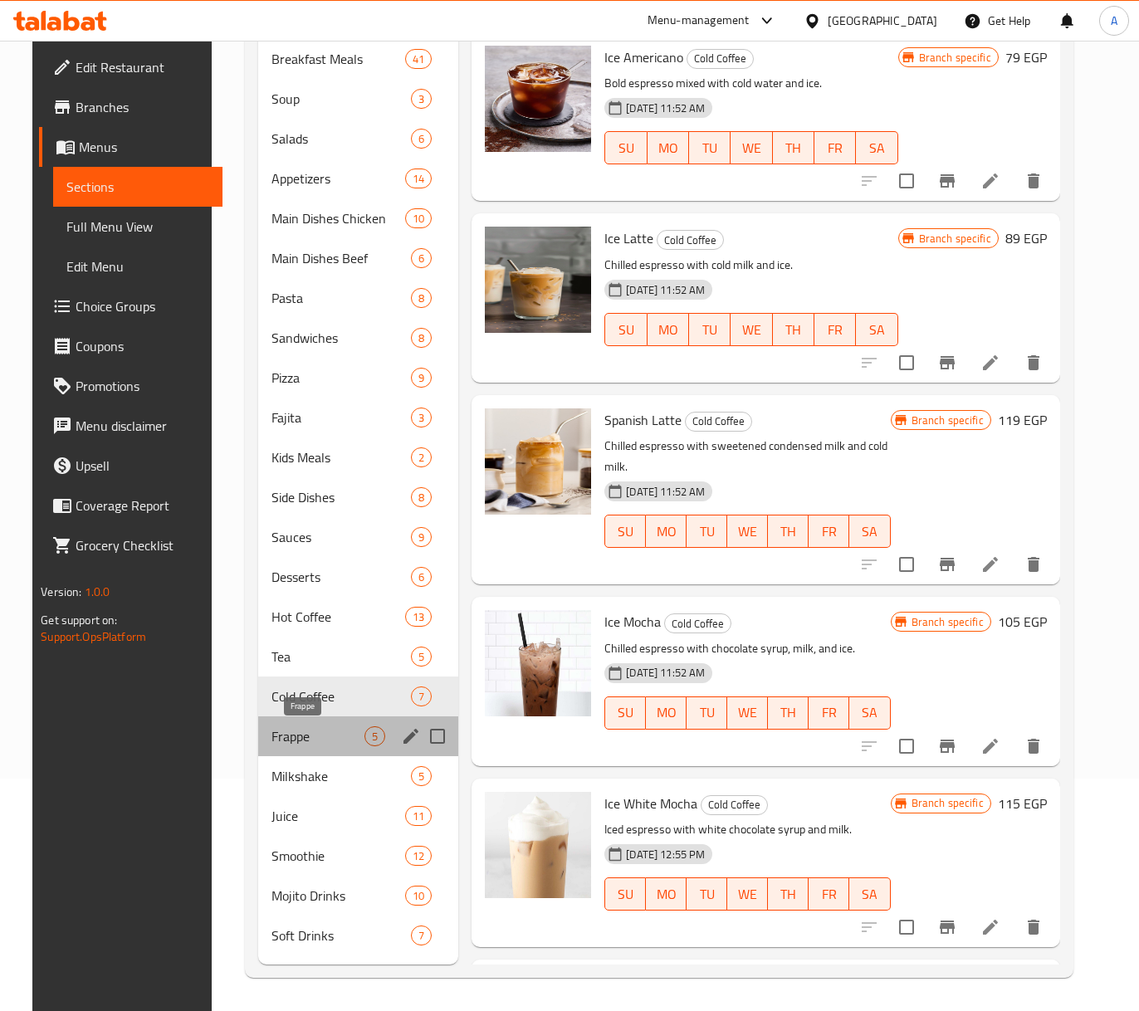
click at [280, 746] on span "Frappe" at bounding box center [318, 737] width 93 height 20
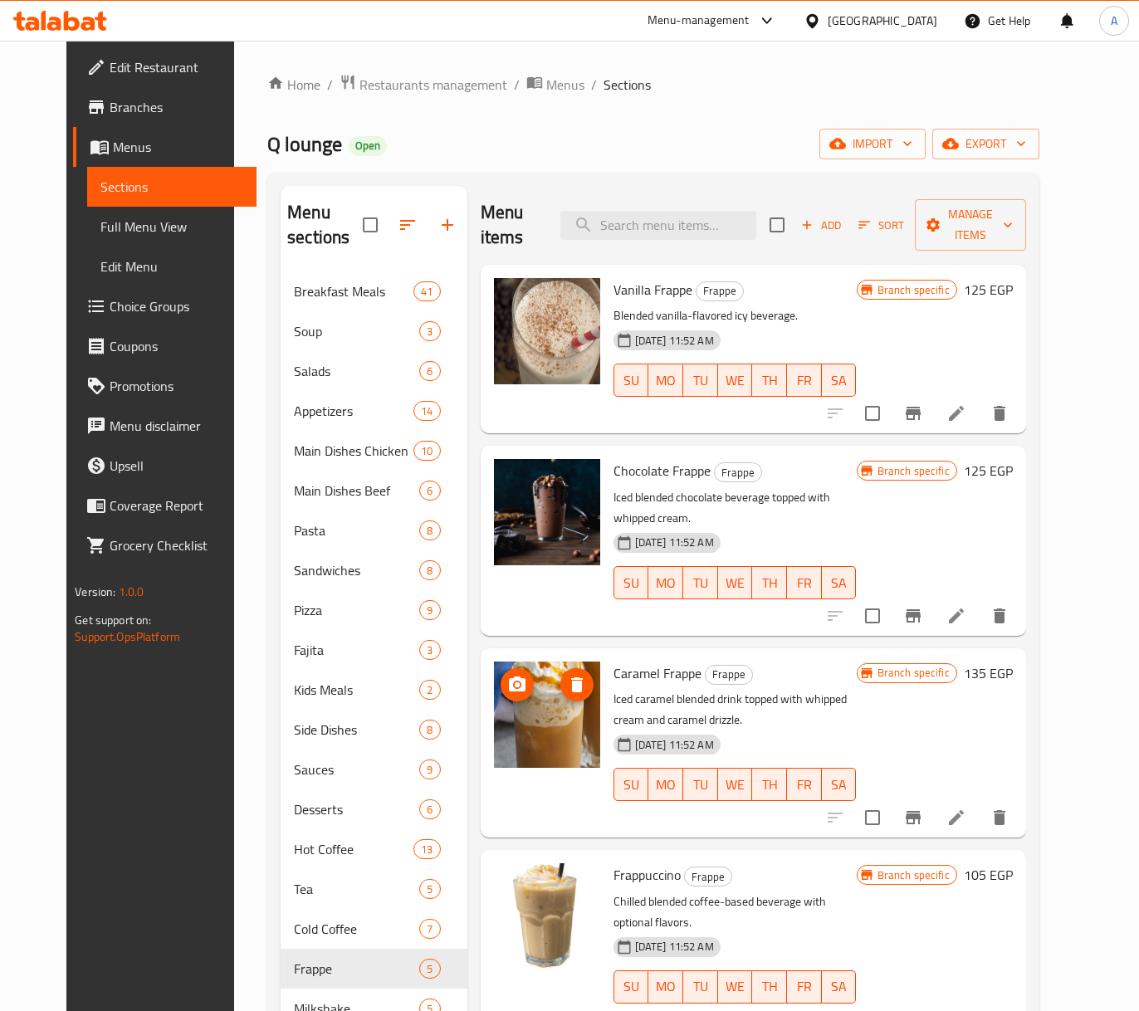
scroll to position [233, 0]
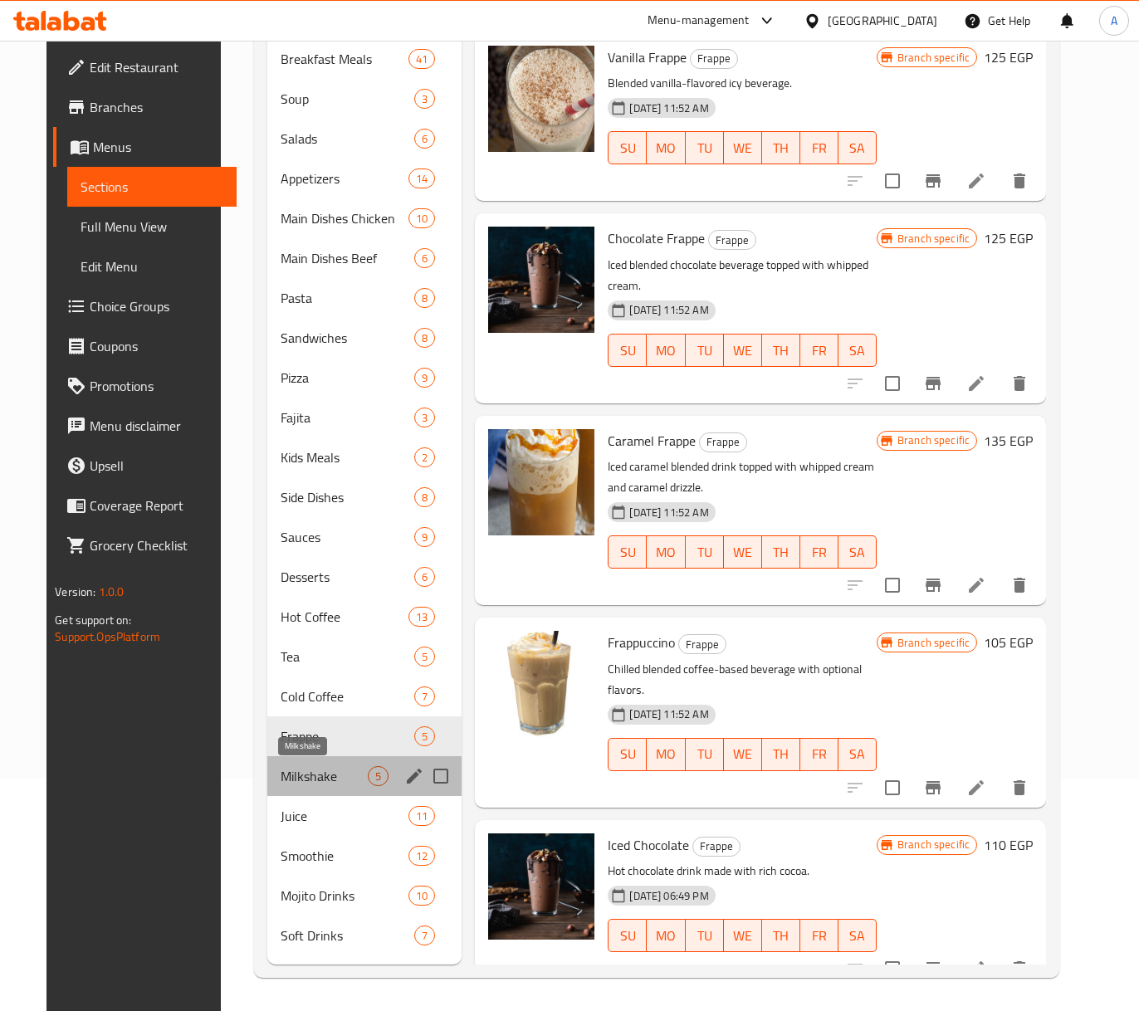
click at [297, 768] on span "Milkshake" at bounding box center [324, 777] width 87 height 20
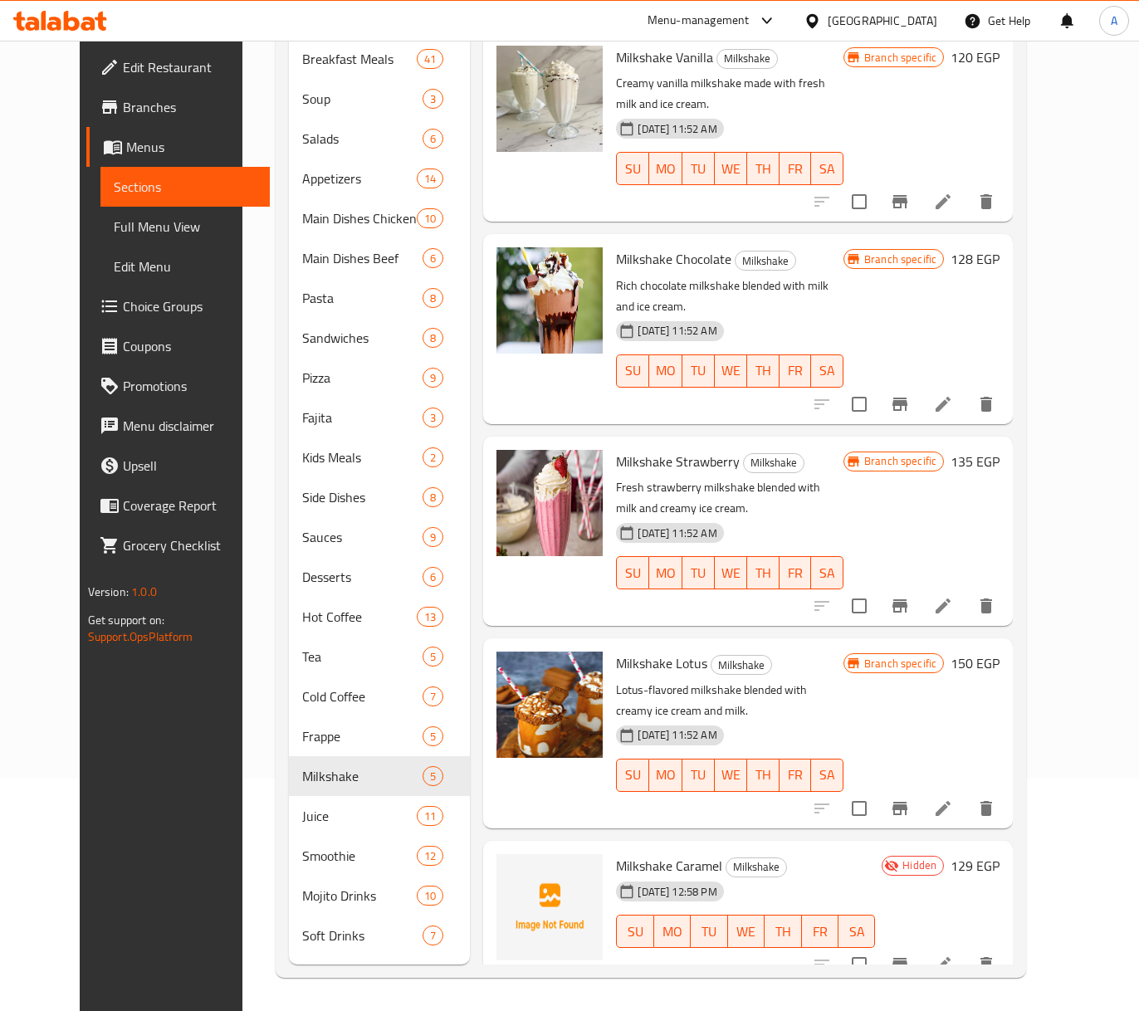
click at [682, 854] on span "Milkshake Caramel" at bounding box center [669, 866] width 106 height 25
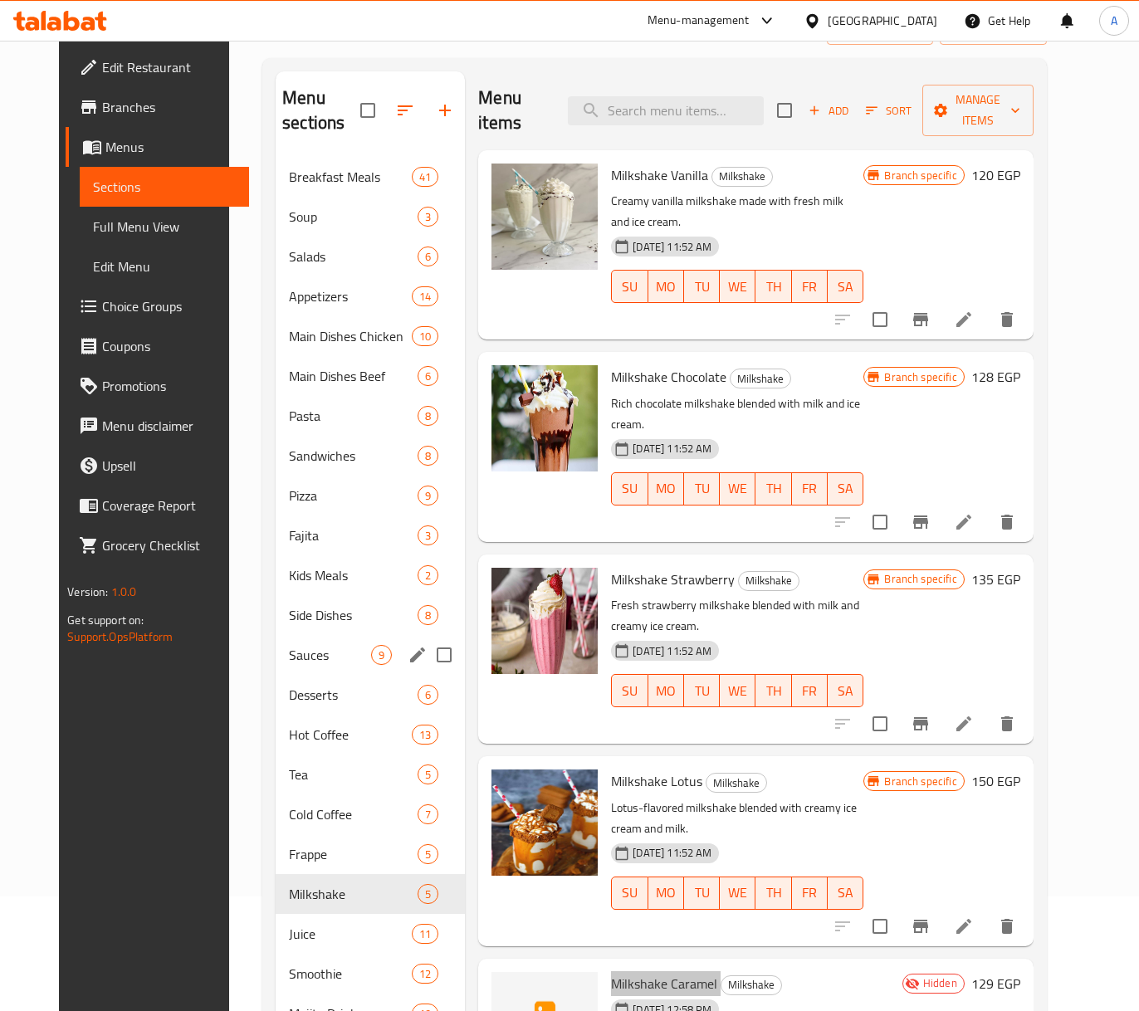
scroll to position [233, 0]
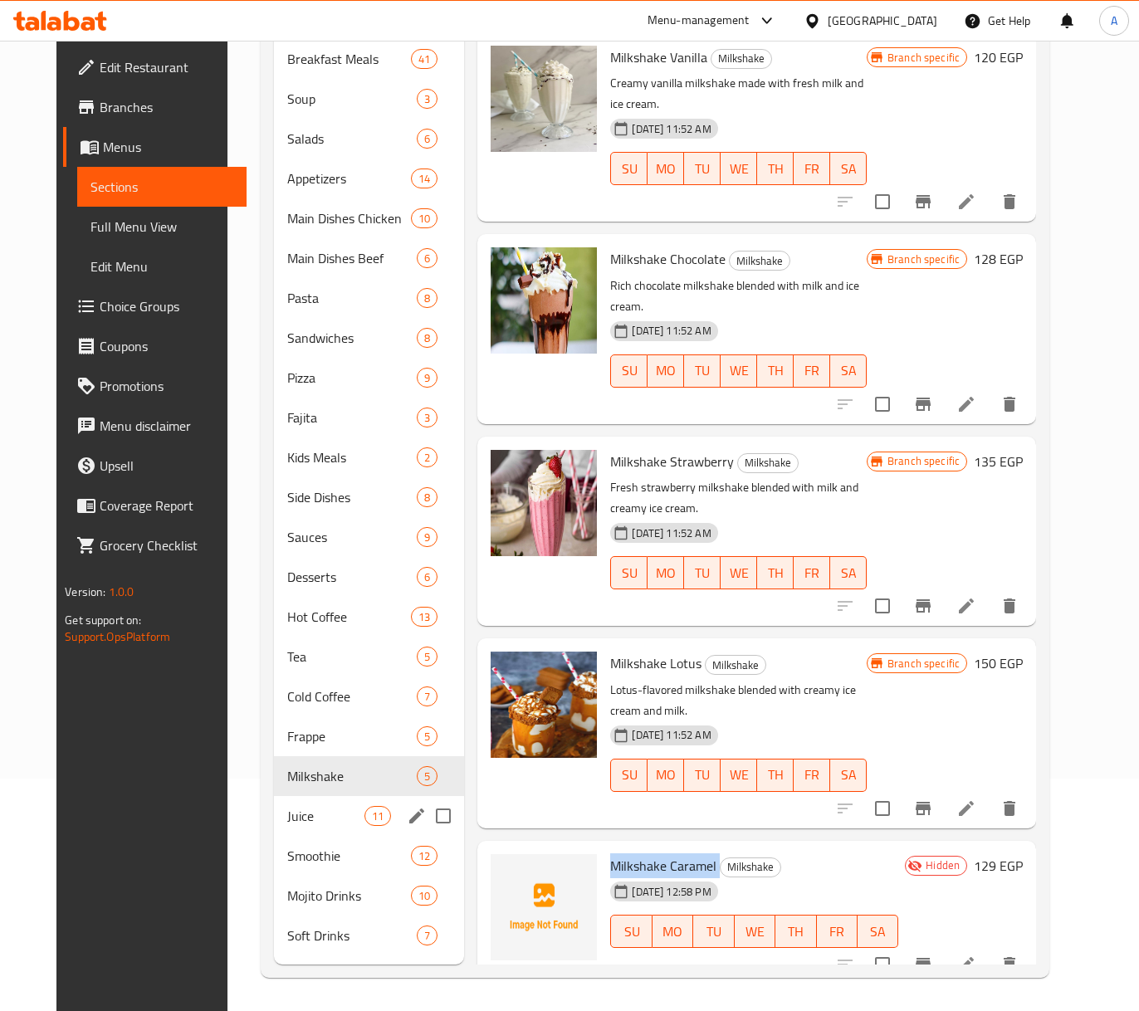
click at [287, 812] on span "Juice" at bounding box center [325, 816] width 77 height 20
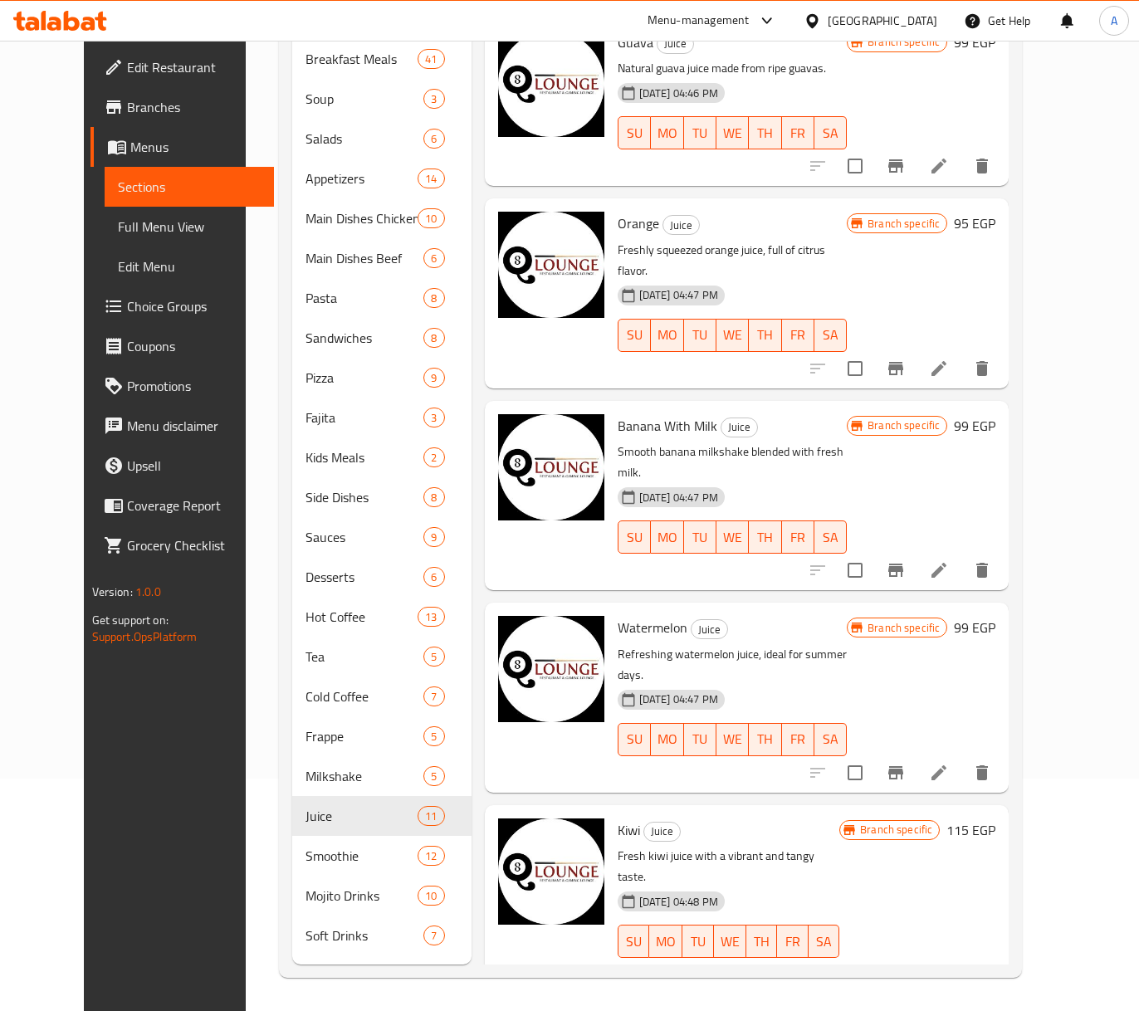
scroll to position [1000, 0]
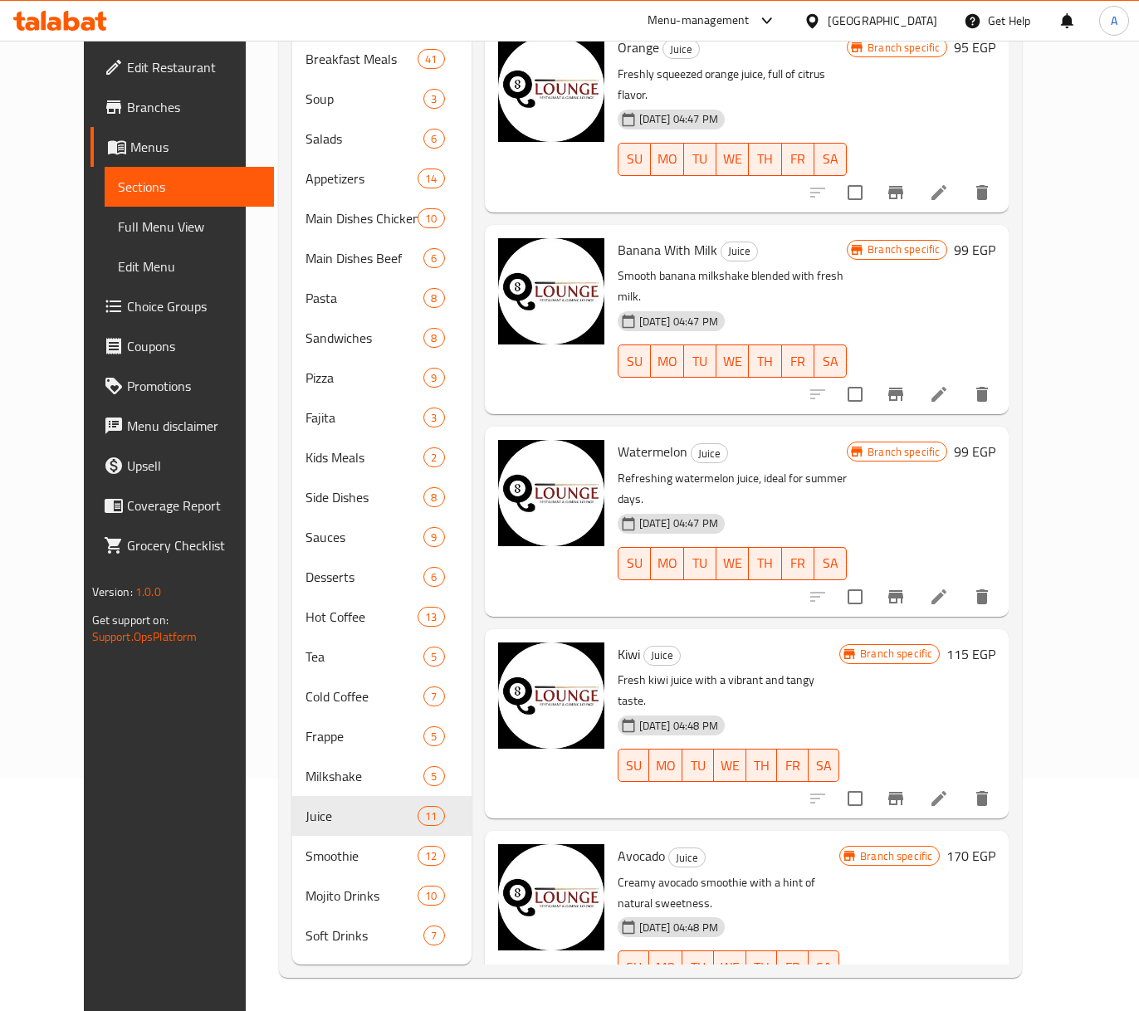
copy h6 "Avocado With Honey Or Nuts"
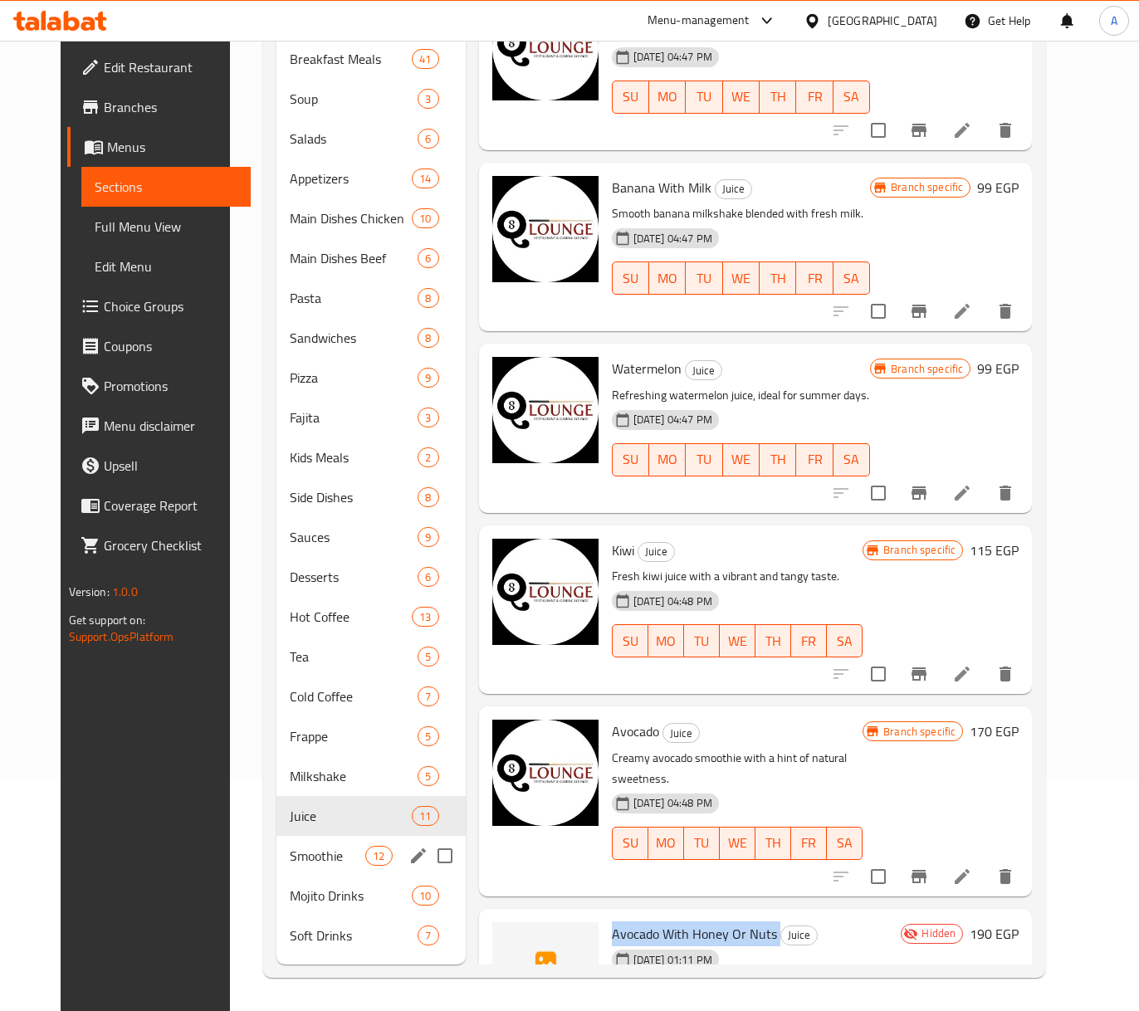
click at [290, 848] on span "Smoothie" at bounding box center [328, 856] width 76 height 20
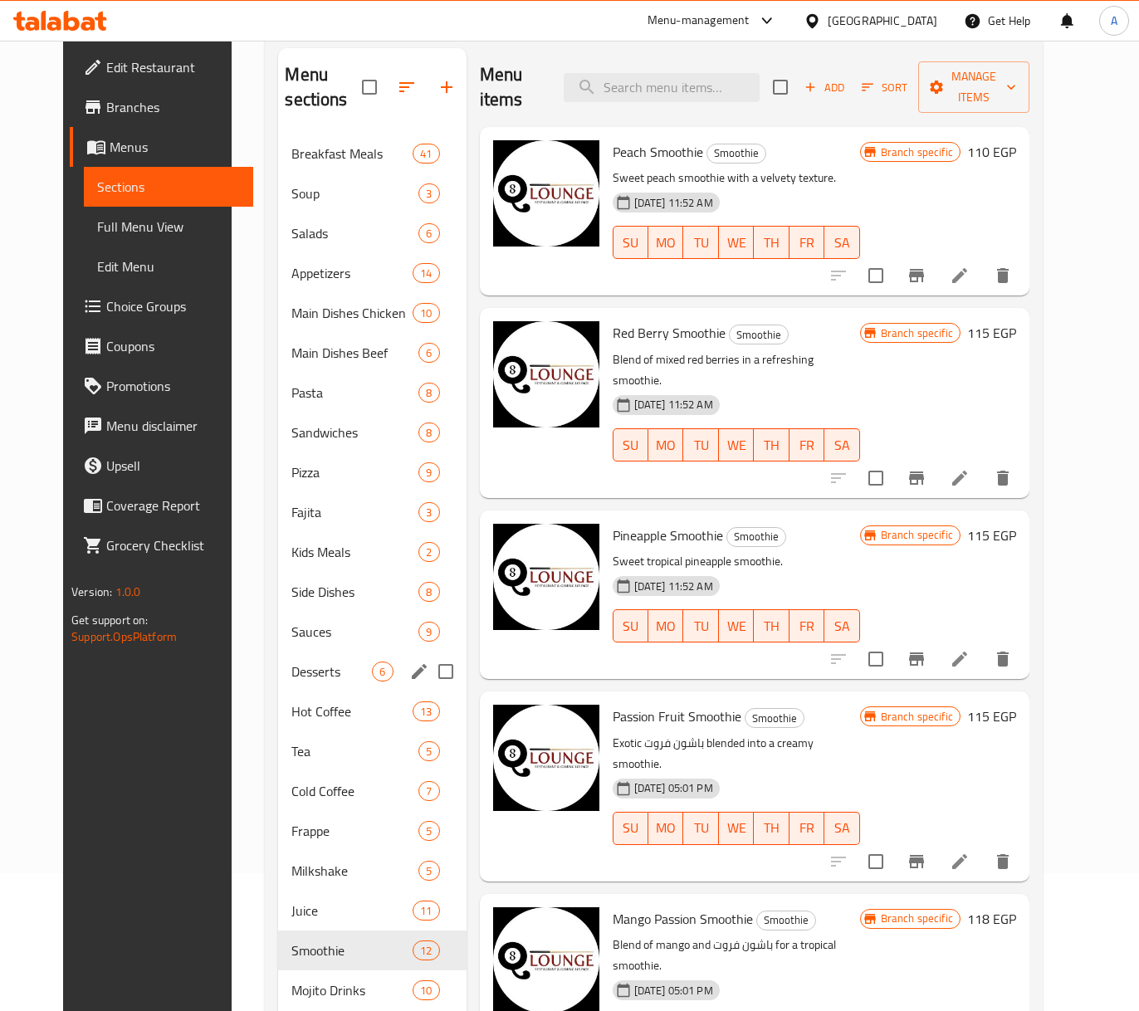
scroll to position [233, 0]
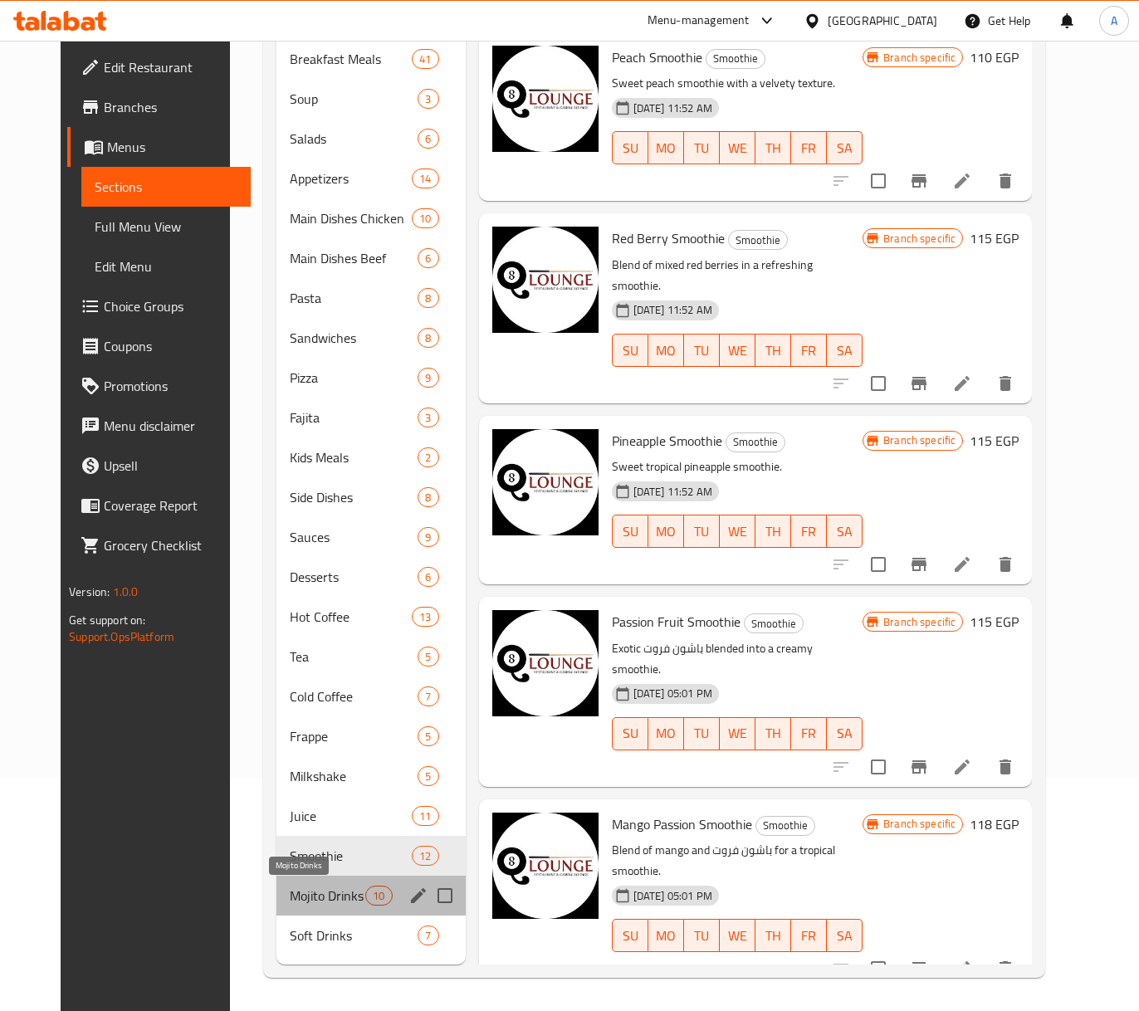
click at [329, 891] on span "Mojito Drinks" at bounding box center [328, 896] width 76 height 20
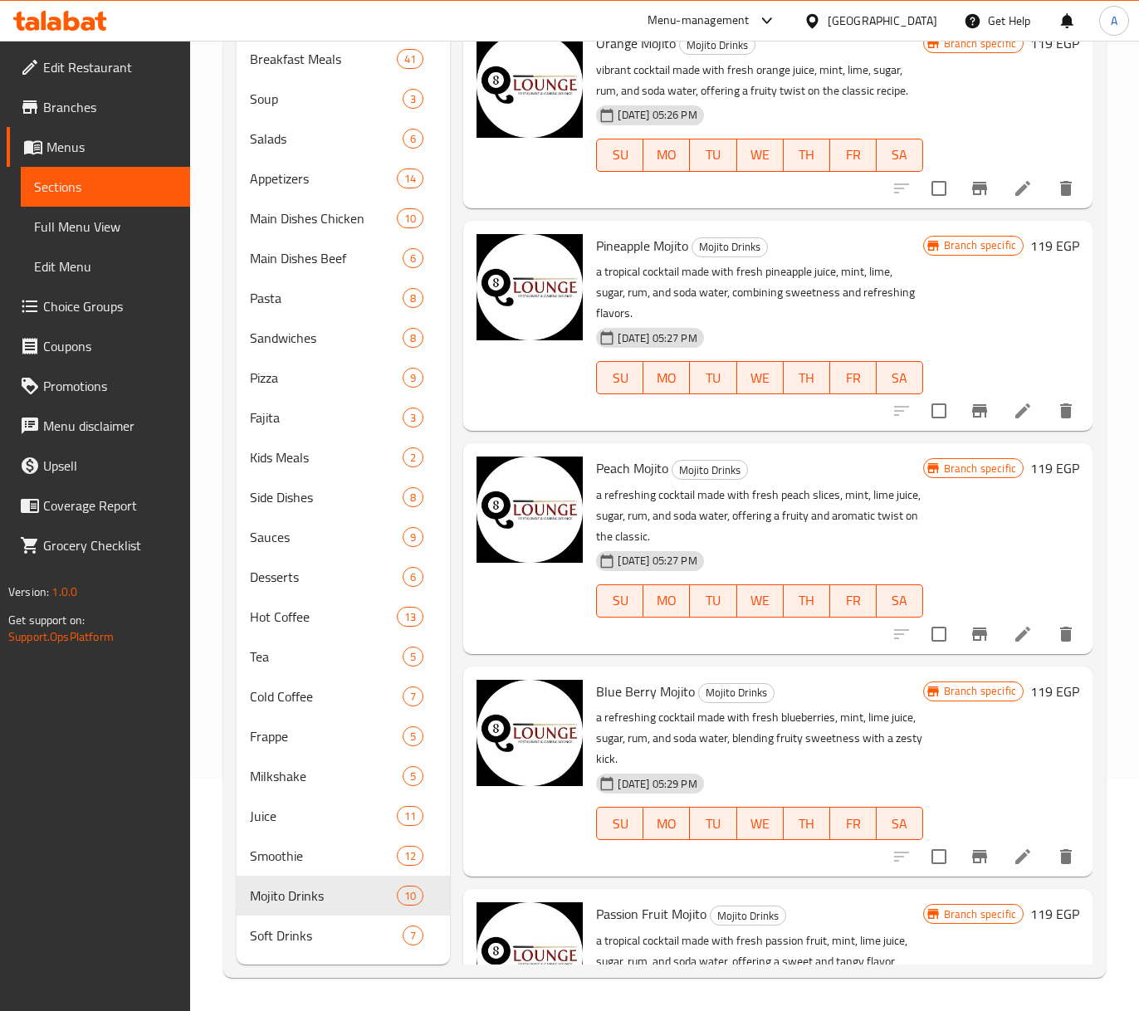
scroll to position [27, 0]
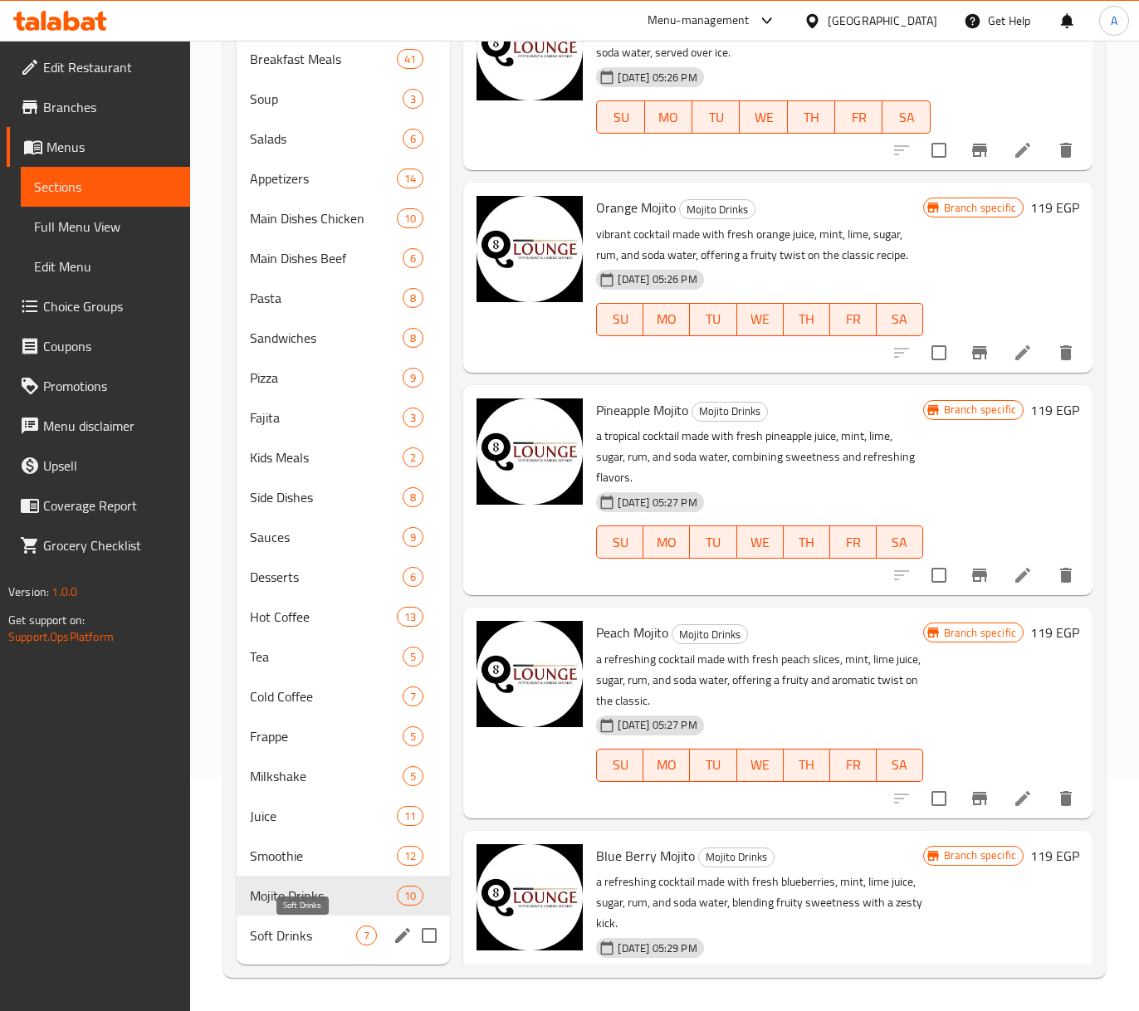
click at [277, 932] on span "Soft Drinks" at bounding box center [303, 936] width 107 height 20
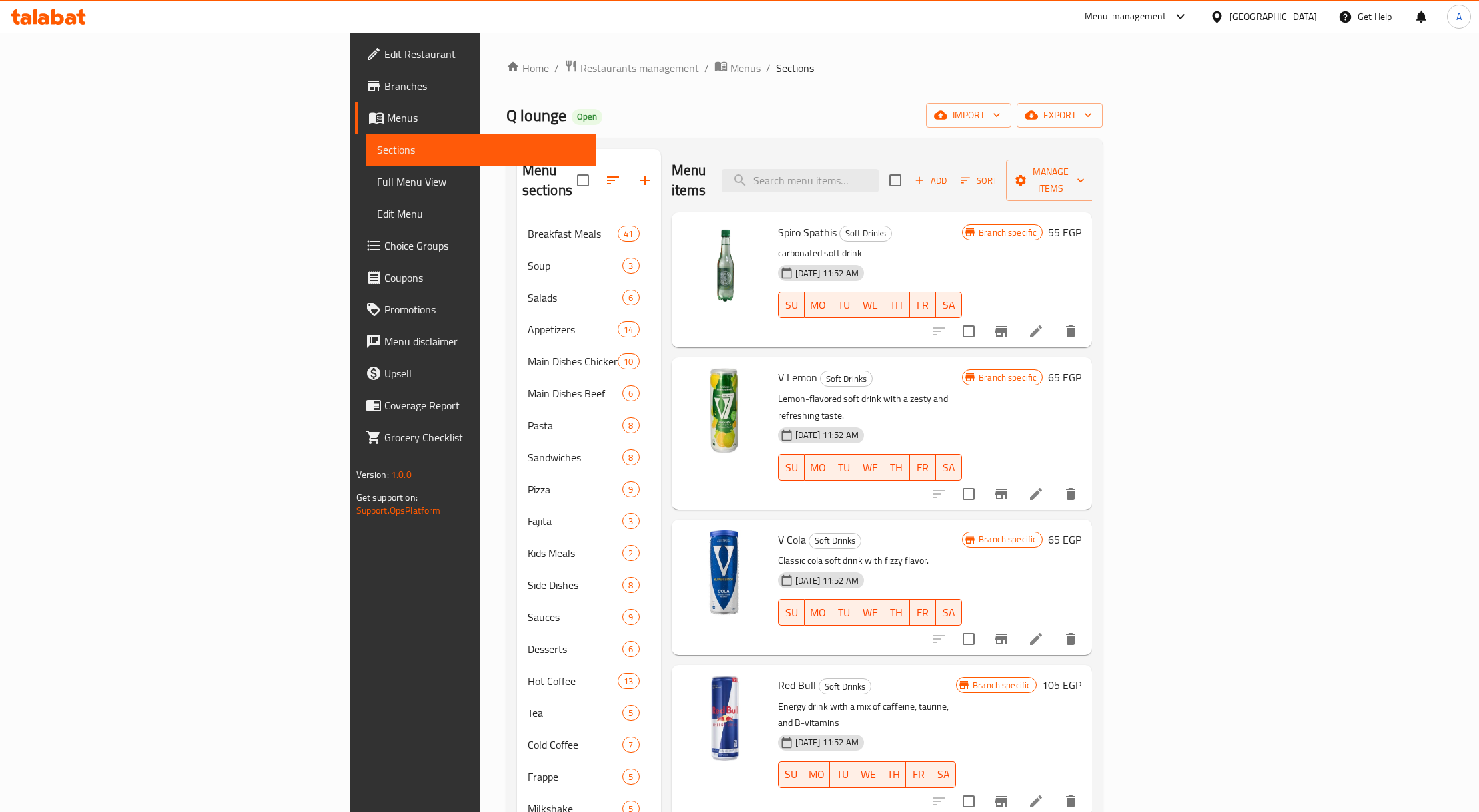
click at [914, 10] on icon at bounding box center [1216, 16] width 14 height 14
click at [914, 11] on icon at bounding box center [1216, 16] width 14 height 14
click at [914, 341] on div "United Arab Emirates" at bounding box center [1173, 349] width 88 height 14
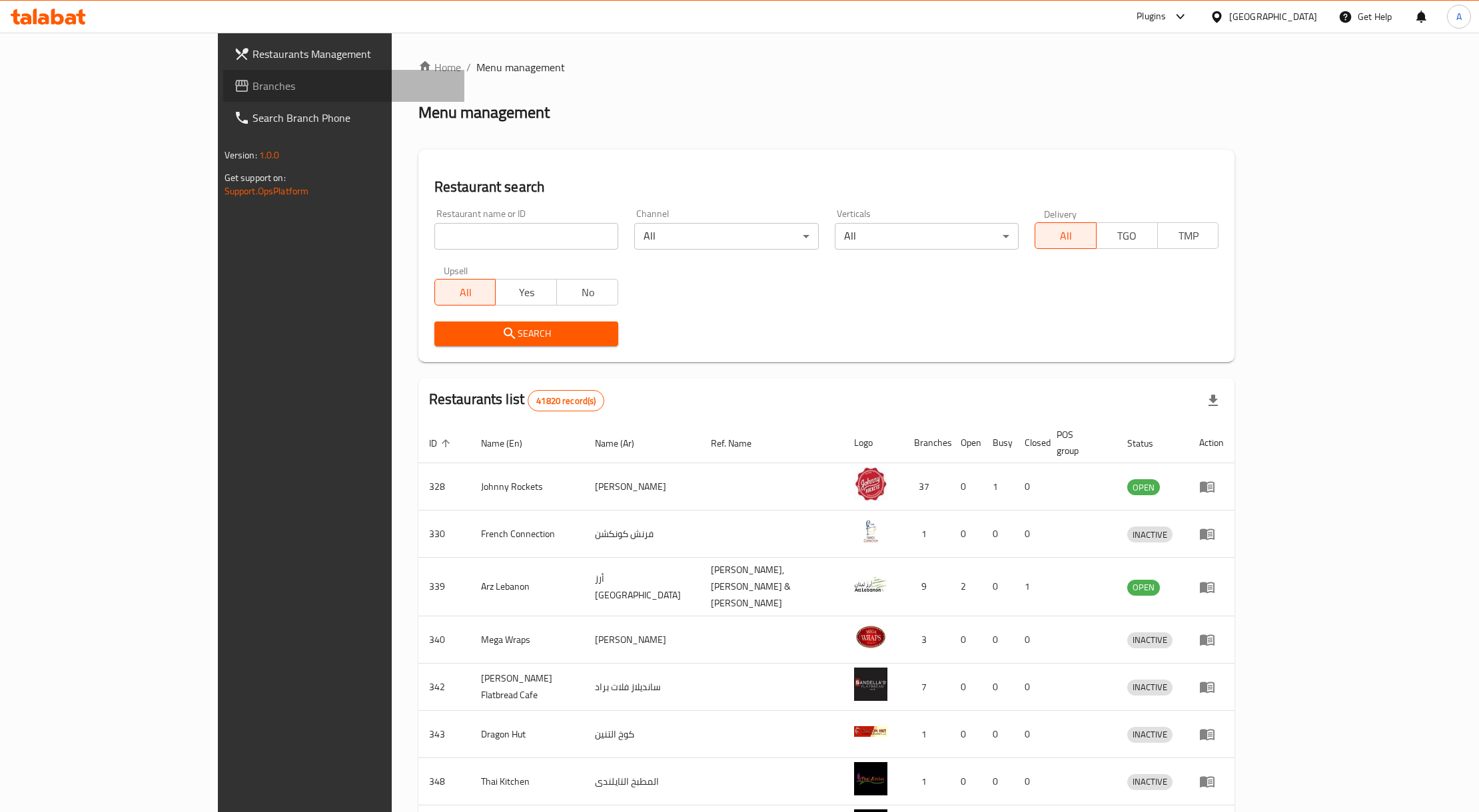
click at [253, 83] on span "Branches" at bounding box center [354, 86] width 202 height 16
